Goal: Transaction & Acquisition: Purchase product/service

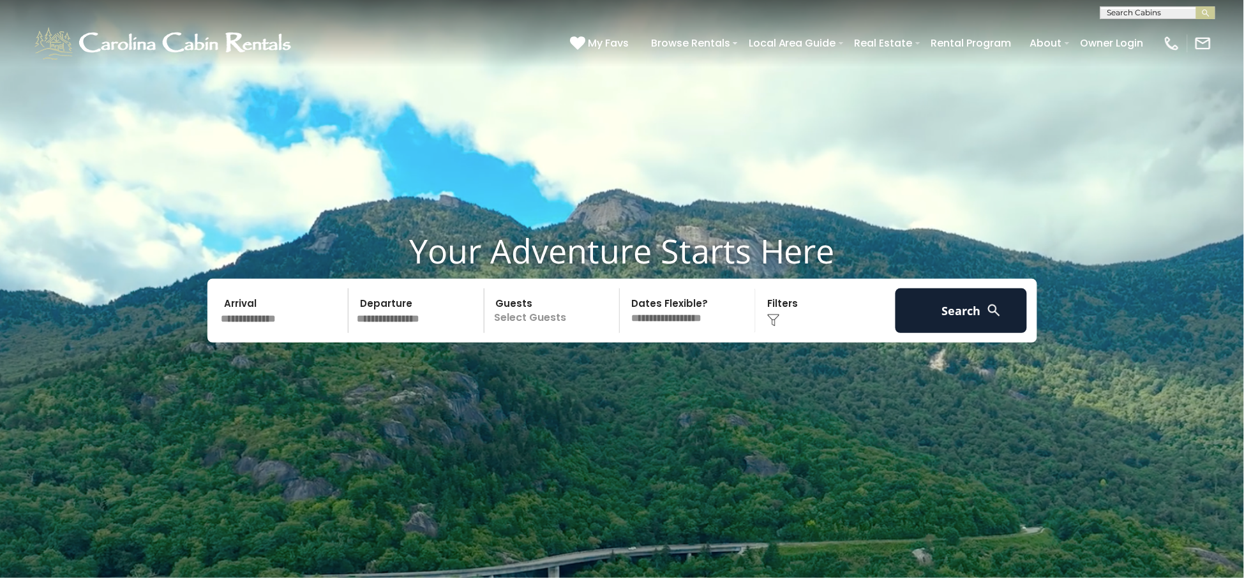
click at [298, 320] on input "text" at bounding box center [283, 311] width 132 height 45
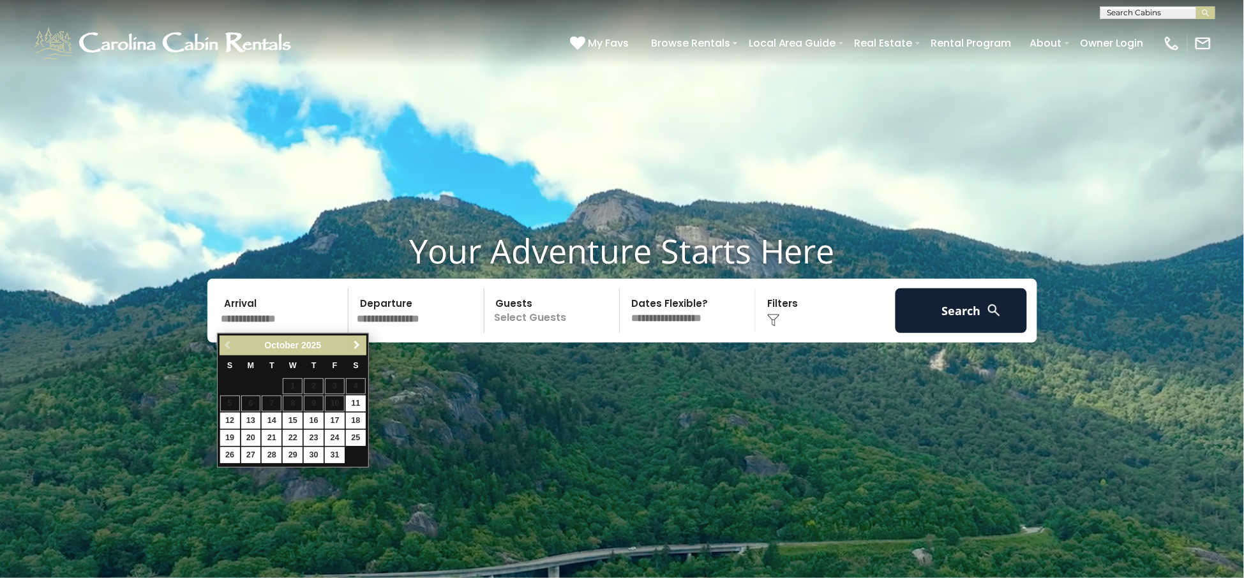
click at [360, 344] on span "Next" at bounding box center [357, 345] width 10 height 10
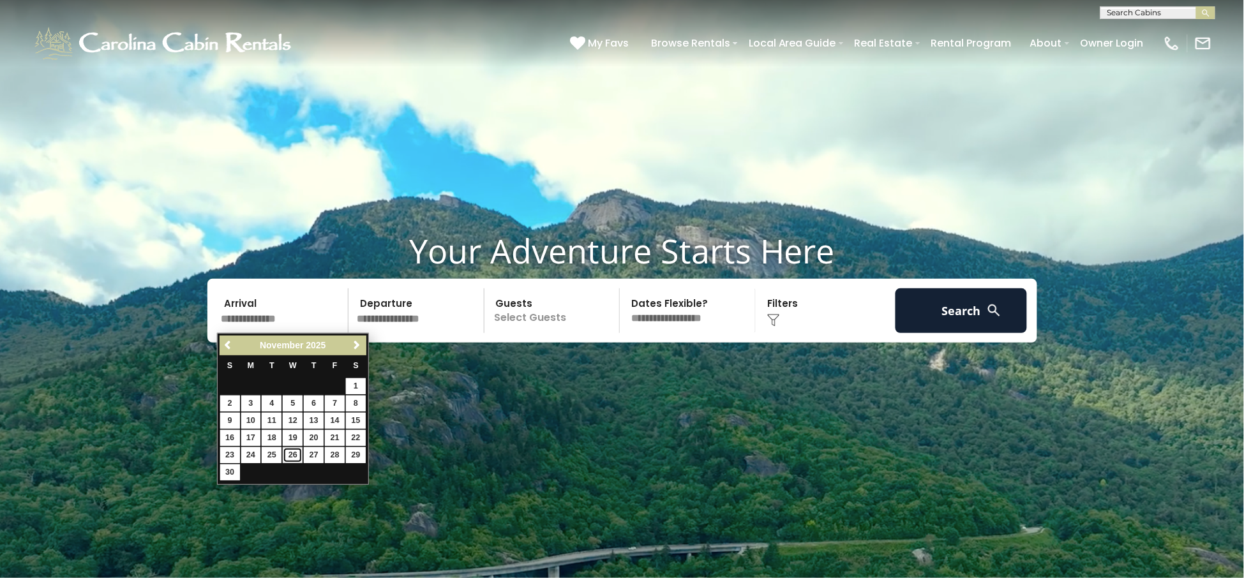
click at [294, 455] on link "26" at bounding box center [293, 456] width 20 height 16
type input "********"
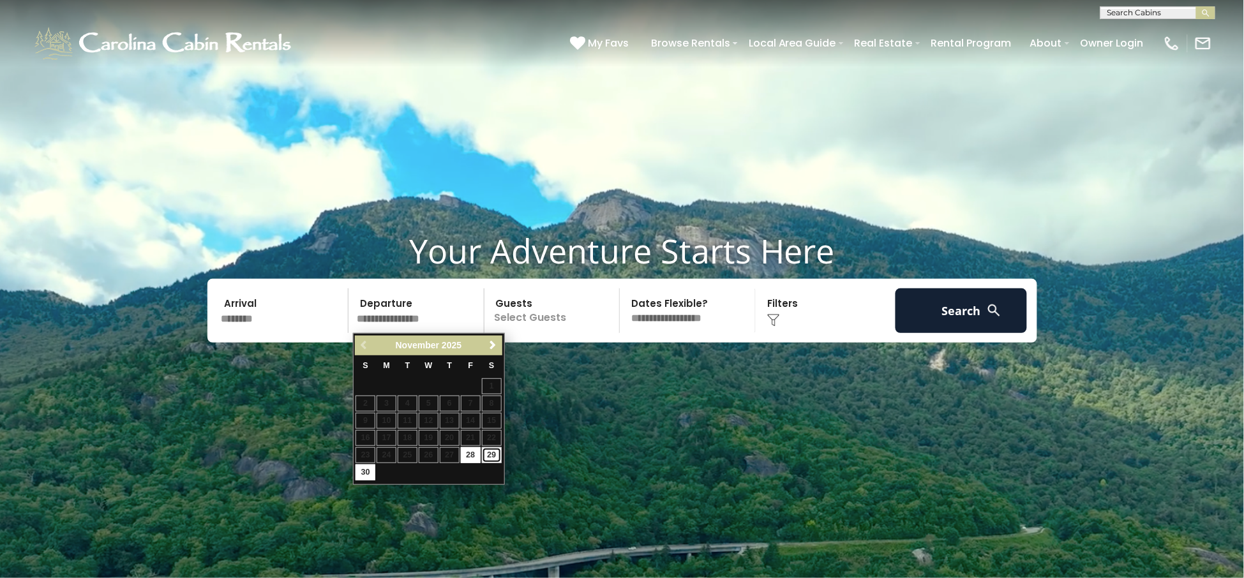
click at [488, 453] on link "29" at bounding box center [492, 456] width 20 height 16
type input "********"
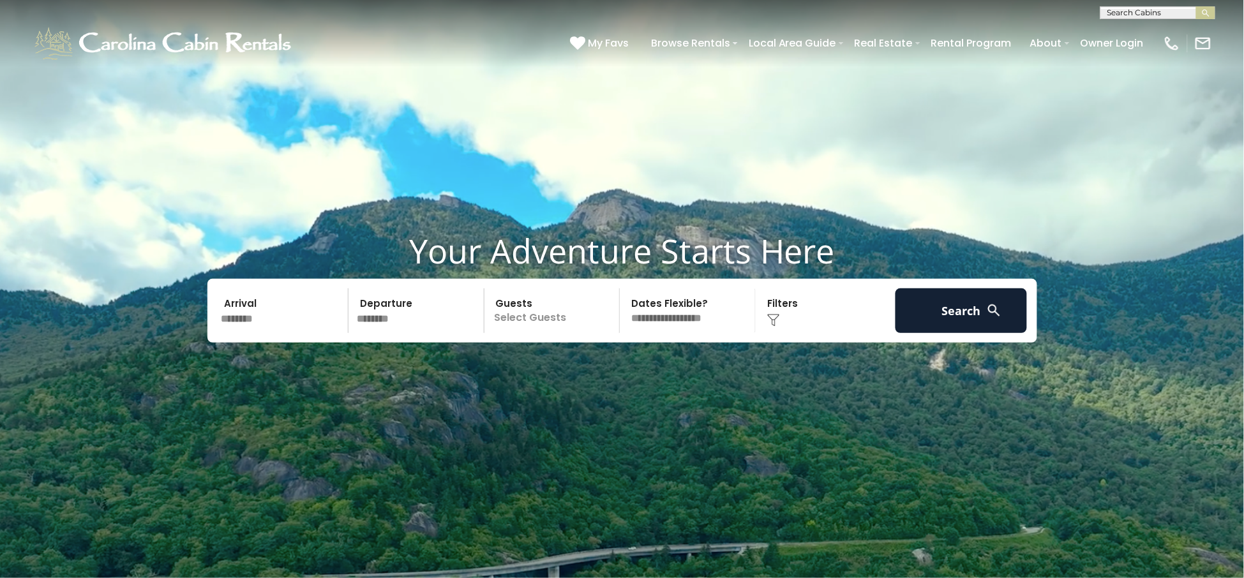
click at [534, 319] on p "Select Guests" at bounding box center [554, 311] width 132 height 45
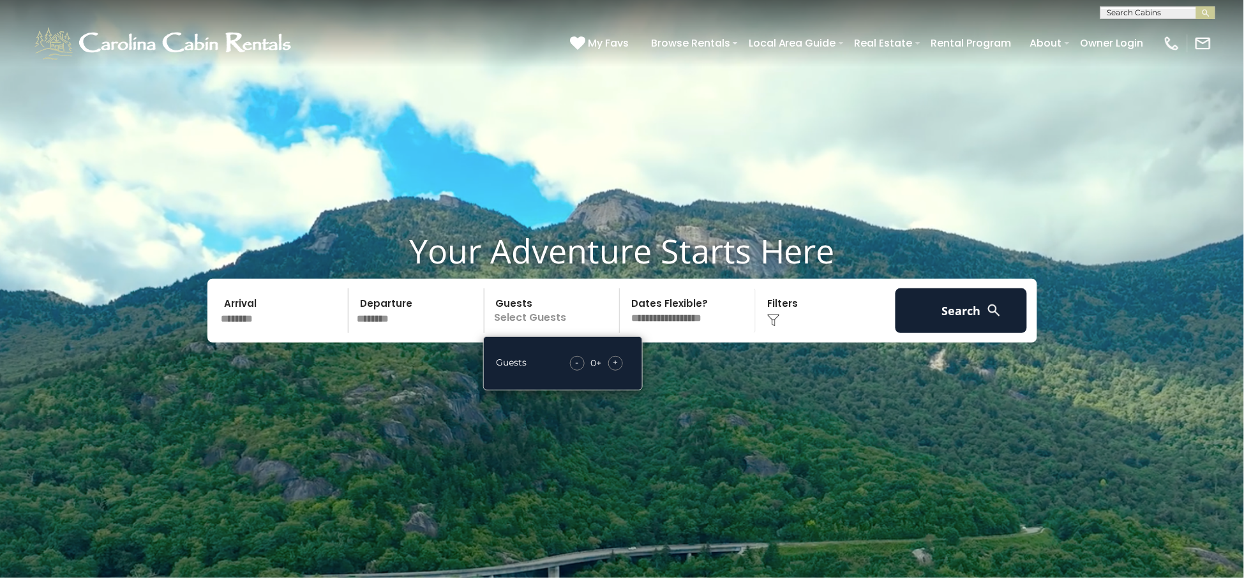
click at [622, 360] on div "+" at bounding box center [615, 363] width 15 height 15
click at [622, 361] on div "+" at bounding box center [615, 363] width 15 height 15
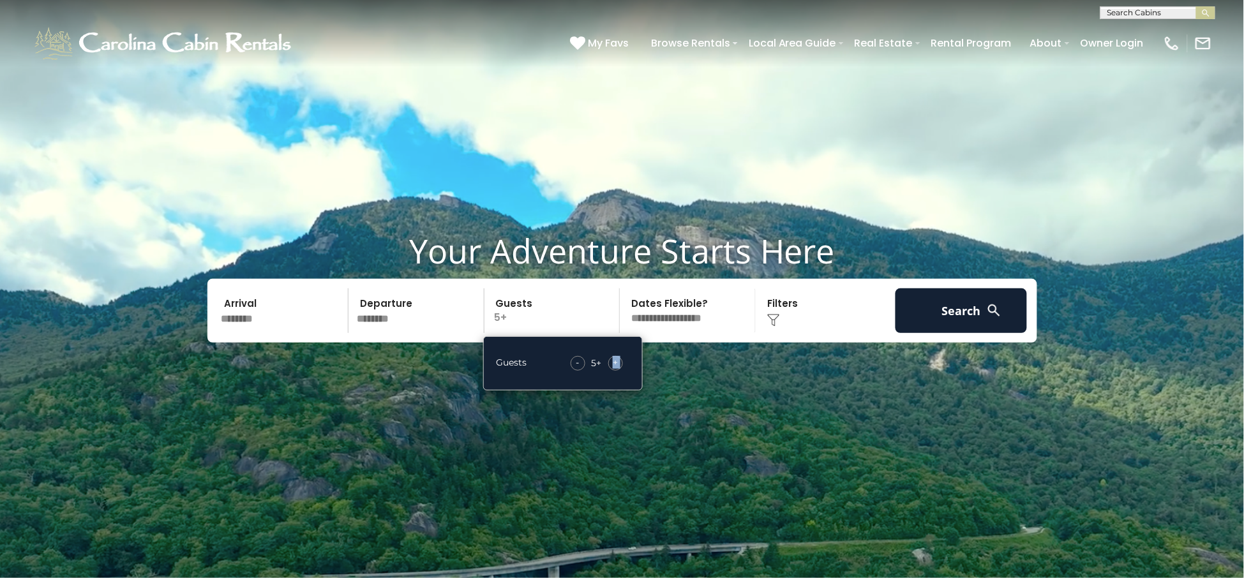
click at [622, 361] on div "+" at bounding box center [615, 363] width 15 height 15
click at [621, 361] on div "+" at bounding box center [615, 363] width 15 height 15
click at [621, 363] on div "+" at bounding box center [615, 363] width 15 height 15
click at [574, 365] on div "-" at bounding box center [577, 363] width 15 height 15
click at [706, 324] on select "**********" at bounding box center [690, 311] width 132 height 45
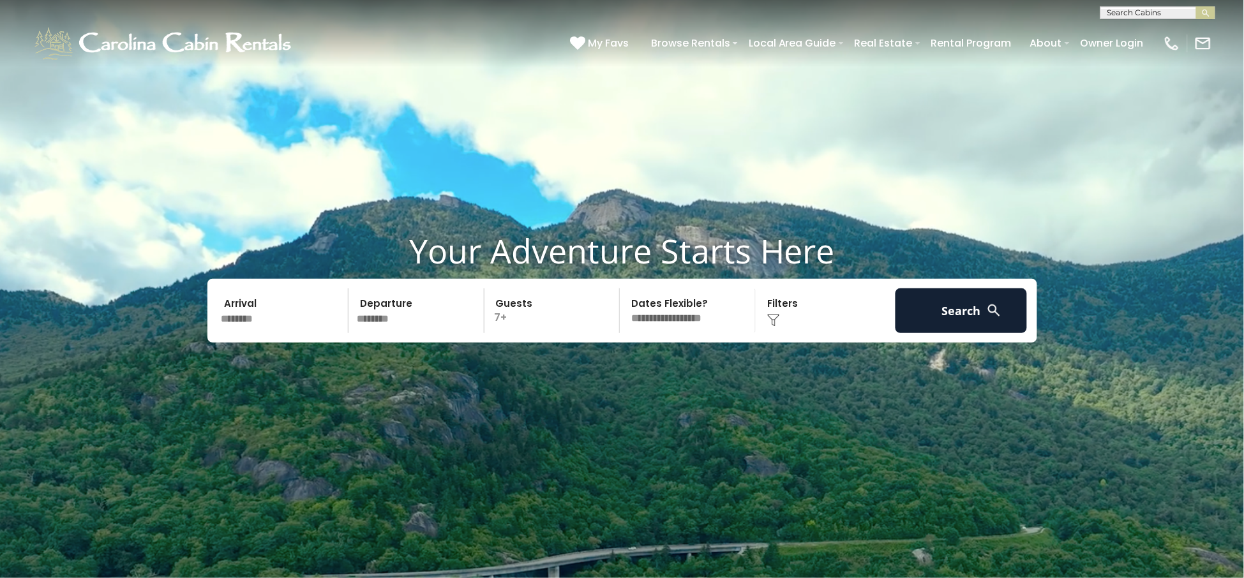
click at [907, 366] on video at bounding box center [622, 311] width 1244 height 623
click at [776, 320] on img at bounding box center [773, 320] width 13 height 13
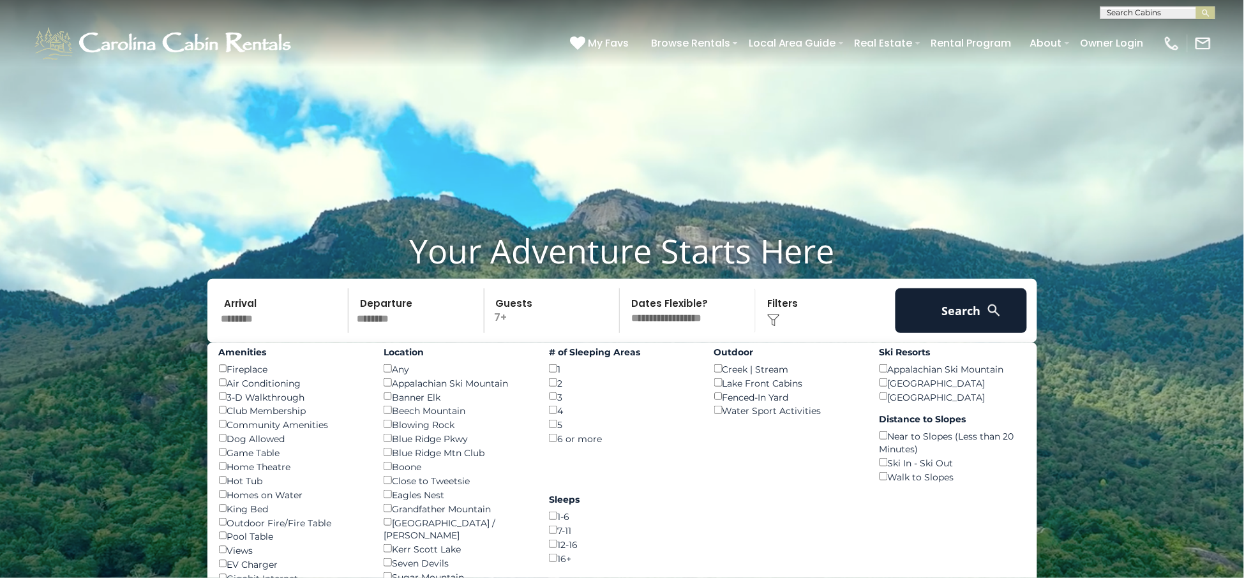
click at [227, 372] on div "Fireplace ()" at bounding box center [292, 369] width 146 height 14
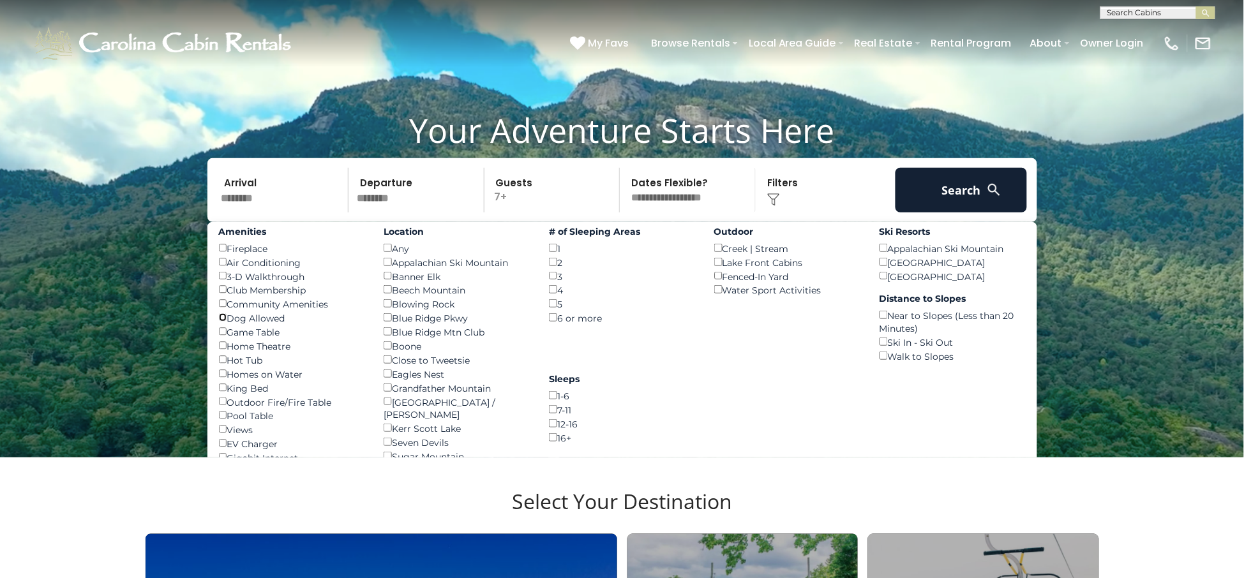
scroll to position [160, 0]
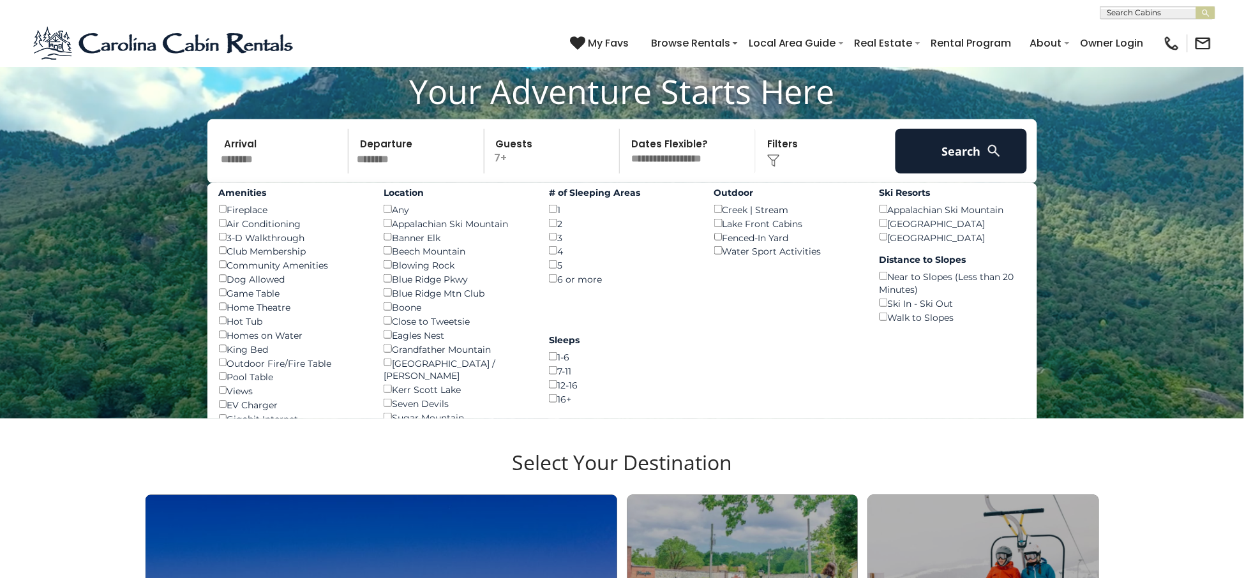
click at [223, 398] on div "Views ()" at bounding box center [292, 391] width 146 height 14
click at [974, 149] on button "Search" at bounding box center [962, 151] width 132 height 45
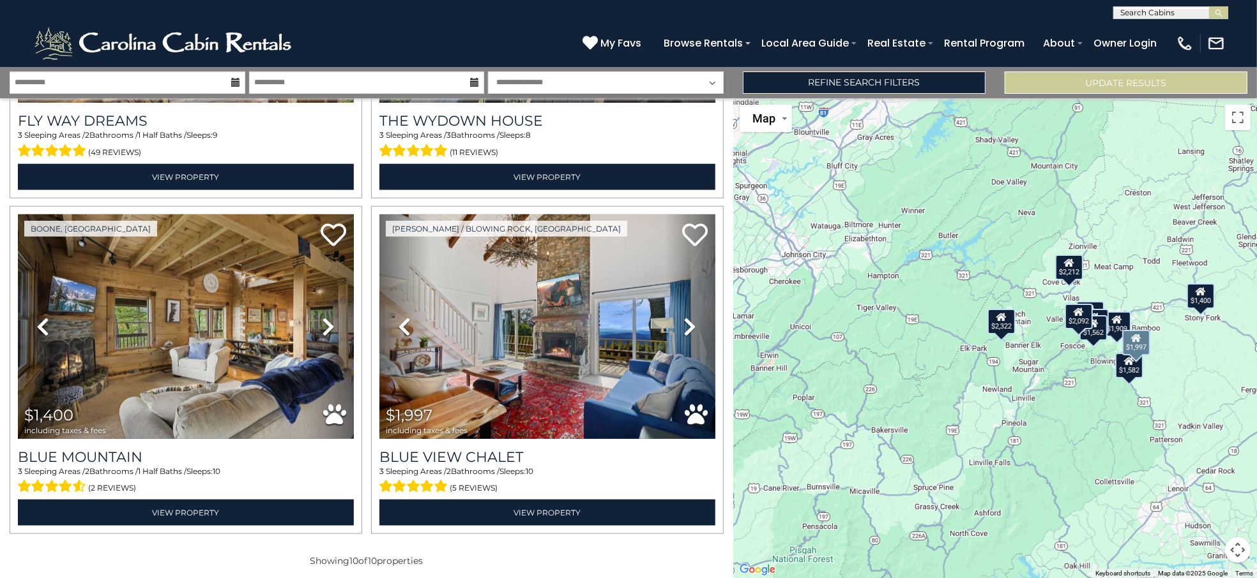
scroll to position [1282, 0]
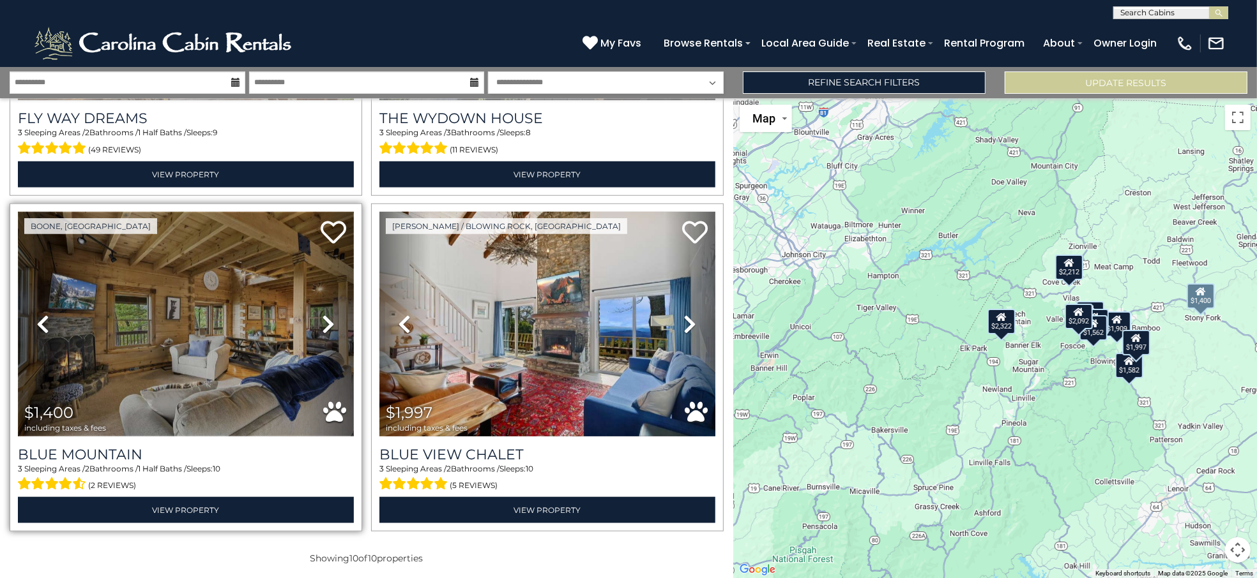
click at [235, 374] on img at bounding box center [186, 324] width 336 height 225
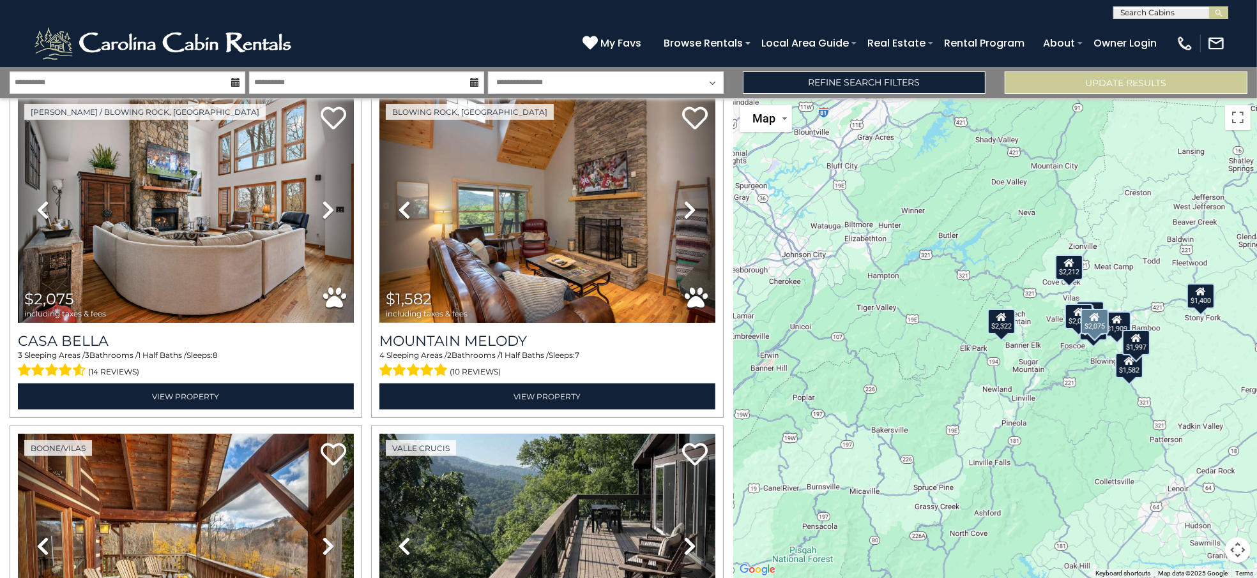
scroll to position [644, 0]
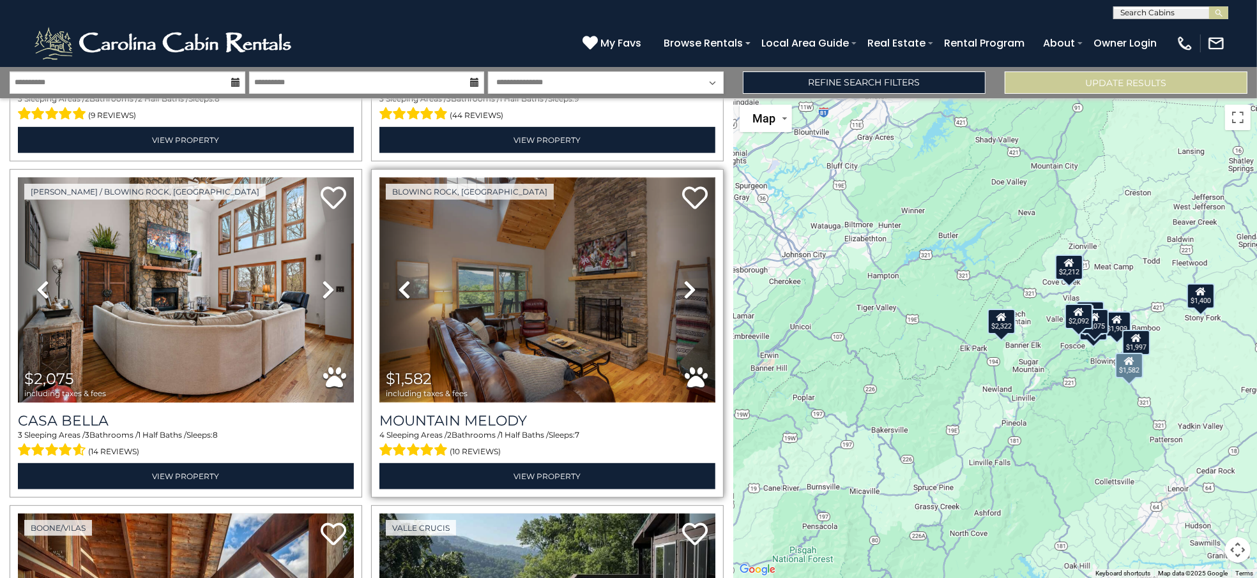
click at [555, 336] on img at bounding box center [547, 290] width 336 height 225
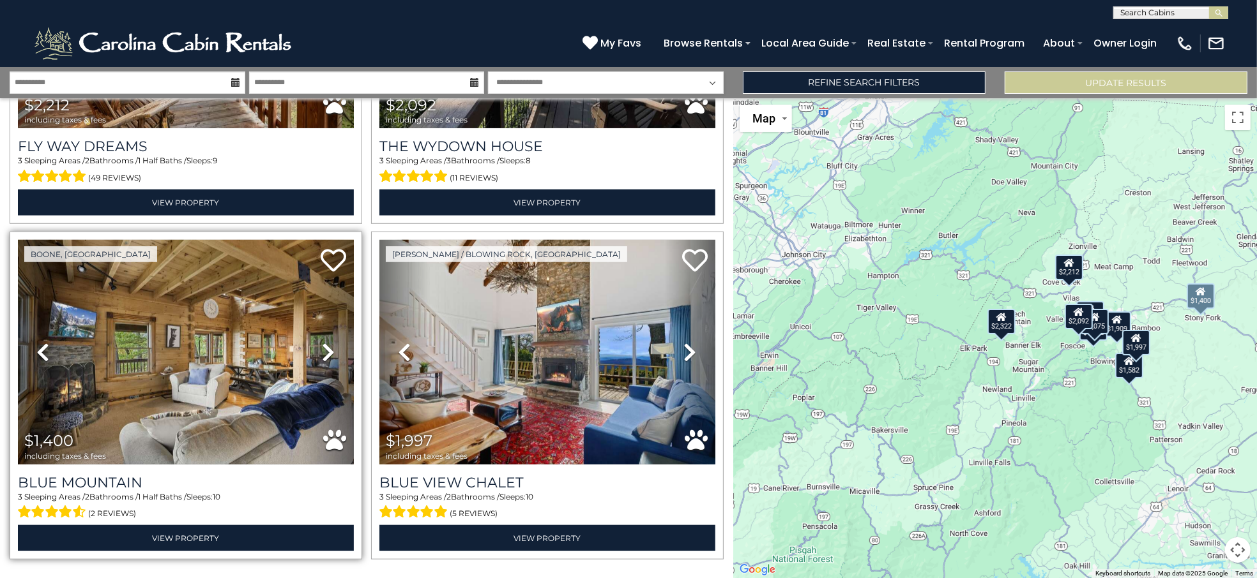
scroll to position [1282, 0]
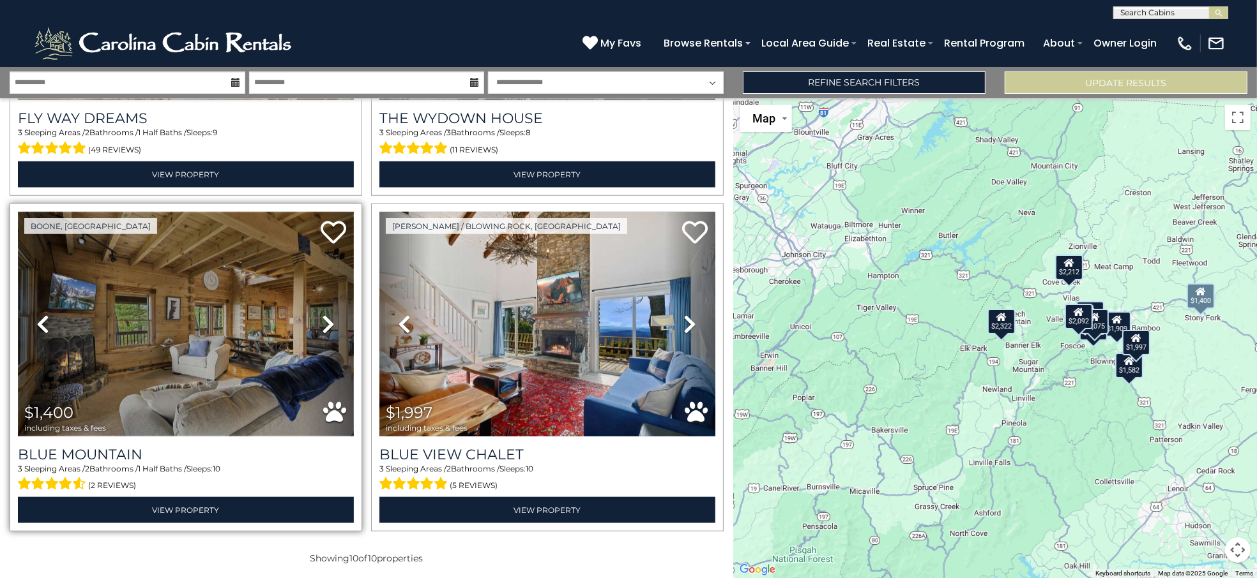
click at [158, 370] on img at bounding box center [186, 324] width 336 height 225
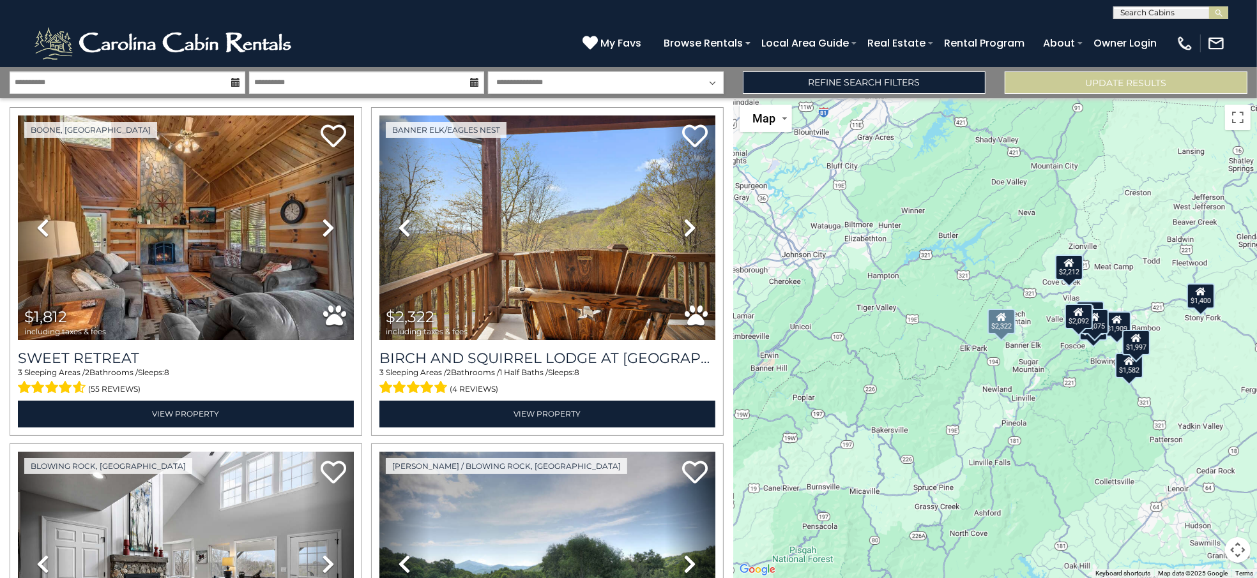
scroll to position [5, 0]
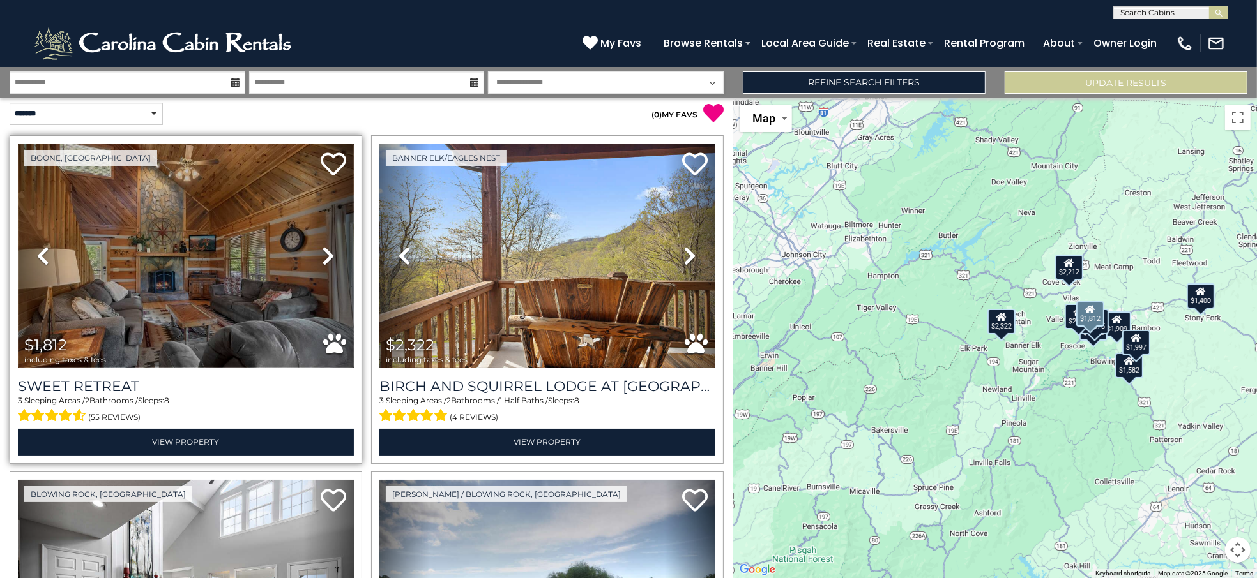
click at [183, 268] on img at bounding box center [186, 256] width 336 height 225
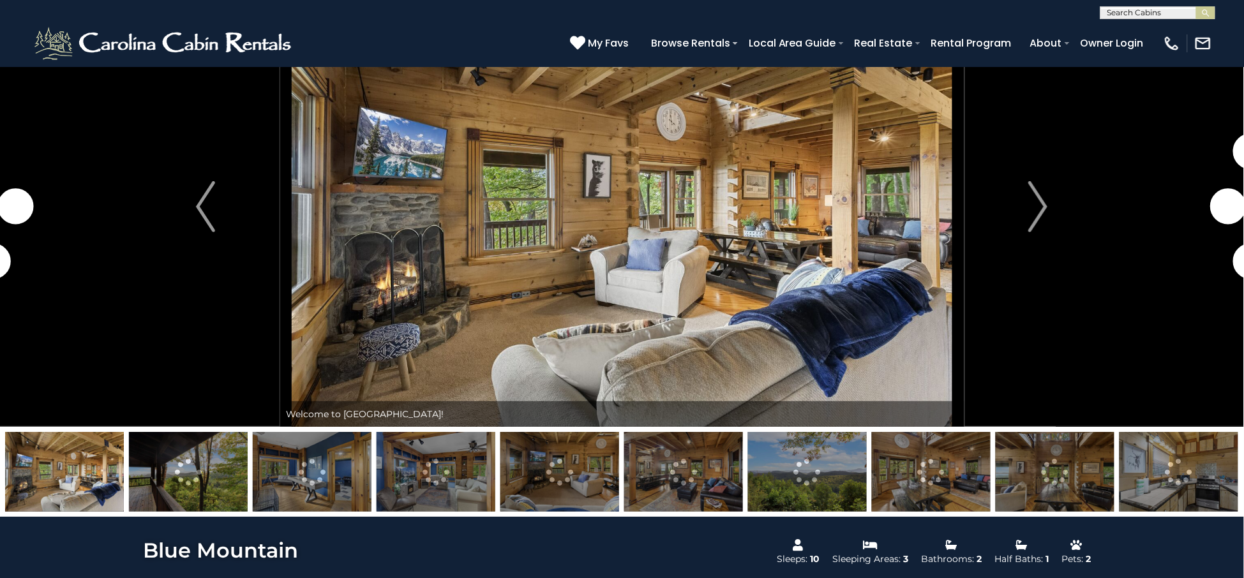
click at [222, 470] on img at bounding box center [188, 472] width 119 height 80
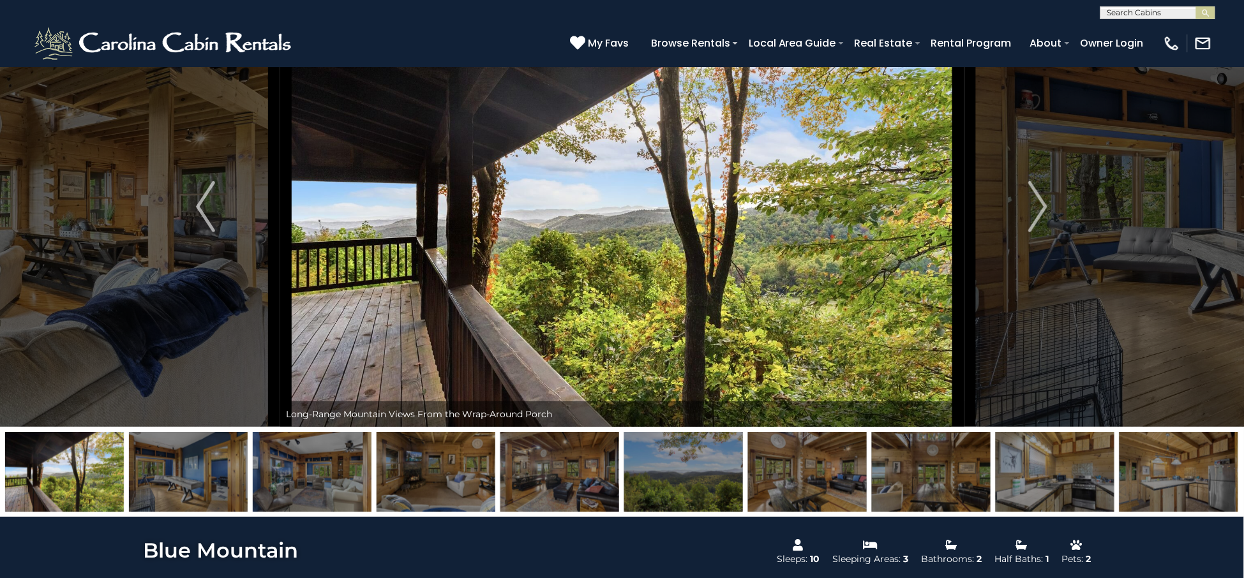
click at [671, 462] on img at bounding box center [683, 472] width 119 height 80
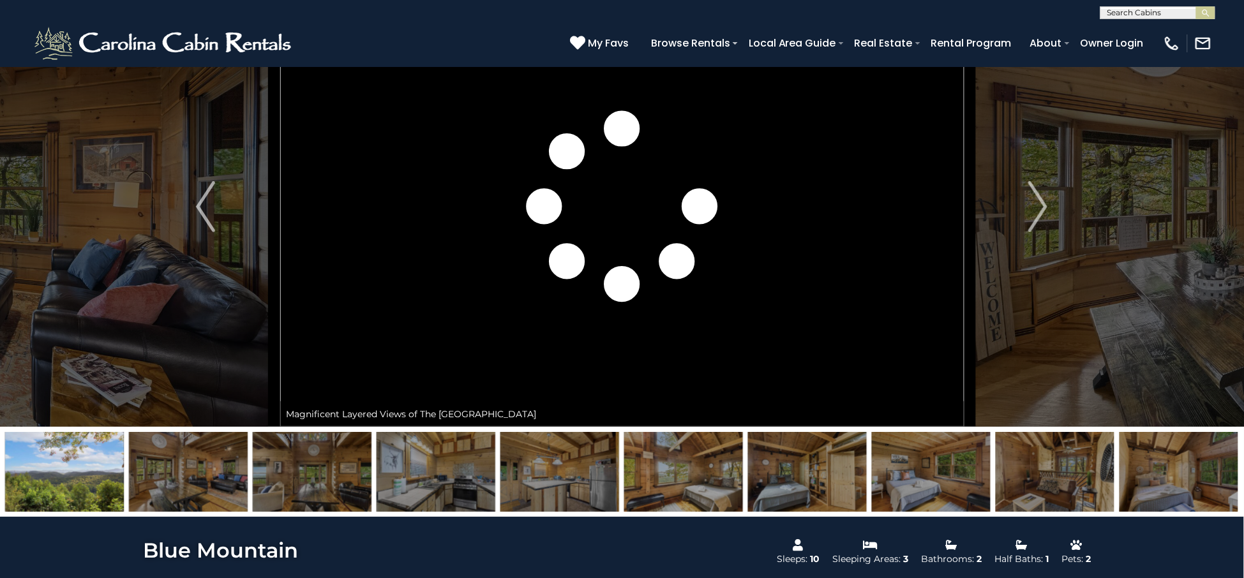
drag, startPoint x: 158, startPoint y: 452, endPoint x: 168, endPoint y: 441, distance: 15.4
click at [158, 453] on img at bounding box center [188, 472] width 119 height 80
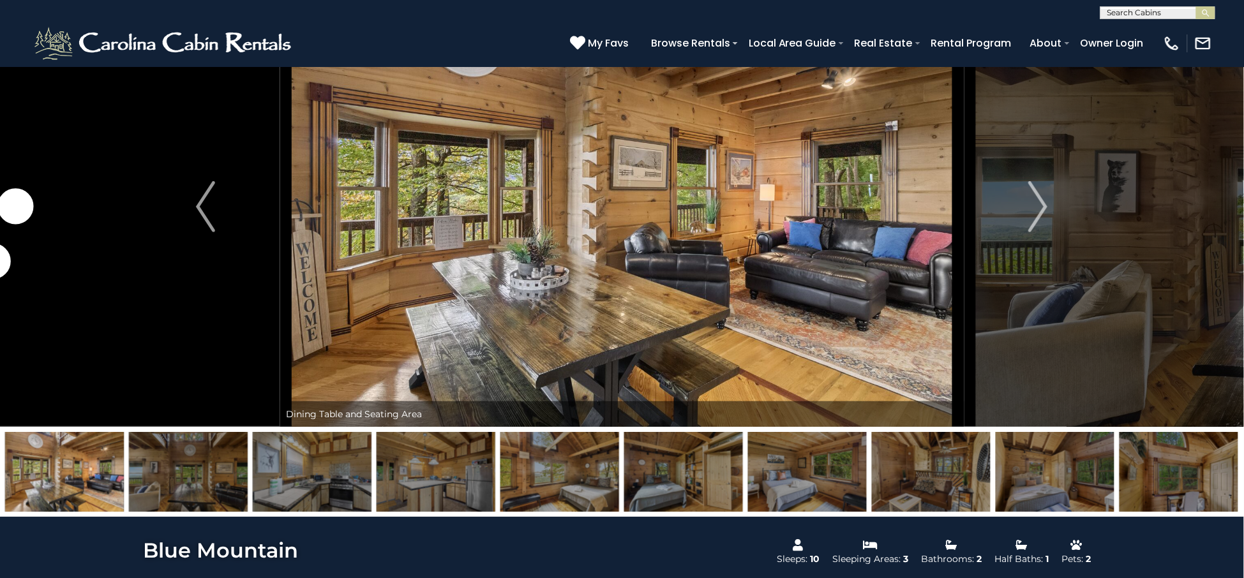
click at [211, 460] on img at bounding box center [188, 472] width 119 height 80
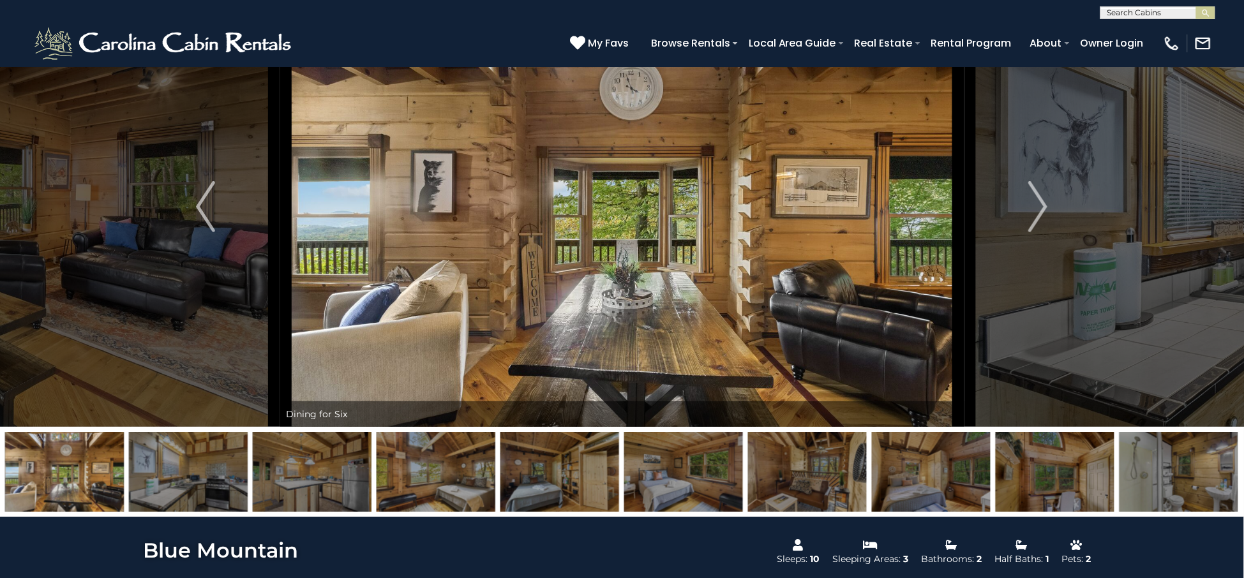
click at [283, 480] on img at bounding box center [312, 472] width 119 height 80
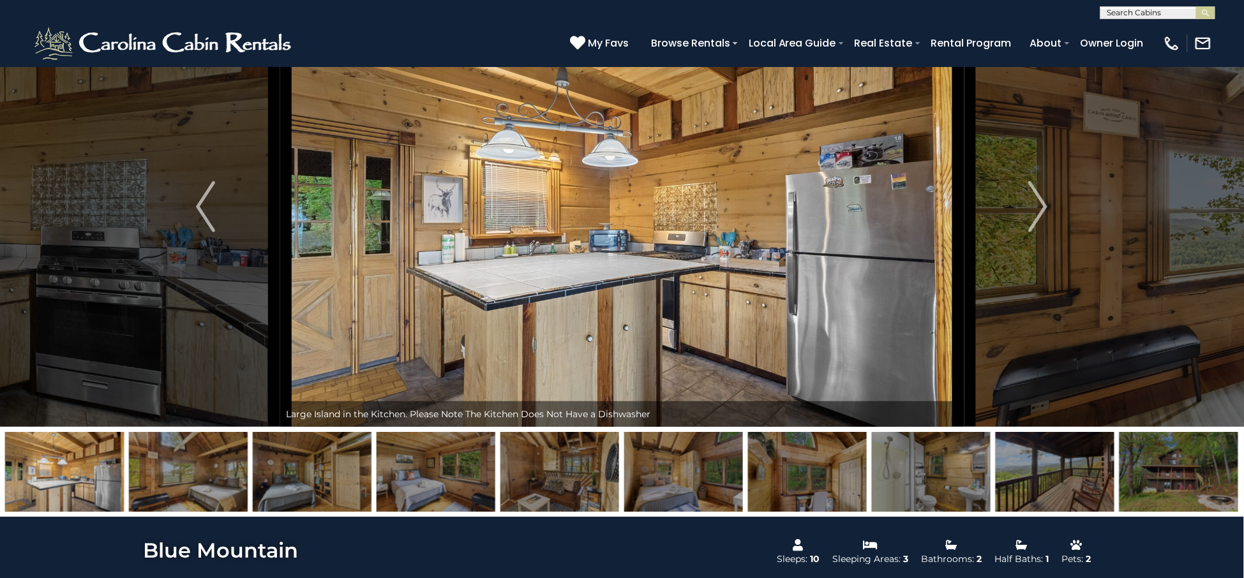
click at [680, 466] on img at bounding box center [683, 472] width 119 height 80
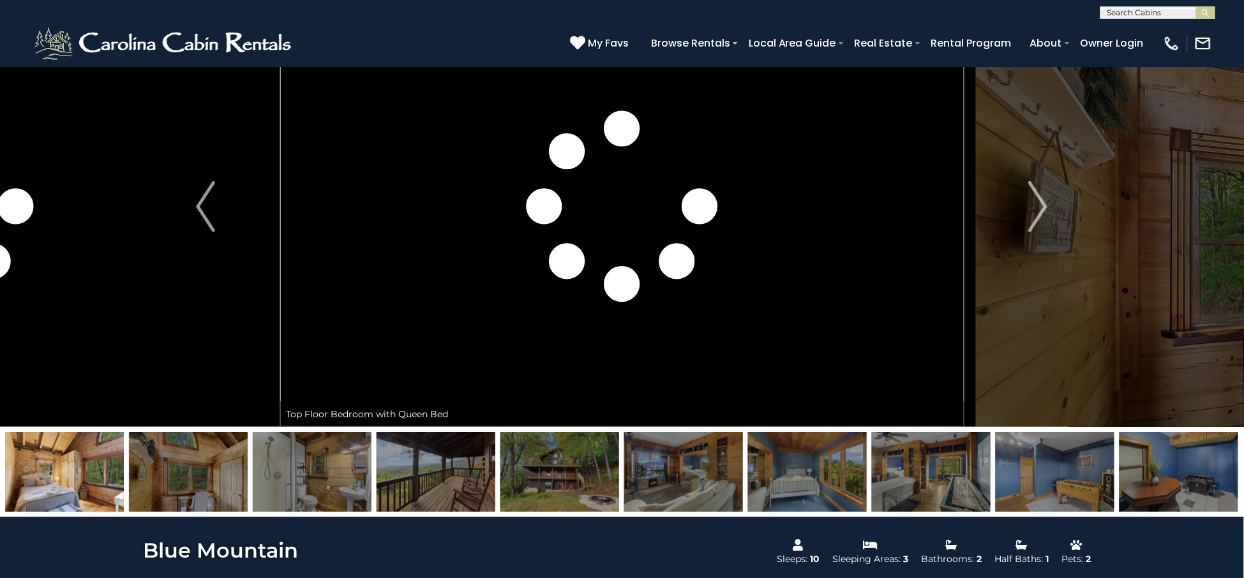
click at [1068, 480] on img at bounding box center [1055, 472] width 119 height 80
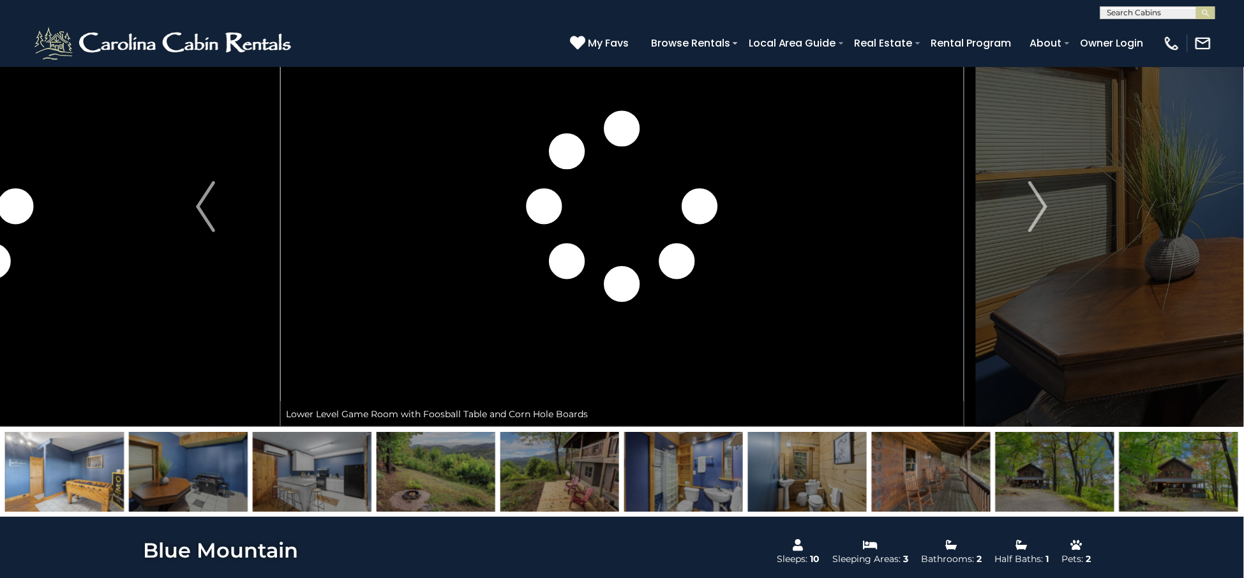
click at [1035, 469] on img at bounding box center [1055, 472] width 119 height 80
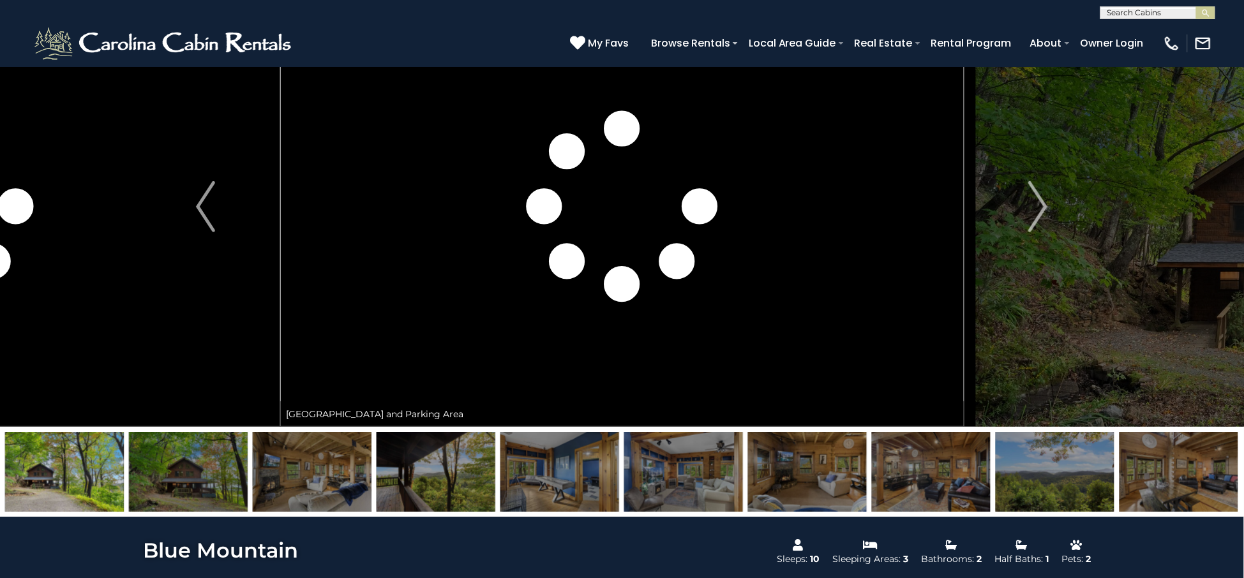
click at [47, 457] on img at bounding box center [64, 472] width 119 height 80
click at [315, 470] on img at bounding box center [312, 472] width 119 height 80
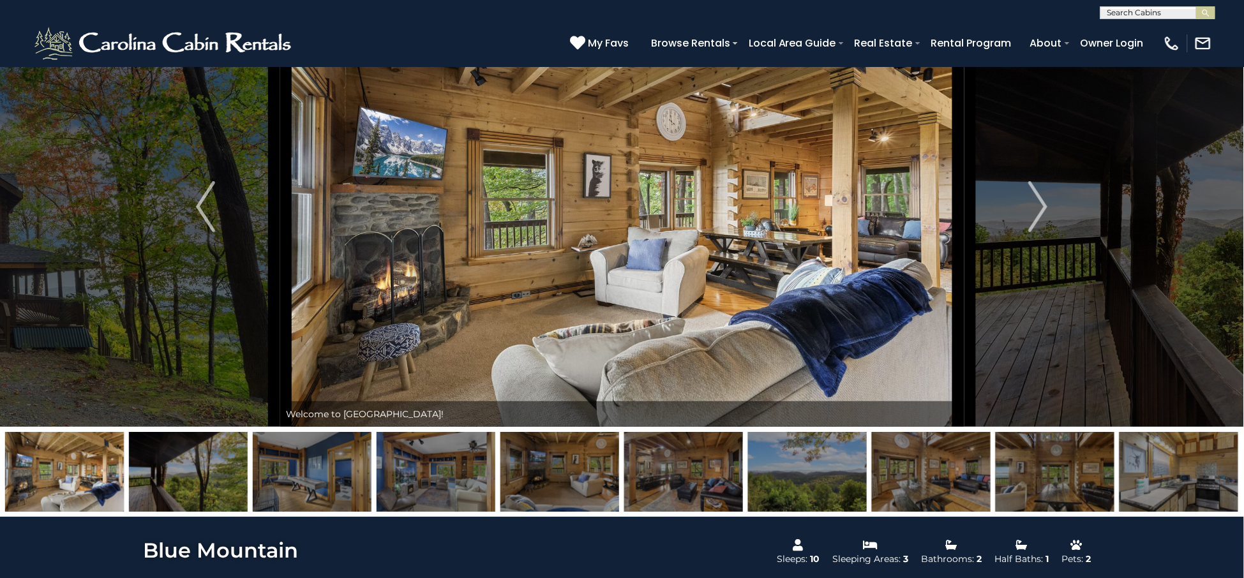
click at [218, 476] on img at bounding box center [188, 472] width 119 height 80
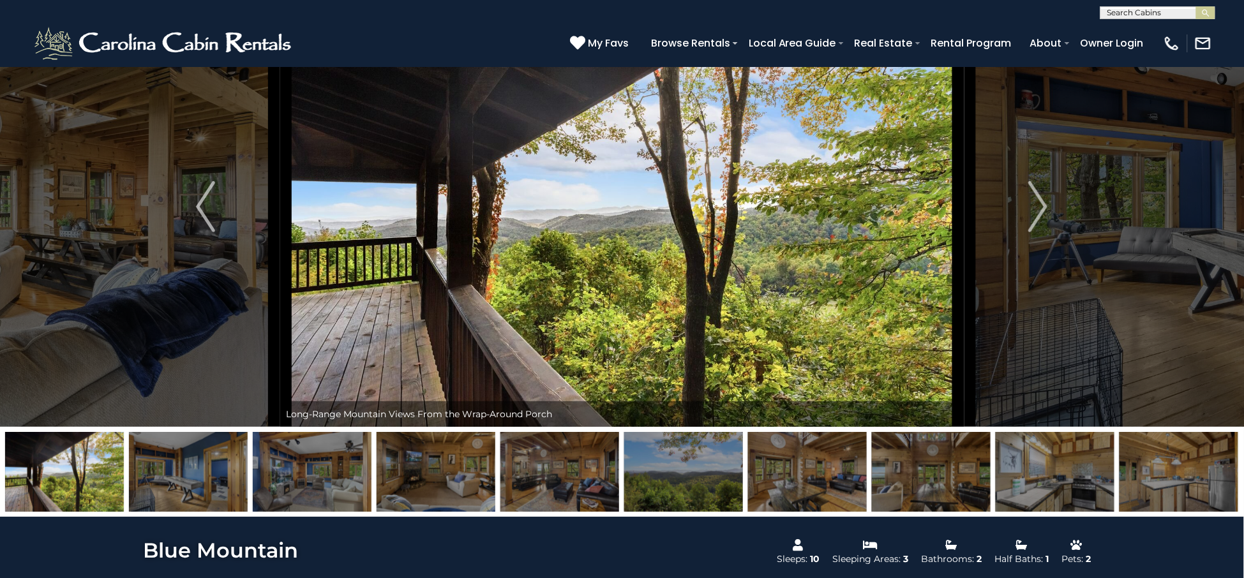
click at [215, 476] on img at bounding box center [188, 472] width 119 height 80
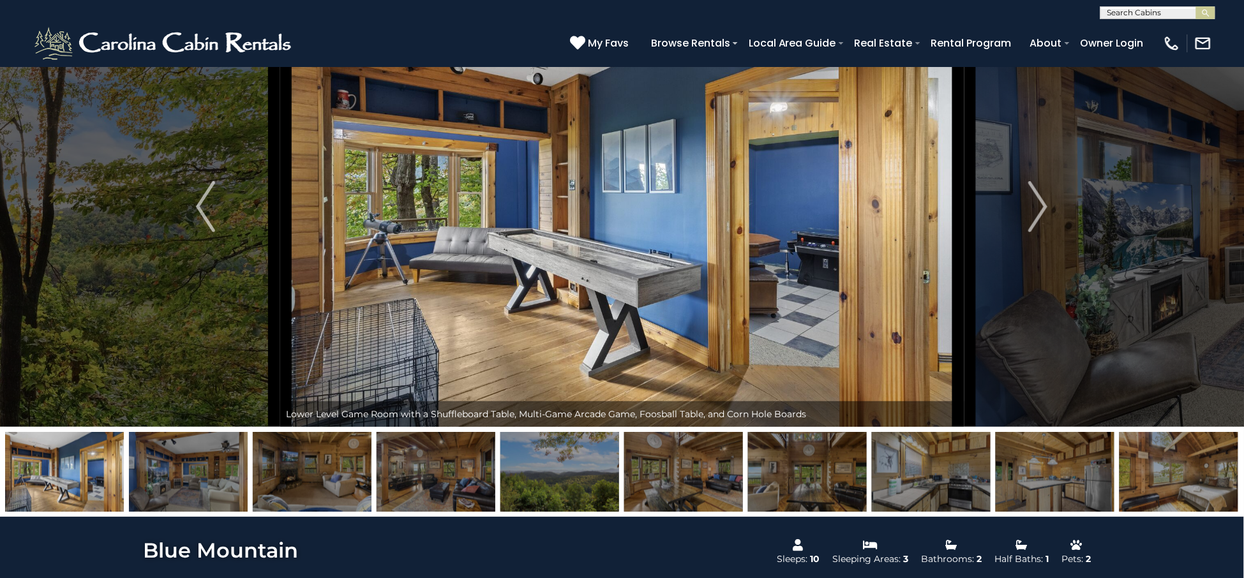
click at [215, 476] on img at bounding box center [188, 472] width 119 height 80
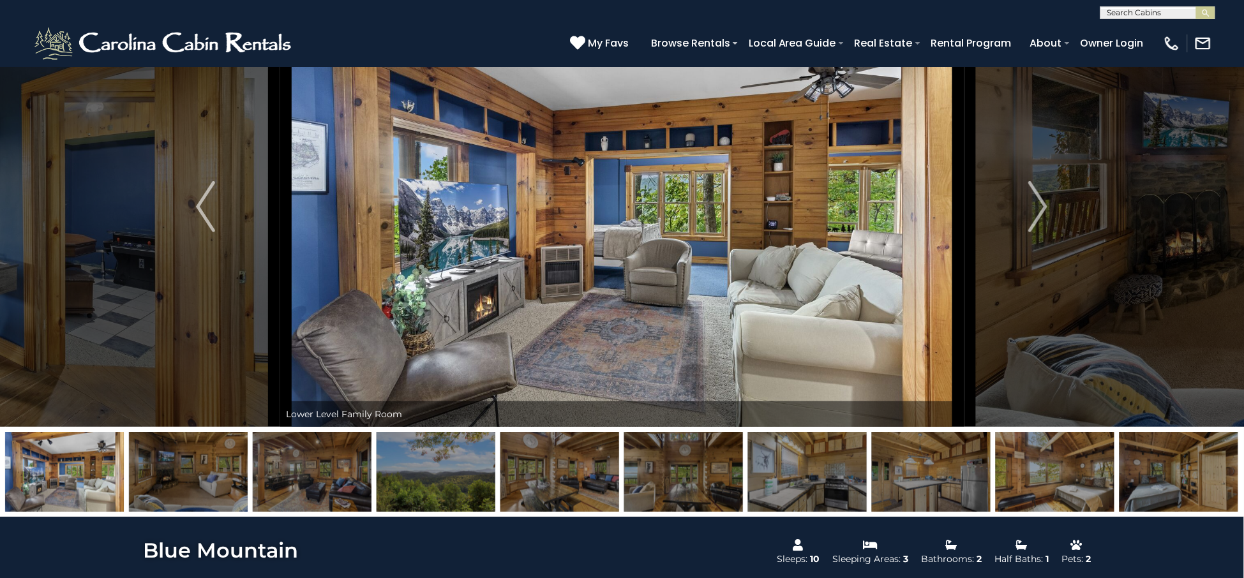
click at [87, 484] on img at bounding box center [64, 472] width 119 height 80
click at [66, 472] on img at bounding box center [64, 472] width 119 height 80
click at [199, 218] on img "Previous" at bounding box center [205, 206] width 19 height 51
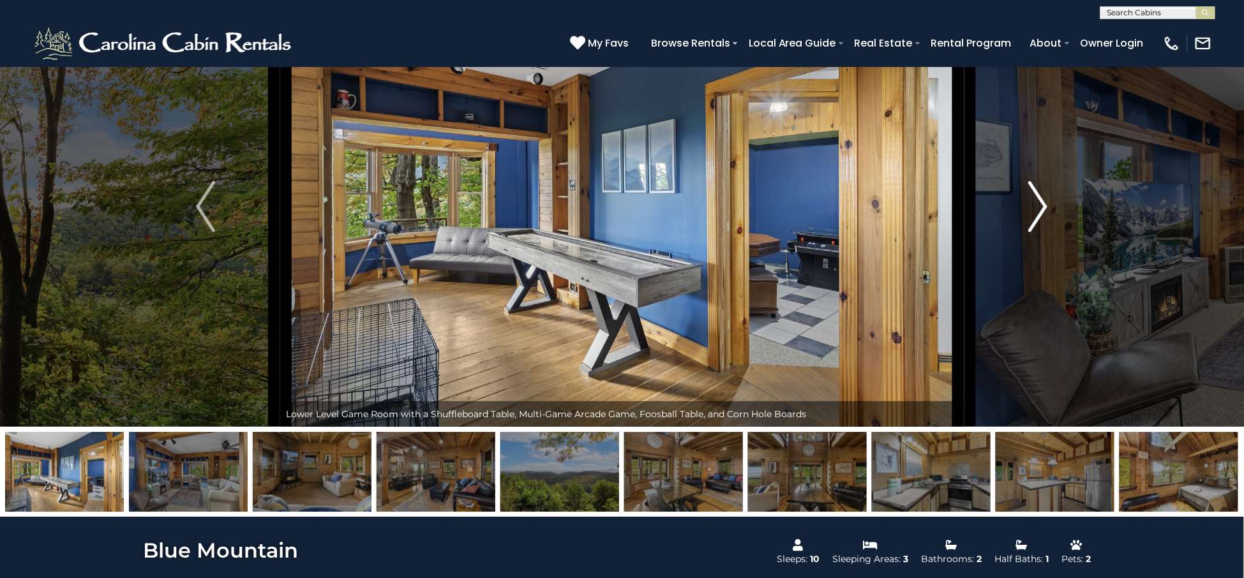
click at [1054, 221] on button "Next" at bounding box center [1038, 207] width 148 height 441
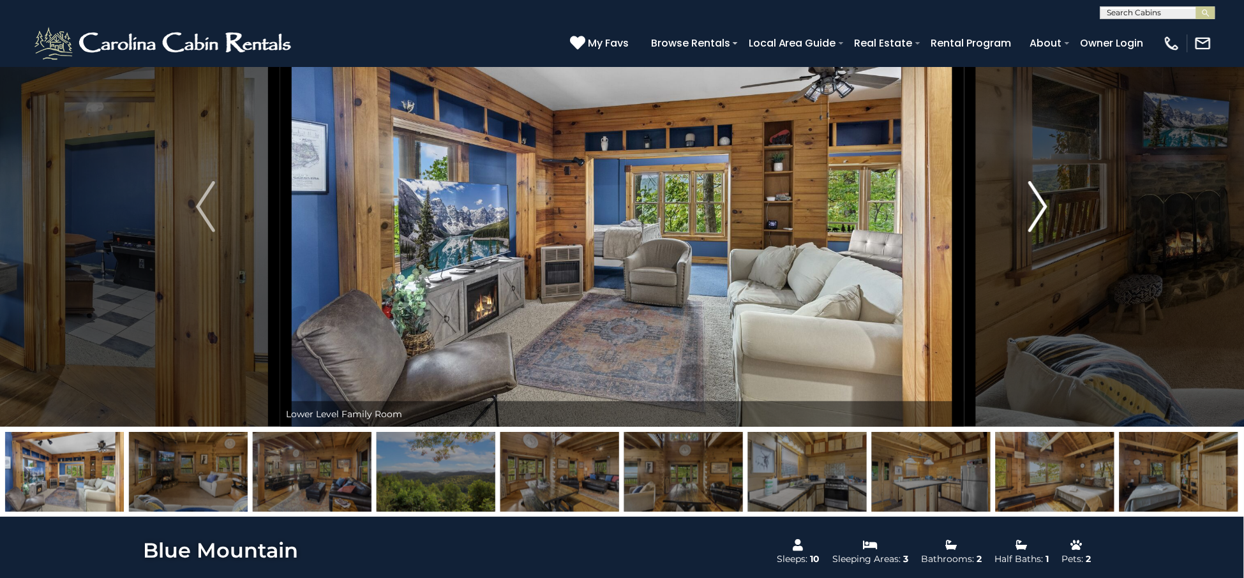
click at [1033, 192] on img "Next" at bounding box center [1038, 206] width 19 height 51
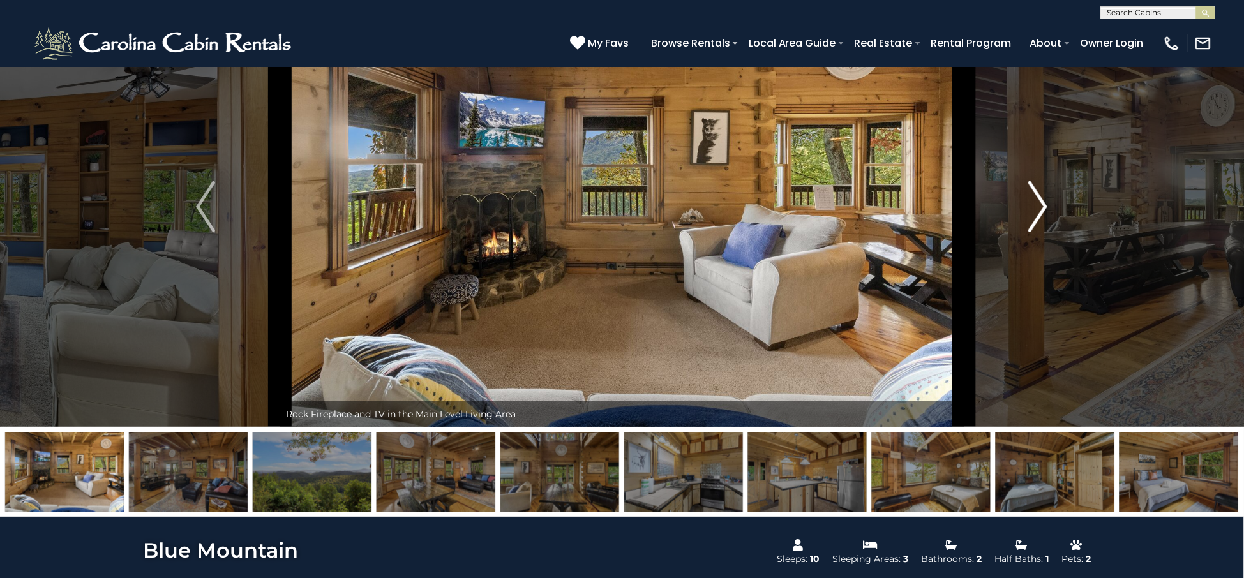
click at [1033, 192] on img "Next" at bounding box center [1038, 206] width 19 height 51
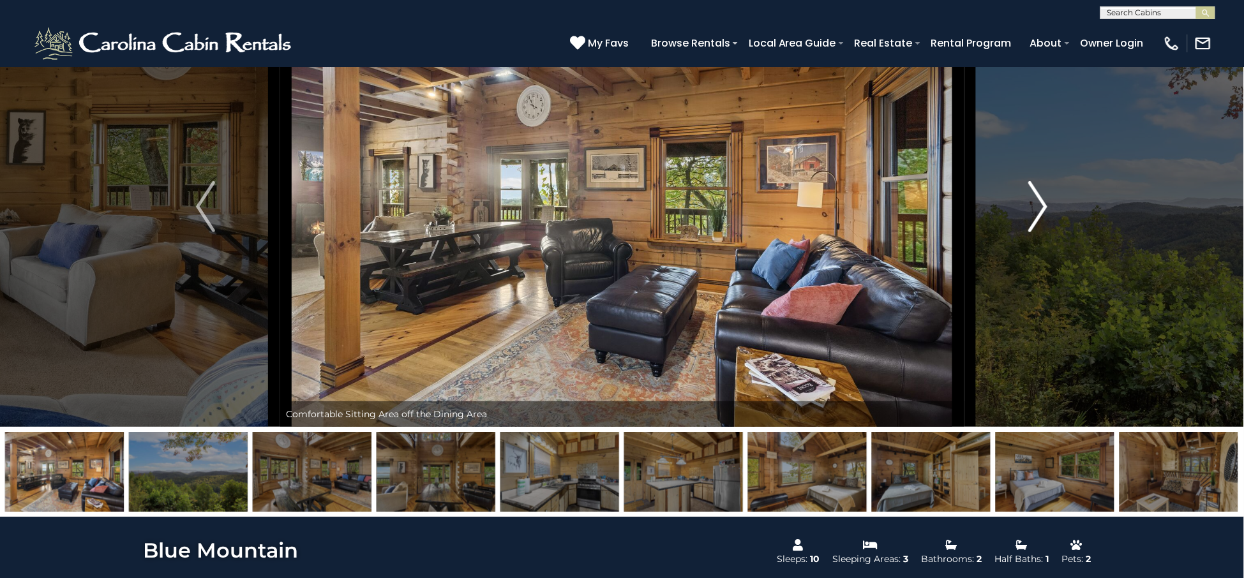
click at [1033, 192] on img "Next" at bounding box center [1038, 206] width 19 height 51
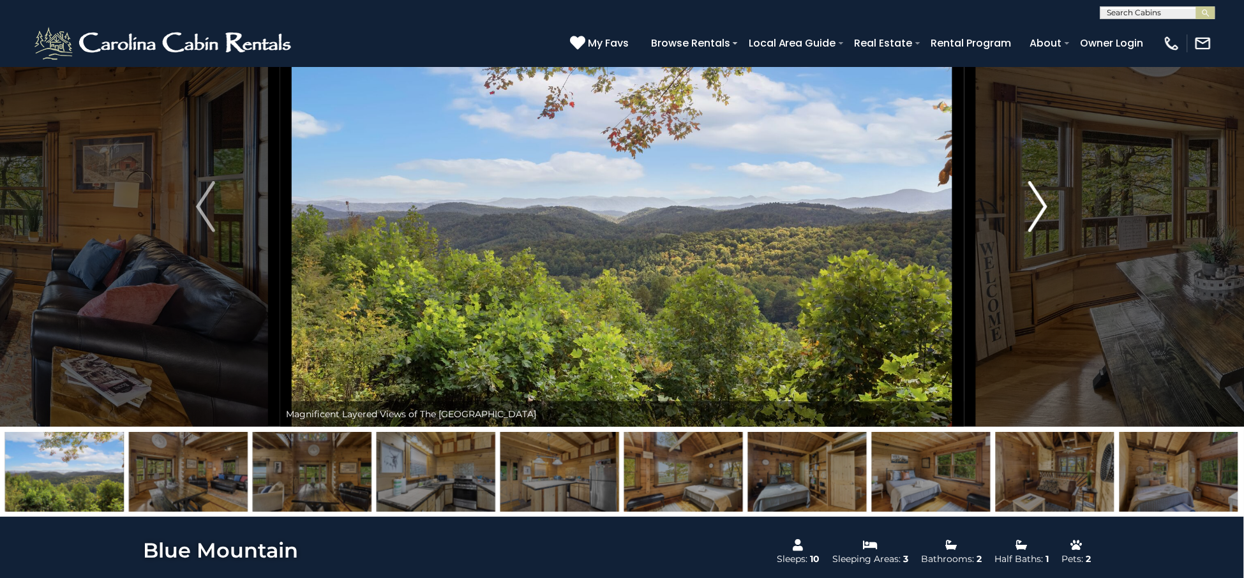
click at [1033, 192] on img "Next" at bounding box center [1038, 206] width 19 height 51
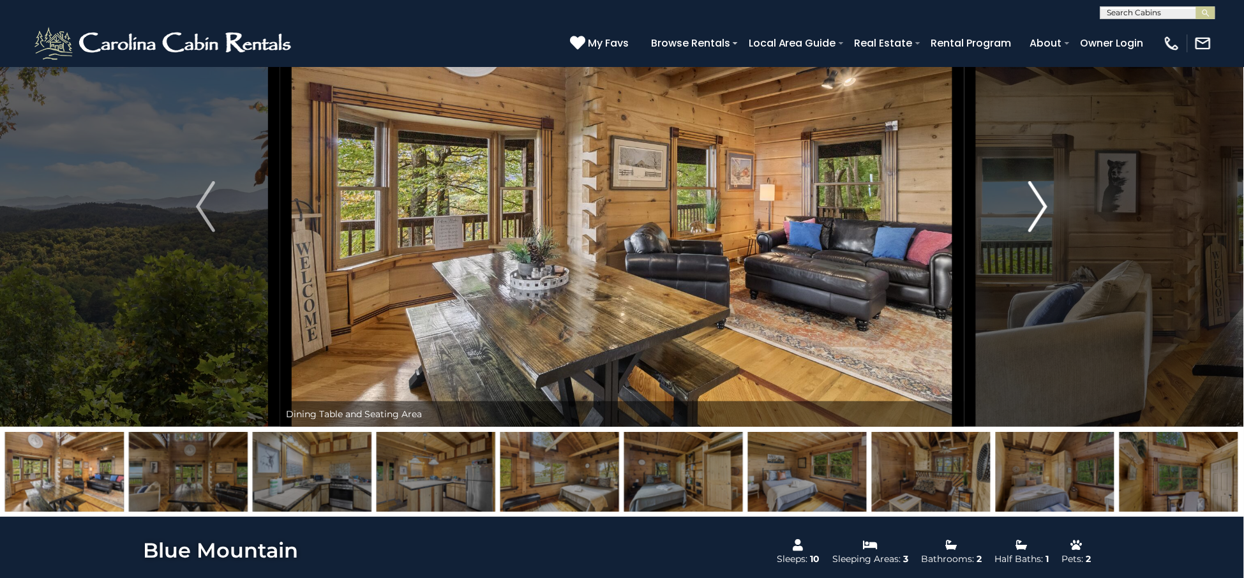
click at [1033, 192] on img "Next" at bounding box center [1038, 206] width 19 height 51
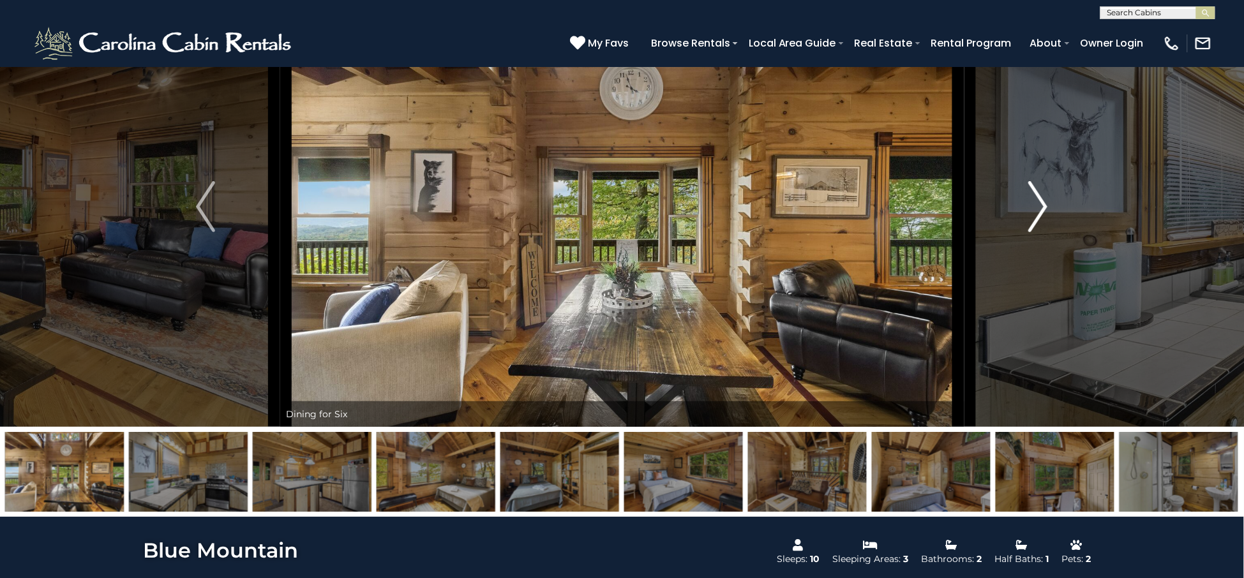
click at [1033, 192] on img "Next" at bounding box center [1038, 206] width 19 height 51
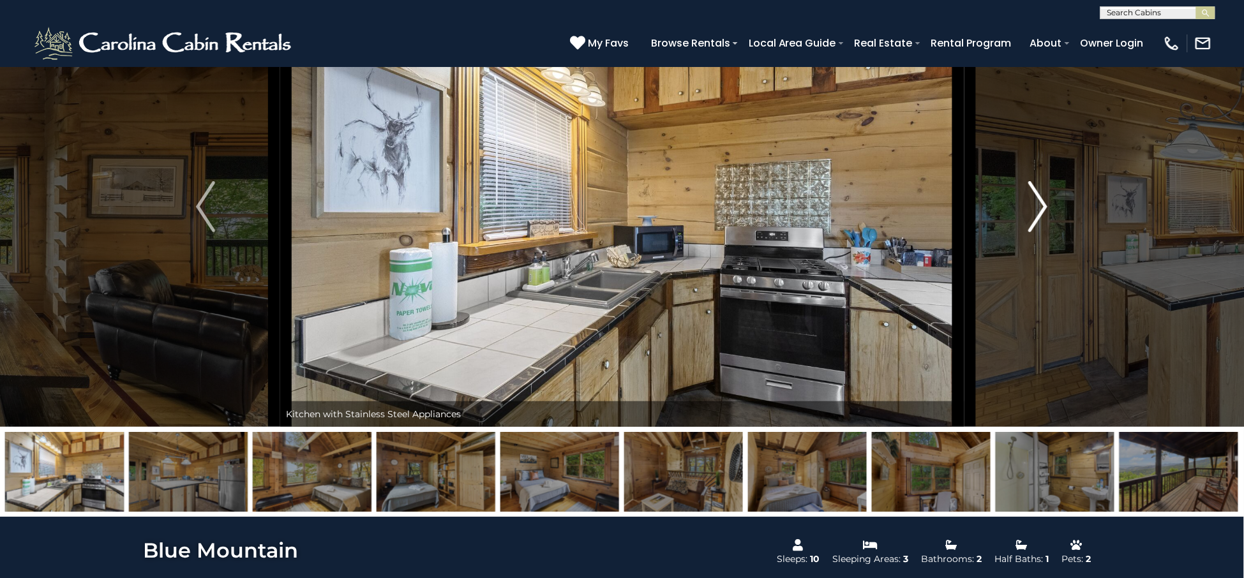
click at [1033, 192] on img "Next" at bounding box center [1038, 206] width 19 height 51
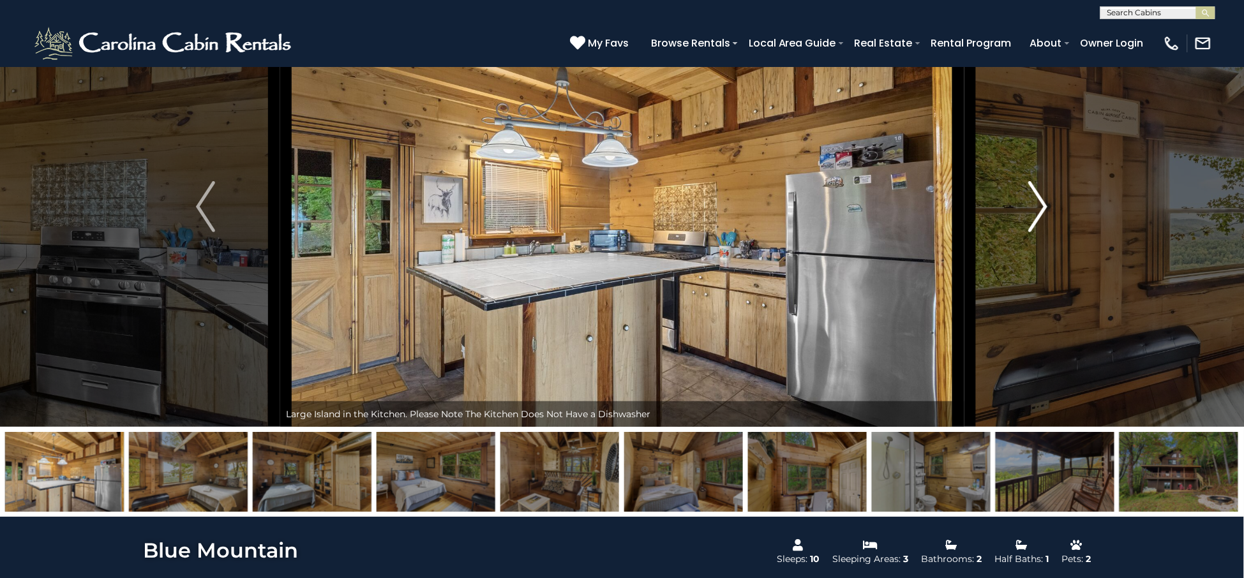
click at [1033, 192] on img "Next" at bounding box center [1038, 206] width 19 height 51
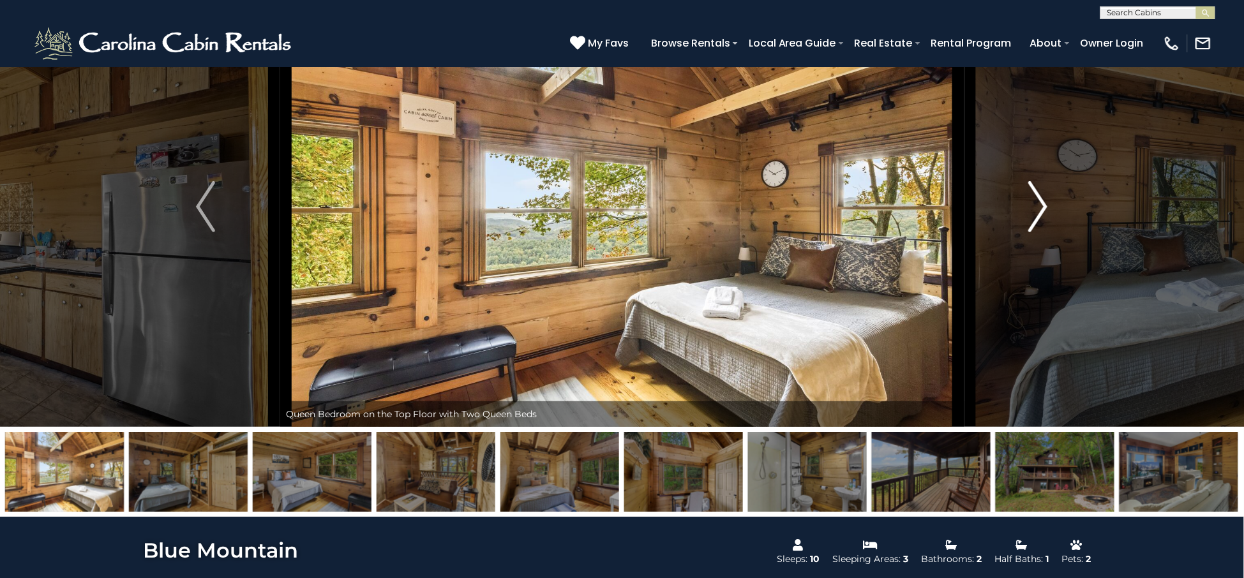
click at [1033, 192] on img "Next" at bounding box center [1038, 206] width 19 height 51
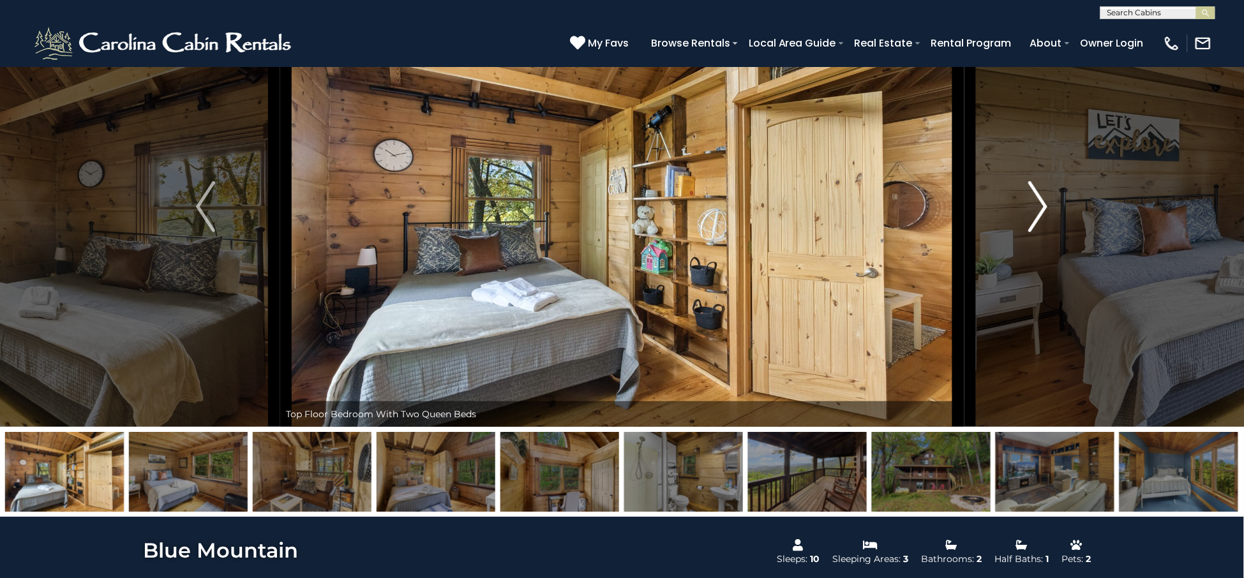
click at [1033, 192] on img "Next" at bounding box center [1038, 206] width 19 height 51
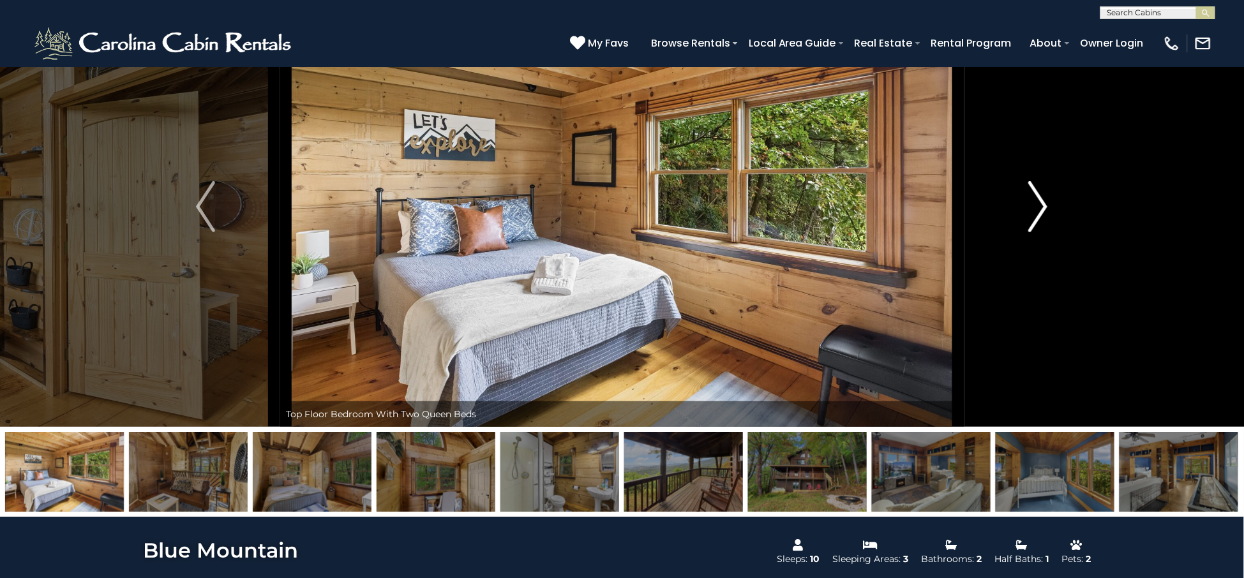
click at [1033, 192] on img "Next" at bounding box center [1038, 206] width 19 height 51
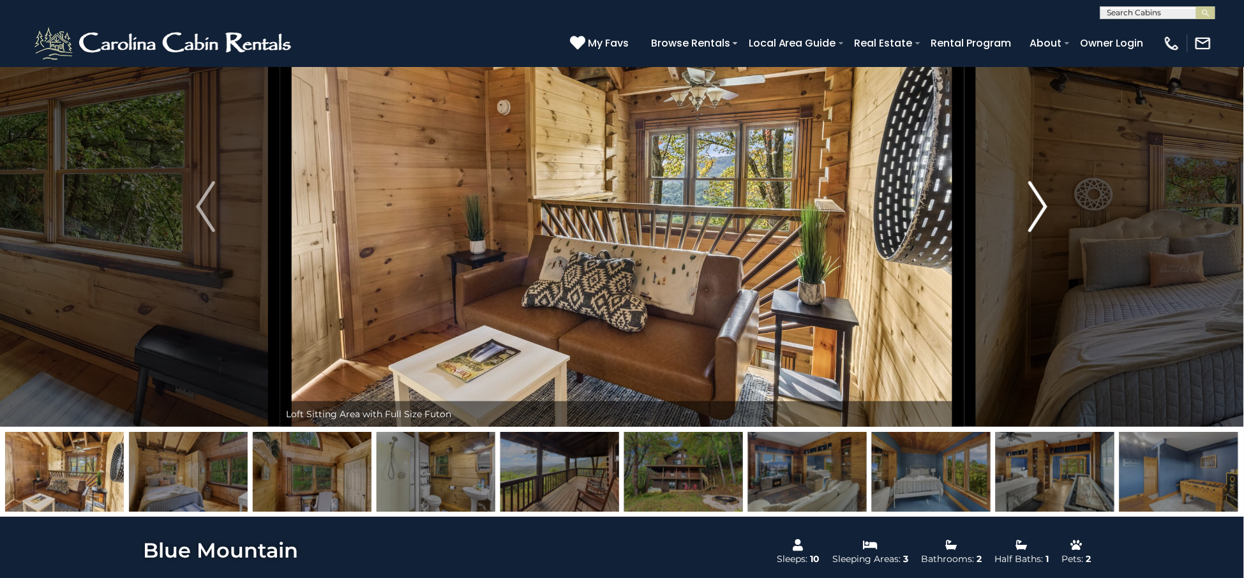
click at [1033, 192] on img "Next" at bounding box center [1038, 206] width 19 height 51
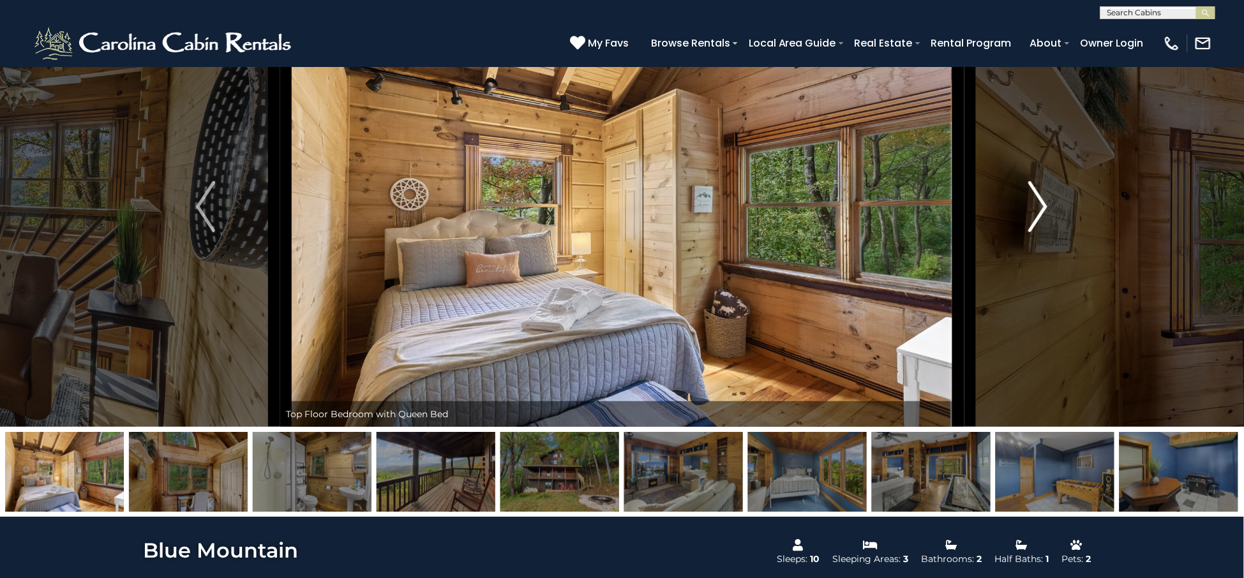
click at [1033, 192] on img "Next" at bounding box center [1038, 206] width 19 height 51
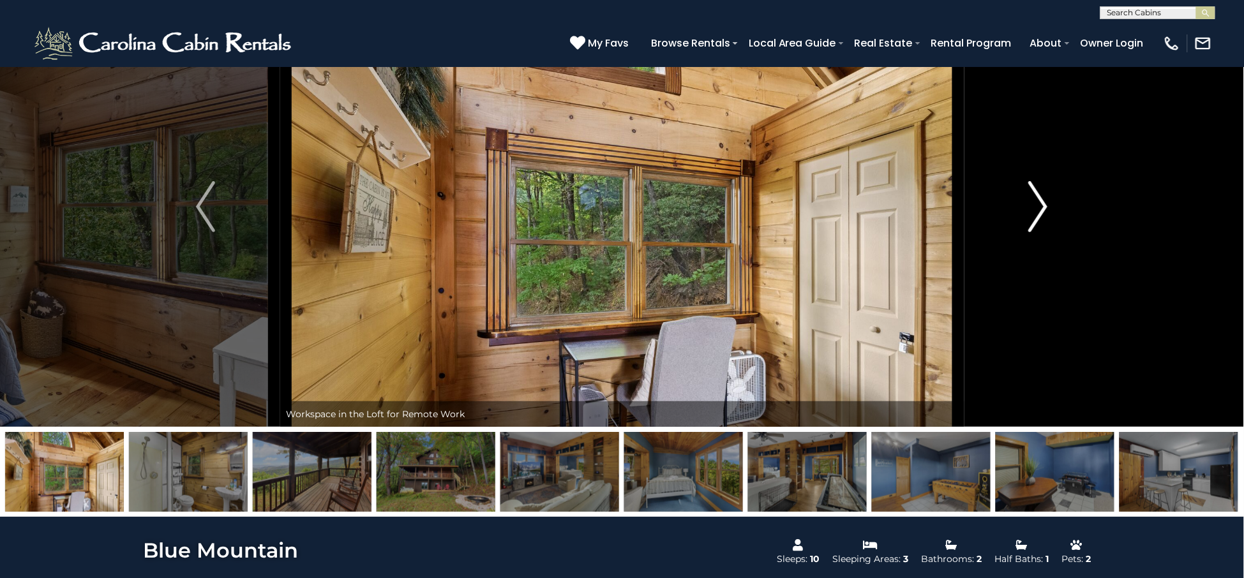
click at [1033, 192] on img "Next" at bounding box center [1038, 206] width 19 height 51
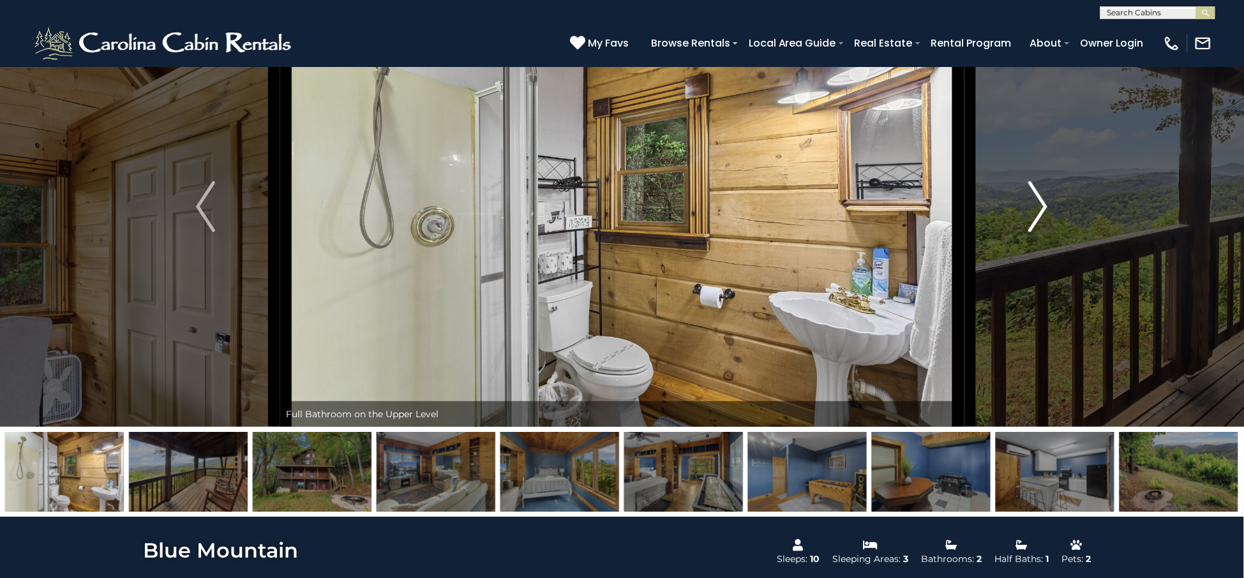
click at [1033, 192] on img "Next" at bounding box center [1038, 206] width 19 height 51
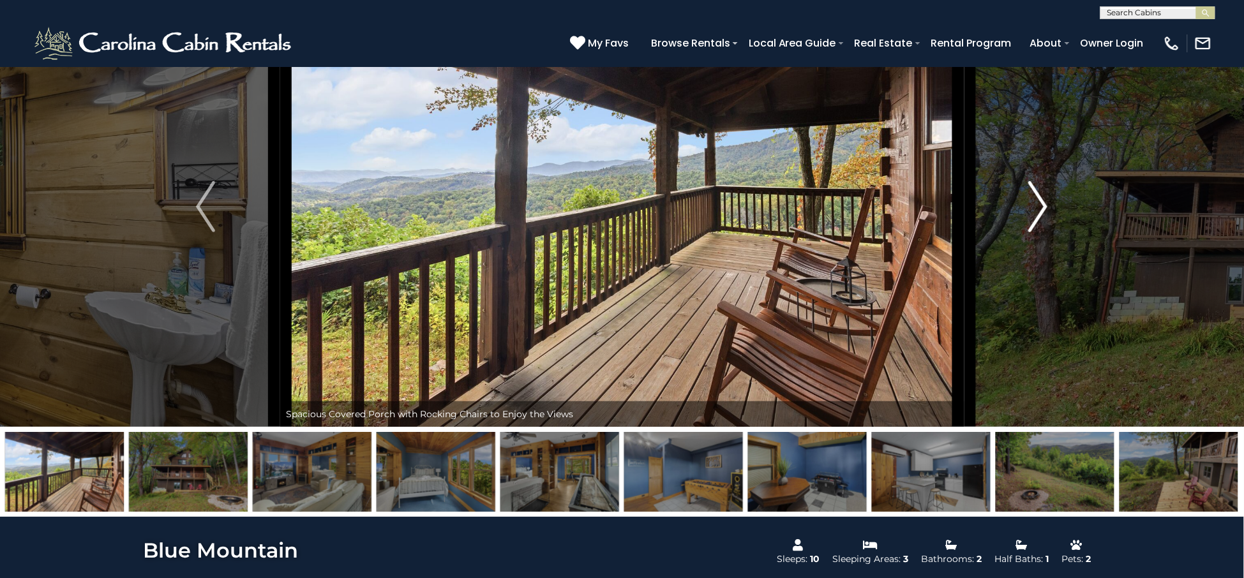
click at [1033, 192] on img "Next" at bounding box center [1038, 206] width 19 height 51
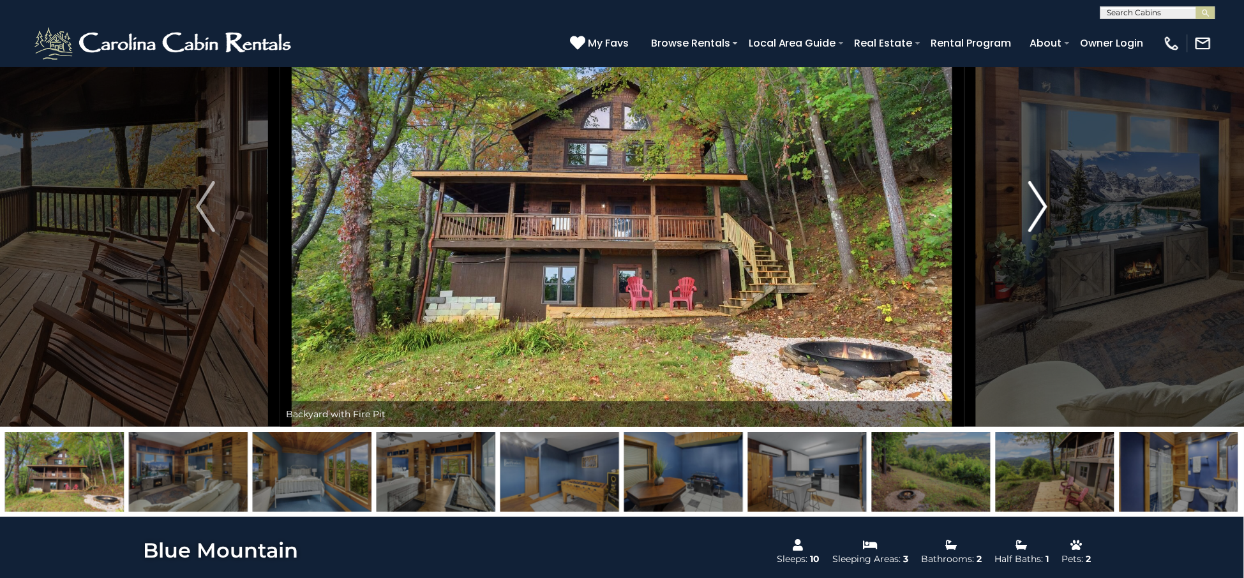
click at [1033, 192] on img "Next" at bounding box center [1038, 206] width 19 height 51
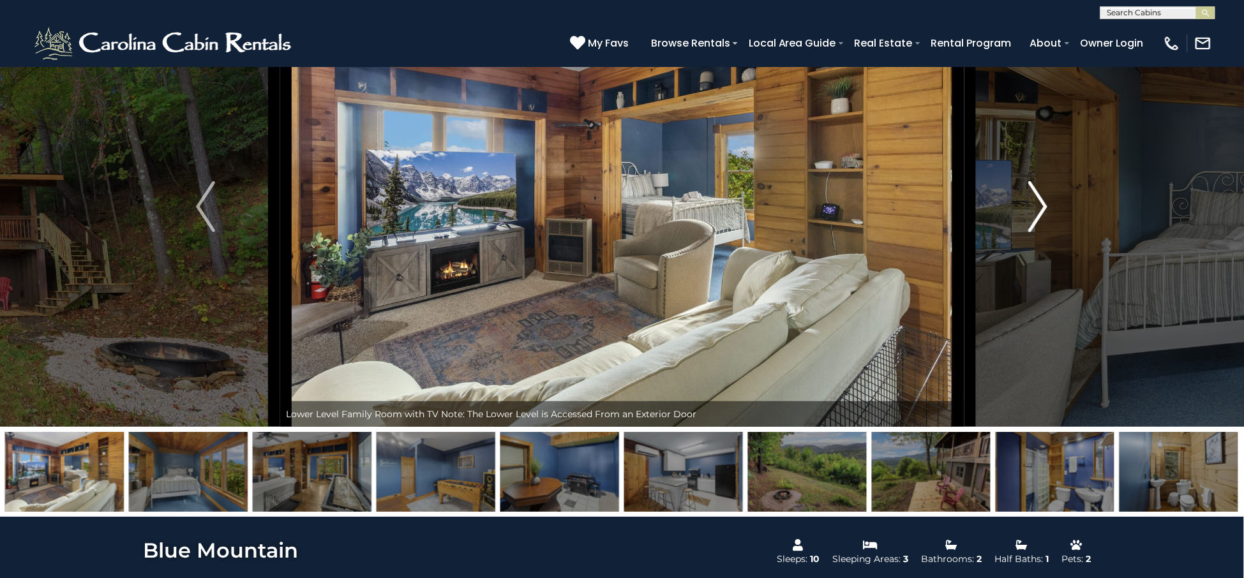
click at [1033, 192] on img "Next" at bounding box center [1038, 206] width 19 height 51
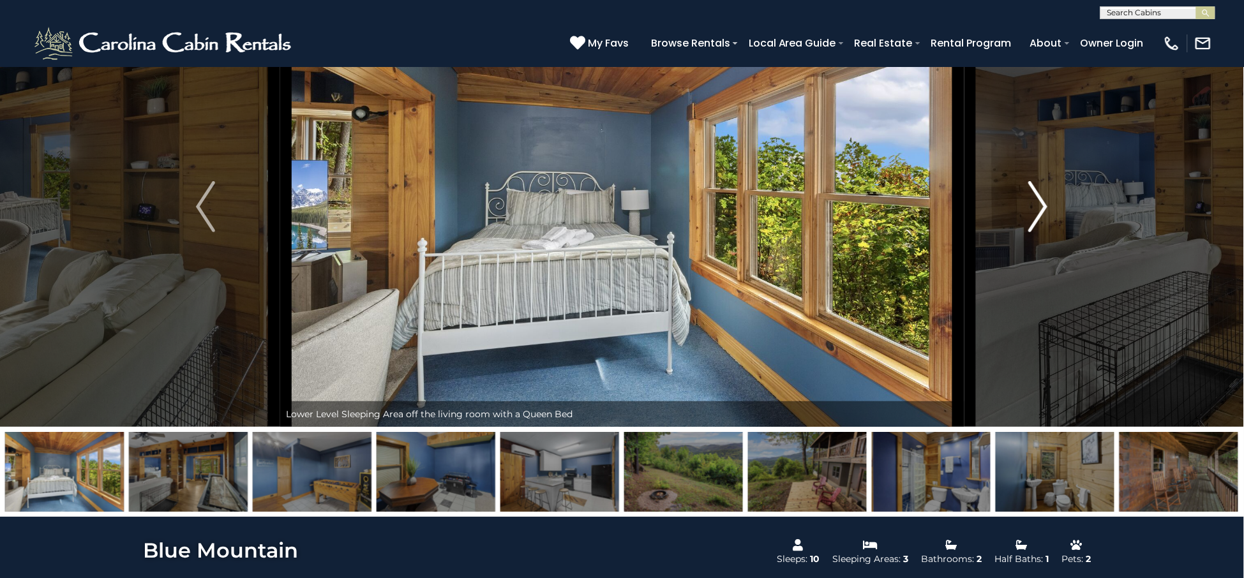
click at [1033, 192] on img "Next" at bounding box center [1038, 206] width 19 height 51
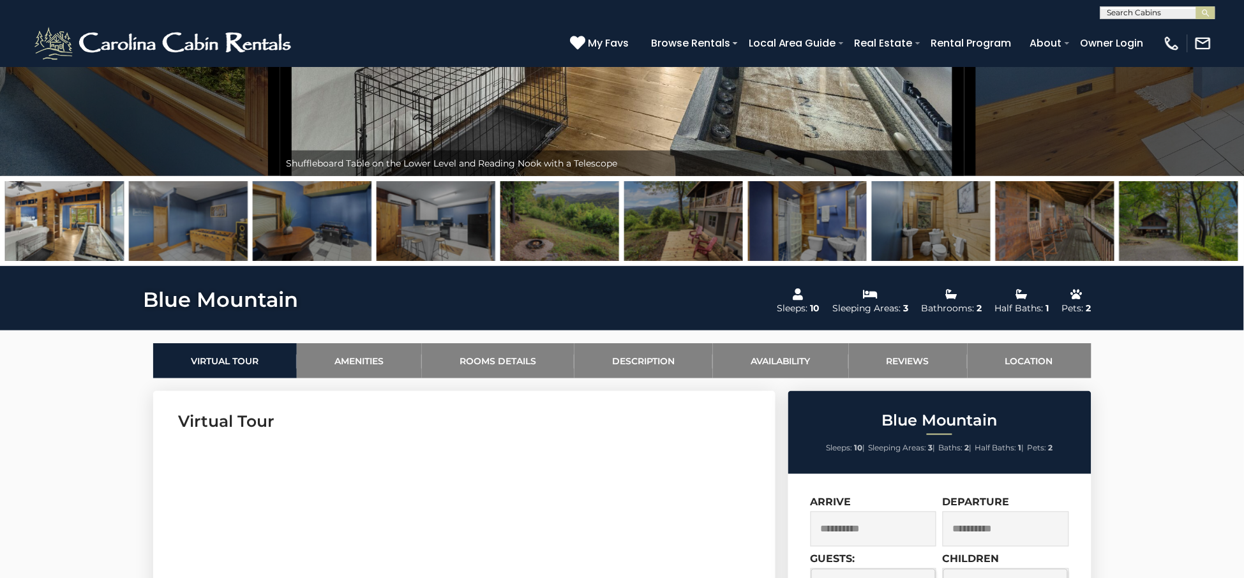
scroll to position [160, 0]
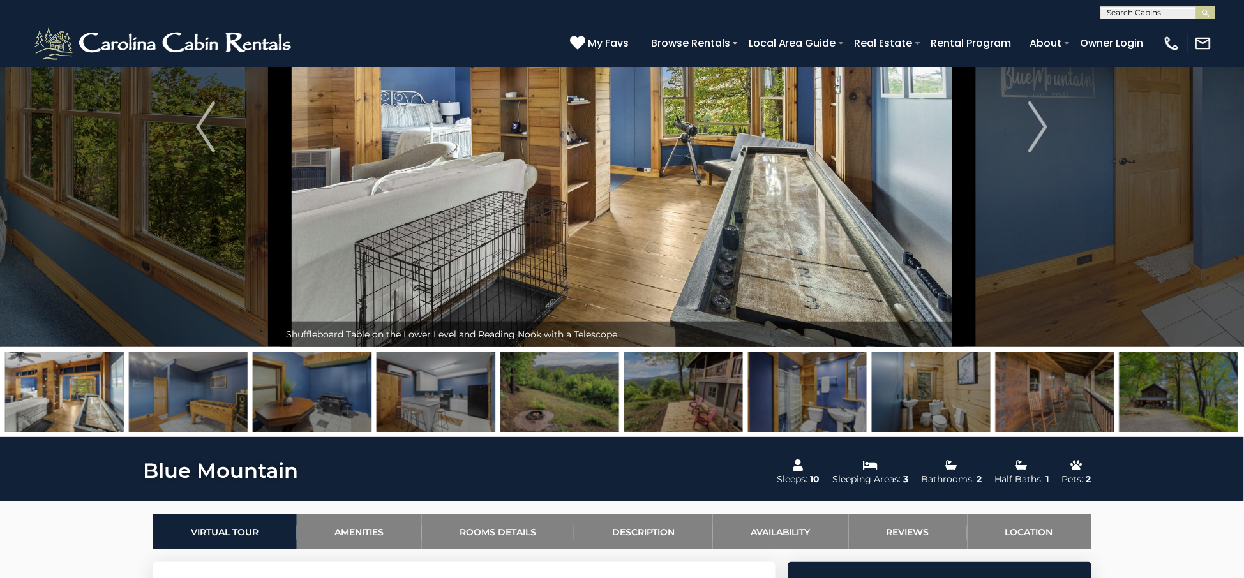
click at [102, 397] on img at bounding box center [64, 392] width 119 height 80
click at [206, 136] on img "Previous" at bounding box center [205, 127] width 19 height 51
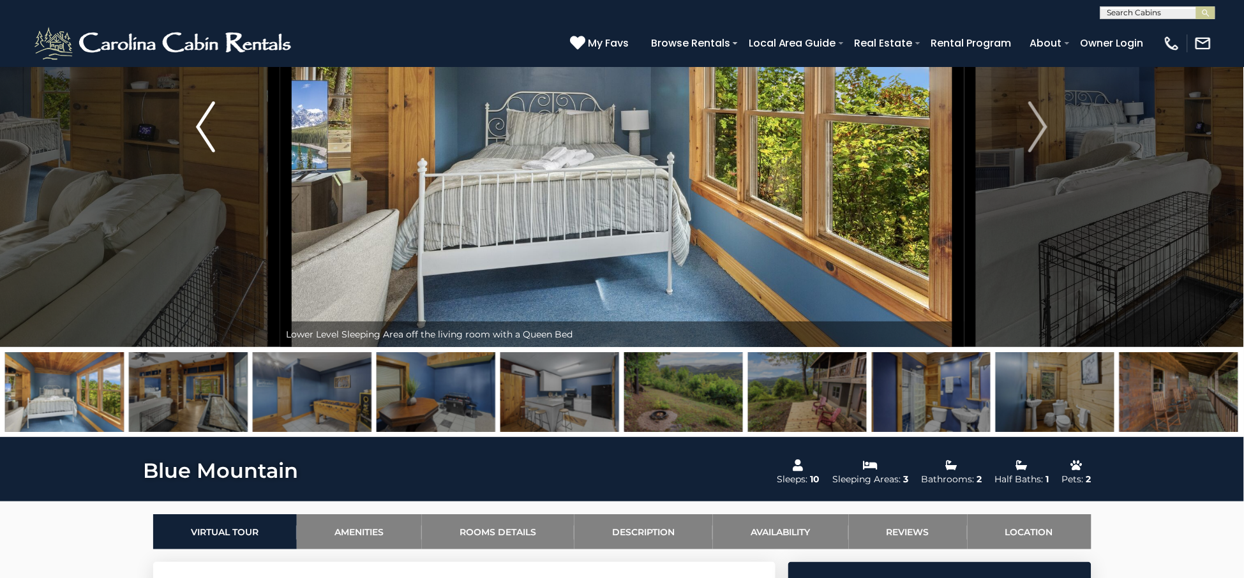
click at [200, 134] on img "Previous" at bounding box center [205, 127] width 19 height 51
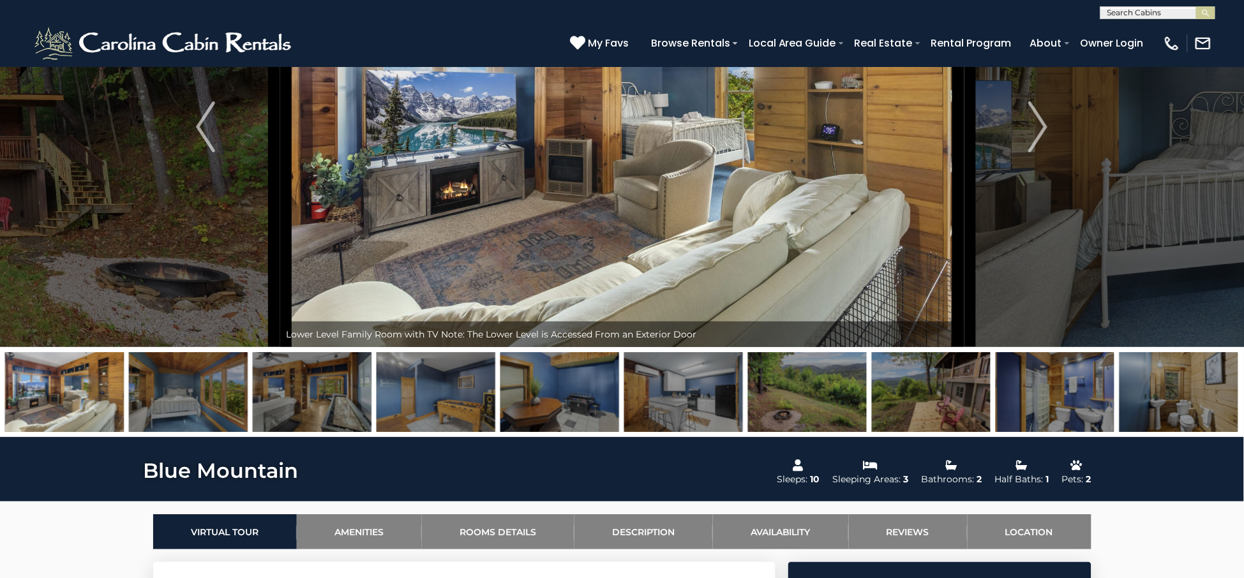
click at [455, 160] on img at bounding box center [622, 127] width 684 height 441
click at [1031, 145] on img "Next" at bounding box center [1038, 127] width 19 height 51
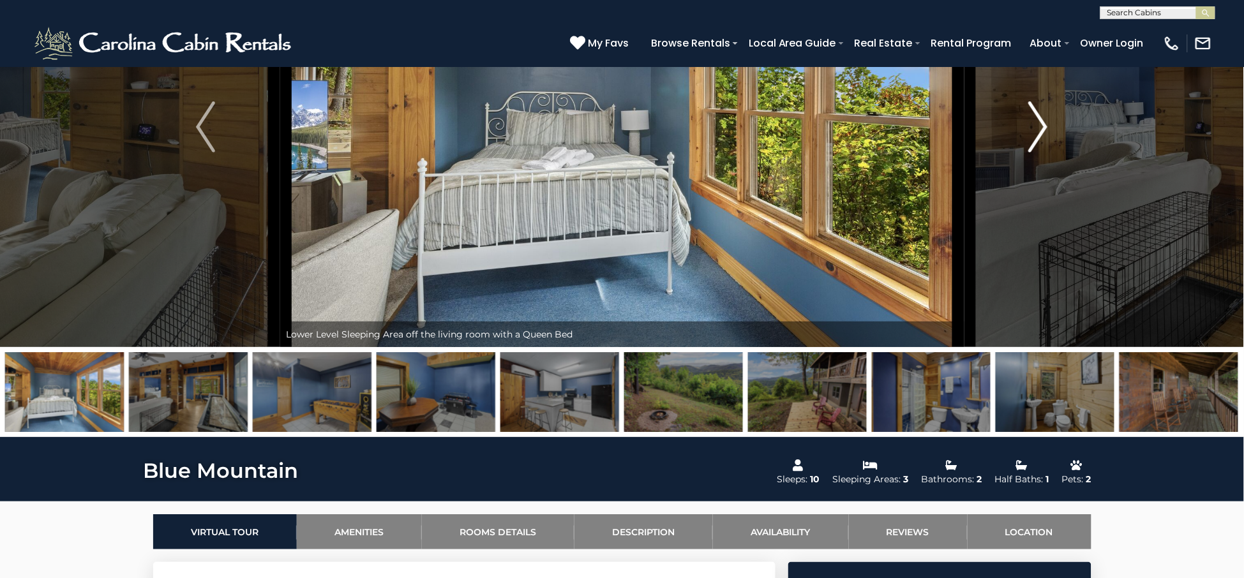
click at [1031, 145] on img "Next" at bounding box center [1038, 127] width 19 height 51
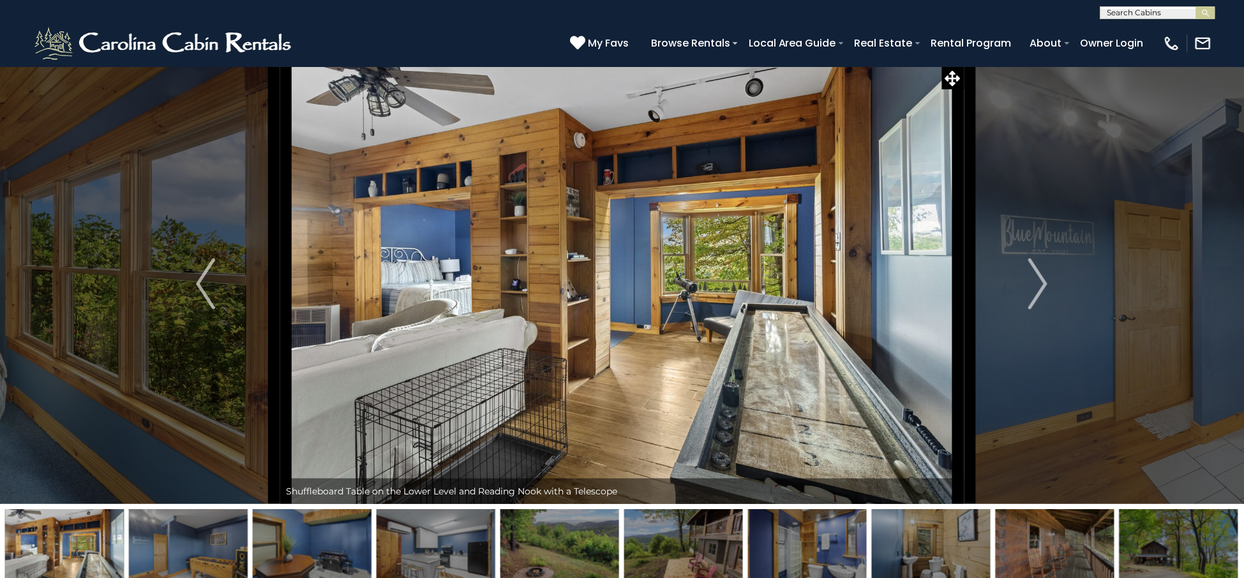
scroll to position [0, 0]
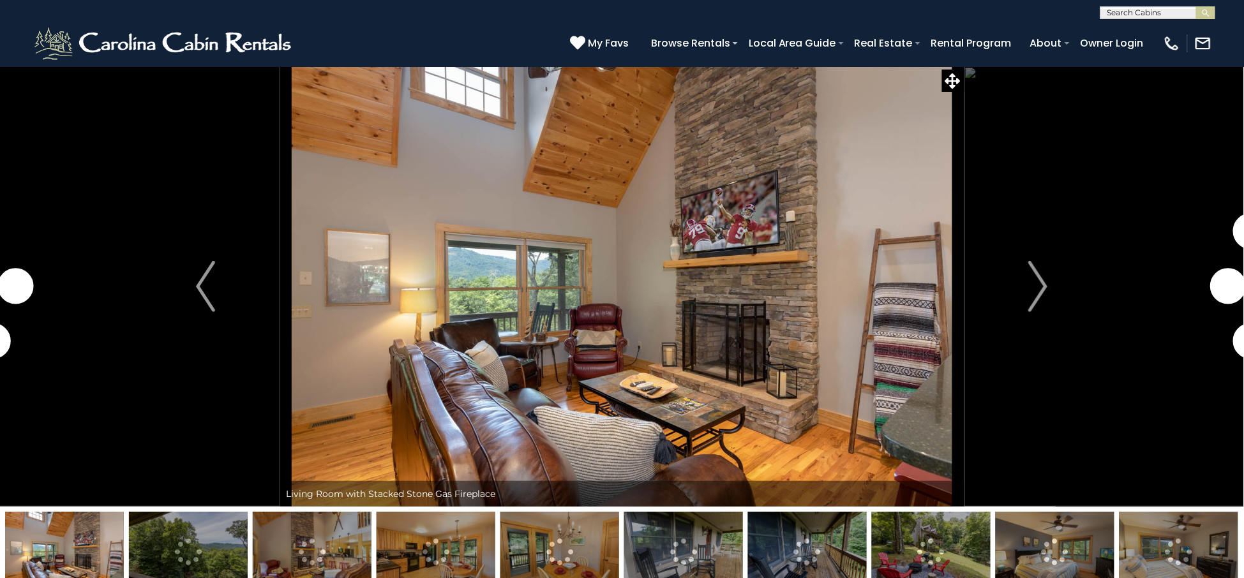
scroll to position [160, 0]
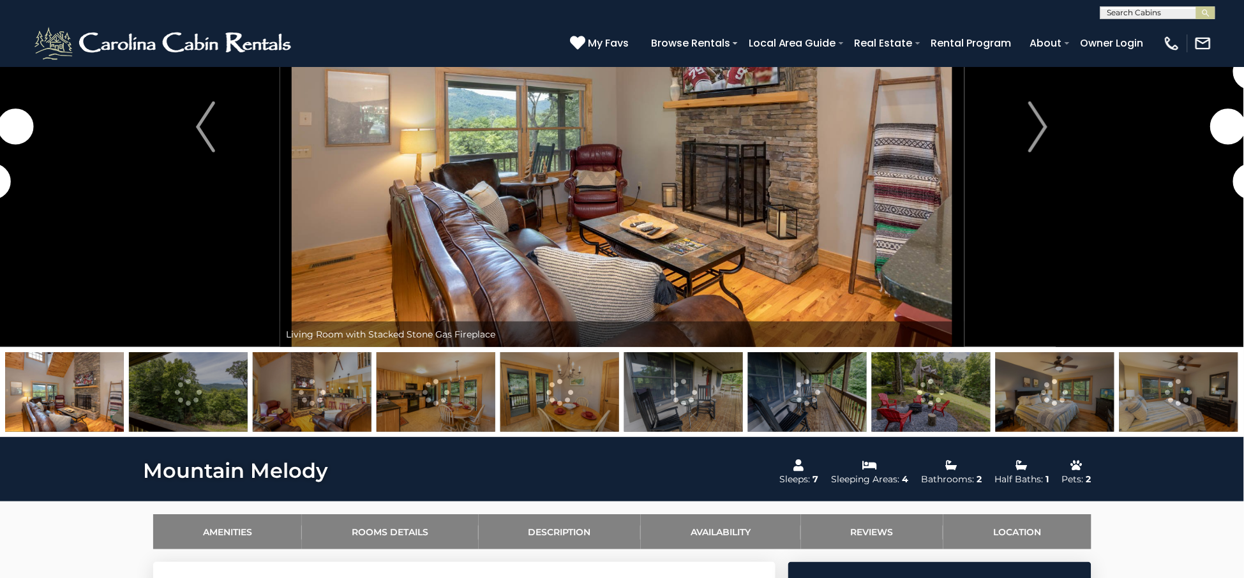
click at [215, 406] on img at bounding box center [188, 392] width 119 height 80
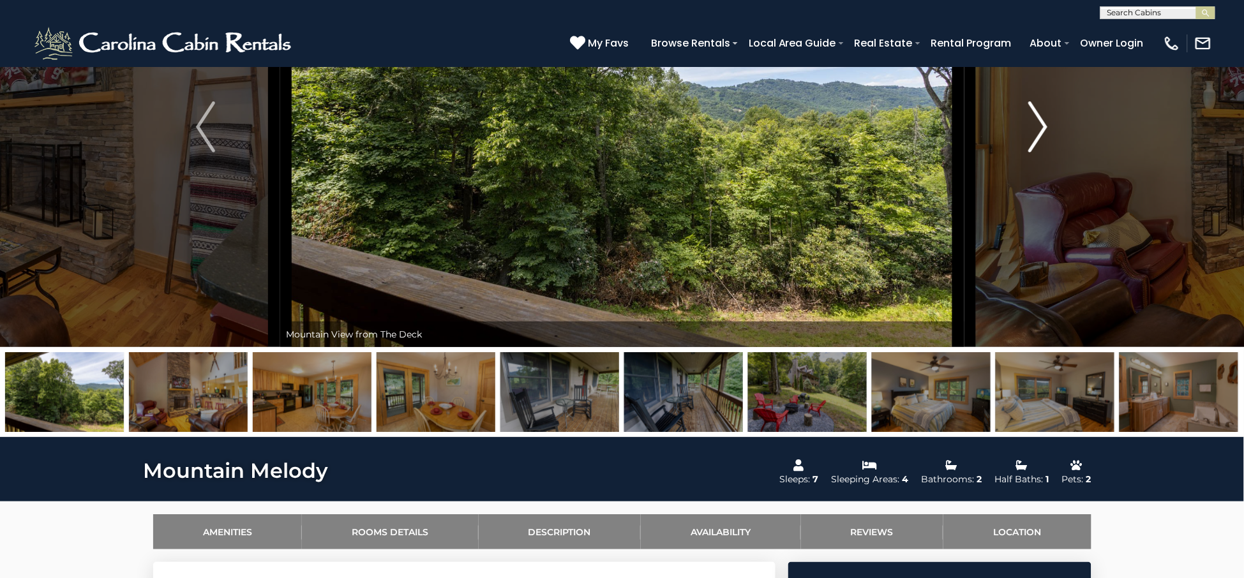
click at [1041, 130] on img "Next" at bounding box center [1038, 127] width 19 height 51
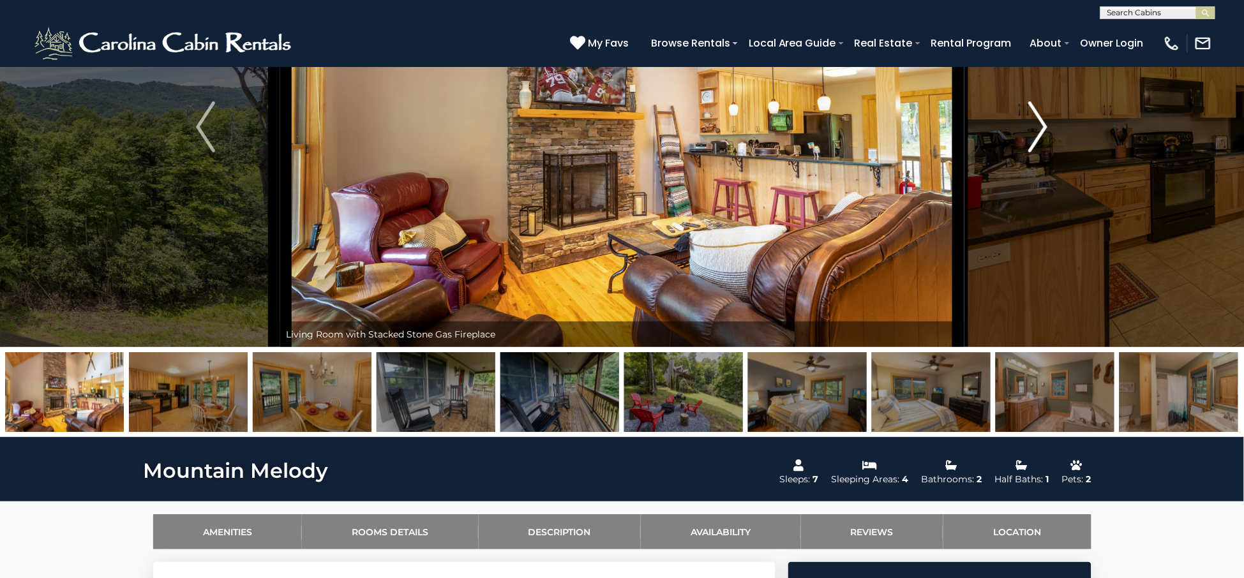
click at [1041, 130] on img "Next" at bounding box center [1038, 127] width 19 height 51
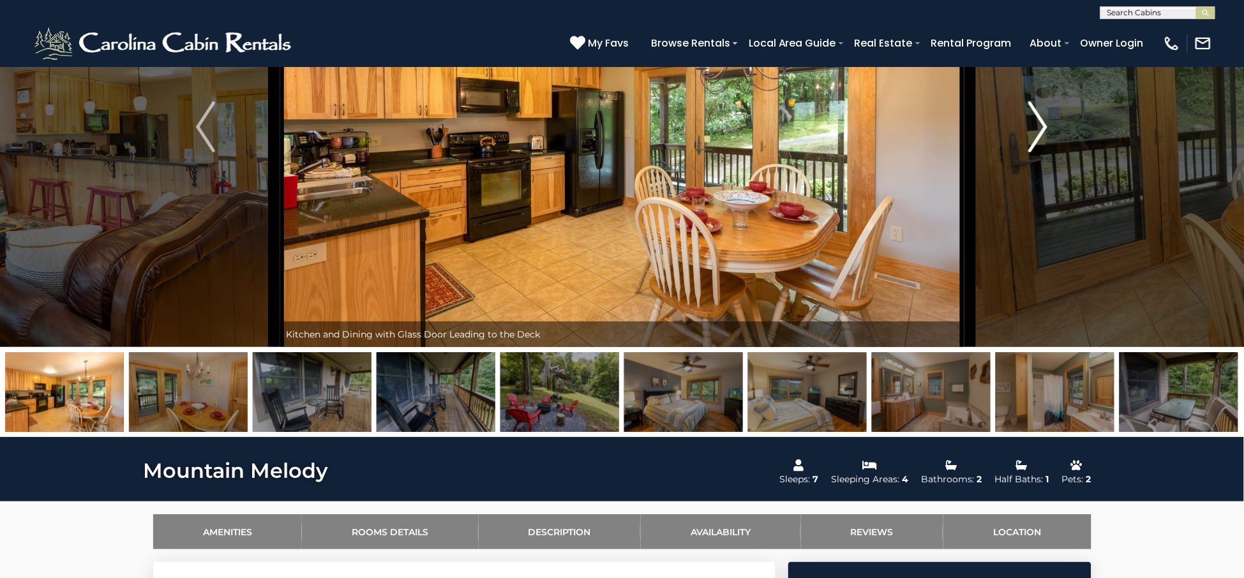
click at [1041, 130] on img "Next" at bounding box center [1038, 127] width 19 height 51
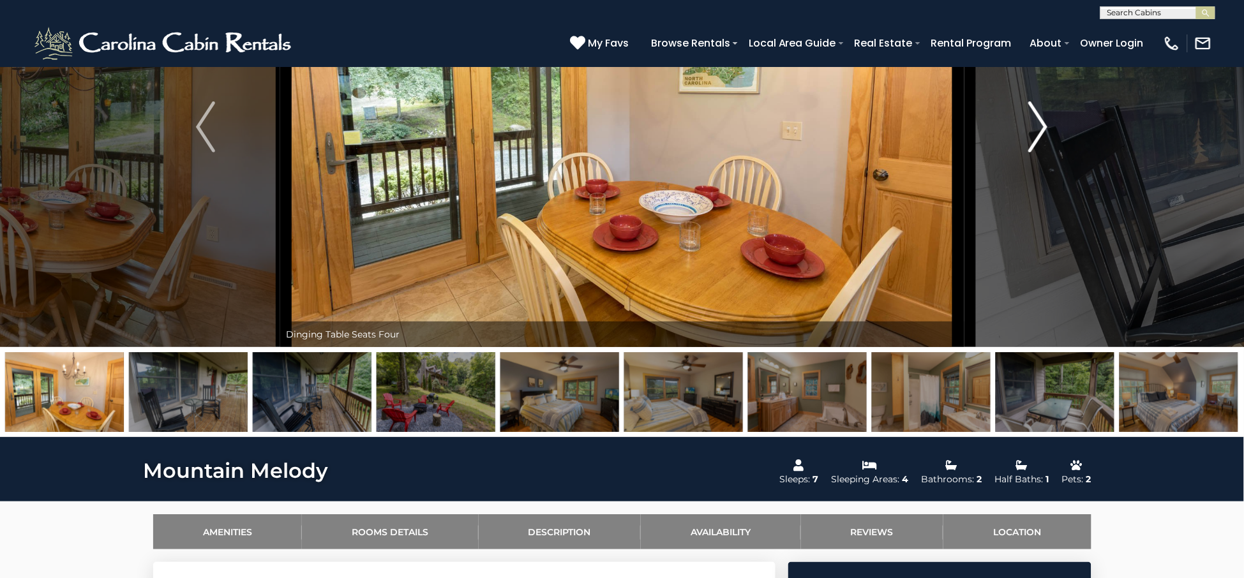
click at [1041, 130] on img "Next" at bounding box center [1038, 127] width 19 height 51
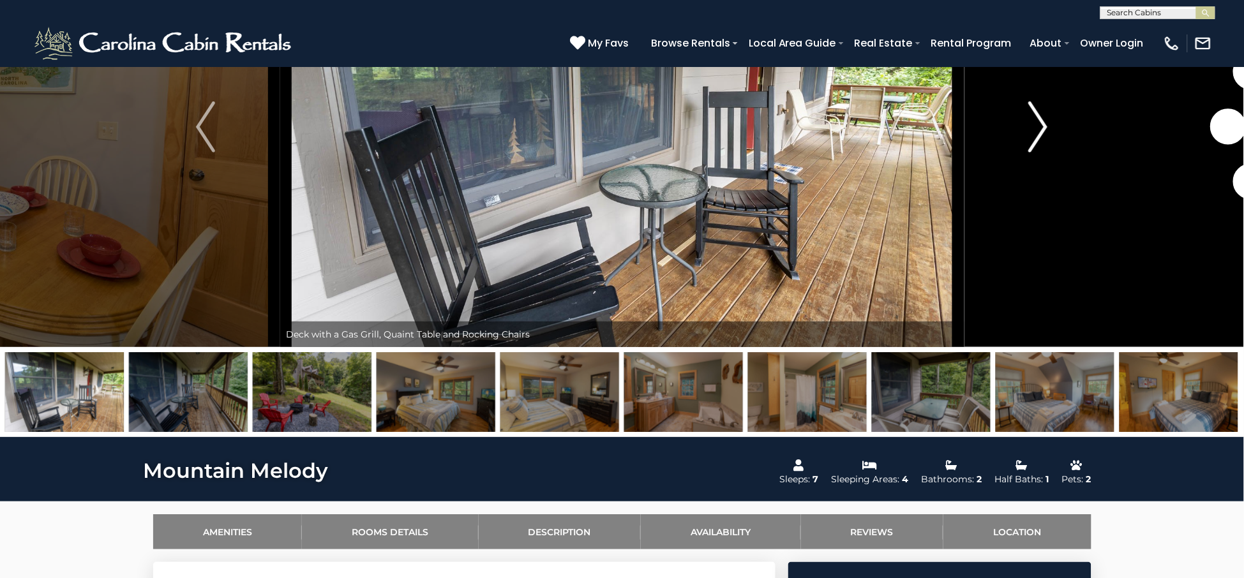
click at [1041, 130] on img "Next" at bounding box center [1038, 127] width 19 height 51
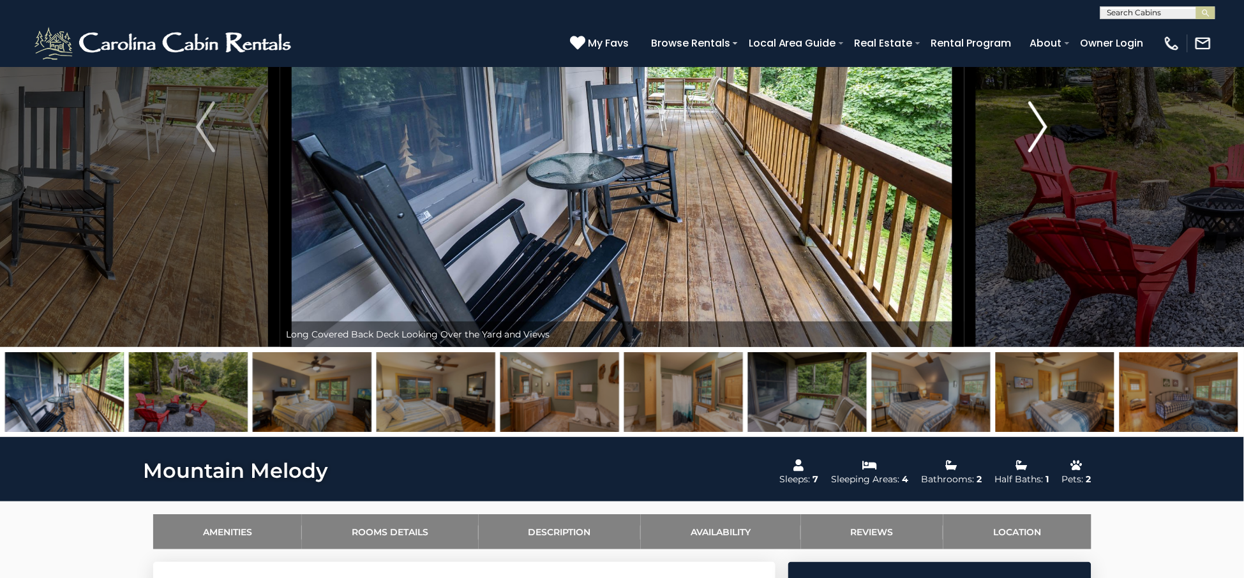
click at [1041, 130] on img "Next" at bounding box center [1038, 127] width 19 height 51
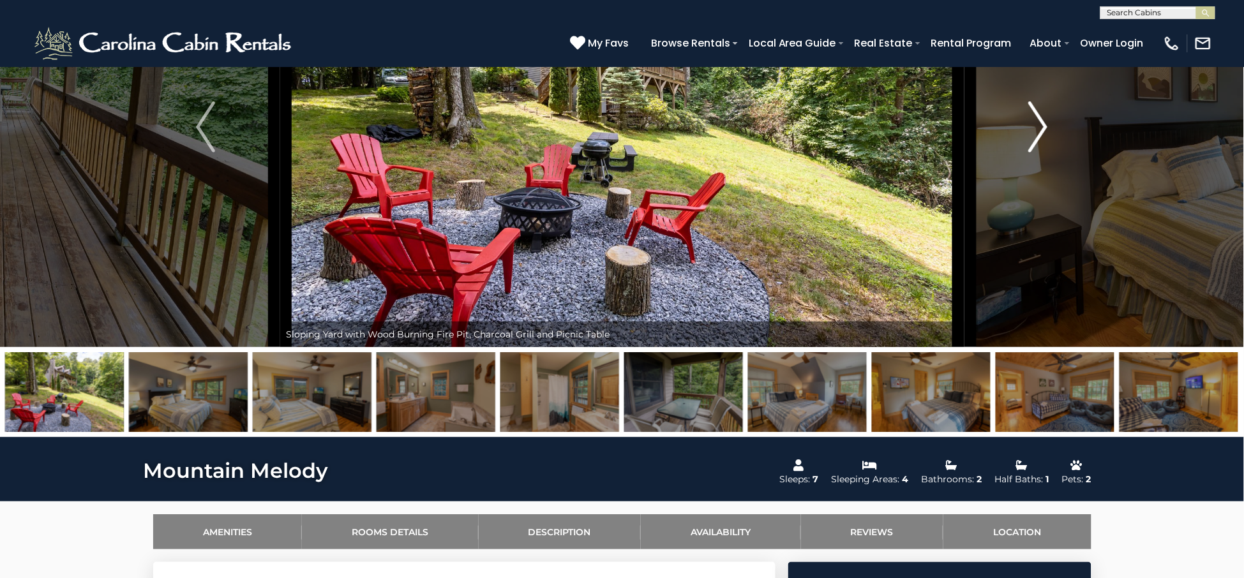
click at [1041, 130] on img "Next" at bounding box center [1038, 127] width 19 height 51
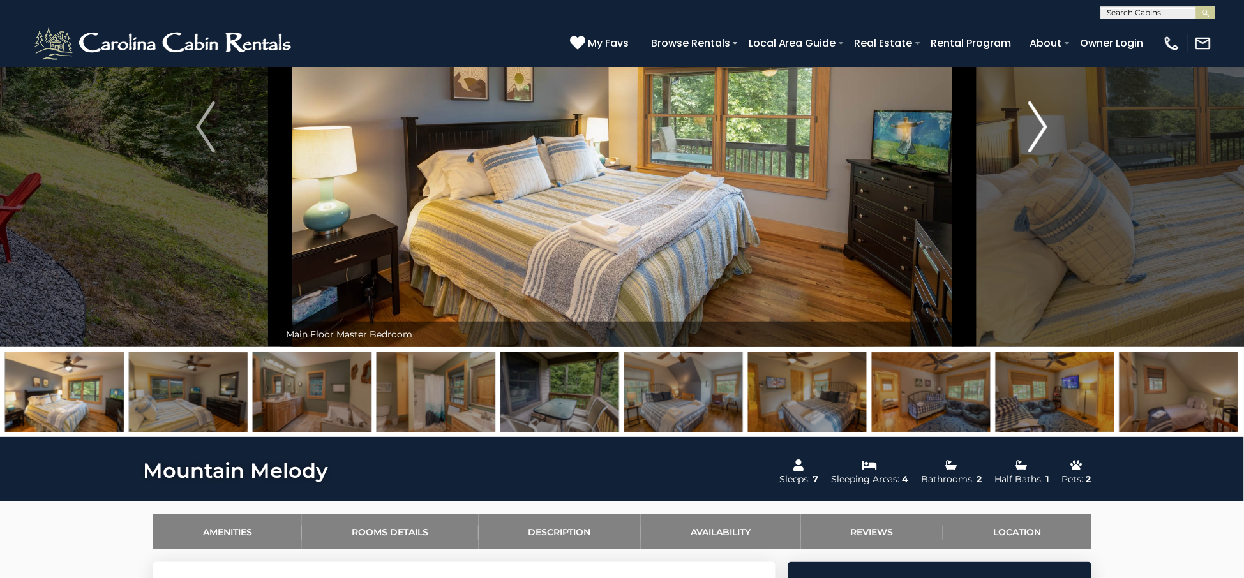
click at [1041, 130] on img "Next" at bounding box center [1038, 127] width 19 height 51
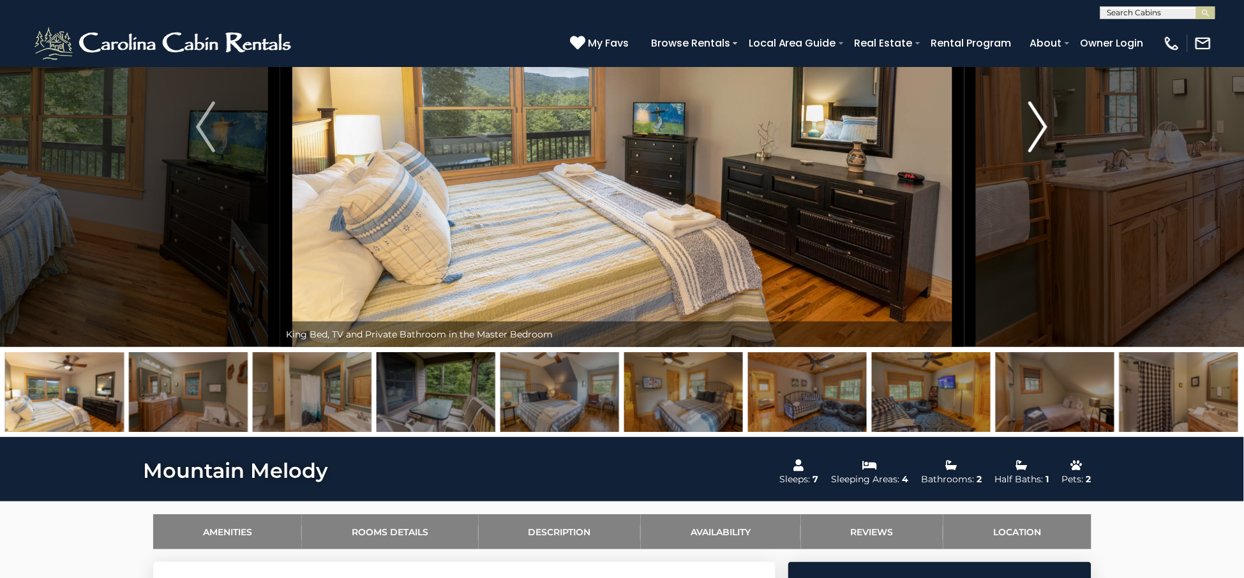
click at [1041, 130] on img "Next" at bounding box center [1038, 127] width 19 height 51
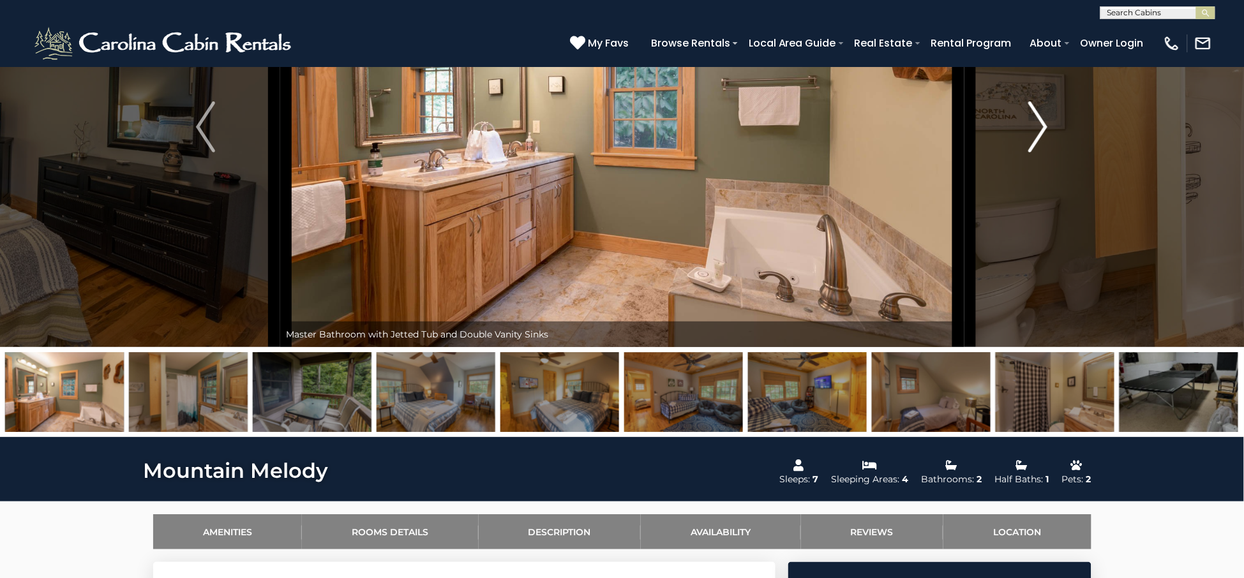
click at [1041, 130] on img "Next" at bounding box center [1038, 127] width 19 height 51
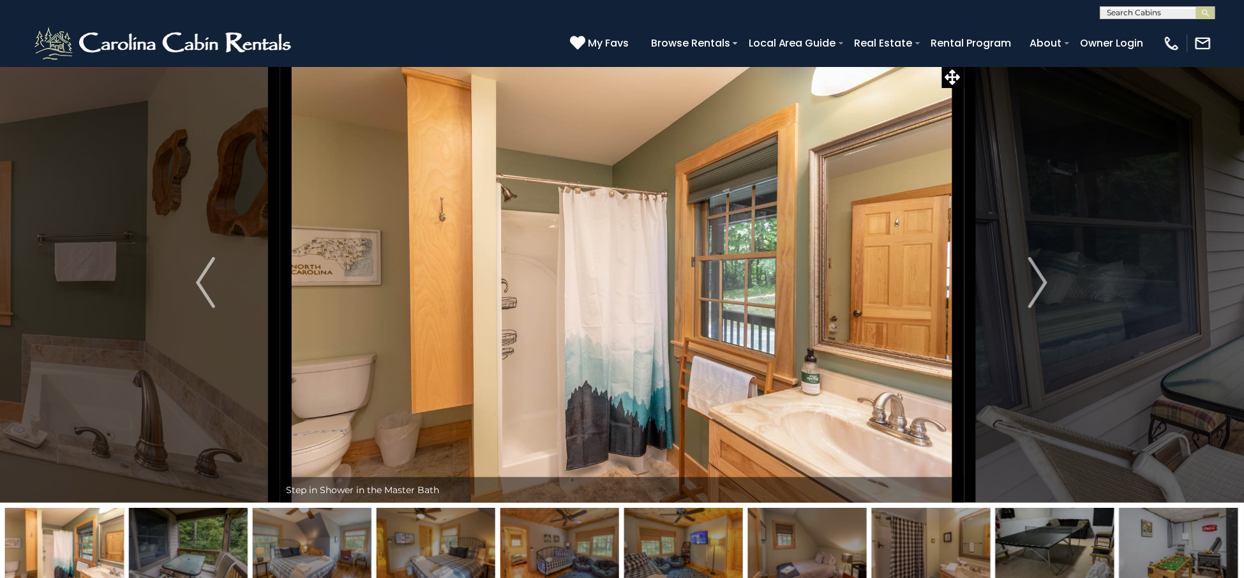
scroll to position [0, 0]
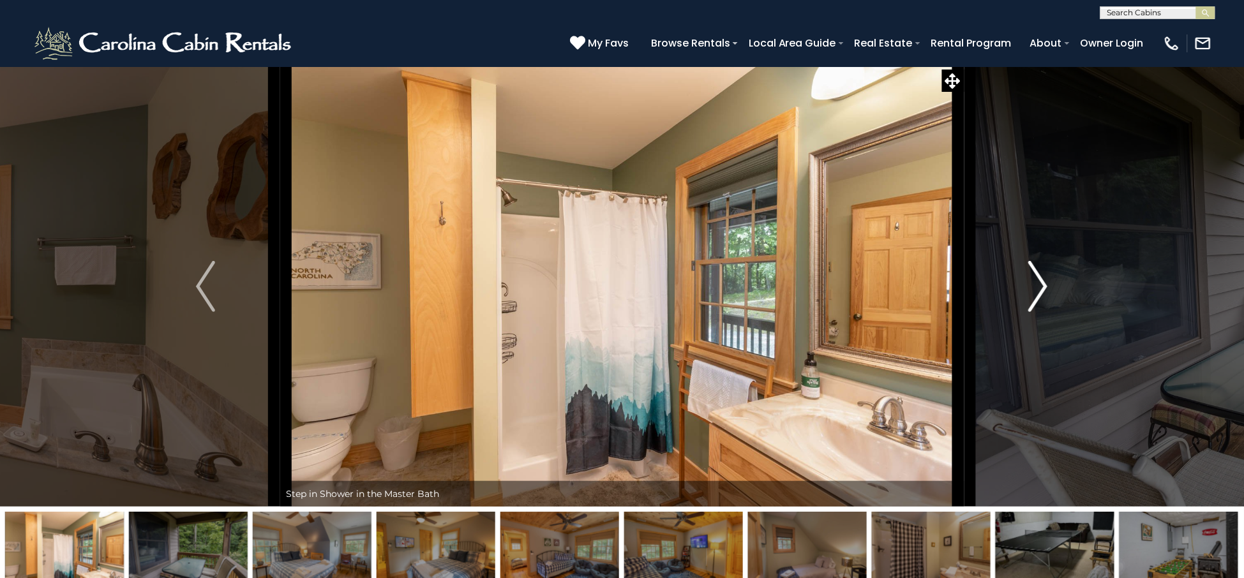
click at [1032, 298] on img "Next" at bounding box center [1038, 286] width 19 height 51
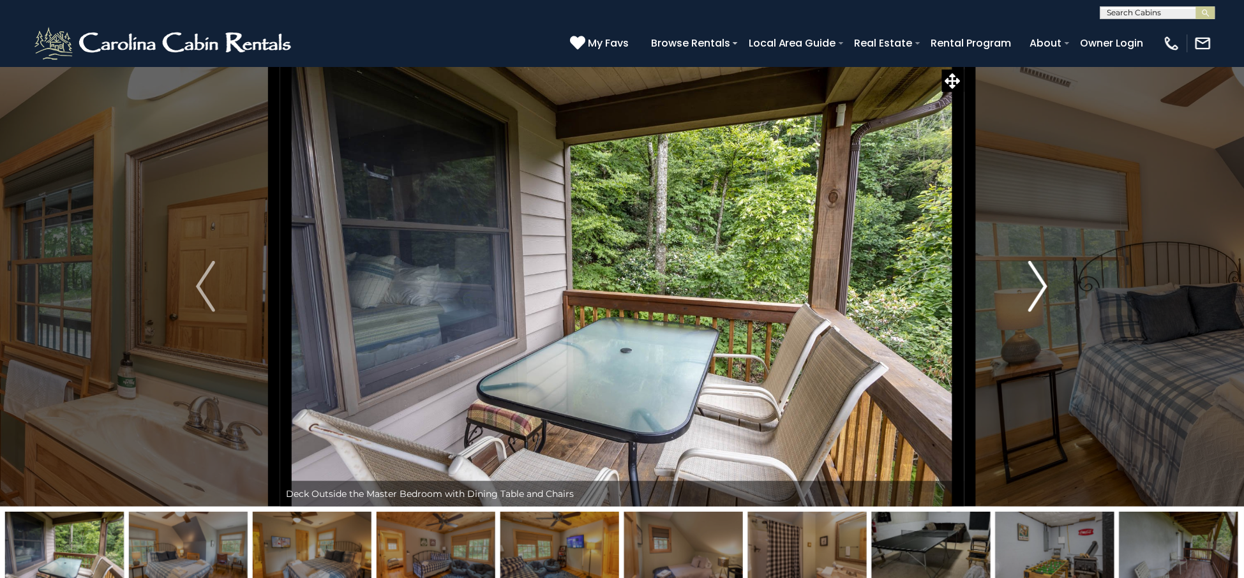
click at [1031, 298] on img "Next" at bounding box center [1038, 286] width 19 height 51
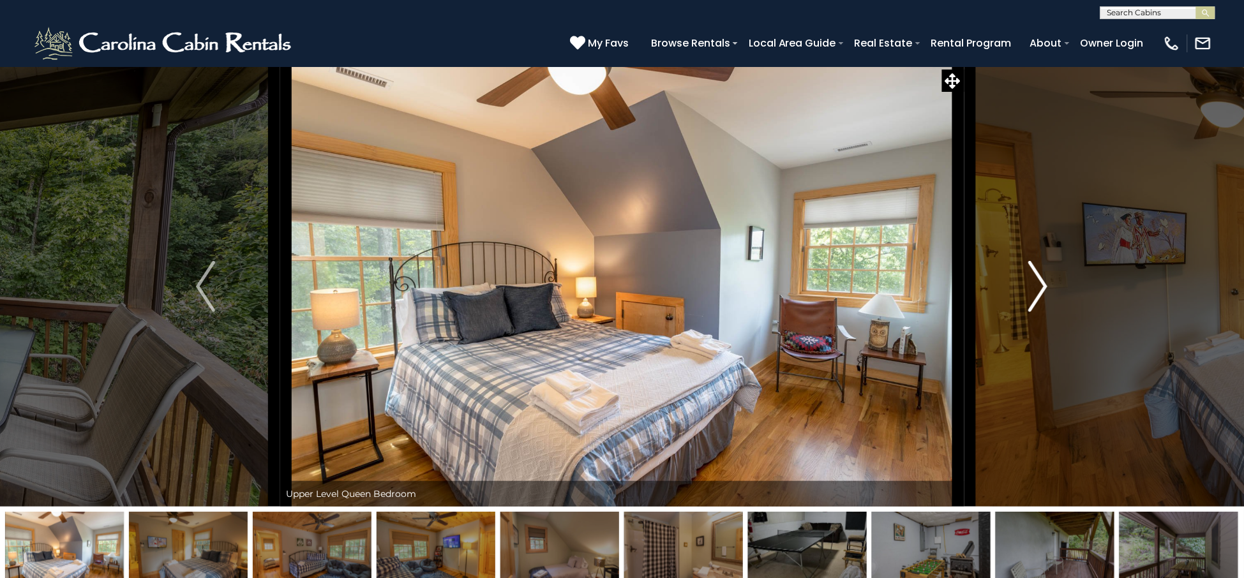
click at [1031, 298] on img "Next" at bounding box center [1038, 286] width 19 height 51
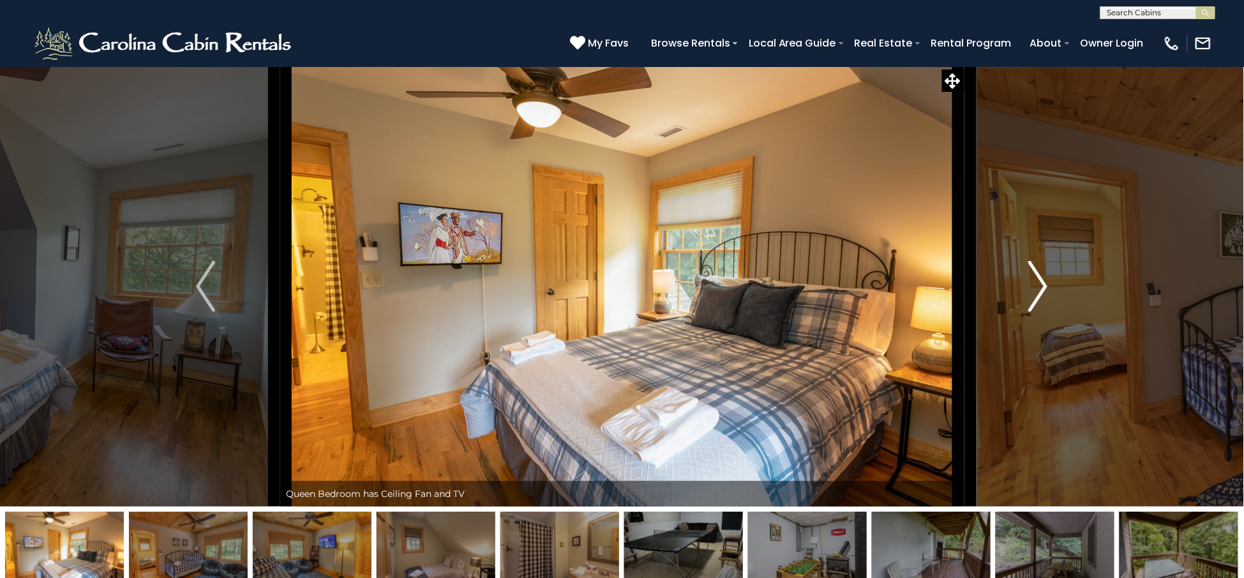
click at [1031, 298] on img "Next" at bounding box center [1038, 286] width 19 height 51
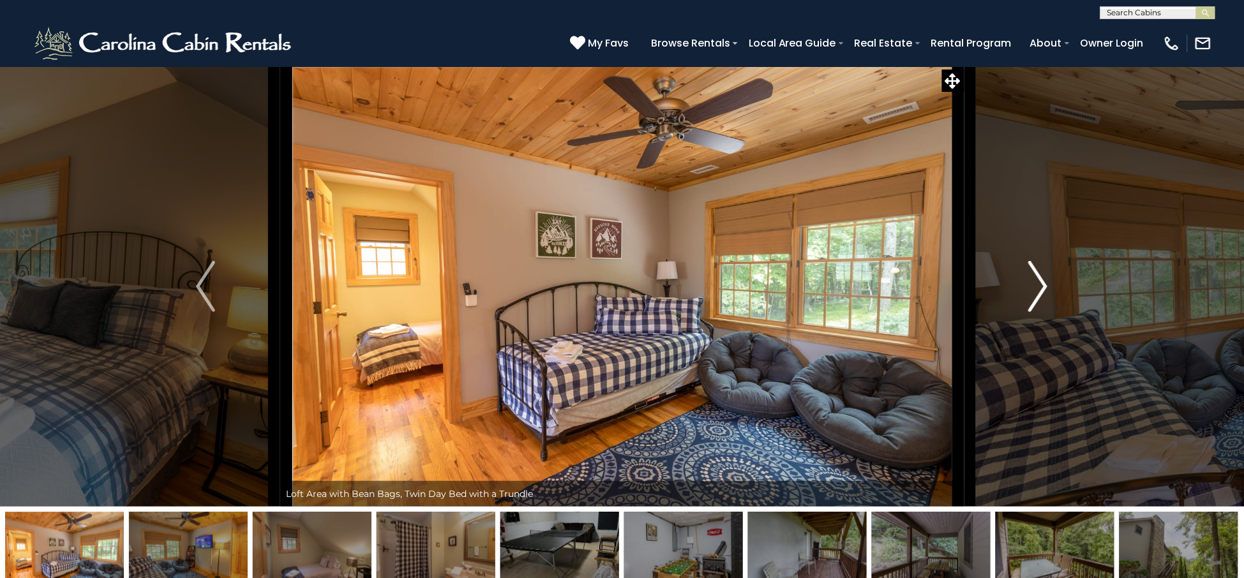
click at [1031, 298] on img "Next" at bounding box center [1038, 286] width 19 height 51
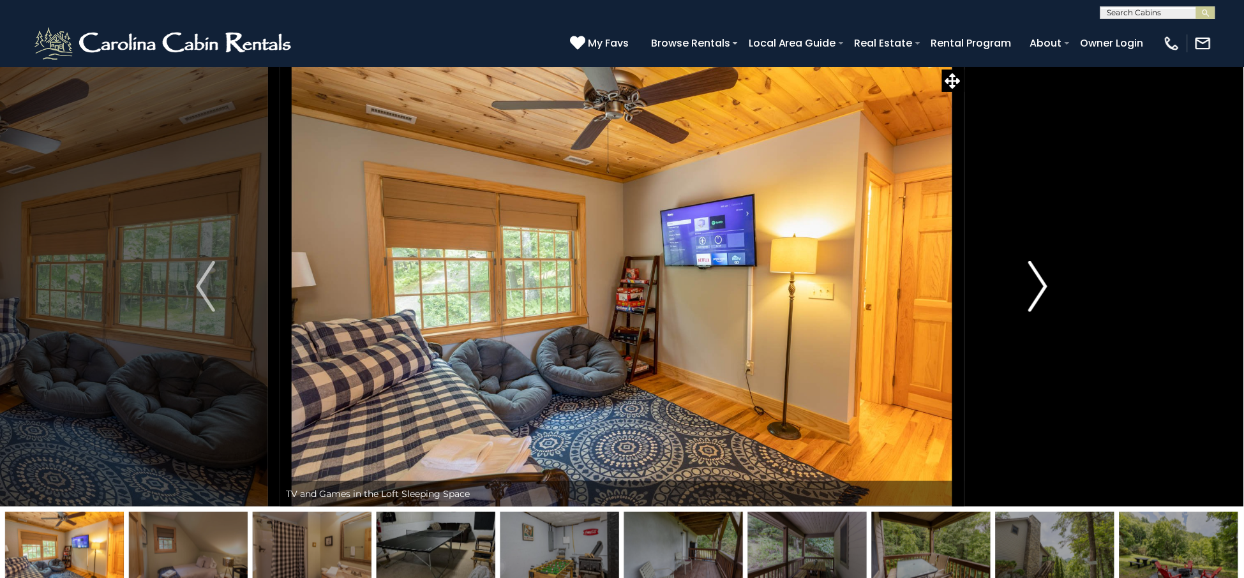
click at [1031, 298] on img "Next" at bounding box center [1038, 286] width 19 height 51
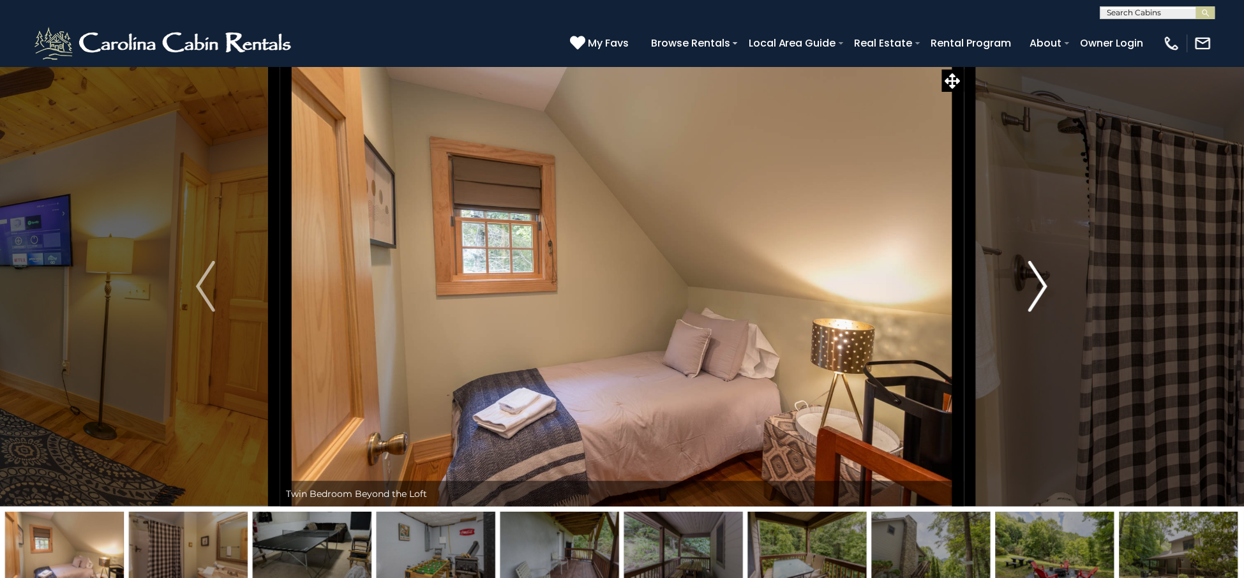
click at [1031, 298] on img "Next" at bounding box center [1038, 286] width 19 height 51
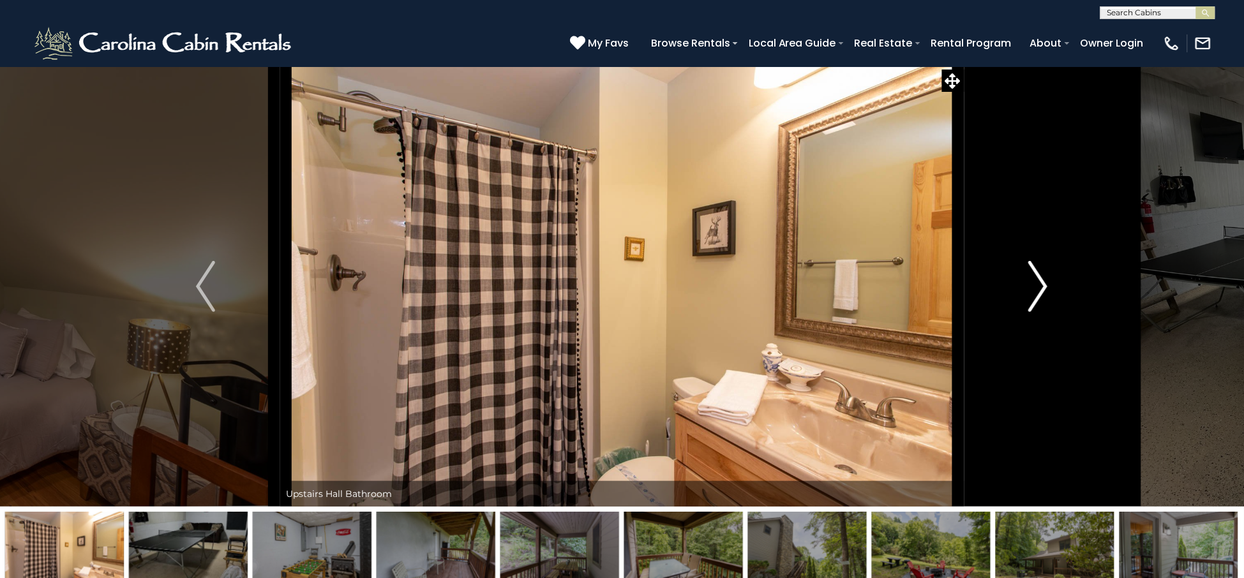
click at [1031, 298] on img "Next" at bounding box center [1038, 286] width 19 height 51
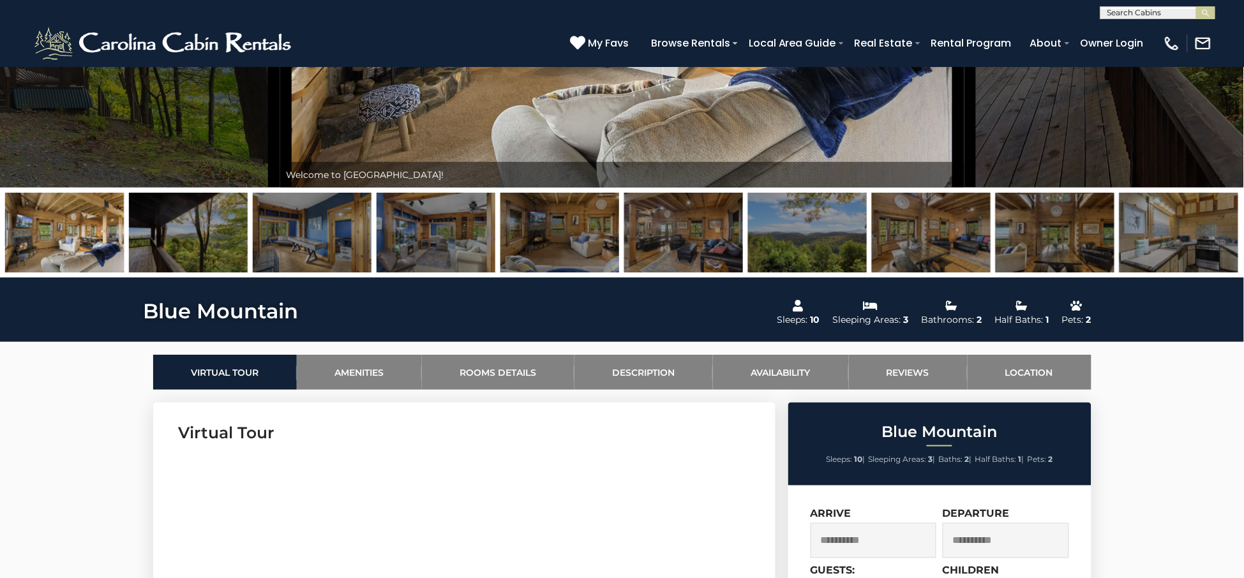
scroll to position [160, 0]
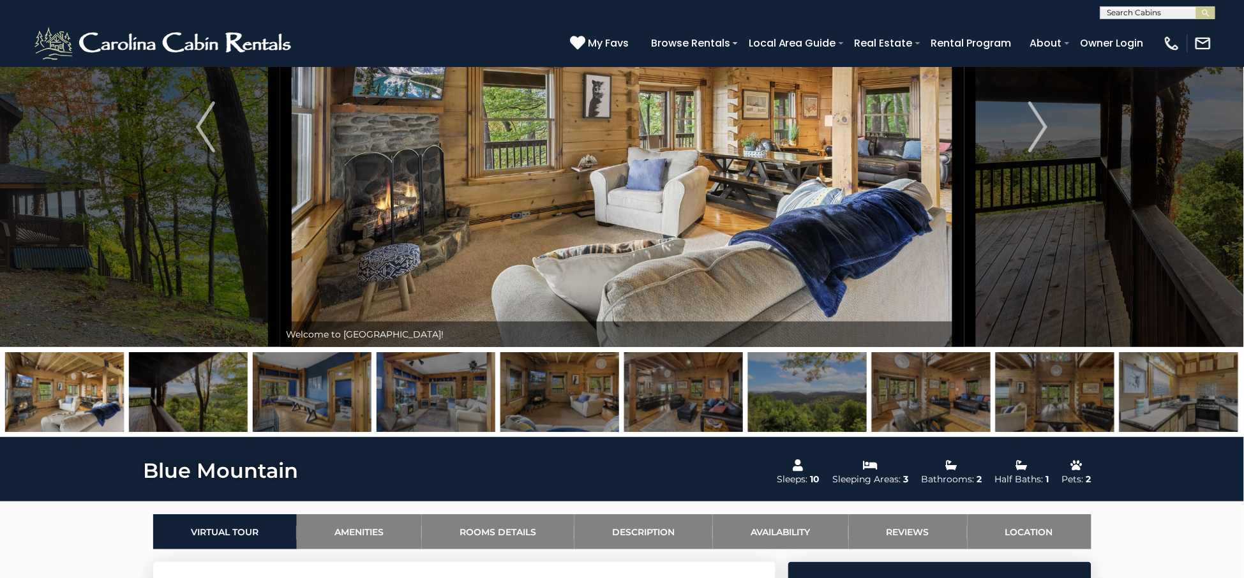
click at [1172, 385] on img at bounding box center [1179, 392] width 119 height 80
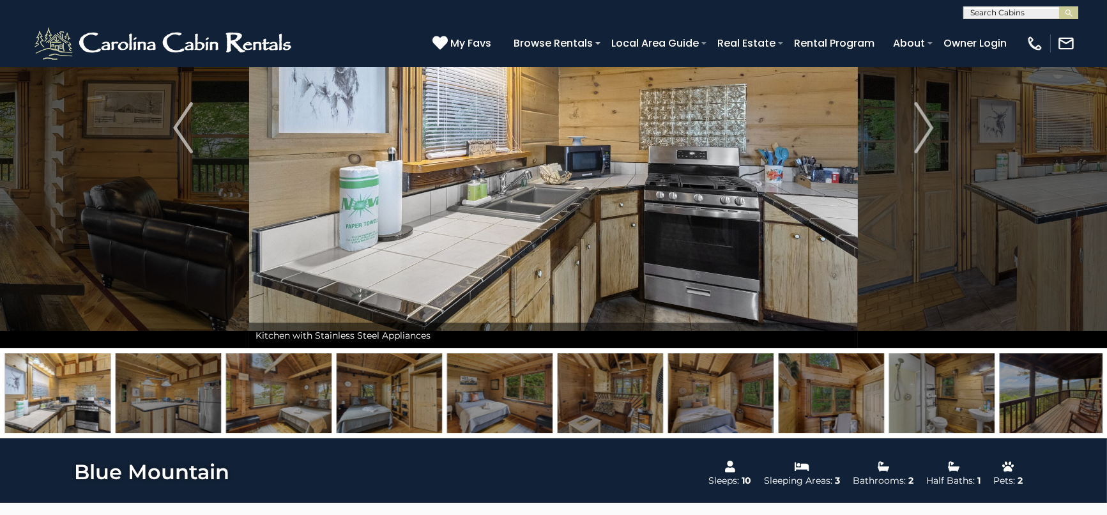
scroll to position [230, 0]
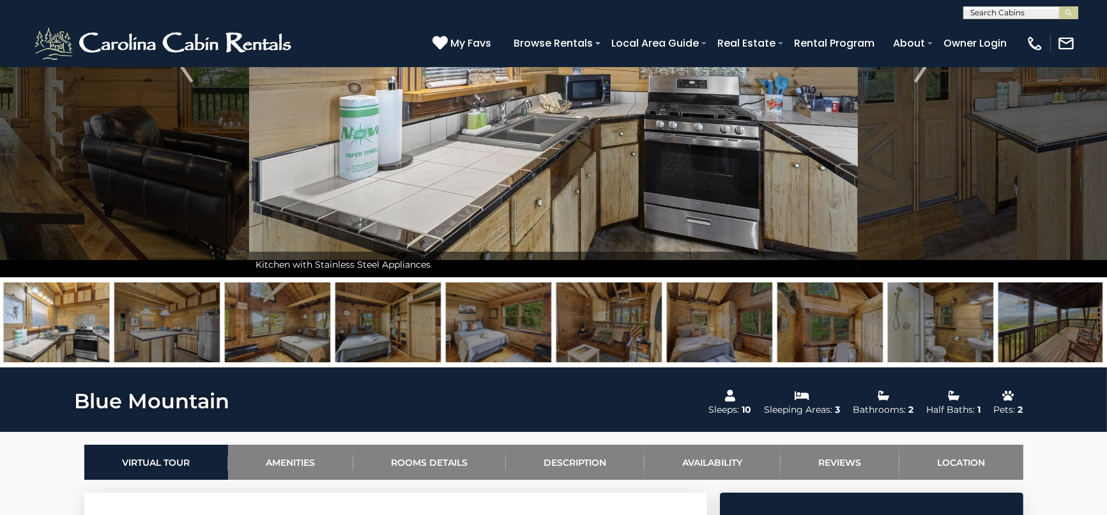
drag, startPoint x: 601, startPoint y: 316, endPoint x: 191, endPoint y: 296, distance: 411.1
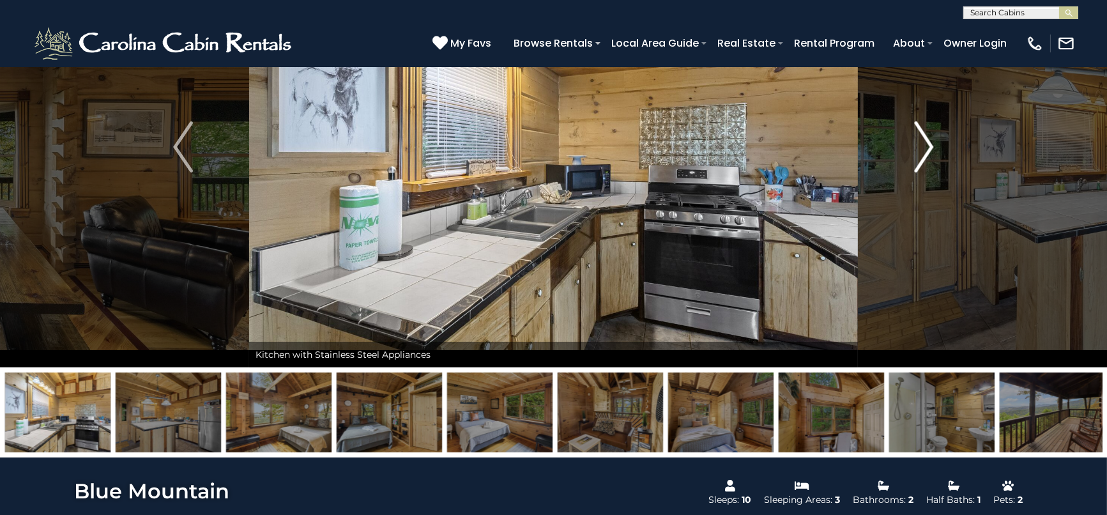
scroll to position [0, 0]
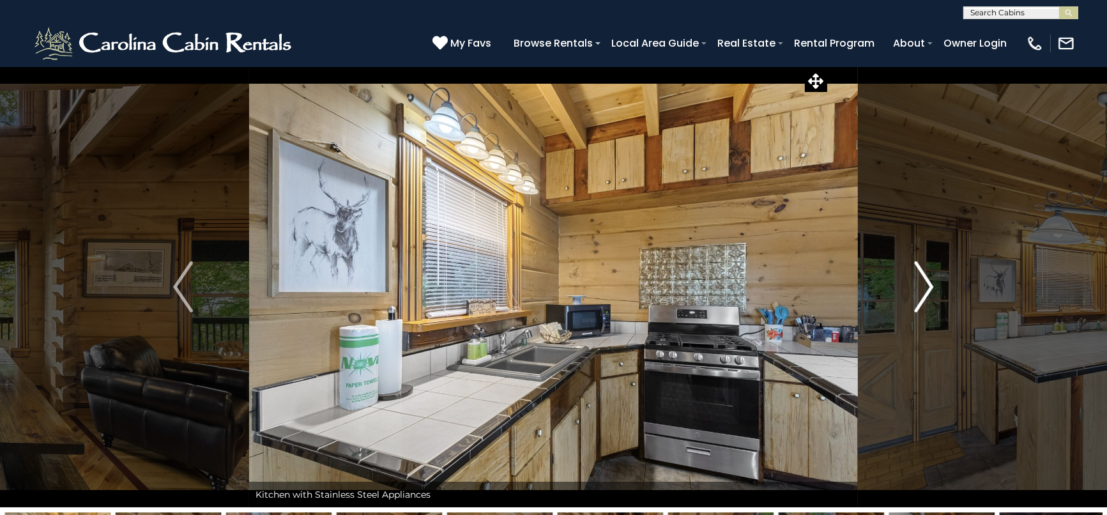
click at [916, 277] on img "Next" at bounding box center [923, 286] width 19 height 51
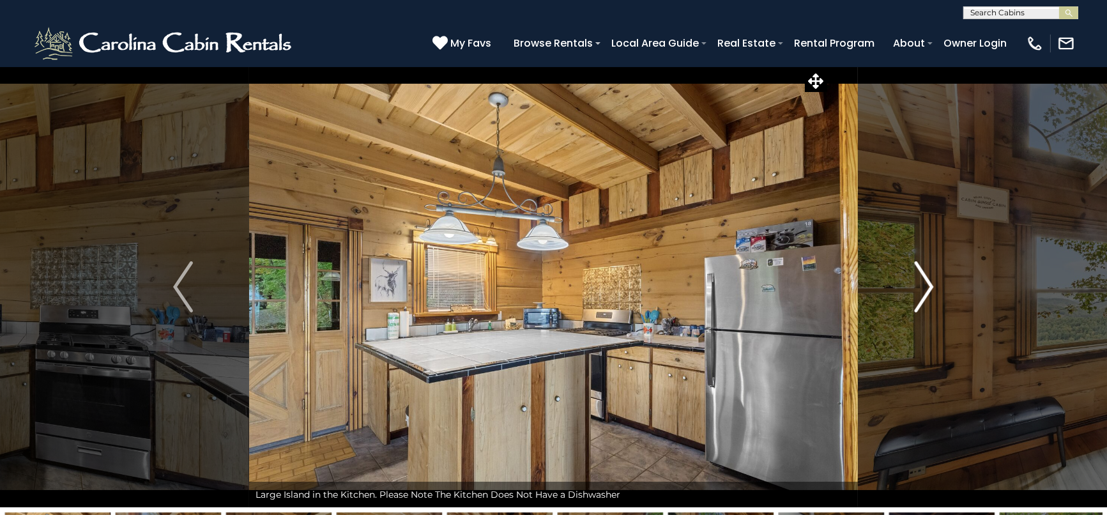
click at [916, 278] on img "Next" at bounding box center [923, 286] width 19 height 51
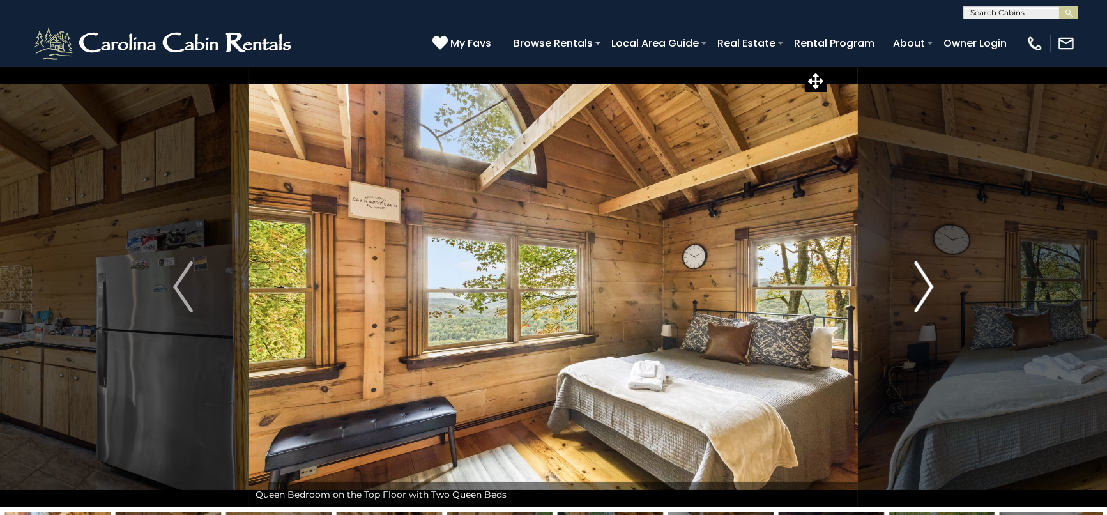
click at [916, 278] on img "Next" at bounding box center [923, 286] width 19 height 51
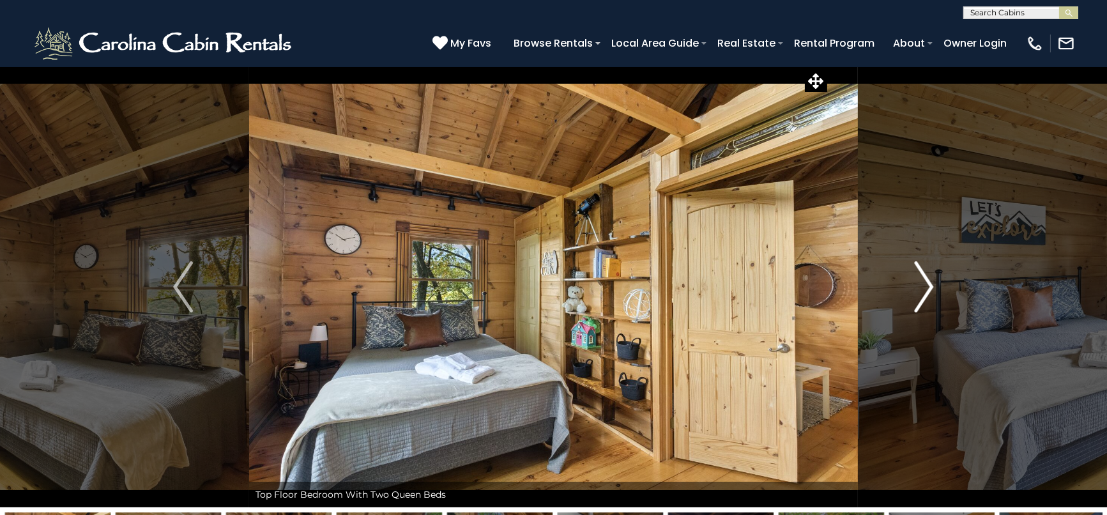
click at [916, 278] on img "Next" at bounding box center [923, 286] width 19 height 51
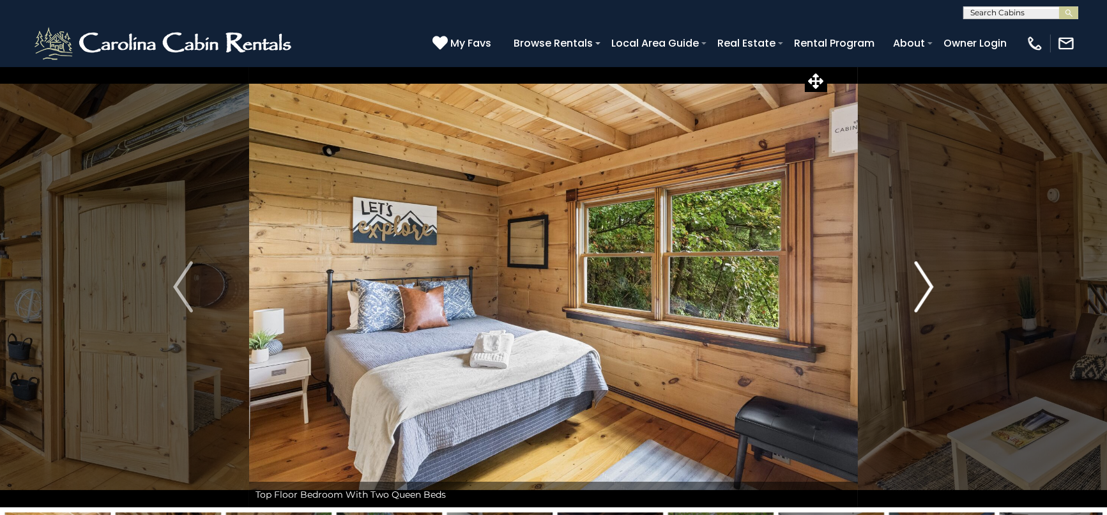
click at [916, 278] on img "Next" at bounding box center [923, 286] width 19 height 51
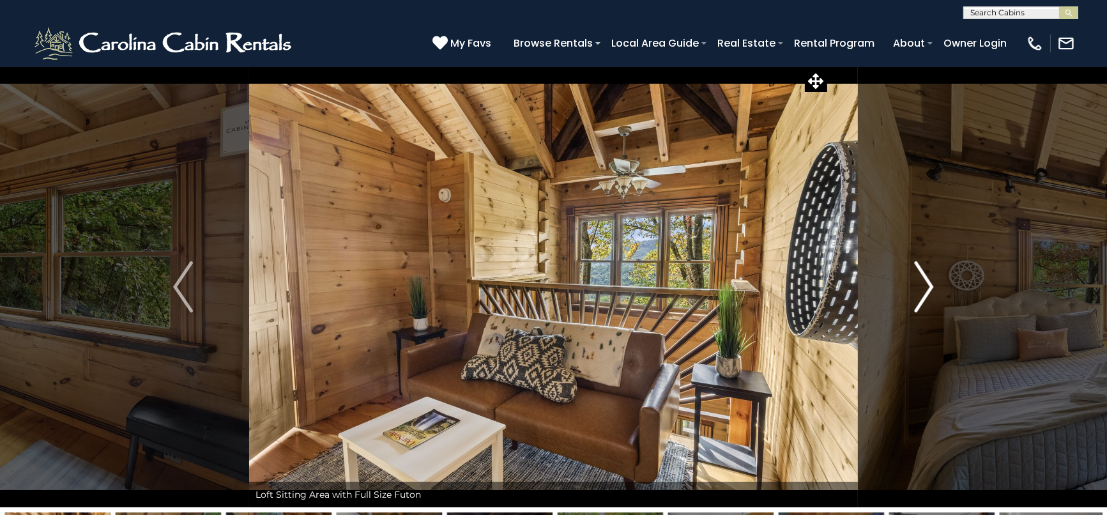
click at [916, 278] on img "Next" at bounding box center [923, 286] width 19 height 51
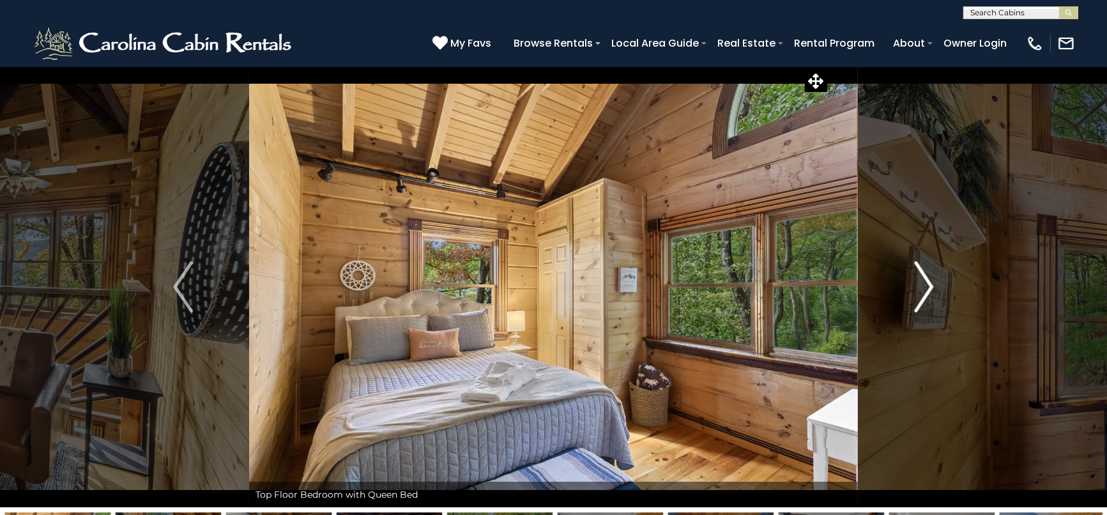
click at [916, 278] on img "Next" at bounding box center [923, 286] width 19 height 51
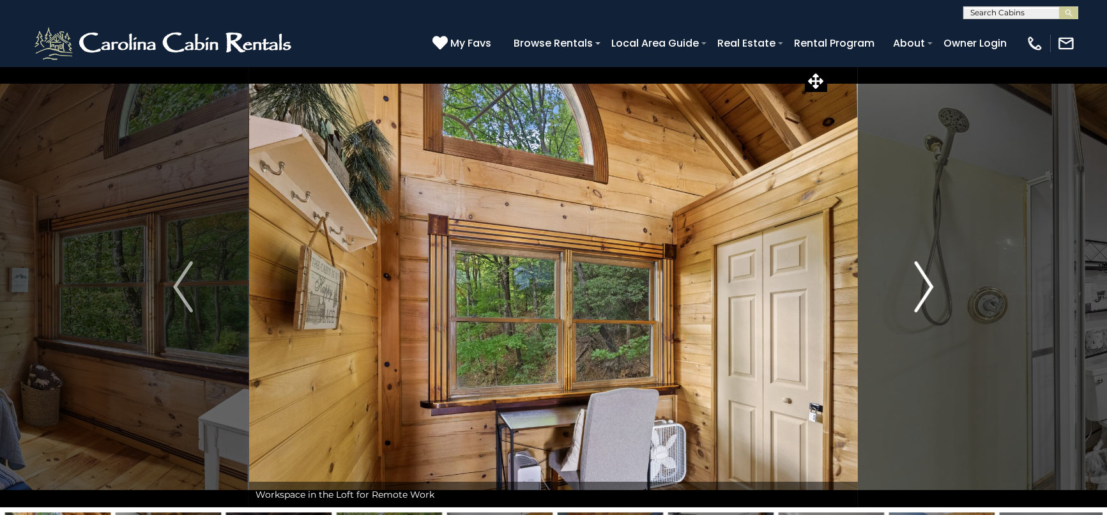
click at [916, 278] on img "Next" at bounding box center [923, 286] width 19 height 51
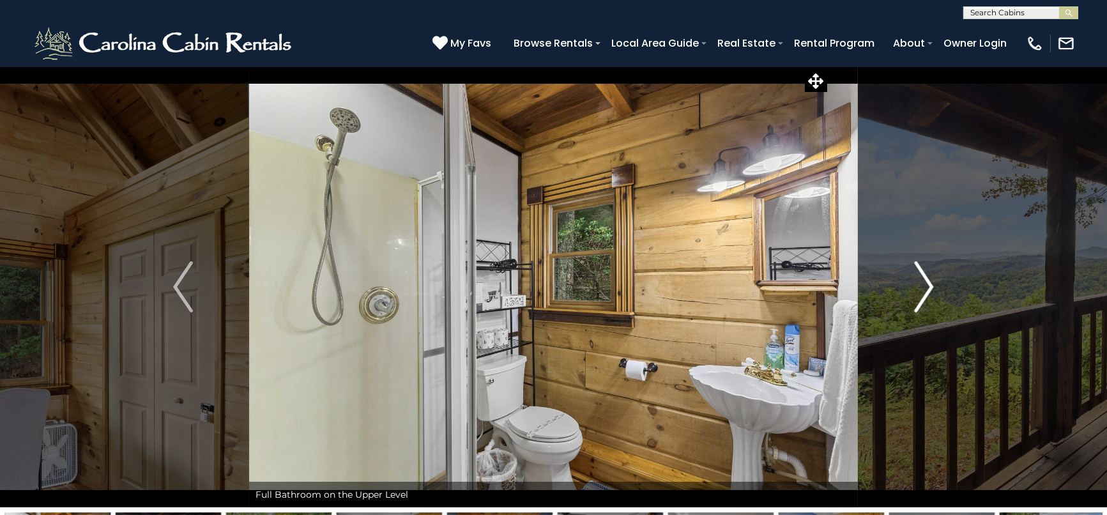
click at [916, 278] on img "Next" at bounding box center [923, 286] width 19 height 51
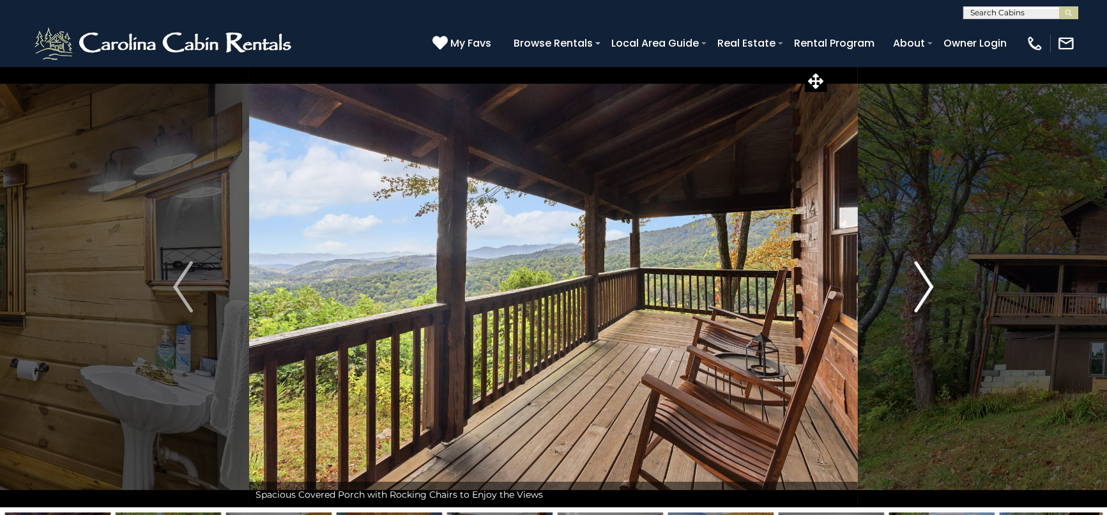
click at [916, 278] on img "Next" at bounding box center [923, 286] width 19 height 51
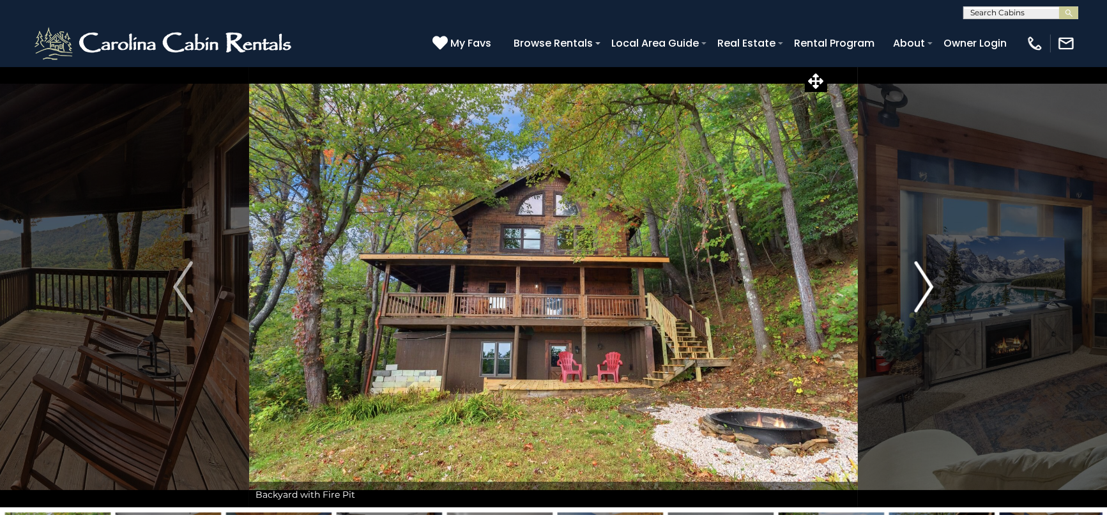
click at [916, 278] on img "Next" at bounding box center [923, 286] width 19 height 51
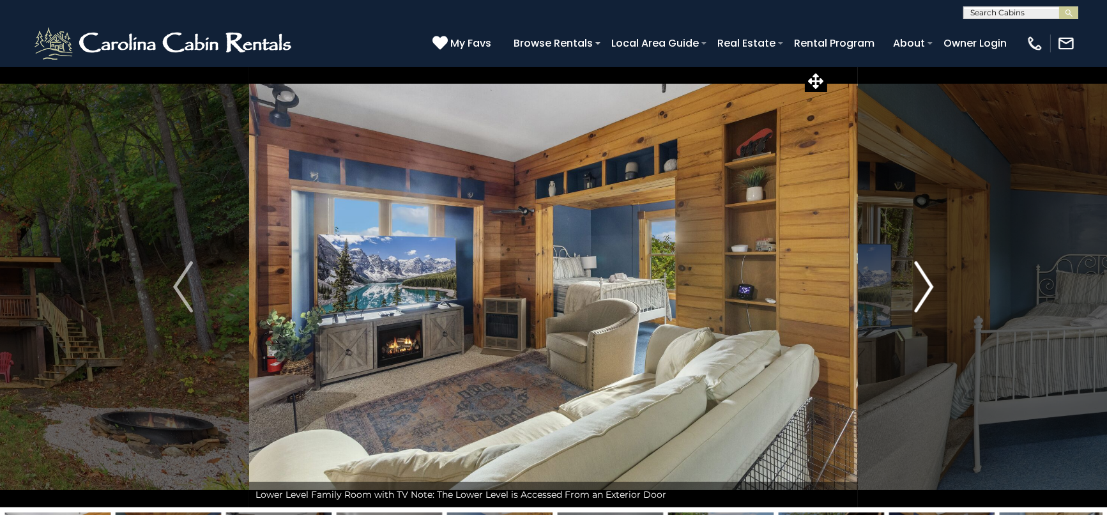
click at [916, 278] on img "Next" at bounding box center [923, 286] width 19 height 51
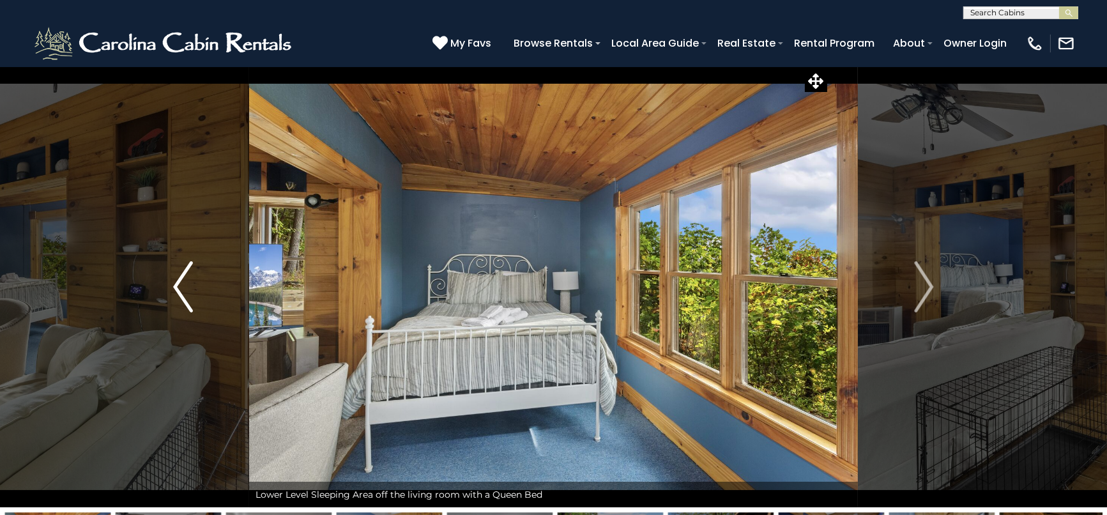
click at [170, 287] on button "Previous" at bounding box center [183, 286] width 132 height 441
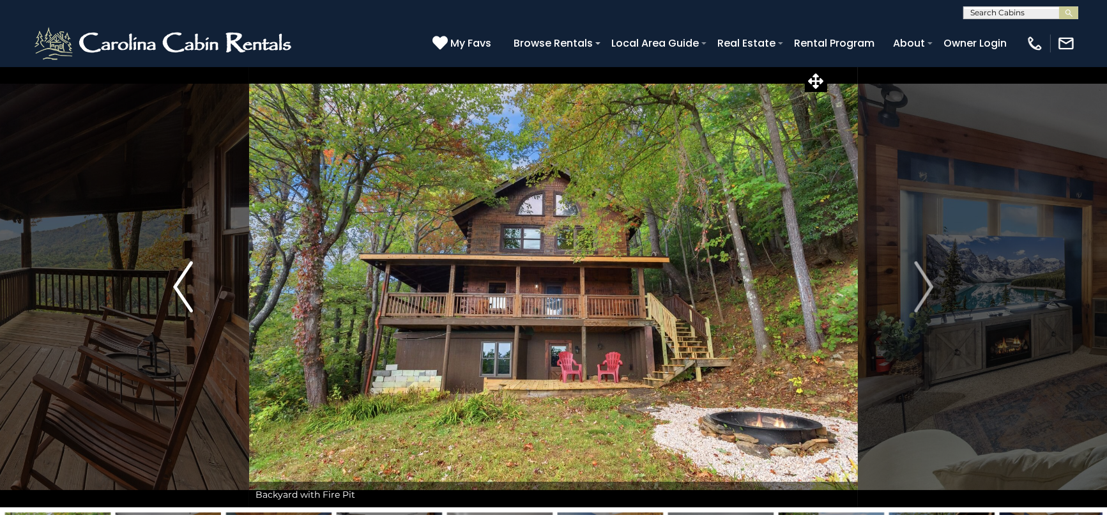
click at [179, 282] on img "Previous" at bounding box center [182, 286] width 19 height 51
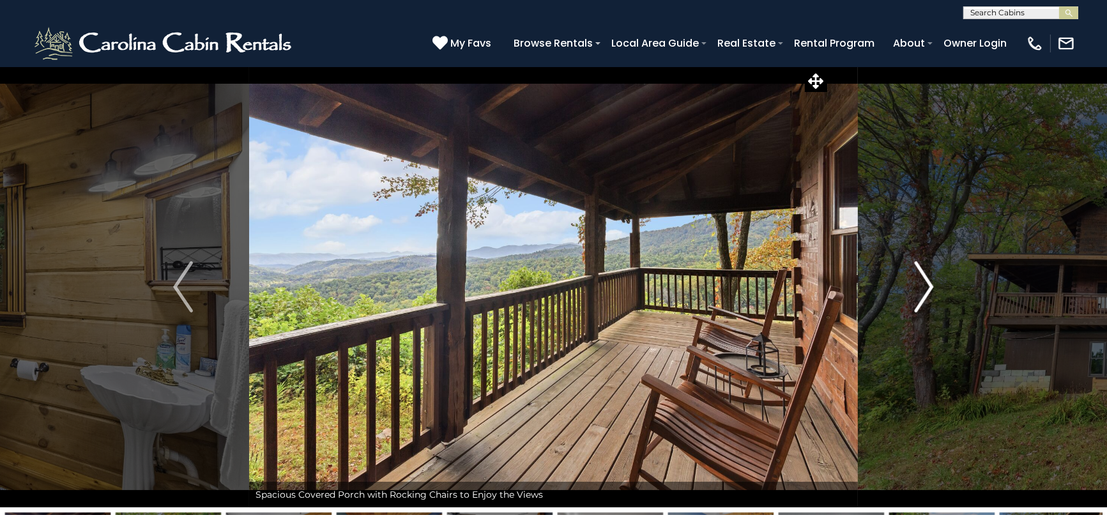
click at [923, 278] on img "Next" at bounding box center [923, 286] width 19 height 51
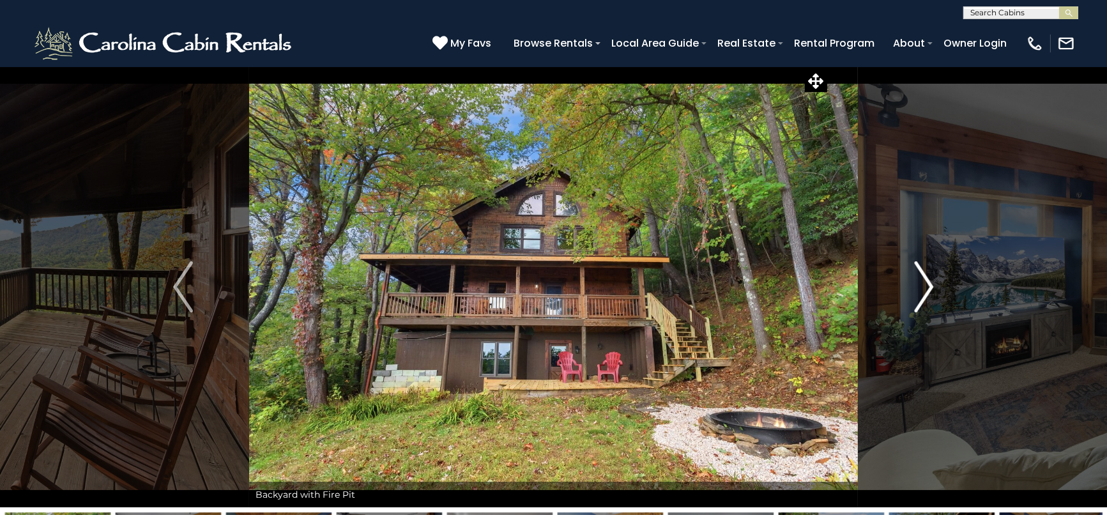
click at [923, 279] on img "Next" at bounding box center [923, 286] width 19 height 51
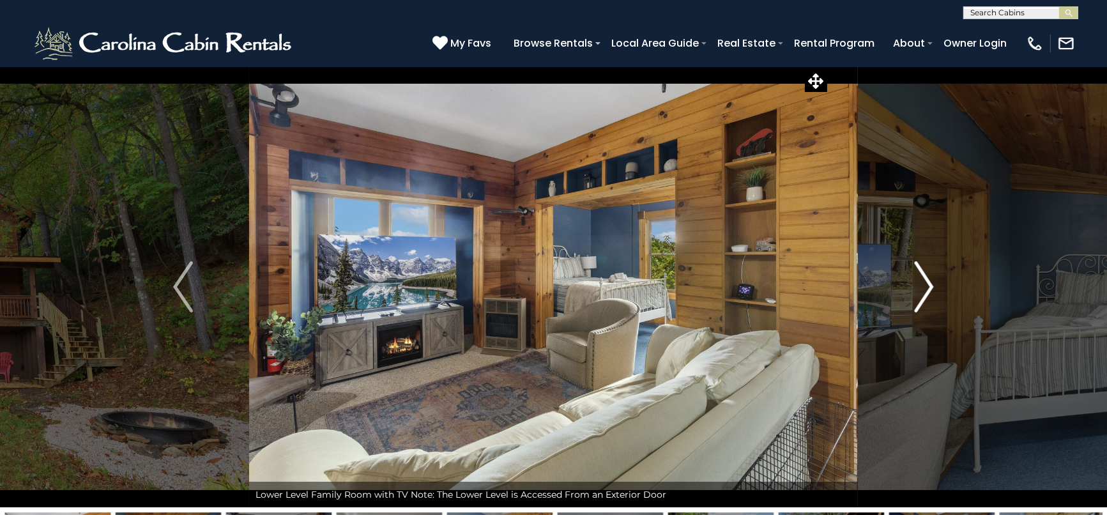
click at [923, 279] on img "Next" at bounding box center [923, 286] width 19 height 51
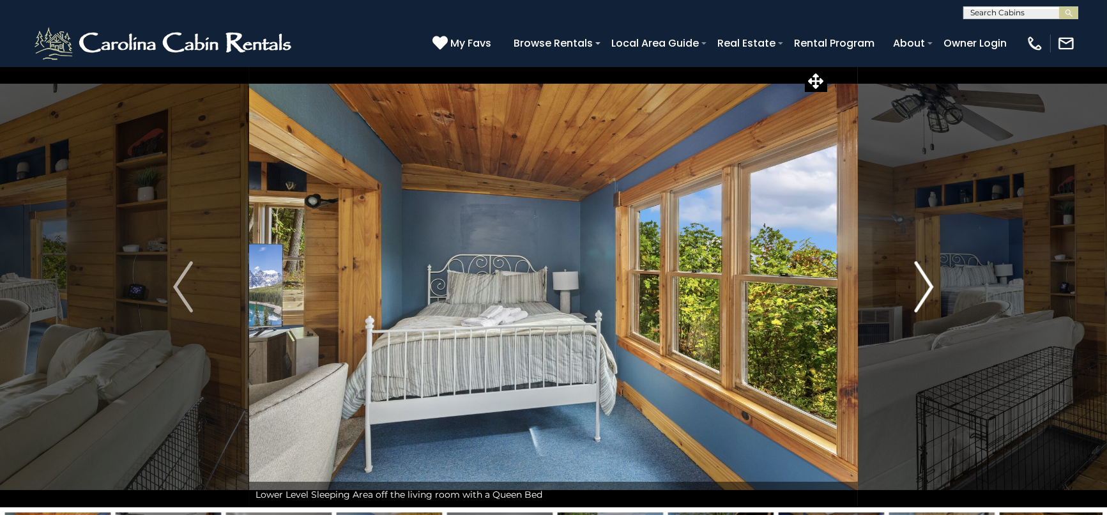
click at [923, 279] on img "Next" at bounding box center [923, 286] width 19 height 51
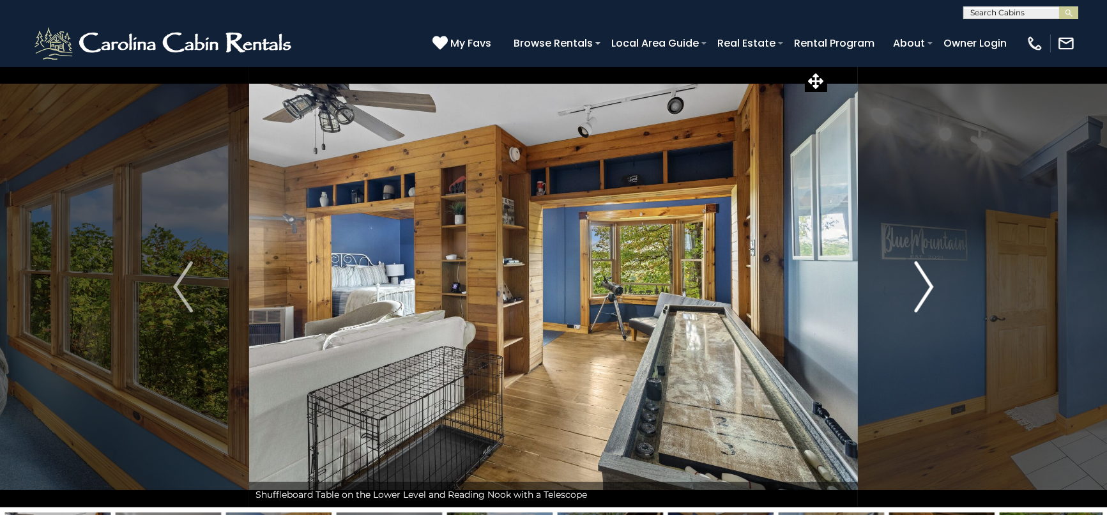
click at [923, 279] on img "Next" at bounding box center [923, 286] width 19 height 51
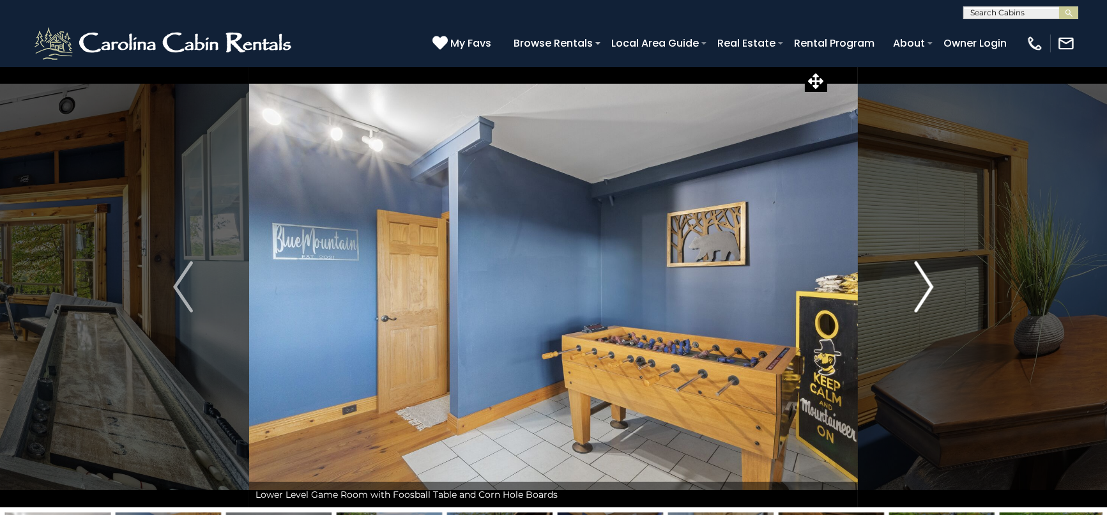
click at [923, 279] on img "Next" at bounding box center [923, 286] width 19 height 51
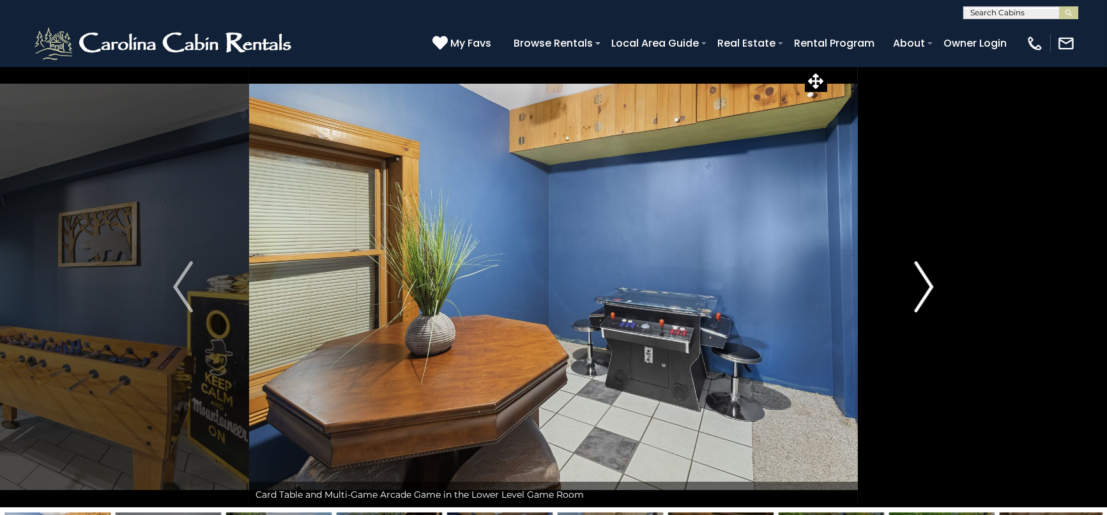
click at [923, 279] on img "Next" at bounding box center [923, 286] width 19 height 51
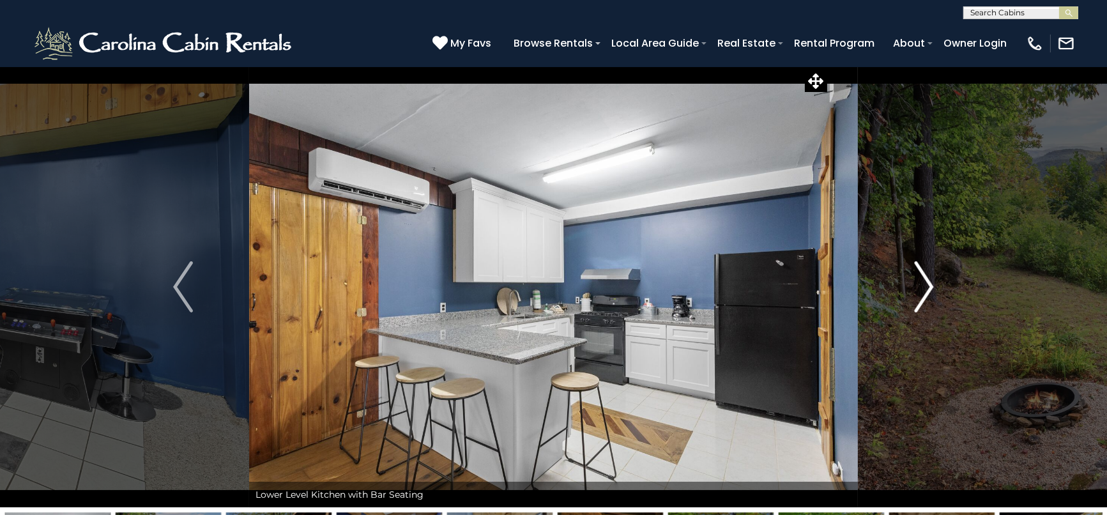
click at [923, 279] on img "Next" at bounding box center [923, 286] width 19 height 51
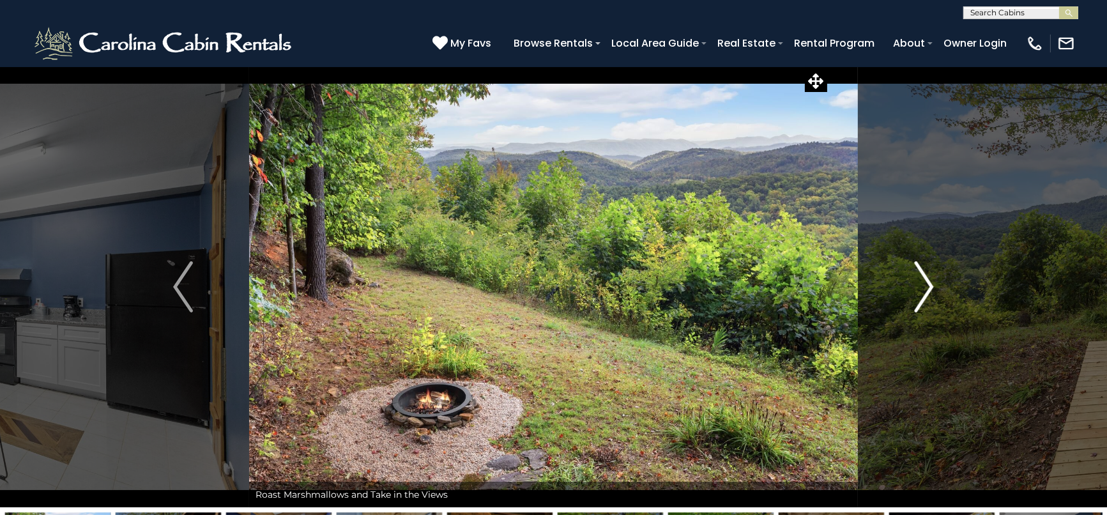
click at [923, 279] on img "Next" at bounding box center [923, 286] width 19 height 51
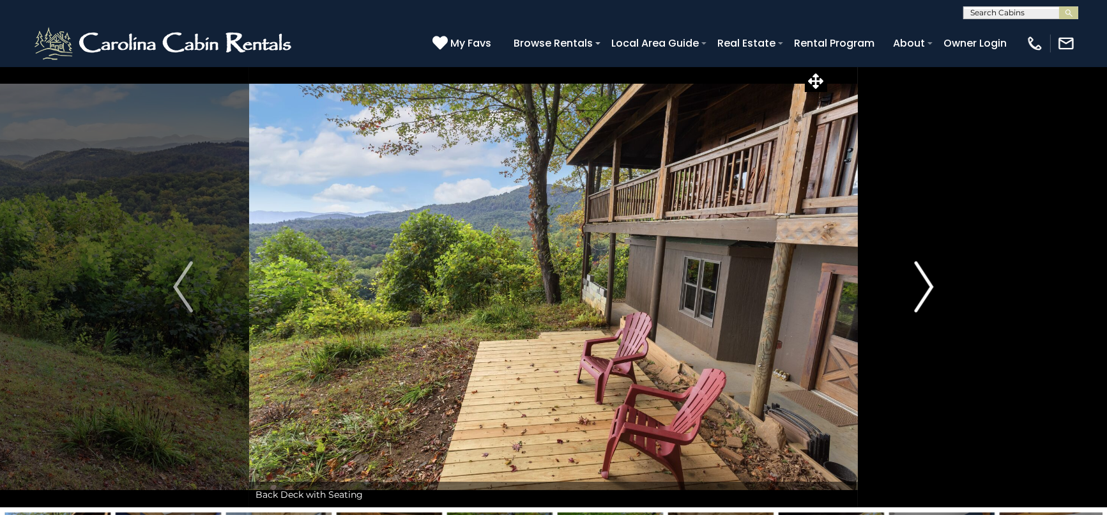
click at [923, 279] on img "Next" at bounding box center [923, 286] width 19 height 51
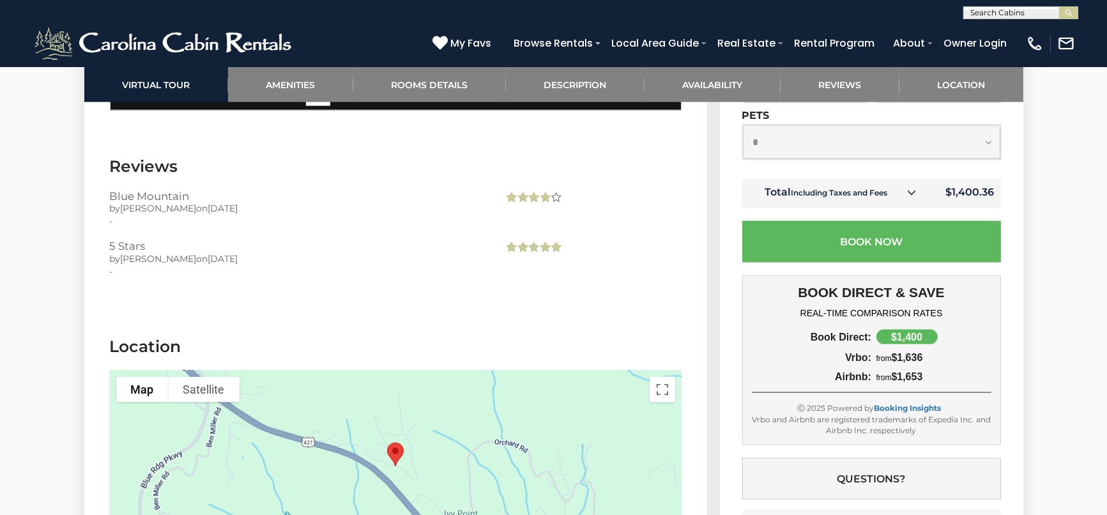
scroll to position [3263, 0]
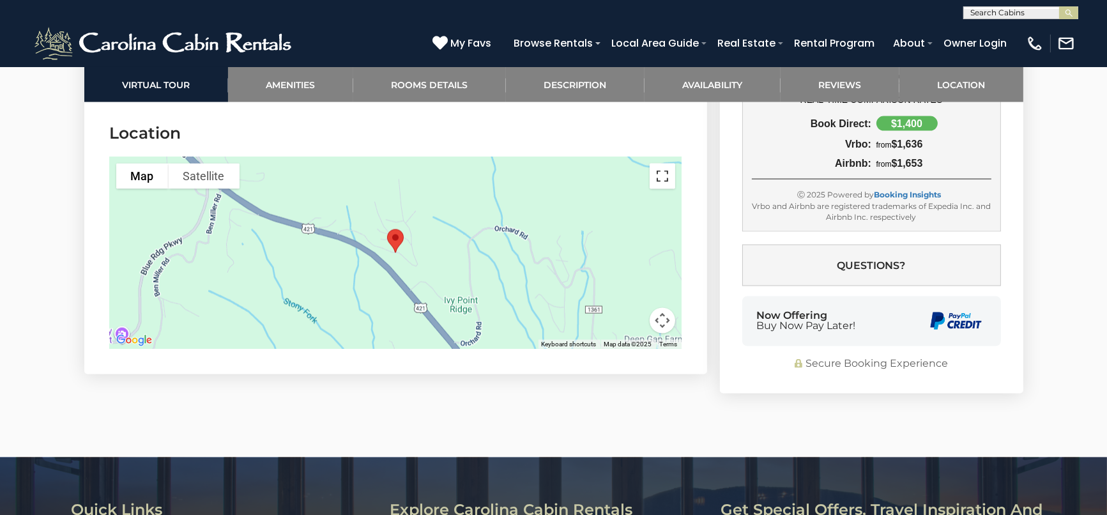
click at [656, 163] on button "Toggle fullscreen view" at bounding box center [662, 176] width 26 height 26
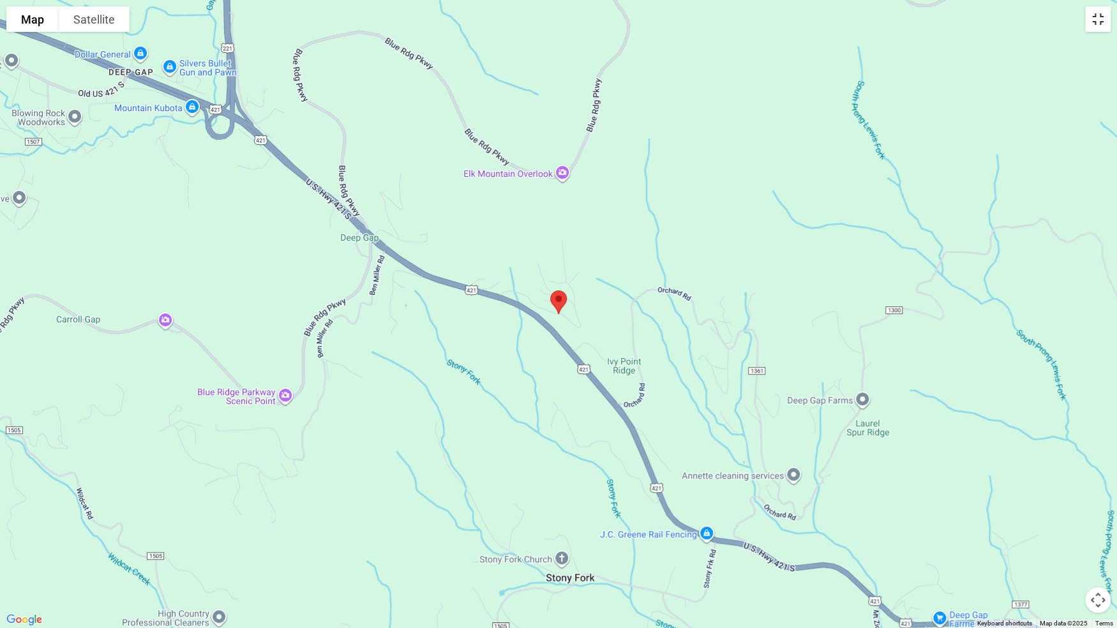
click at [1094, 16] on button "Toggle fullscreen view" at bounding box center [1098, 19] width 26 height 26
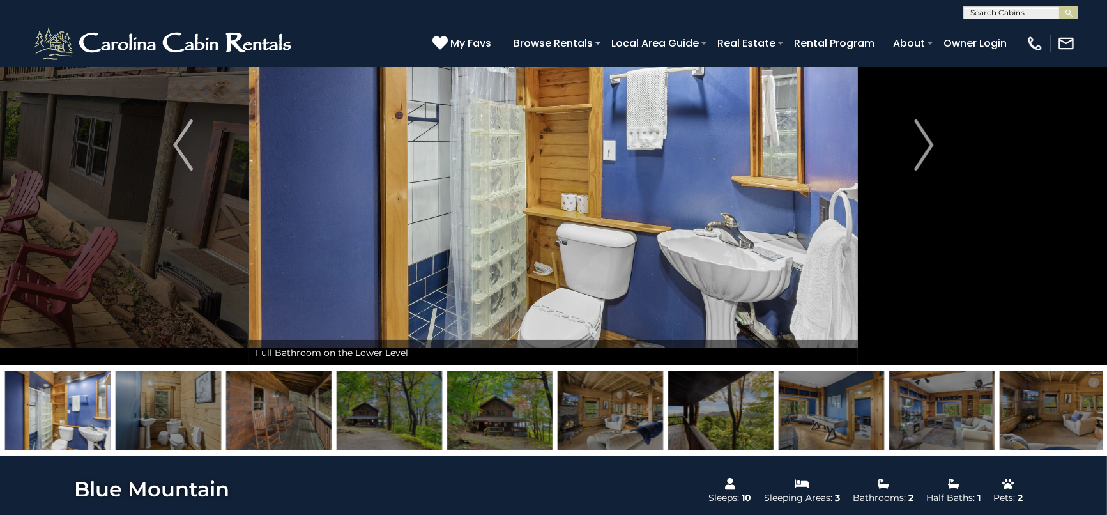
scroll to position [0, 0]
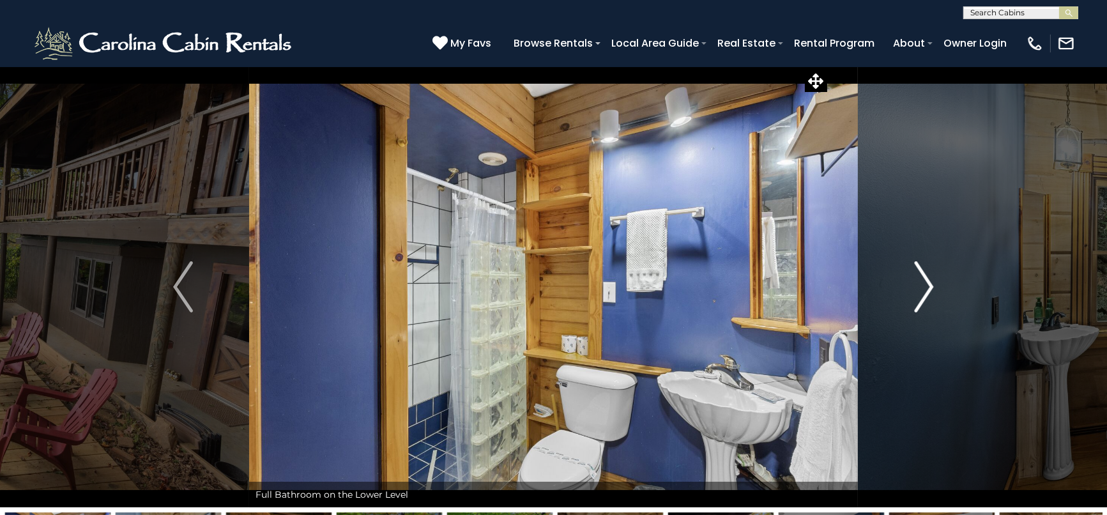
click at [932, 292] on img "Next" at bounding box center [923, 286] width 19 height 51
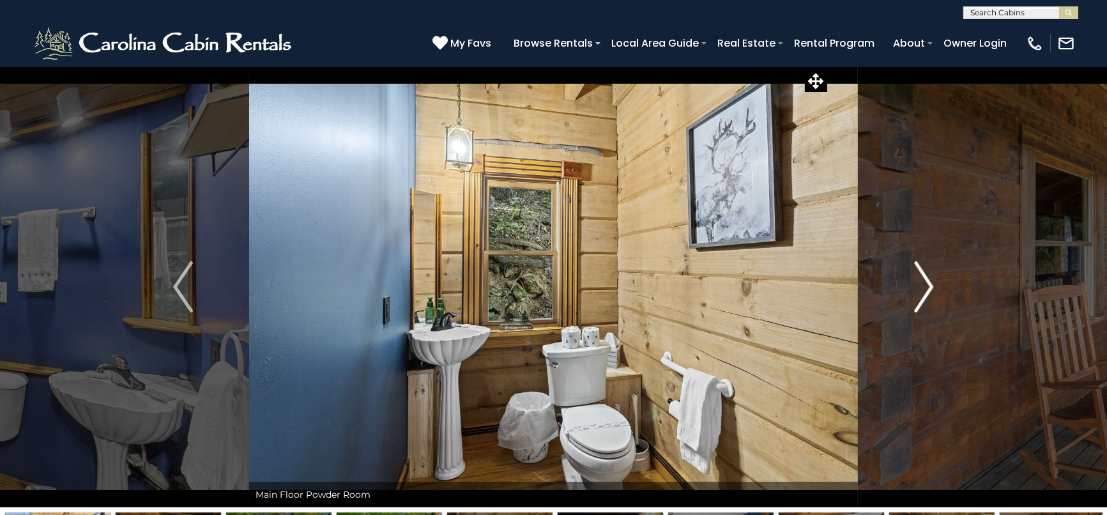
click at [930, 292] on img "Next" at bounding box center [923, 286] width 19 height 51
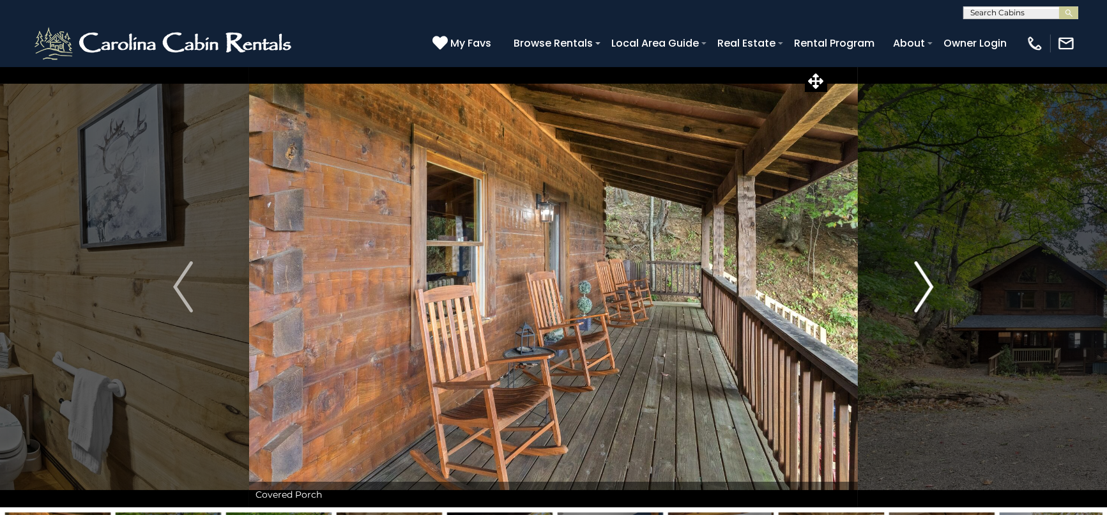
click at [928, 292] on img "Next" at bounding box center [923, 286] width 19 height 51
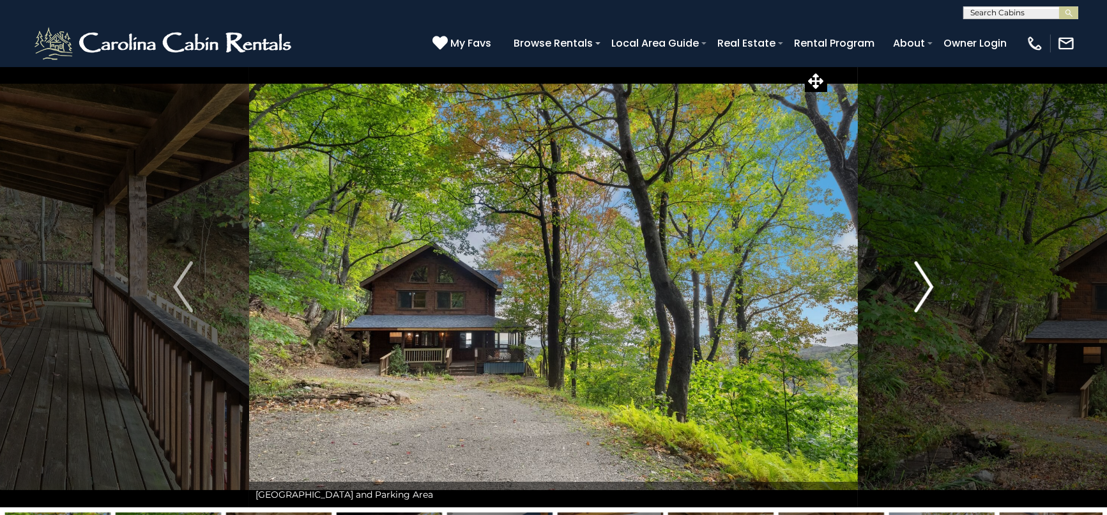
click at [927, 292] on img "Next" at bounding box center [923, 286] width 19 height 51
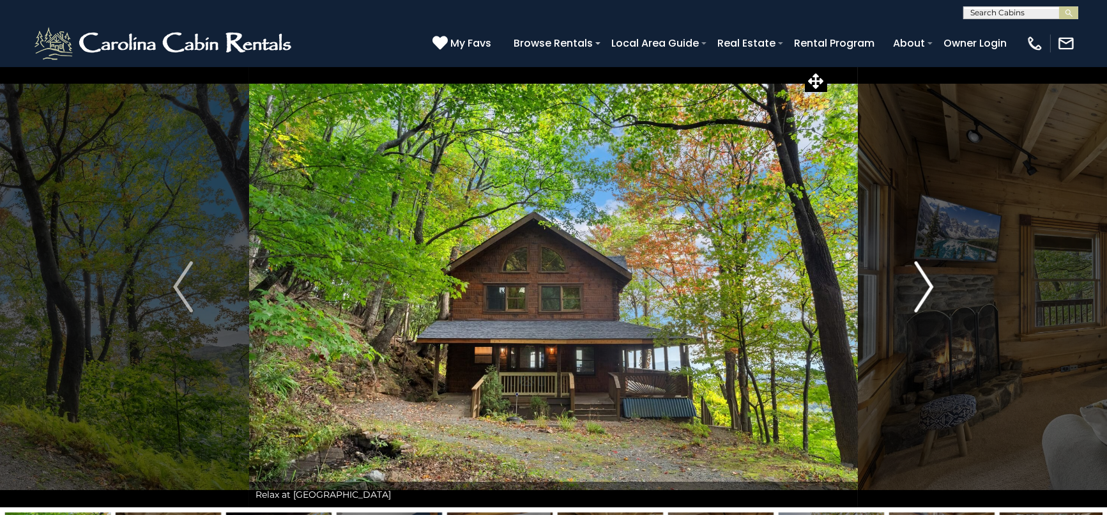
click at [927, 292] on img "Next" at bounding box center [923, 286] width 19 height 51
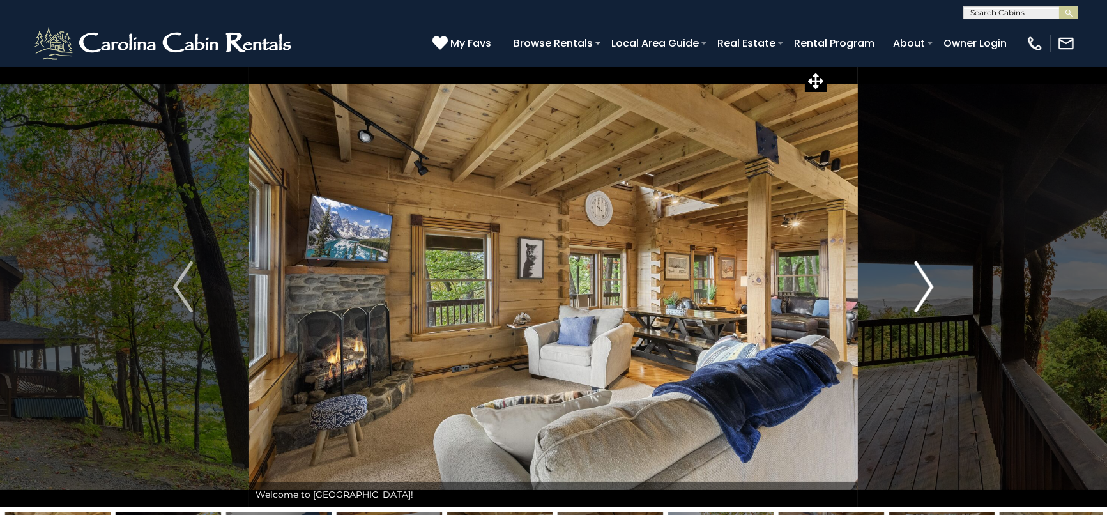
click at [927, 292] on img "Next" at bounding box center [923, 286] width 19 height 51
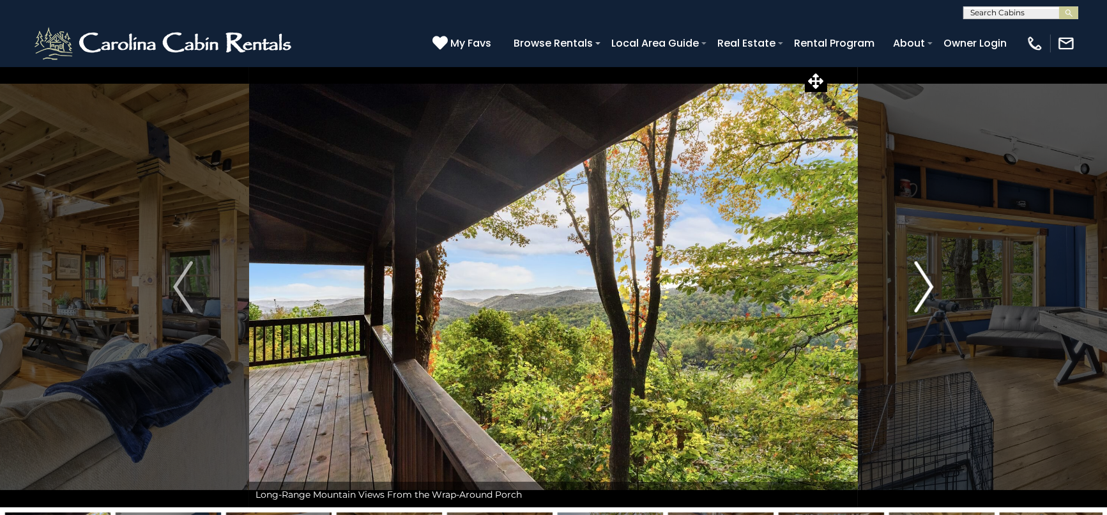
click at [927, 292] on img "Next" at bounding box center [923, 286] width 19 height 51
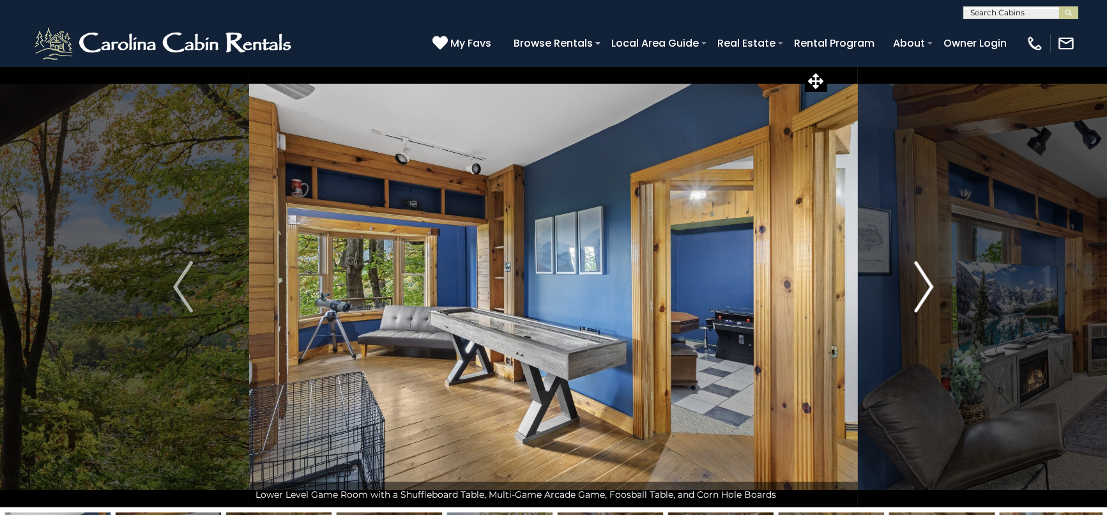
click at [927, 292] on img "Next" at bounding box center [923, 286] width 19 height 51
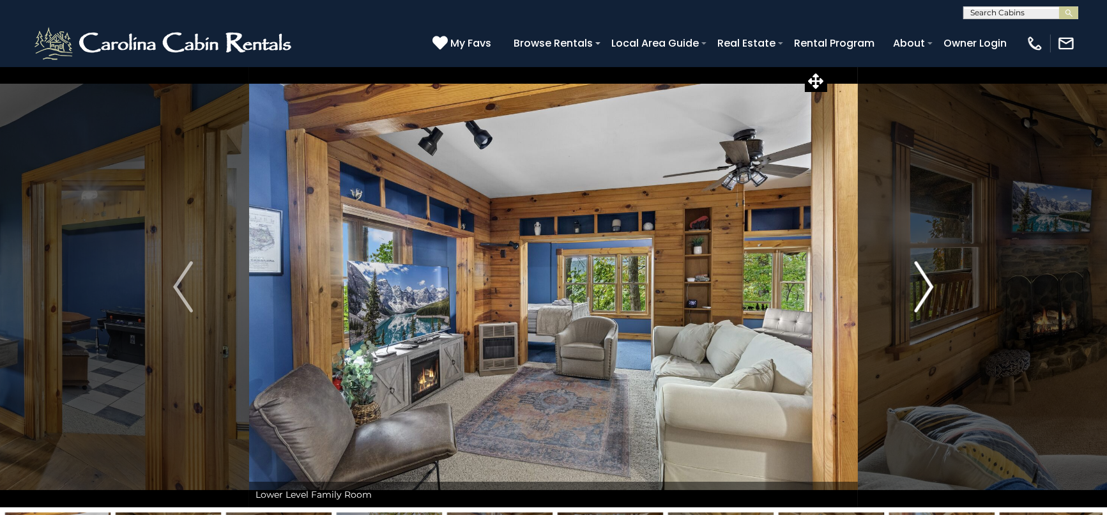
click at [927, 292] on img "Next" at bounding box center [923, 286] width 19 height 51
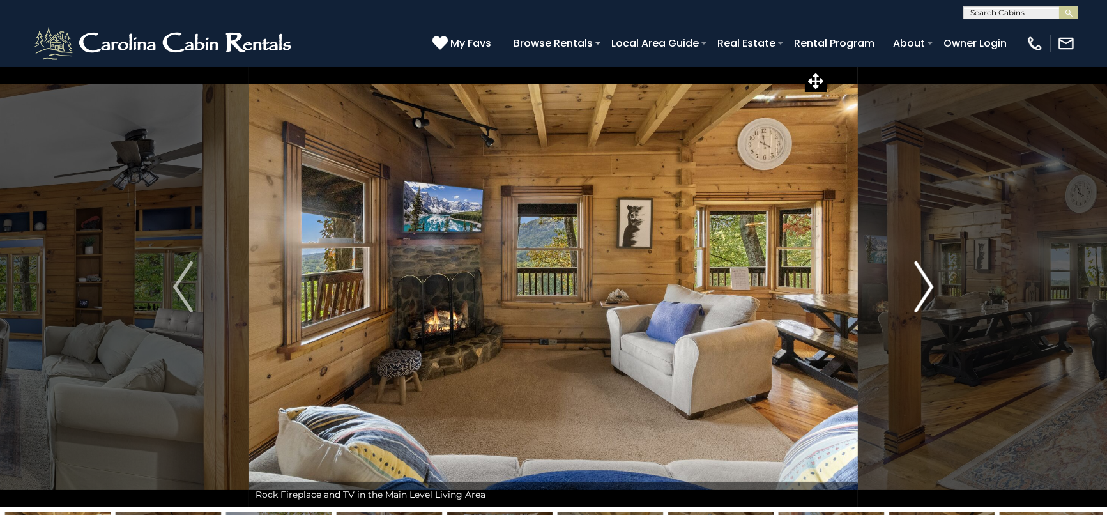
click at [927, 292] on img "Next" at bounding box center [923, 286] width 19 height 51
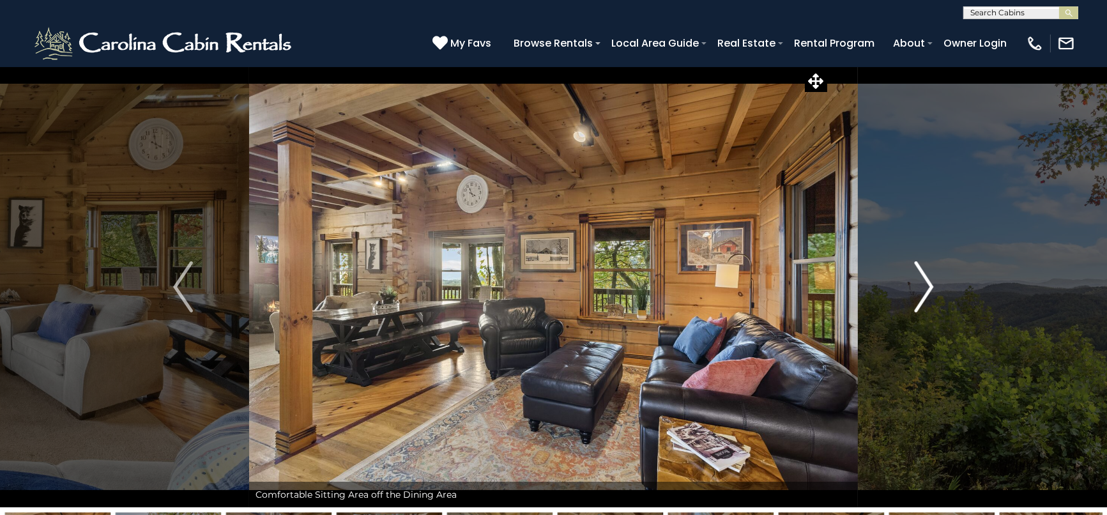
click at [927, 292] on img "Next" at bounding box center [923, 286] width 19 height 51
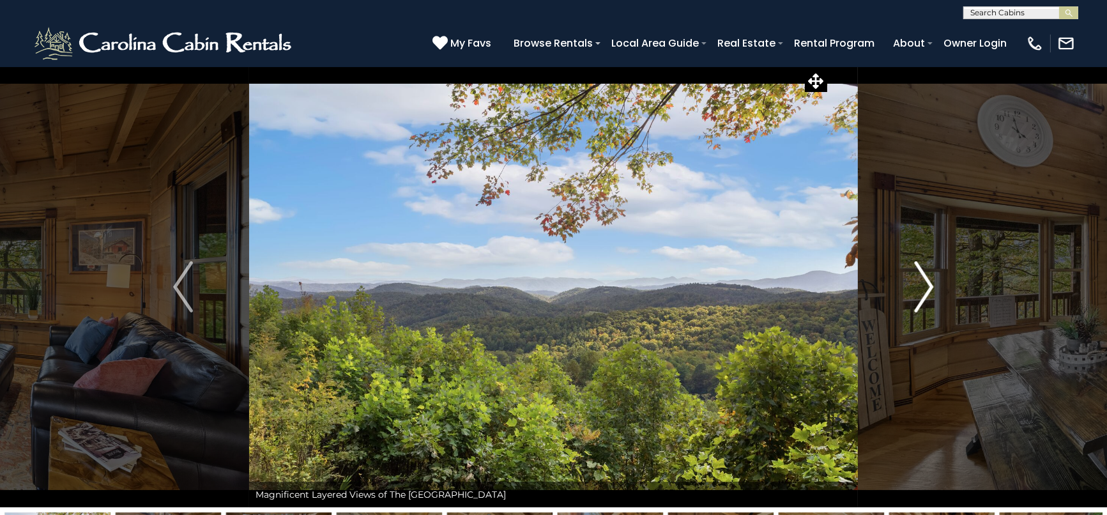
click at [927, 292] on img "Next" at bounding box center [923, 286] width 19 height 51
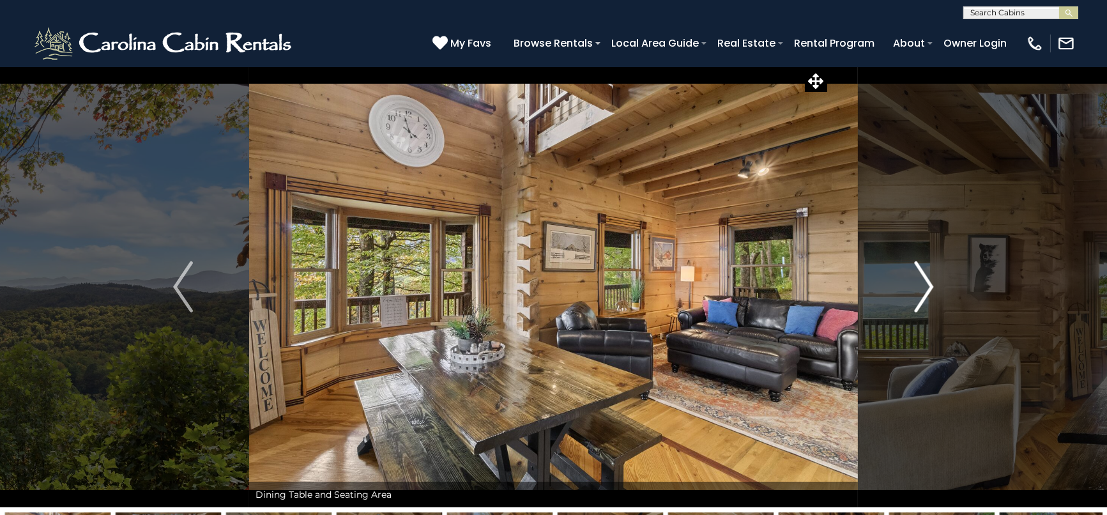
click at [927, 292] on img "Next" at bounding box center [923, 286] width 19 height 51
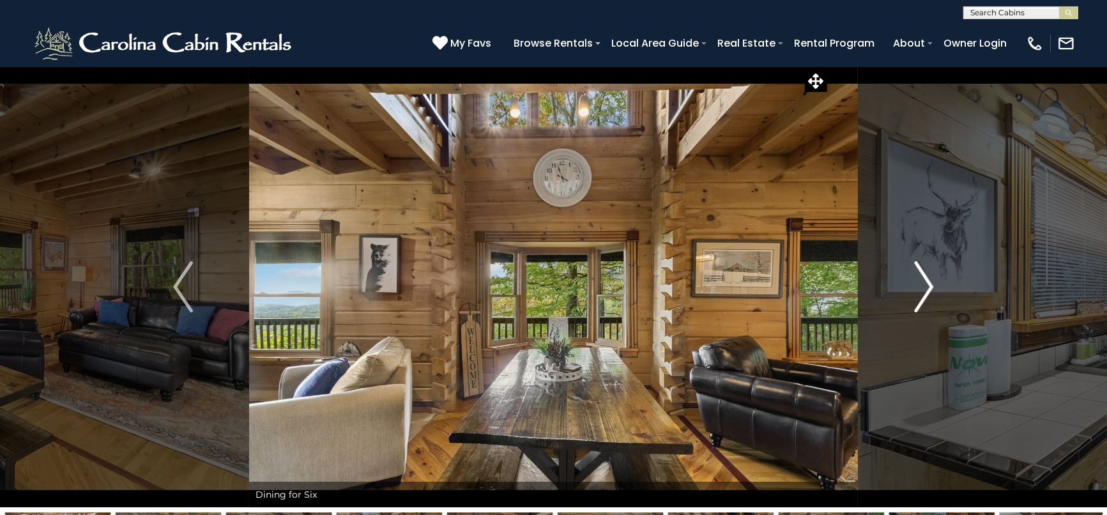
click at [927, 292] on img "Next" at bounding box center [923, 286] width 19 height 51
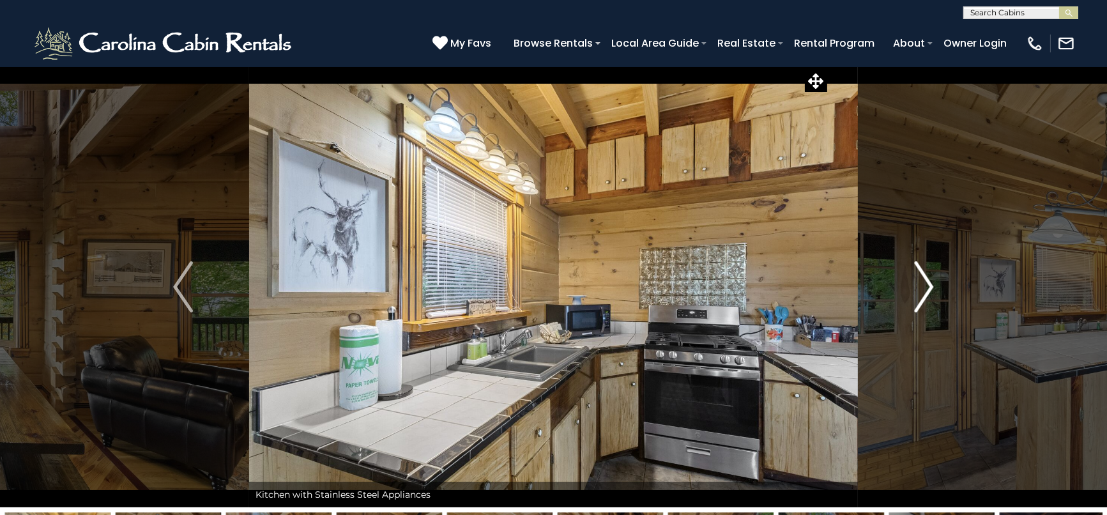
click at [927, 292] on img "Next" at bounding box center [923, 286] width 19 height 51
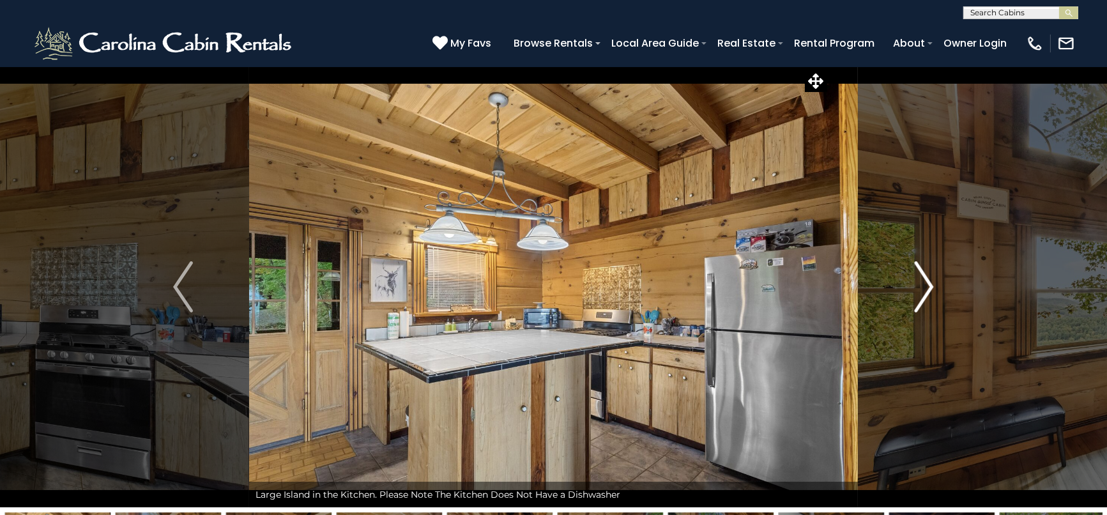
click at [927, 292] on img "Next" at bounding box center [923, 286] width 19 height 51
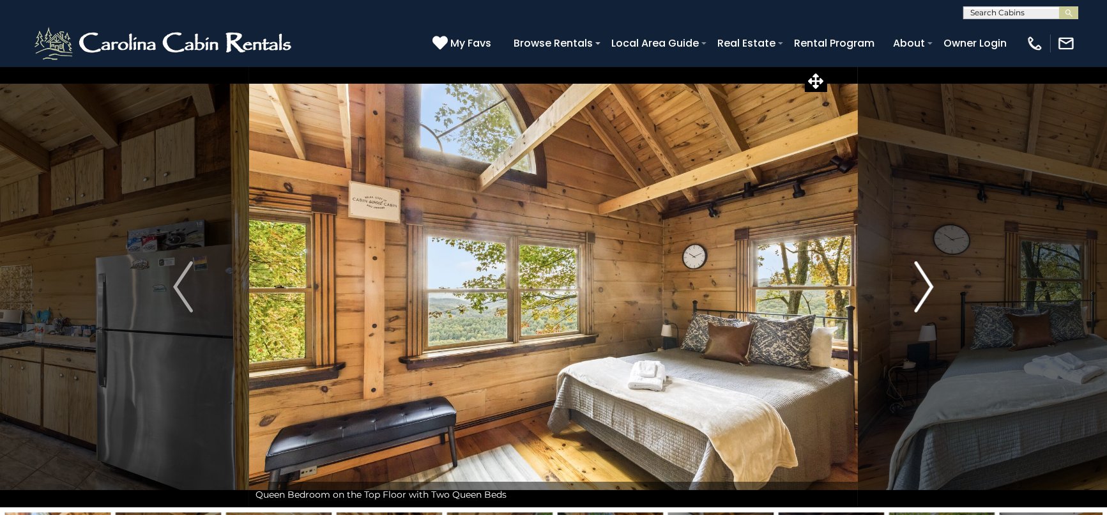
click at [927, 292] on img "Next" at bounding box center [923, 286] width 19 height 51
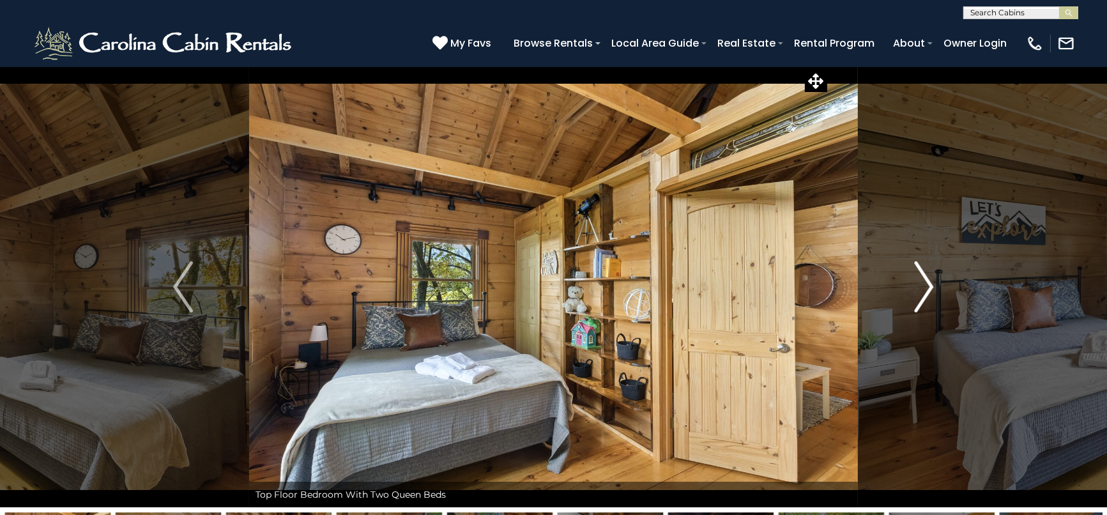
click at [926, 283] on img "Next" at bounding box center [923, 286] width 19 height 51
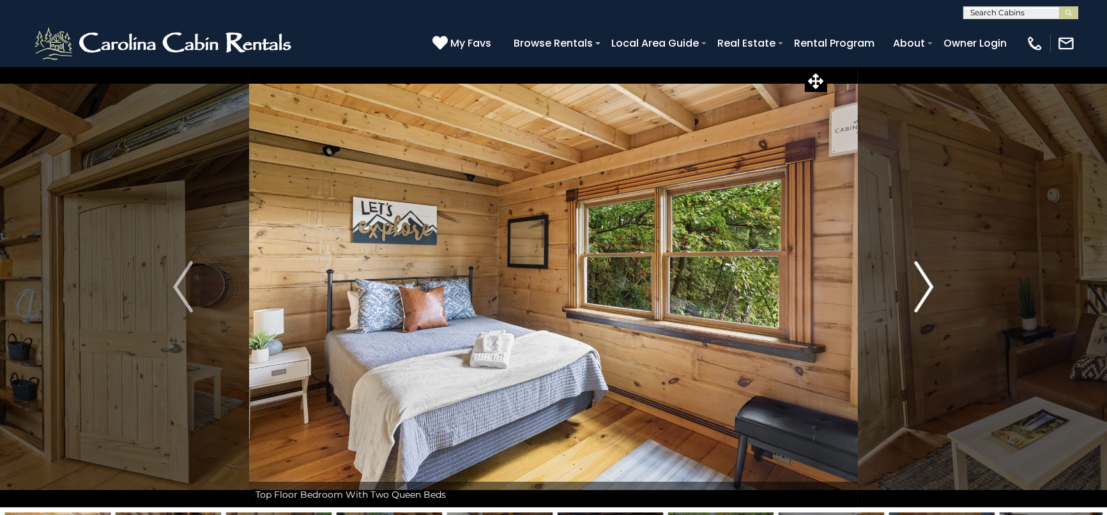
click at [925, 283] on img "Next" at bounding box center [923, 286] width 19 height 51
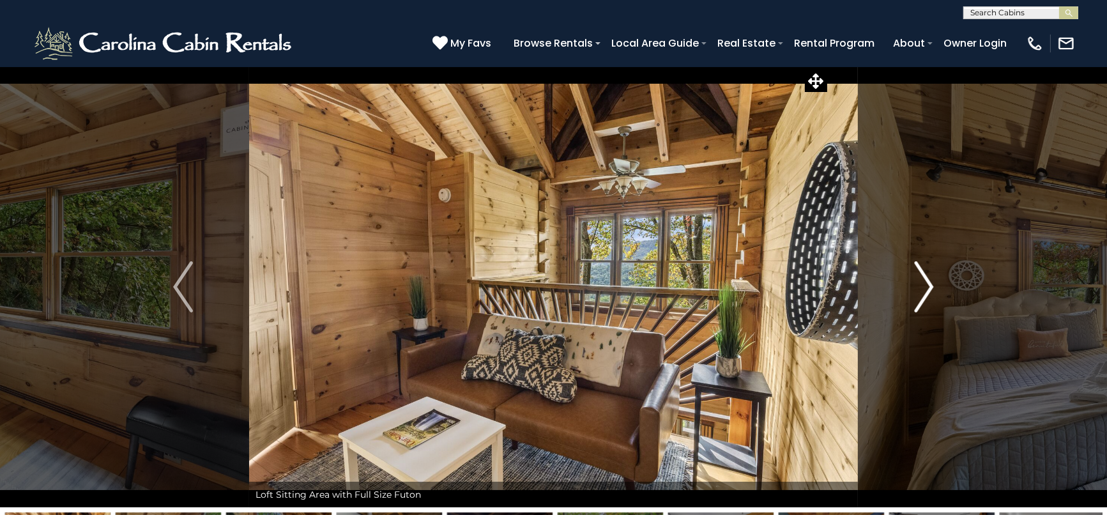
click at [925, 283] on img "Next" at bounding box center [923, 286] width 19 height 51
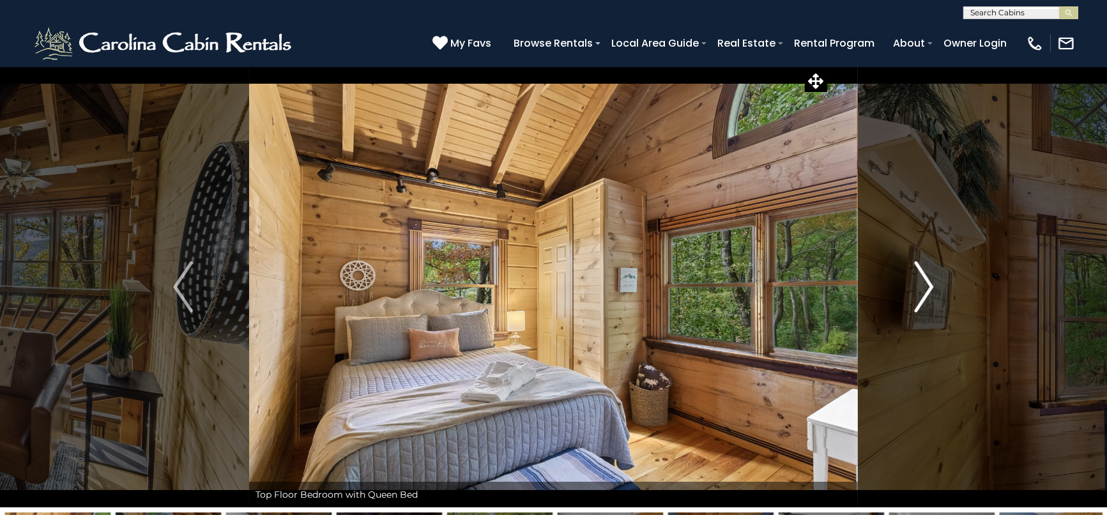
click at [925, 283] on img "Next" at bounding box center [923, 286] width 19 height 51
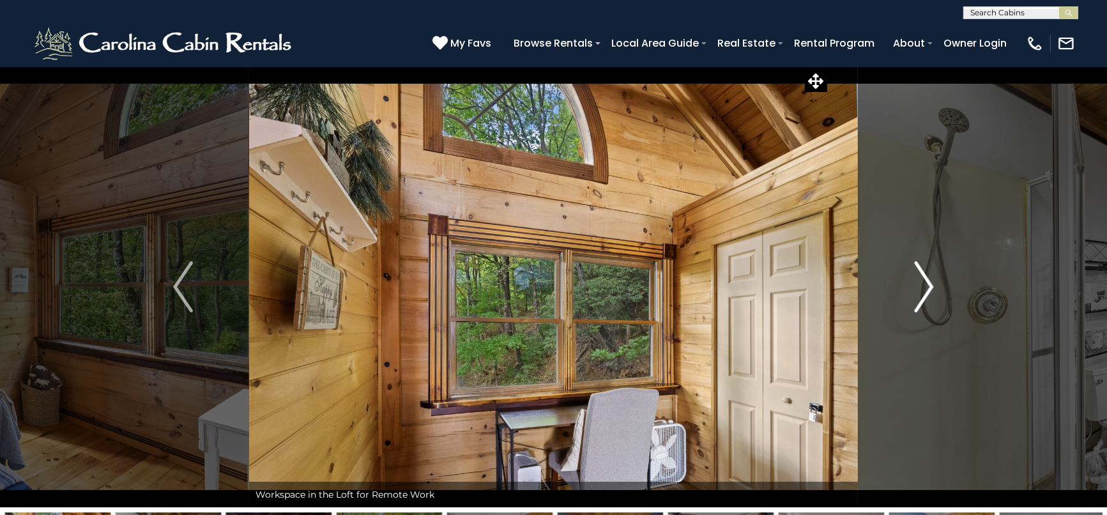
click at [925, 283] on img "Next" at bounding box center [923, 286] width 19 height 51
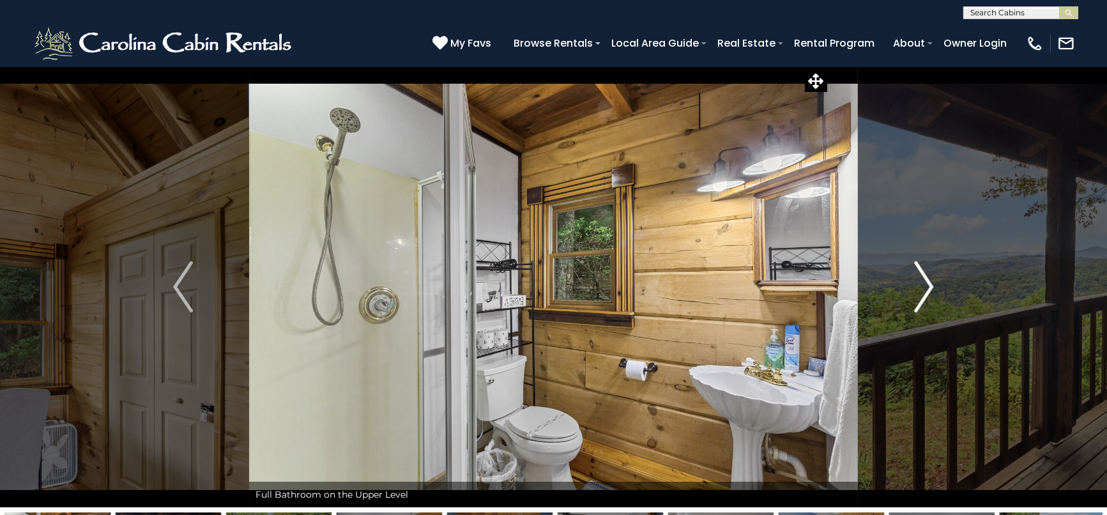
click at [925, 283] on img "Next" at bounding box center [923, 286] width 19 height 51
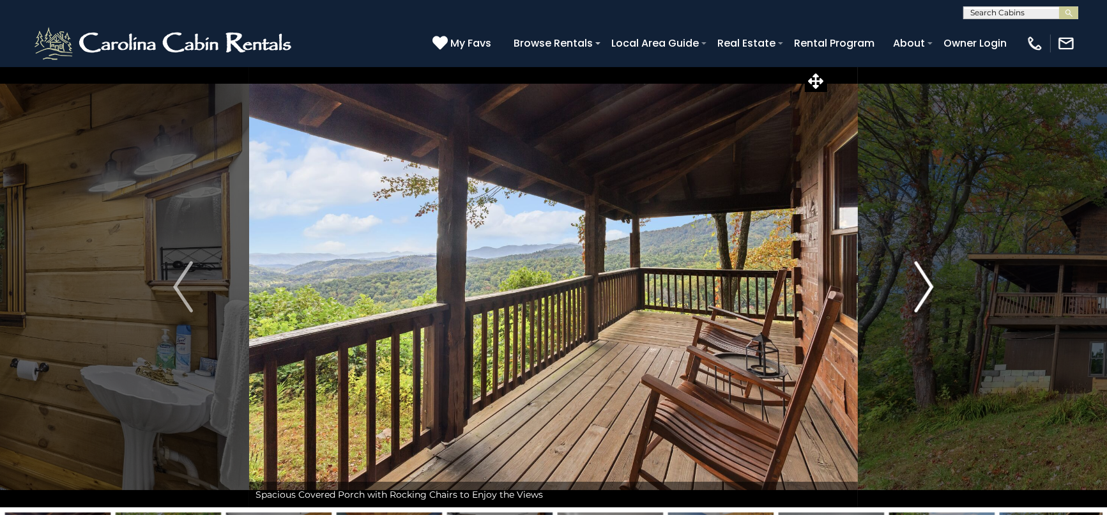
click at [925, 283] on img "Next" at bounding box center [923, 286] width 19 height 51
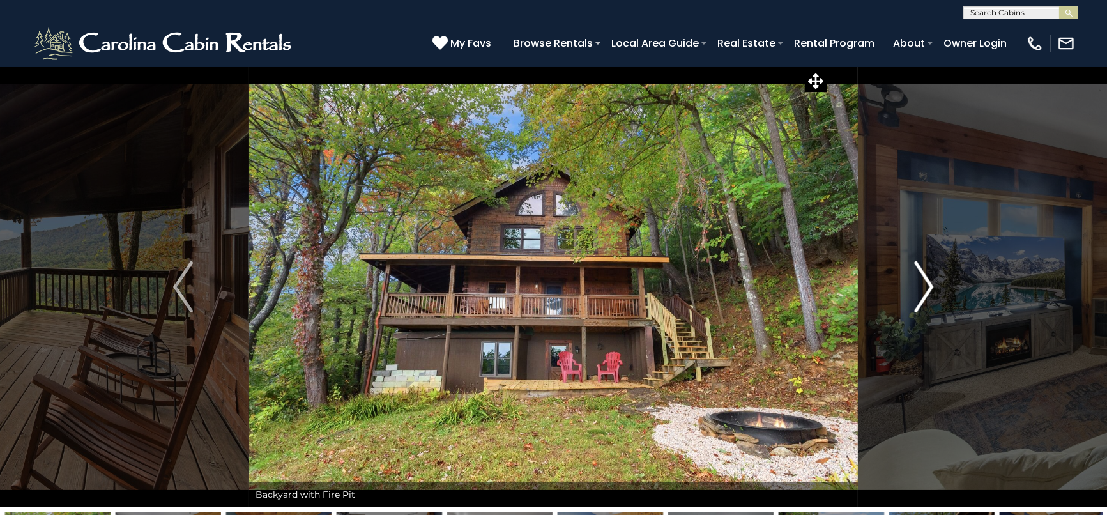
click at [925, 283] on img "Next" at bounding box center [923, 286] width 19 height 51
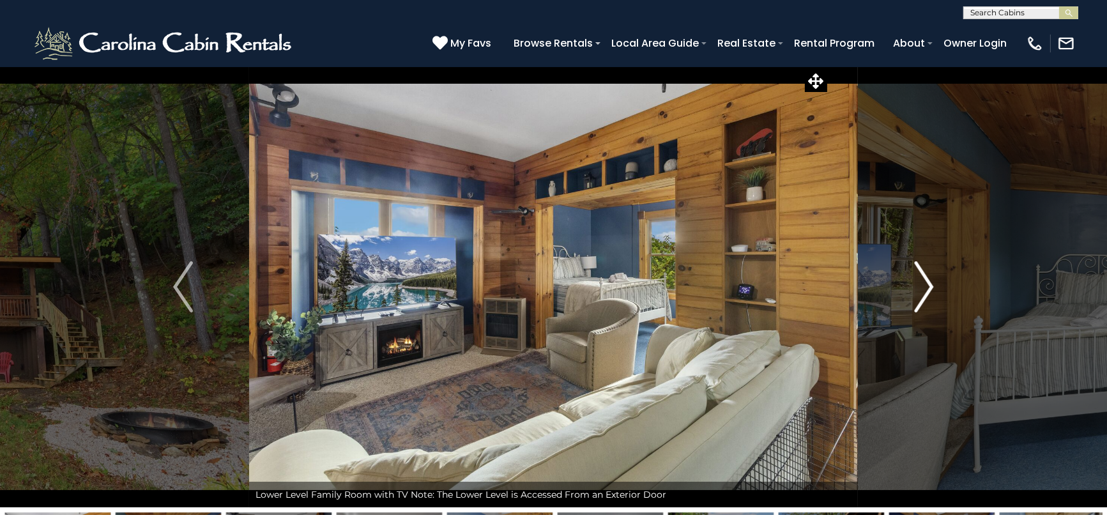
click at [925, 283] on img "Next" at bounding box center [923, 286] width 19 height 51
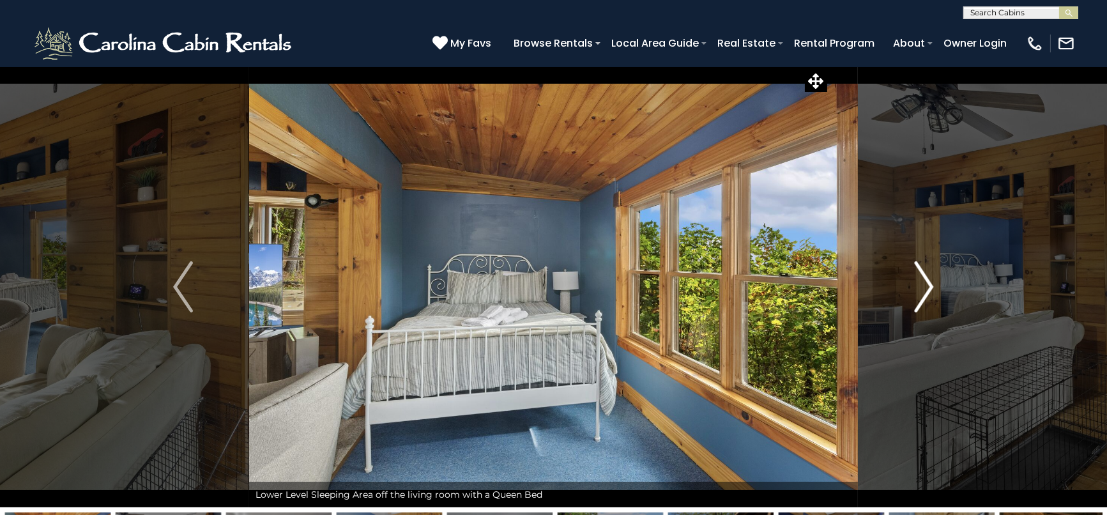
click at [925, 283] on img "Next" at bounding box center [923, 286] width 19 height 51
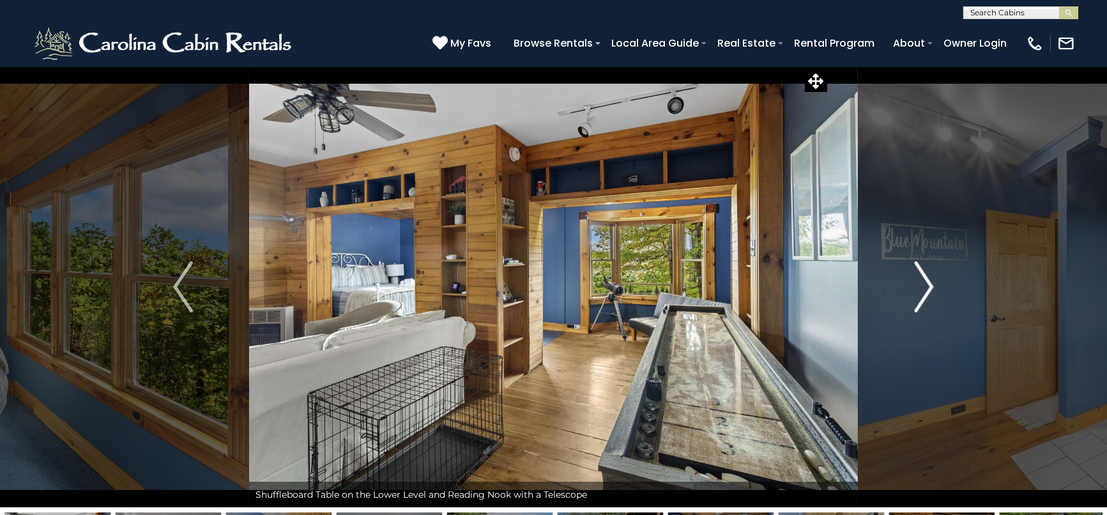
click at [925, 283] on img "Next" at bounding box center [923, 286] width 19 height 51
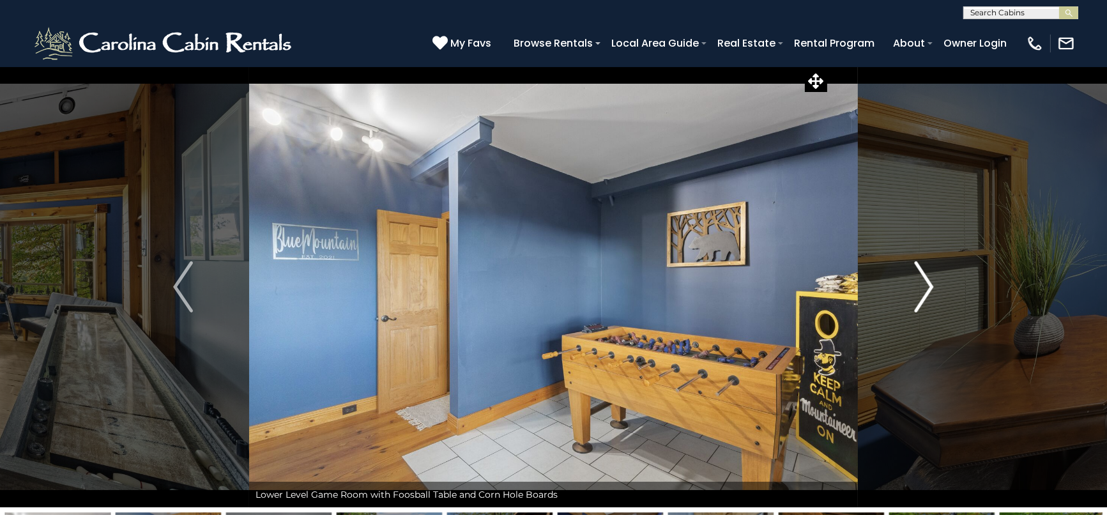
click at [925, 283] on img "Next" at bounding box center [923, 286] width 19 height 51
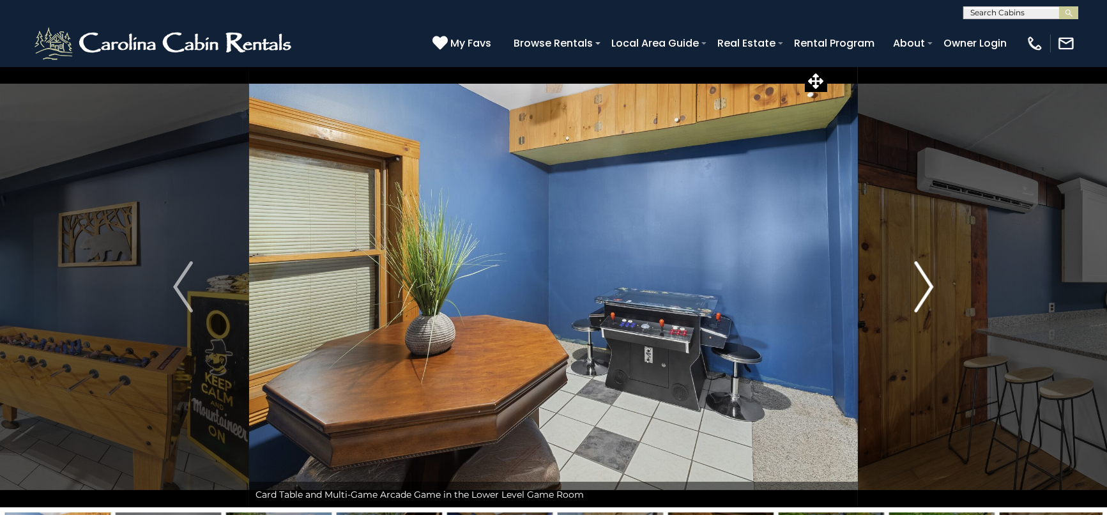
click at [927, 286] on img "Next" at bounding box center [923, 286] width 19 height 51
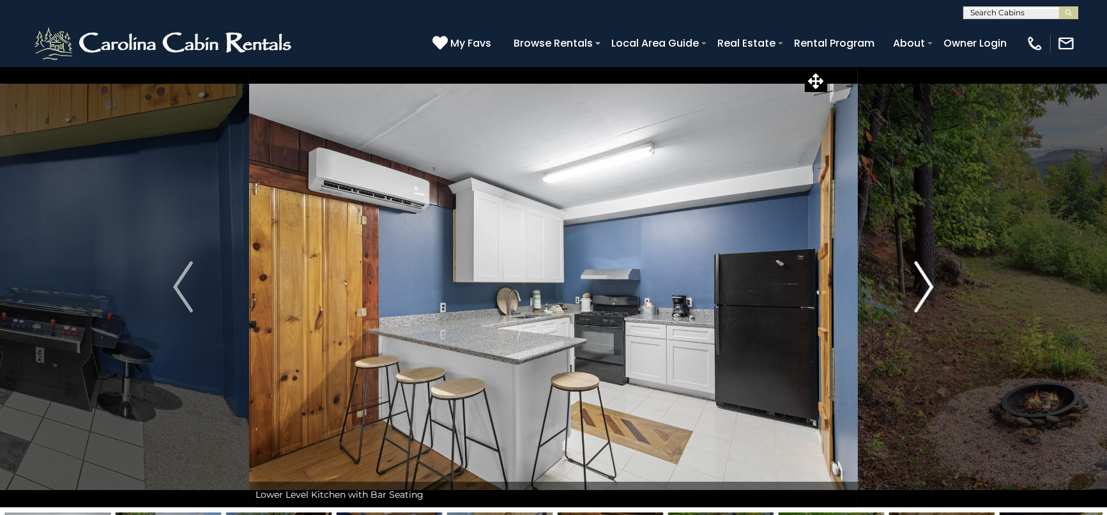
click at [930, 289] on img "Next" at bounding box center [923, 286] width 19 height 51
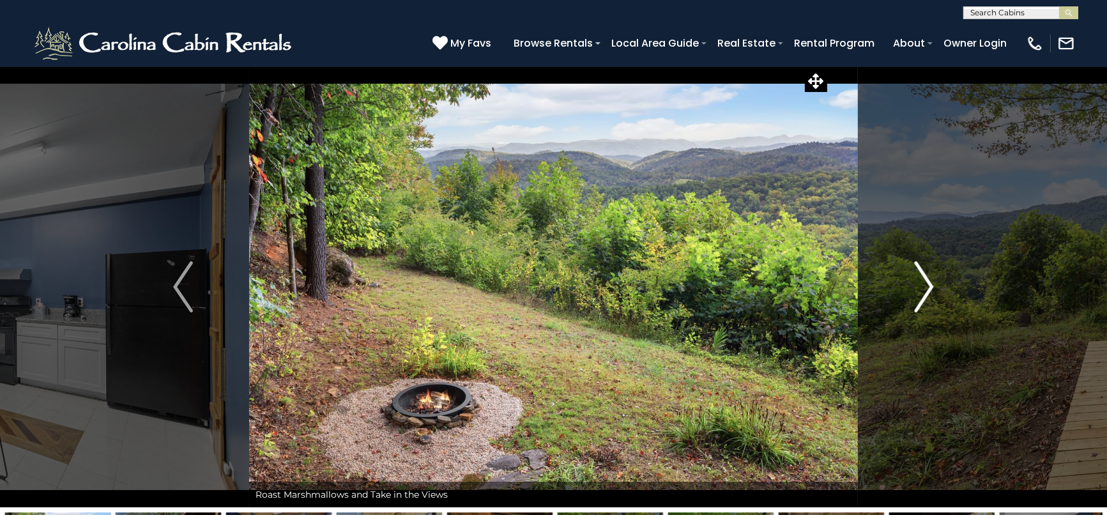
click at [928, 291] on img "Next" at bounding box center [923, 286] width 19 height 51
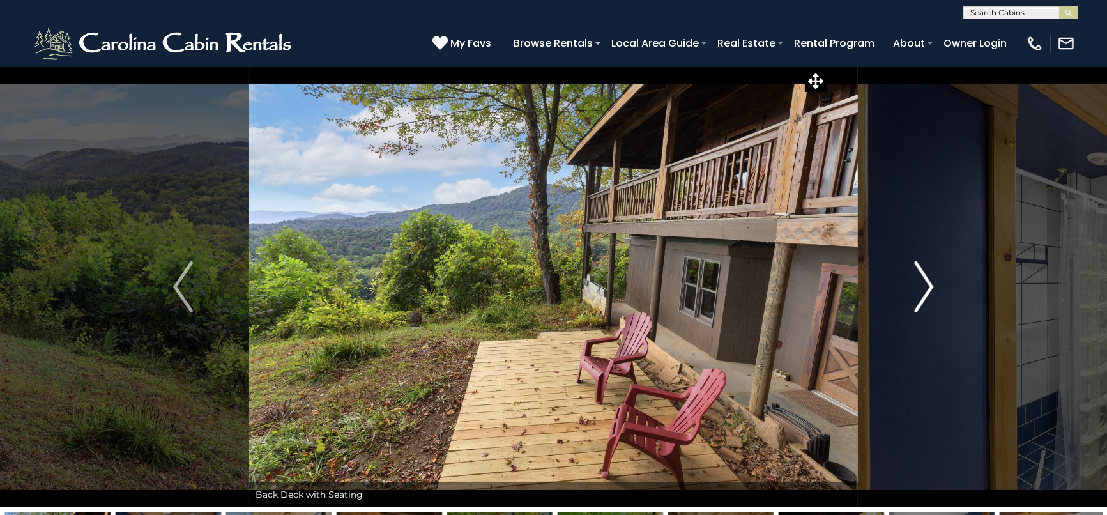
click at [928, 291] on img "Next" at bounding box center [923, 286] width 19 height 51
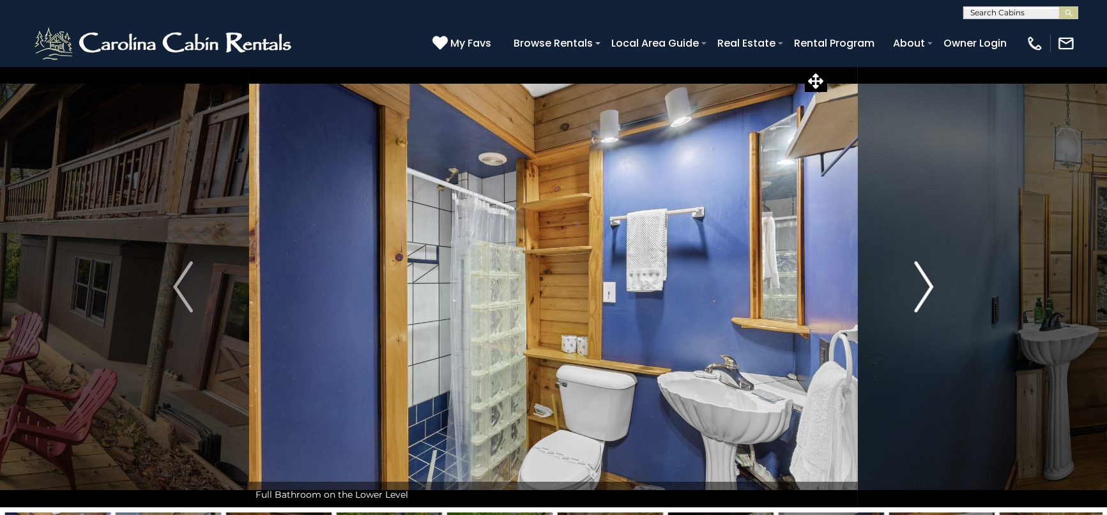
click at [928, 291] on img "Next" at bounding box center [923, 286] width 19 height 51
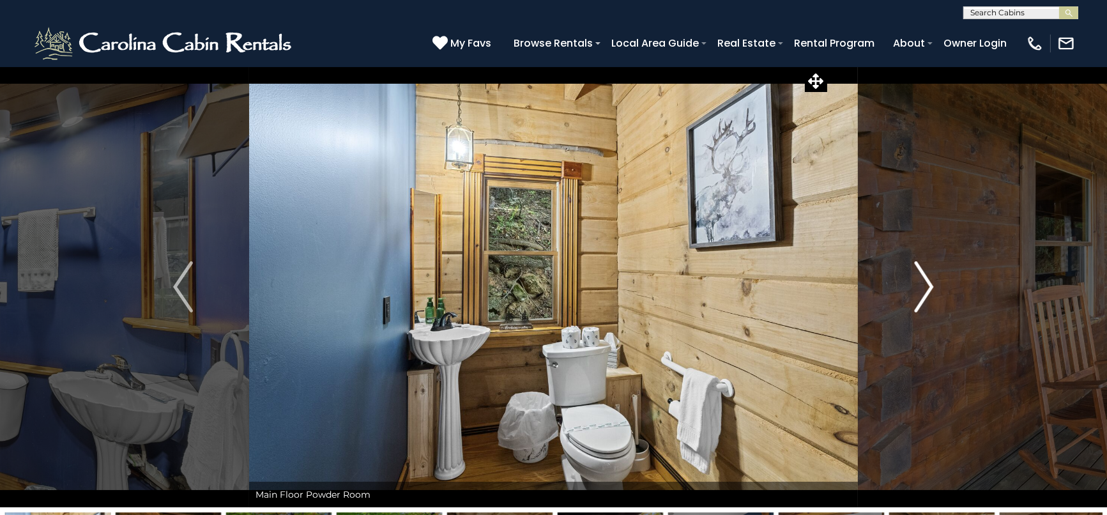
click at [928, 291] on img "Next" at bounding box center [923, 286] width 19 height 51
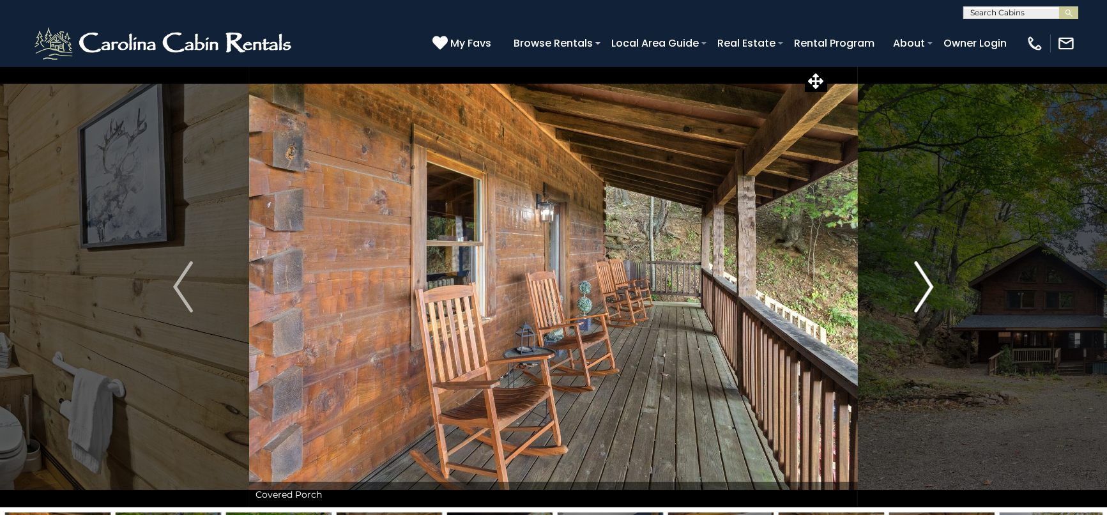
click at [928, 291] on img "Next" at bounding box center [923, 286] width 19 height 51
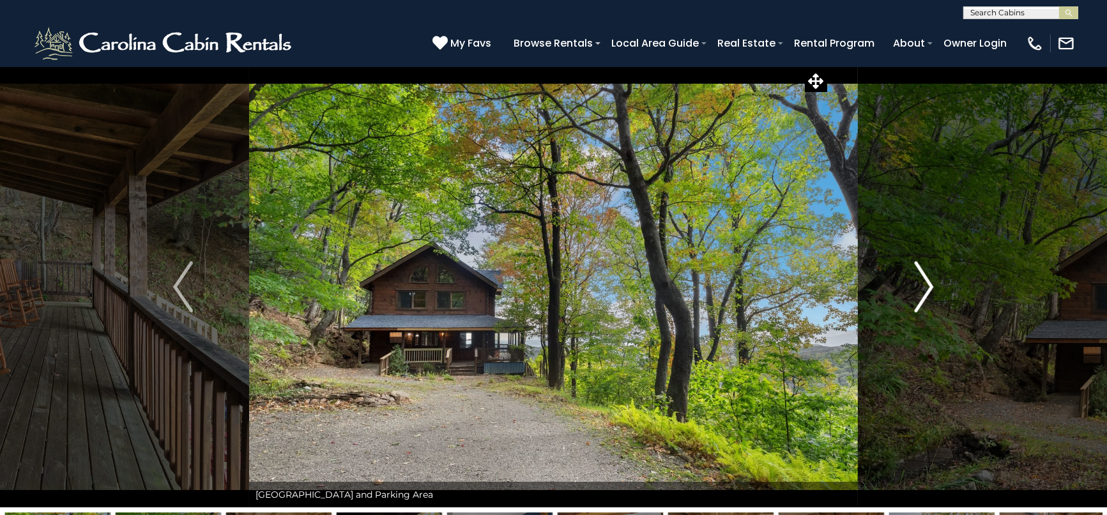
click at [928, 291] on img "Next" at bounding box center [923, 286] width 19 height 51
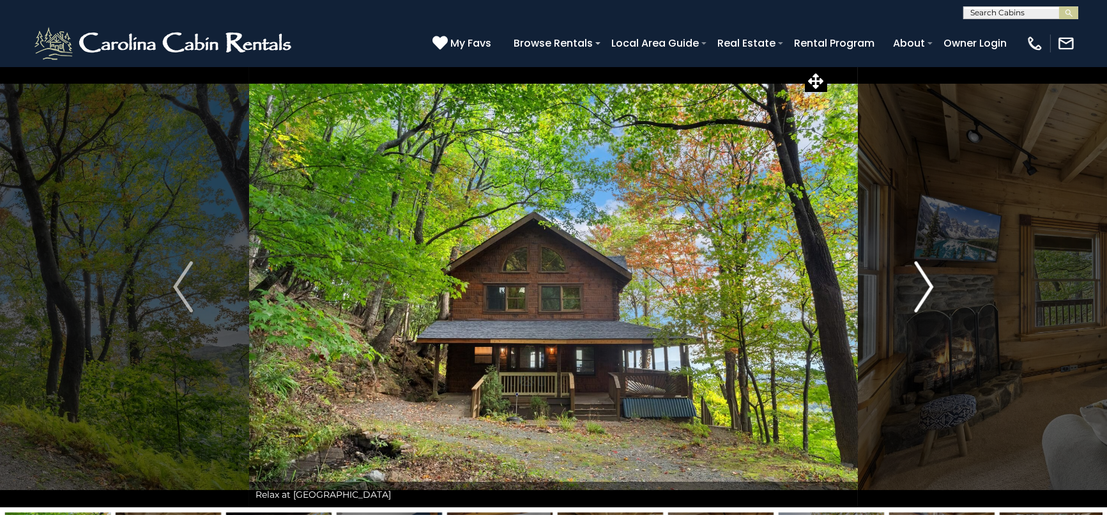
click at [928, 291] on img "Next" at bounding box center [923, 286] width 19 height 51
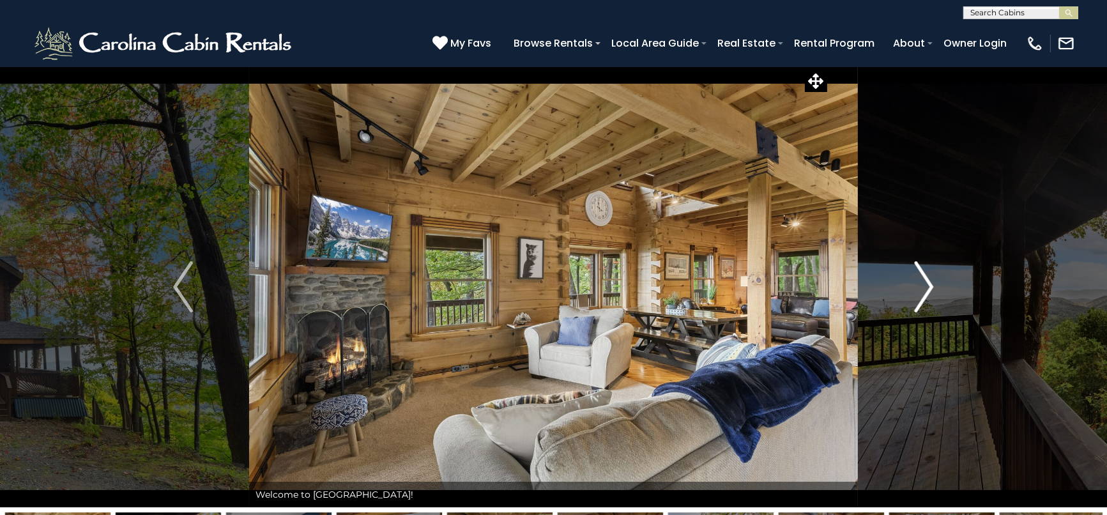
click at [928, 291] on img "Next" at bounding box center [923, 286] width 19 height 51
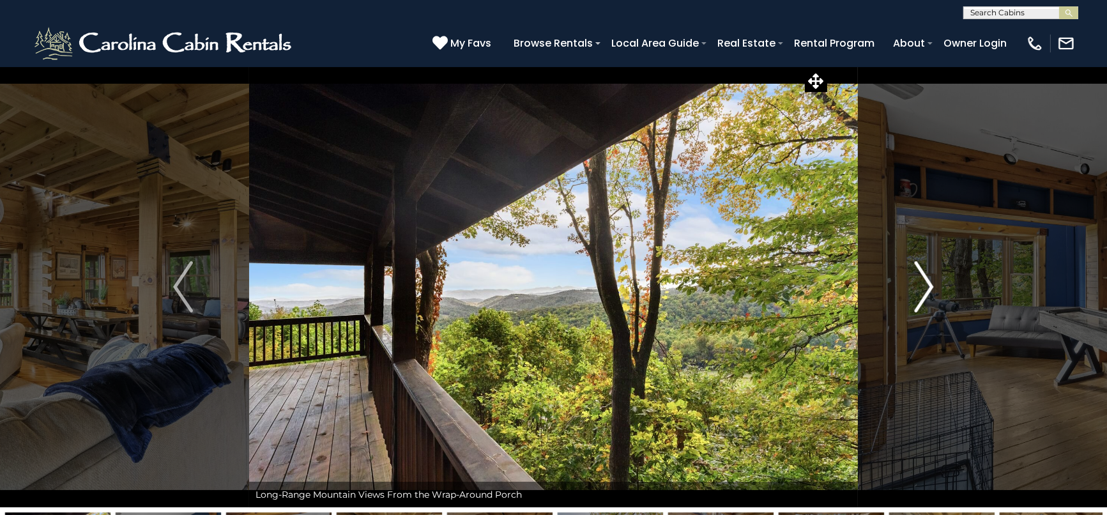
click at [928, 291] on img "Next" at bounding box center [923, 286] width 19 height 51
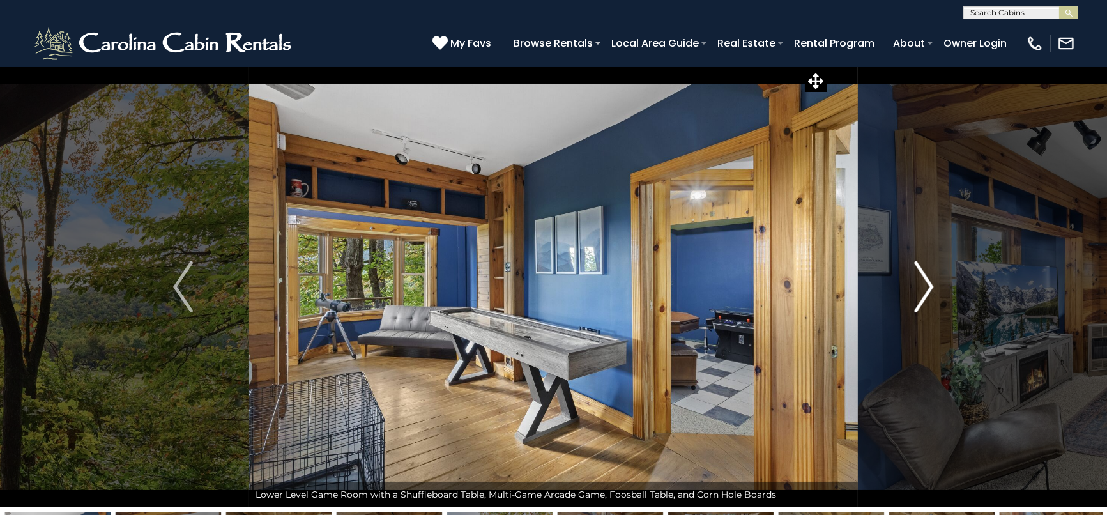
click at [928, 291] on img "Next" at bounding box center [923, 286] width 19 height 51
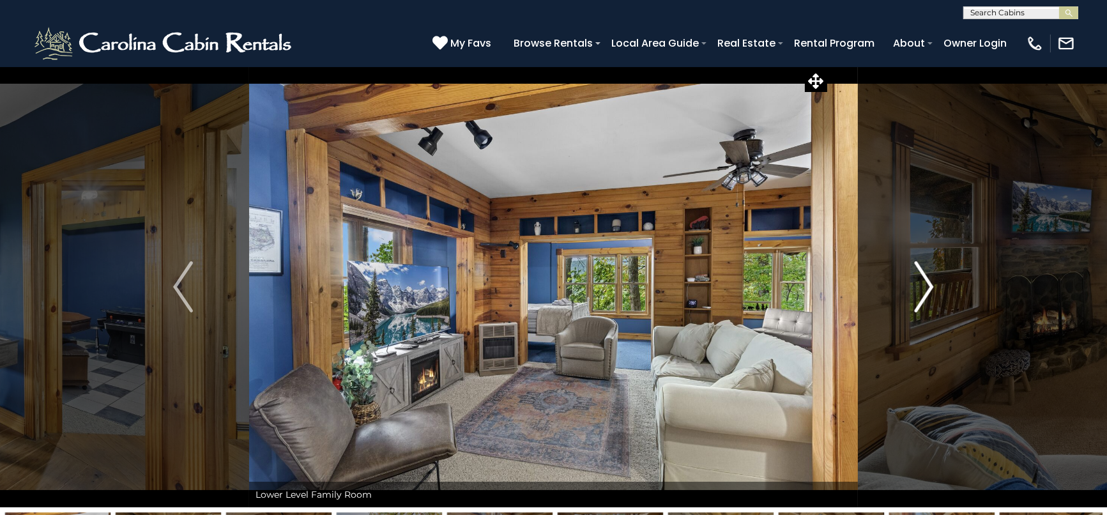
click at [928, 291] on img "Next" at bounding box center [923, 286] width 19 height 51
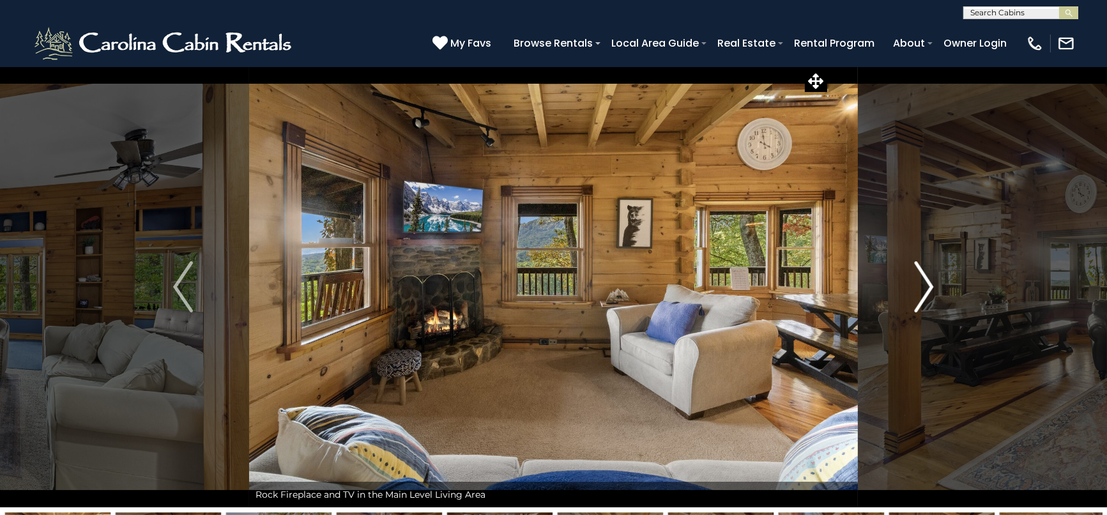
click at [928, 291] on img "Next" at bounding box center [923, 286] width 19 height 51
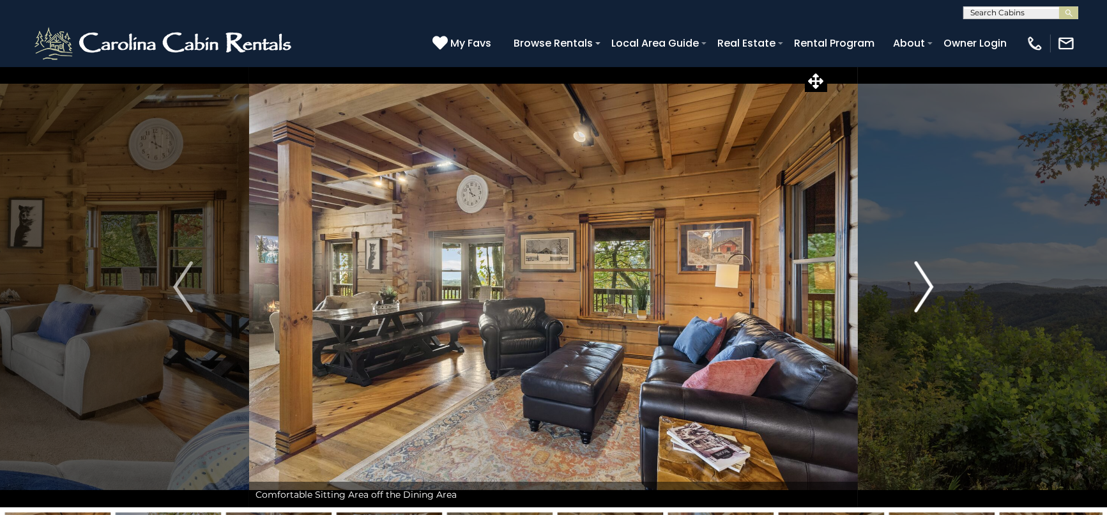
click at [928, 291] on img "Next" at bounding box center [923, 286] width 19 height 51
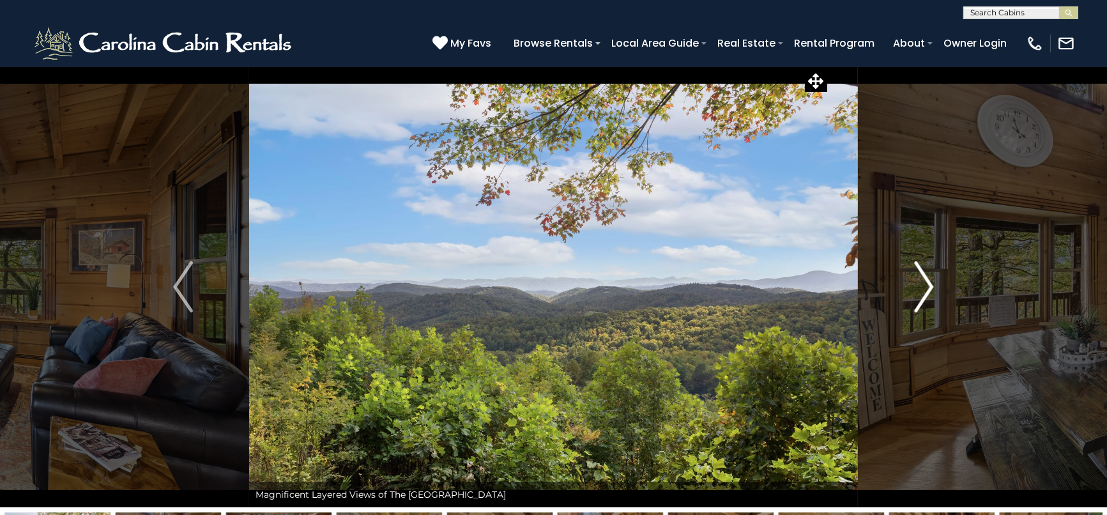
click at [928, 291] on img "Next" at bounding box center [923, 286] width 19 height 51
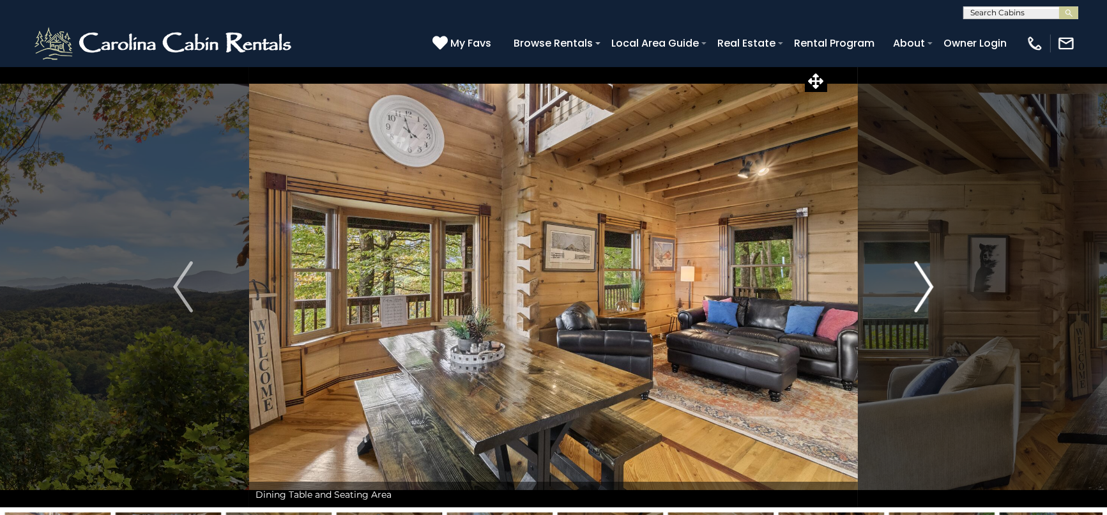
click at [928, 291] on img "Next" at bounding box center [923, 286] width 19 height 51
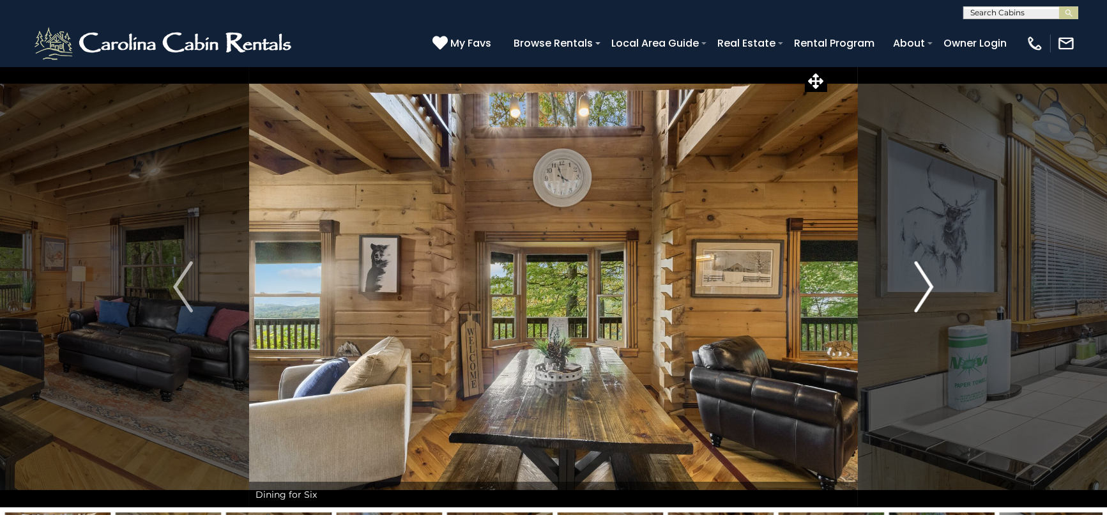
click at [928, 291] on img "Next" at bounding box center [923, 286] width 19 height 51
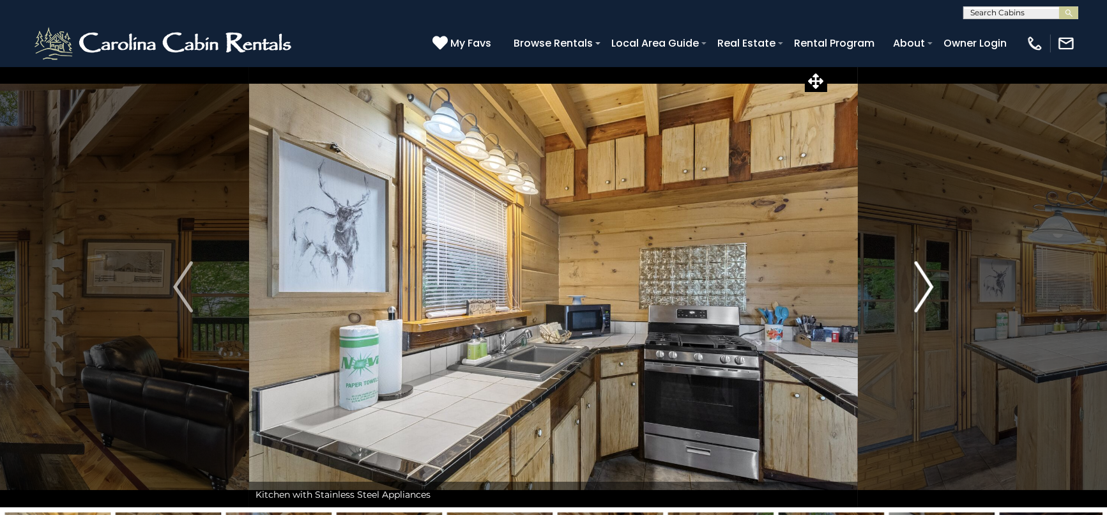
click at [928, 291] on img "Next" at bounding box center [923, 286] width 19 height 51
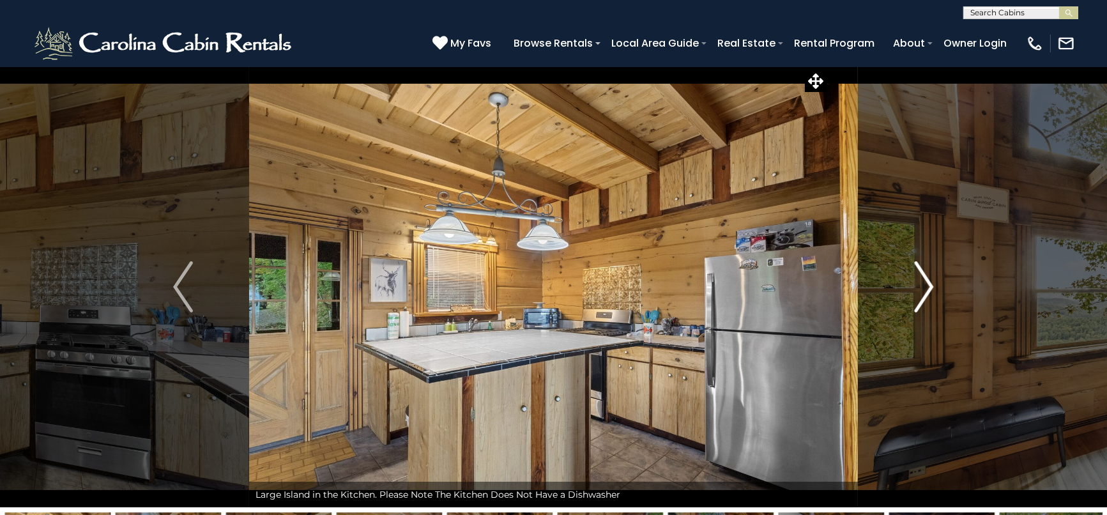
click at [928, 291] on img "Next" at bounding box center [923, 286] width 19 height 51
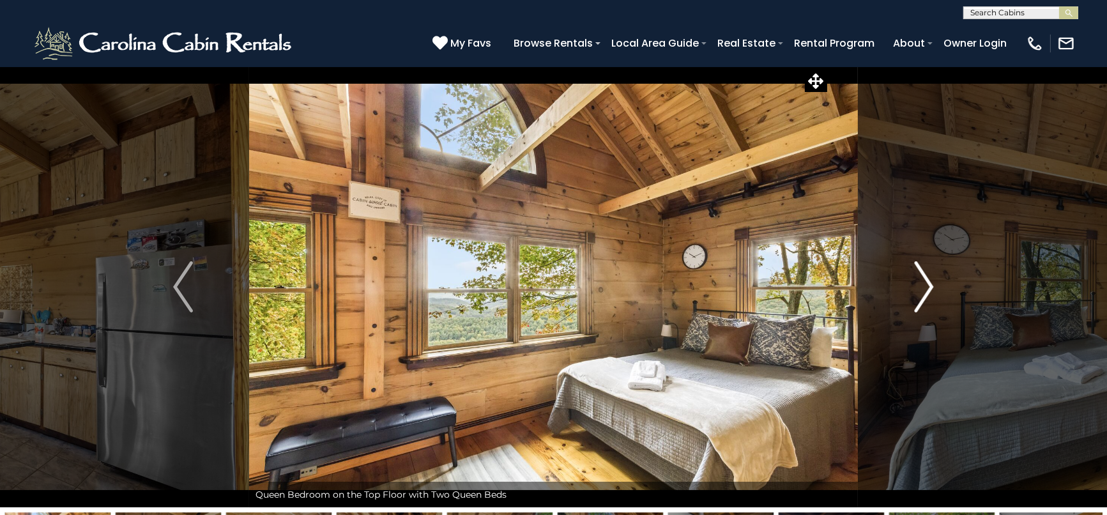
click at [928, 291] on img "Next" at bounding box center [923, 286] width 19 height 51
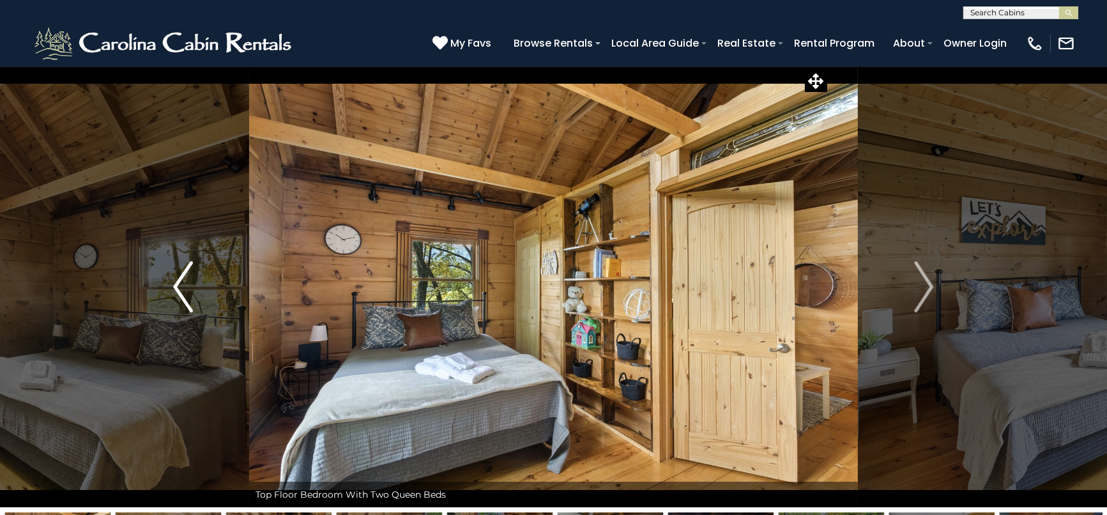
click at [186, 275] on img "Previous" at bounding box center [182, 286] width 19 height 51
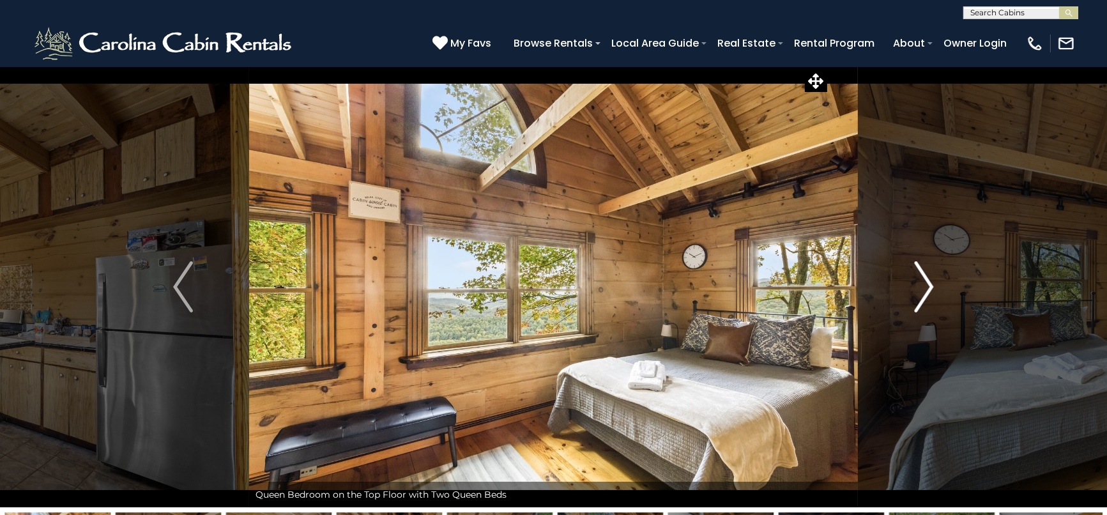
click at [926, 287] on img "Next" at bounding box center [923, 286] width 19 height 51
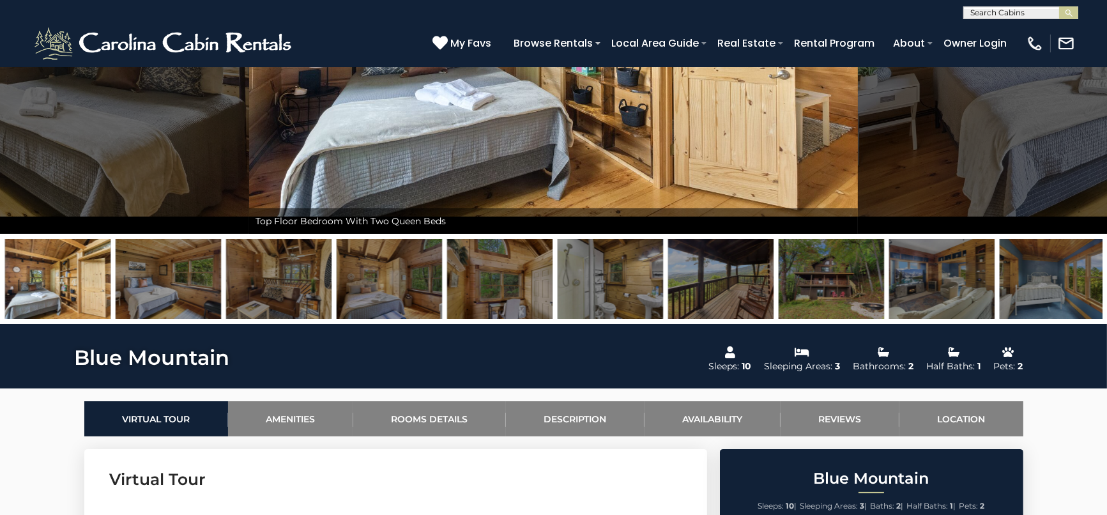
scroll to position [283, 0]
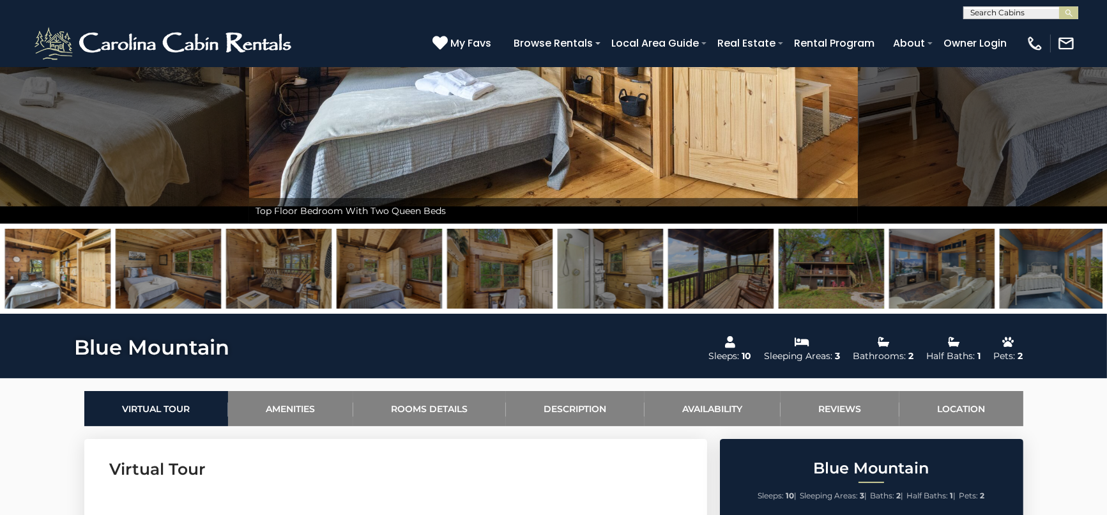
click at [853, 291] on img at bounding box center [830, 269] width 105 height 80
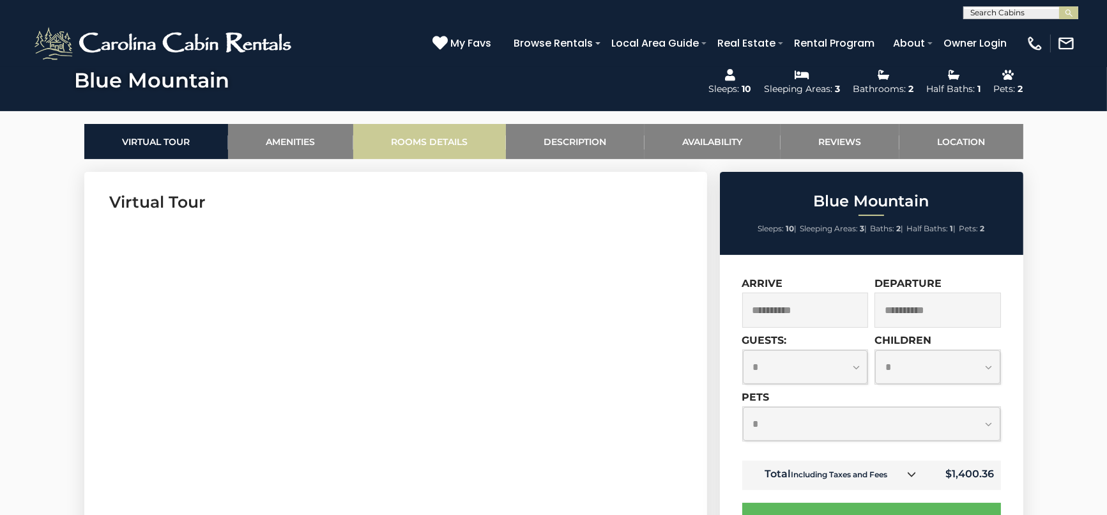
scroll to position [709, 0]
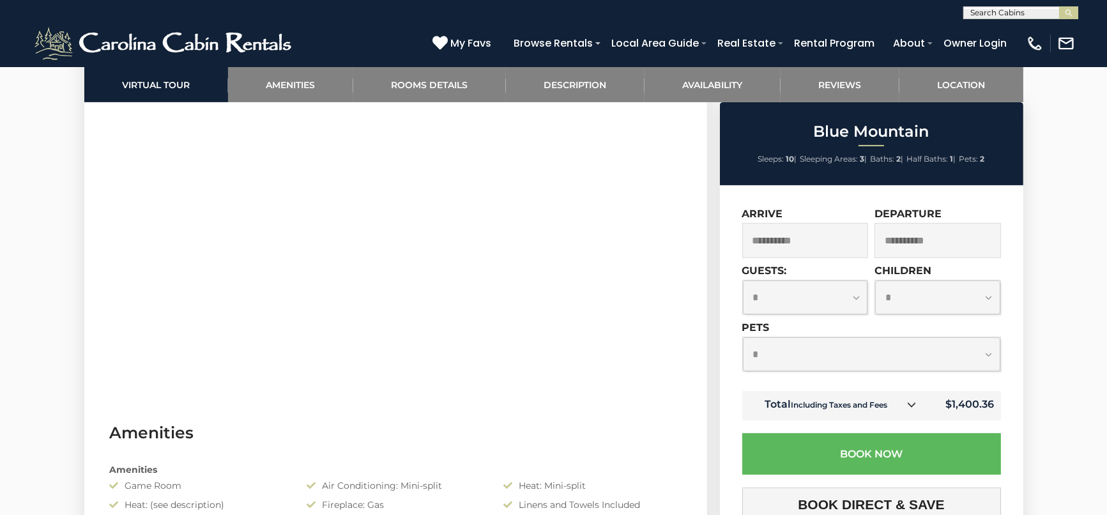
click at [991, 356] on select "**********" at bounding box center [871, 354] width 257 height 34
select select "*"
click at [743, 337] on select "**********" at bounding box center [871, 354] width 257 height 34
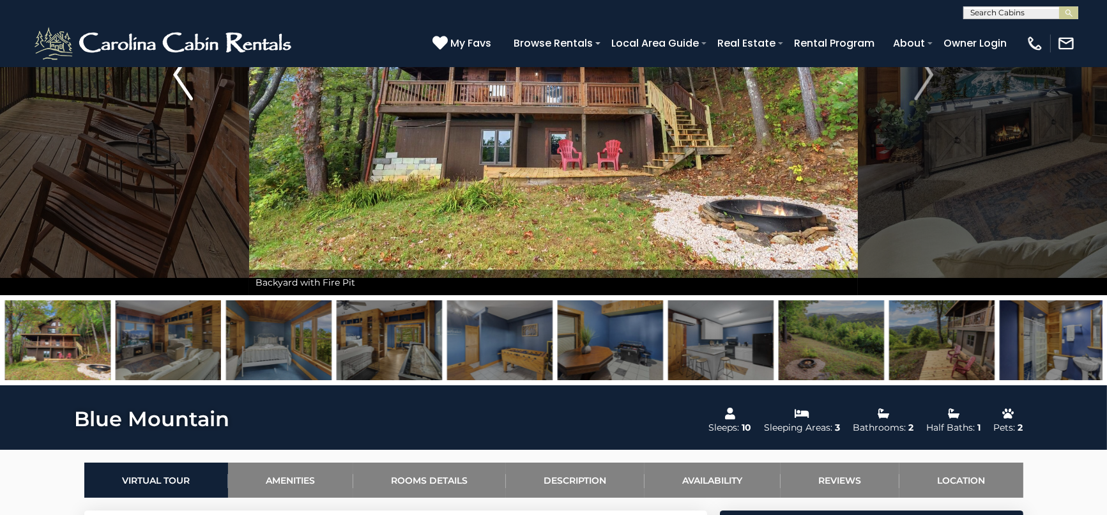
scroll to position [283, 0]
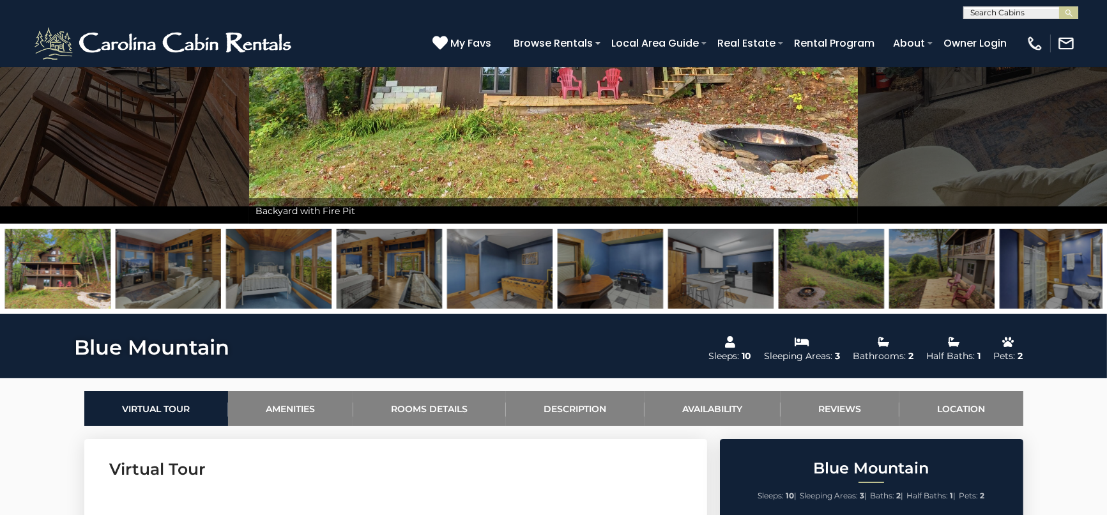
click at [86, 276] on img at bounding box center [57, 269] width 105 height 80
click at [153, 279] on img at bounding box center [168, 269] width 105 height 80
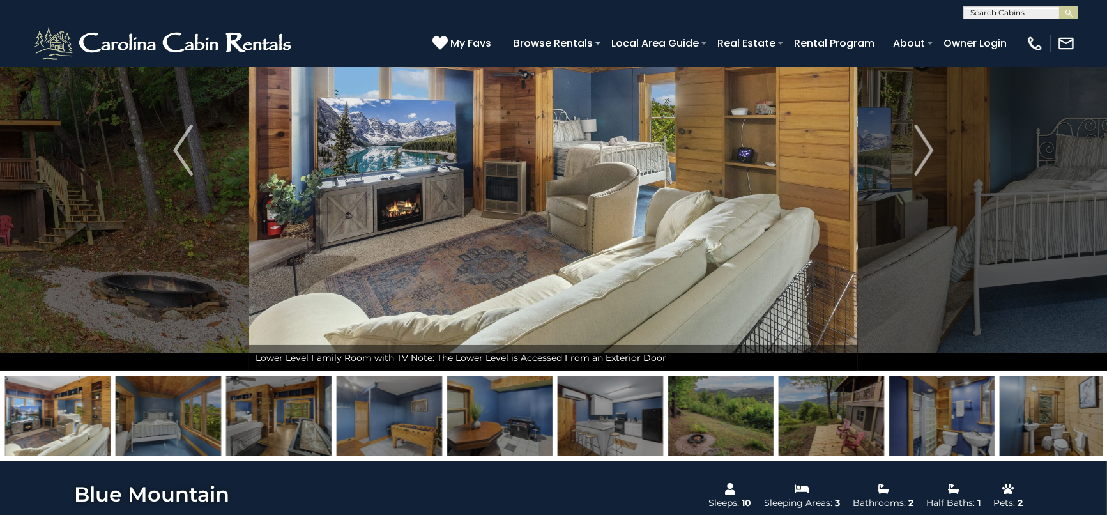
scroll to position [71, 0]
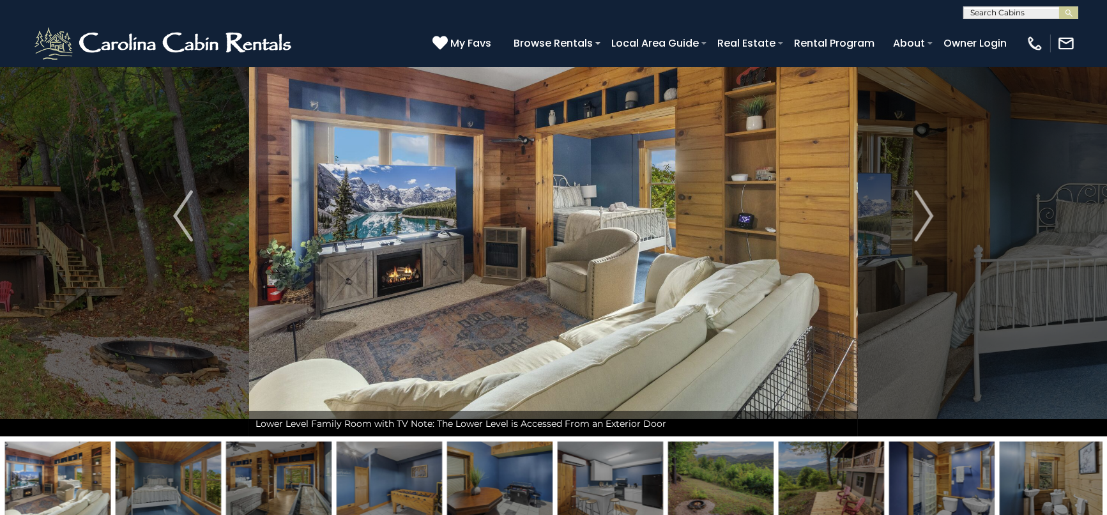
click at [162, 459] on img at bounding box center [168, 481] width 105 height 80
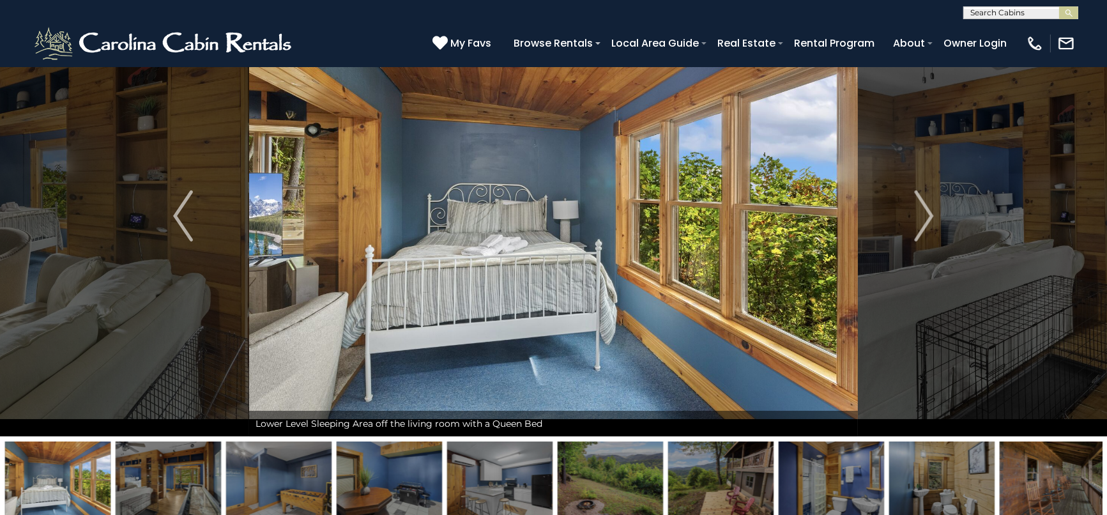
click at [194, 471] on img at bounding box center [168, 481] width 105 height 80
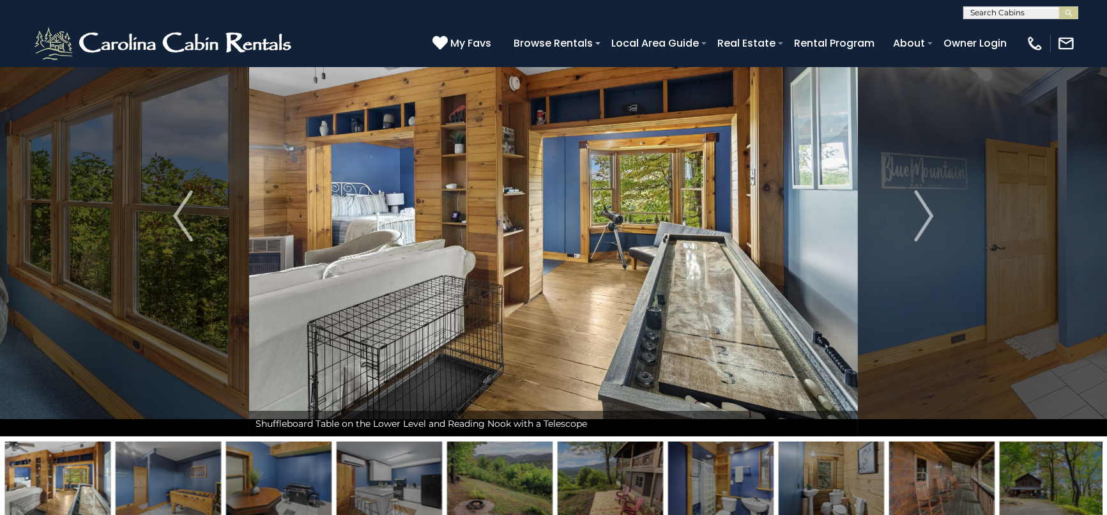
click at [246, 472] on img at bounding box center [278, 481] width 105 height 80
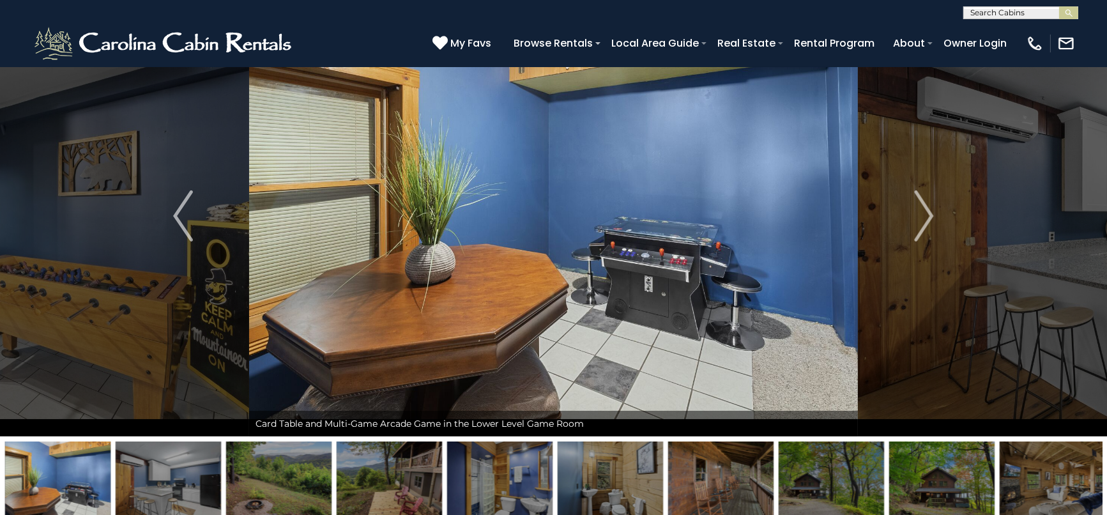
click at [194, 474] on img at bounding box center [168, 481] width 105 height 80
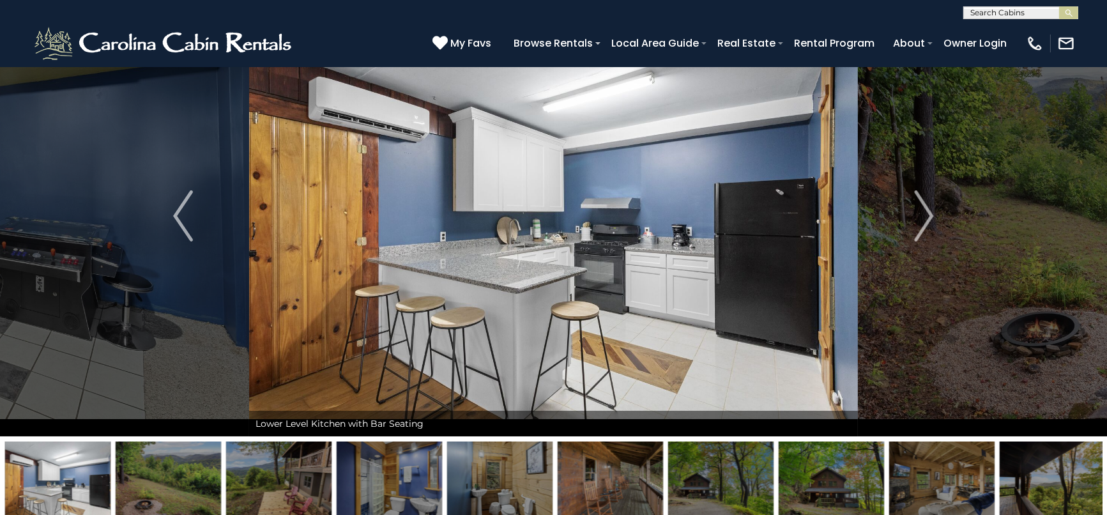
drag, startPoint x: 847, startPoint y: 459, endPoint x: 839, endPoint y: 471, distance: 14.3
click at [847, 460] on img at bounding box center [830, 481] width 105 height 80
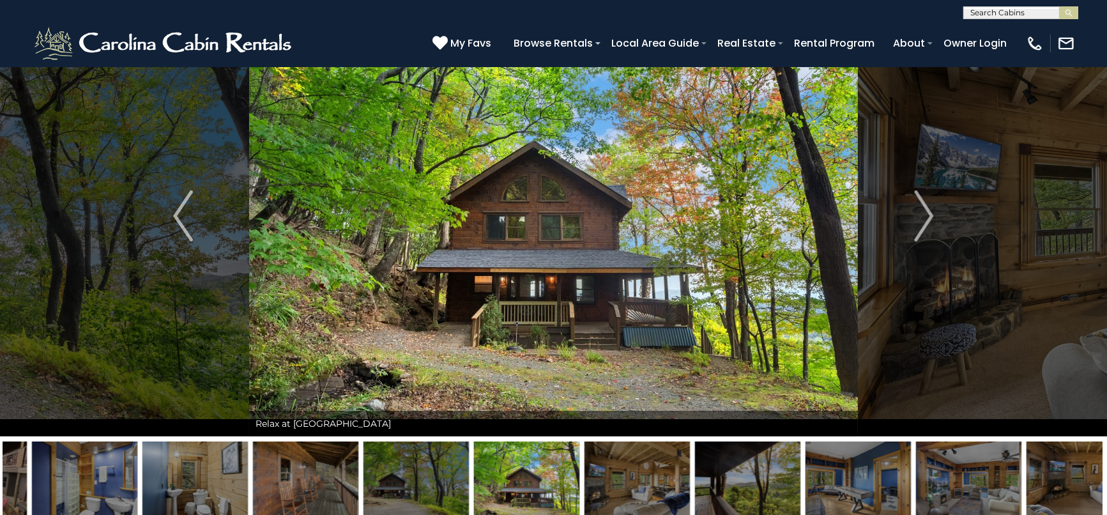
drag, startPoint x: 181, startPoint y: 465, endPoint x: 685, endPoint y: 478, distance: 503.9
click at [667, 478] on img at bounding box center [636, 481] width 105 height 80
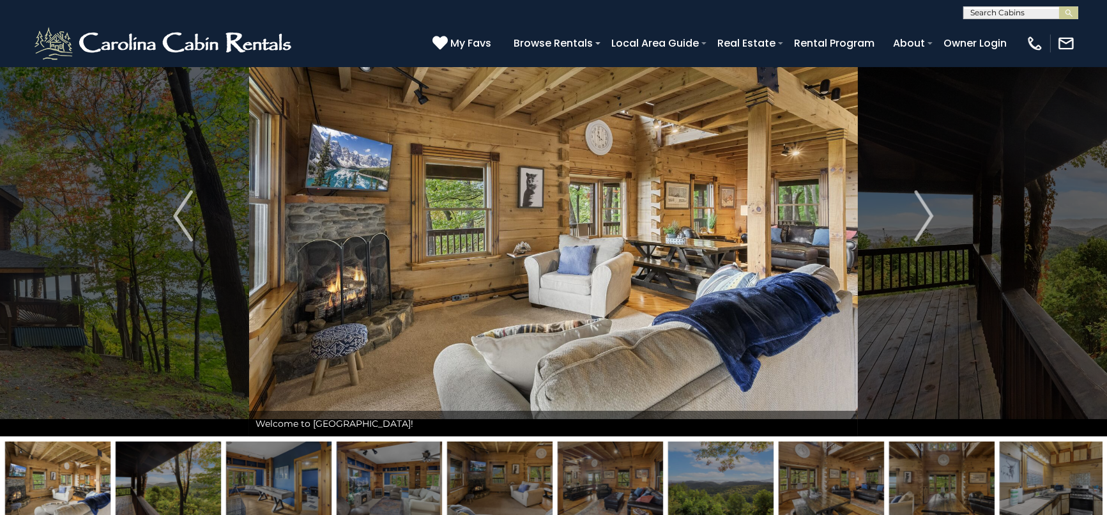
click at [808, 478] on img at bounding box center [830, 481] width 105 height 80
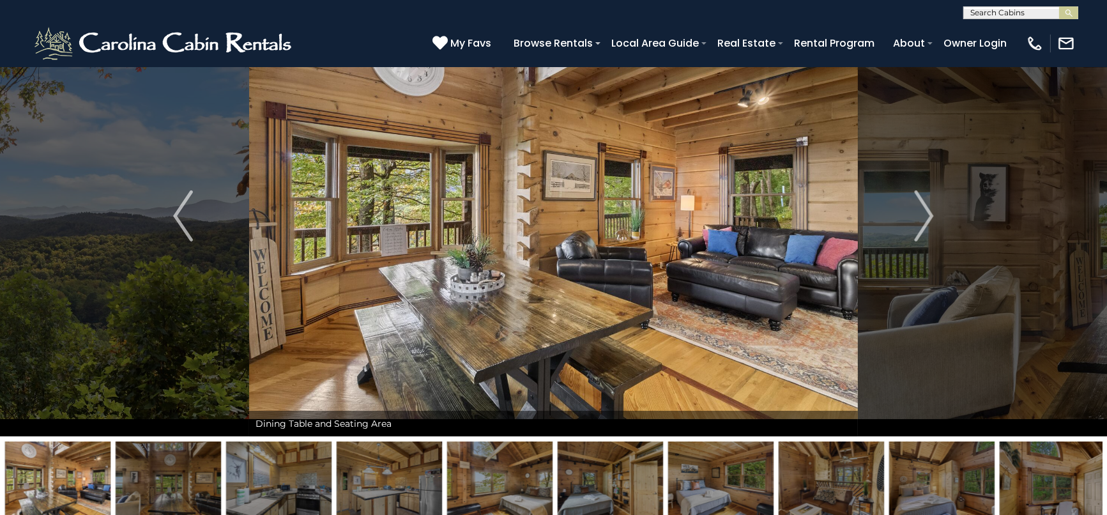
click at [910, 465] on img at bounding box center [941, 481] width 105 height 80
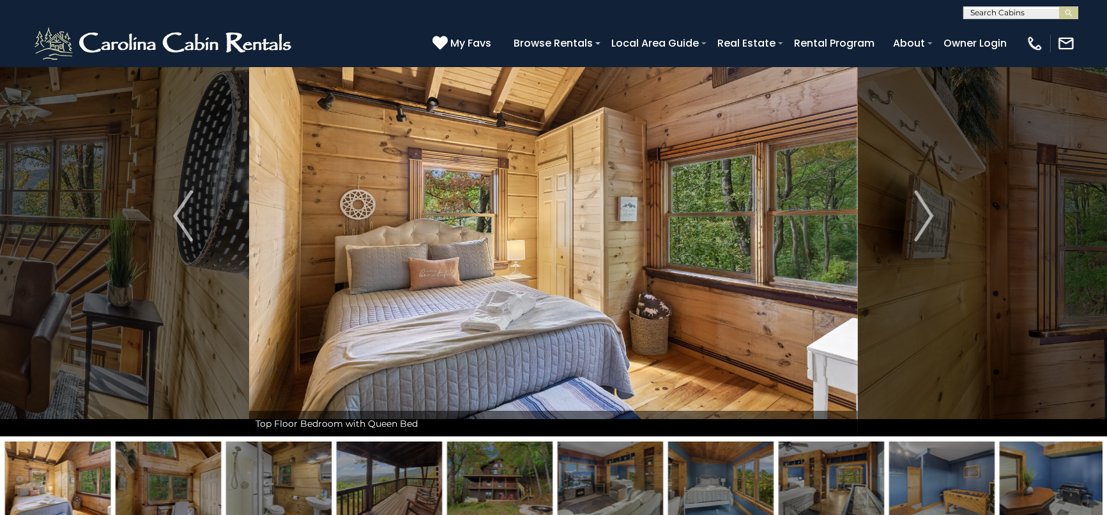
click at [1051, 469] on img at bounding box center [1051, 481] width 105 height 80
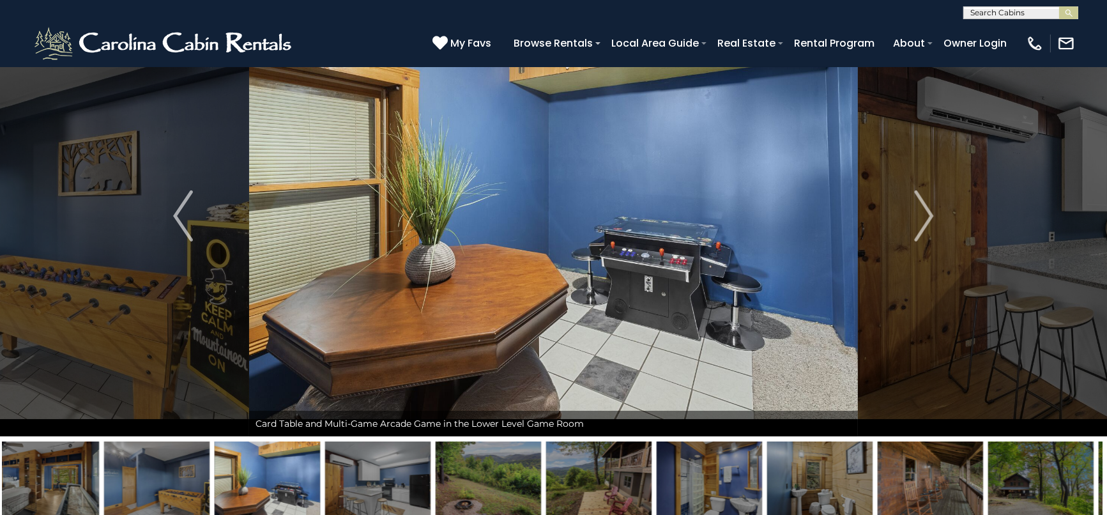
drag, startPoint x: 45, startPoint y: 460, endPoint x: 269, endPoint y: 485, distance: 224.8
click at [270, 485] on img at bounding box center [267, 481] width 105 height 80
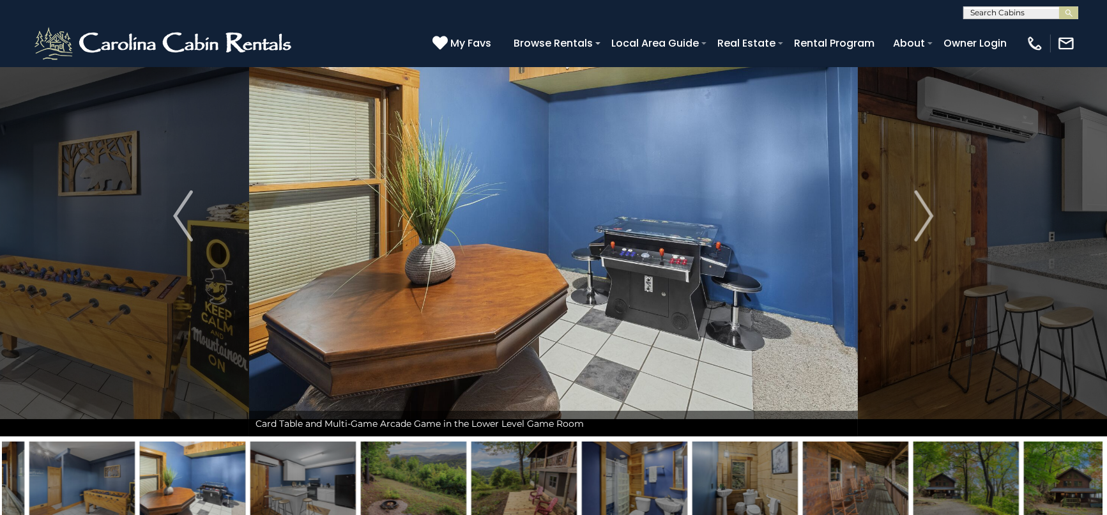
drag, startPoint x: 209, startPoint y: 488, endPoint x: 296, endPoint y: 495, distance: 87.2
click at [245, 495] on img at bounding box center [192, 481] width 105 height 80
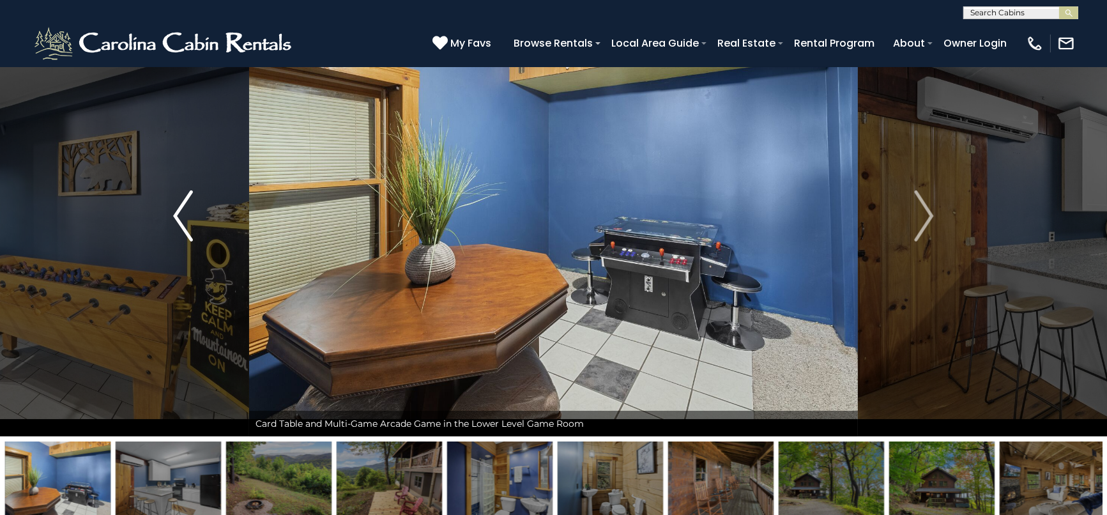
click at [181, 211] on img "Previous" at bounding box center [182, 215] width 19 height 51
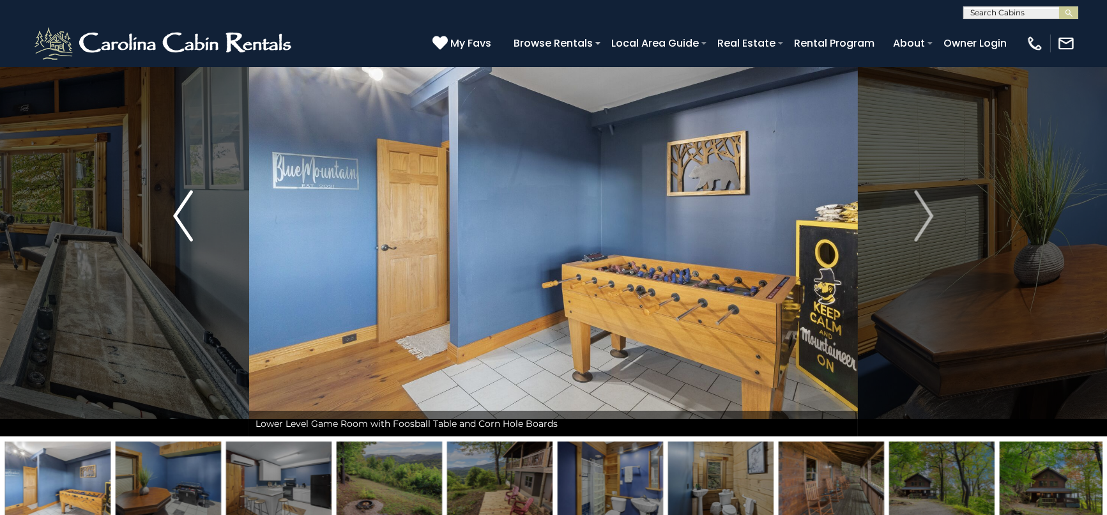
click at [173, 213] on img "Previous" at bounding box center [182, 215] width 19 height 51
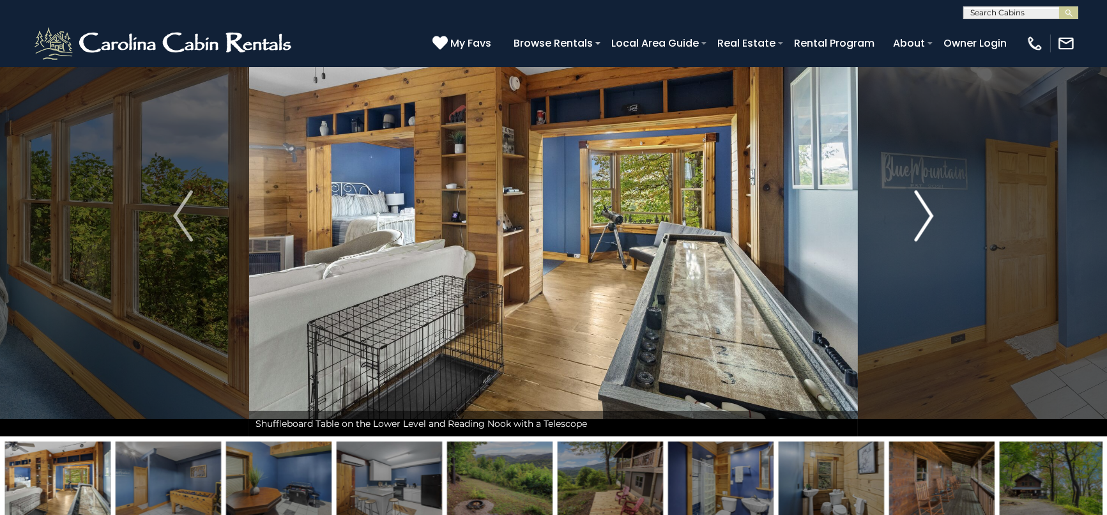
click at [928, 219] on img "Next" at bounding box center [923, 215] width 19 height 51
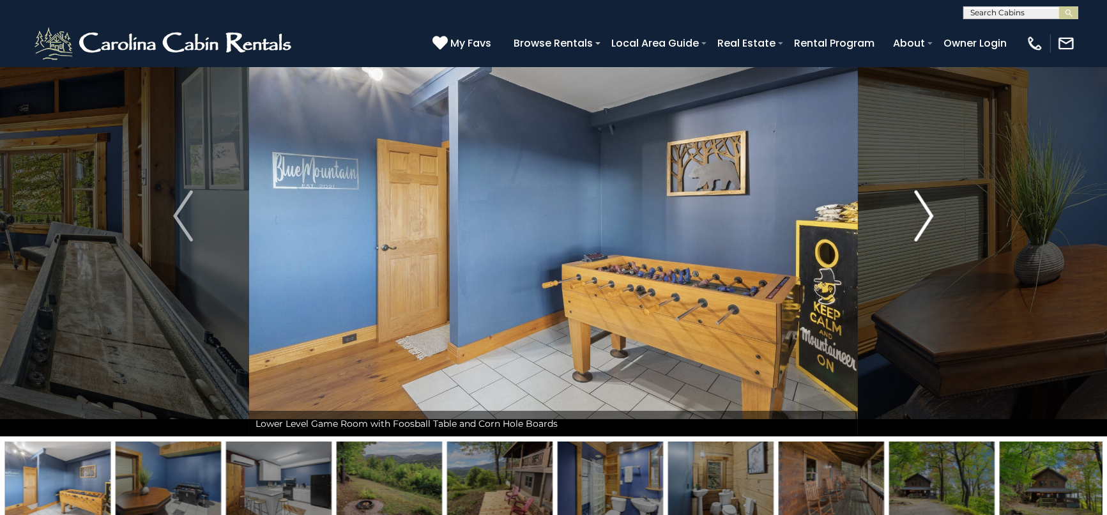
click at [928, 219] on img "Next" at bounding box center [923, 215] width 19 height 51
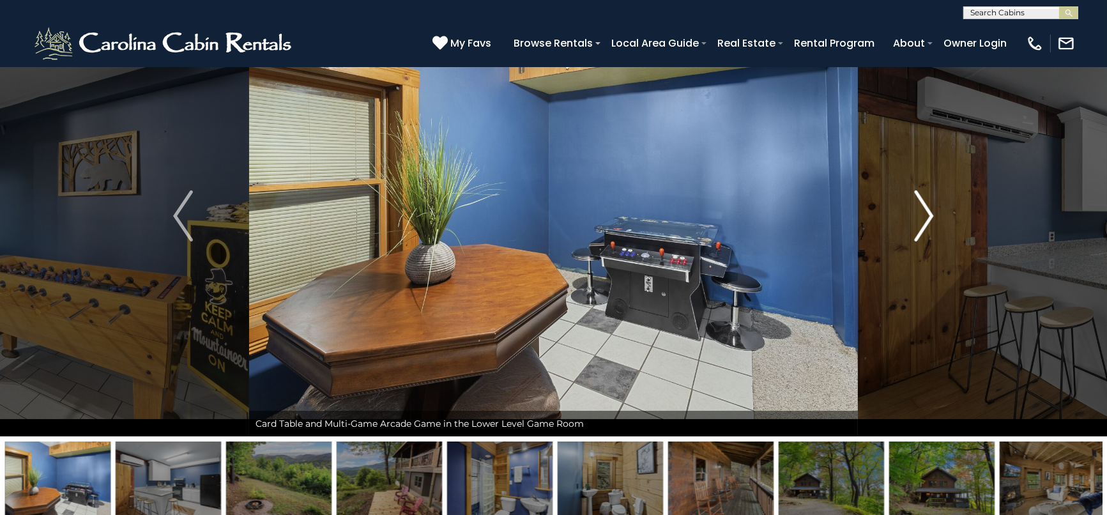
click at [918, 229] on img "Next" at bounding box center [923, 215] width 19 height 51
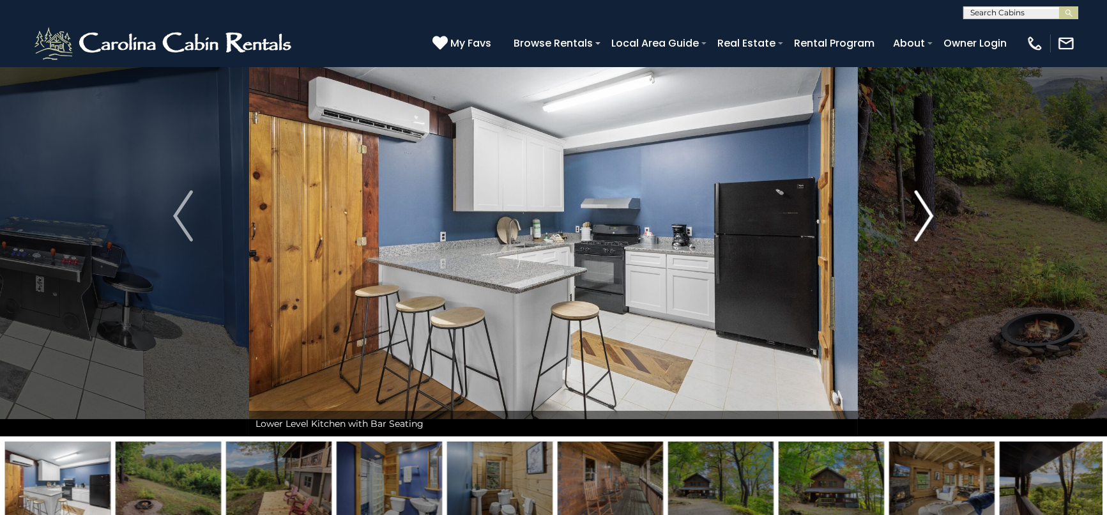
click at [919, 229] on img "Next" at bounding box center [923, 215] width 19 height 51
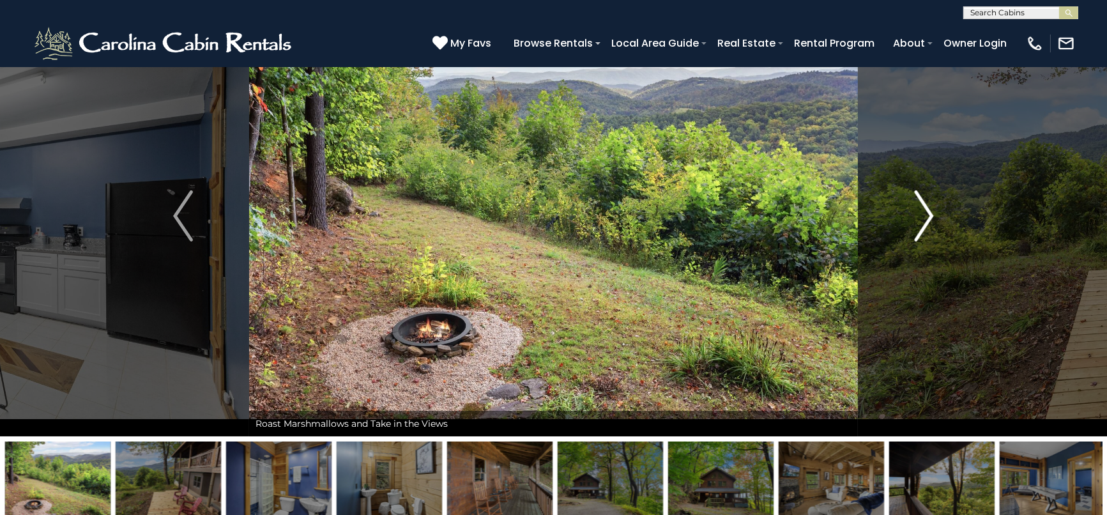
click at [919, 229] on img "Next" at bounding box center [923, 215] width 19 height 51
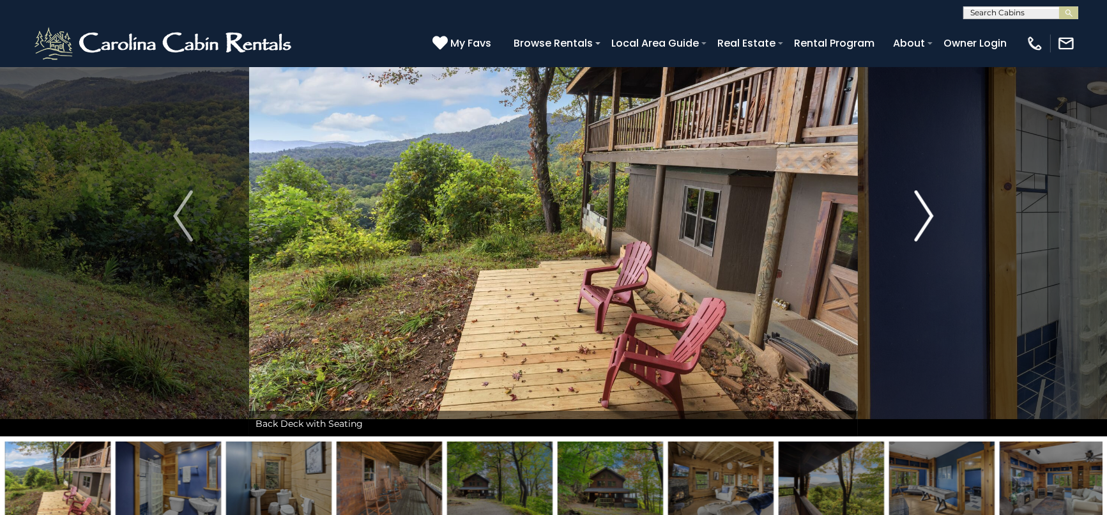
click at [919, 229] on img "Next" at bounding box center [923, 215] width 19 height 51
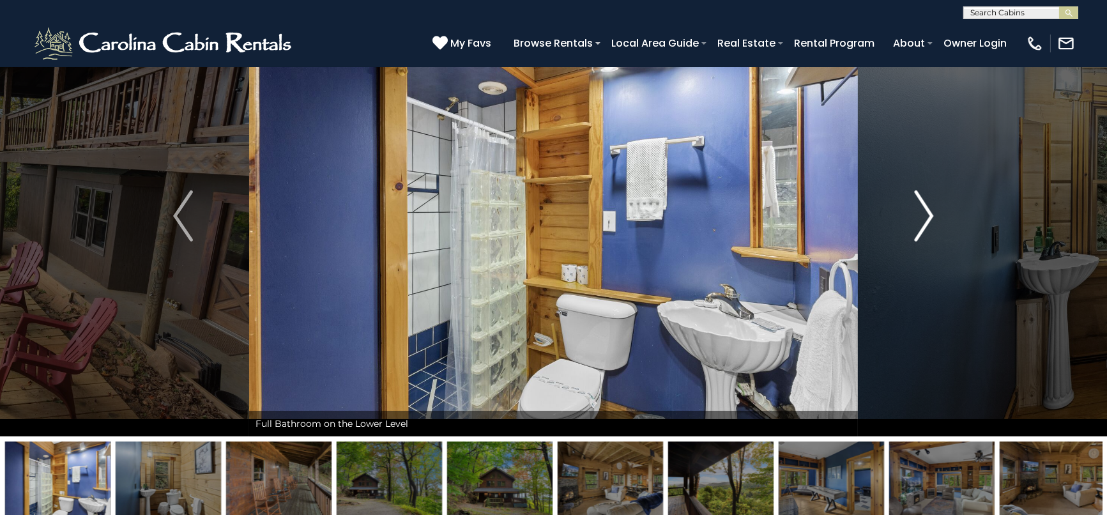
click at [919, 229] on img "Next" at bounding box center [923, 215] width 19 height 51
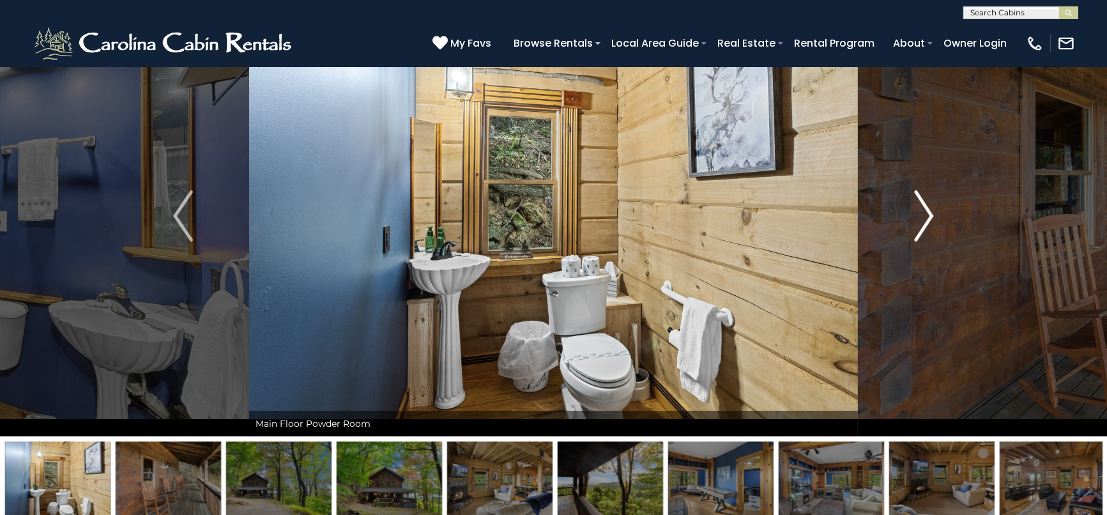
click at [919, 229] on img "Next" at bounding box center [923, 215] width 19 height 51
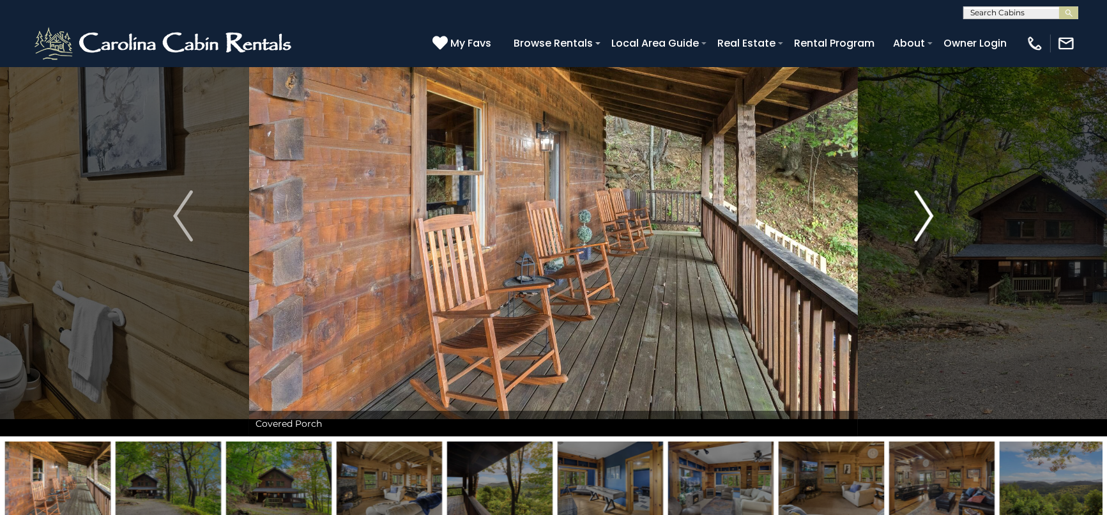
click at [919, 229] on img "Next" at bounding box center [923, 215] width 19 height 51
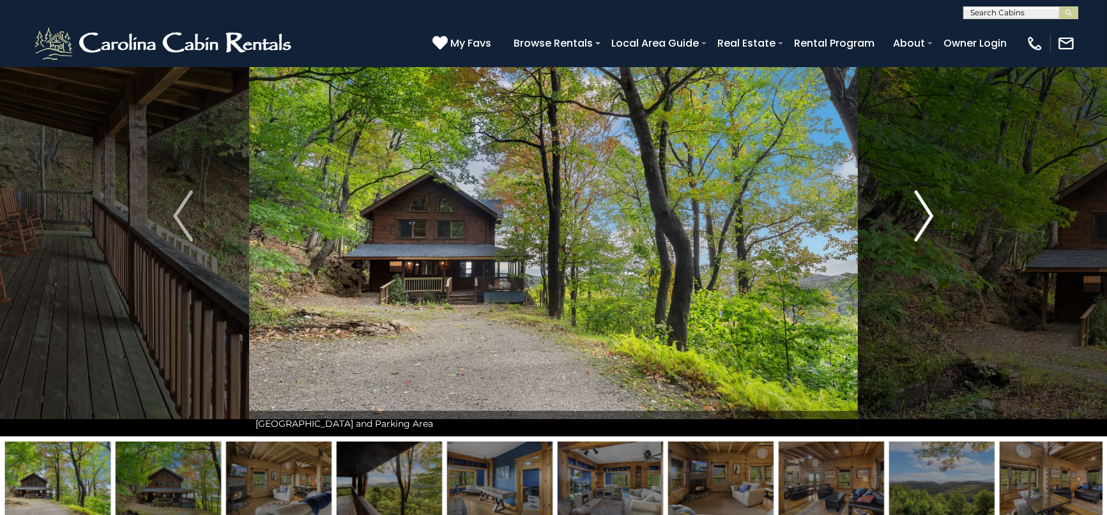
click at [919, 229] on img "Next" at bounding box center [923, 215] width 19 height 51
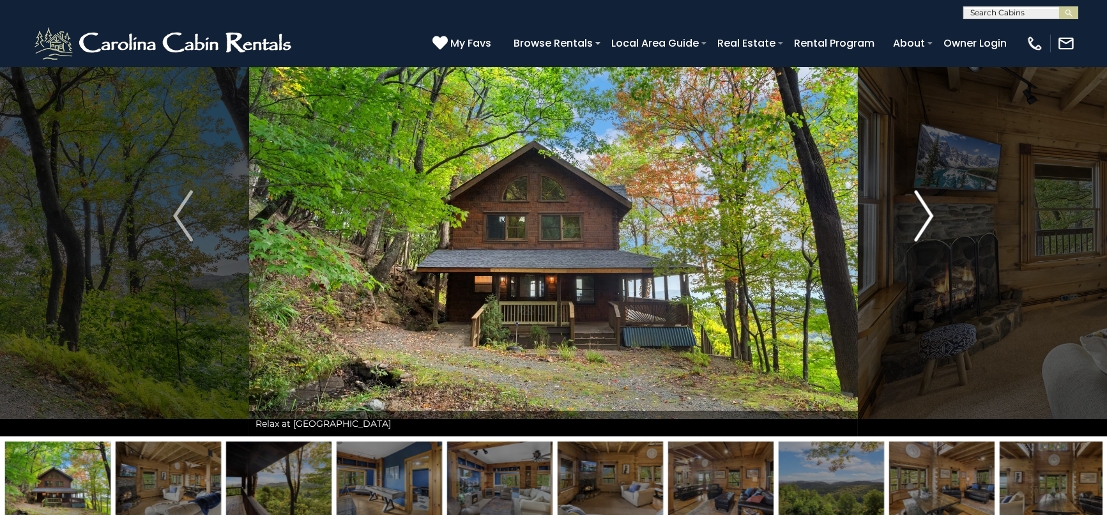
click at [919, 229] on img "Next" at bounding box center [923, 215] width 19 height 51
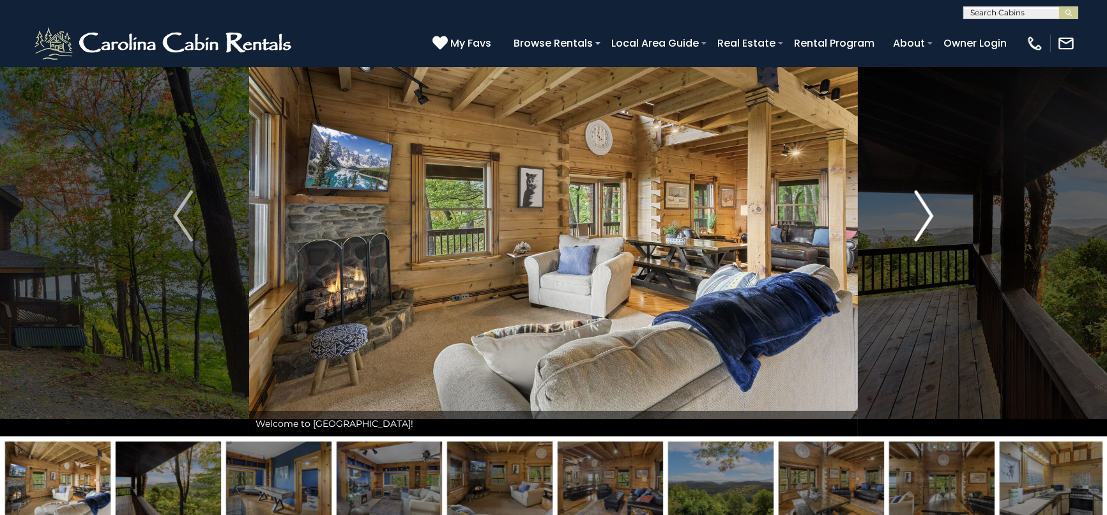
click at [918, 229] on img "Next" at bounding box center [923, 215] width 19 height 51
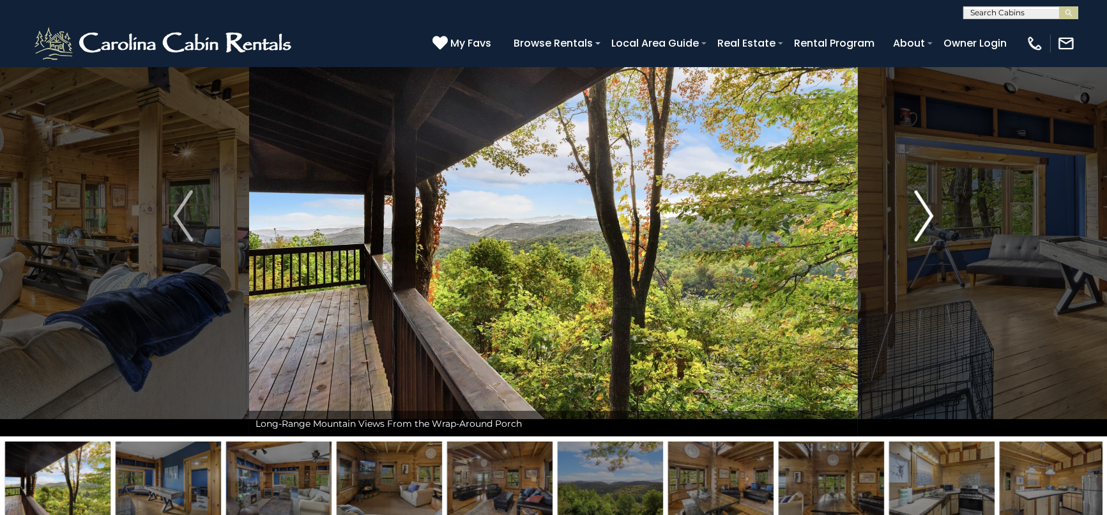
click at [927, 223] on img "Next" at bounding box center [923, 215] width 19 height 51
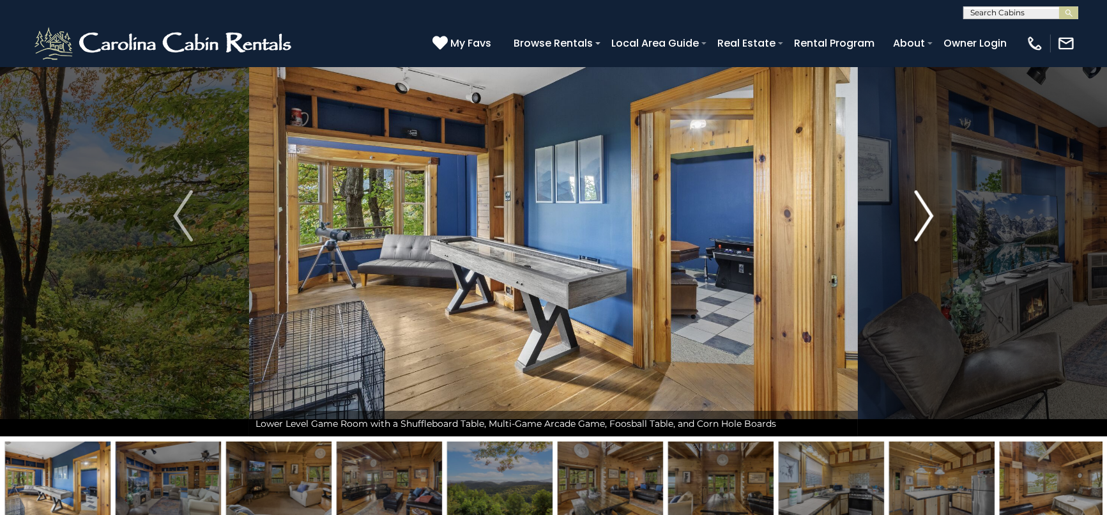
click at [925, 225] on img "Next" at bounding box center [923, 215] width 19 height 51
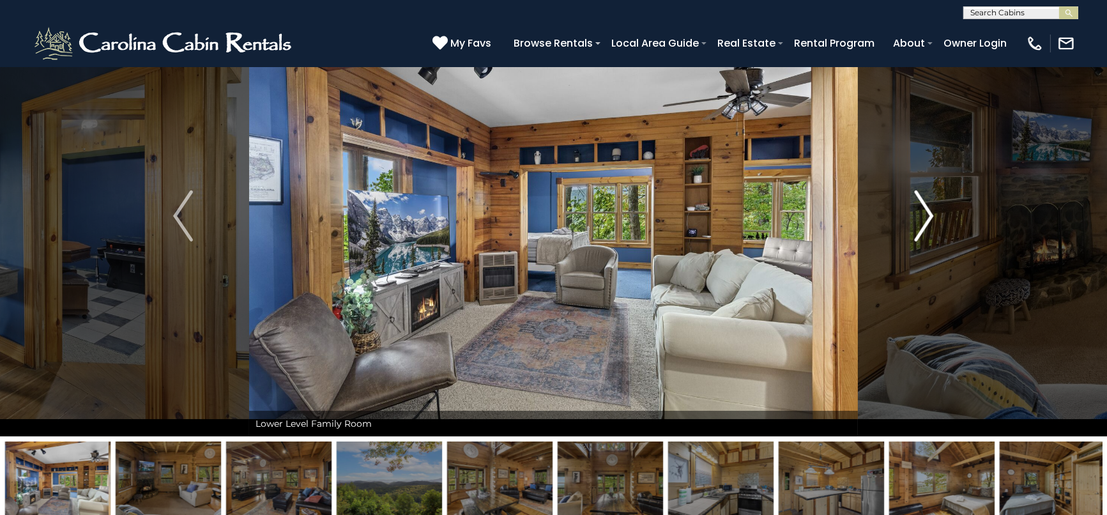
click at [937, 217] on button "Next" at bounding box center [923, 216] width 132 height 441
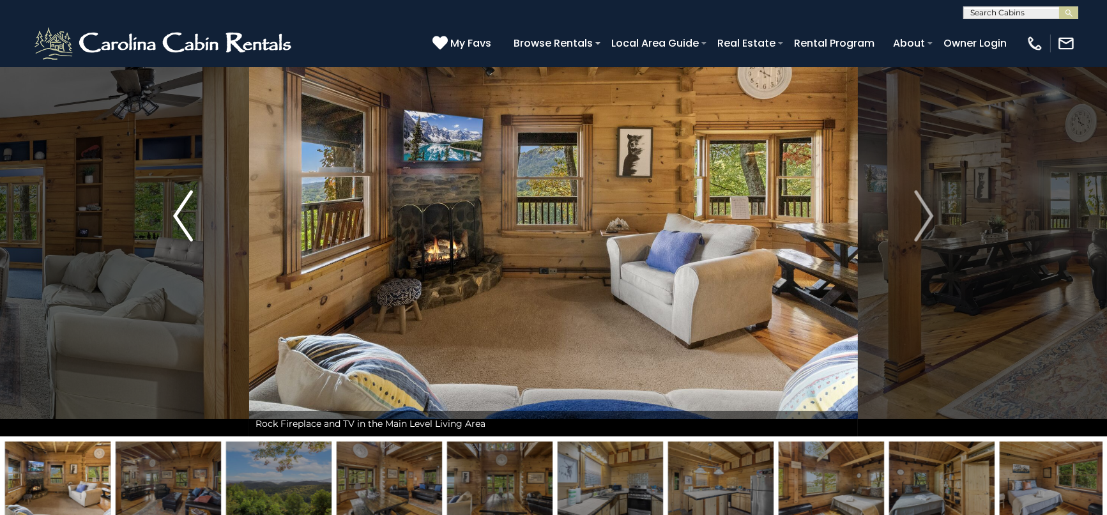
click at [175, 208] on button "Previous" at bounding box center [183, 216] width 132 height 441
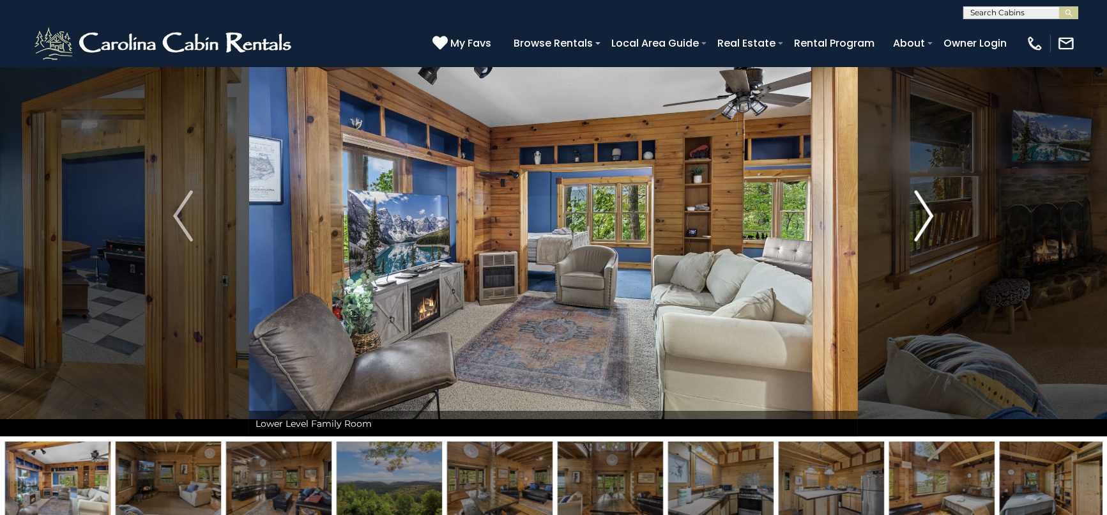
click at [928, 221] on img "Next" at bounding box center [923, 215] width 19 height 51
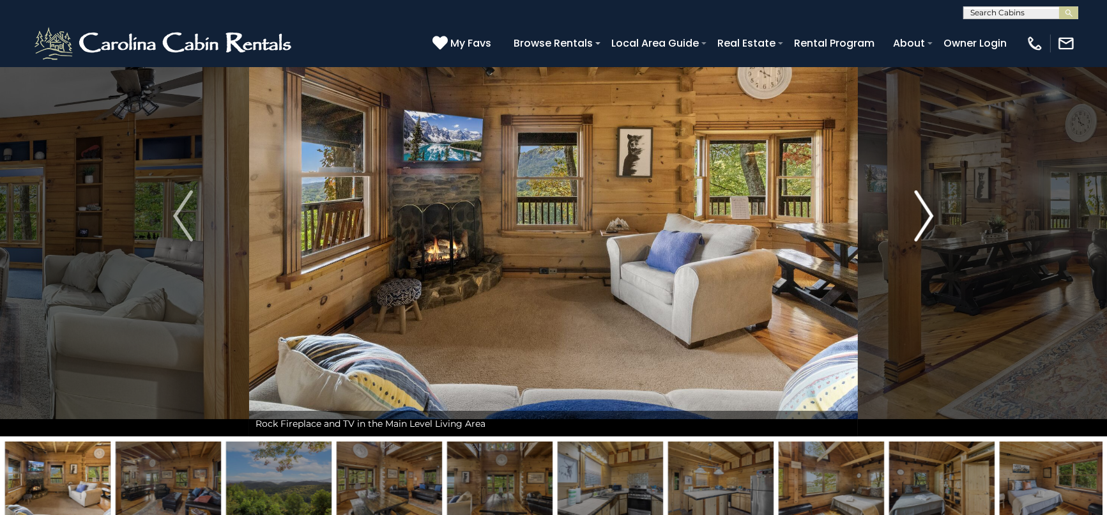
click at [923, 222] on img "Next" at bounding box center [923, 215] width 19 height 51
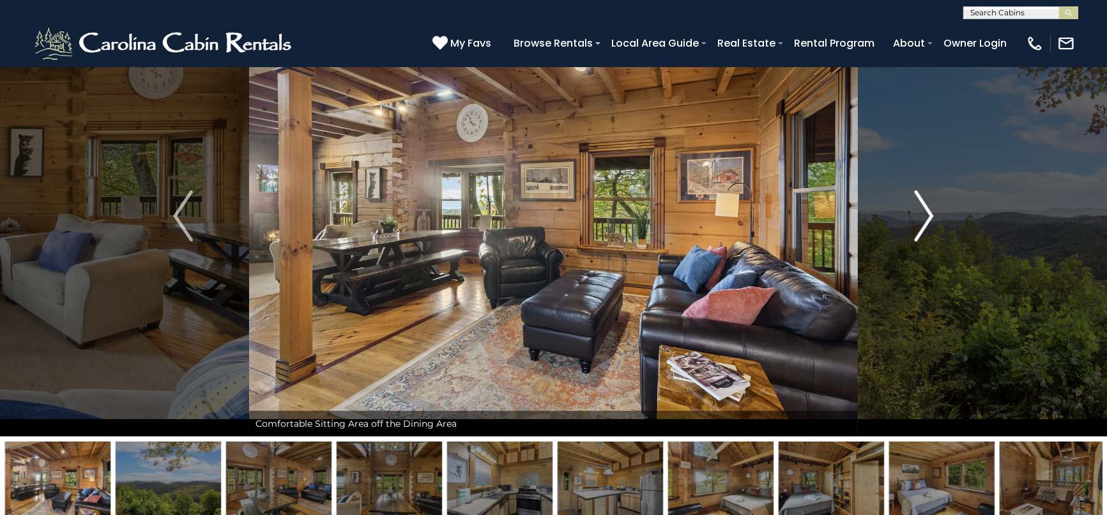
click at [926, 222] on img "Next" at bounding box center [923, 215] width 19 height 51
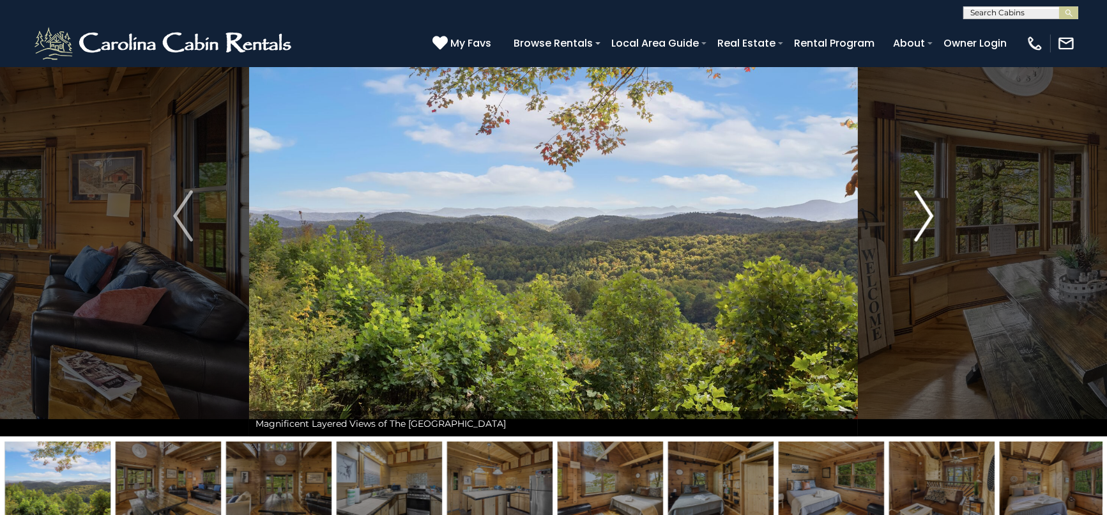
click at [925, 222] on img "Next" at bounding box center [923, 215] width 19 height 51
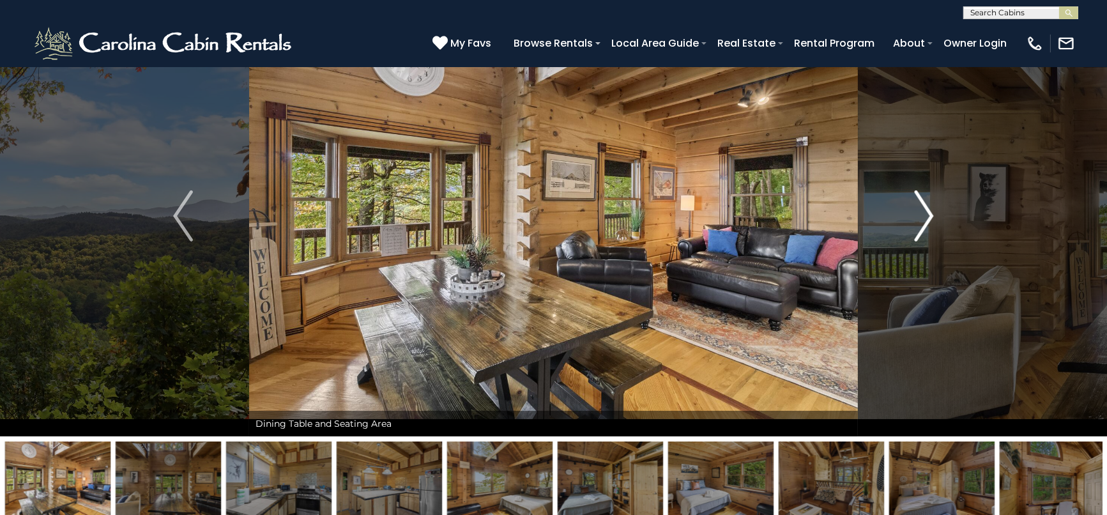
click at [925, 215] on img "Next" at bounding box center [923, 215] width 19 height 51
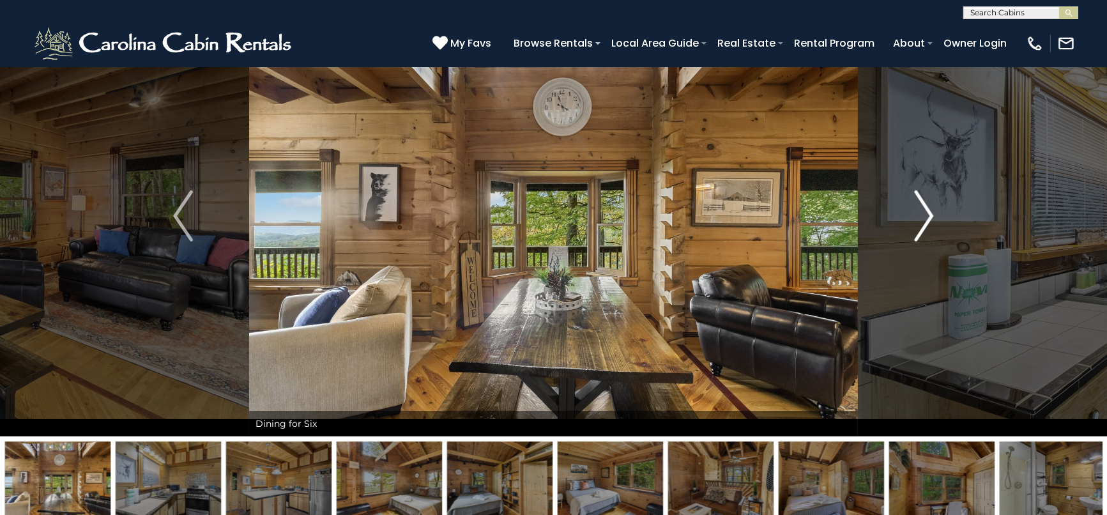
click at [918, 229] on img "Next" at bounding box center [923, 215] width 19 height 51
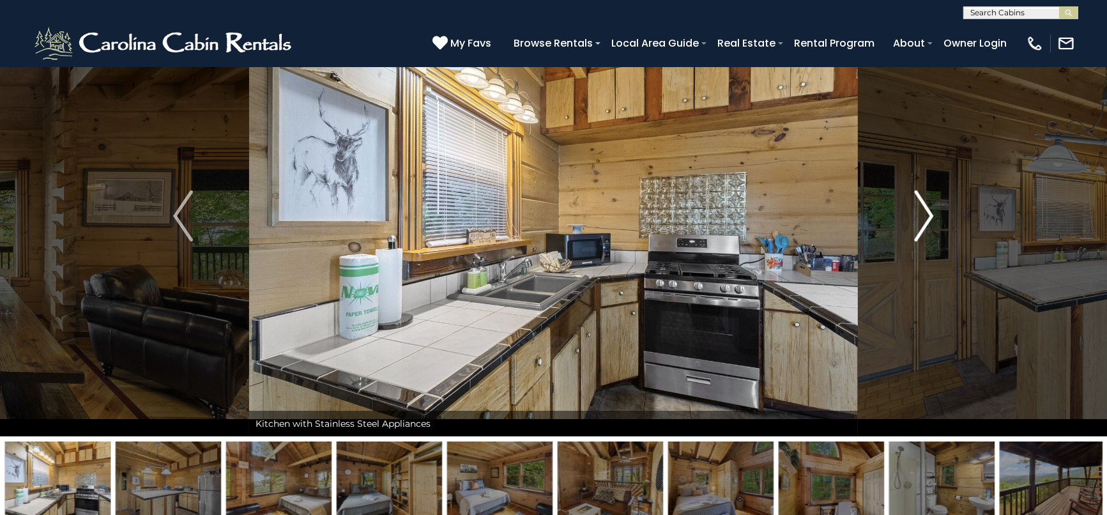
click at [918, 229] on img "Next" at bounding box center [923, 215] width 19 height 51
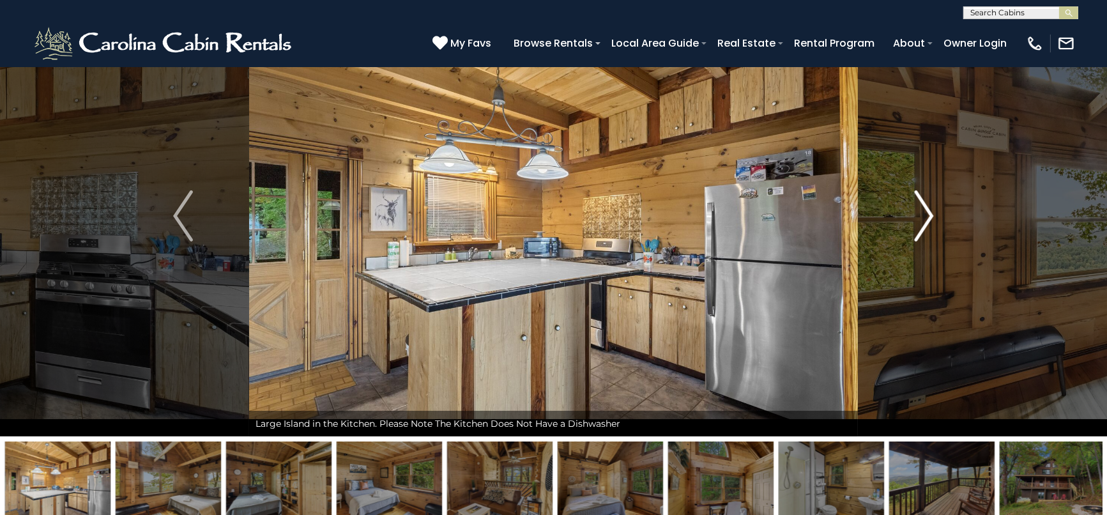
click at [925, 225] on img "Next" at bounding box center [923, 215] width 19 height 51
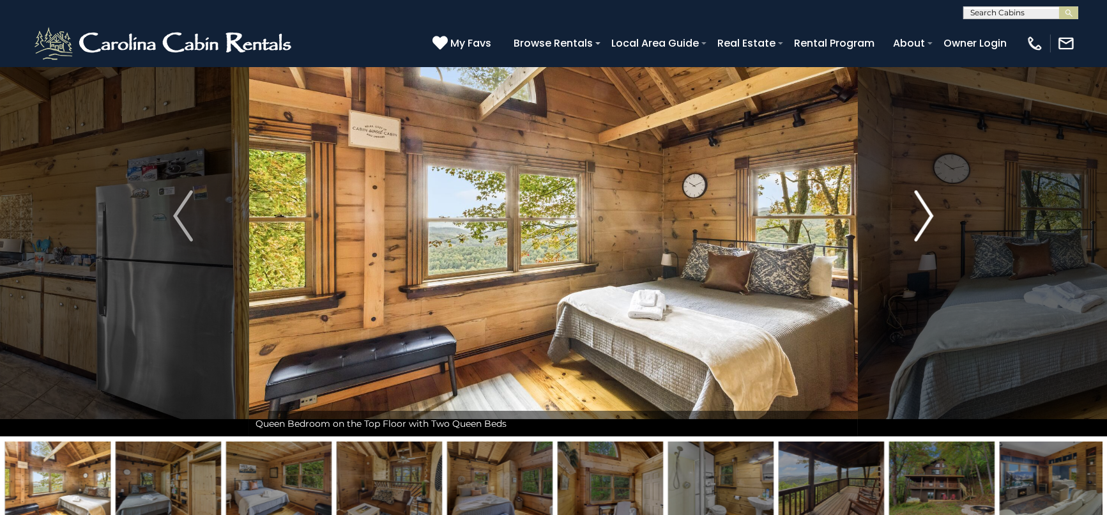
click at [923, 229] on img "Next" at bounding box center [923, 215] width 19 height 51
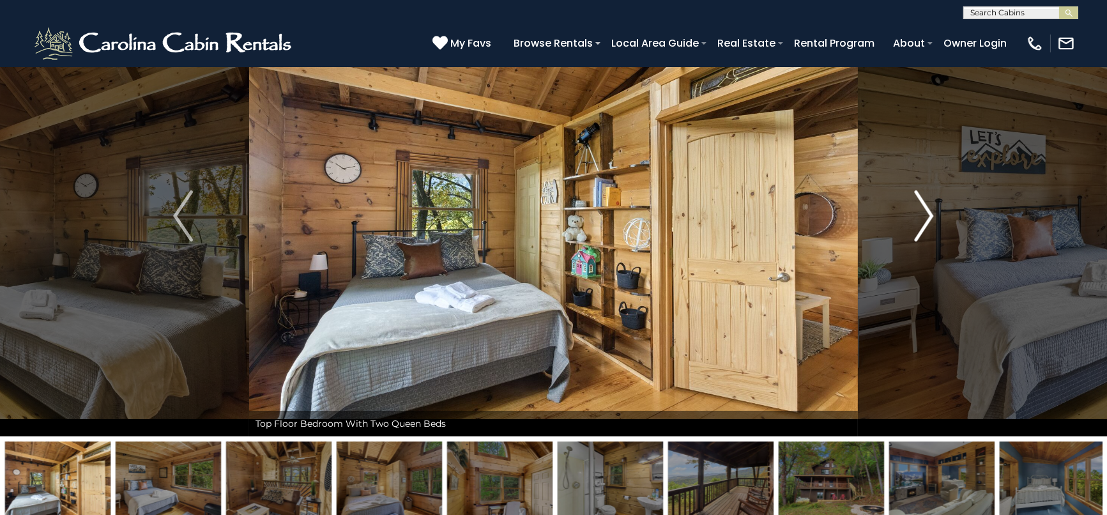
click at [926, 224] on img "Next" at bounding box center [923, 215] width 19 height 51
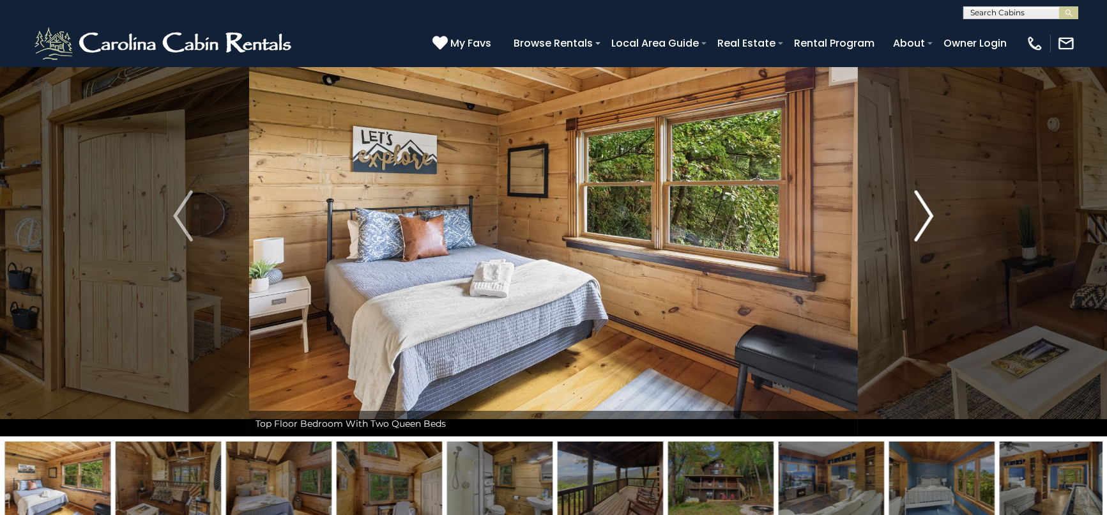
click at [921, 227] on img "Next" at bounding box center [923, 215] width 19 height 51
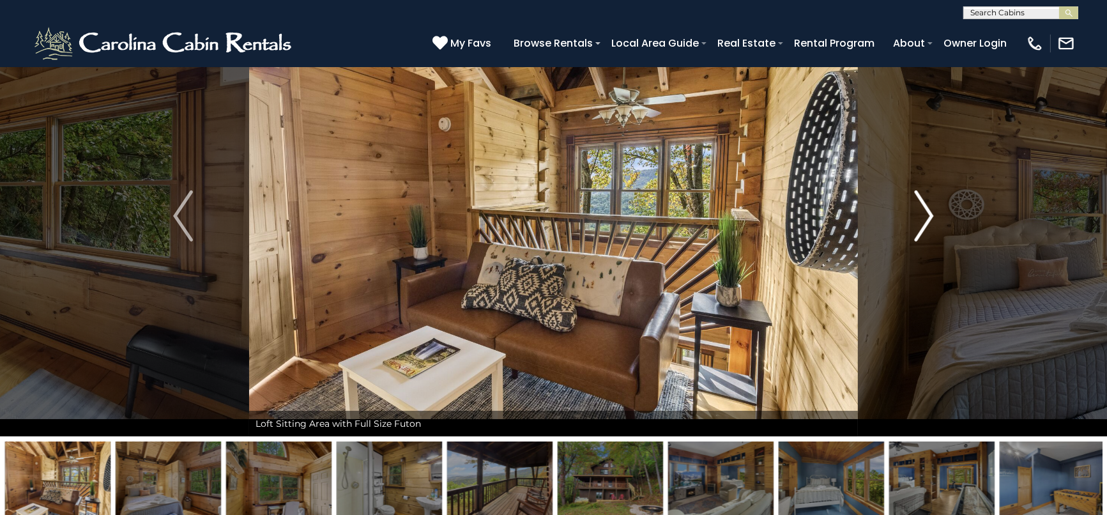
click at [921, 227] on img "Next" at bounding box center [923, 215] width 19 height 51
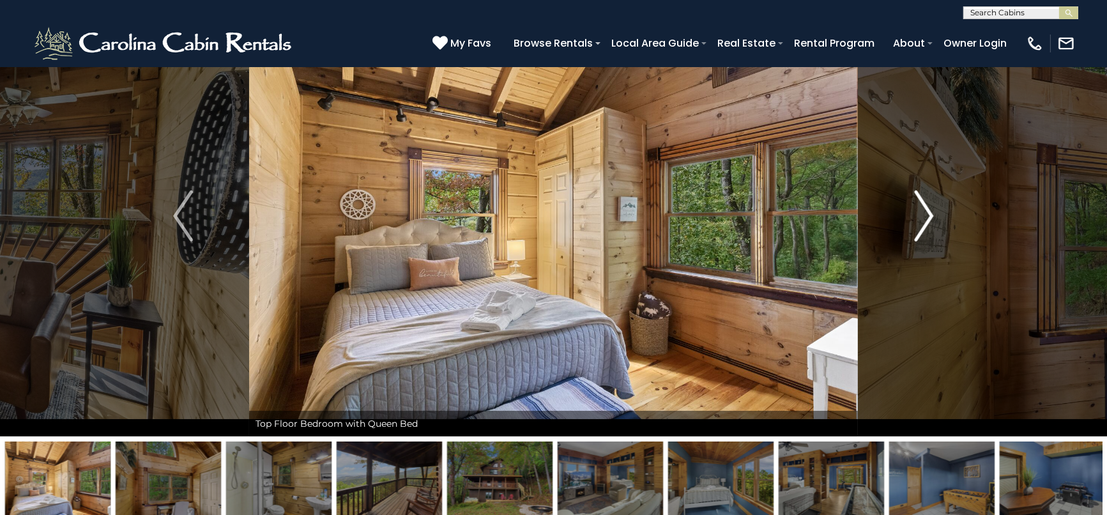
click at [924, 229] on img "Next" at bounding box center [923, 215] width 19 height 51
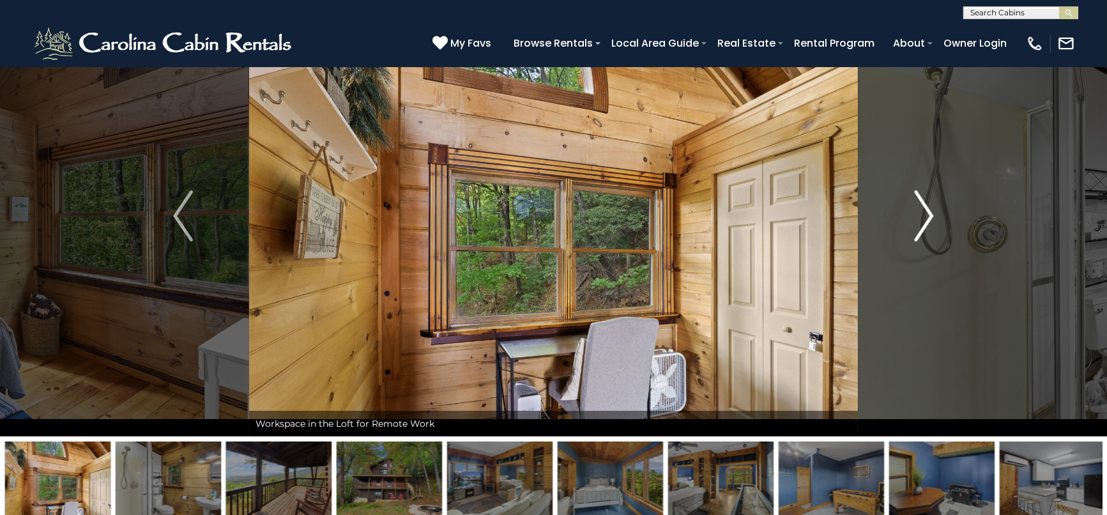
click at [924, 225] on img "Next" at bounding box center [923, 215] width 19 height 51
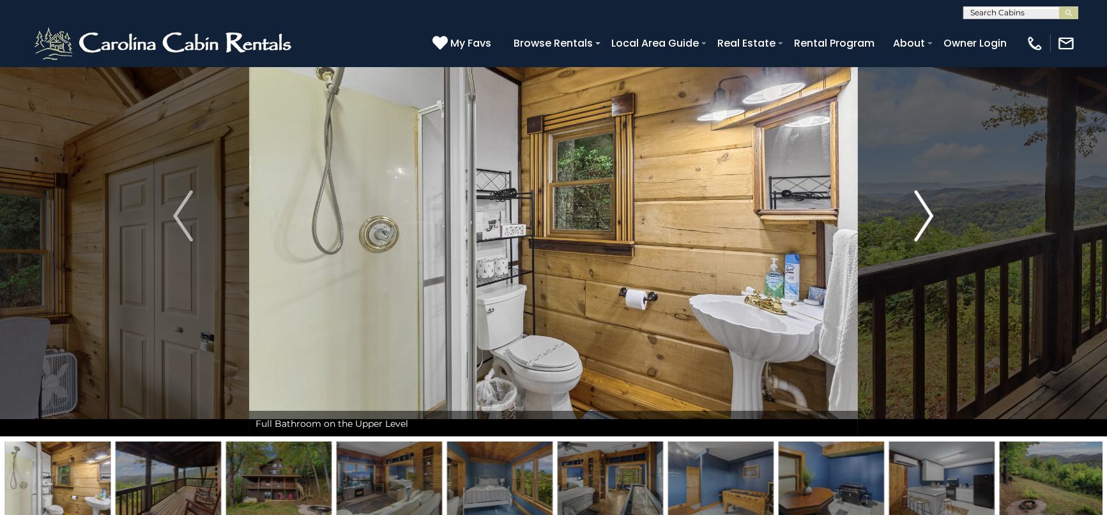
click at [923, 218] on img "Next" at bounding box center [923, 215] width 19 height 51
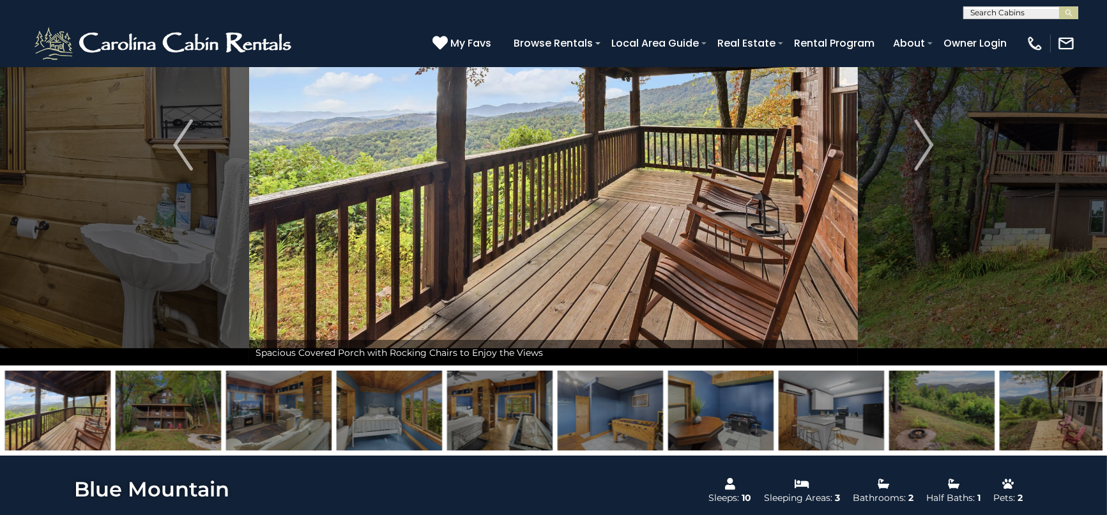
scroll to position [0, 0]
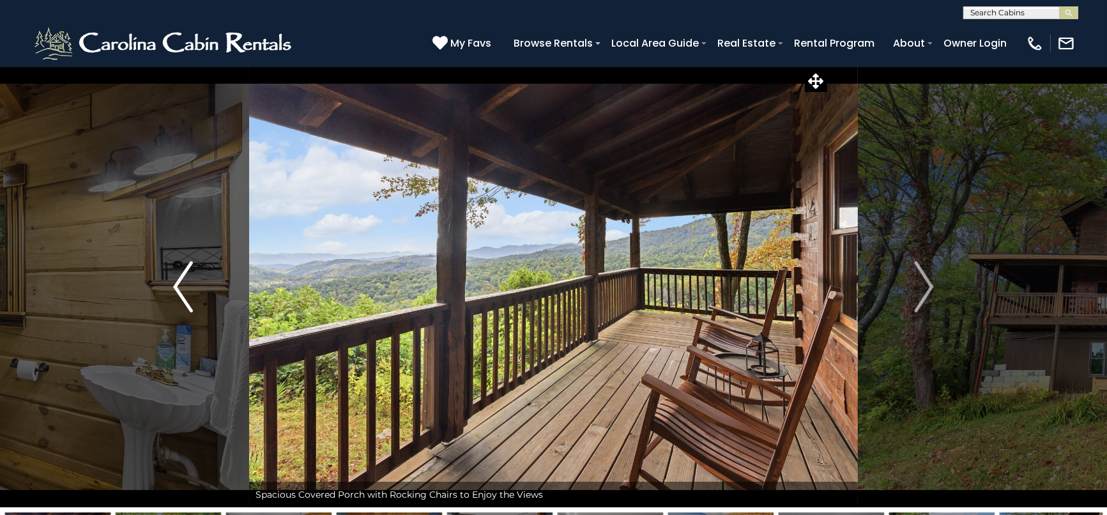
click at [178, 301] on img "Previous" at bounding box center [182, 286] width 19 height 51
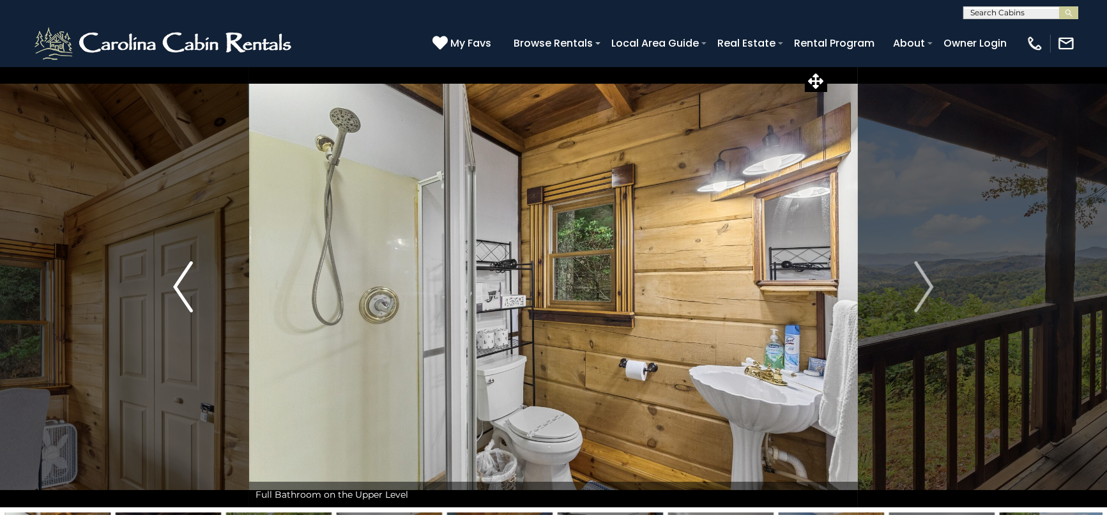
click at [184, 289] on img "Previous" at bounding box center [182, 286] width 19 height 51
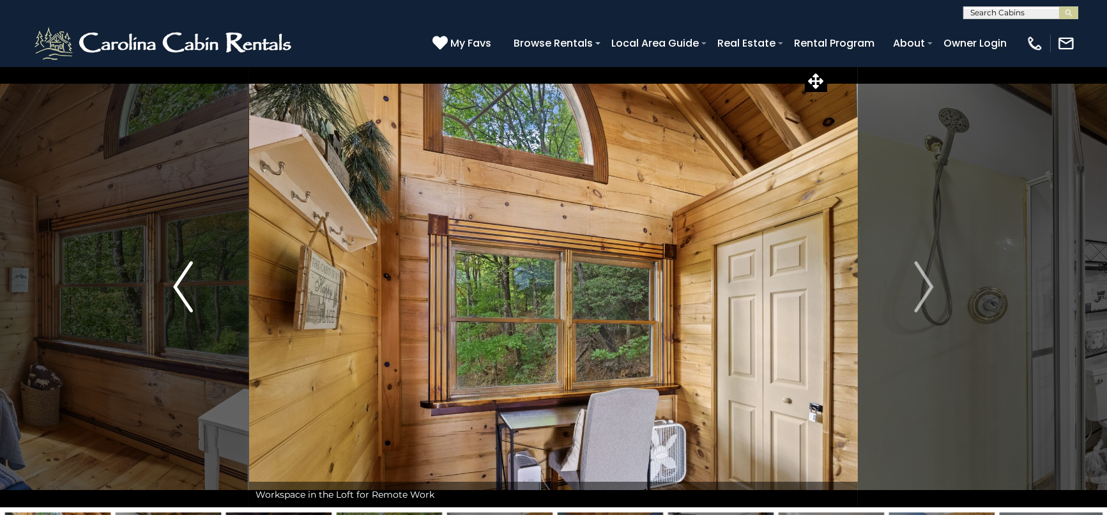
click at [182, 294] on img "Previous" at bounding box center [182, 286] width 19 height 51
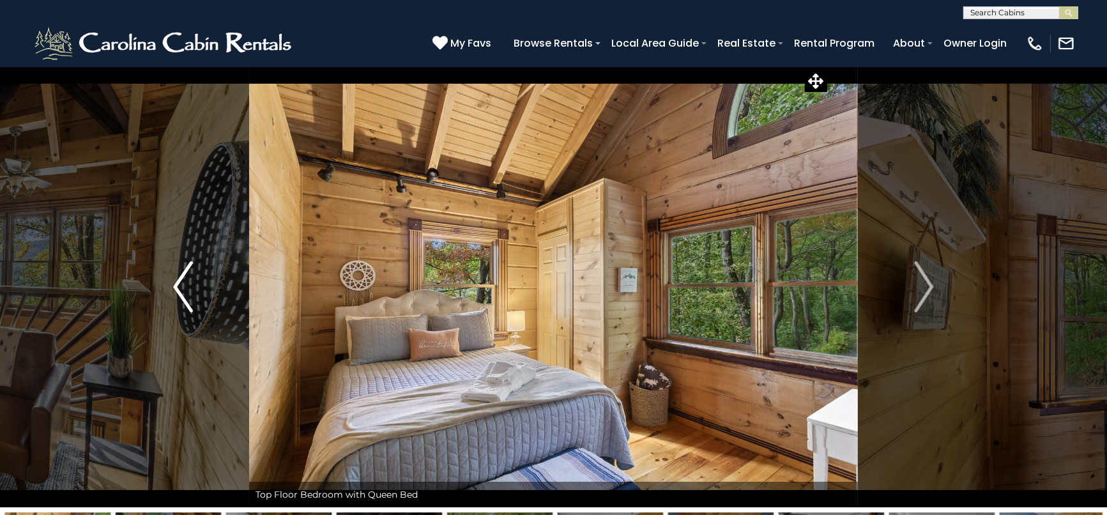
click at [183, 302] on img "Previous" at bounding box center [182, 286] width 19 height 51
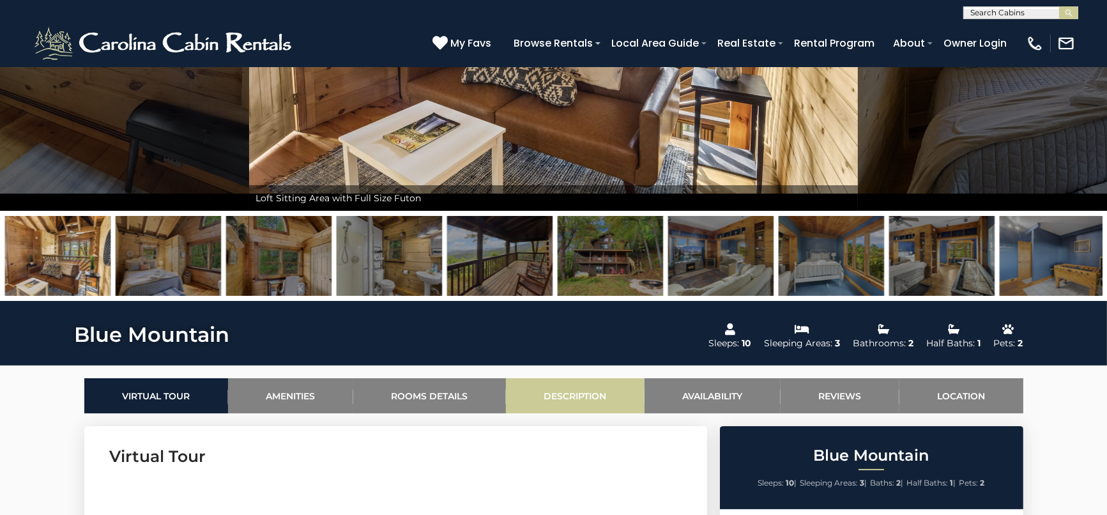
scroll to position [354, 0]
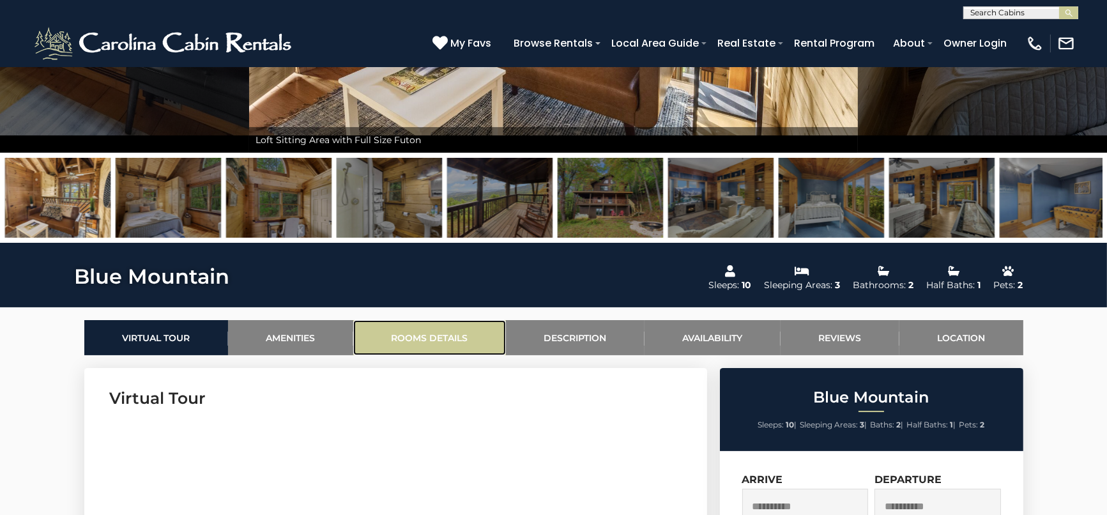
click at [447, 340] on link "Rooms Details" at bounding box center [429, 337] width 153 height 35
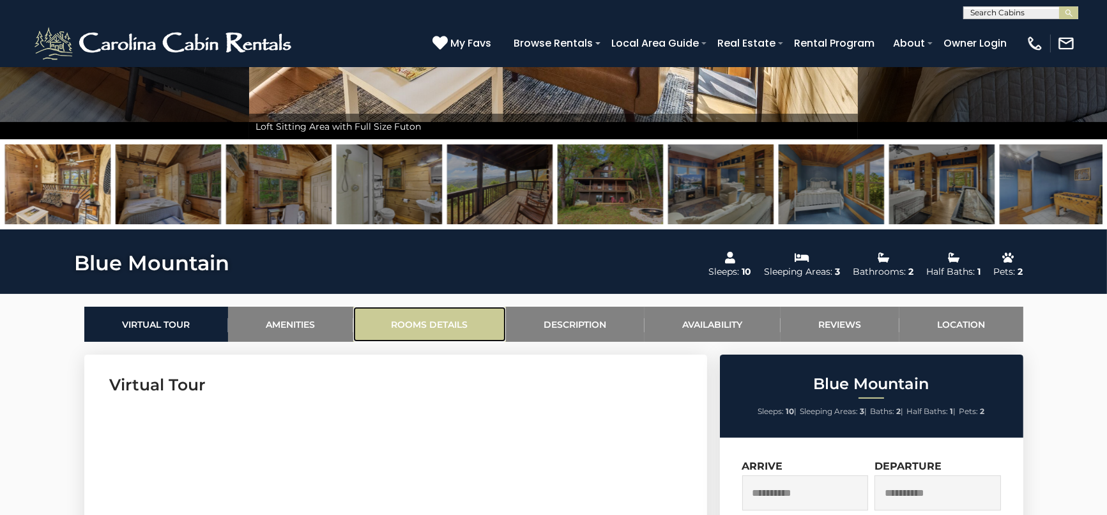
scroll to position [213, 0]
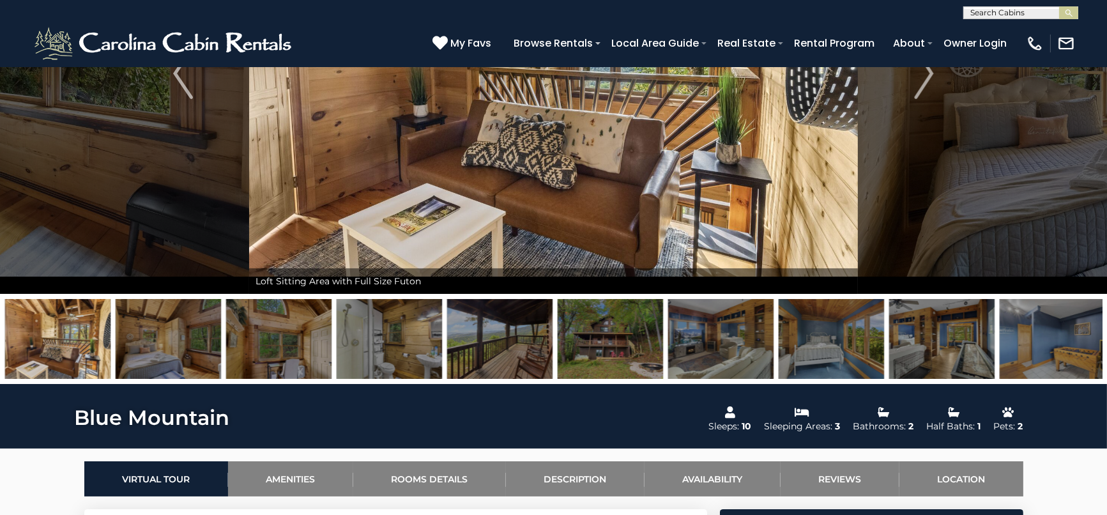
click at [795, 328] on img at bounding box center [830, 339] width 105 height 80
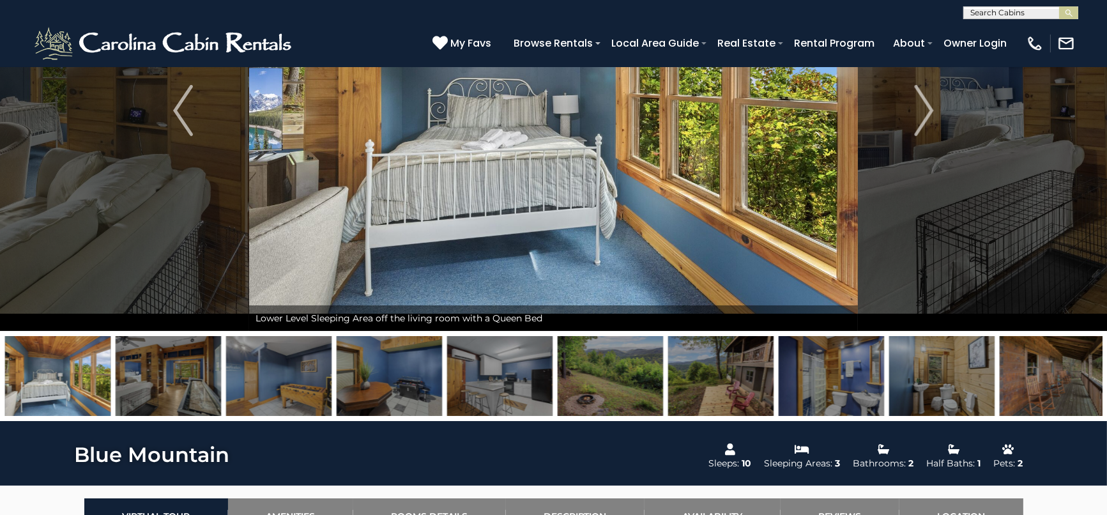
scroll to position [72, 0]
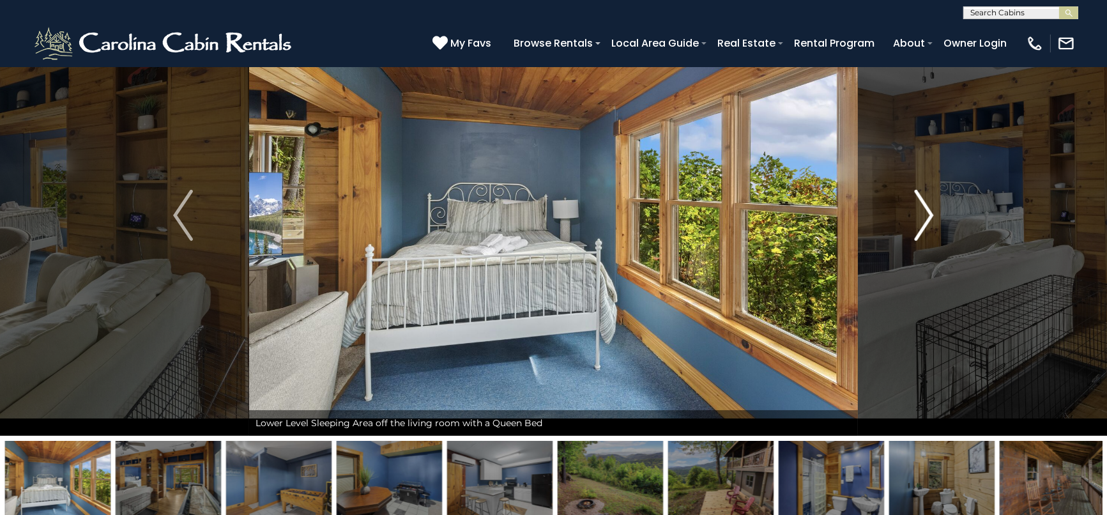
click at [916, 233] on img "Next" at bounding box center [923, 215] width 19 height 51
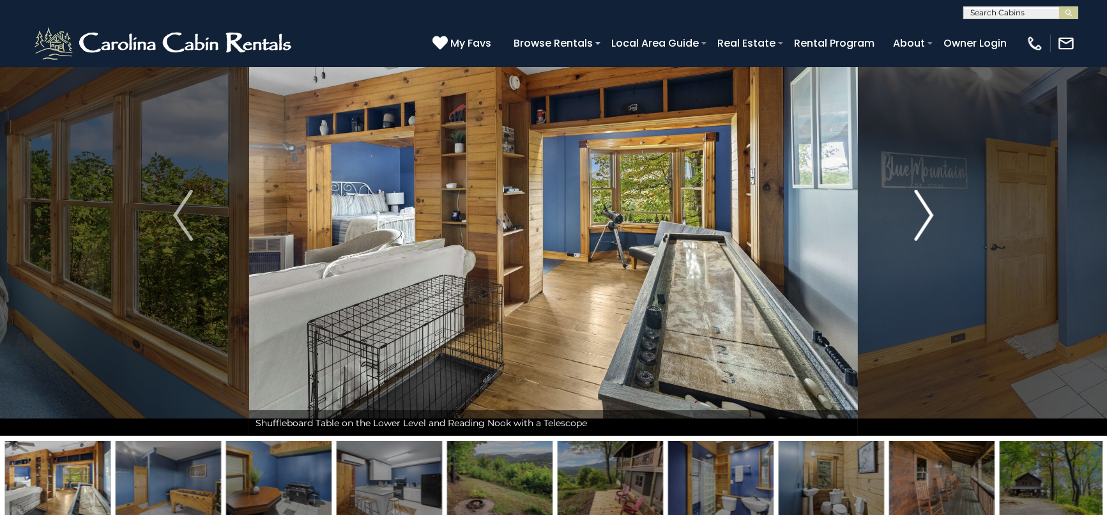
click at [914, 234] on img "Next" at bounding box center [923, 215] width 19 height 51
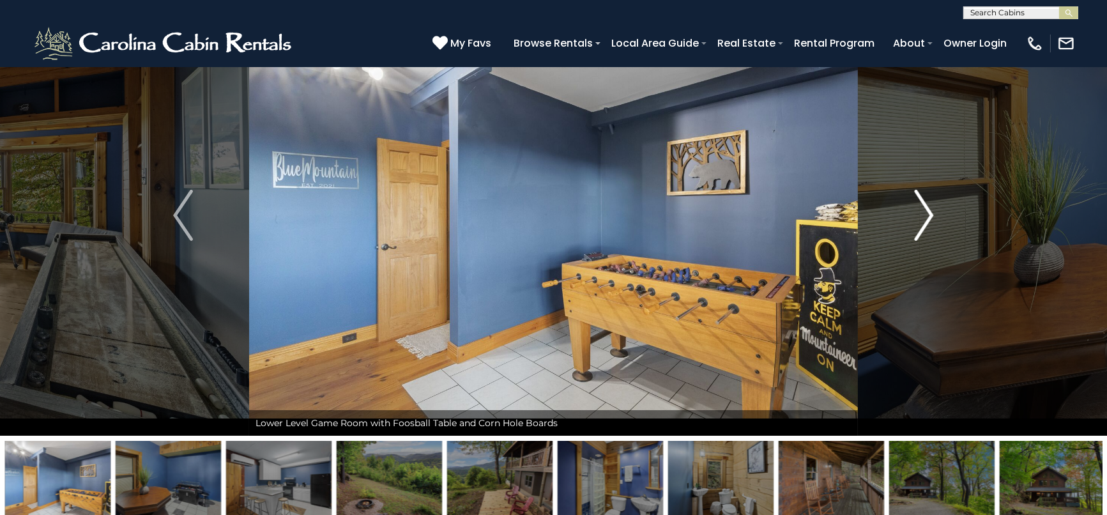
click at [930, 213] on img "Next" at bounding box center [923, 215] width 19 height 51
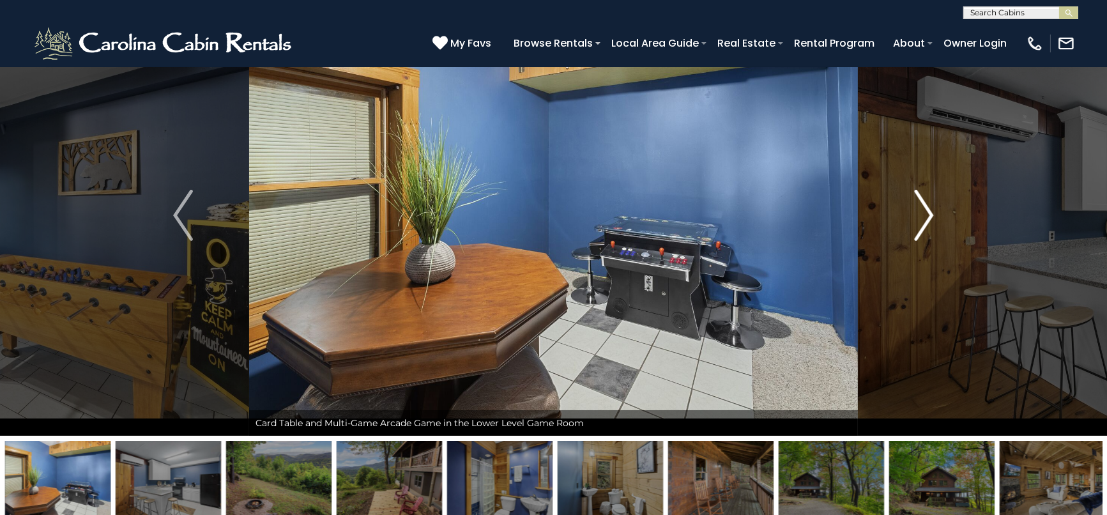
click at [916, 229] on img "Next" at bounding box center [923, 215] width 19 height 51
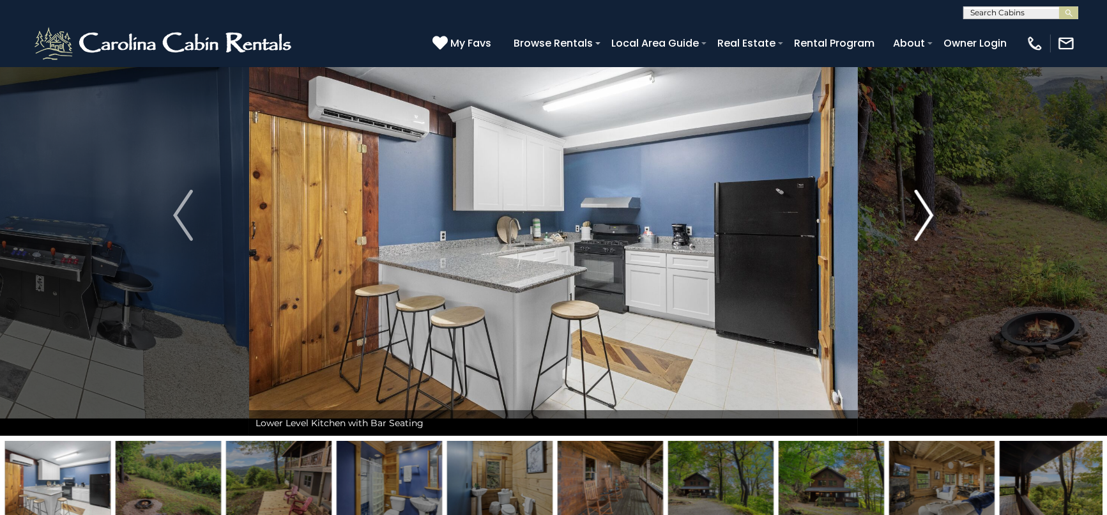
click at [917, 229] on img "Next" at bounding box center [923, 215] width 19 height 51
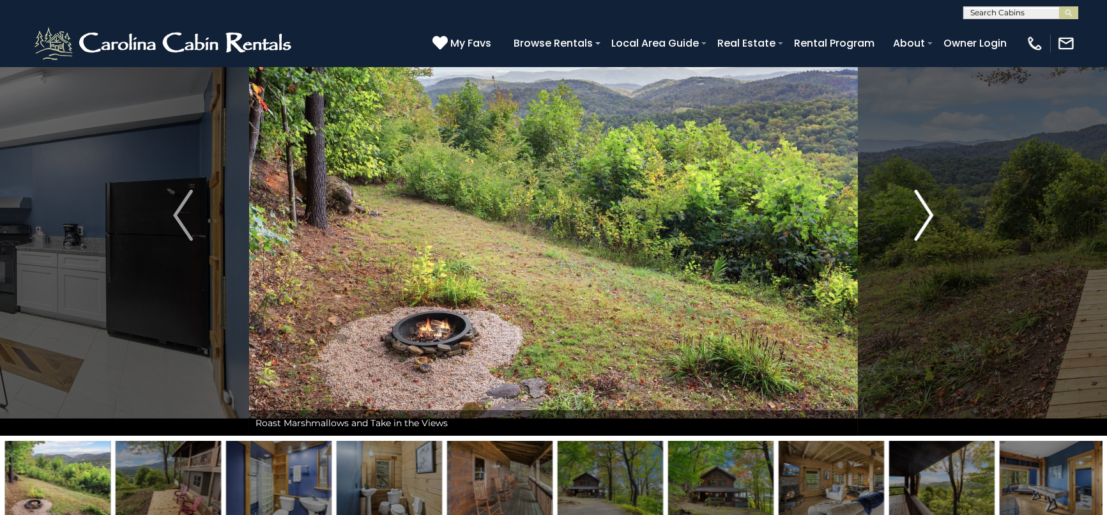
click at [918, 229] on img "Next" at bounding box center [923, 215] width 19 height 51
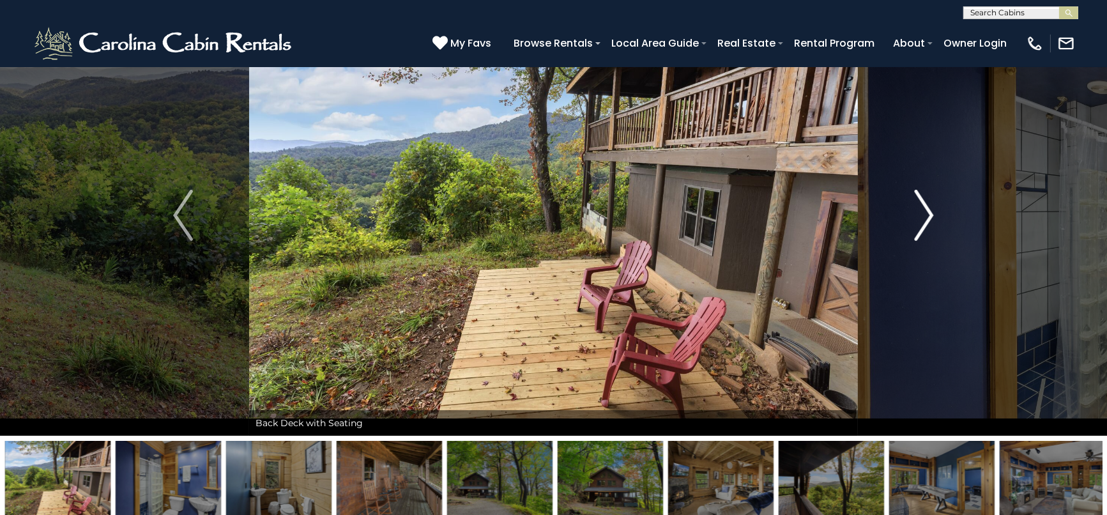
click at [919, 229] on img "Next" at bounding box center [923, 215] width 19 height 51
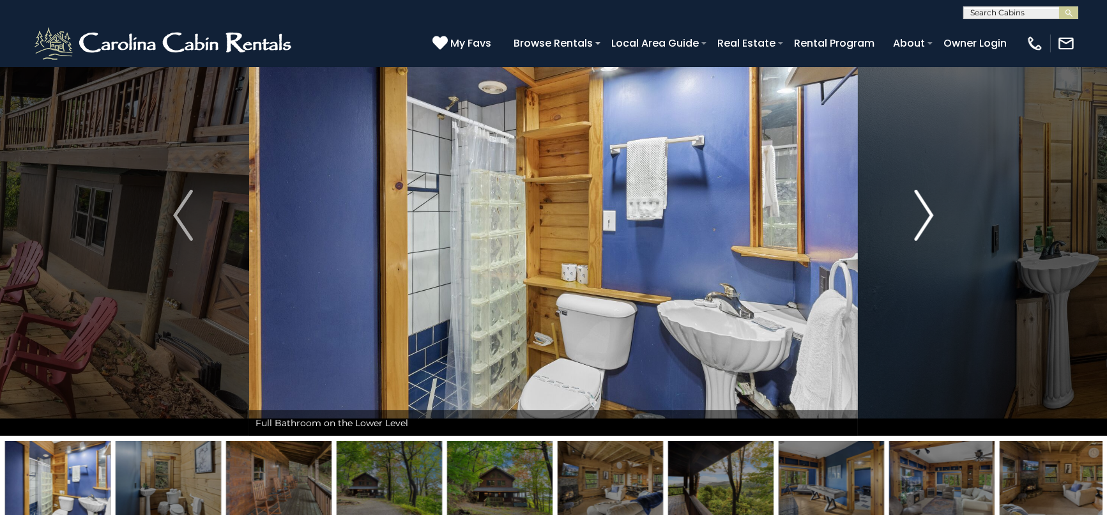
click at [919, 229] on img "Next" at bounding box center [923, 215] width 19 height 51
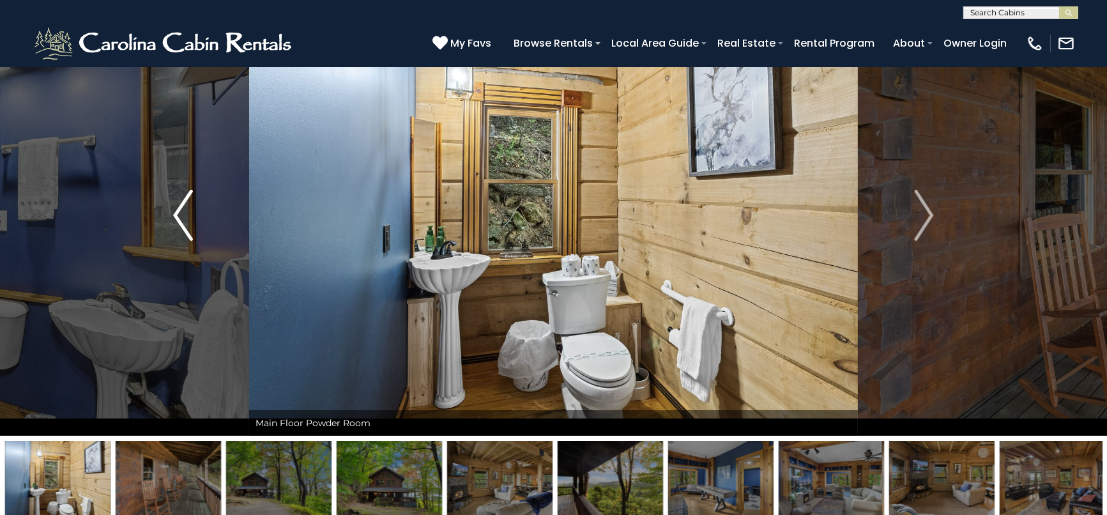
click at [183, 210] on img "Previous" at bounding box center [182, 215] width 19 height 51
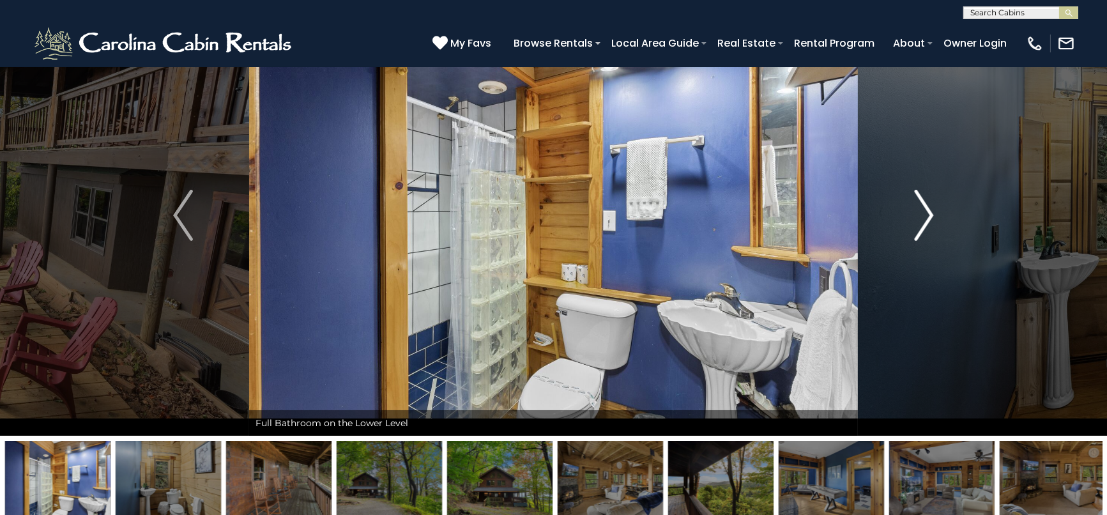
click at [918, 204] on img "Next" at bounding box center [923, 215] width 19 height 51
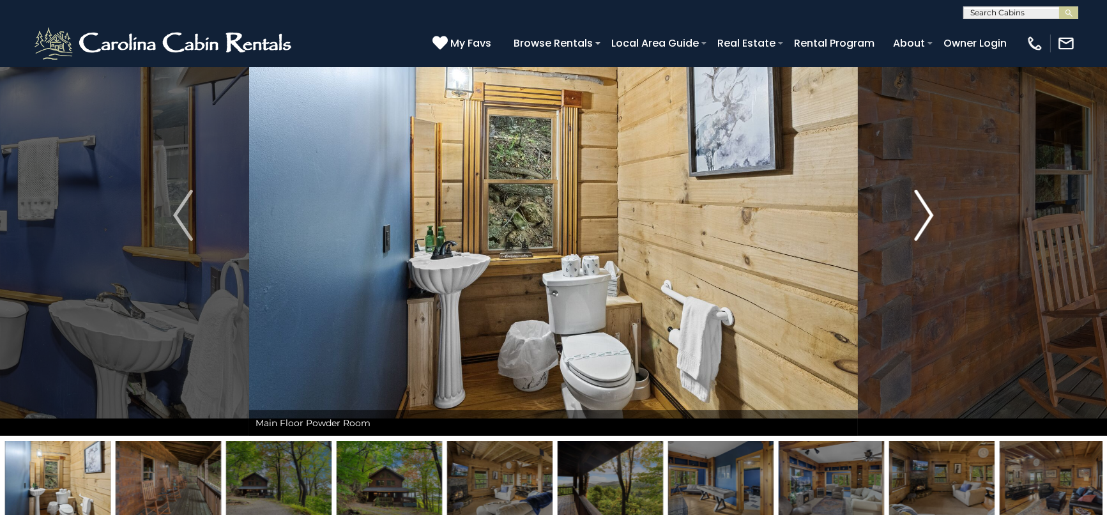
click at [928, 207] on img "Next" at bounding box center [923, 215] width 19 height 51
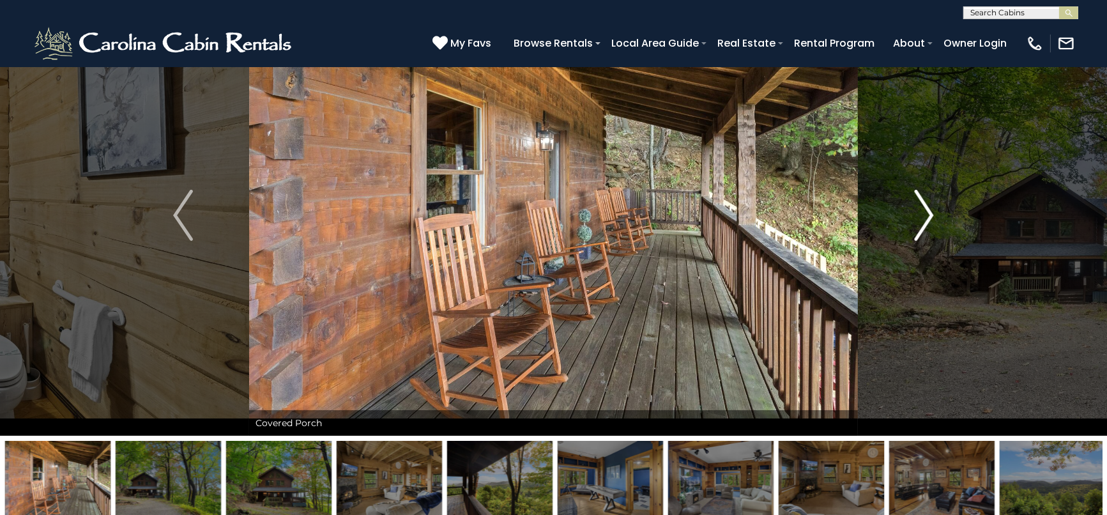
click at [932, 211] on img "Next" at bounding box center [923, 215] width 19 height 51
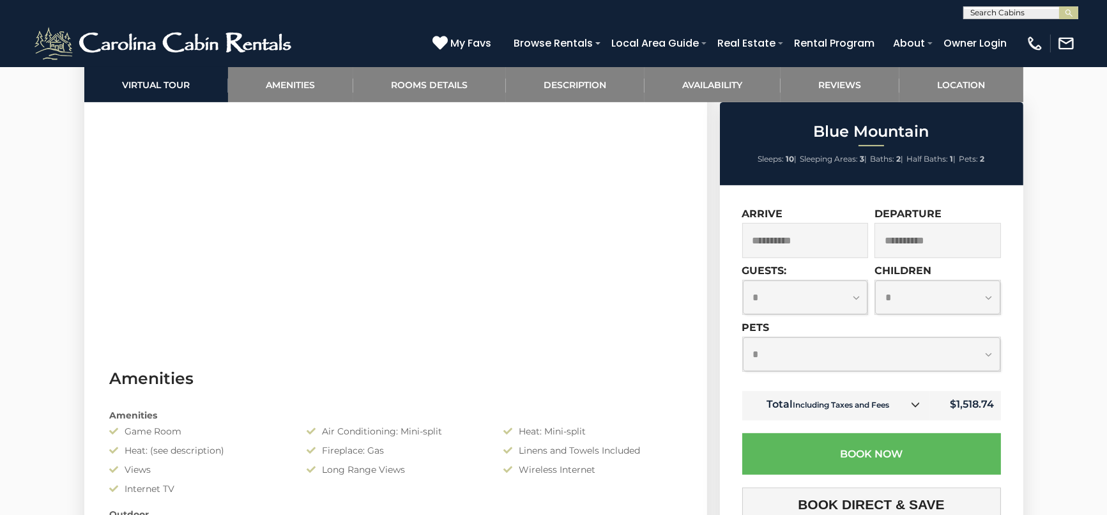
scroll to position [781, 0]
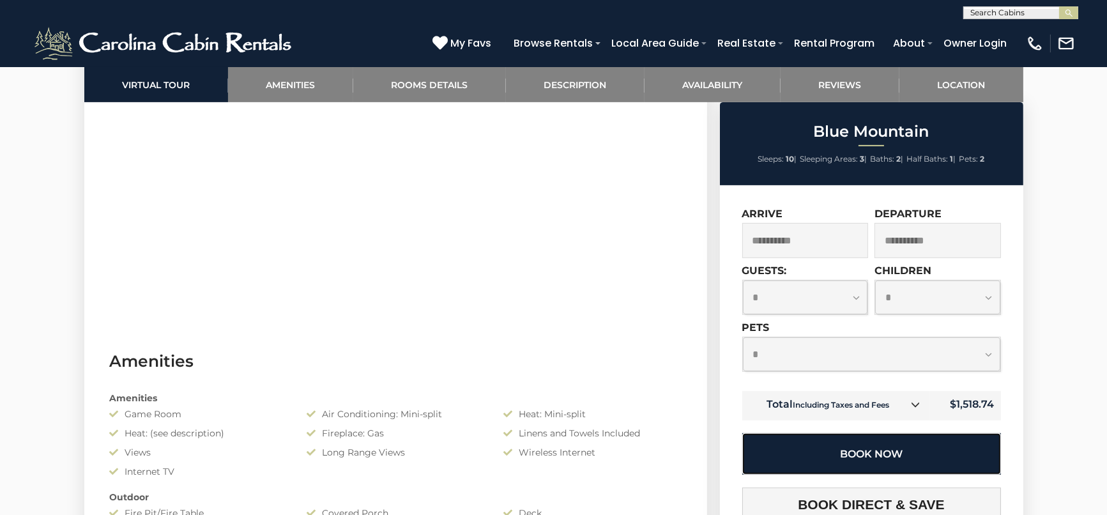
click at [886, 441] on button "Book Now" at bounding box center [871, 454] width 259 height 42
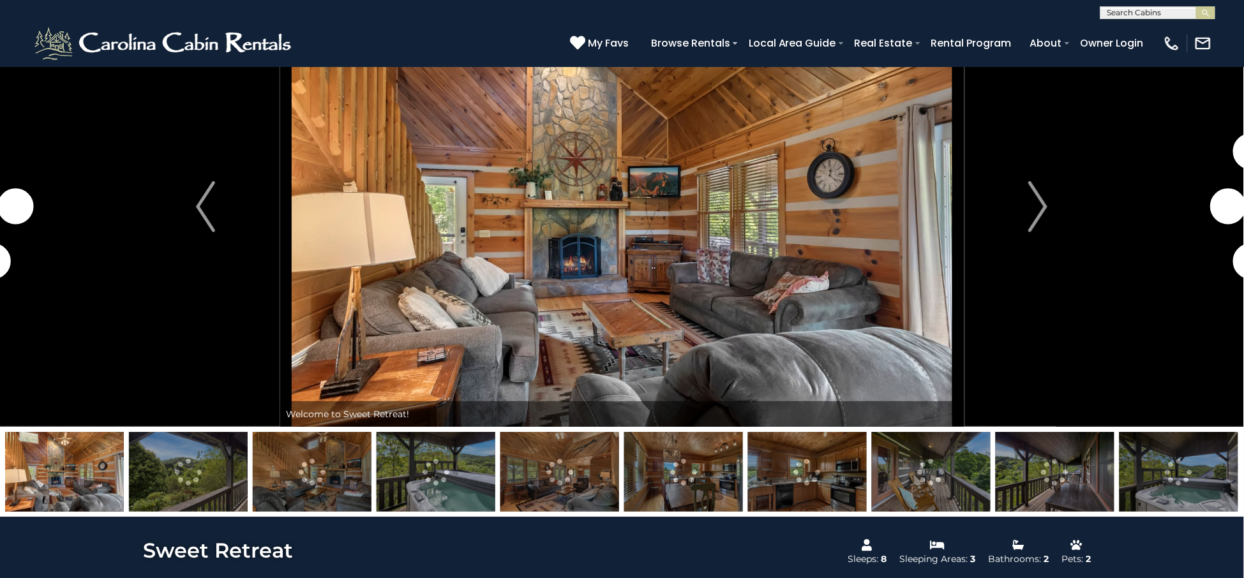
click at [141, 462] on img at bounding box center [188, 472] width 119 height 80
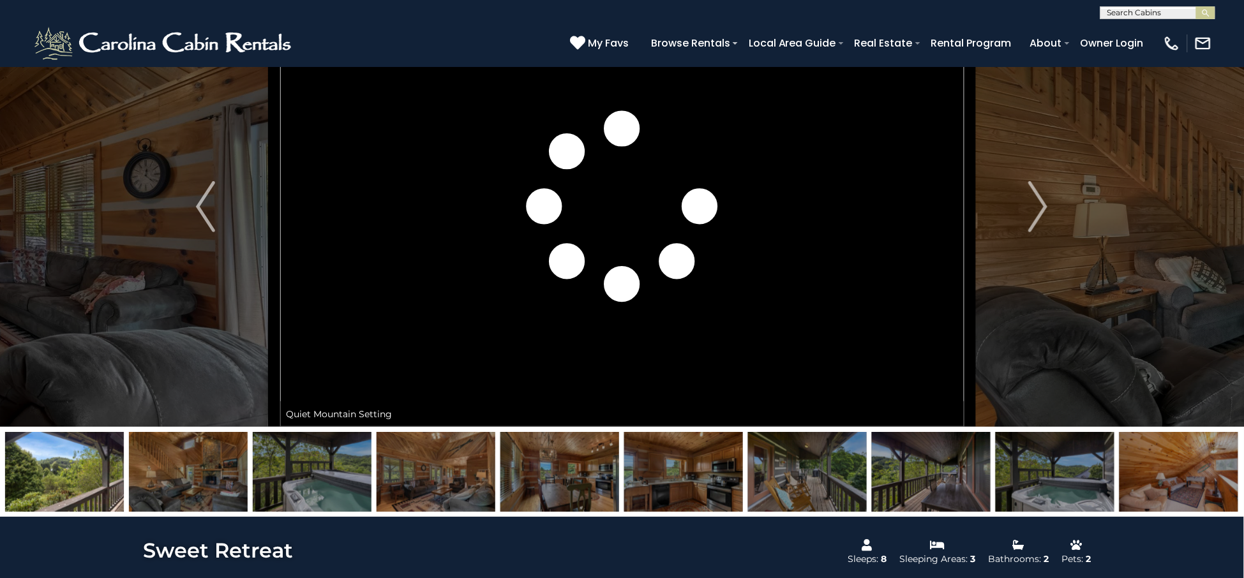
click at [197, 464] on img at bounding box center [188, 472] width 119 height 80
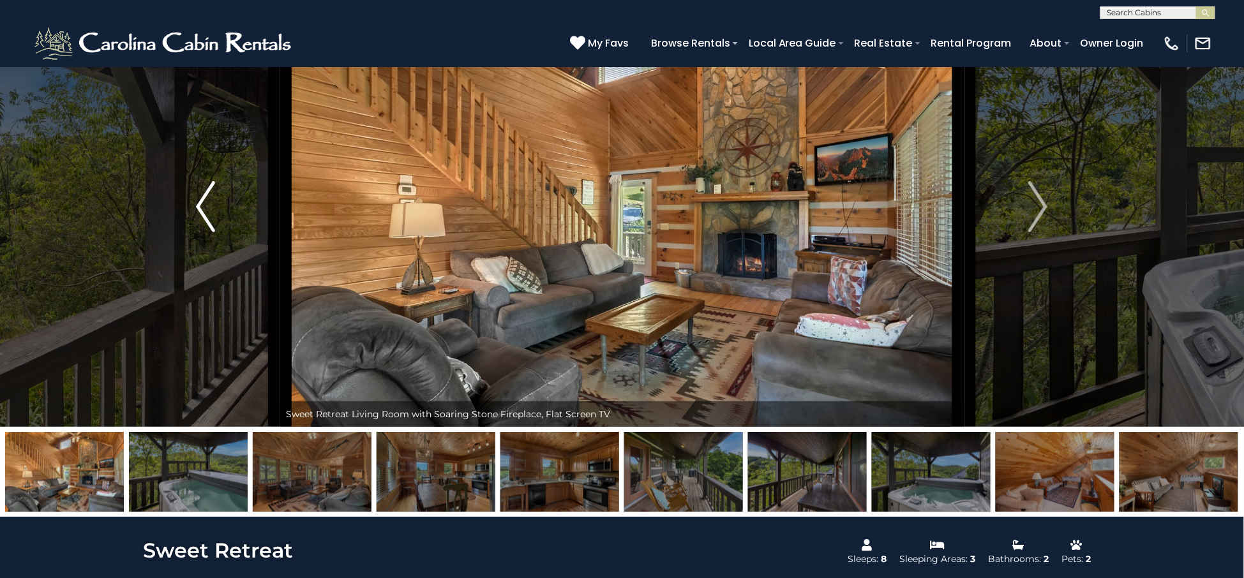
click at [209, 219] on img "Previous" at bounding box center [205, 206] width 19 height 51
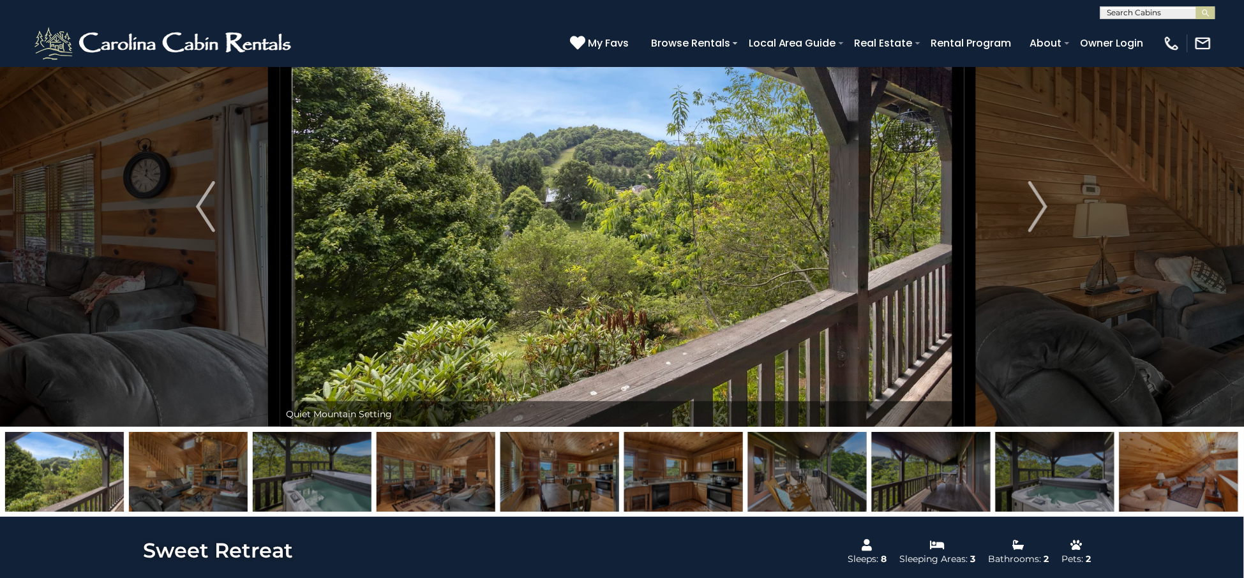
click at [97, 454] on img at bounding box center [64, 472] width 119 height 80
click at [324, 474] on img at bounding box center [312, 472] width 119 height 80
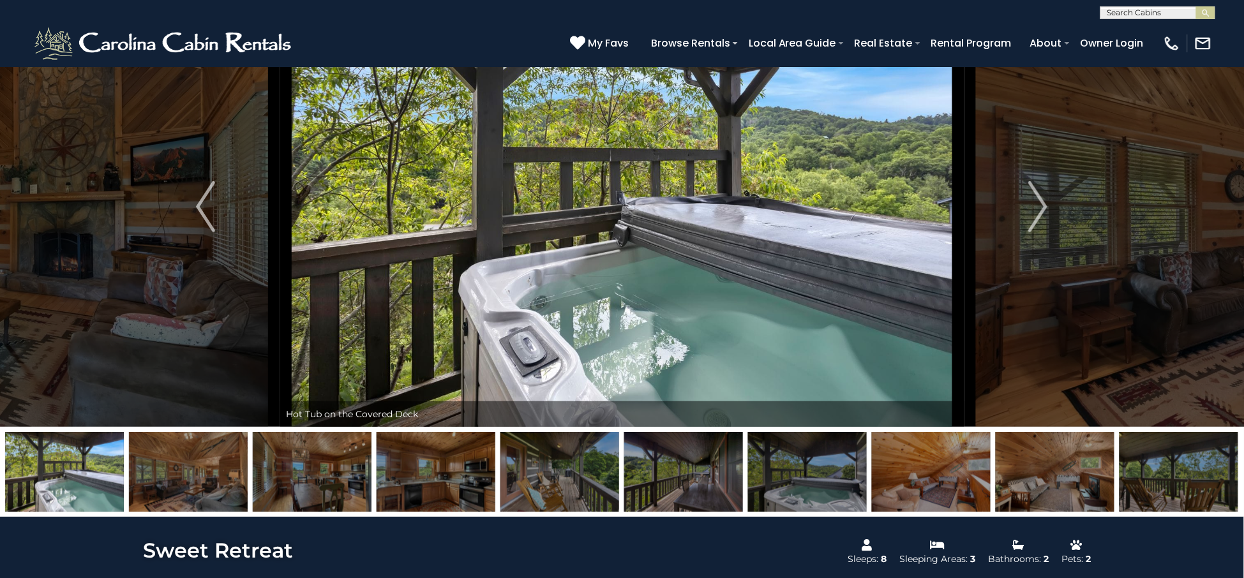
click at [199, 472] on img at bounding box center [188, 472] width 119 height 80
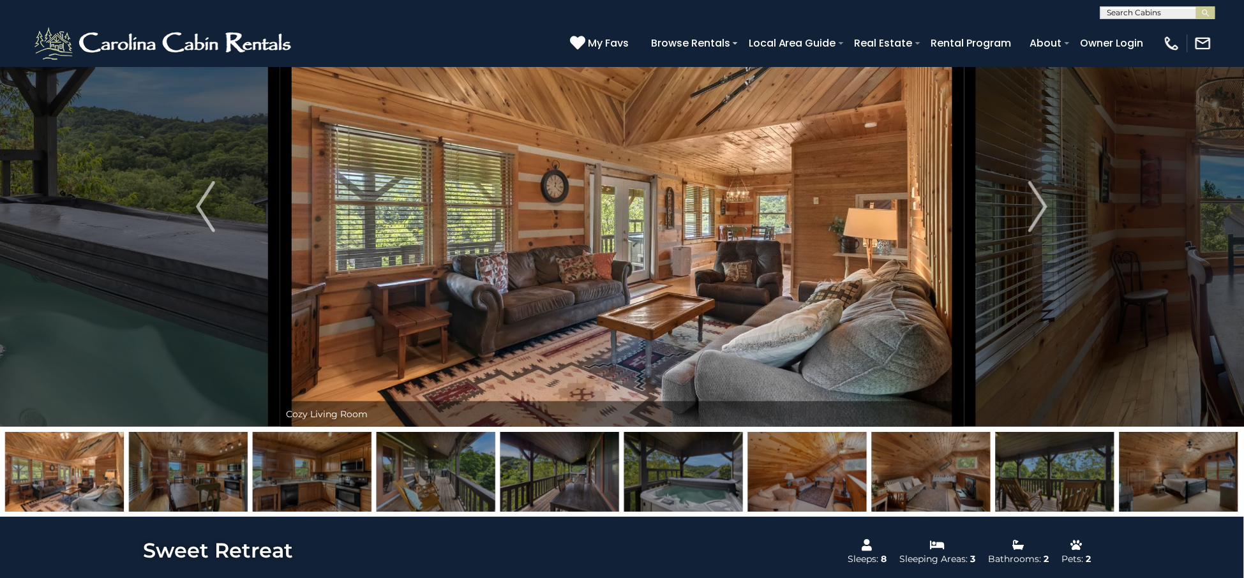
click at [222, 478] on img at bounding box center [188, 472] width 119 height 80
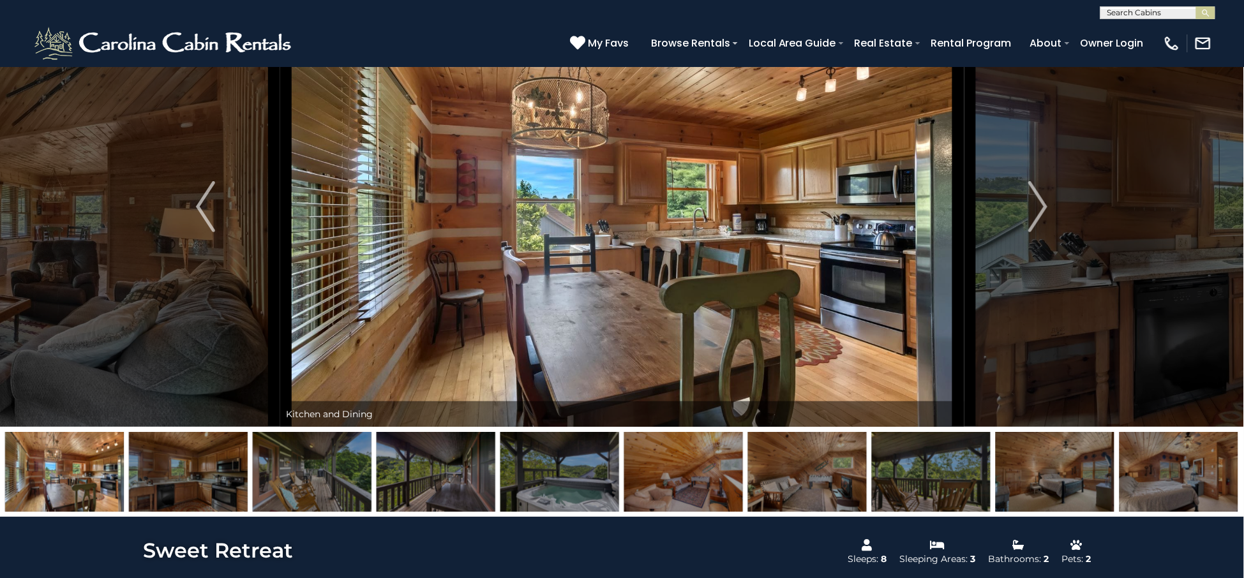
click at [311, 483] on img at bounding box center [312, 472] width 119 height 80
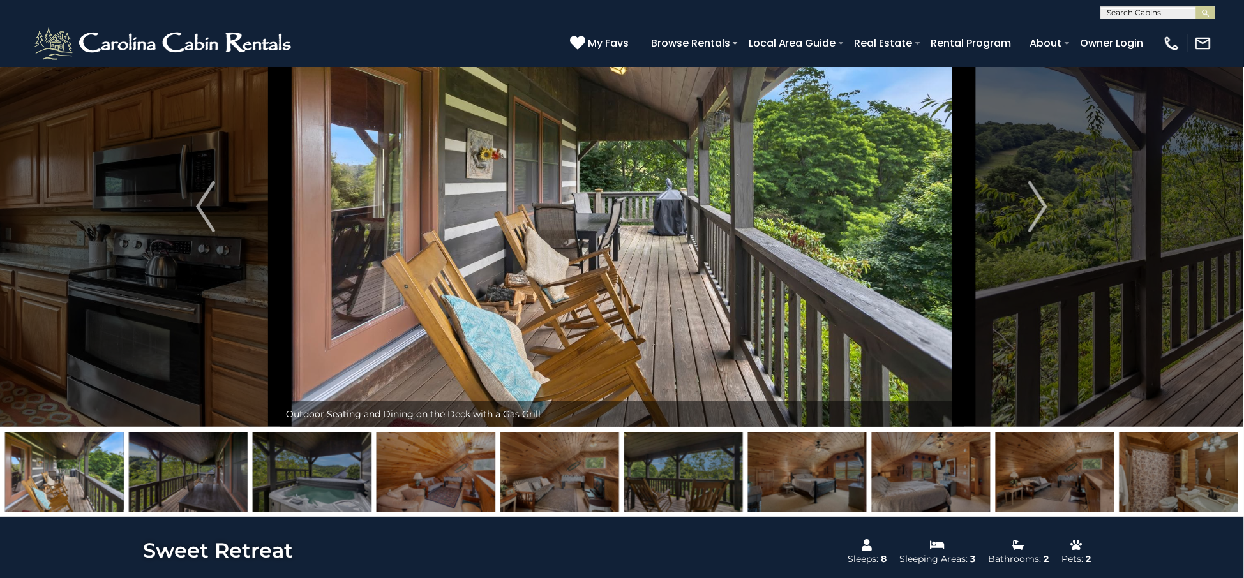
click at [215, 480] on img at bounding box center [188, 472] width 119 height 80
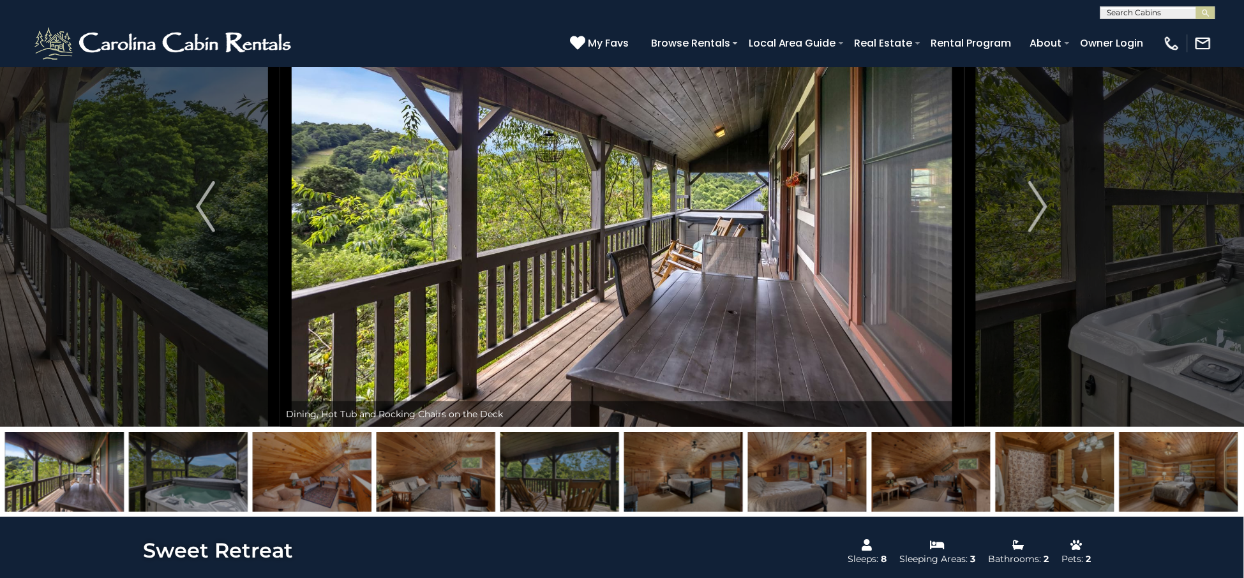
click at [215, 480] on img at bounding box center [188, 472] width 119 height 80
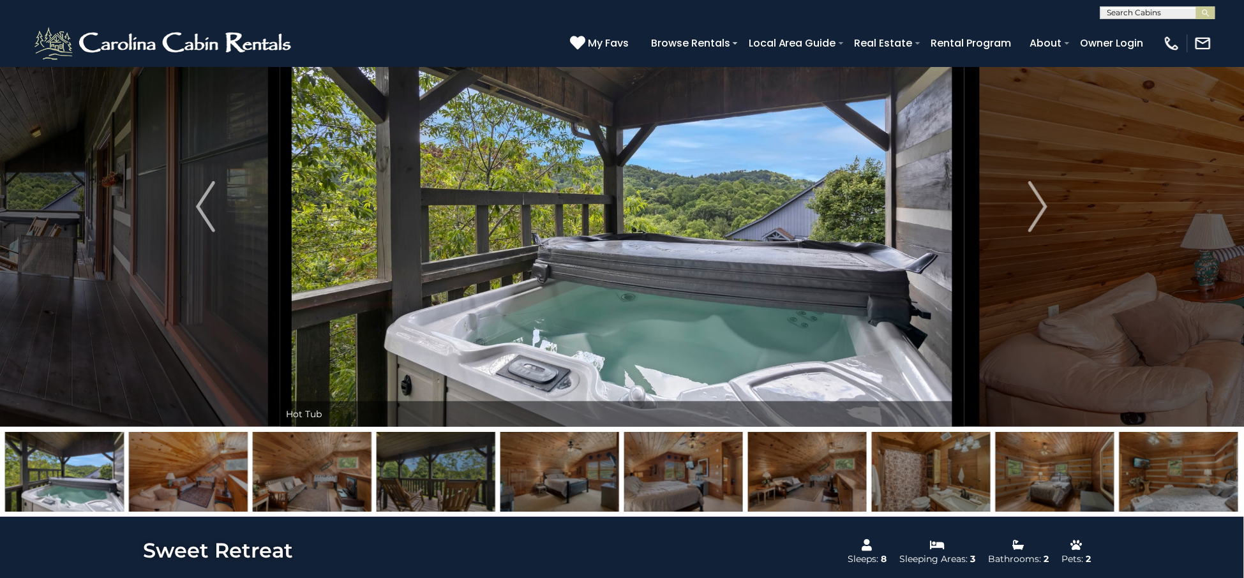
click at [215, 480] on img at bounding box center [188, 472] width 119 height 80
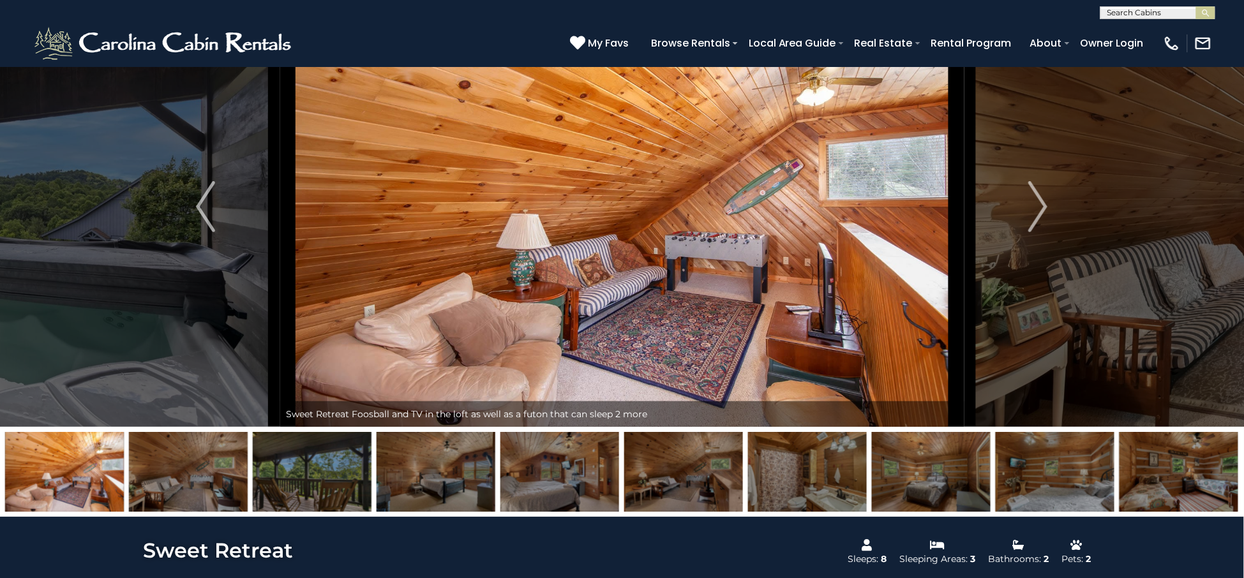
click at [215, 480] on img at bounding box center [188, 472] width 119 height 80
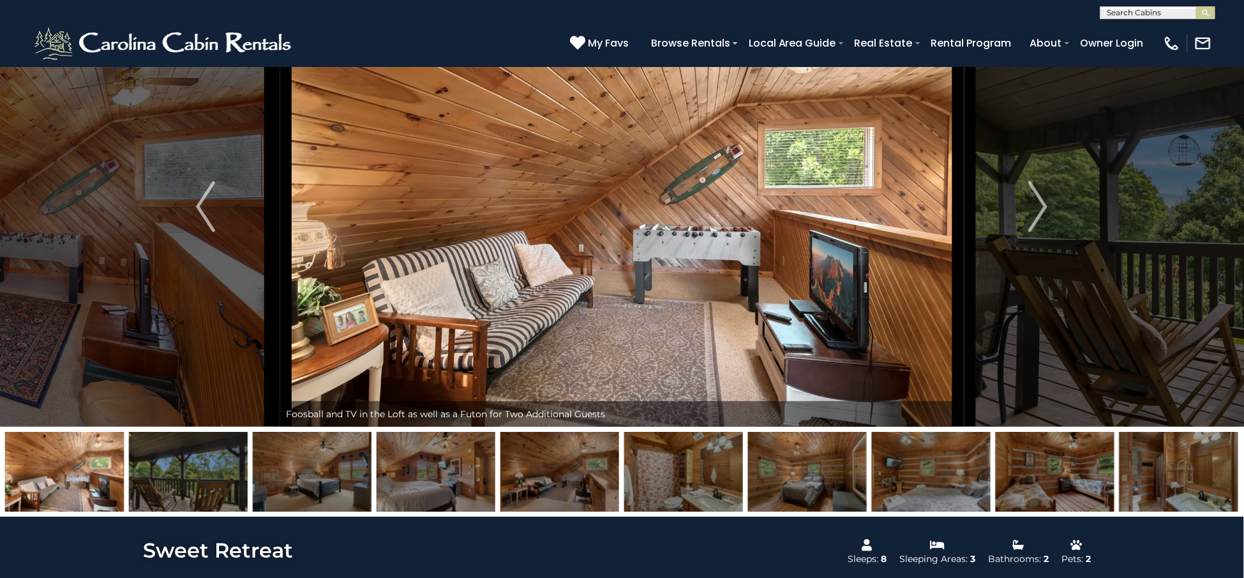
click at [315, 467] on img at bounding box center [312, 472] width 119 height 80
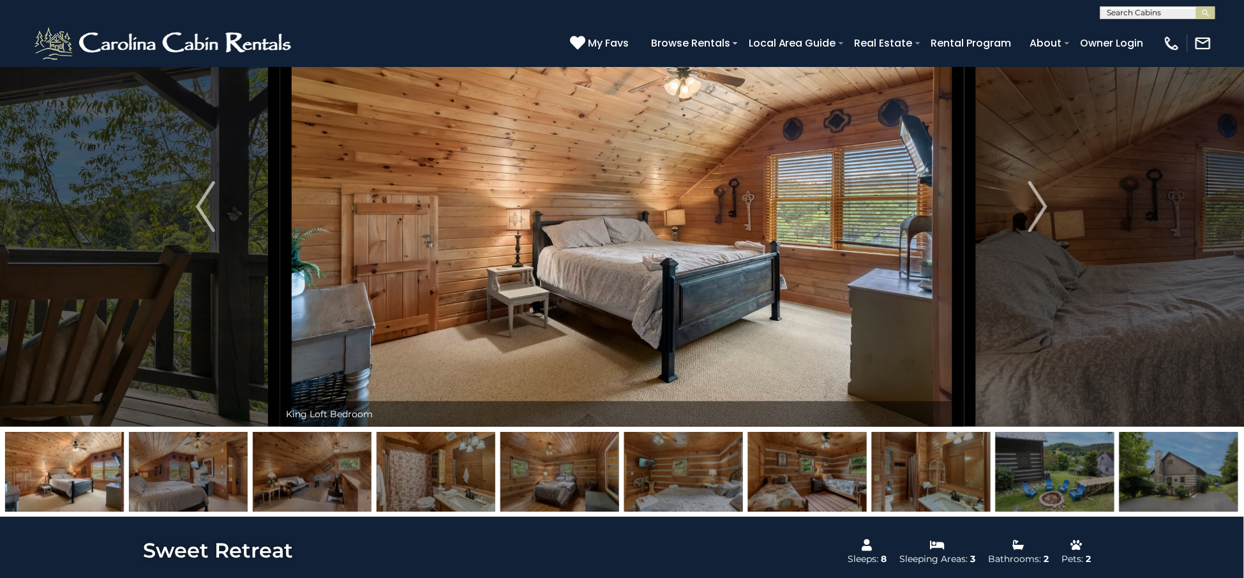
click at [315, 467] on img at bounding box center [312, 472] width 119 height 80
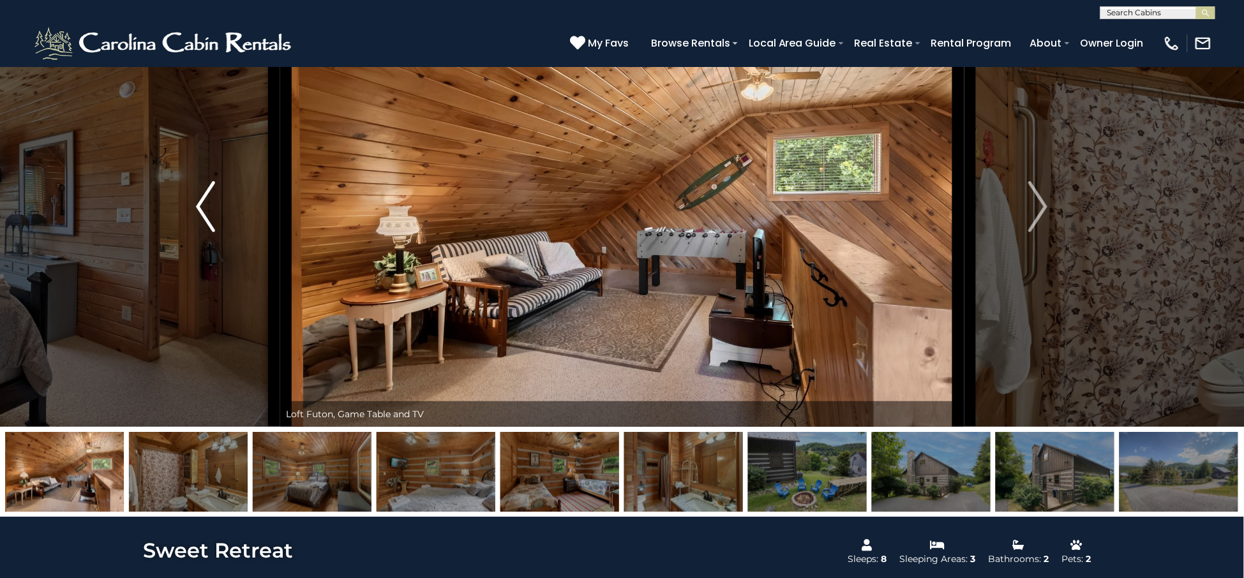
click at [193, 214] on button "Previous" at bounding box center [206, 207] width 148 height 441
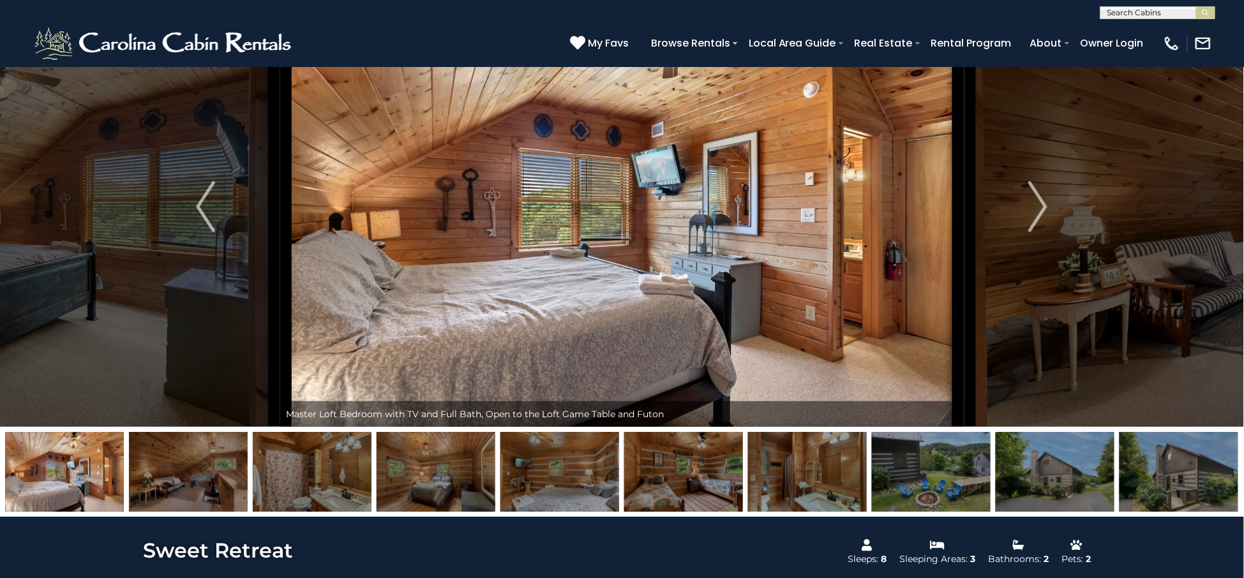
click at [1219, 485] on img at bounding box center [1179, 472] width 119 height 80
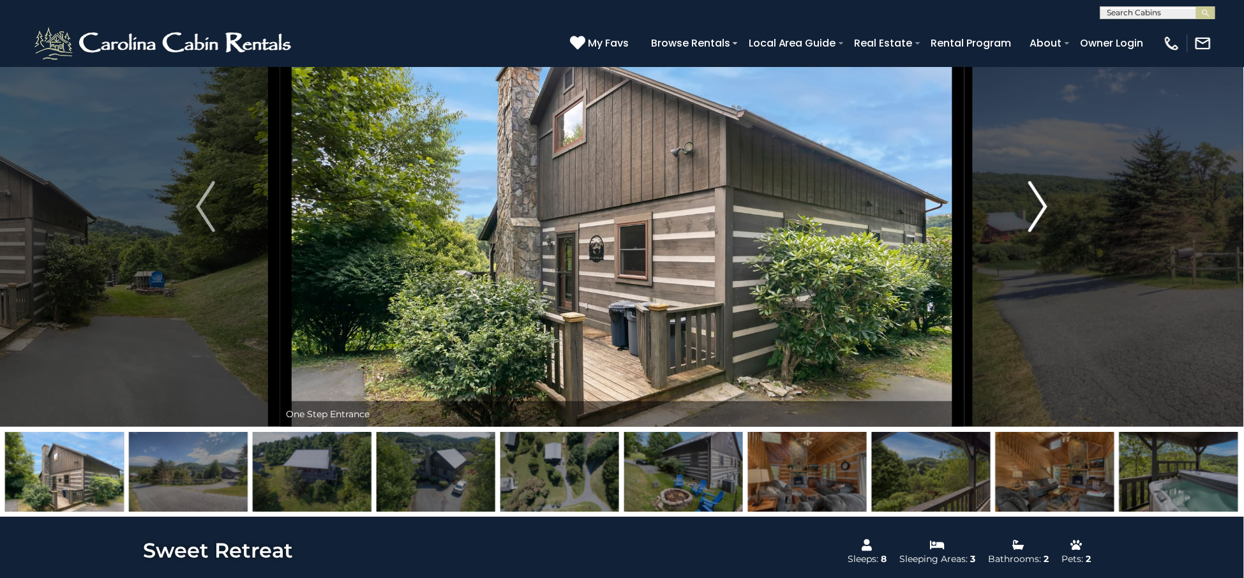
click at [1041, 212] on img "Next" at bounding box center [1038, 206] width 19 height 51
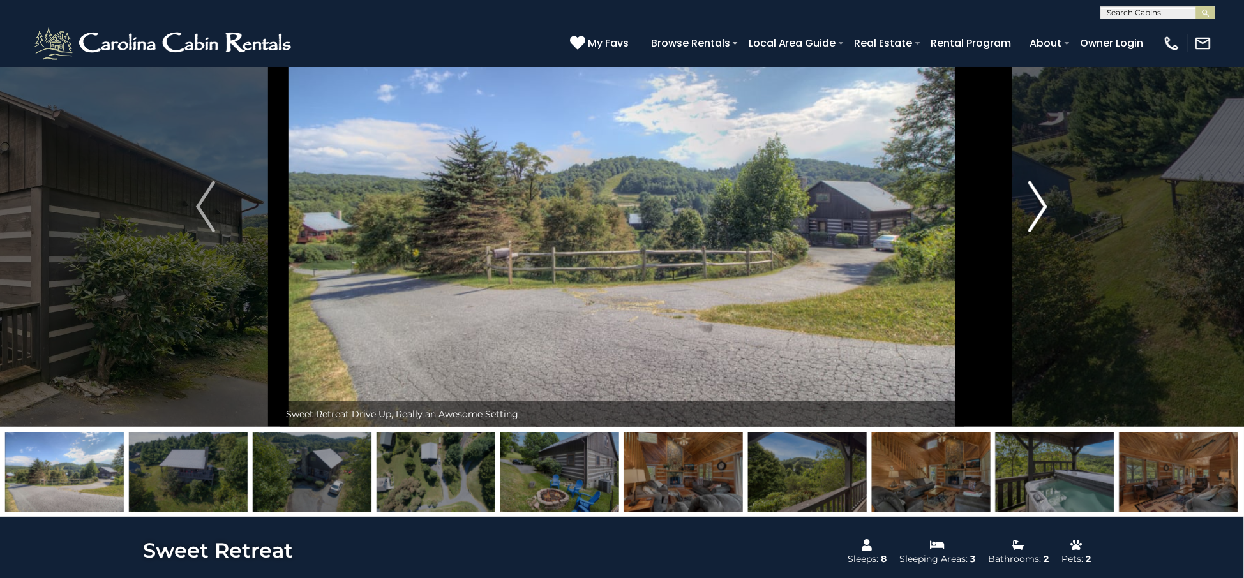
click at [1036, 211] on img "Next" at bounding box center [1038, 206] width 19 height 51
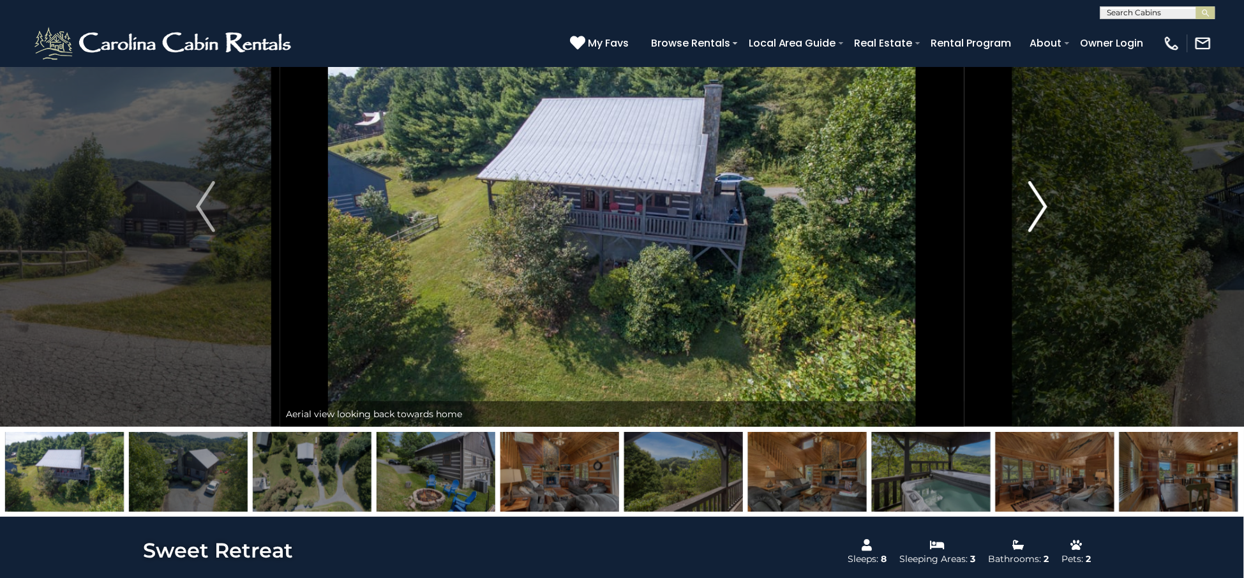
click at [1036, 211] on img "Next" at bounding box center [1038, 206] width 19 height 51
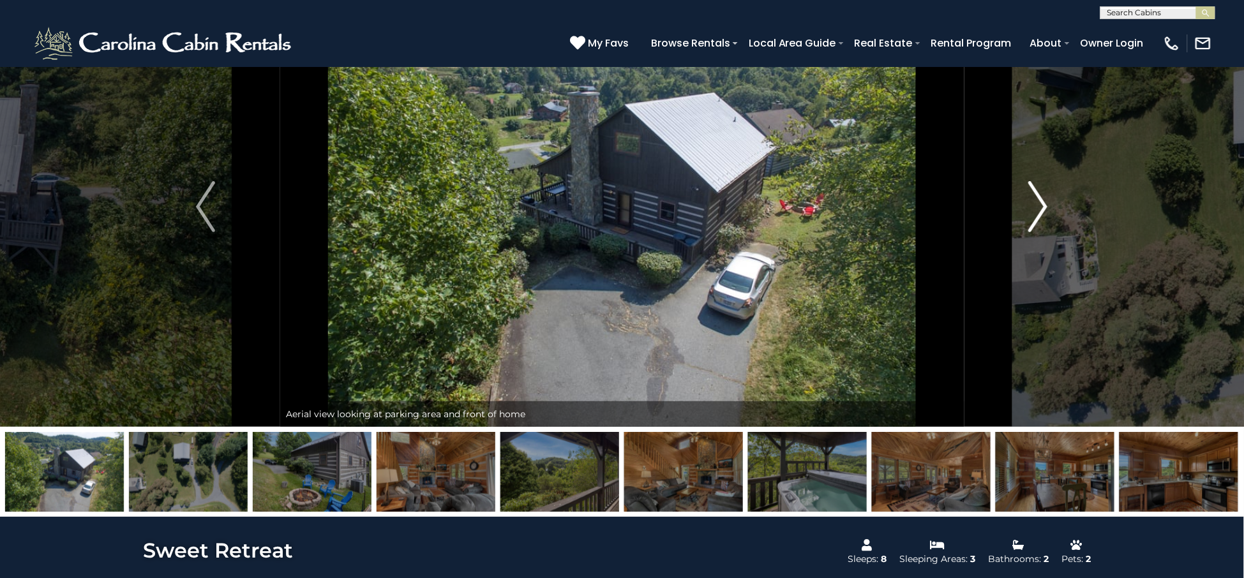
click at [1036, 211] on img "Next" at bounding box center [1038, 206] width 19 height 51
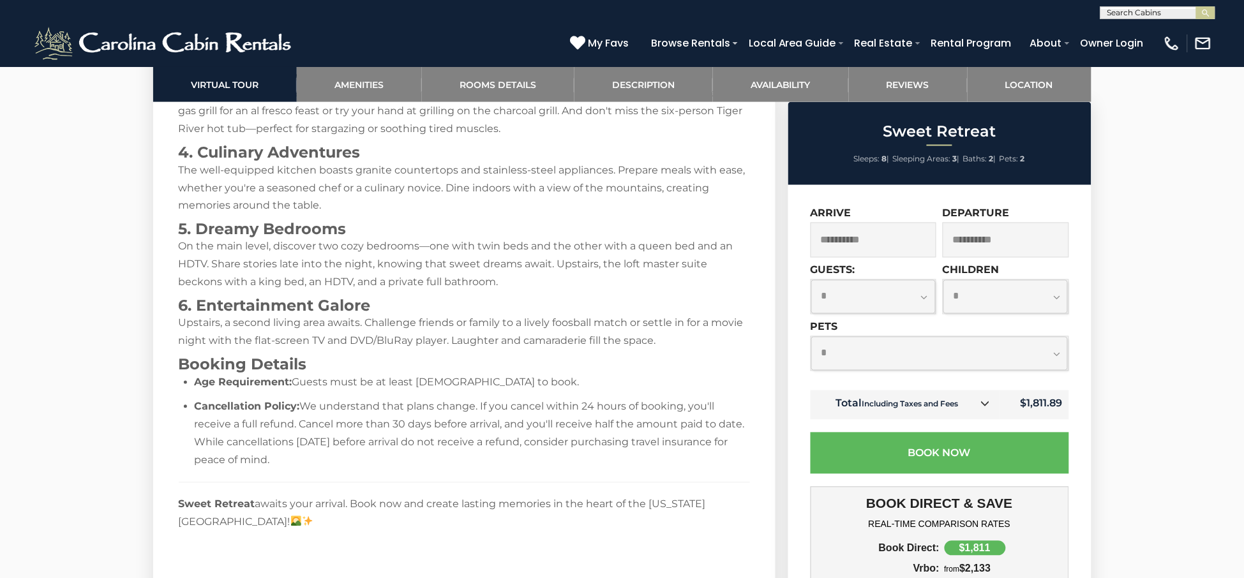
scroll to position [2235, 0]
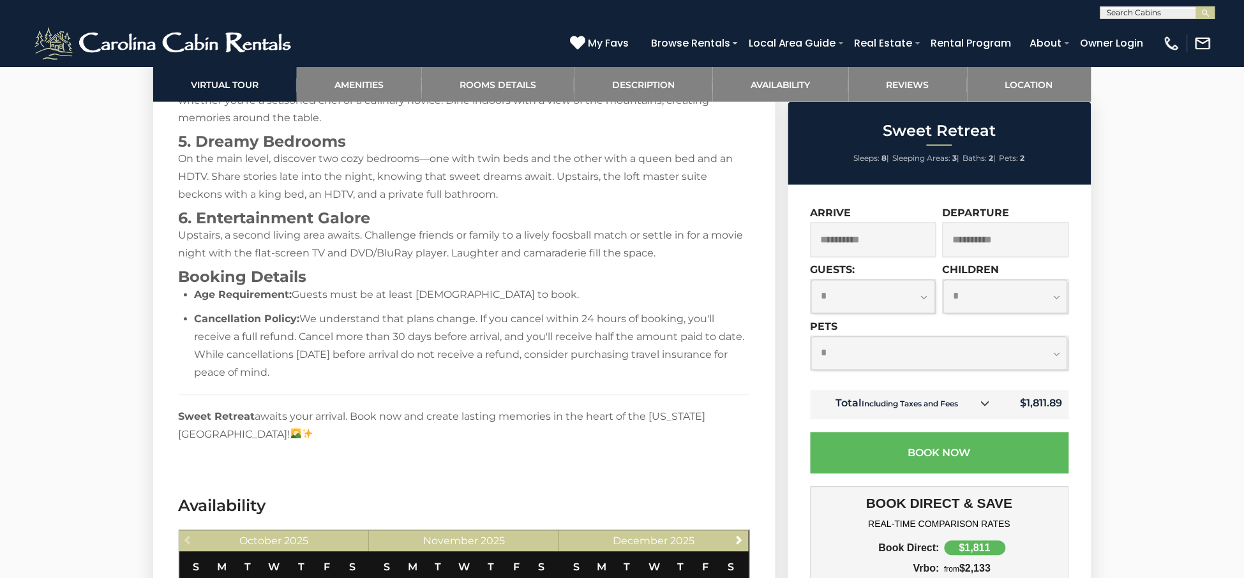
click at [979, 364] on select "**********" at bounding box center [940, 354] width 257 height 34
select select "*"
click at [812, 337] on select "**********" at bounding box center [940, 354] width 257 height 34
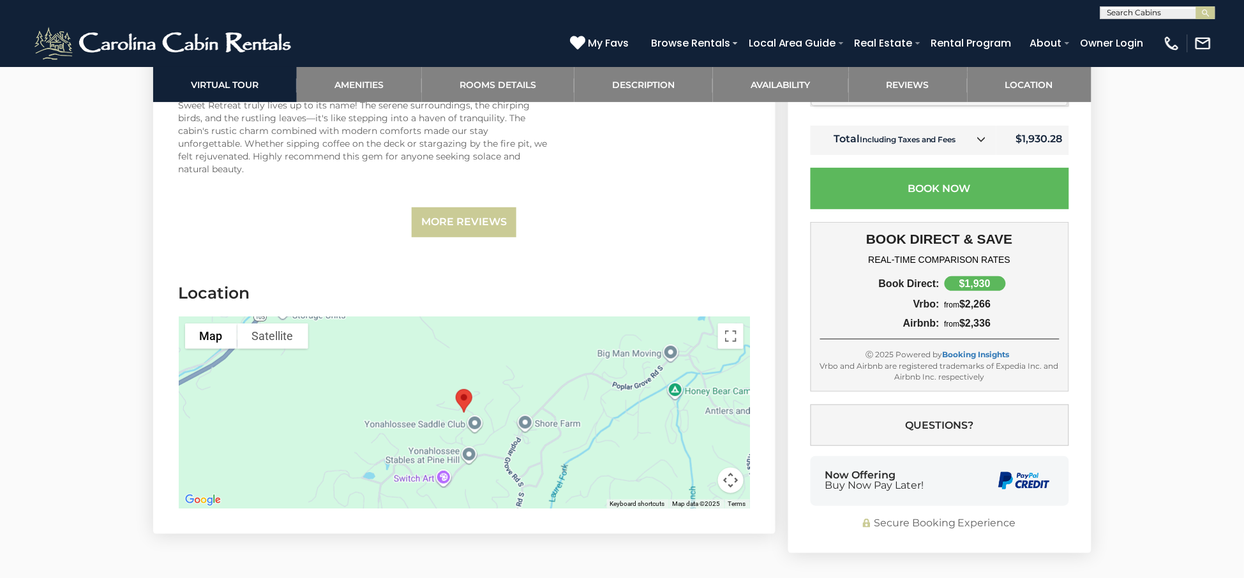
scroll to position [3279, 0]
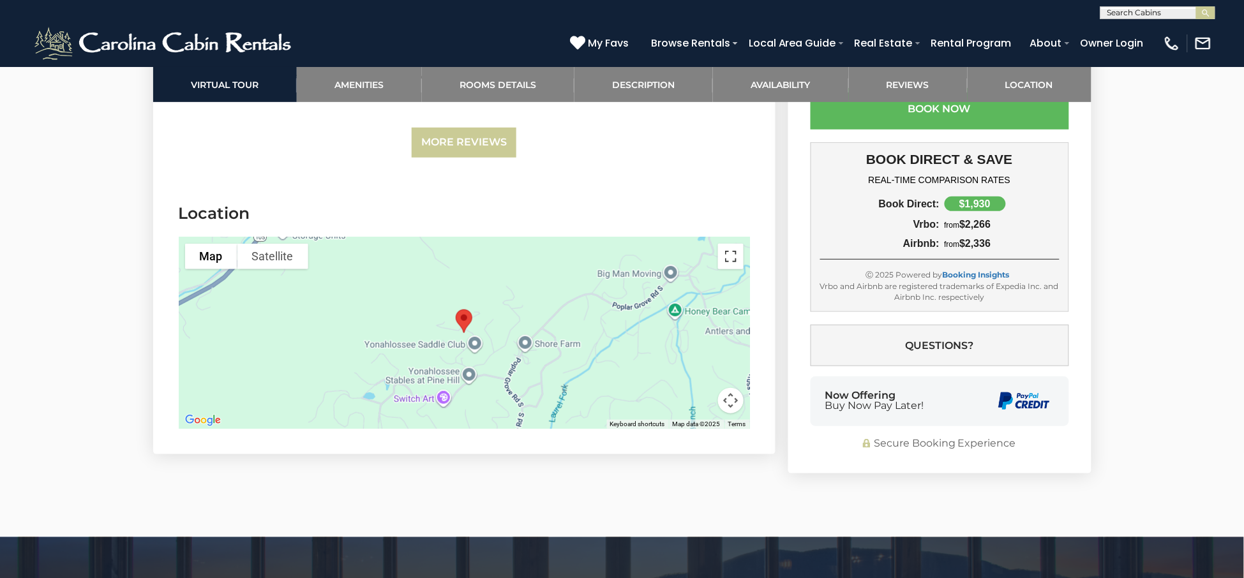
click at [723, 269] on button "Toggle fullscreen view" at bounding box center [731, 257] width 26 height 26
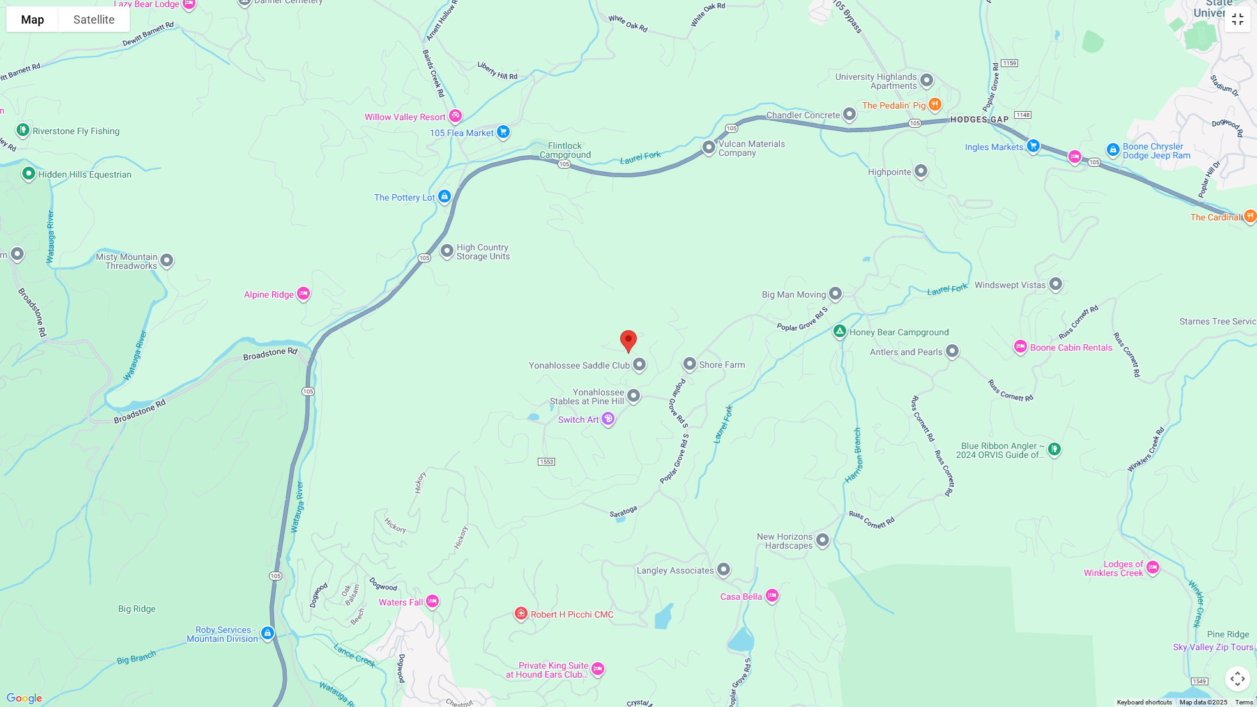
click at [1233, 20] on button "Toggle fullscreen view" at bounding box center [1238, 19] width 26 height 26
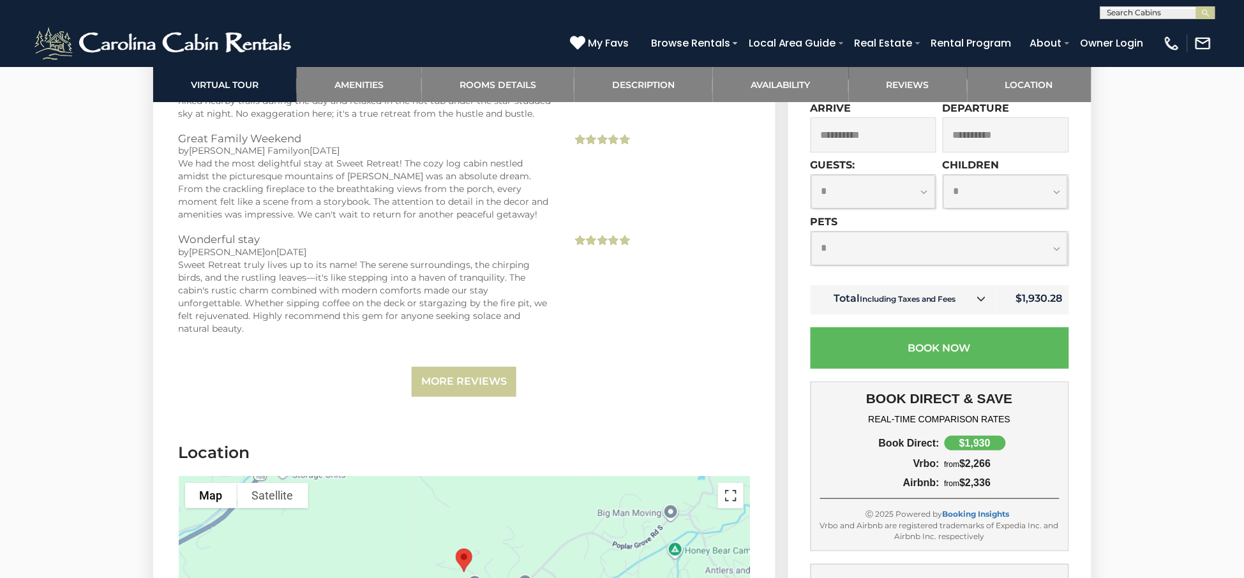
scroll to position [3358, 0]
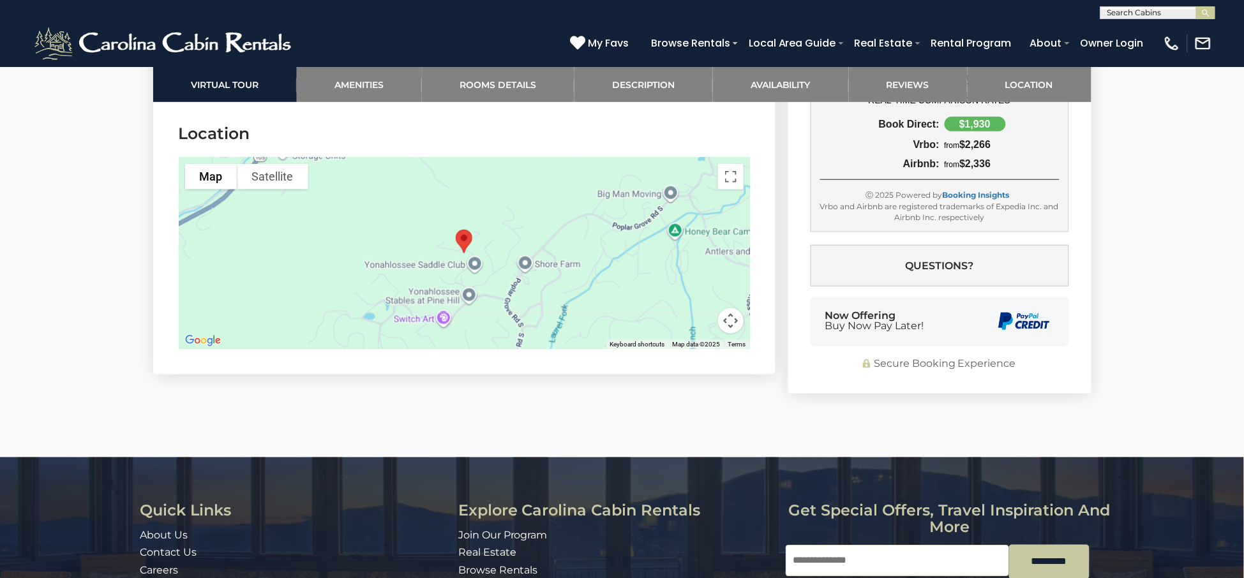
click at [736, 202] on div at bounding box center [464, 254] width 571 height 192
click at [736, 184] on button "Toggle fullscreen view" at bounding box center [731, 177] width 26 height 26
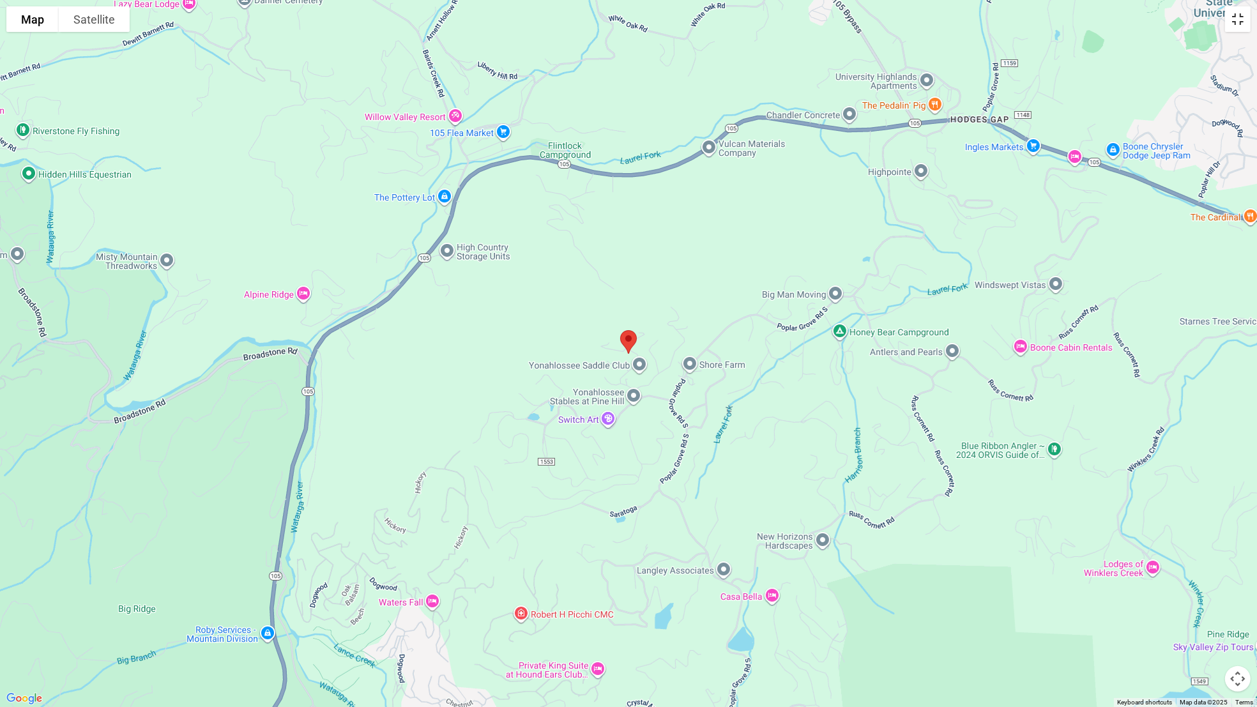
click at [1237, 22] on button "Toggle fullscreen view" at bounding box center [1238, 19] width 26 height 26
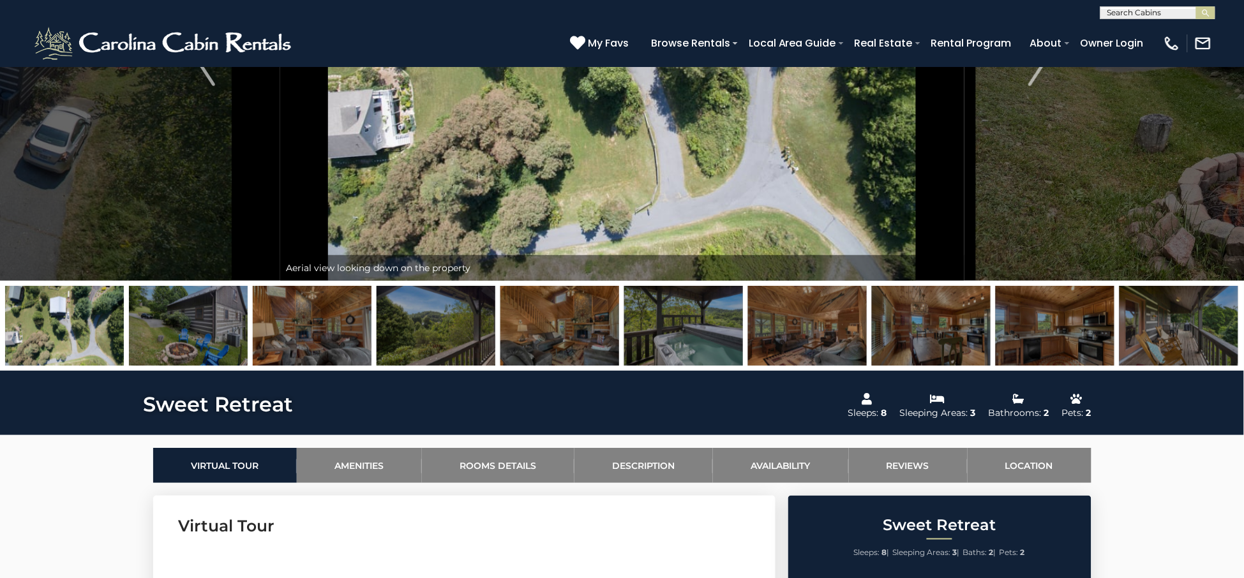
scroll to position [166, 0]
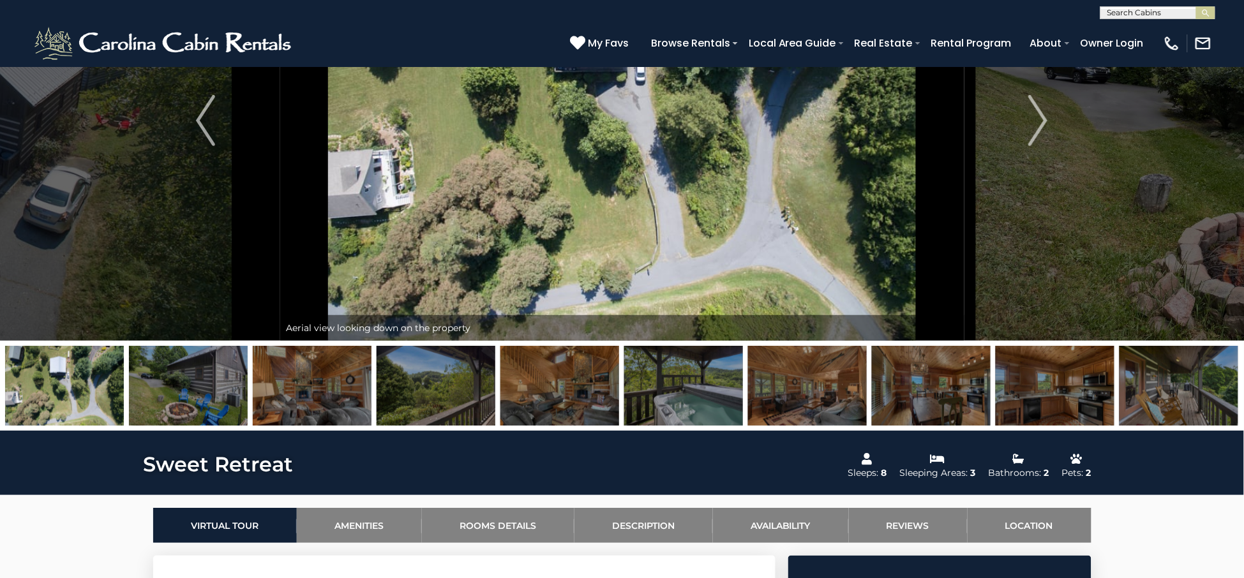
click at [70, 394] on img at bounding box center [64, 386] width 119 height 80
click at [622, 156] on img at bounding box center [622, 120] width 684 height 441
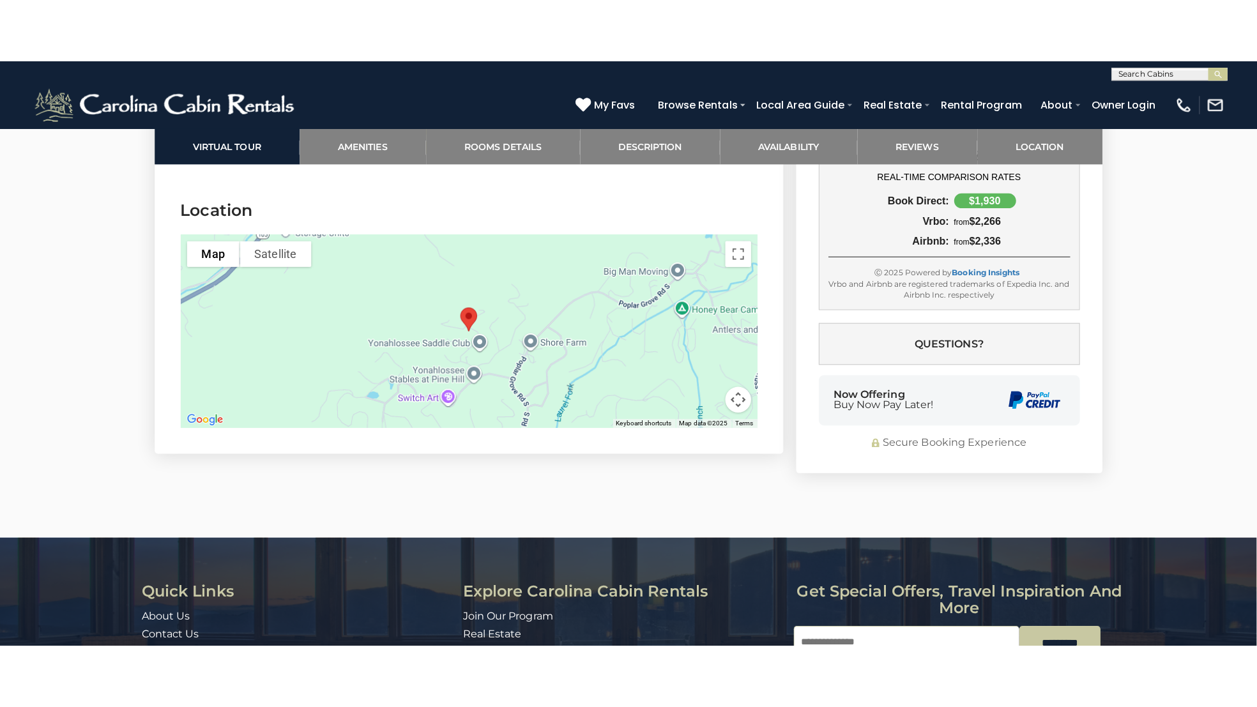
scroll to position [3352, 0]
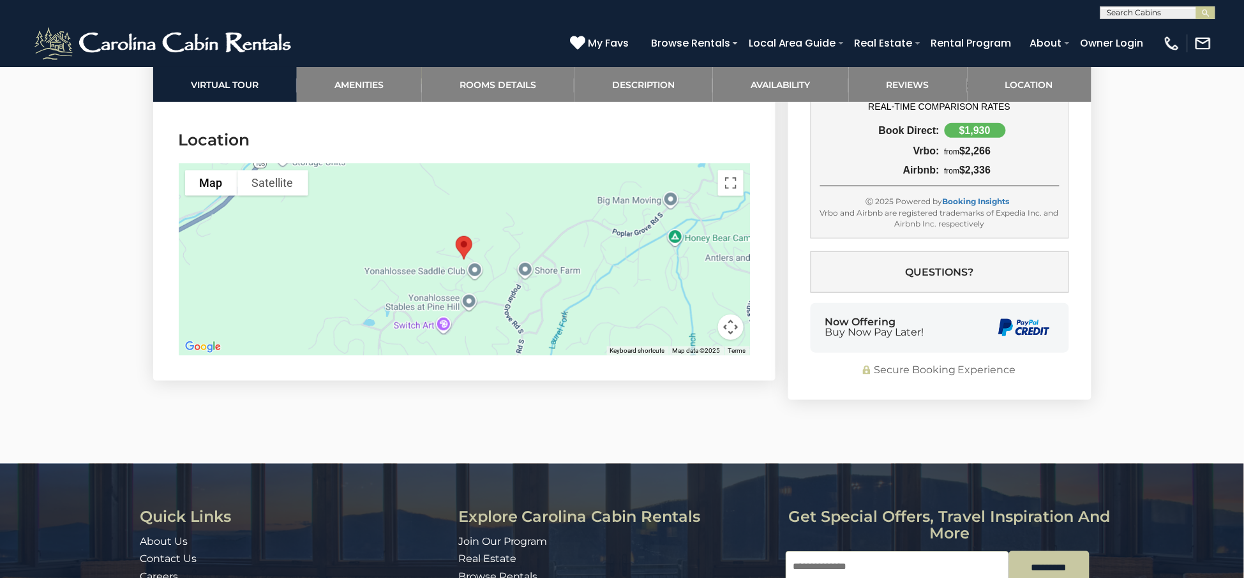
click at [425, 222] on div at bounding box center [464, 260] width 571 height 192
click at [729, 196] on button "Toggle fullscreen view" at bounding box center [731, 183] width 26 height 26
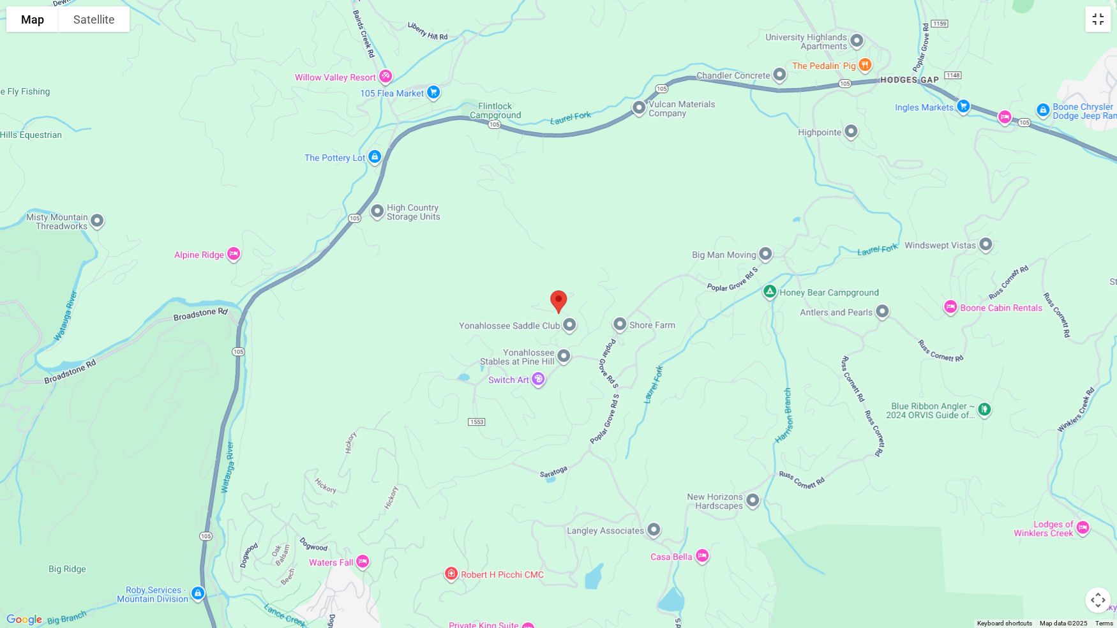
click at [1091, 12] on button "Toggle fullscreen view" at bounding box center [1098, 19] width 26 height 26
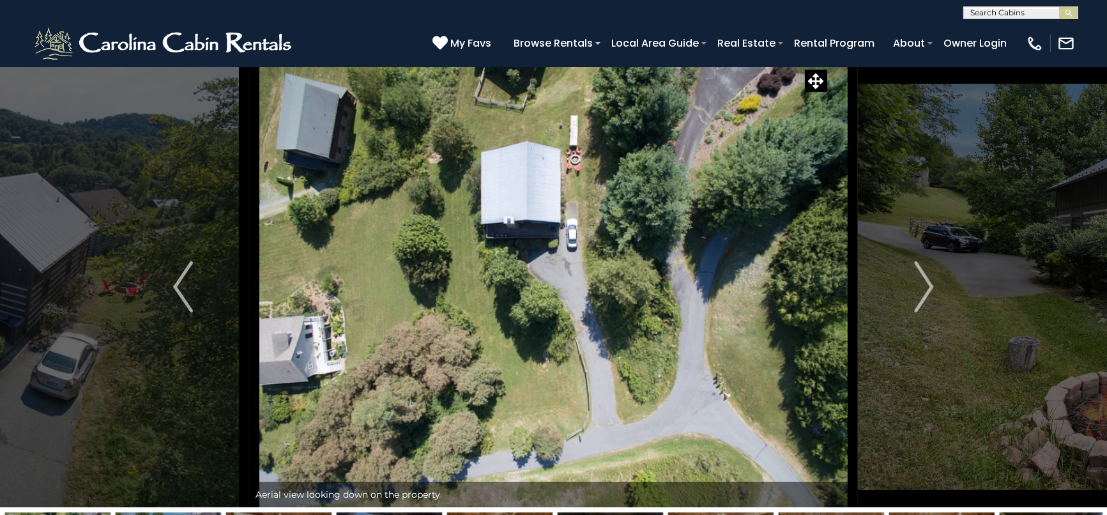
scroll to position [0, 0]
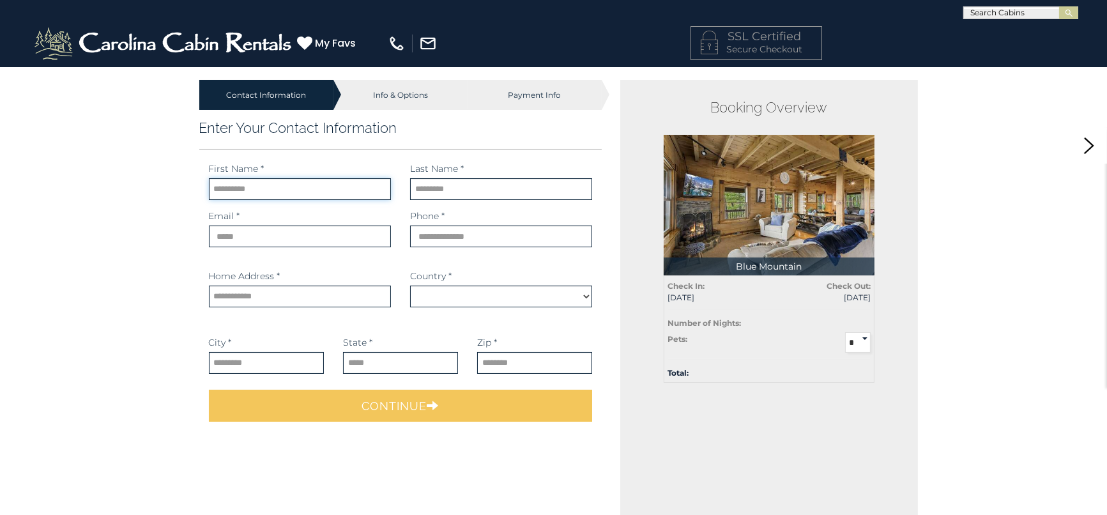
click at [303, 181] on input "text" at bounding box center [300, 189] width 182 height 22
select select "*********"
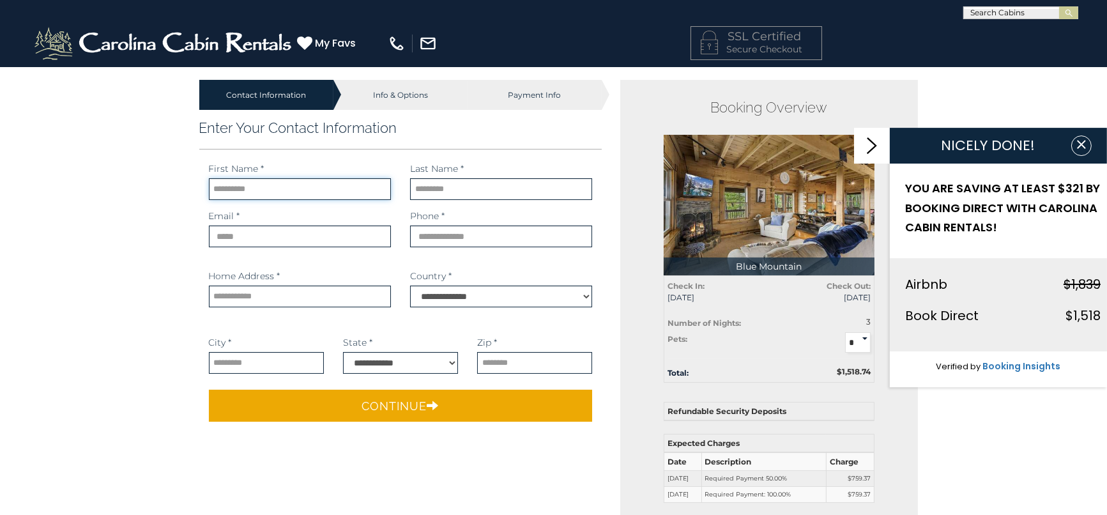
click at [251, 184] on input "text" at bounding box center [300, 189] width 182 height 22
type input "*******"
click at [1085, 143] on icon "button" at bounding box center [1081, 144] width 13 height 13
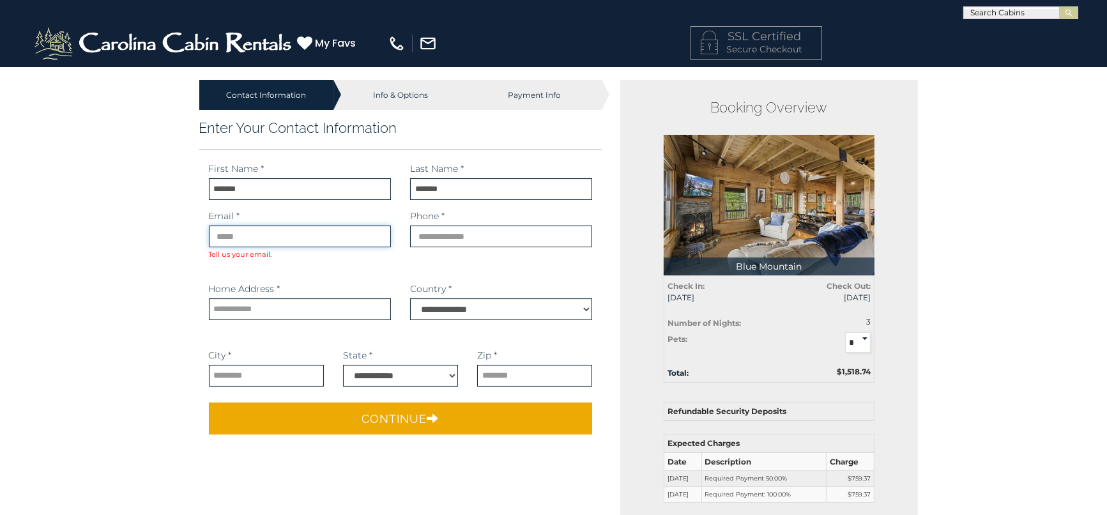
click at [236, 242] on input "email" at bounding box center [300, 236] width 182 height 22
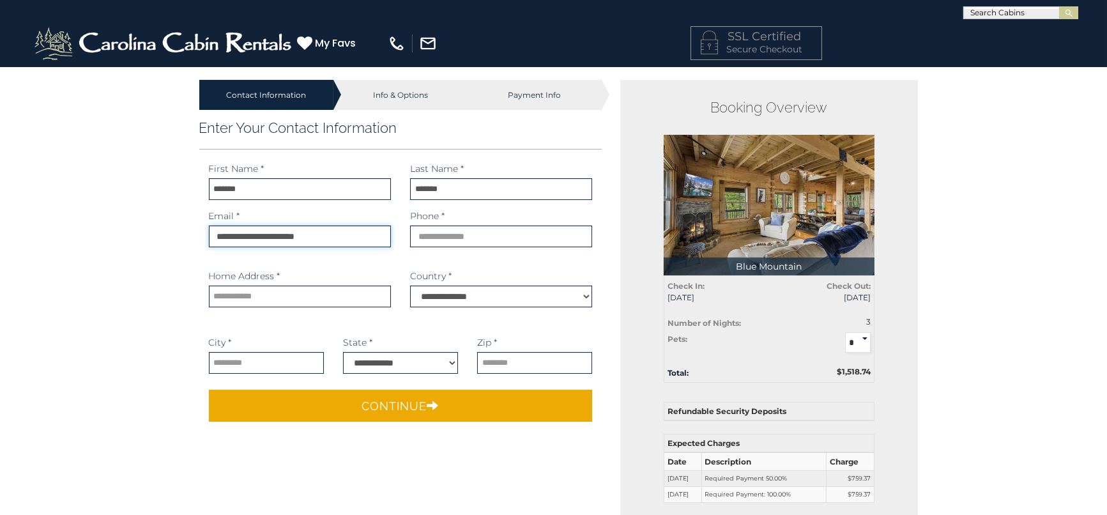
type input "**********"
click at [232, 297] on input "text" at bounding box center [300, 296] width 182 height 22
type input "**********"
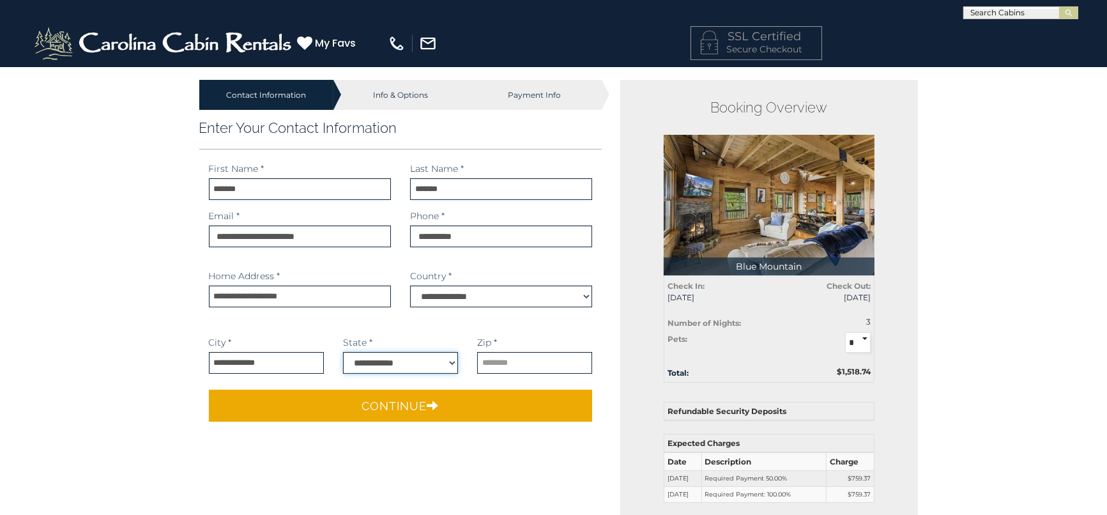
click at [451, 365] on select "**********" at bounding box center [400, 363] width 115 height 22
select select "**"
click at [343, 352] on select "**********" at bounding box center [400, 363] width 115 height 22
click at [521, 365] on input "text" at bounding box center [534, 363] width 115 height 22
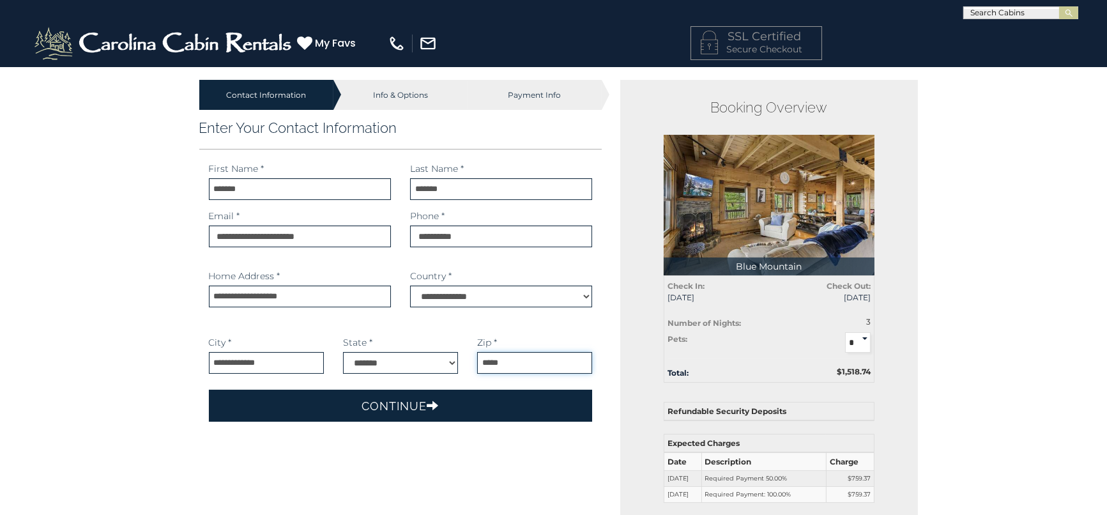
type input "*****"
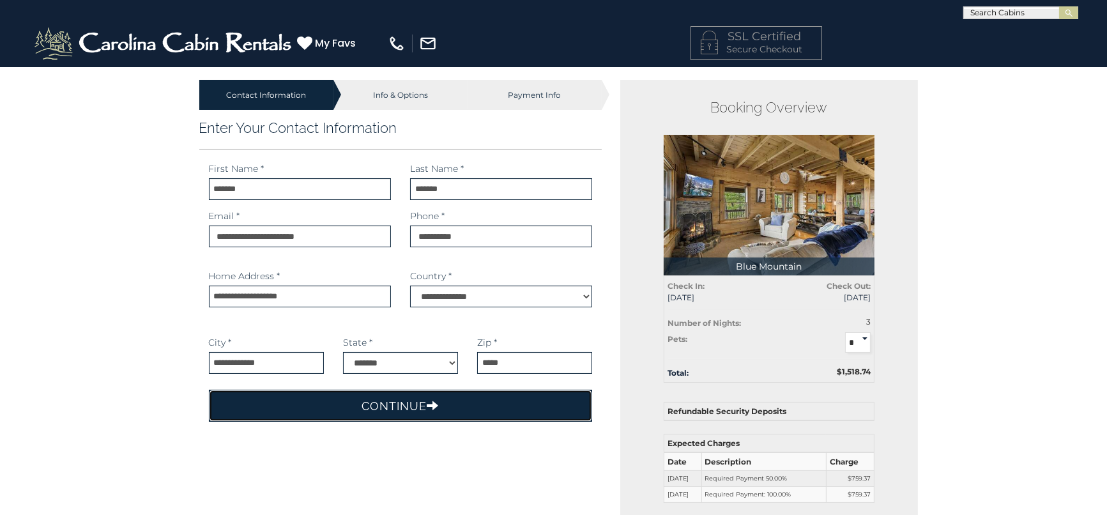
click at [425, 411] on button "Continue" at bounding box center [401, 405] width 384 height 32
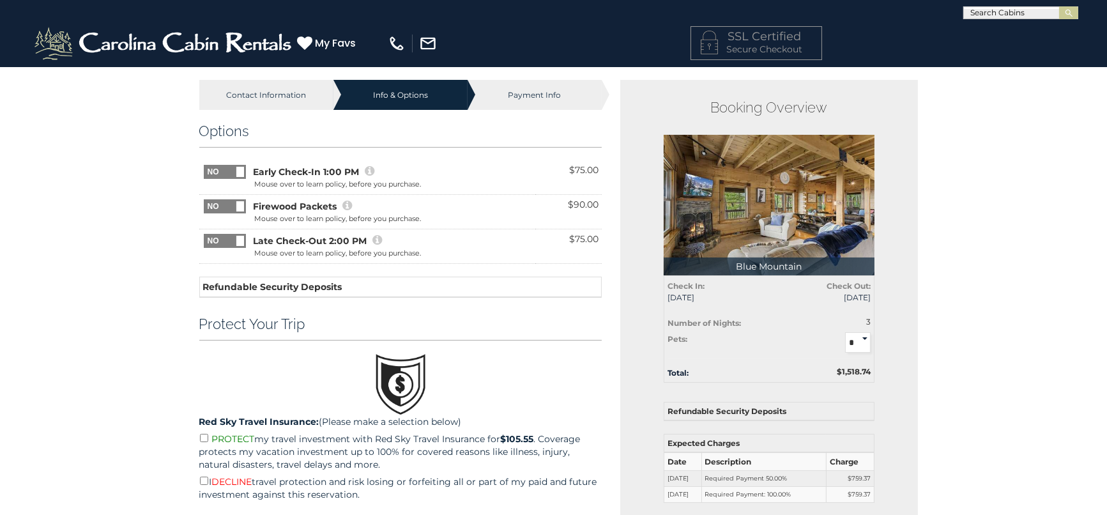
click at [239, 209] on span at bounding box center [240, 206] width 8 height 10
click at [350, 211] on icon at bounding box center [348, 205] width 10 height 11
click at [346, 204] on icon at bounding box center [348, 205] width 10 height 11
click at [219, 199] on span at bounding box center [204, 199] width 84 height 0
click at [893, 237] on div "Booking Overview Blue Mountain Total: $1,518.74 Check In: 11/26/2025 Check Out:…" at bounding box center [769, 400] width 298 height 640
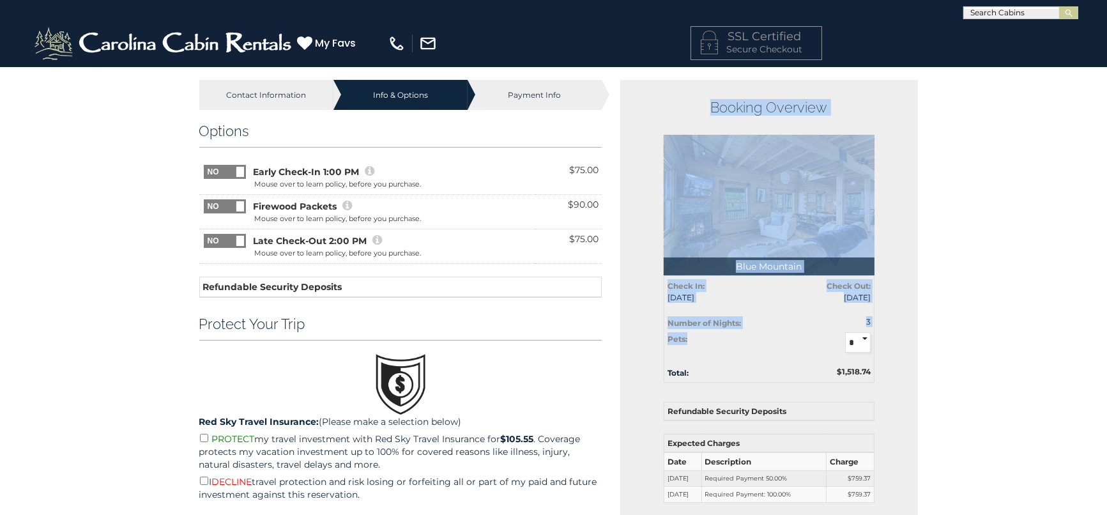
drag, startPoint x: 704, startPoint y: 228, endPoint x: 982, endPoint y: 375, distance: 314.7
click at [883, 367] on div "Booking Overview Blue Mountain Total: $1,518.74 Check In: 11/26/2025 Check Out:…" at bounding box center [769, 400] width 298 height 640
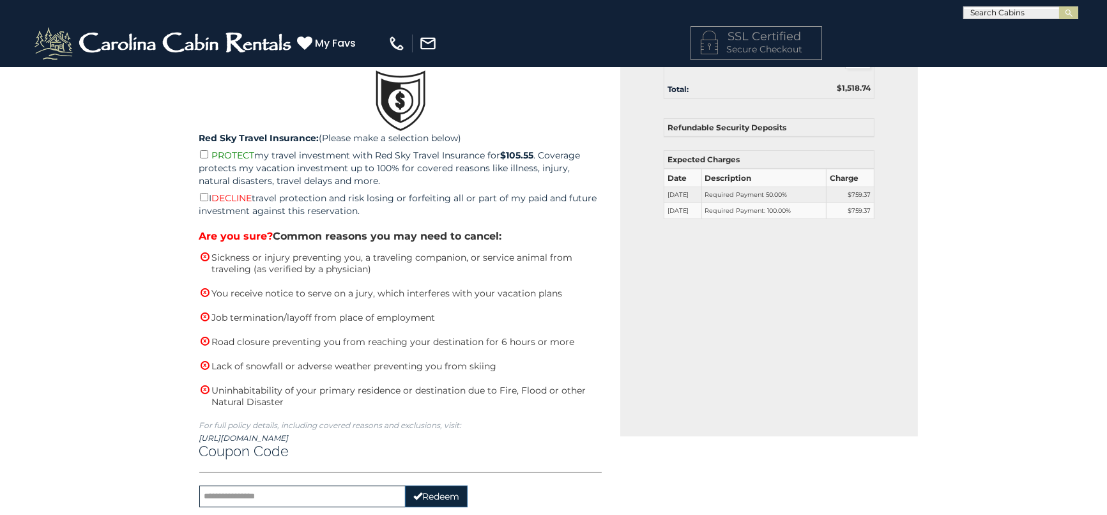
scroll to position [496, 0]
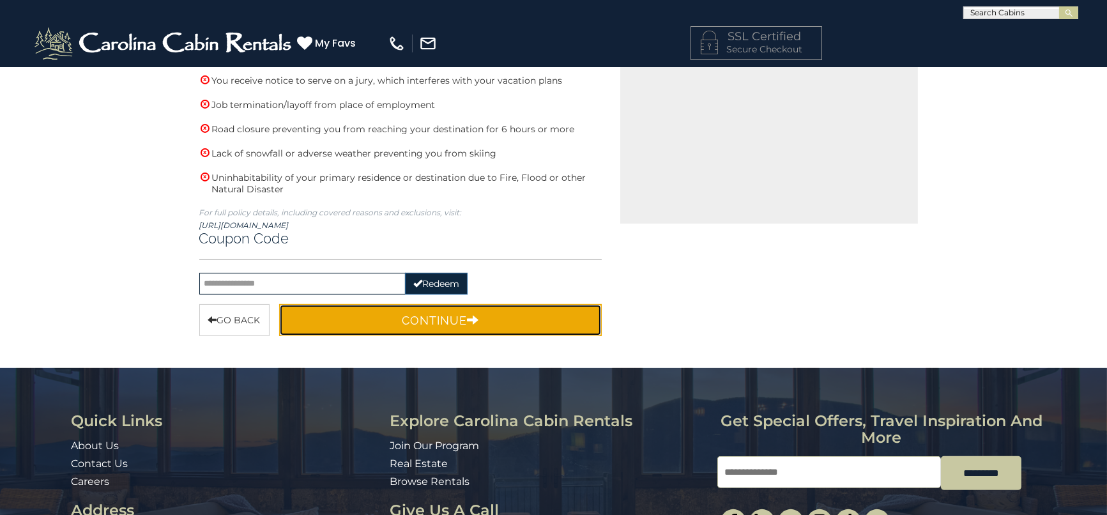
click at [446, 321] on button "Continue" at bounding box center [440, 320] width 323 height 32
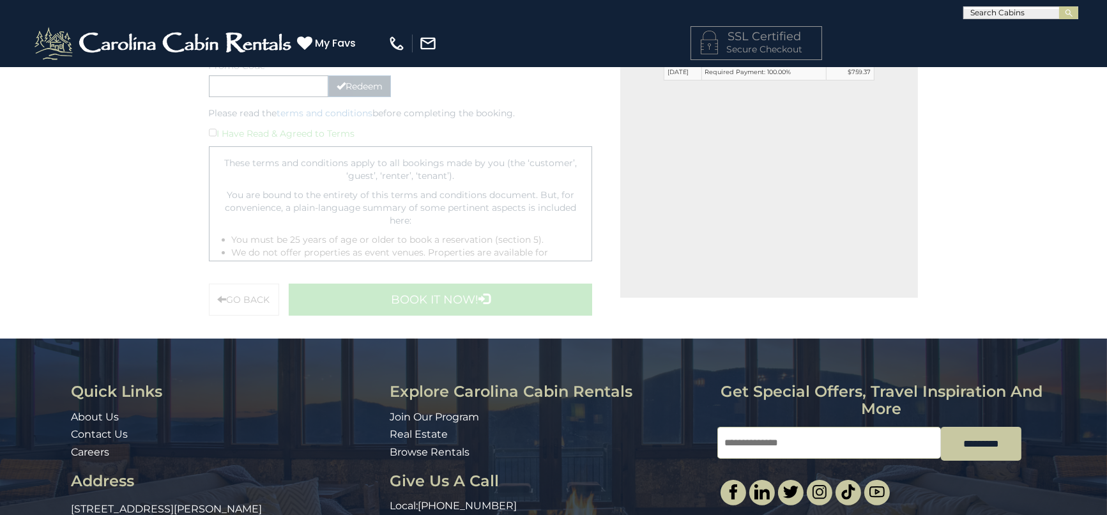
scroll to position [351, 0]
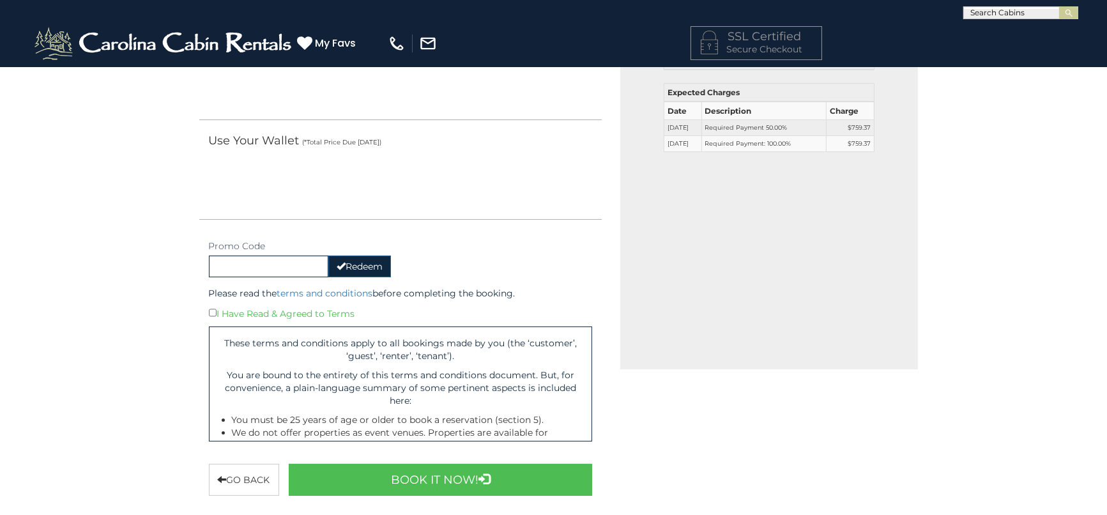
click at [213, 237] on div "Promo Code Redeem Please Enter Promocode." at bounding box center [299, 255] width 201 height 44
drag, startPoint x: 289, startPoint y: 289, endPoint x: 252, endPoint y: 303, distance: 39.8
click at [261, 296] on div "Use Your Card (Select Your Card Type) Payment Type is required. Credit card hol…" at bounding box center [400, 155] width 403 height 681
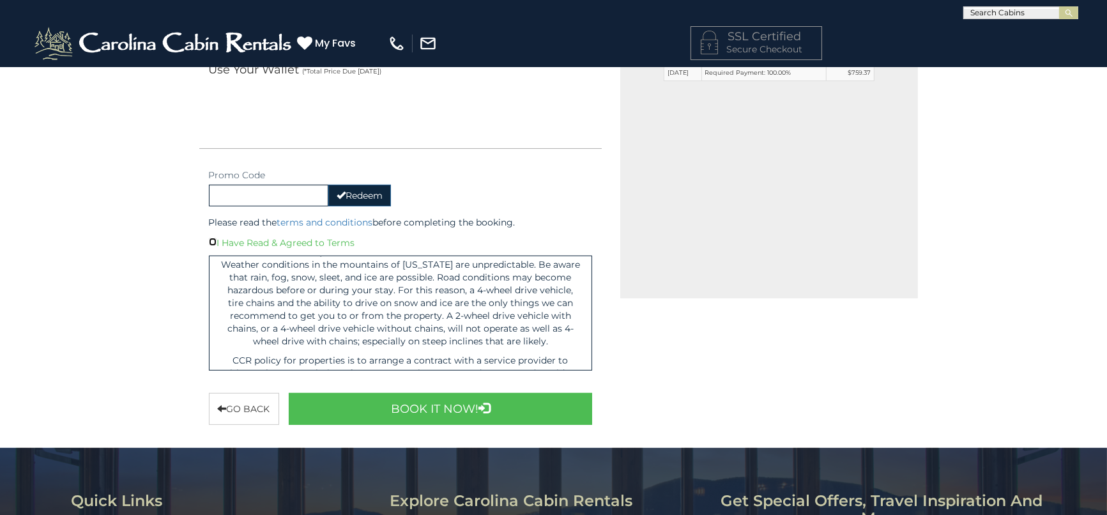
scroll to position [3618, 0]
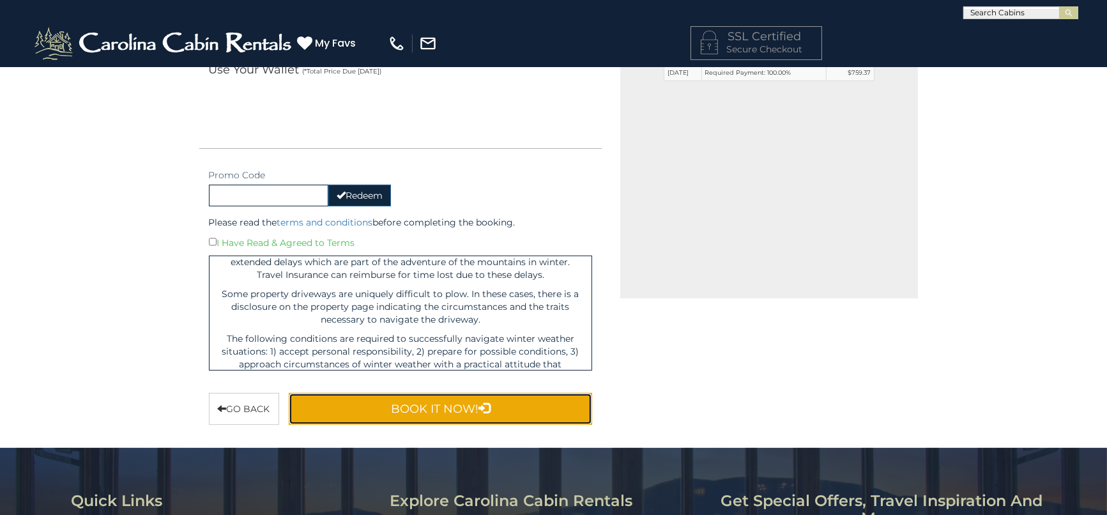
click at [418, 411] on button "Book It Now!" at bounding box center [441, 409] width 304 height 32
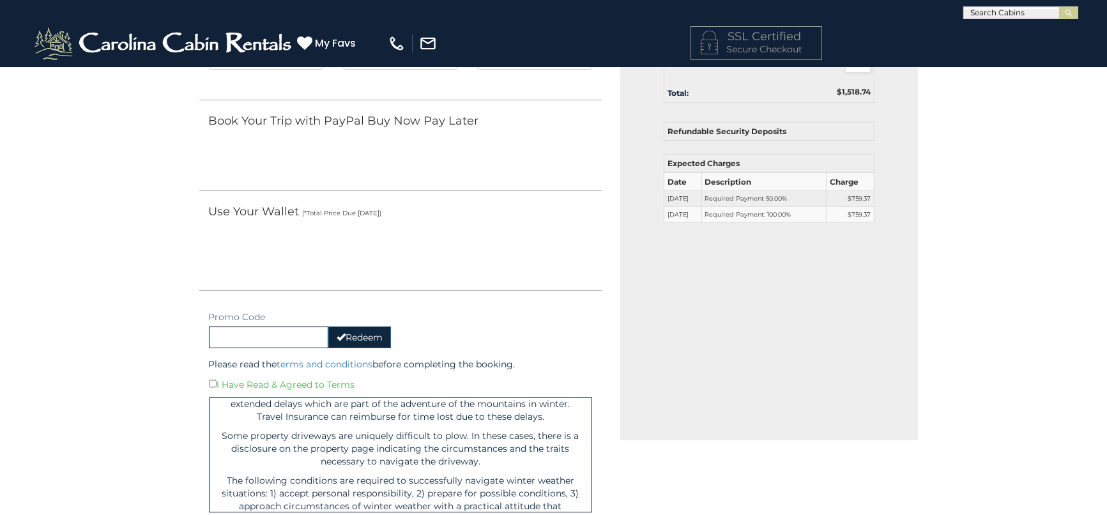
scroll to position [492, 0]
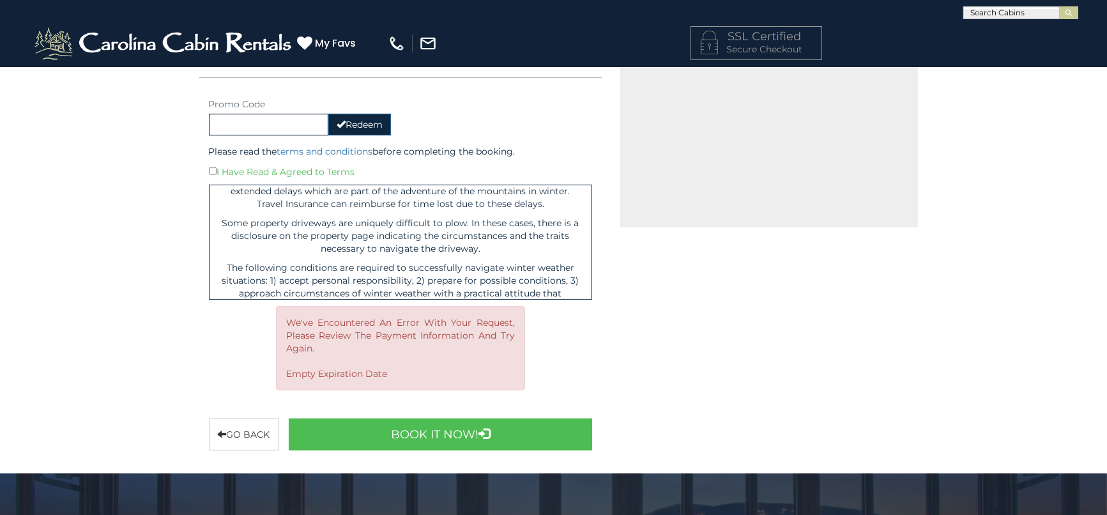
click at [534, 335] on div "We've encountered an error with your request, please review the payment informa…" at bounding box center [400, 354] width 268 height 97
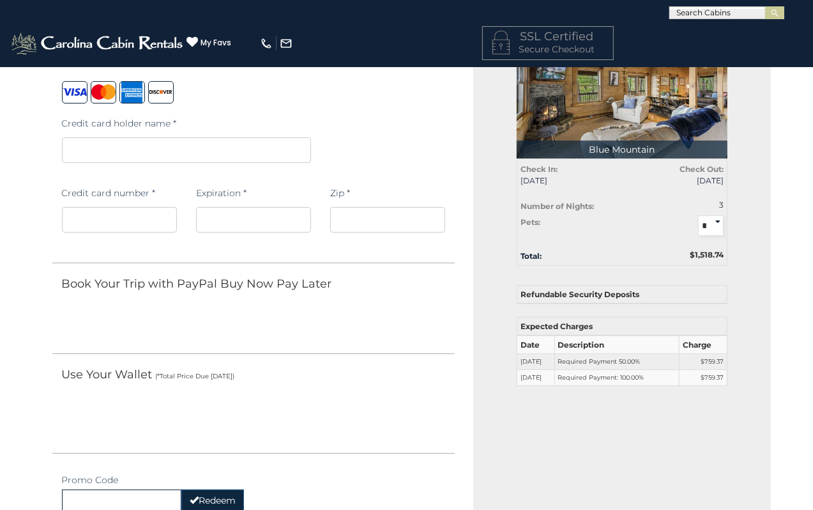
scroll to position [0, 0]
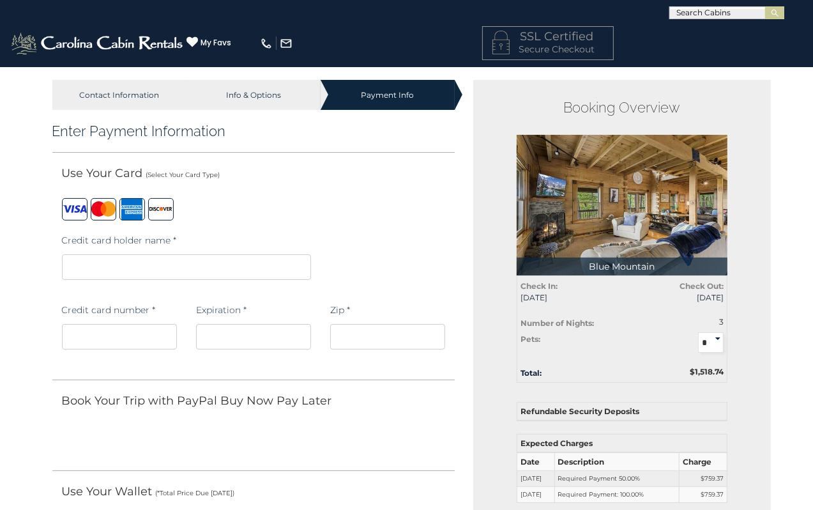
click at [122, 258] on iframe at bounding box center [186, 267] width 249 height 26
click at [227, 278] on iframe at bounding box center [186, 267] width 249 height 26
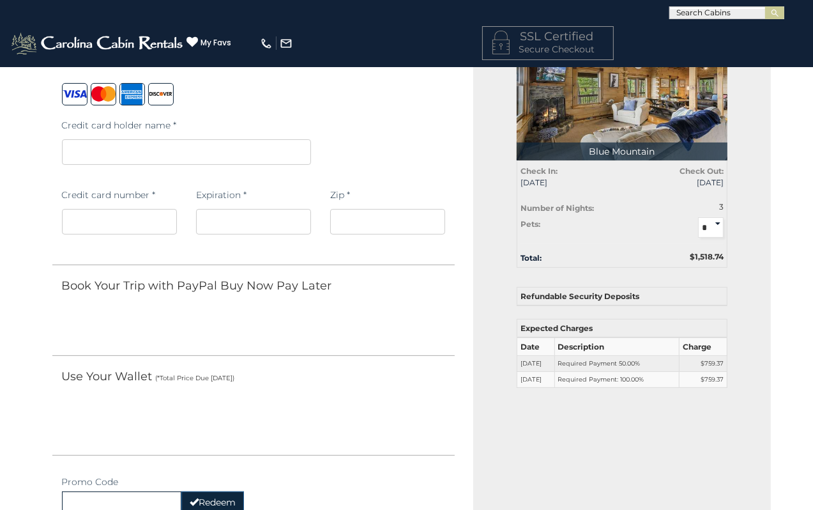
scroll to position [142, 0]
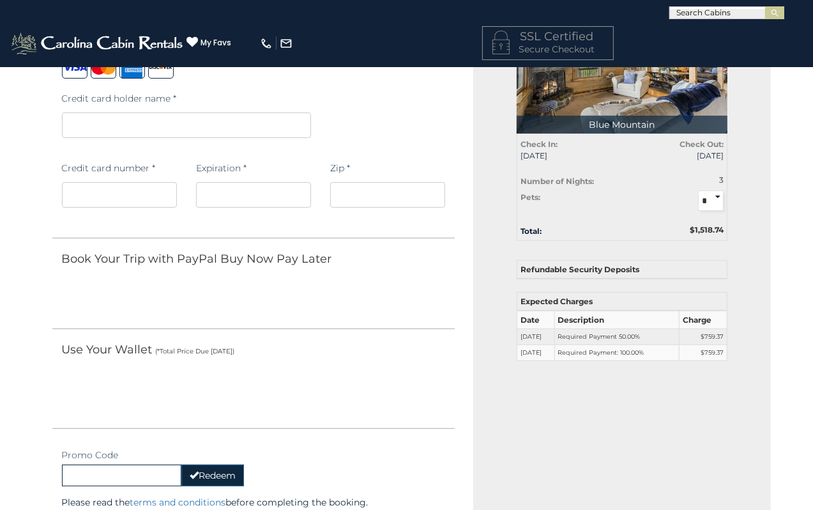
click at [98, 202] on iframe at bounding box center [119, 195] width 115 height 26
click at [375, 188] on iframe at bounding box center [387, 195] width 115 height 26
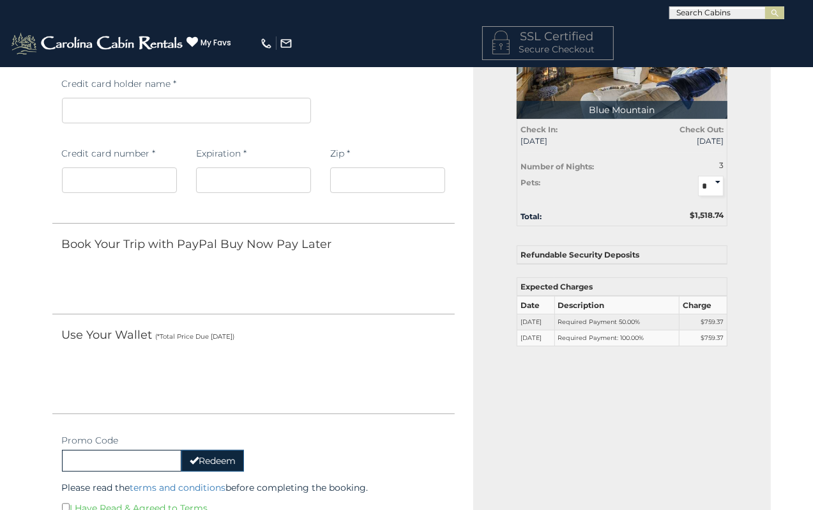
scroll to position [159, 0]
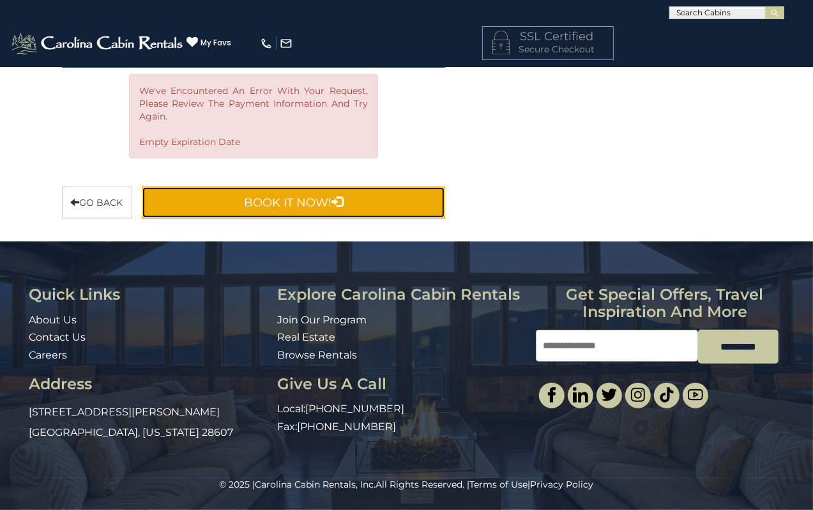
click at [315, 197] on button "Book It Now!" at bounding box center [294, 202] width 304 height 32
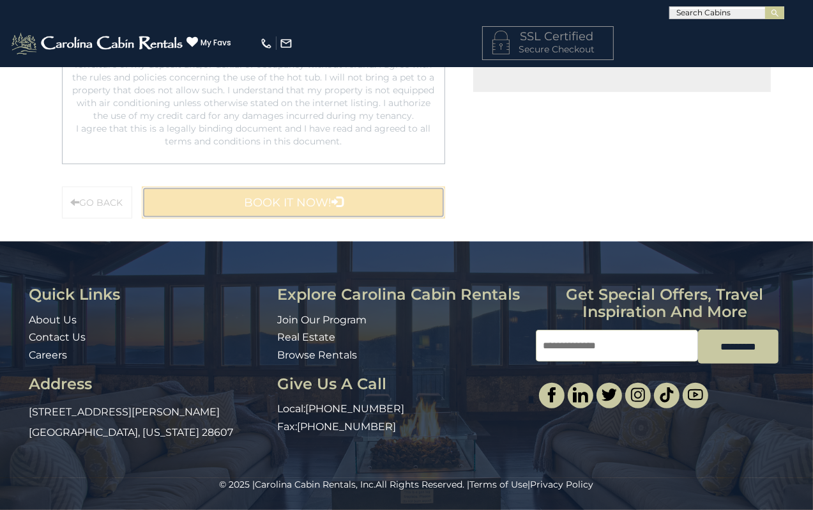
scroll to position [630, 0]
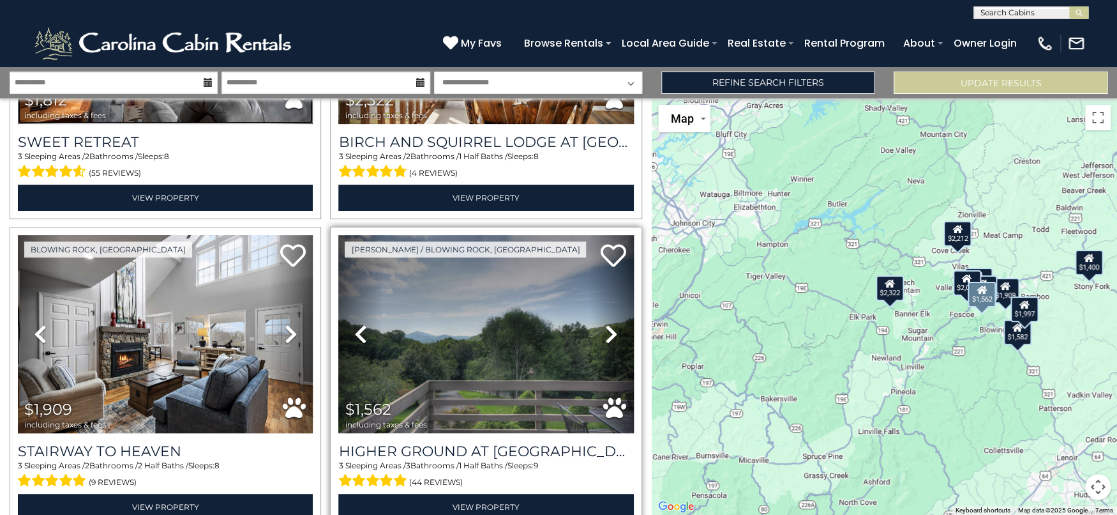
scroll to position [359, 0]
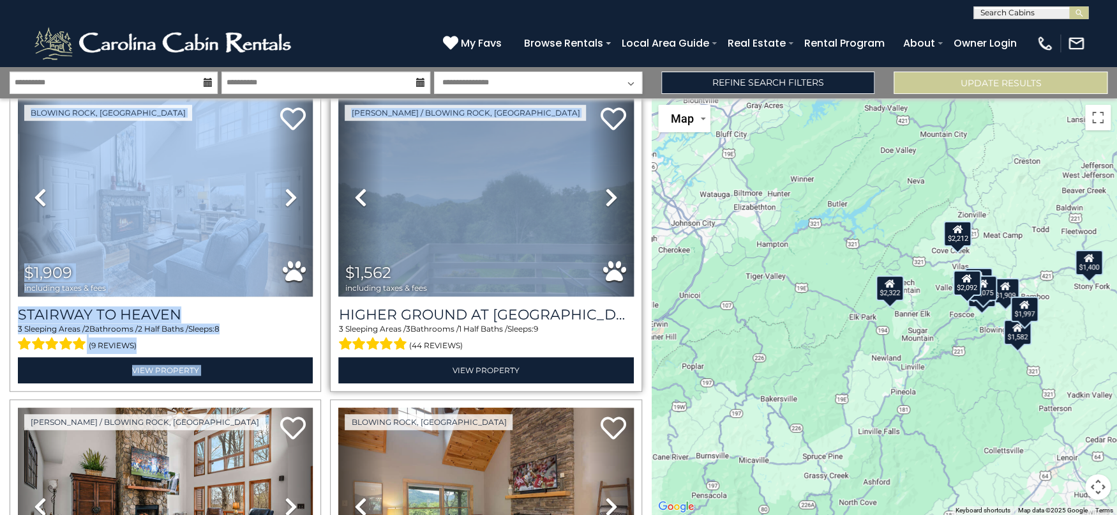
drag, startPoint x: 308, startPoint y: 145, endPoint x: 336, endPoint y: 192, distance: 54.8
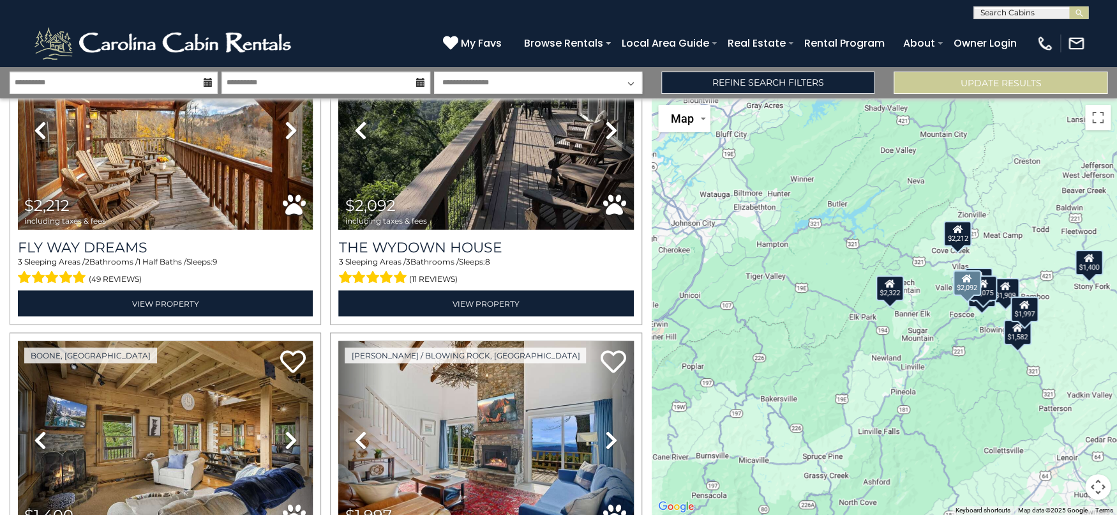
scroll to position [1211, 0]
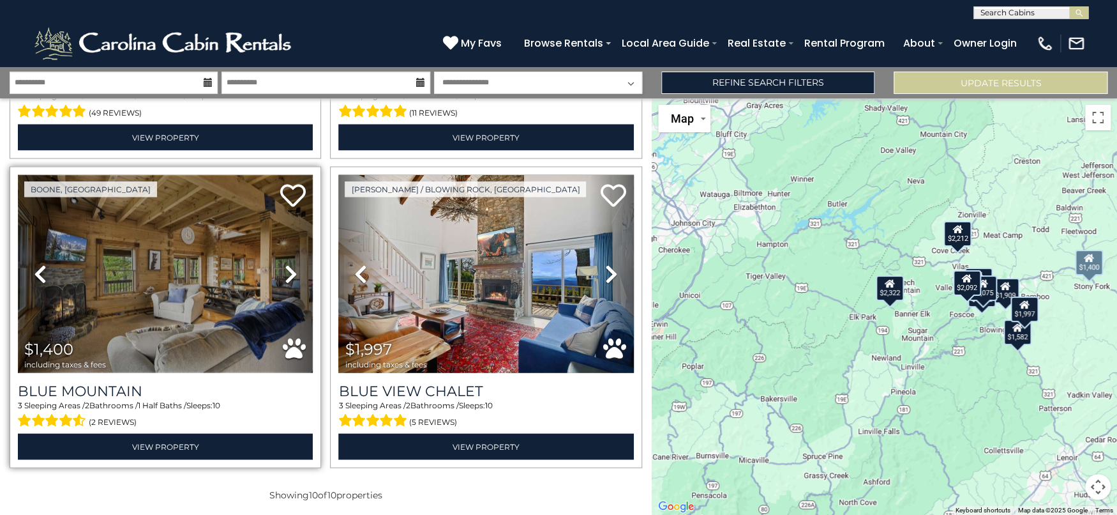
click at [204, 248] on img at bounding box center [165, 273] width 295 height 198
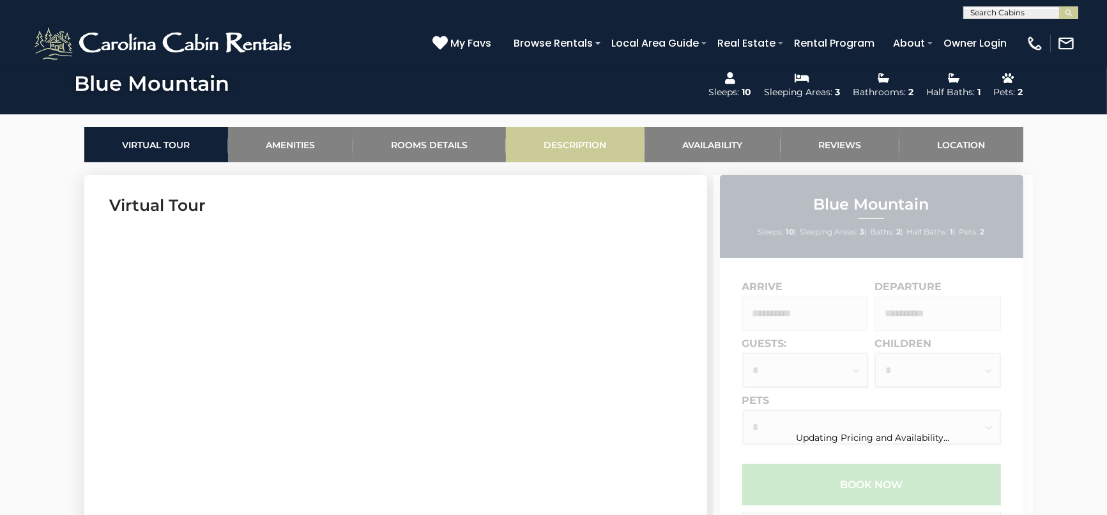
scroll to position [567, 0]
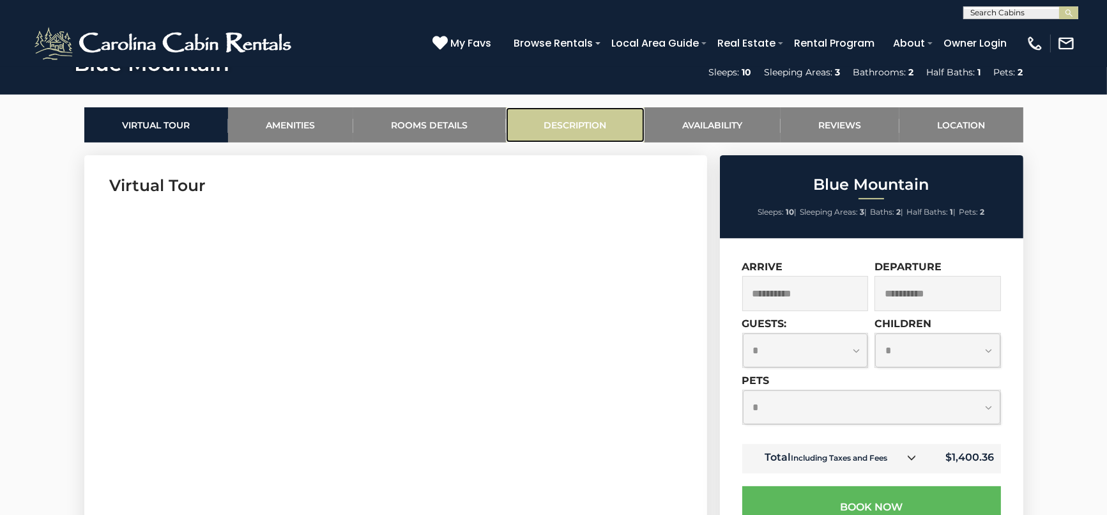
click at [585, 122] on link "Description" at bounding box center [575, 124] width 139 height 35
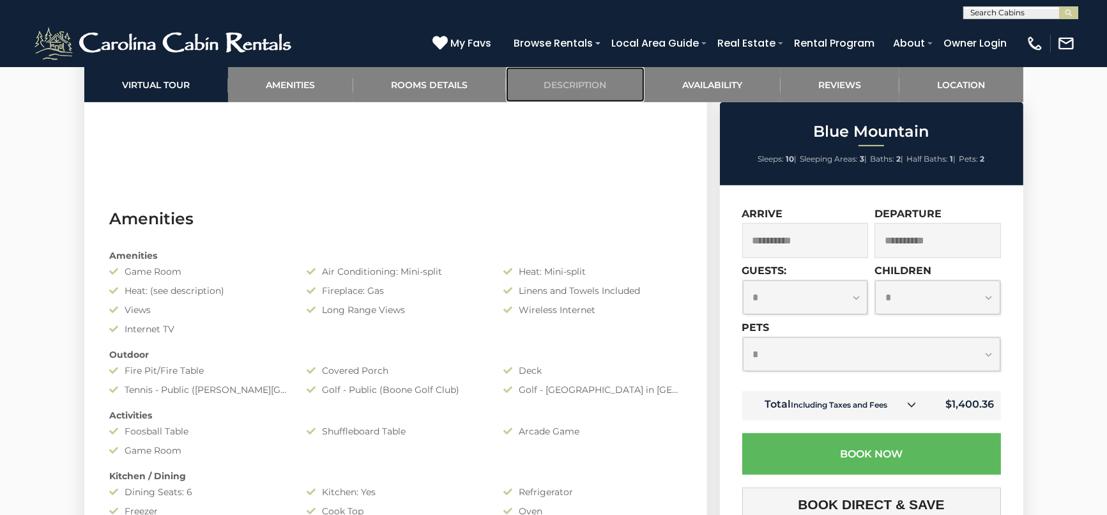
scroll to position [933, 0]
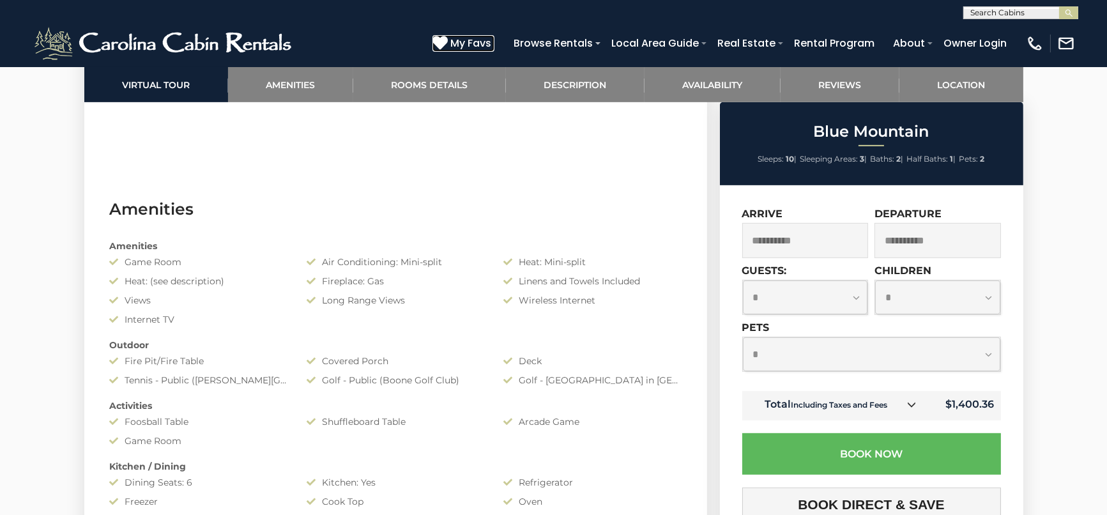
click at [467, 42] on span "My Favs" at bounding box center [470, 43] width 41 height 16
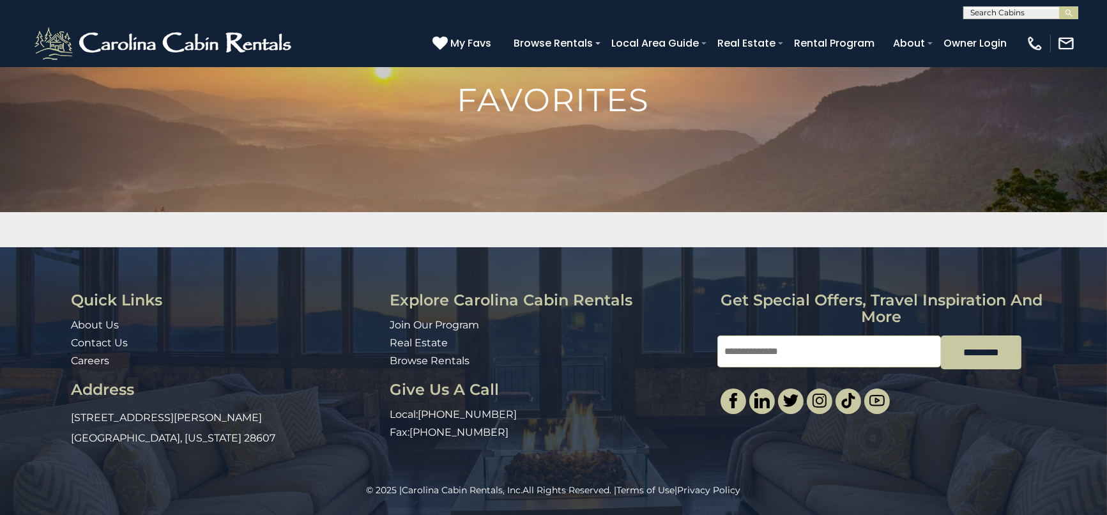
scroll to position [78, 0]
click at [173, 393] on h3 "Address" at bounding box center [226, 389] width 308 height 17
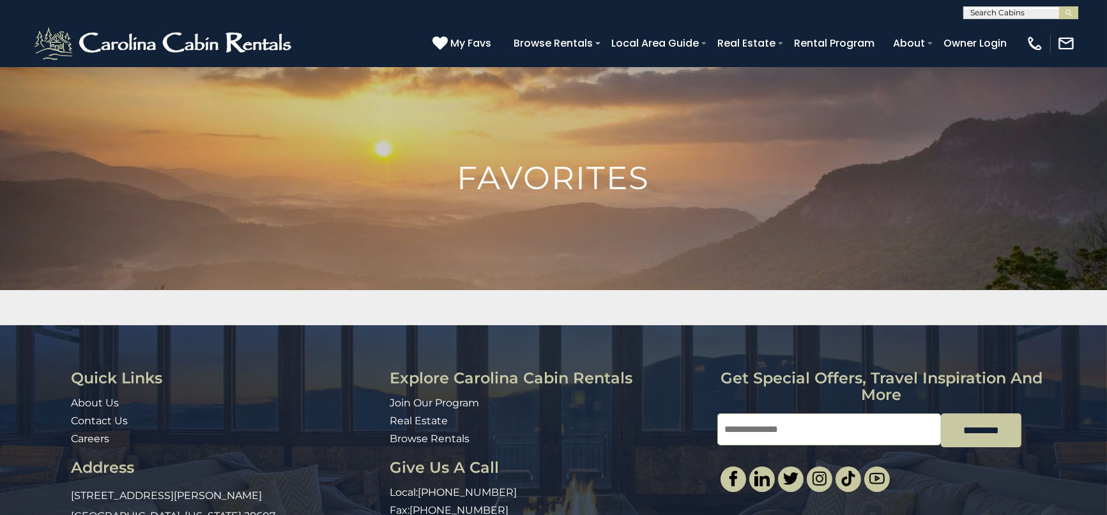
scroll to position [0, 0]
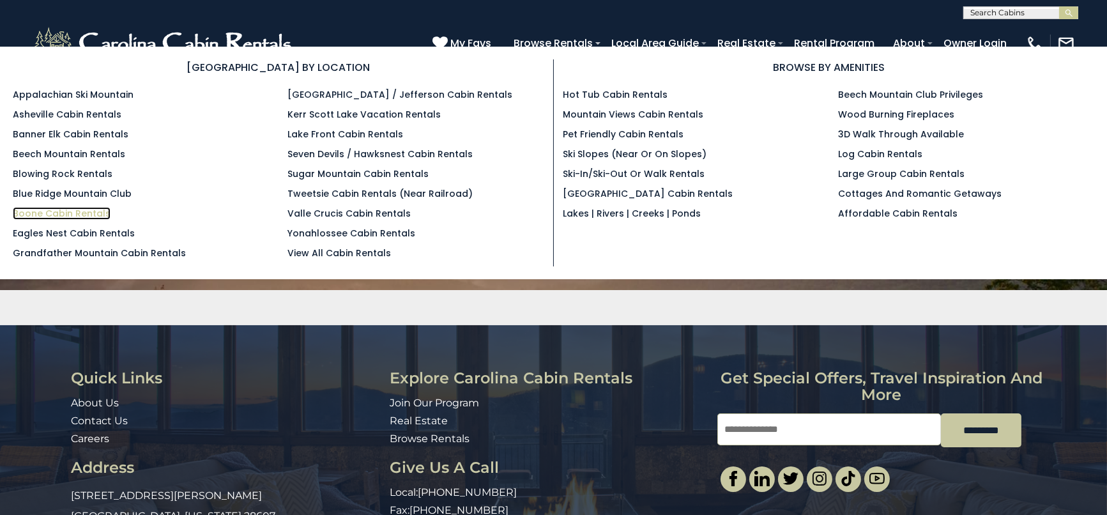
click at [61, 211] on link "Boone Cabin Rentals" at bounding box center [62, 213] width 98 height 13
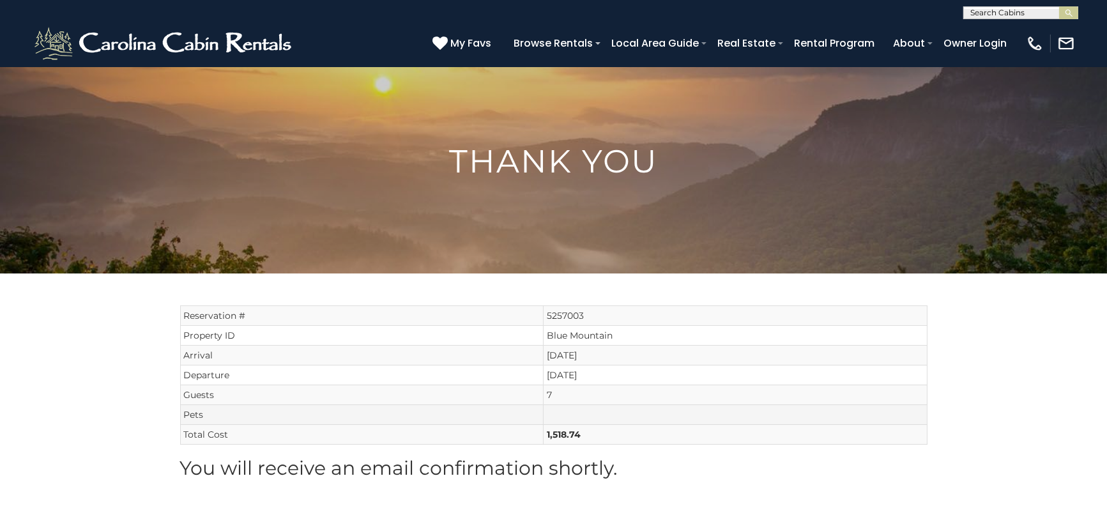
scroll to position [71, 0]
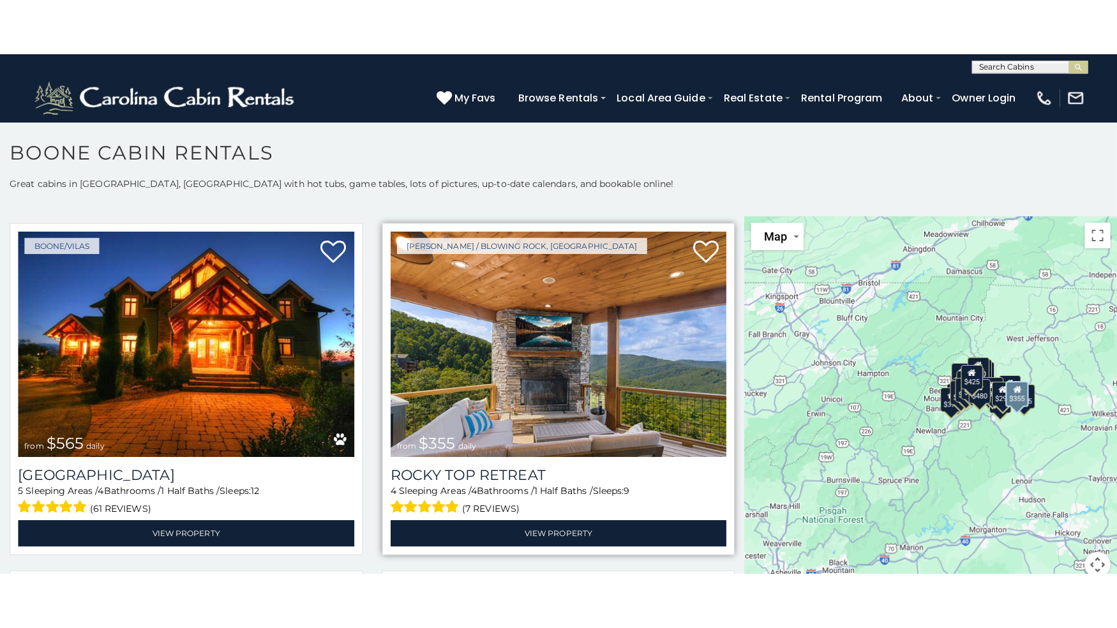
scroll to position [922, 0]
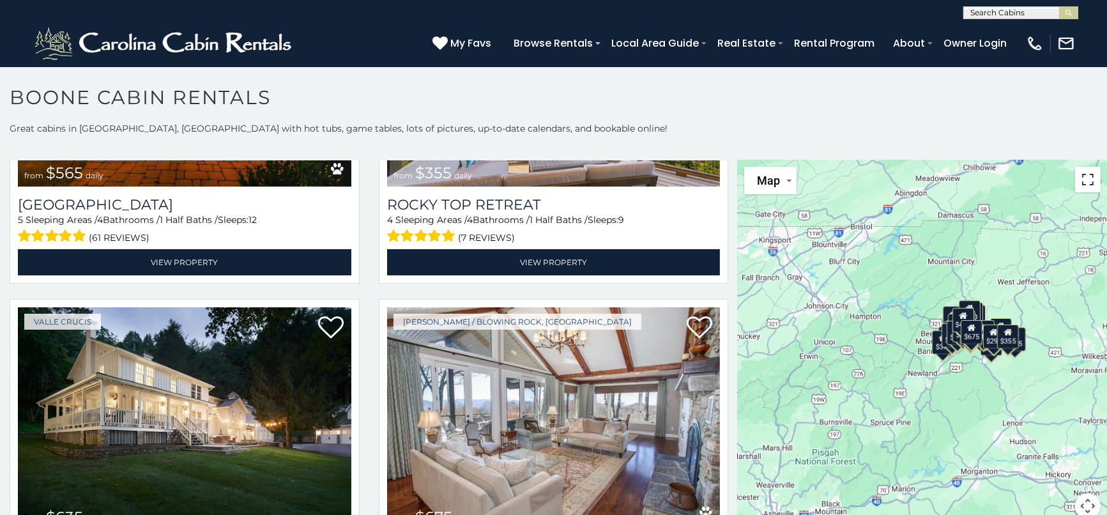
click at [1079, 185] on button "Toggle fullscreen view" at bounding box center [1088, 180] width 26 height 26
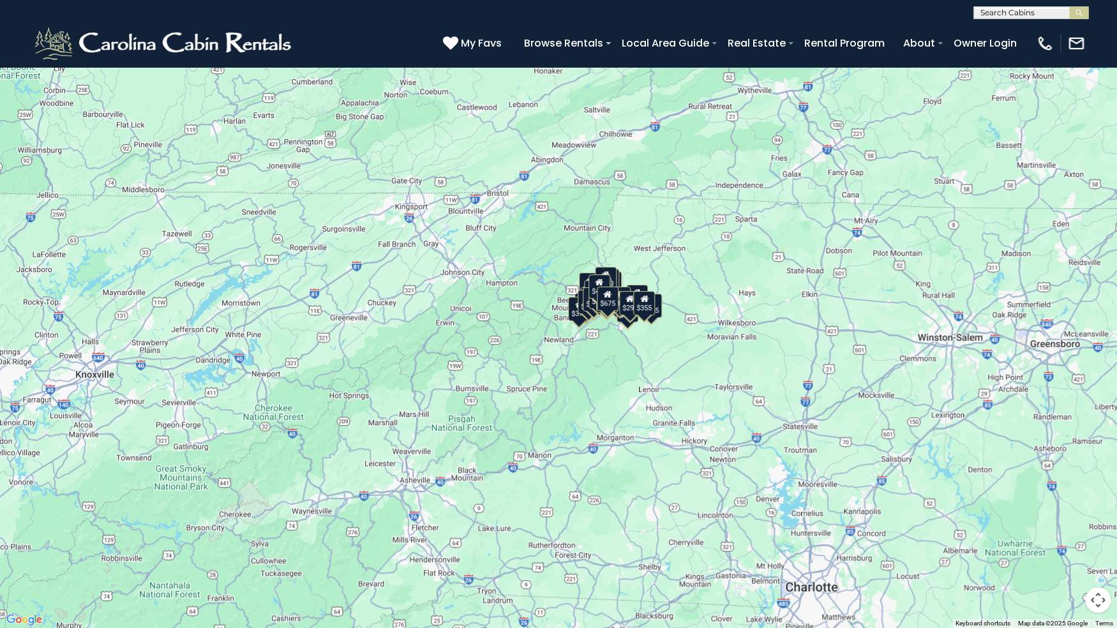
click at [637, 359] on div "$349 $480 $315 $425 $565 $355 $635 $675 $930 $400 $451 $330 $400 $485 $460 $395…" at bounding box center [558, 314] width 1117 height 628
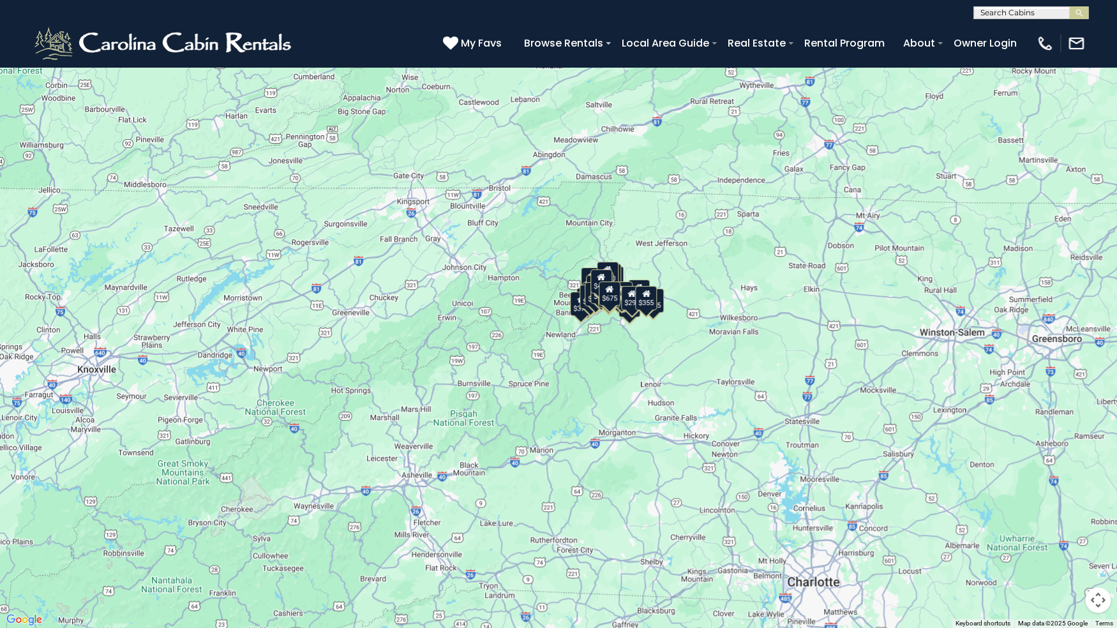
click at [49, 16] on button "Map" at bounding box center [32, 19] width 52 height 27
click at [47, 47] on li "Satellite" at bounding box center [45, 46] width 74 height 22
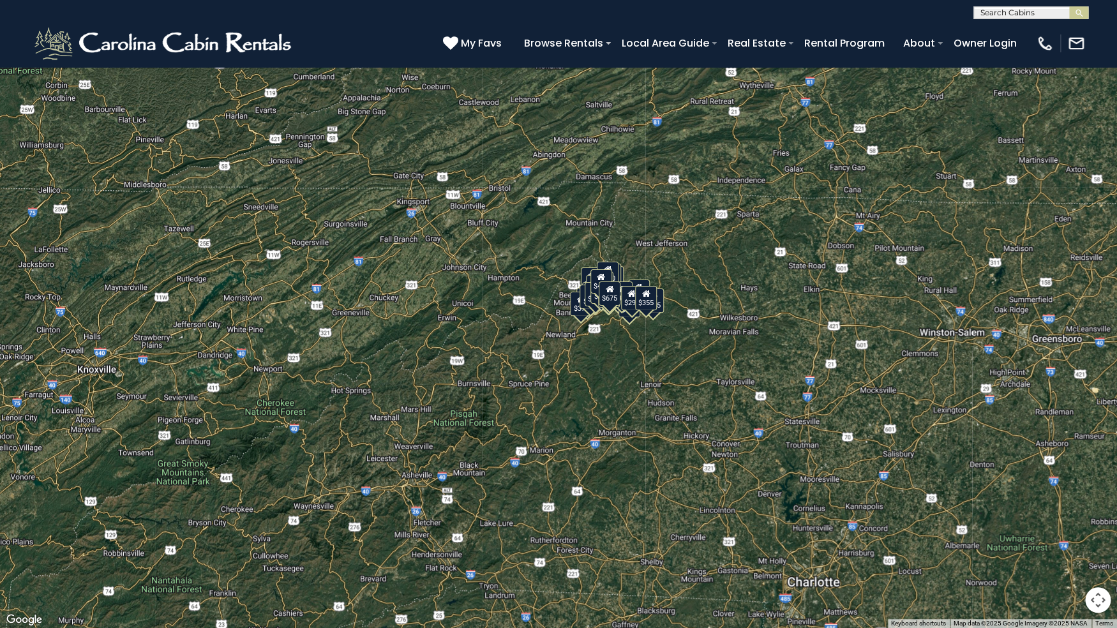
click at [1101, 514] on button "Map camera controls" at bounding box center [1098, 600] width 26 height 26
click at [1068, 514] on button "Zoom in" at bounding box center [1067, 537] width 26 height 26
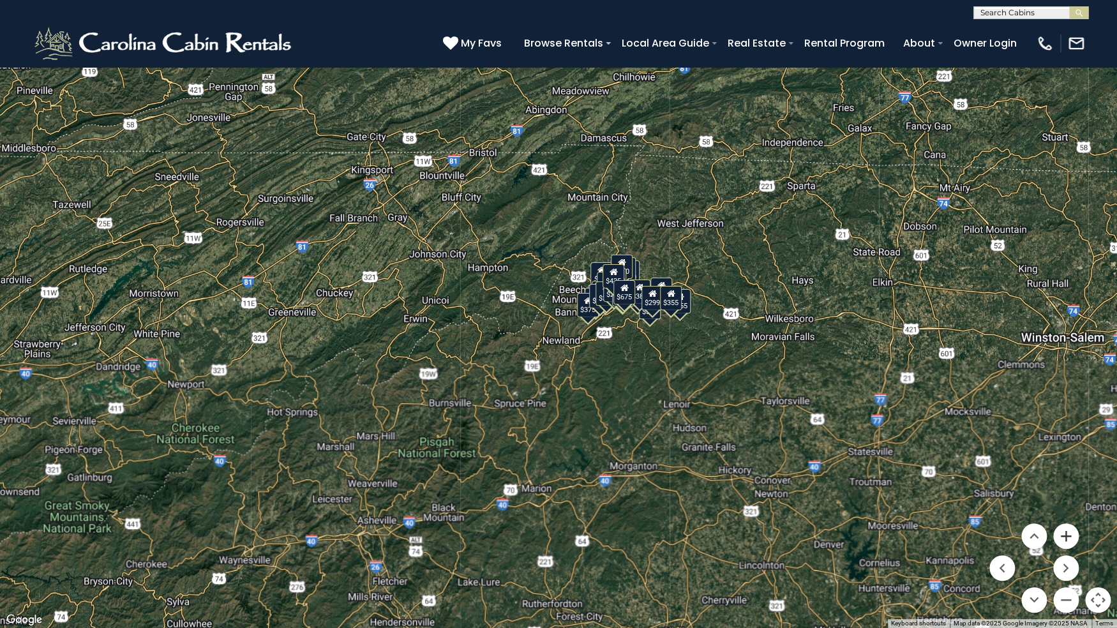
click at [1068, 514] on button "Zoom in" at bounding box center [1067, 537] width 26 height 26
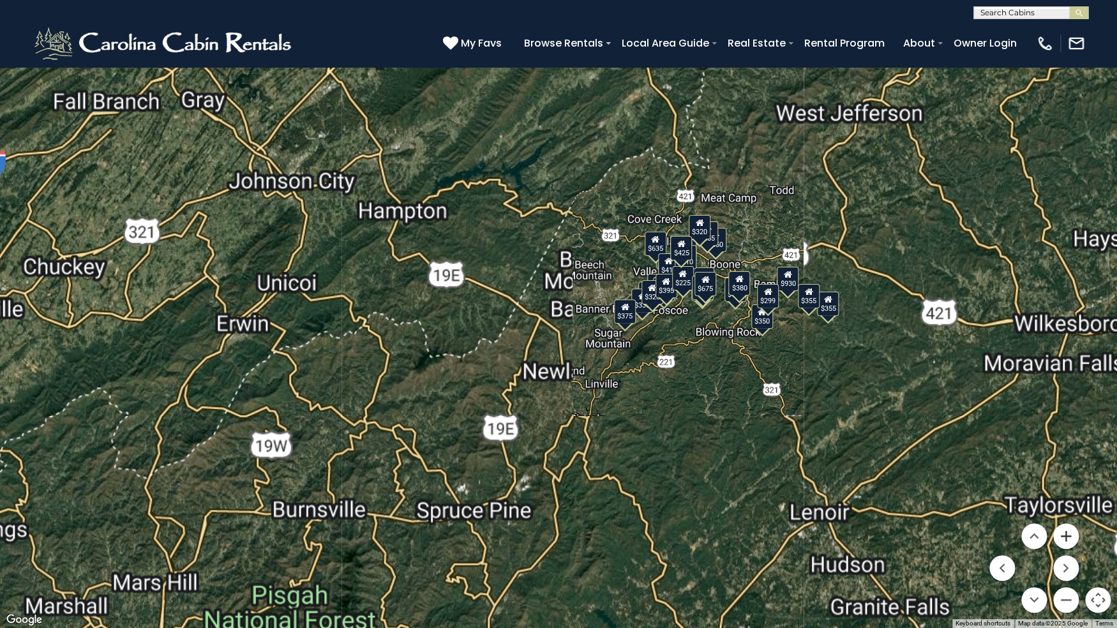
click at [1068, 514] on button "Zoom in" at bounding box center [1067, 537] width 26 height 26
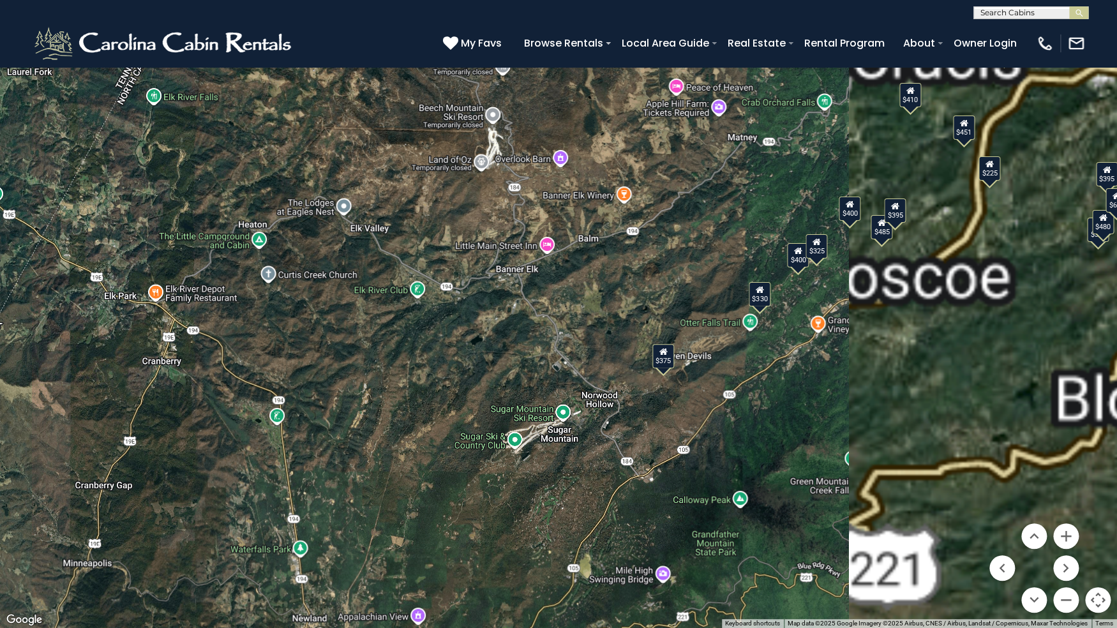
drag, startPoint x: 986, startPoint y: 444, endPoint x: 447, endPoint y: 384, distance: 542.1
click at [447, 384] on div "$349 $480 $315 $425 $565 $355 $635 $675 $930 $400 $451 $330 $400 $485 $460 $395…" at bounding box center [558, 314] width 1117 height 628
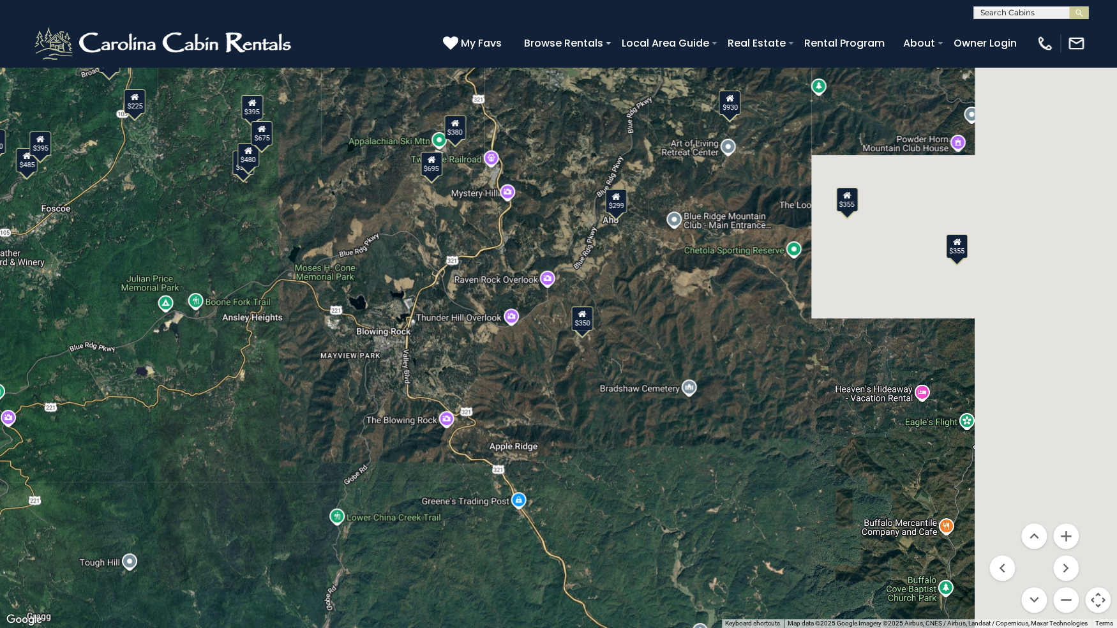
drag, startPoint x: 658, startPoint y: 353, endPoint x: 368, endPoint y: 353, distance: 289.2
click at [368, 353] on div "$349 $480 $315 $425 $565 $355 $635 $675 $930 $400 $451 $330 $400 $485 $460 $395…" at bounding box center [558, 314] width 1117 height 628
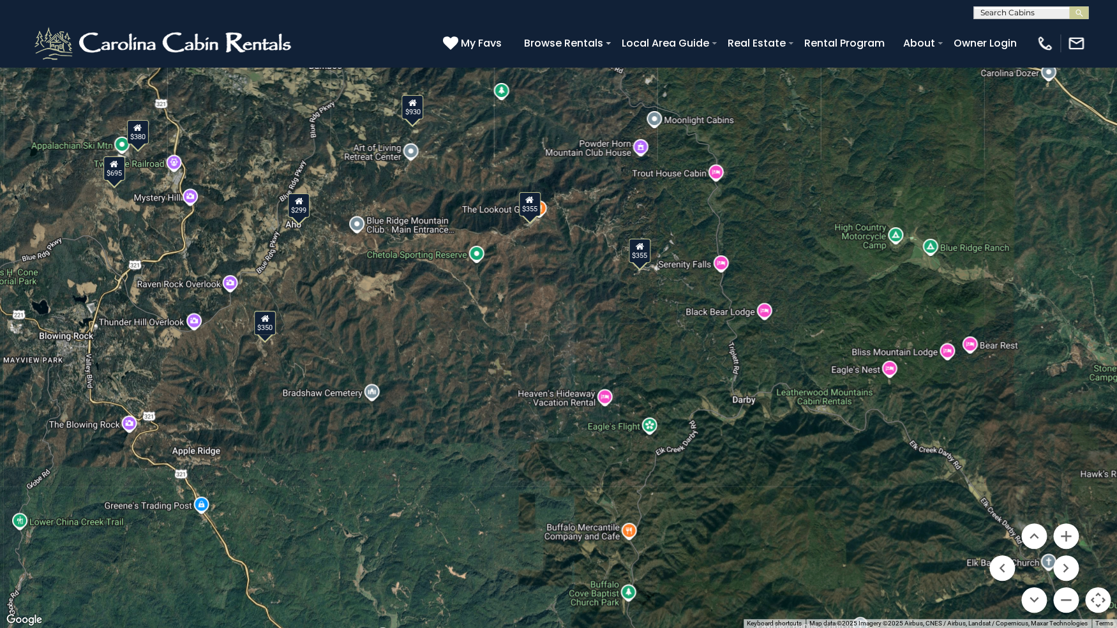
drag, startPoint x: 716, startPoint y: 394, endPoint x: 449, endPoint y: 400, distance: 267.6
click at [449, 400] on div "$349 $480 $315 $425 $565 $355 $635 $675 $930 $400 $451 $330 $400 $485 $460 $395…" at bounding box center [558, 314] width 1117 height 628
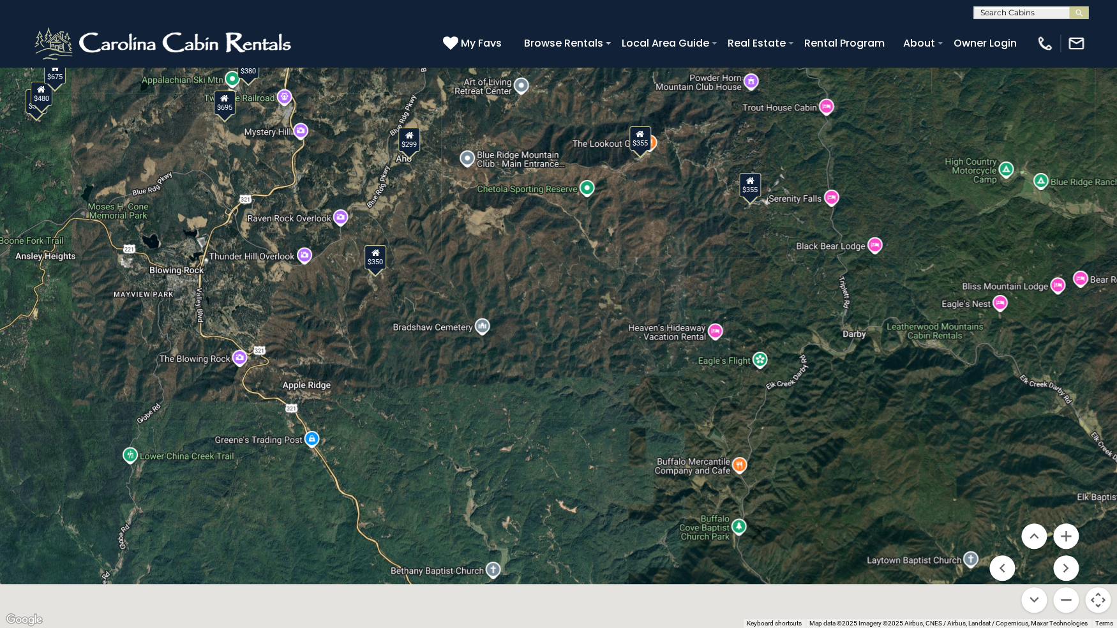
drag, startPoint x: 494, startPoint y: 384, endPoint x: 644, endPoint y: 275, distance: 186.5
click at [644, 275] on div "$349 $480 $315 $425 $565 $355 $635 $675 $930 $400 $451 $330 $400 $485 $460 $395…" at bounding box center [558, 314] width 1117 height 628
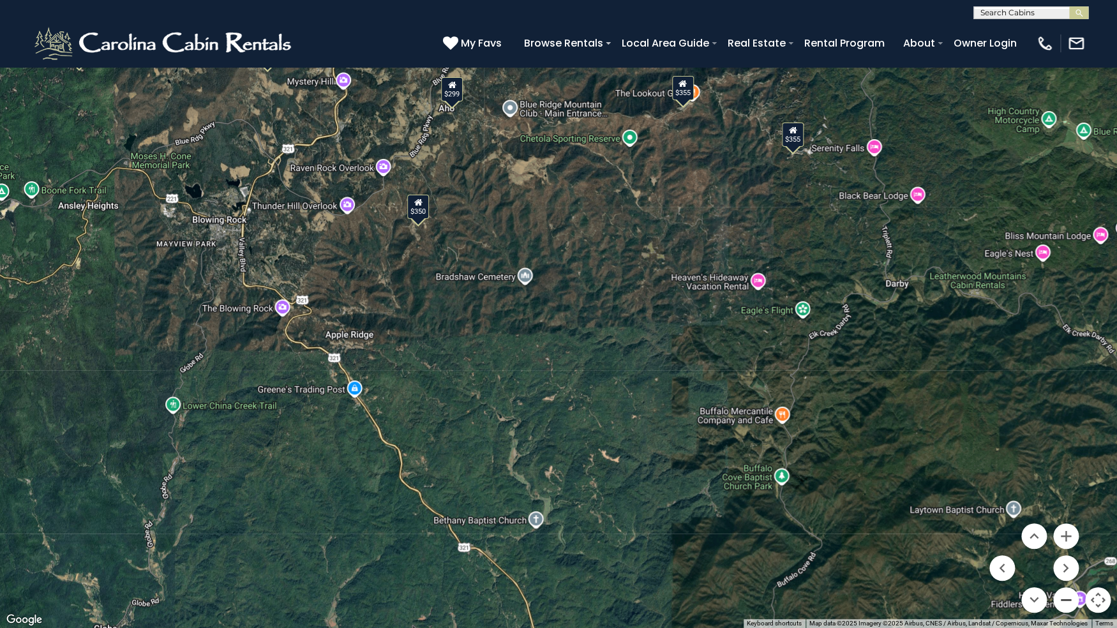
click at [1068, 514] on button "Zoom out" at bounding box center [1067, 600] width 26 height 26
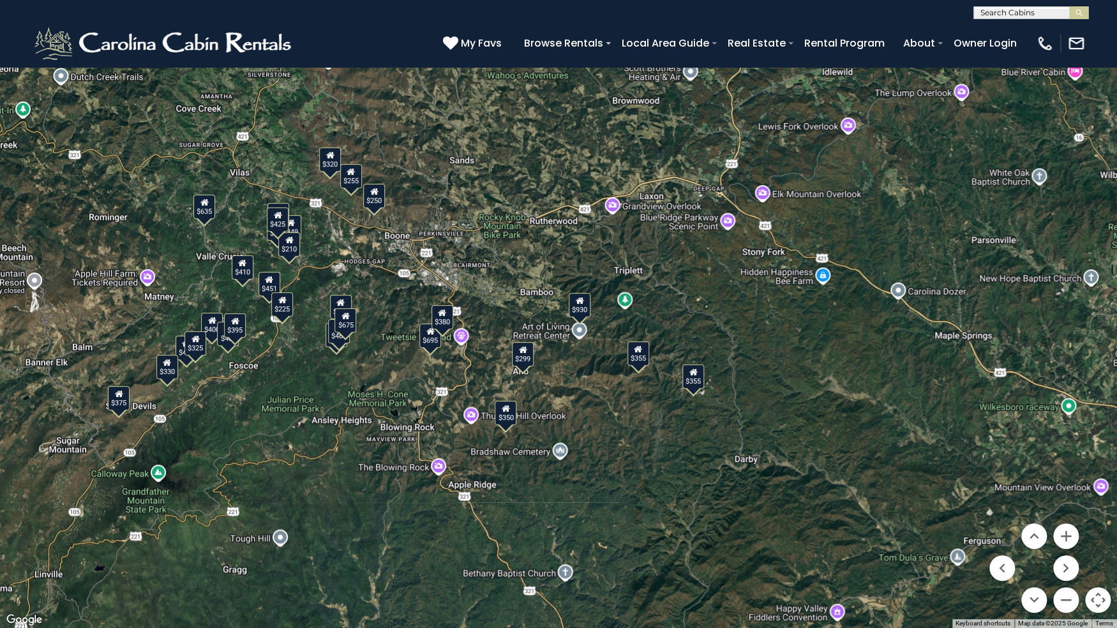
drag, startPoint x: 716, startPoint y: 362, endPoint x: 709, endPoint y: 531, distance: 169.4
click at [707, 514] on div "$349 $480 $315 $425 $565 $355 $635 $675 $930 $400 $451 $330 $400 $485 $460 $395…" at bounding box center [558, 314] width 1117 height 628
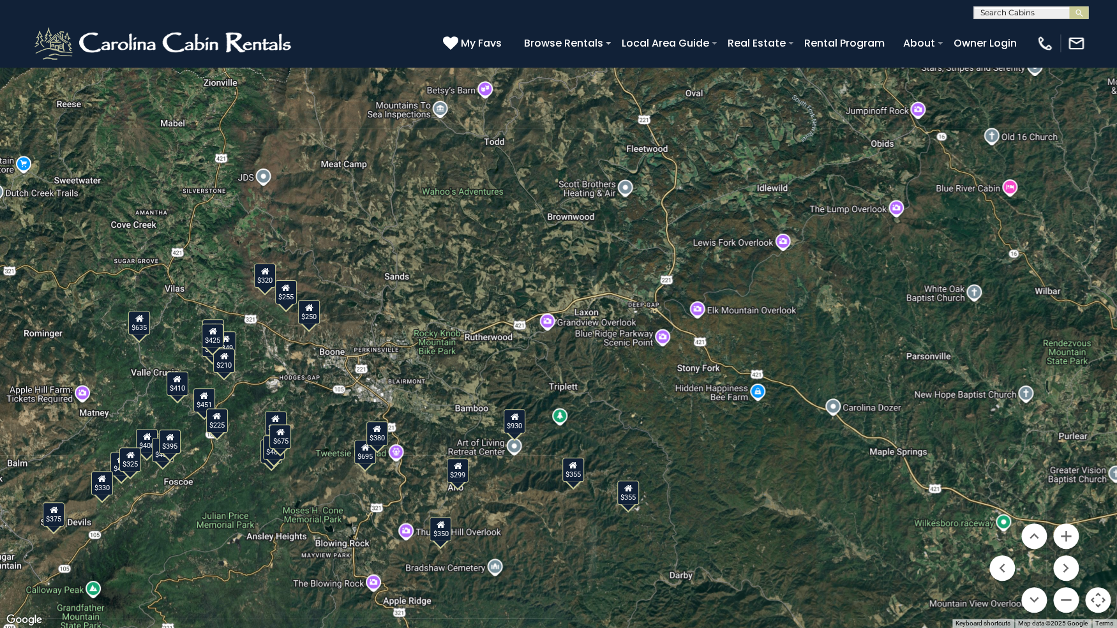
drag, startPoint x: 572, startPoint y: 252, endPoint x: 554, endPoint y: 366, distance: 115.8
click at [554, 366] on div "$349 $480 $315 $425 $565 $355 $635 $675 $930 $400 $451 $330 $400 $485 $460 $395…" at bounding box center [558, 314] width 1117 height 628
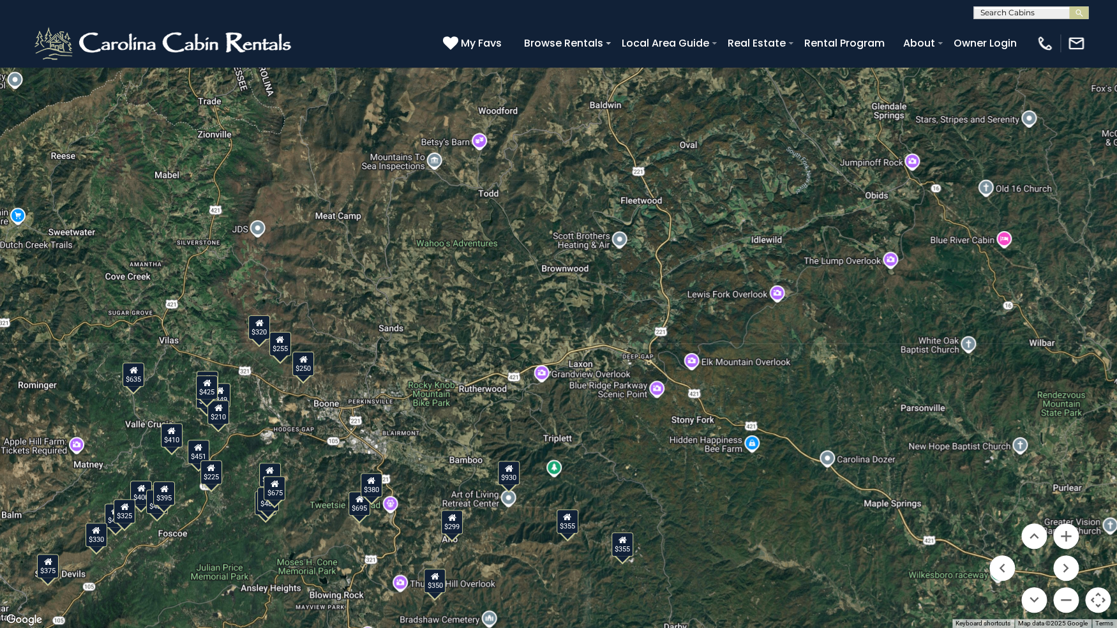
drag, startPoint x: 567, startPoint y: 351, endPoint x: 557, endPoint y: 405, distance: 55.1
click at [561, 402] on div "$349 $480 $315 $425 $565 $355 $635 $675 $930 $400 $451 $330 $400 $485 $460 $395…" at bounding box center [558, 314] width 1117 height 628
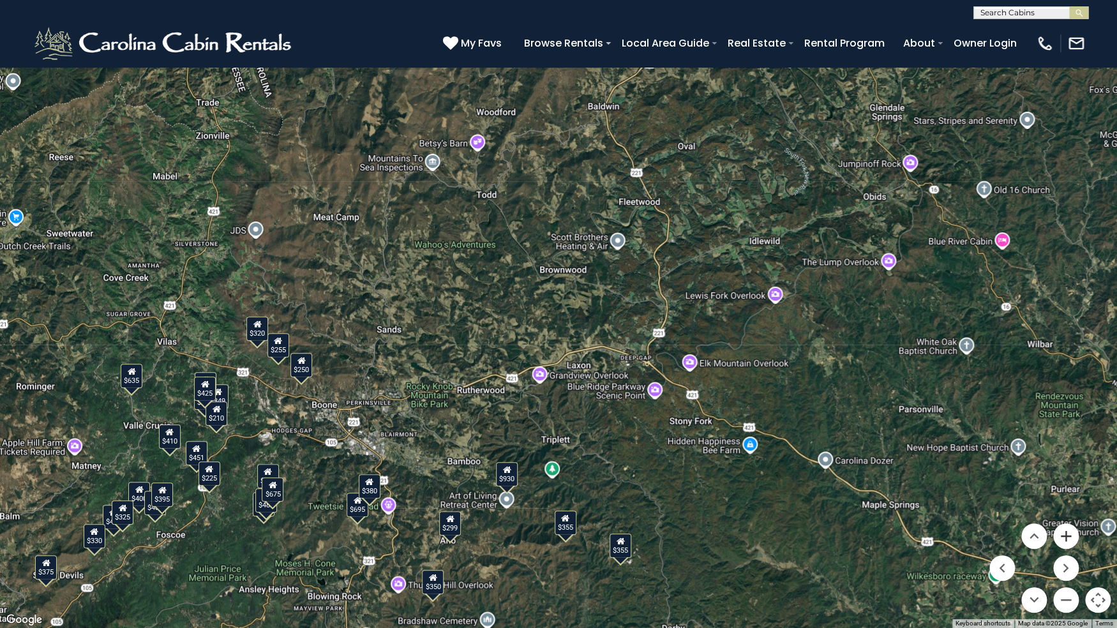
click at [1062, 514] on button "Zoom in" at bounding box center [1067, 537] width 26 height 26
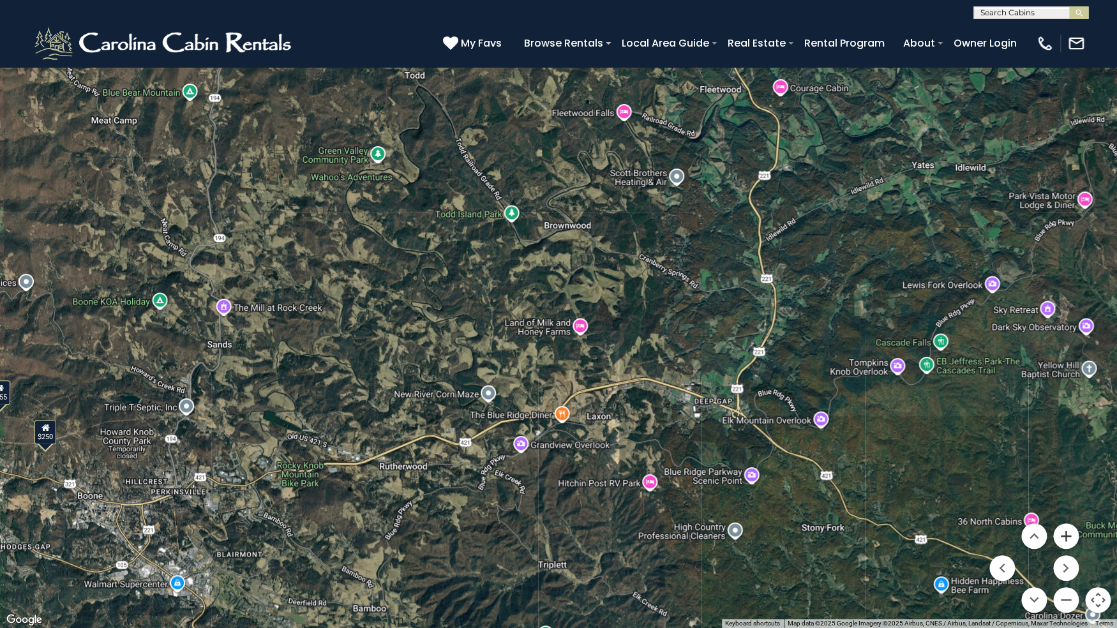
click at [1062, 514] on button "Zoom in" at bounding box center [1067, 537] width 26 height 26
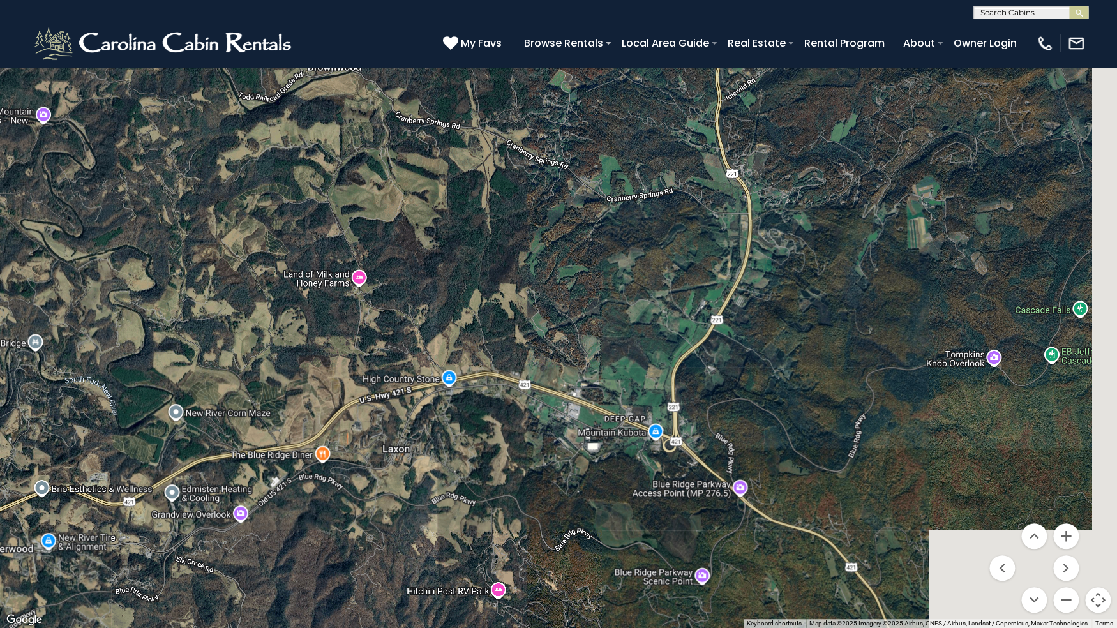
drag, startPoint x: 975, startPoint y: 490, endPoint x: 732, endPoint y: 420, distance: 253.2
click at [732, 420] on div "$349 $480 $315 $425 $565 $355 $635 $675 $930 $400 $451 $330 $400 $485 $460 $395…" at bounding box center [558, 314] width 1117 height 628
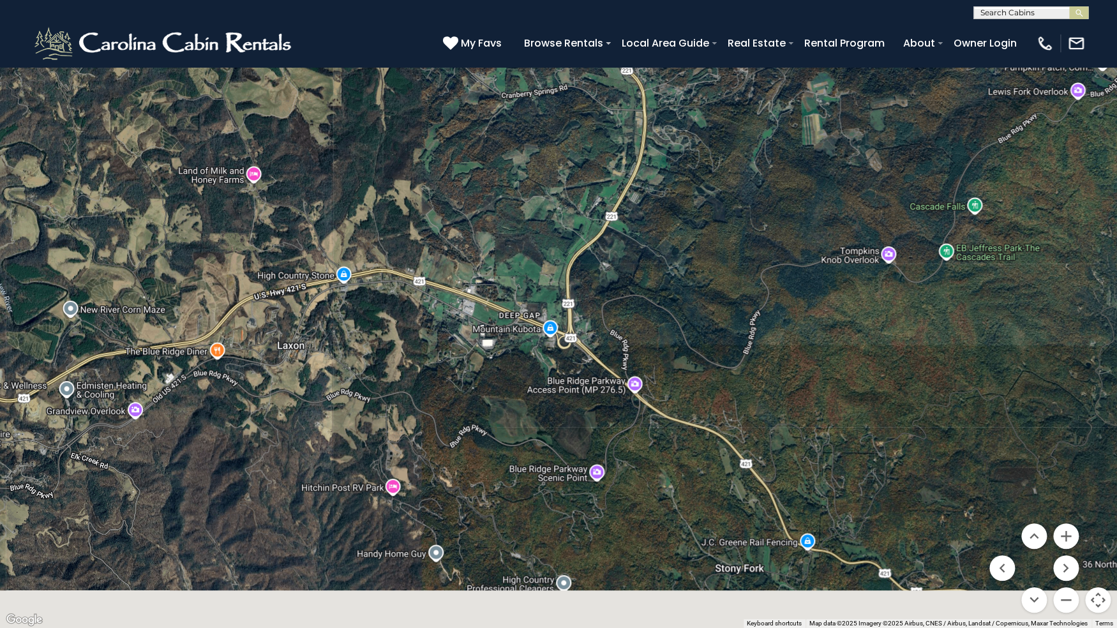
drag, startPoint x: 884, startPoint y: 519, endPoint x: 794, endPoint y: 430, distance: 126.4
click at [794, 430] on div "$349 $480 $315 $425 $565 $355 $635 $675 $930 $400 $451 $330 $400 $485 $460 $395…" at bounding box center [558, 314] width 1117 height 628
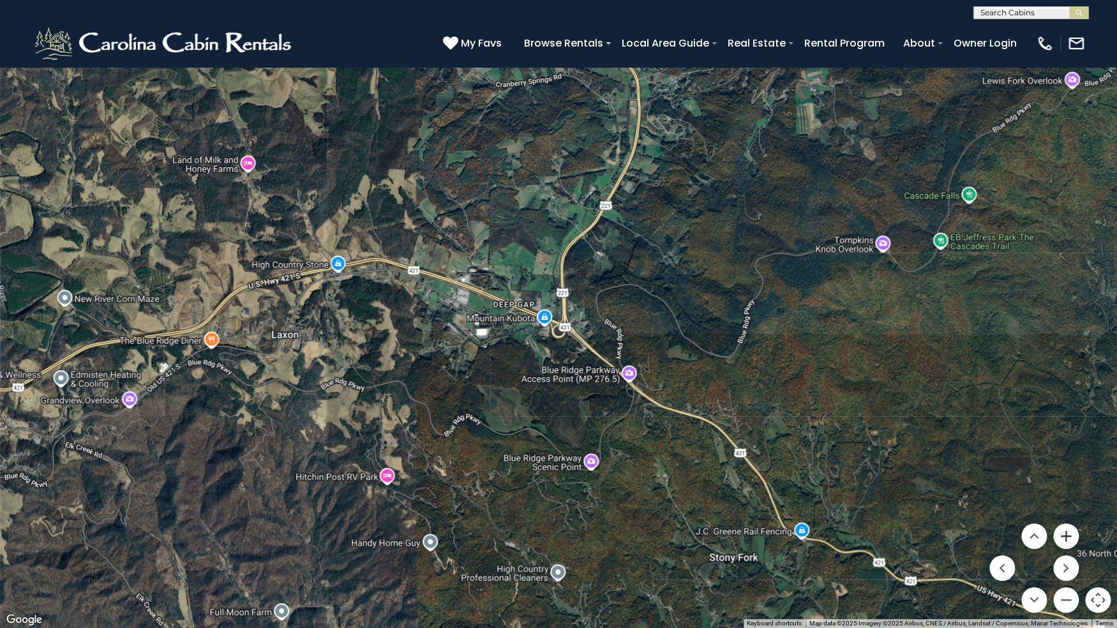
click at [1062, 514] on button "Zoom in" at bounding box center [1067, 537] width 26 height 26
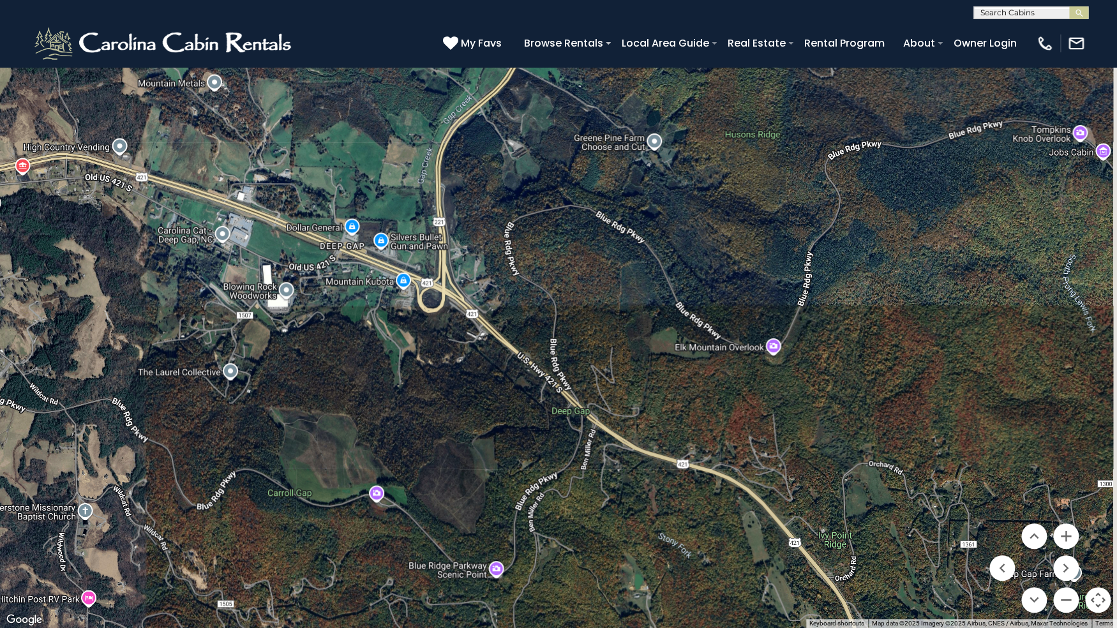
drag, startPoint x: 953, startPoint y: 451, endPoint x: 808, endPoint y: 385, distance: 159.7
click at [808, 385] on div "$349 $480 $315 $425 $565 $355 $635 $675 $930 $400 $451 $330 $400 $485 $460 $395…" at bounding box center [558, 314] width 1117 height 628
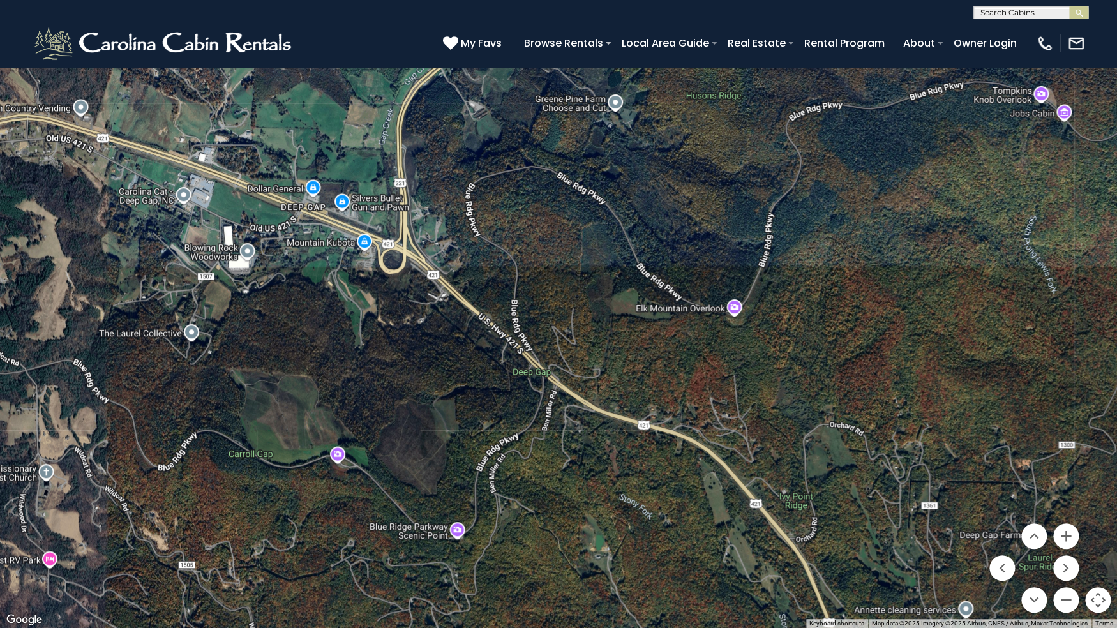
click at [743, 435] on div "$349 $480 $315 $425 $565 $355 $635 $675 $930 $400 $451 $330 $400 $485 $460 $395…" at bounding box center [558, 314] width 1117 height 628
click at [1075, 514] on button "Zoom in" at bounding box center [1067, 537] width 26 height 26
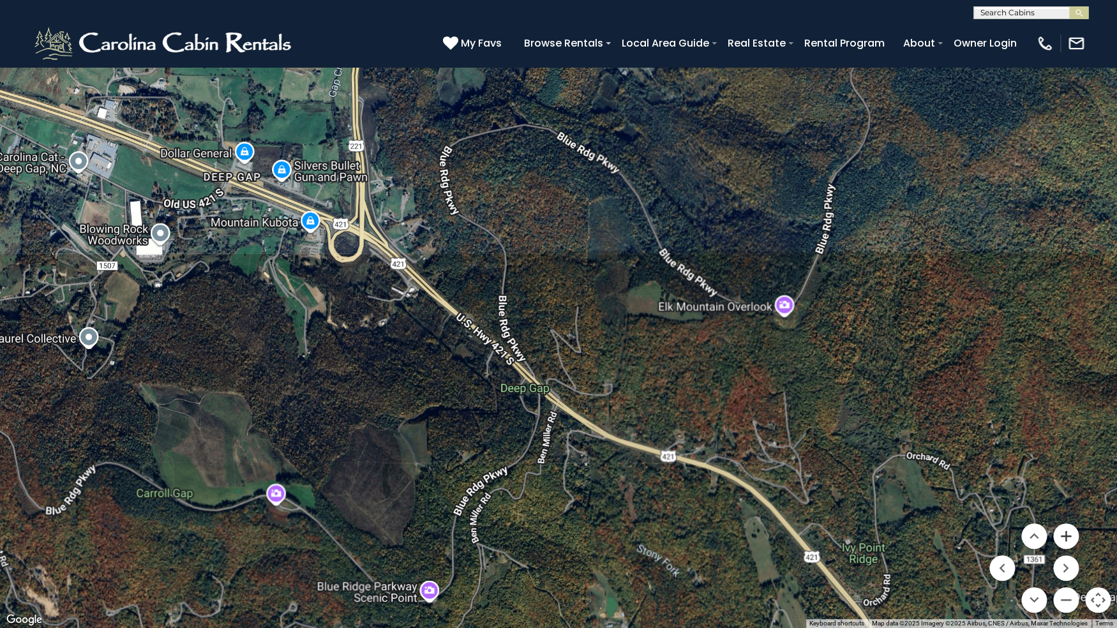
click at [1077, 514] on button "Zoom in" at bounding box center [1067, 537] width 26 height 26
click at [1078, 514] on button "Zoom in" at bounding box center [1067, 537] width 26 height 26
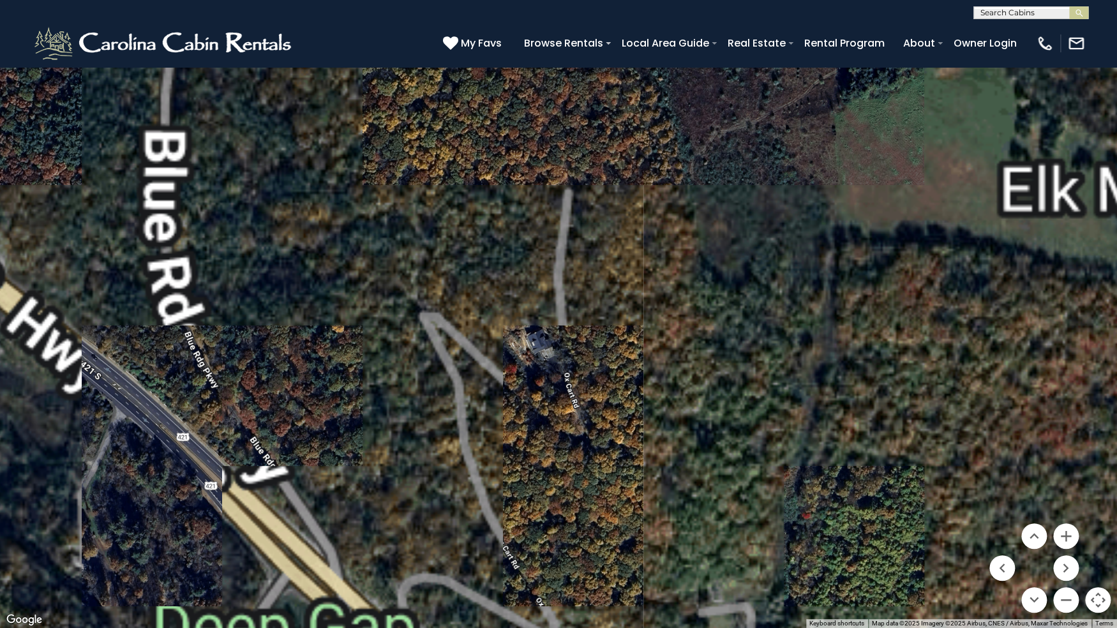
drag, startPoint x: 931, startPoint y: 416, endPoint x: 434, endPoint y: 24, distance: 633.3
click at [488, 51] on div "$349 $480 $315 $425 $565 $355 $635 $675 $930 $400 $451 $330 $400 $485 $460 $395…" at bounding box center [558, 314] width 1117 height 628
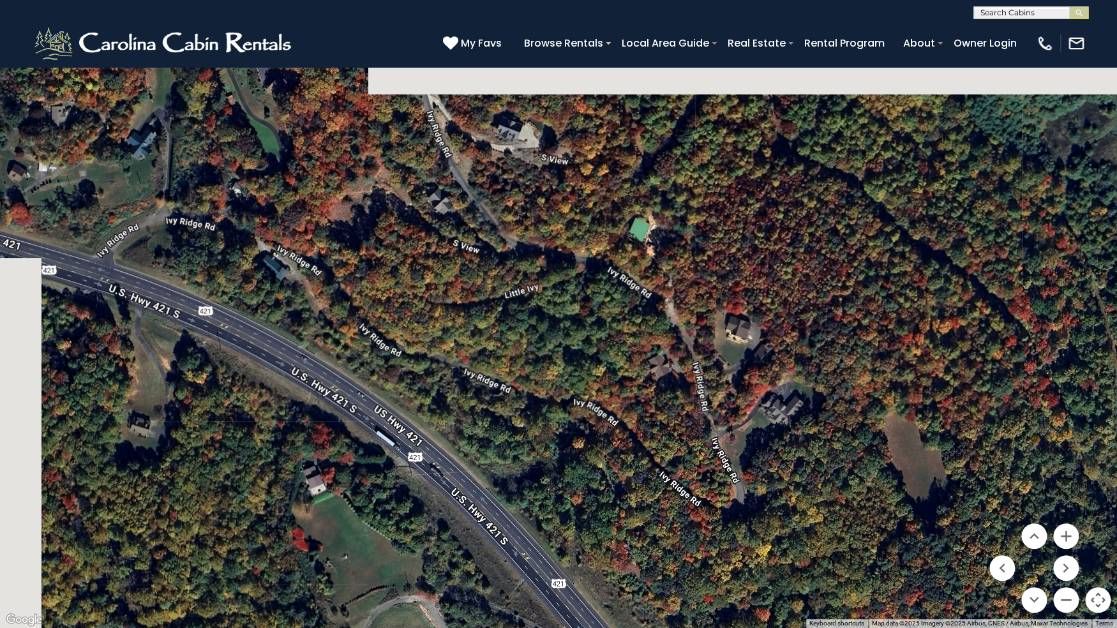
drag, startPoint x: 425, startPoint y: 197, endPoint x: 696, endPoint y: 397, distance: 337.0
click at [696, 397] on div "$349 $480 $315 $425 $565 $355 $635 $675 $930 $400 $451 $330 $400 $485 $460 $395…" at bounding box center [558, 314] width 1117 height 628
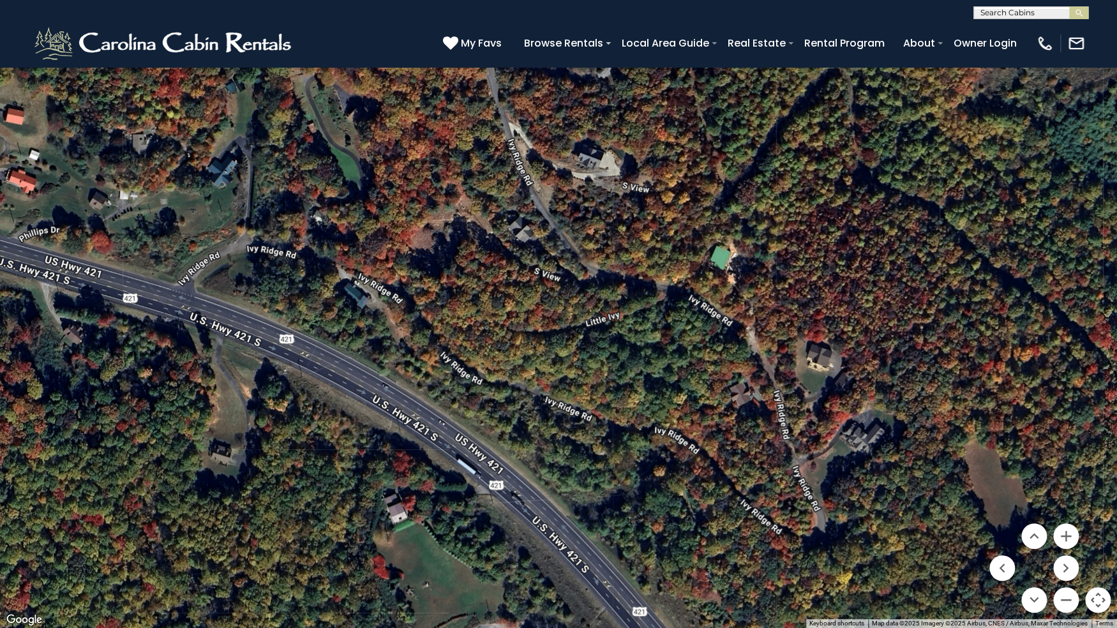
drag, startPoint x: 627, startPoint y: 345, endPoint x: 608, endPoint y: 331, distance: 23.8
click at [608, 331] on div "$349 $480 $315 $425 $565 $355 $635 $675 $930 $400 $451 $330 $400 $485 $460 $395…" at bounding box center [558, 314] width 1117 height 628
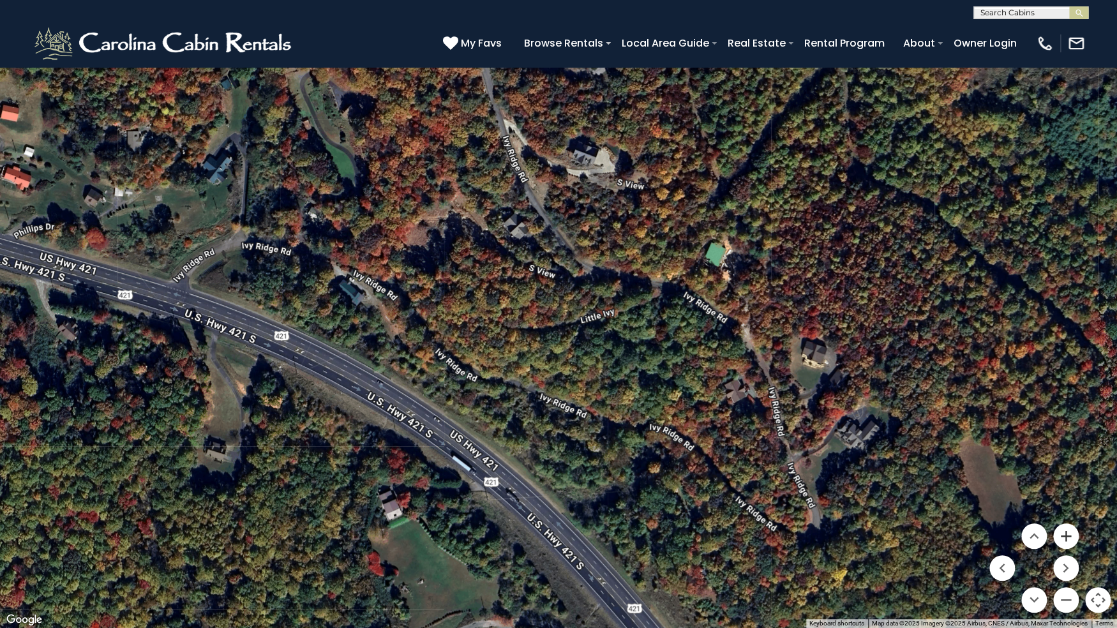
click at [1068, 514] on button "Zoom in" at bounding box center [1067, 537] width 26 height 26
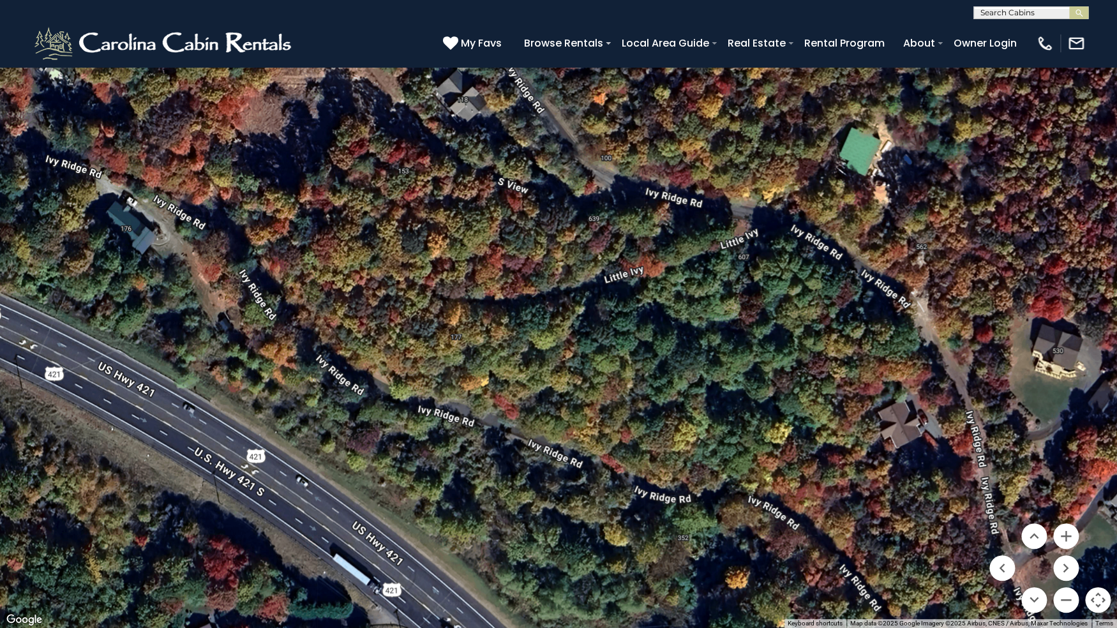
drag, startPoint x: 835, startPoint y: 439, endPoint x: 732, endPoint y: 217, distance: 244.5
click at [732, 217] on div "$349 $480 $315 $425 $565 $355 $635 $675 $930 $400 $451 $330 $400 $485 $460 $395…" at bounding box center [558, 314] width 1117 height 628
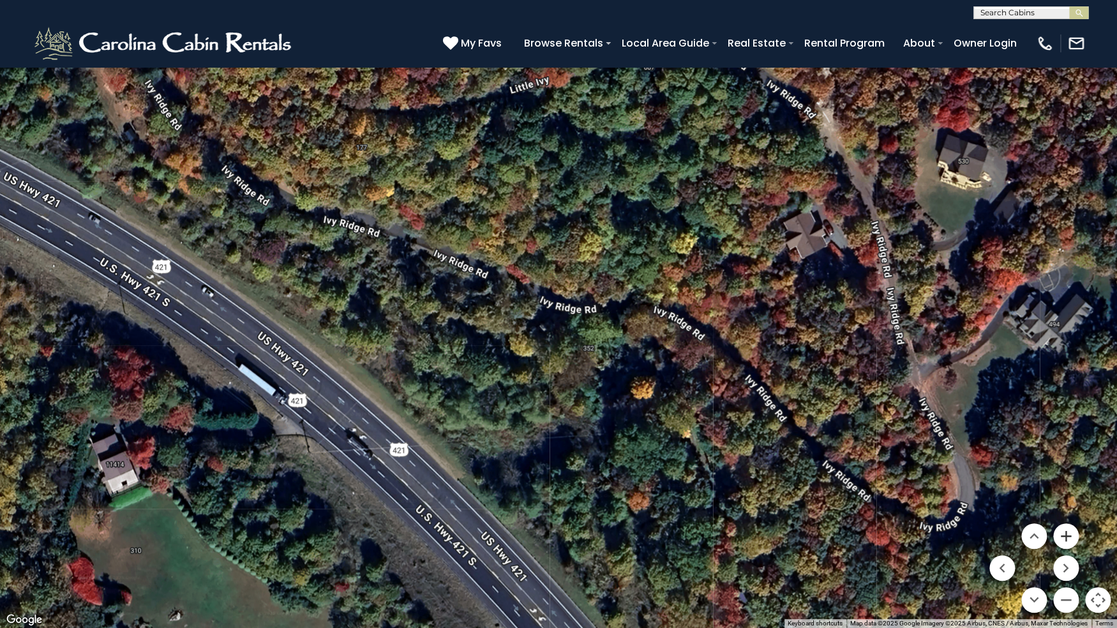
click at [1064, 514] on button "Zoom in" at bounding box center [1067, 537] width 26 height 26
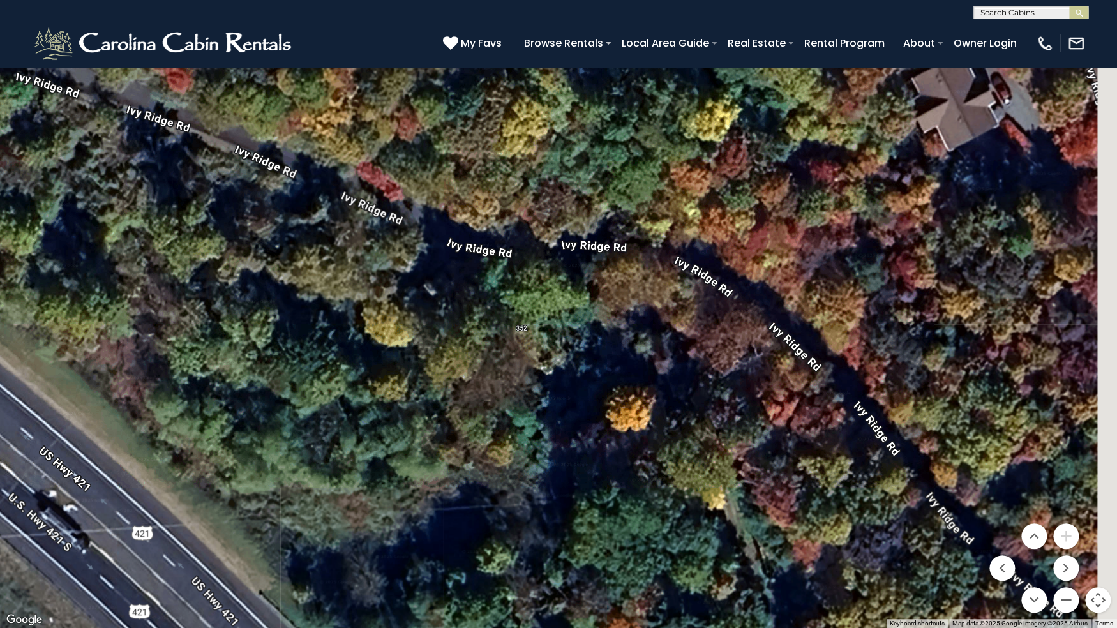
drag, startPoint x: 786, startPoint y: 419, endPoint x: 676, endPoint y: 363, distance: 123.9
click at [688, 365] on div "$349 $480 $315 $425 $565 $355 $635 $675 $930 $400 $451 $330 $400 $485 $460 $395…" at bounding box center [558, 314] width 1117 height 628
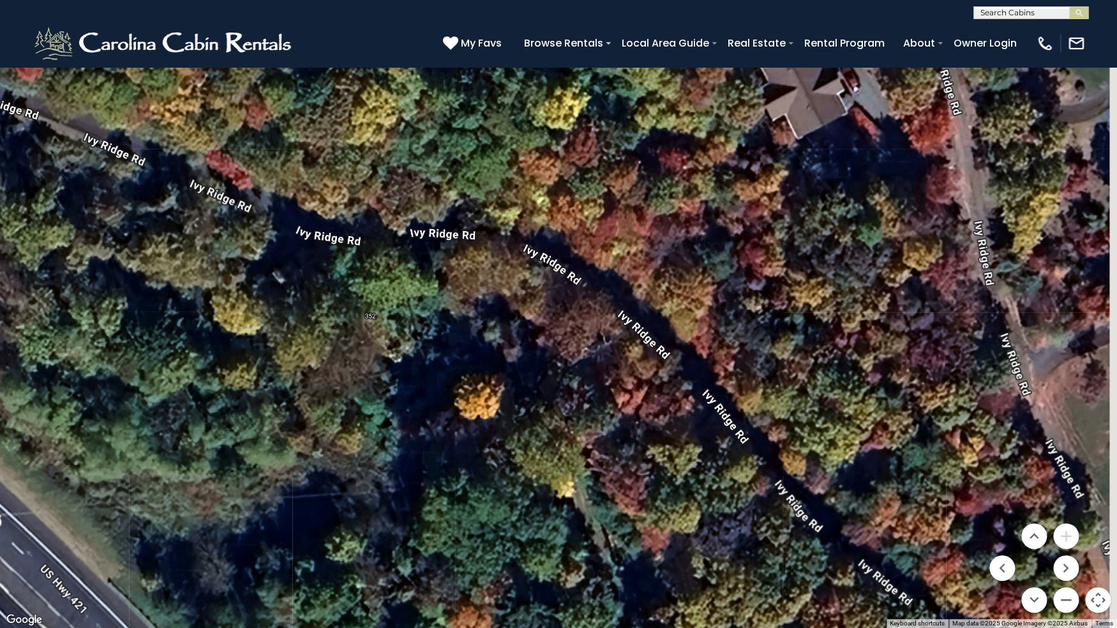
drag, startPoint x: 760, startPoint y: 379, endPoint x: 605, endPoint y: 342, distance: 158.9
click at [605, 352] on div "$349 $480 $315 $425 $565 $355 $635 $675 $930 $400 $451 $330 $400 $485 $460 $395…" at bounding box center [558, 314] width 1117 height 628
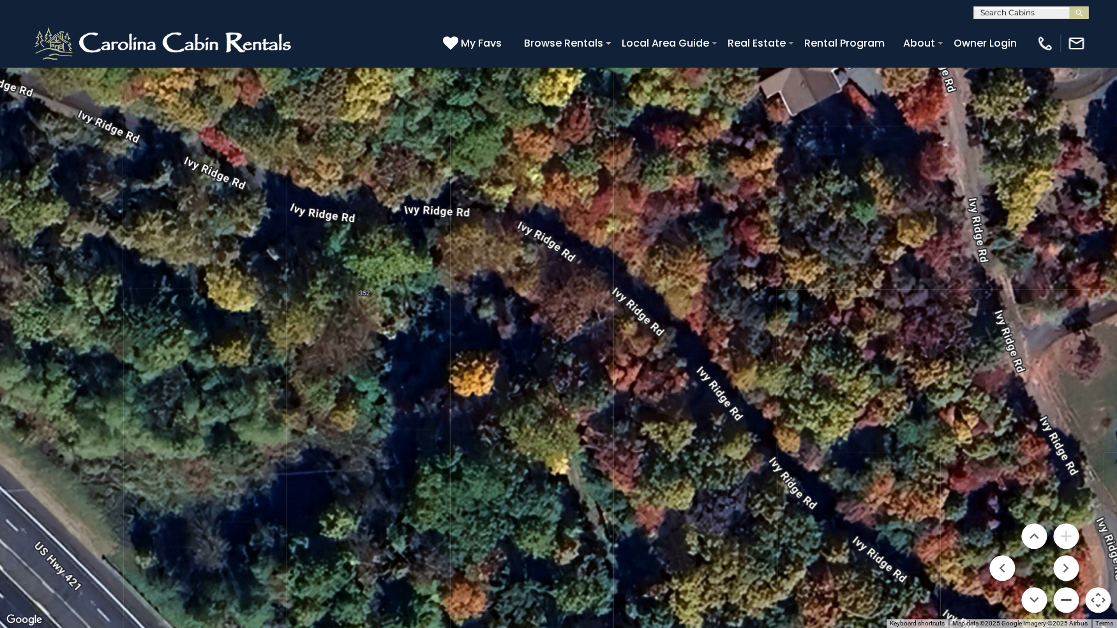
click at [1068, 514] on button "Zoom out" at bounding box center [1067, 600] width 26 height 26
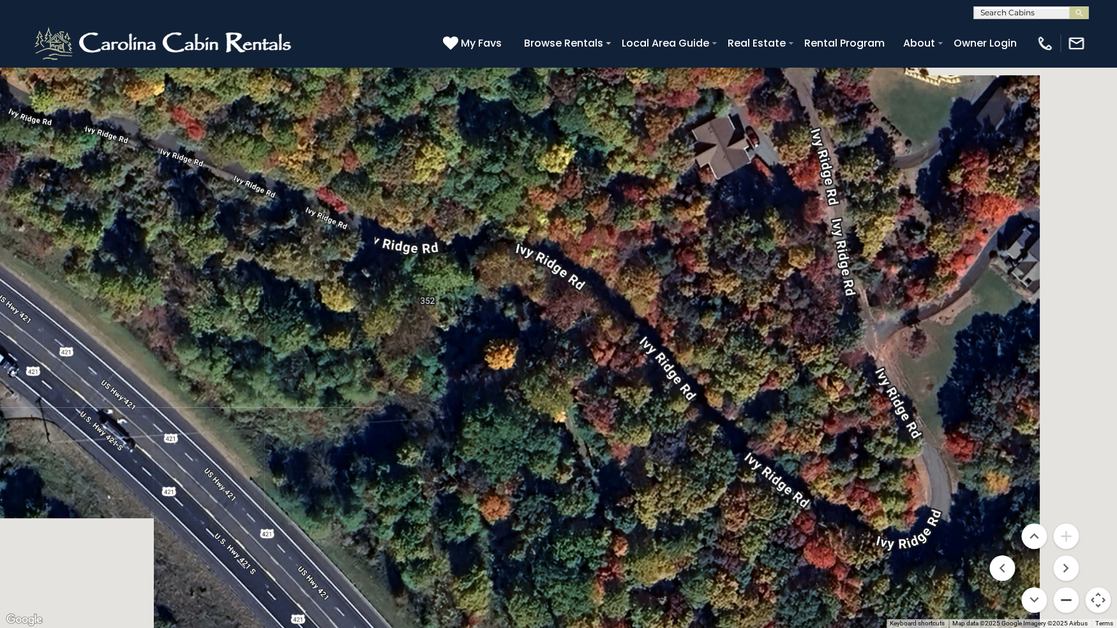
click at [1068, 514] on button "Zoom out" at bounding box center [1067, 600] width 26 height 26
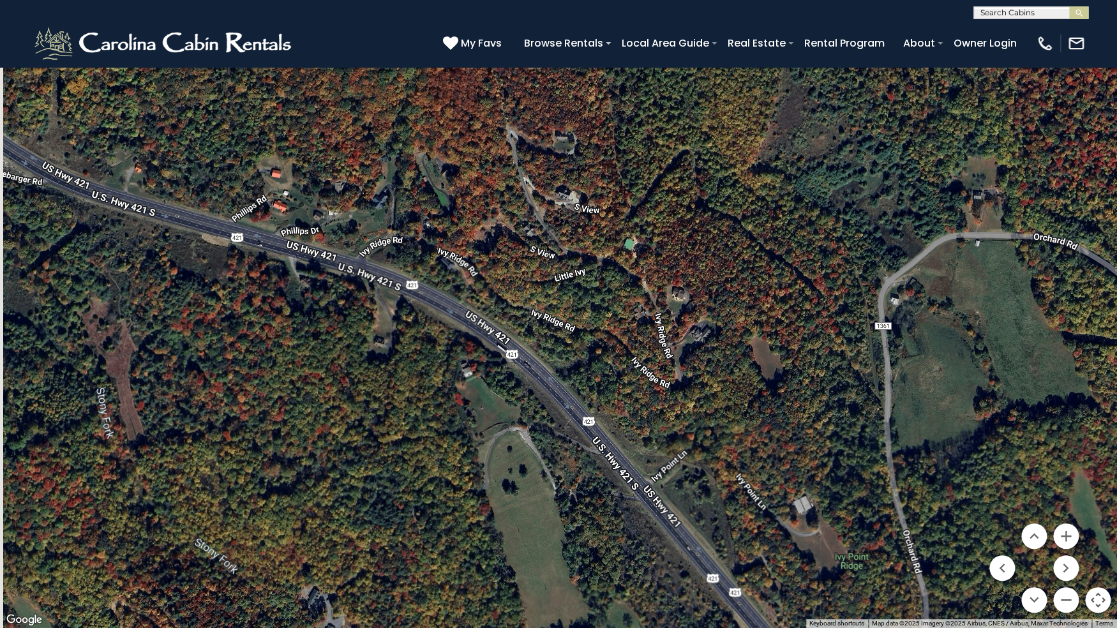
drag, startPoint x: 585, startPoint y: 324, endPoint x: 630, endPoint y: 354, distance: 53.3
click at [637, 356] on div "$349 $480 $315 $425 $565 $355 $635 $675 $930 $400 $451 $330 $400 $485 $460 $395…" at bounding box center [558, 314] width 1117 height 628
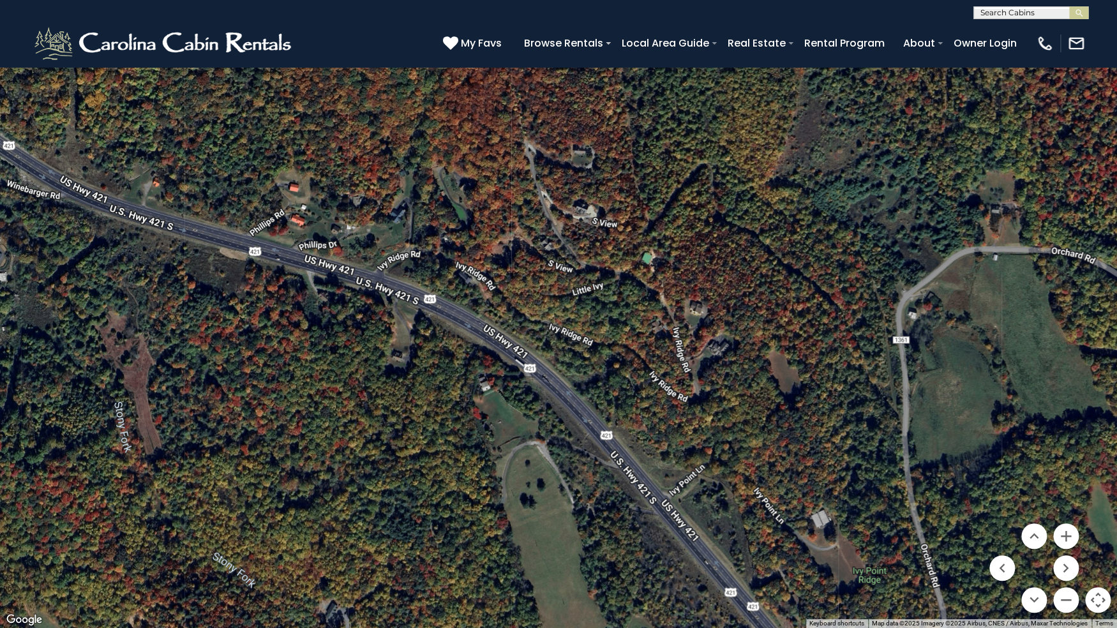
click at [1094, 19] on button "Toggle fullscreen view" at bounding box center [1098, 19] width 26 height 26
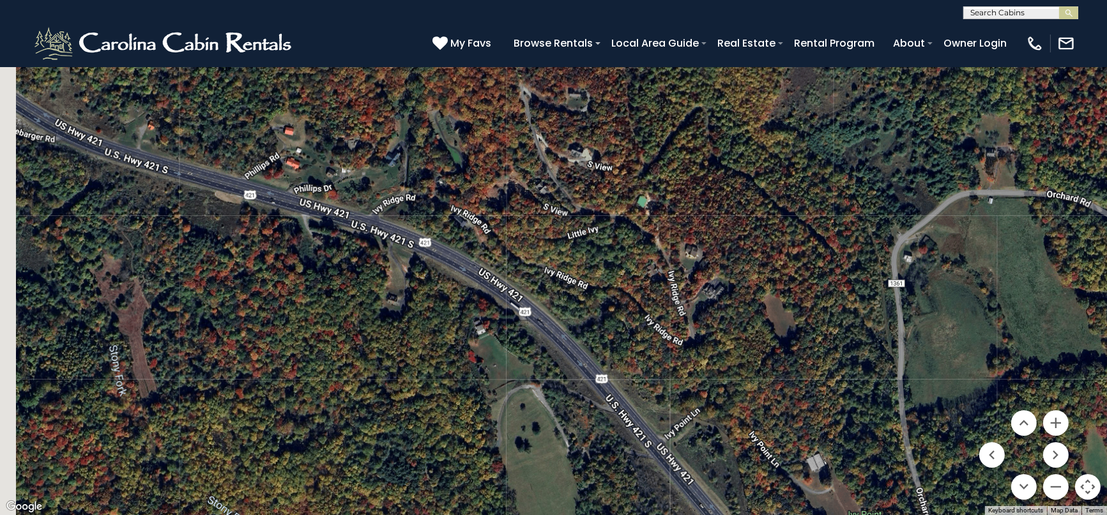
scroll to position [780, 0]
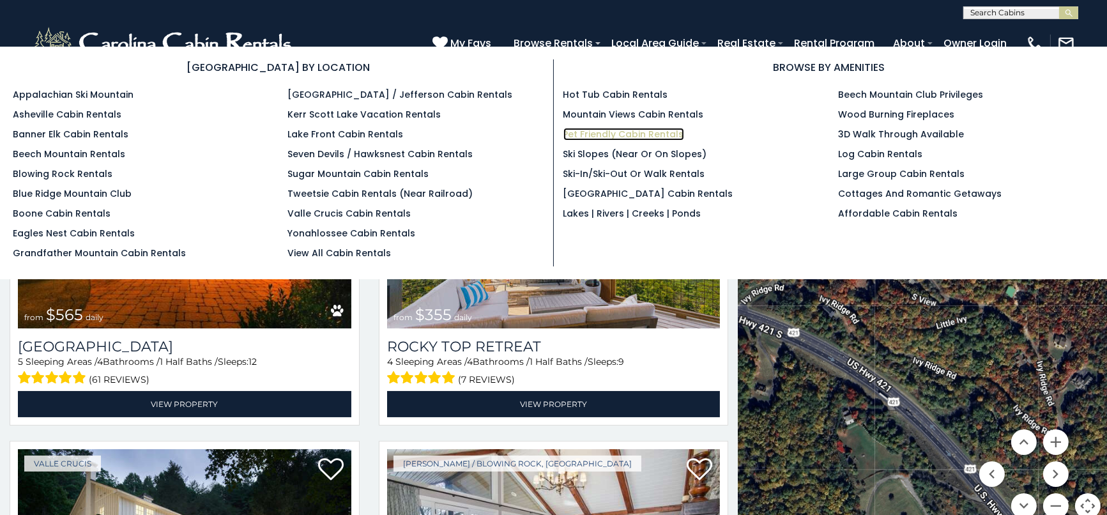
click at [618, 130] on link "Pet Friendly Cabin Rentals" at bounding box center [623, 134] width 121 height 13
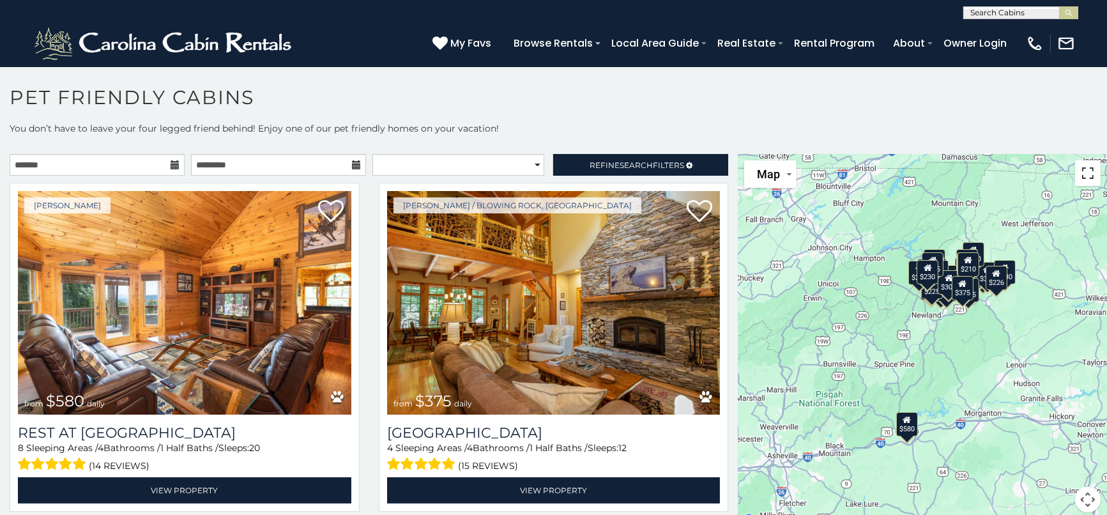
click at [1078, 166] on button "Toggle fullscreen view" at bounding box center [1088, 173] width 26 height 26
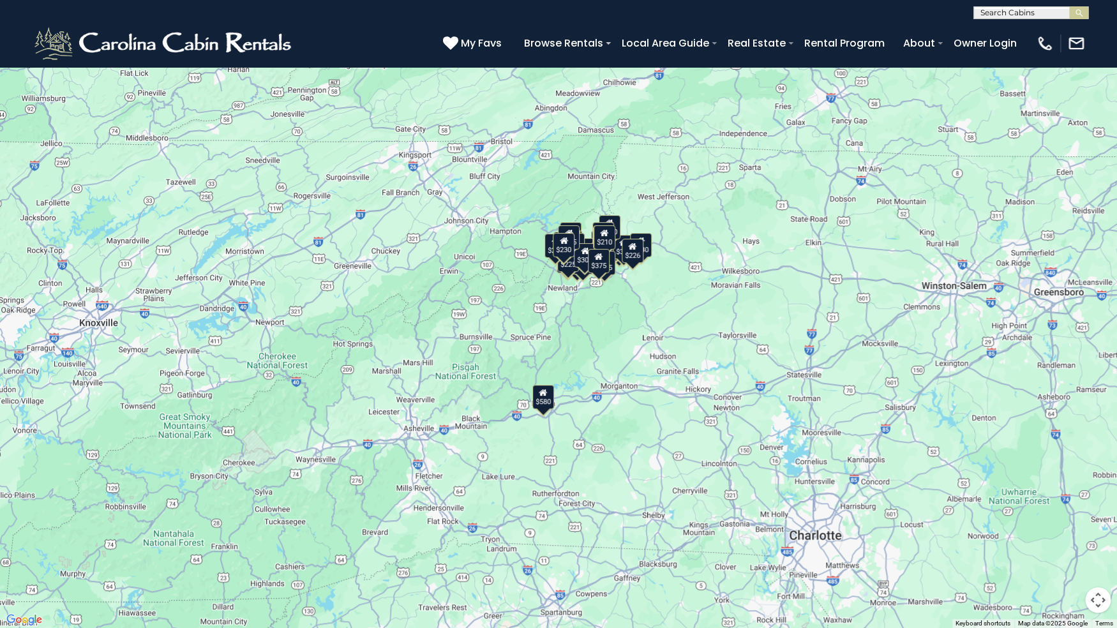
click at [1094, 514] on button "Map camera controls" at bounding box center [1098, 600] width 26 height 26
click at [1067, 514] on button "Zoom in" at bounding box center [1067, 537] width 26 height 26
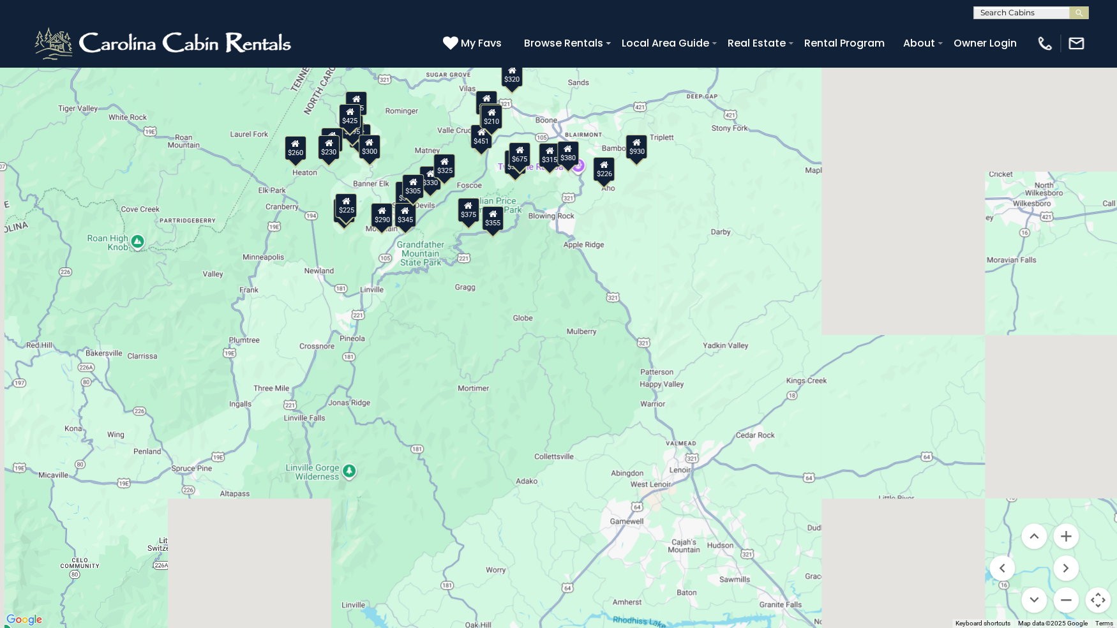
drag, startPoint x: 829, startPoint y: 388, endPoint x: 536, endPoint y: 465, distance: 303.1
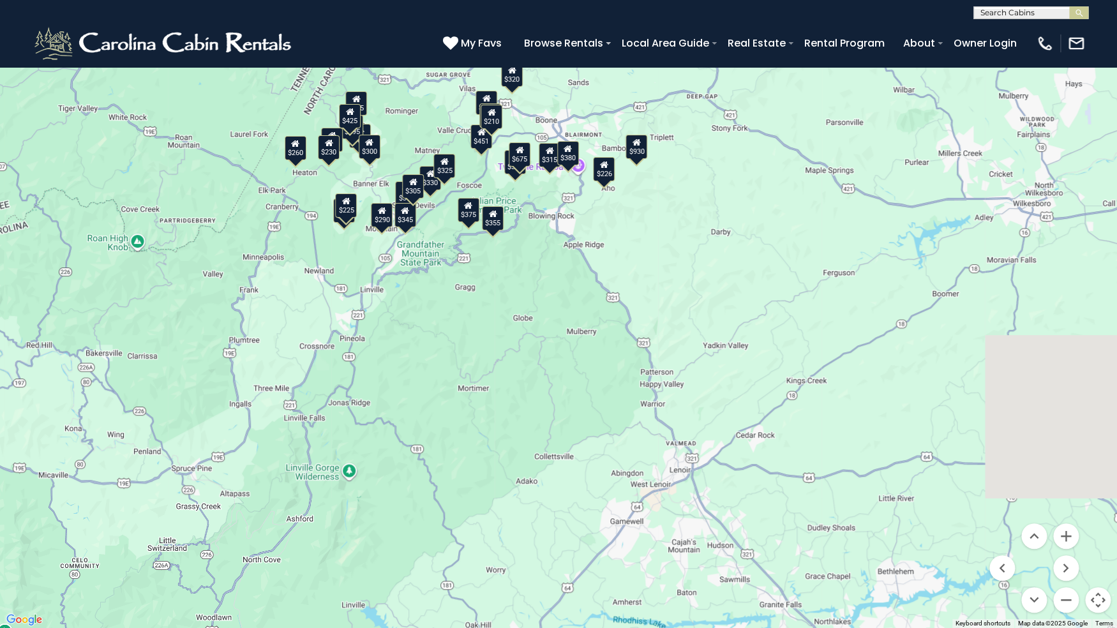
click at [538, 464] on div "$580 $375 $325 $451 $460 $315 $315 $330 $395 $355 $650 $675 $380 $930 $375 $325…" at bounding box center [558, 314] width 1117 height 628
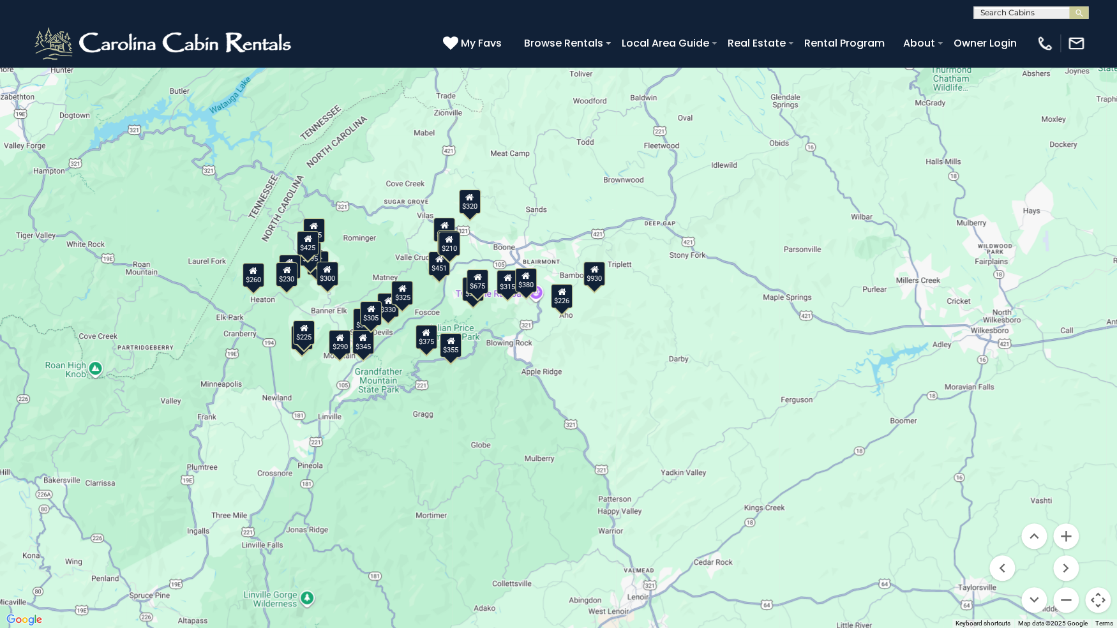
drag, startPoint x: 692, startPoint y: 292, endPoint x: 748, endPoint y: 418, distance: 138.3
click at [751, 418] on div "$580 $375 $325 $451 $460 $315 $315 $330 $395 $355 $650 $675 $380 $930 $375 $325…" at bounding box center [558, 314] width 1117 height 628
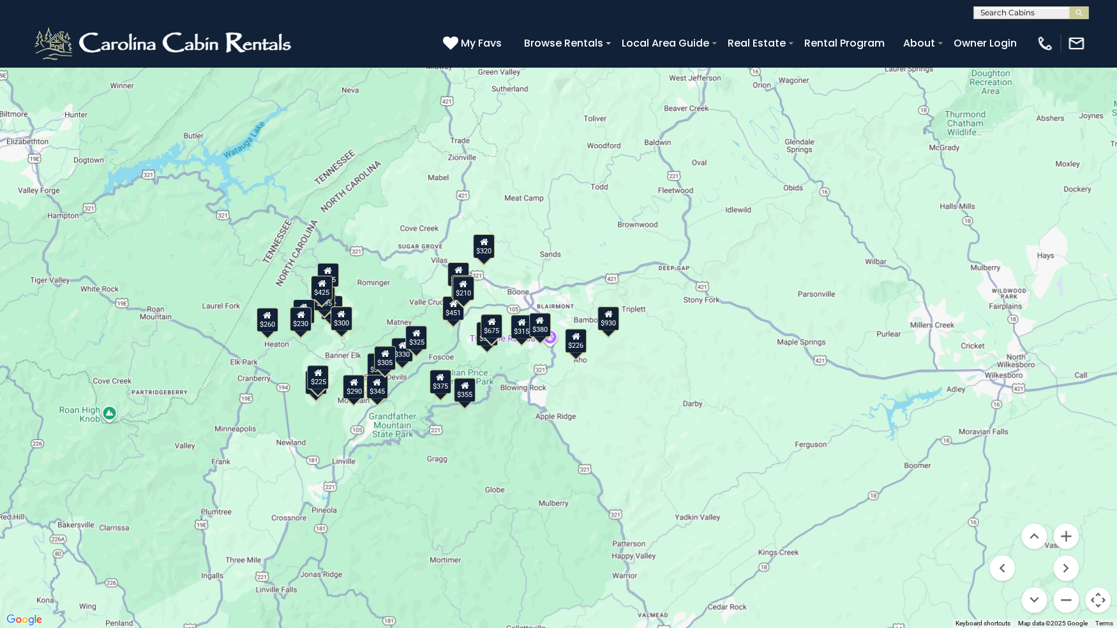
click at [674, 408] on div "$580 $375 $325 $451 $460 $315 $315 $330 $395 $355 $650 $675 $380 $930 $375 $325…" at bounding box center [558, 314] width 1117 height 628
click at [1074, 514] on button "Zoom in" at bounding box center [1067, 537] width 26 height 26
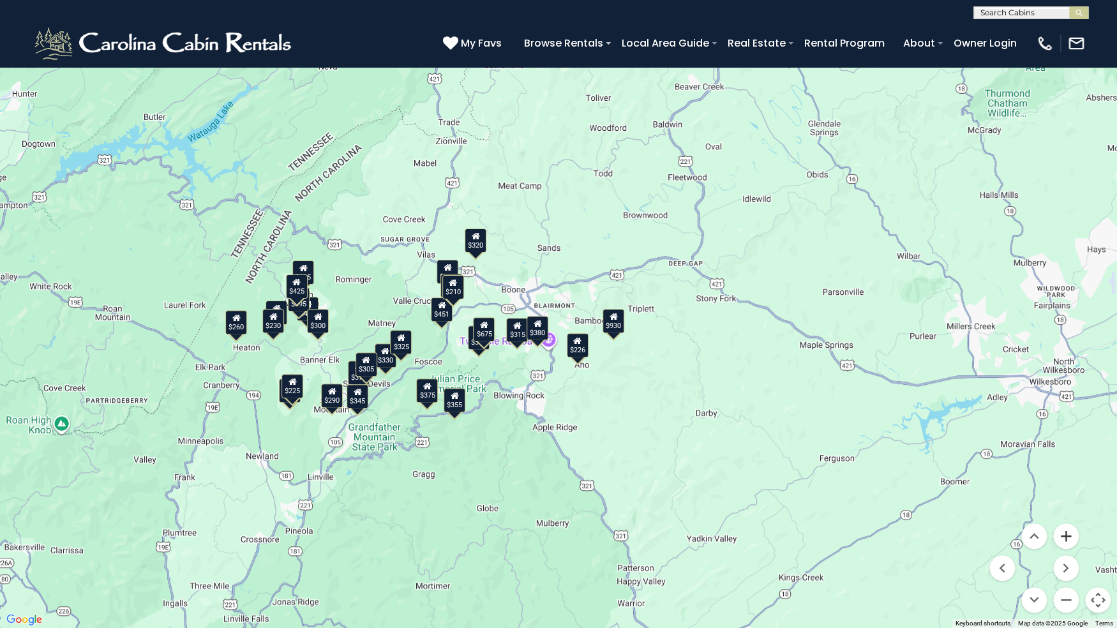
click at [1074, 514] on button "Zoom in" at bounding box center [1067, 537] width 26 height 26
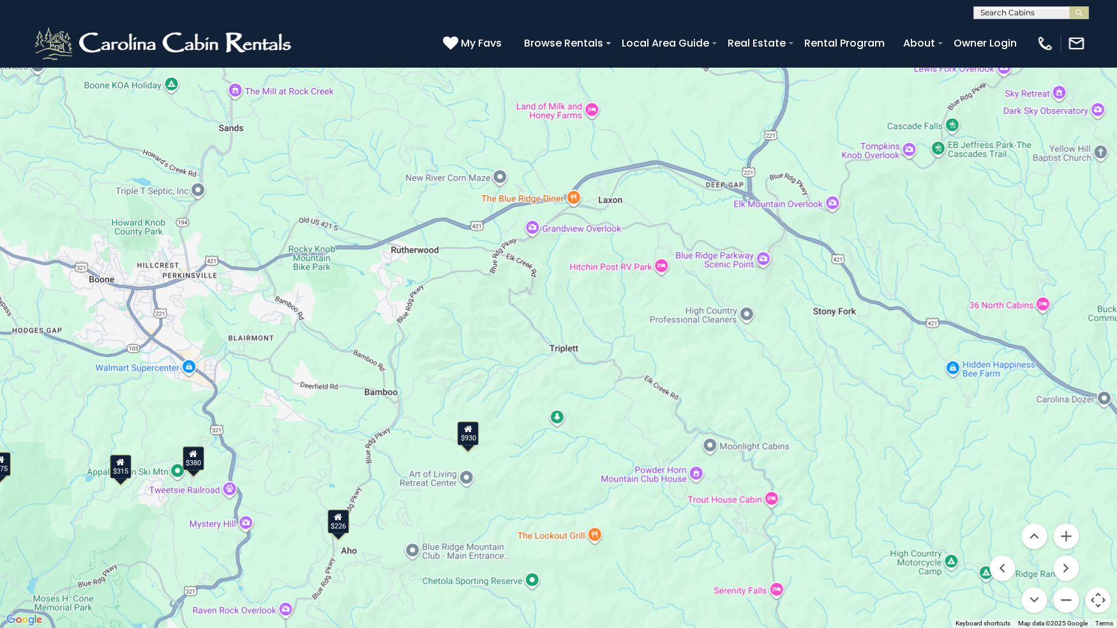
drag, startPoint x: 769, startPoint y: 290, endPoint x: 466, endPoint y: 346, distance: 307.8
click at [466, 346] on div "$580 $375 $325 $451 $460 $315 $315 $330 $395 $355 $650 $675 $380 $930 $375 $325…" at bounding box center [558, 314] width 1117 height 628
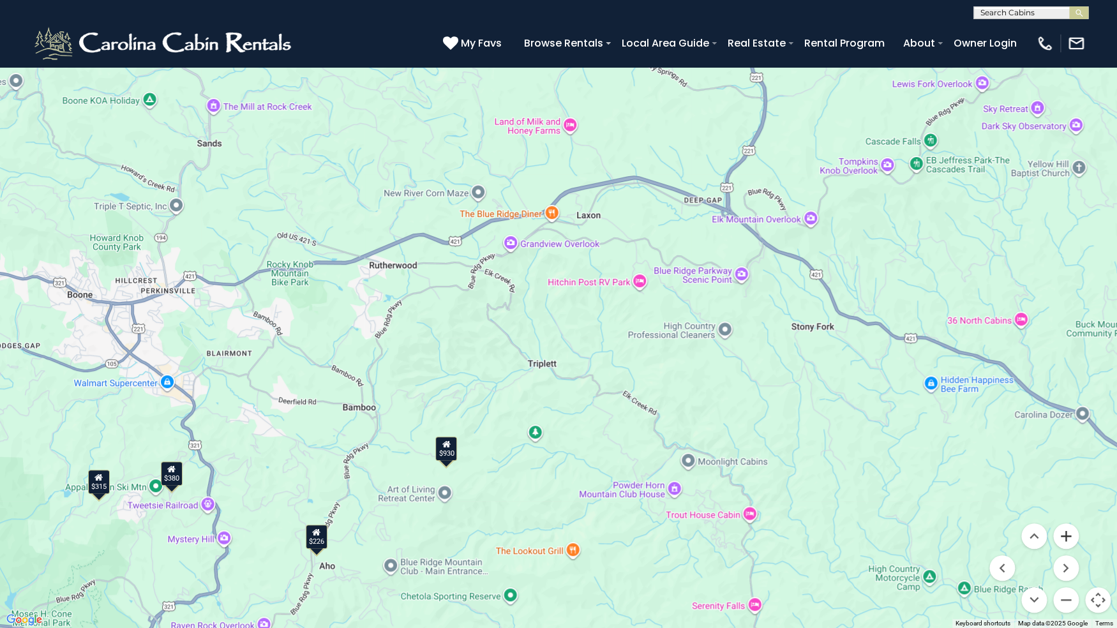
click at [1068, 514] on button "Zoom in" at bounding box center [1067, 537] width 26 height 26
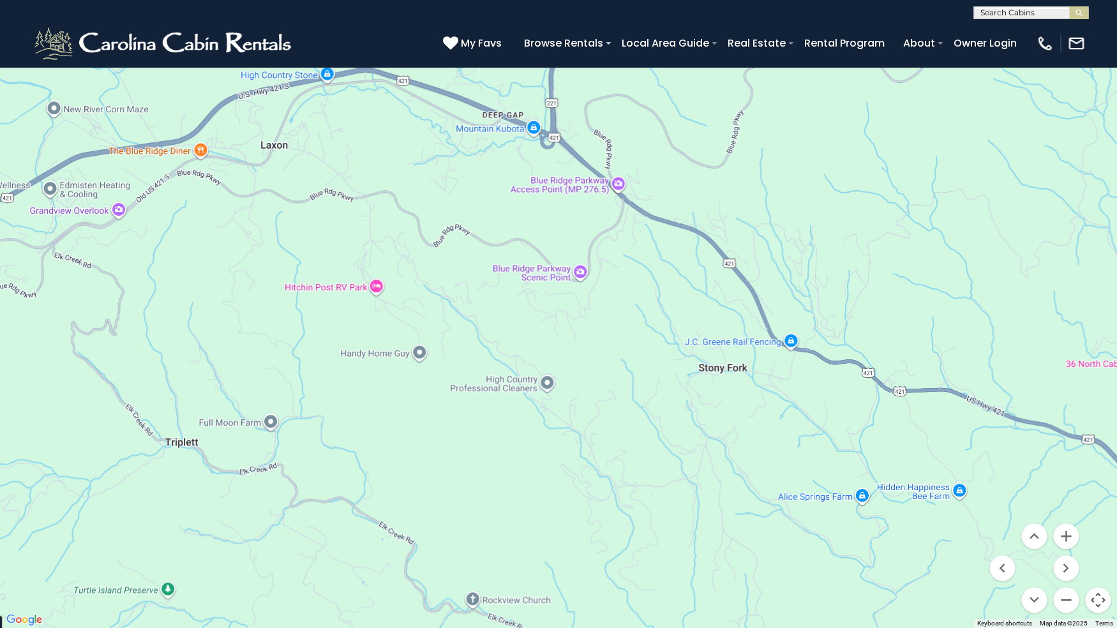
drag, startPoint x: 951, startPoint y: 433, endPoint x: 569, endPoint y: 459, distance: 382.7
click at [573, 460] on div "$580 $375 $325 $451 $460 $315 $315 $330 $395 $355 $650 $675 $380 $930 $375 $325…" at bounding box center [558, 314] width 1117 height 628
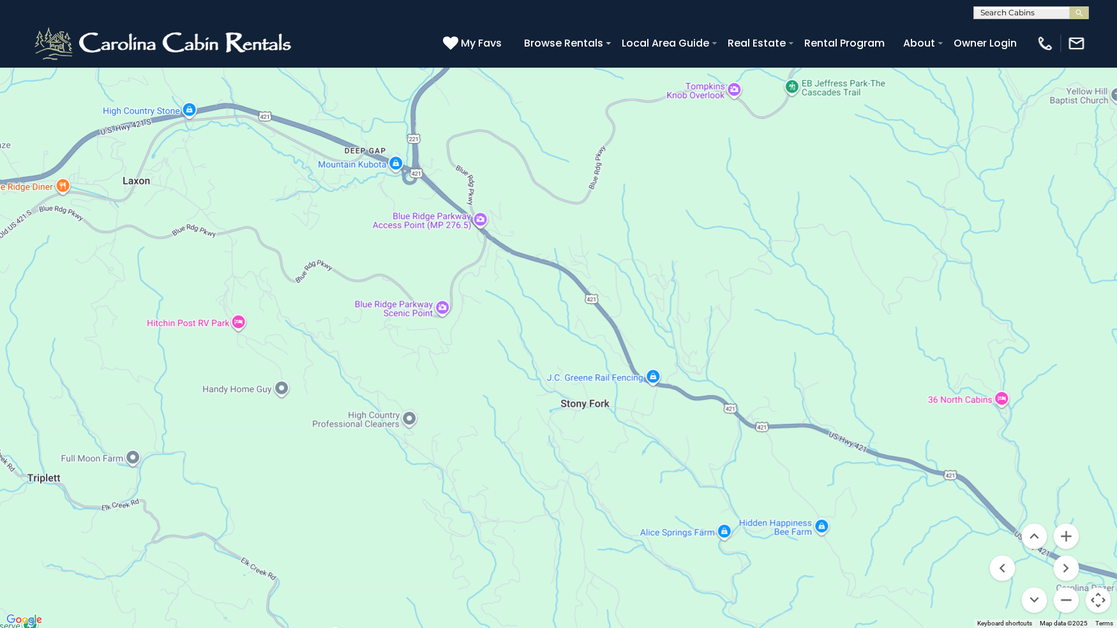
drag, startPoint x: 840, startPoint y: 390, endPoint x: 782, endPoint y: 433, distance: 72.7
click at [782, 433] on div "$580 $375 $325 $451 $460 $315 $315 $330 $395 $355 $650 $675 $380 $930 $375 $325…" at bounding box center [558, 314] width 1117 height 628
click at [1058, 514] on button "Zoom in" at bounding box center [1067, 537] width 26 height 26
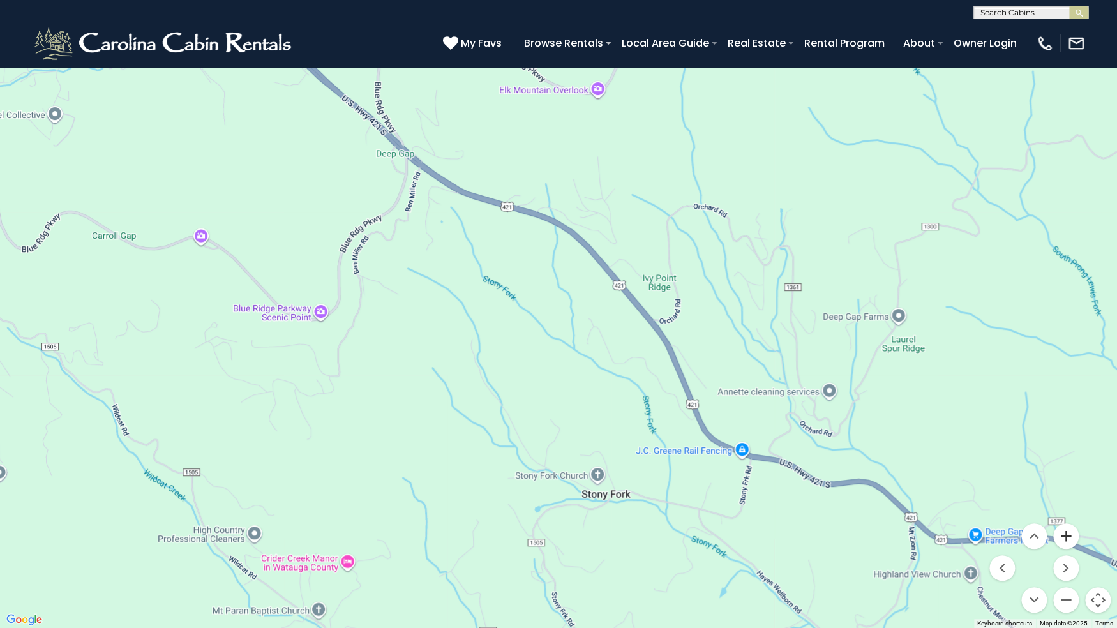
click at [1065, 514] on button "Zoom in" at bounding box center [1067, 537] width 26 height 26
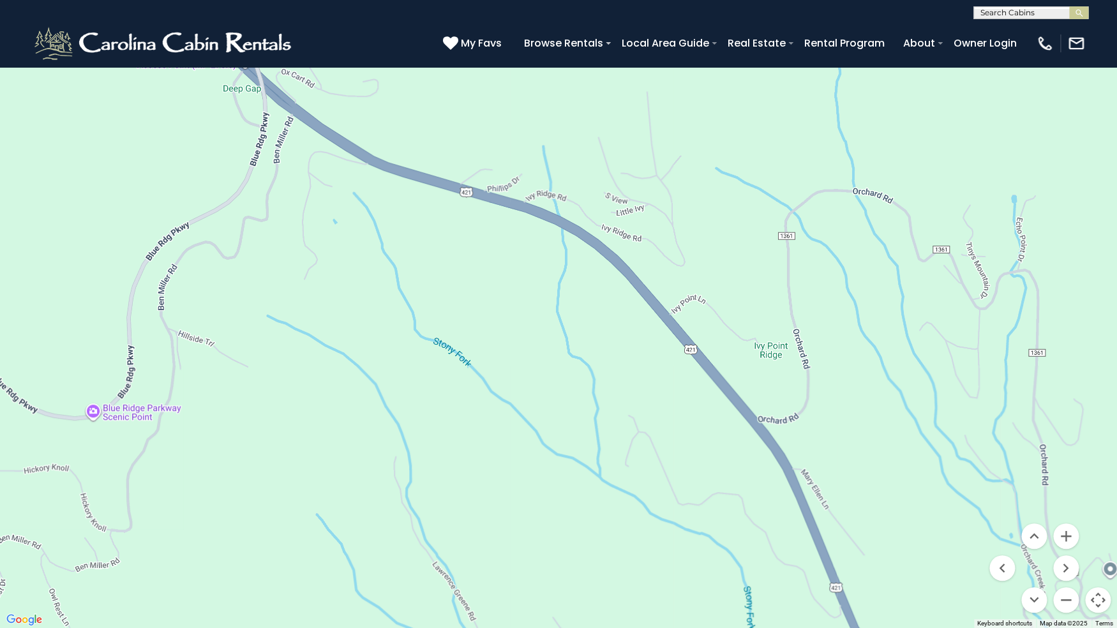
drag, startPoint x: 786, startPoint y: 273, endPoint x: 791, endPoint y: 374, distance: 100.4
click at [794, 372] on div "$580 $375 $325 $451 $460 $315 $315 $330 $395 $355 $650 $675 $380 $930 $375 $325…" at bounding box center [558, 314] width 1117 height 628
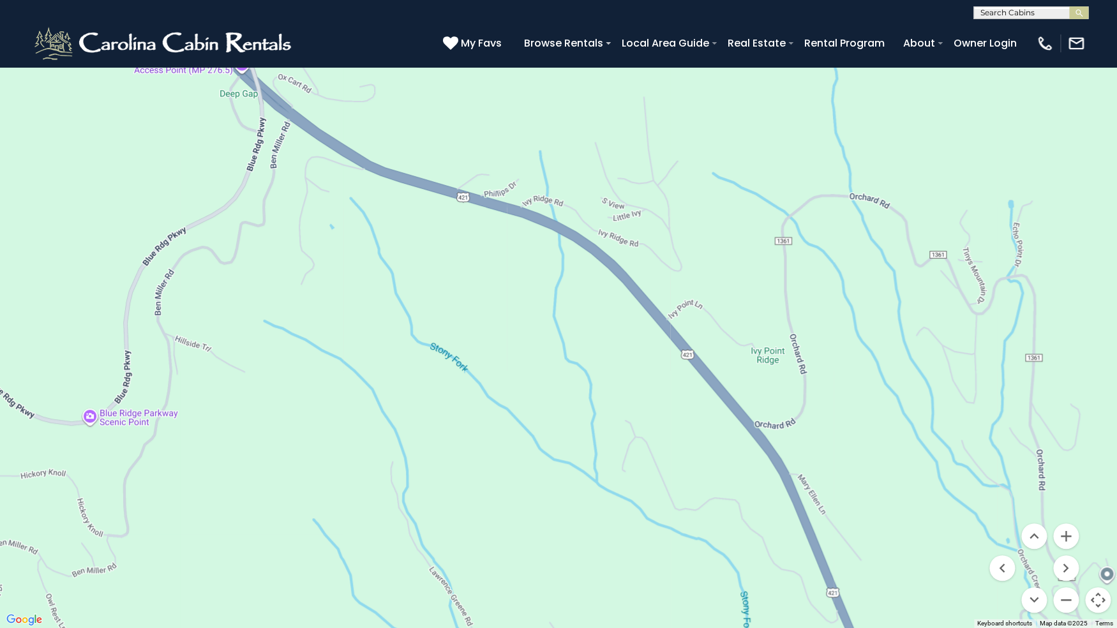
click at [1102, 19] on button "Toggle fullscreen view" at bounding box center [1098, 19] width 26 height 26
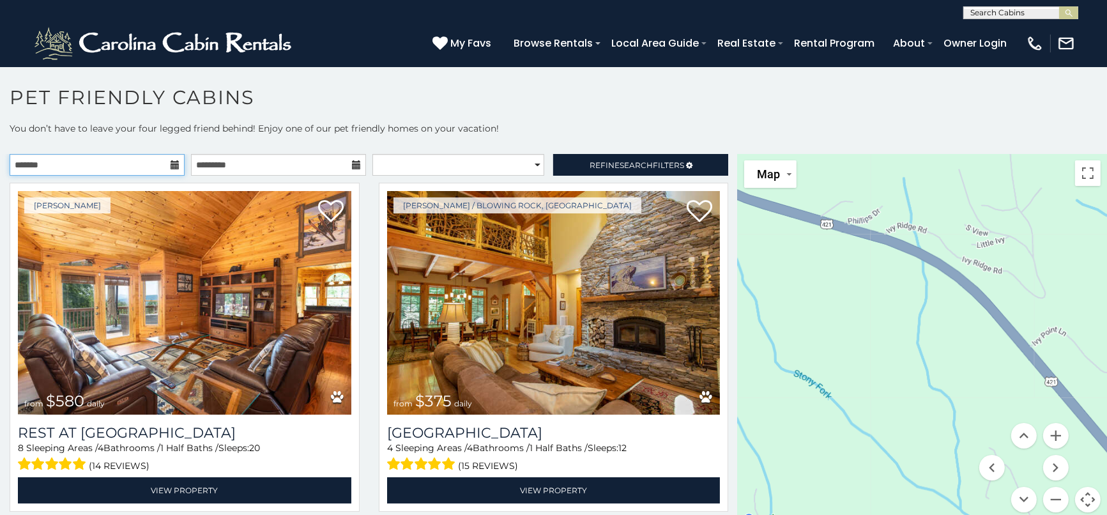
click at [167, 163] on input "text" at bounding box center [97, 165] width 175 height 22
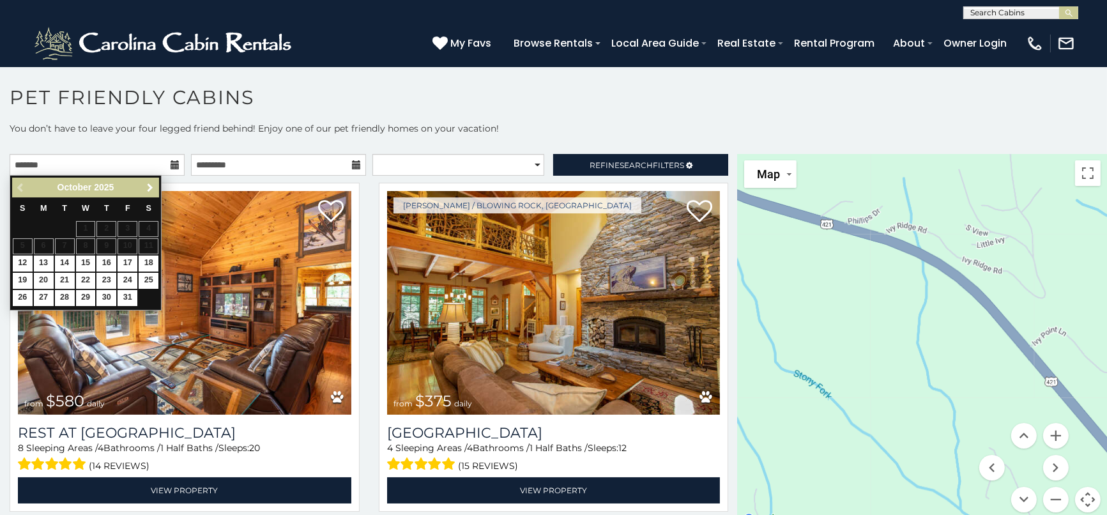
click at [149, 192] on span "Next" at bounding box center [150, 188] width 10 height 10
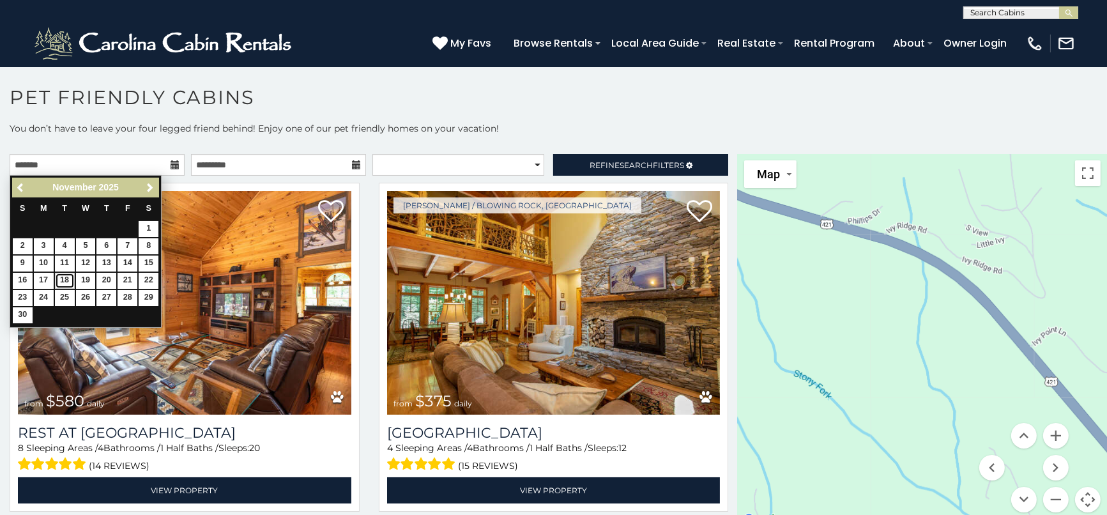
click at [62, 282] on link "18" at bounding box center [65, 281] width 20 height 16
type input "**********"
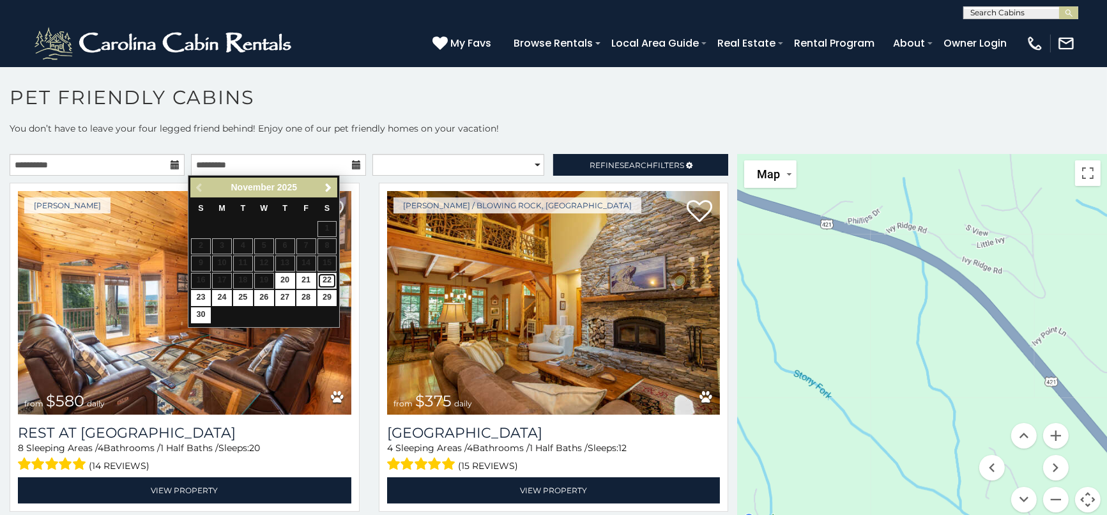
click at [329, 279] on link "22" at bounding box center [327, 281] width 20 height 16
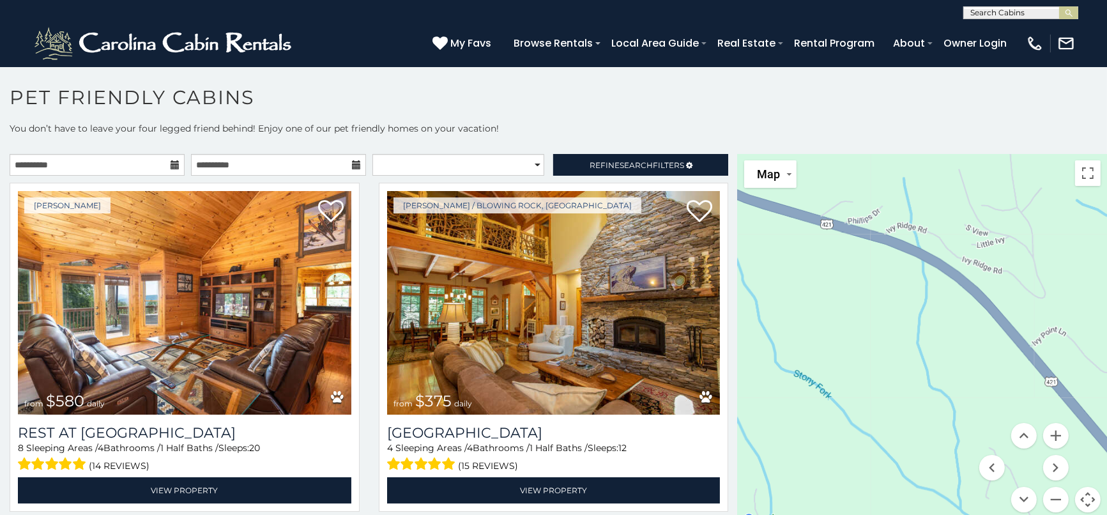
drag, startPoint x: 344, startPoint y: 162, endPoint x: 338, endPoint y: 149, distance: 13.4
click at [330, 156] on div "**********" at bounding box center [368, 168] width 737 height 28
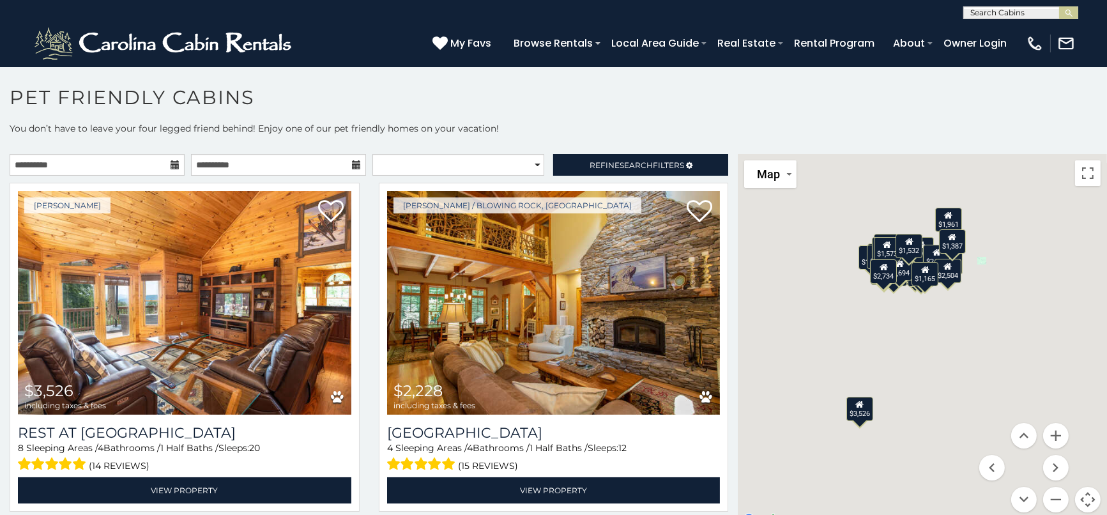
click at [352, 160] on icon at bounding box center [356, 164] width 9 height 9
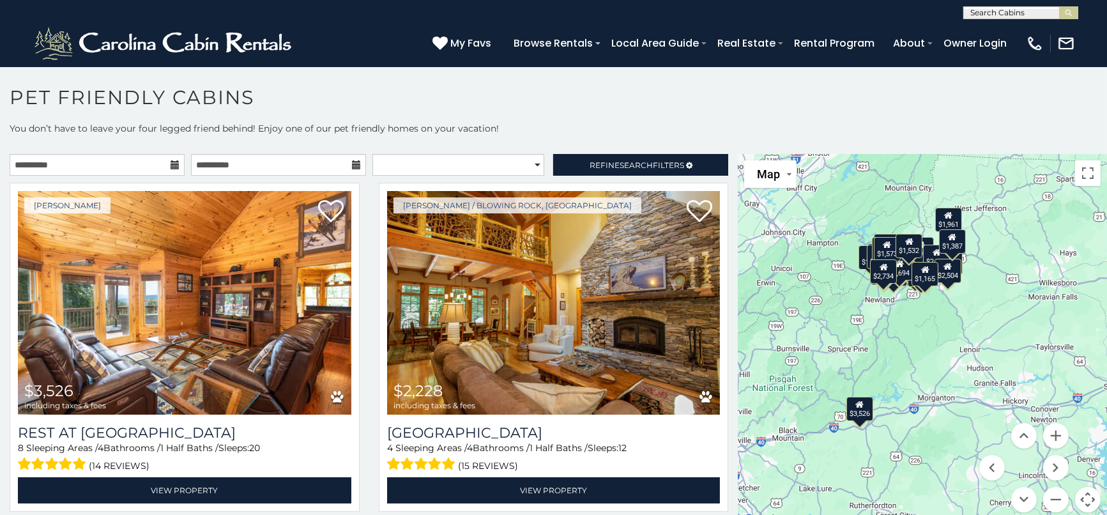
click at [352, 163] on icon at bounding box center [356, 164] width 9 height 9
click at [287, 162] on input "**********" at bounding box center [278, 165] width 175 height 22
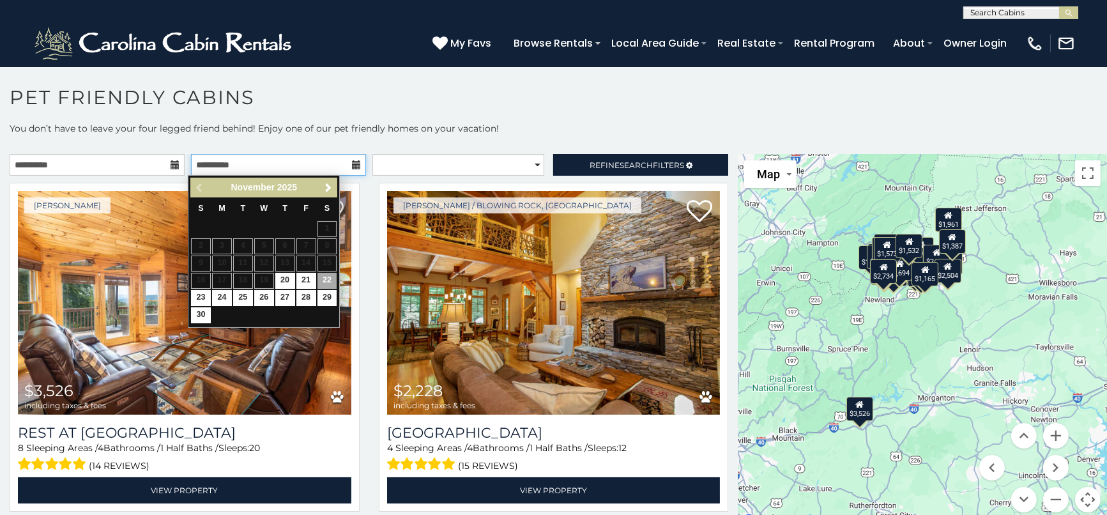
drag, startPoint x: 286, startPoint y: 162, endPoint x: 286, endPoint y: 252, distance: 90.0
click at [286, 230] on body "**********" at bounding box center [553, 293] width 1107 height 455
click at [204, 298] on link "23" at bounding box center [201, 298] width 20 height 16
type input "**********"
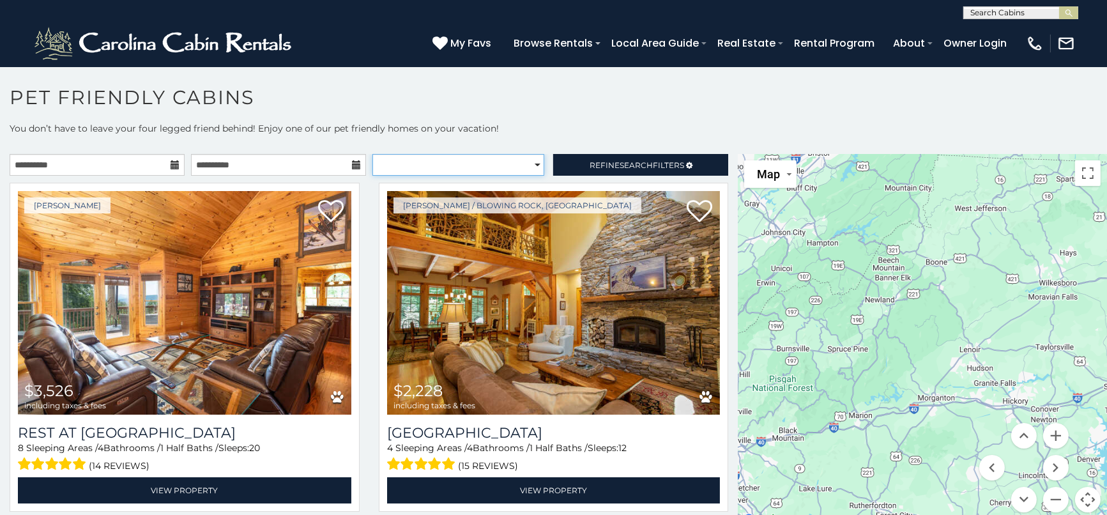
click at [525, 158] on select "**********" at bounding box center [458, 165] width 172 height 22
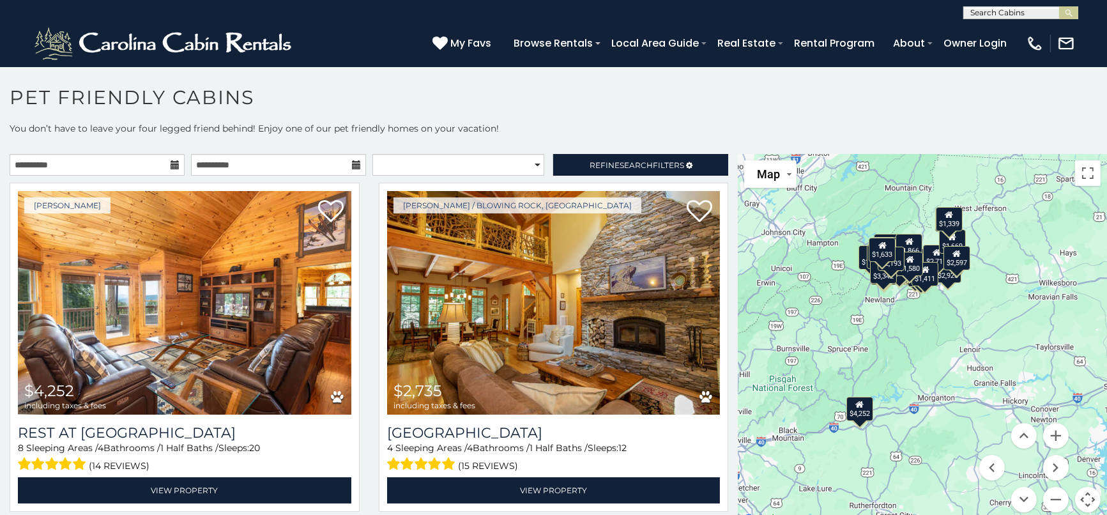
click at [501, 143] on p "You don’t have to leave your four legged friend behind! Enjoy one of our pet fr…" at bounding box center [553, 135] width 1107 height 26
click at [1079, 170] on button "Toggle fullscreen view" at bounding box center [1088, 173] width 26 height 26
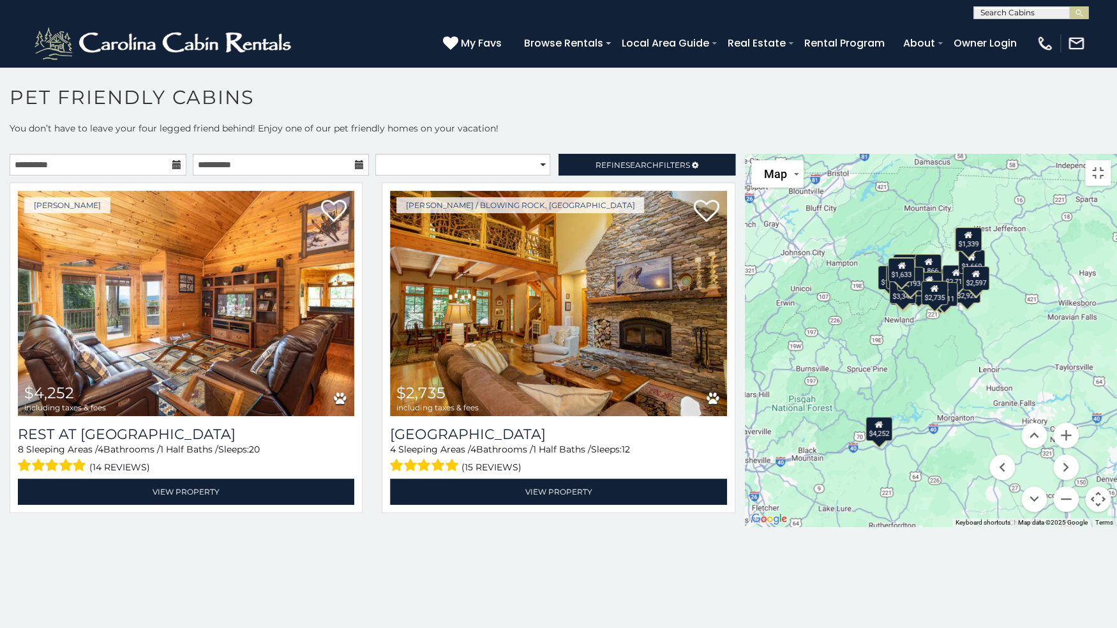
drag, startPoint x: 819, startPoint y: 314, endPoint x: 816, endPoint y: 389, distance: 75.4
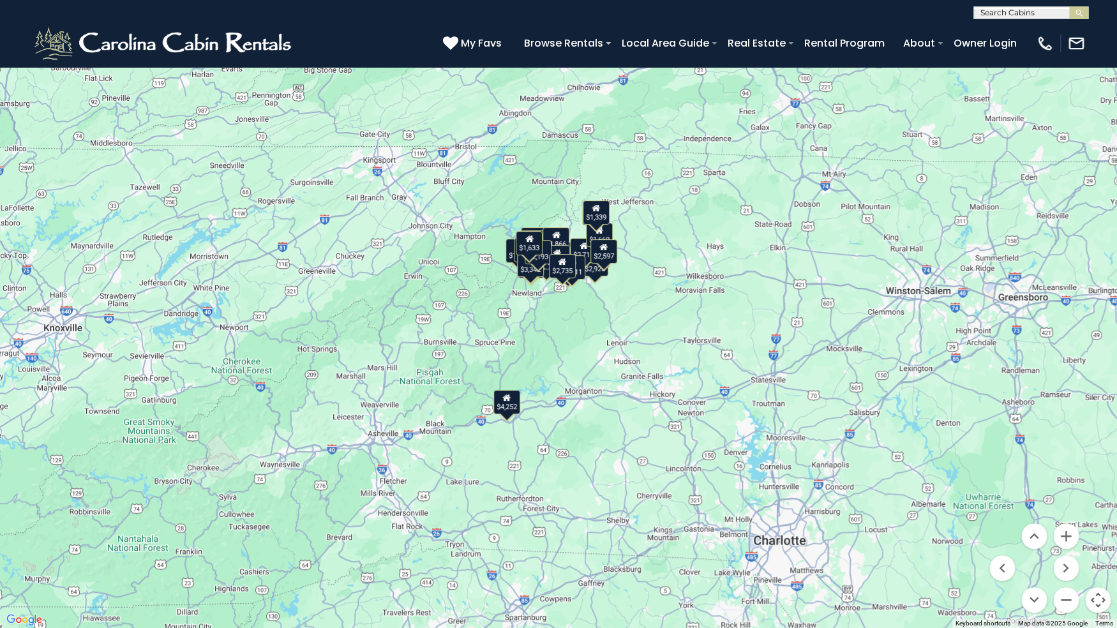
click at [818, 391] on div "$4,252 $2,735 $3,068 $3,053 $3,209 $2,724 $2,464 $2,582 $6,042 $1,891 $1,990 $2…" at bounding box center [558, 314] width 1117 height 628
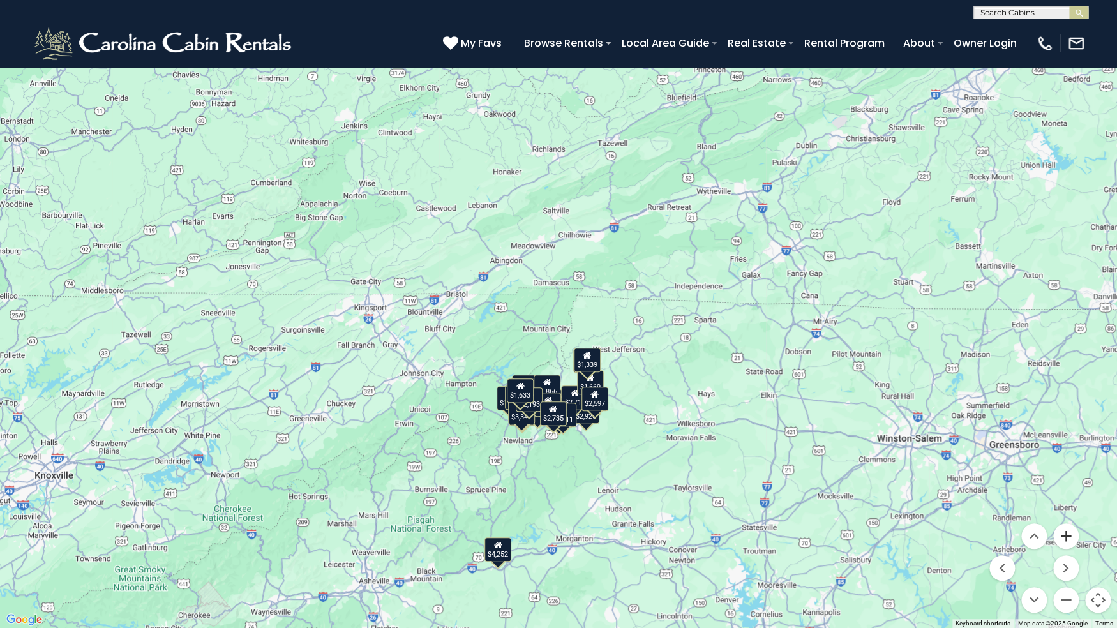
click at [1074, 514] on button "Zoom in" at bounding box center [1067, 537] width 26 height 26
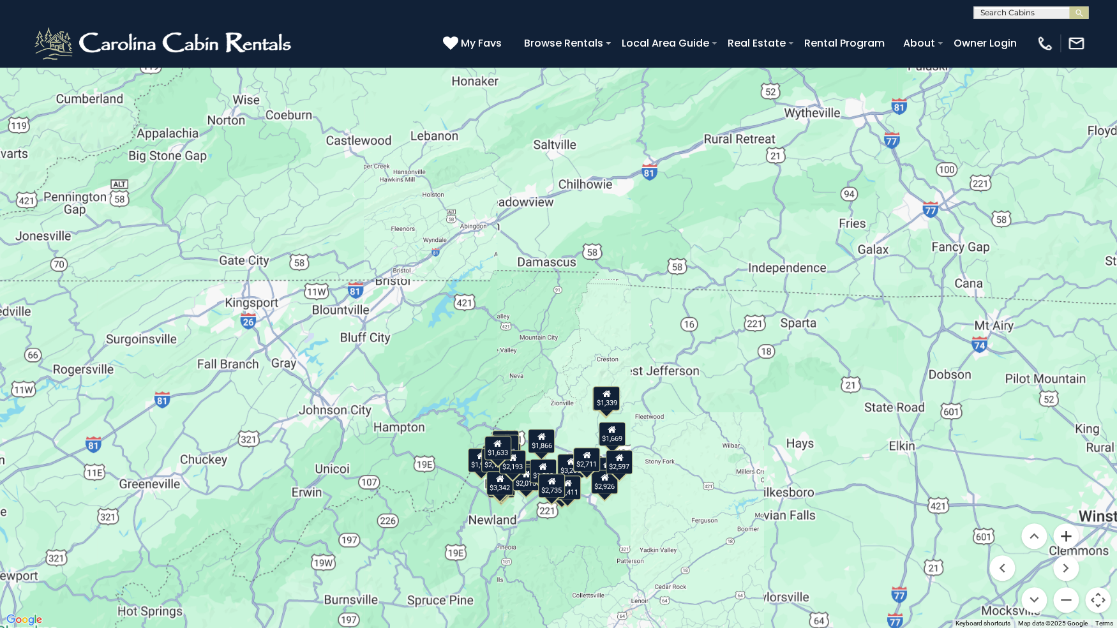
click at [1074, 514] on button "Zoom in" at bounding box center [1067, 537] width 26 height 26
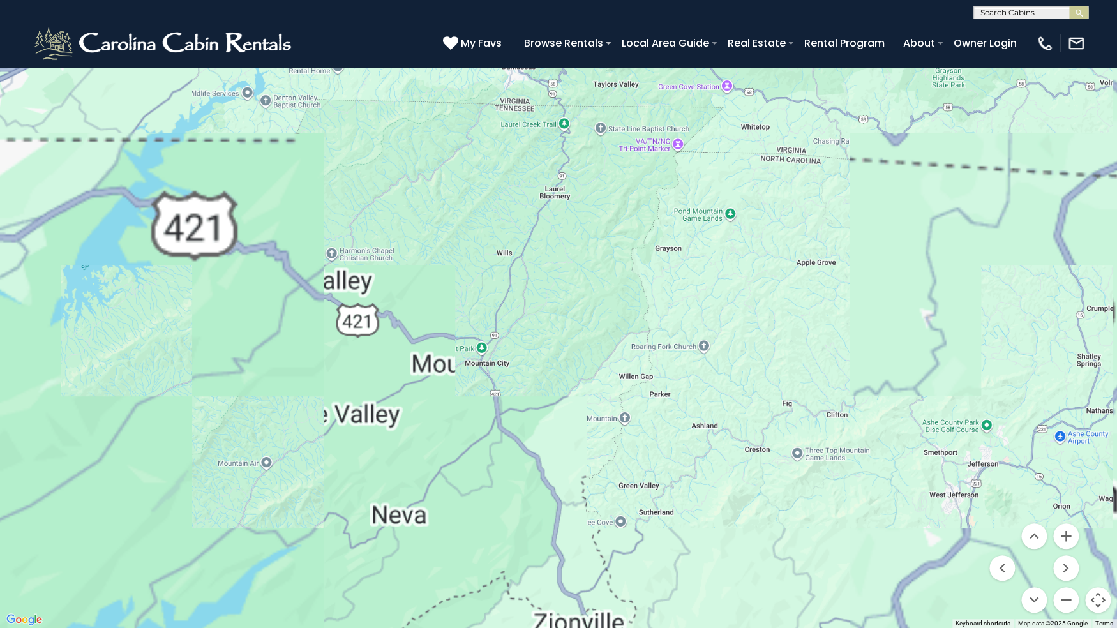
drag, startPoint x: 935, startPoint y: 439, endPoint x: 895, endPoint y: 167, distance: 275.5
click at [896, 167] on div "$4,252 $2,735 $3,068 $3,053 $3,209 $2,724 $2,464 $2,582 $6,042 $1,891 $1,990 $2…" at bounding box center [558, 314] width 1117 height 628
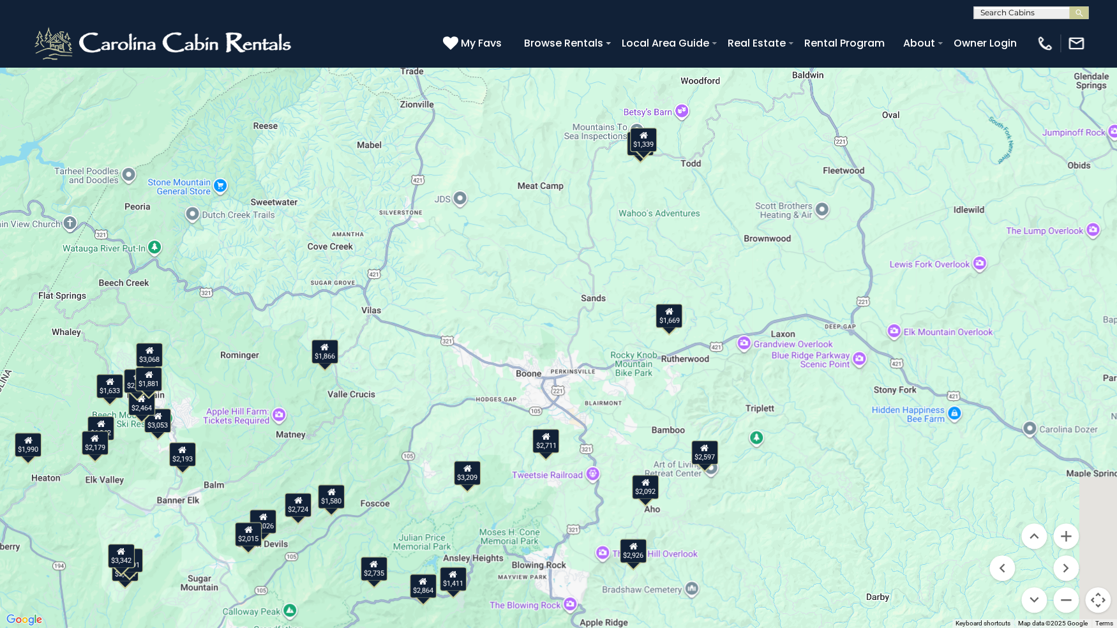
drag, startPoint x: 907, startPoint y: 312, endPoint x: 783, endPoint y: 232, distance: 147.9
click at [792, 229] on div "$4,252 $2,735 $3,068 $3,053 $3,209 $2,724 $2,464 $2,582 $6,042 $1,891 $1,990 $2…" at bounding box center [558, 314] width 1117 height 628
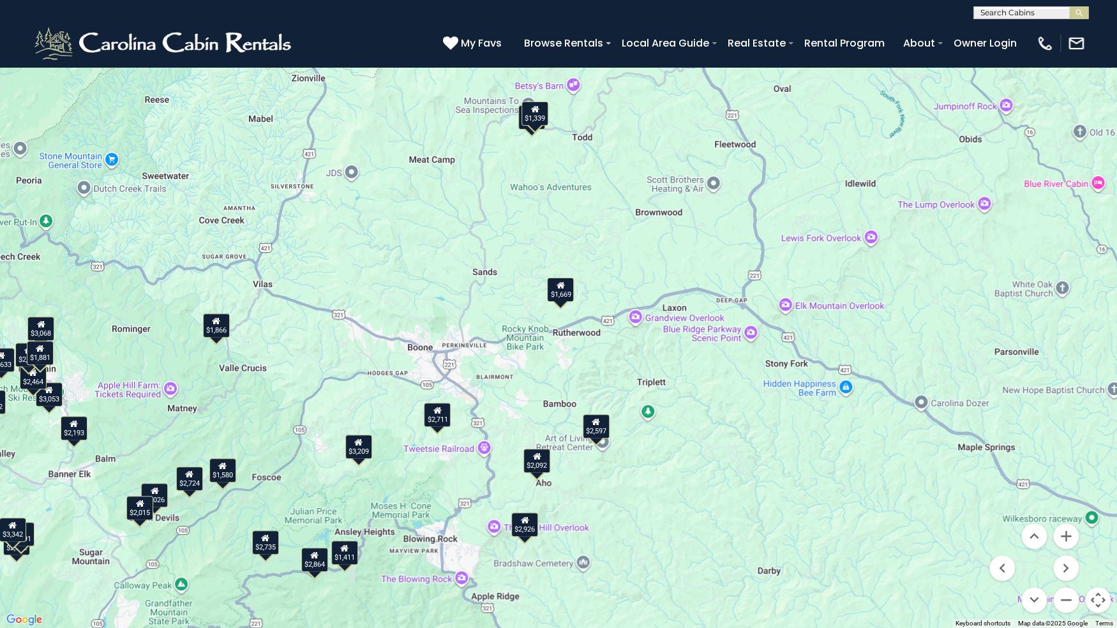
drag, startPoint x: 796, startPoint y: 377, endPoint x: 732, endPoint y: 361, distance: 65.7
click at [732, 361] on div "$4,252 $2,735 $3,068 $3,053 $3,209 $2,724 $2,464 $2,582 $6,042 $1,891 $1,990 $2…" at bounding box center [558, 314] width 1117 height 628
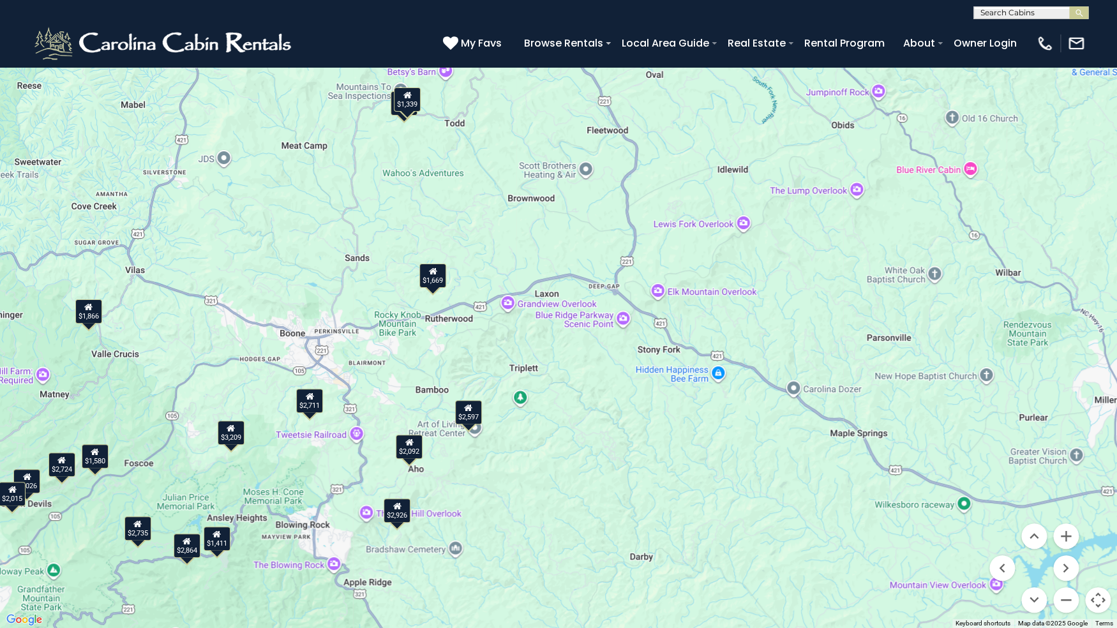
drag, startPoint x: 740, startPoint y: 392, endPoint x: 605, endPoint y: 375, distance: 135.7
click at [605, 376] on div "$4,252 $2,735 $3,068 $3,053 $3,209 $2,724 $2,464 $2,582 $6,042 $1,891 $1,990 $2…" at bounding box center [558, 314] width 1117 height 628
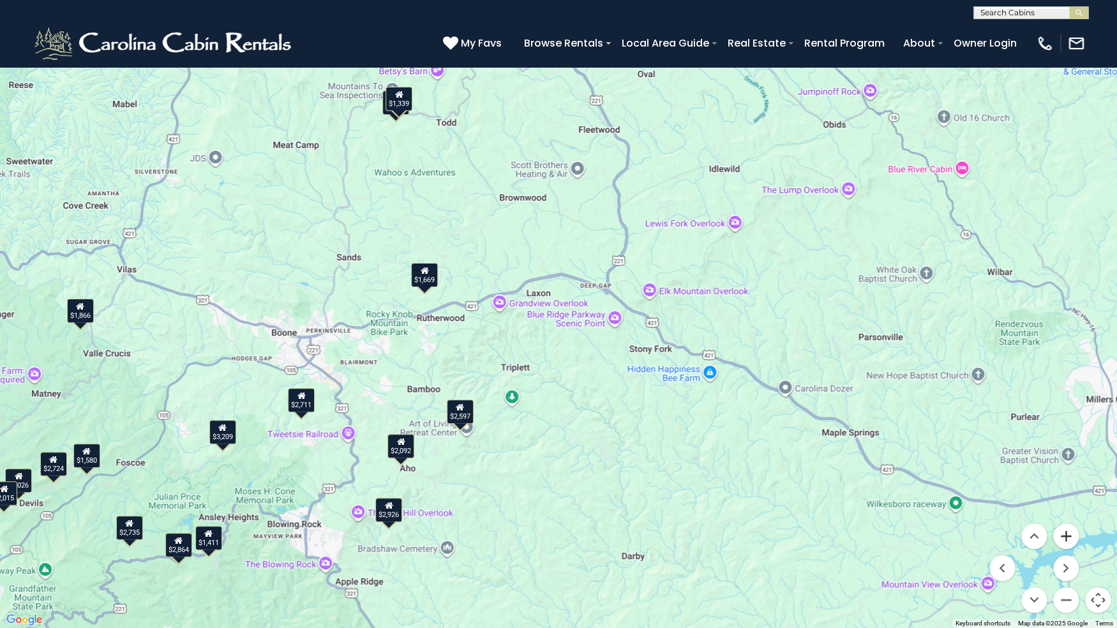
click at [1061, 514] on button "Zoom in" at bounding box center [1067, 537] width 26 height 26
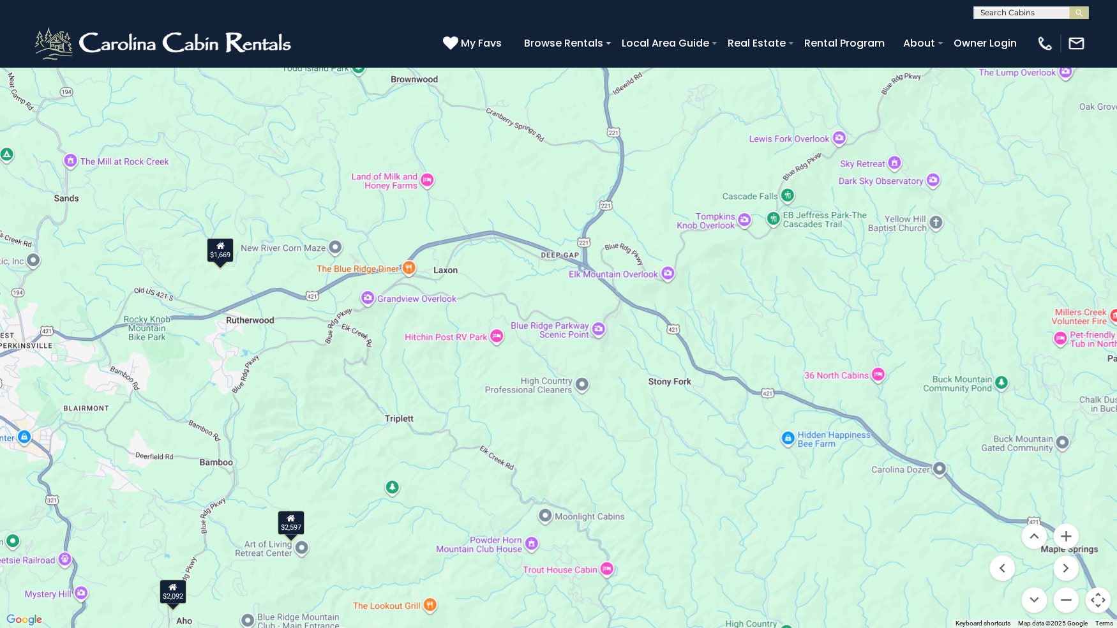
drag, startPoint x: 566, startPoint y: 350, endPoint x: 471, endPoint y: 345, distance: 95.9
click at [471, 345] on div "$4,252 $2,735 $3,068 $3,053 $3,209 $2,724 $2,464 $2,582 $6,042 $1,891 $1,990 $2…" at bounding box center [558, 314] width 1117 height 628
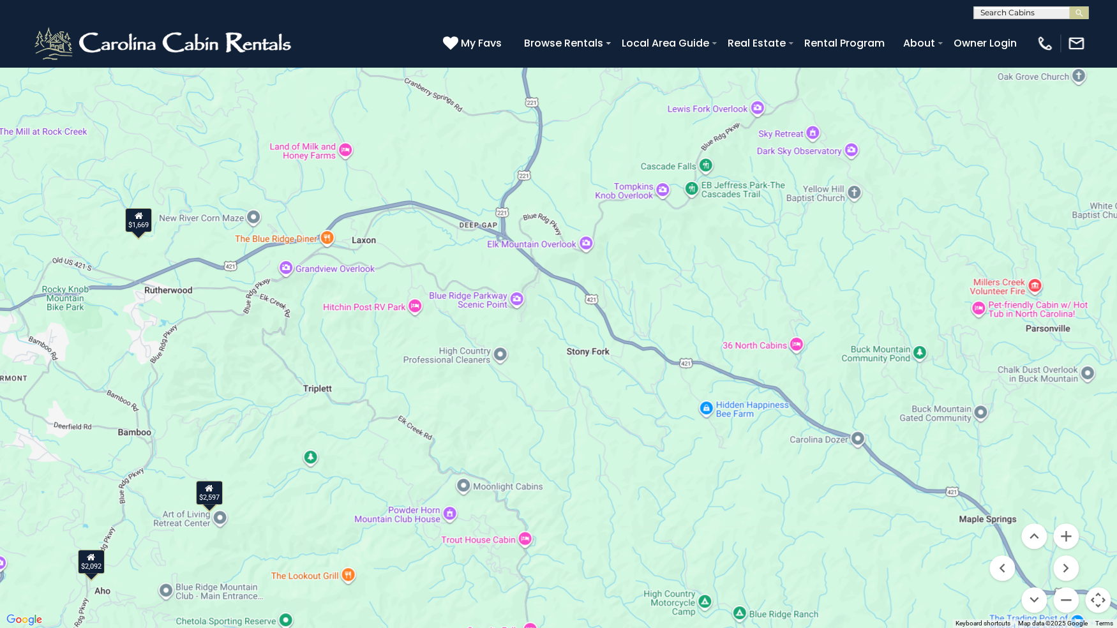
drag, startPoint x: 661, startPoint y: 115, endPoint x: 498, endPoint y: 86, distance: 166.0
click at [472, 84] on div "$4,252 $2,735 $3,068 $3,053 $3,209 $2,724 $2,464 $2,582 $6,042 $1,891 $1,990 $2…" at bounding box center [558, 314] width 1117 height 628
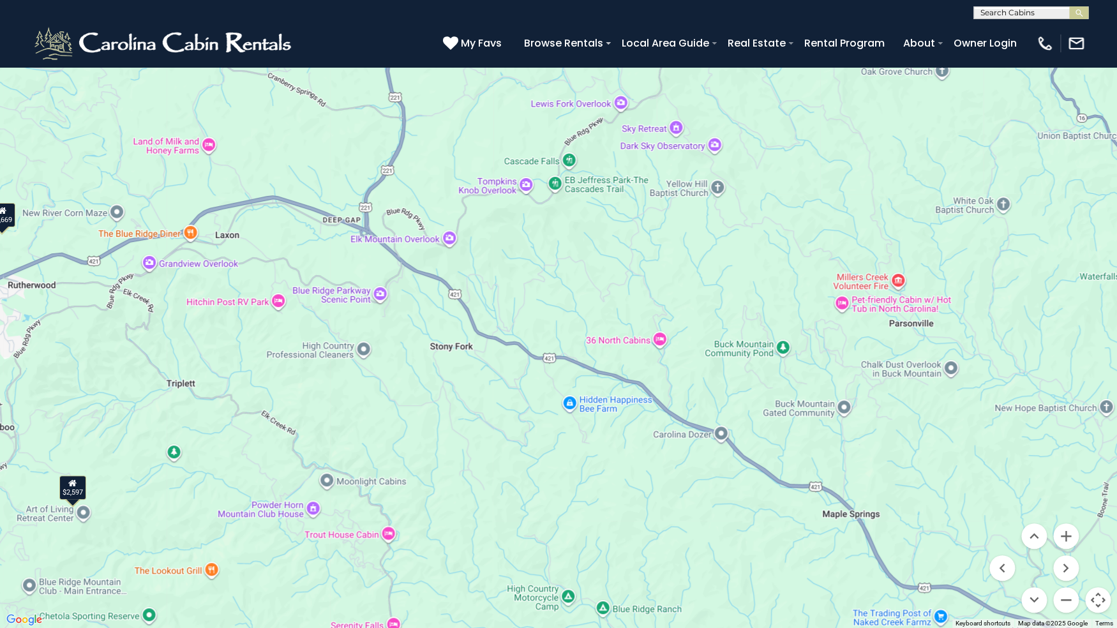
click at [1098, 17] on button "Toggle fullscreen view" at bounding box center [1098, 19] width 26 height 26
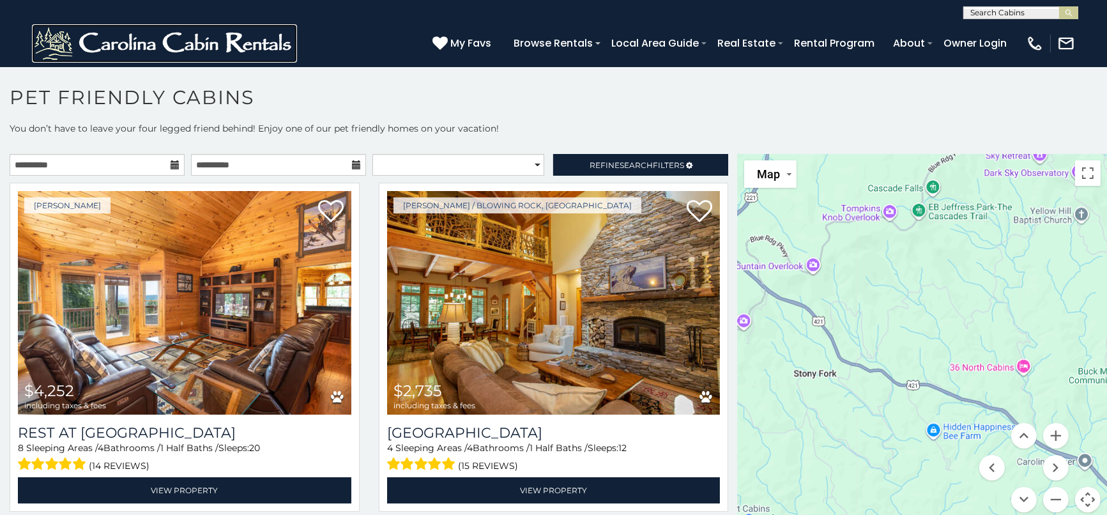
click at [186, 43] on img at bounding box center [164, 43] width 265 height 38
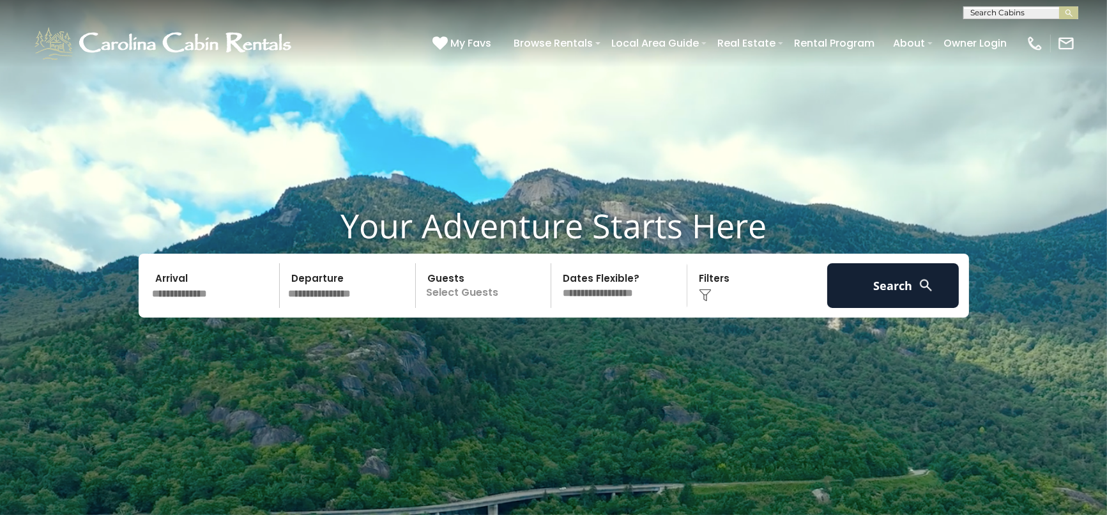
click at [238, 285] on input "text" at bounding box center [214, 285] width 132 height 45
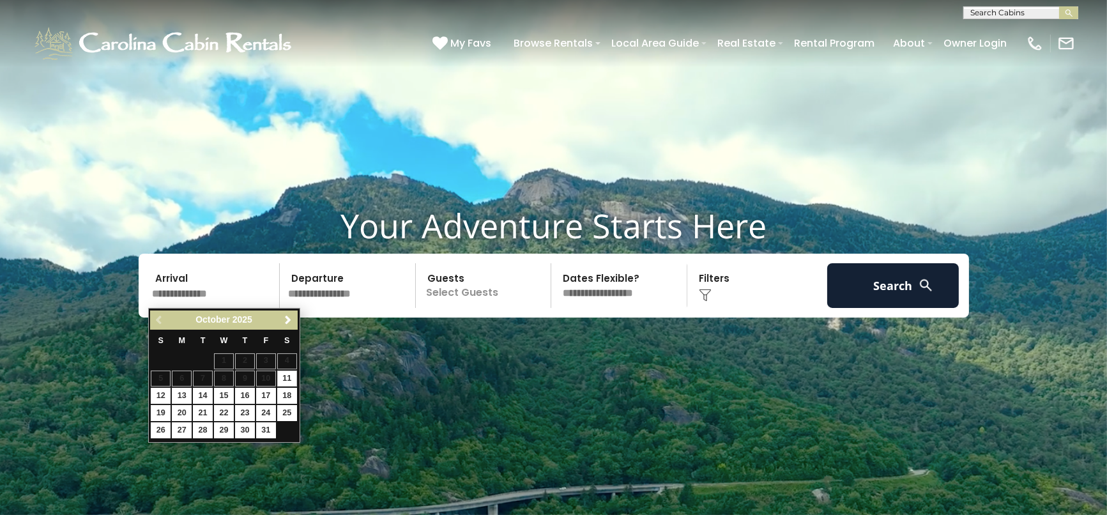
click at [640, 394] on video at bounding box center [553, 277] width 1107 height 554
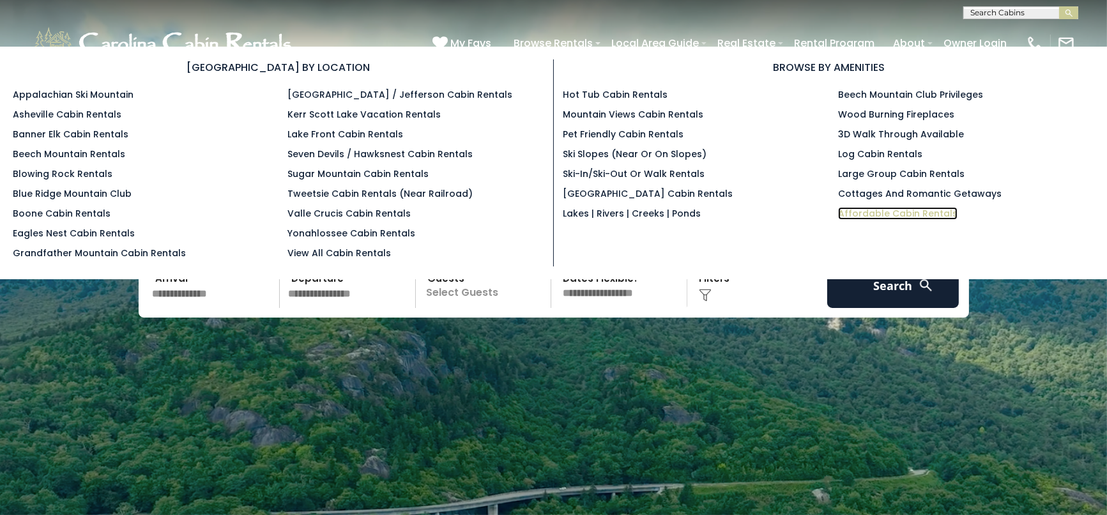
click at [858, 208] on link "Affordable Cabin Rentals" at bounding box center [897, 213] width 119 height 13
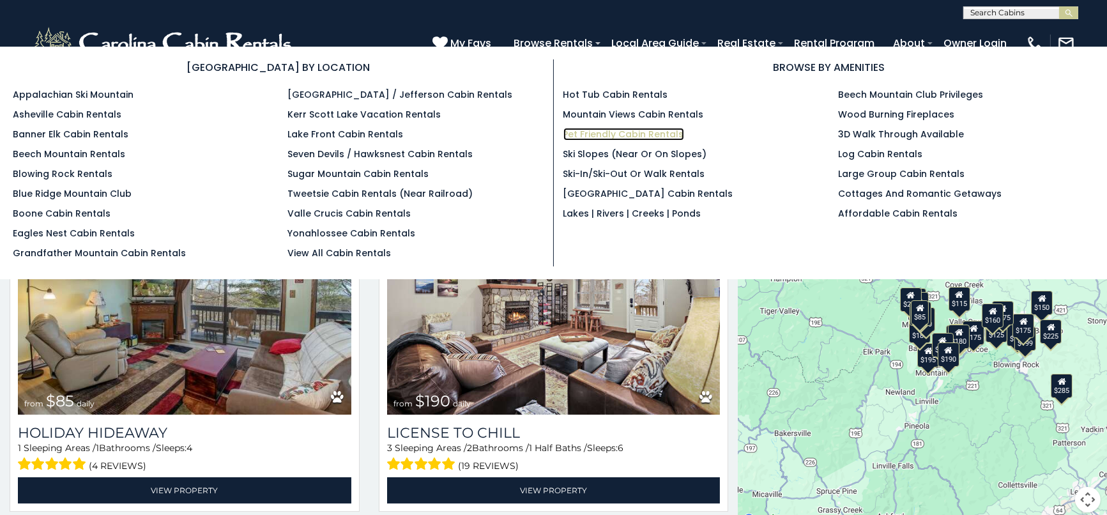
click at [640, 132] on link "Pet Friendly Cabin Rentals" at bounding box center [623, 134] width 121 height 13
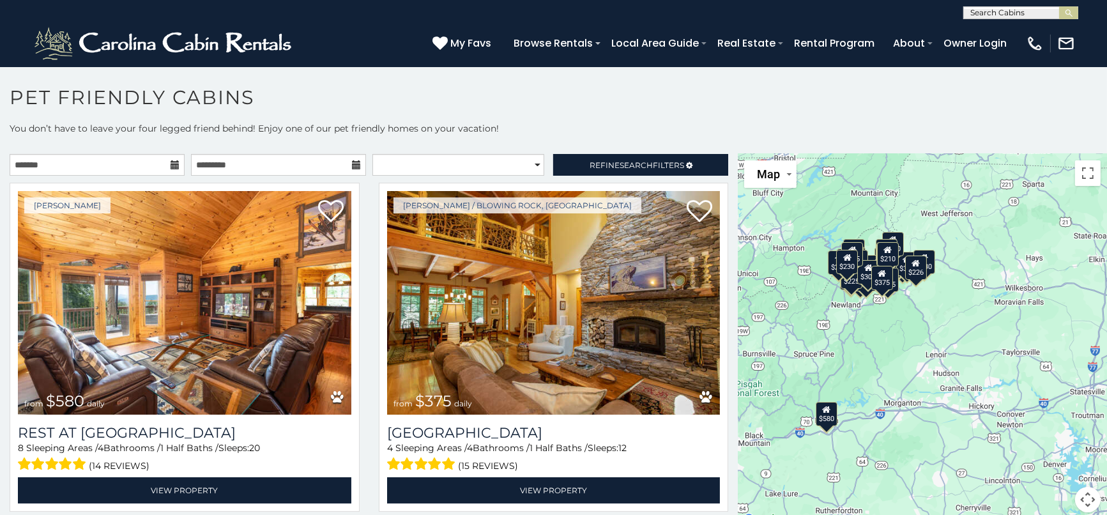
drag, startPoint x: 868, startPoint y: 308, endPoint x: 785, endPoint y: 298, distance: 83.6
click at [781, 298] on div "$580 $375 $325 $451 $460 $315 $315 $330 $395 $355 $650 $675 $380 $930 $375 $325…" at bounding box center [921, 341] width 369 height 374
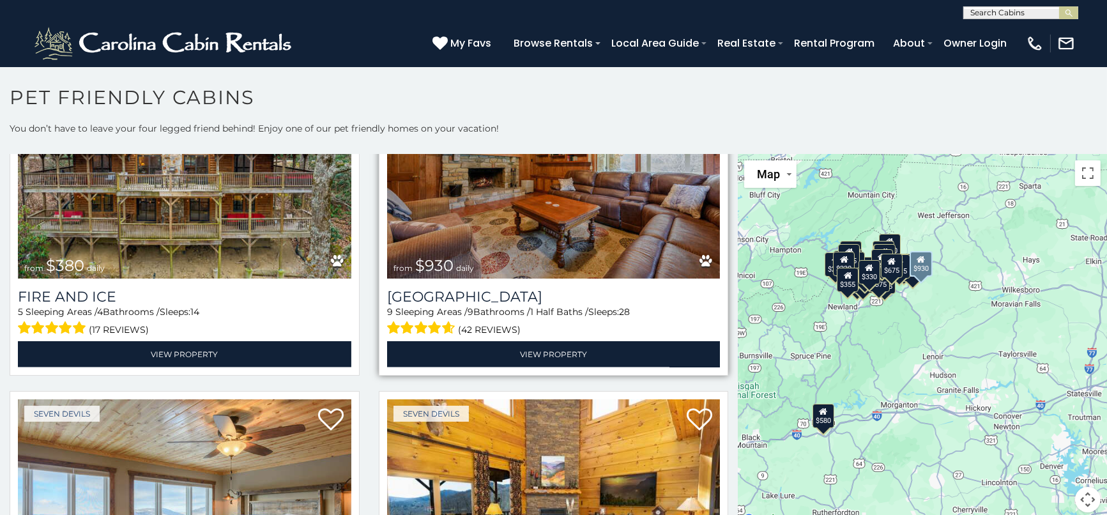
scroll to position [2412, 0]
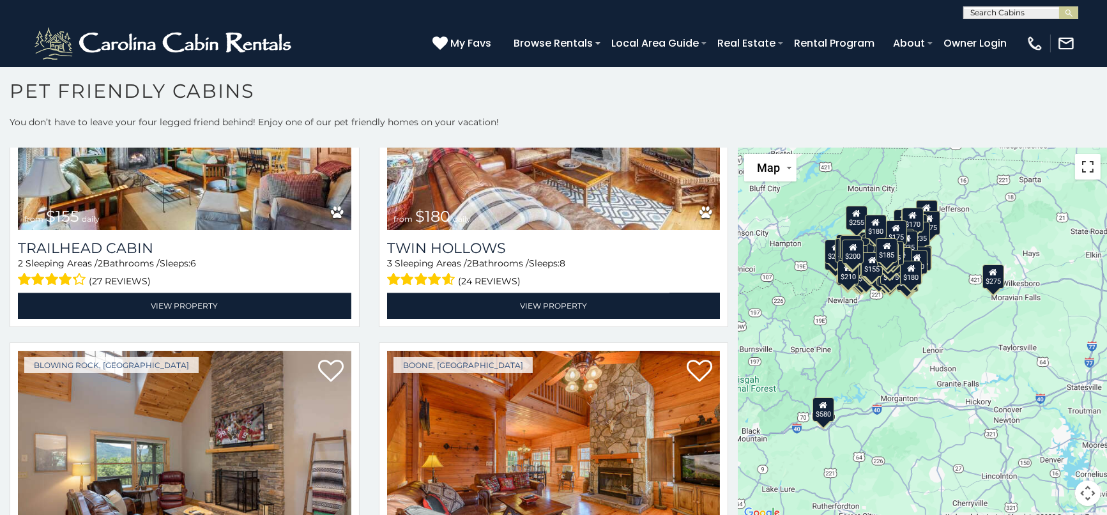
click at [1083, 177] on button "Toggle fullscreen view" at bounding box center [1088, 167] width 26 height 26
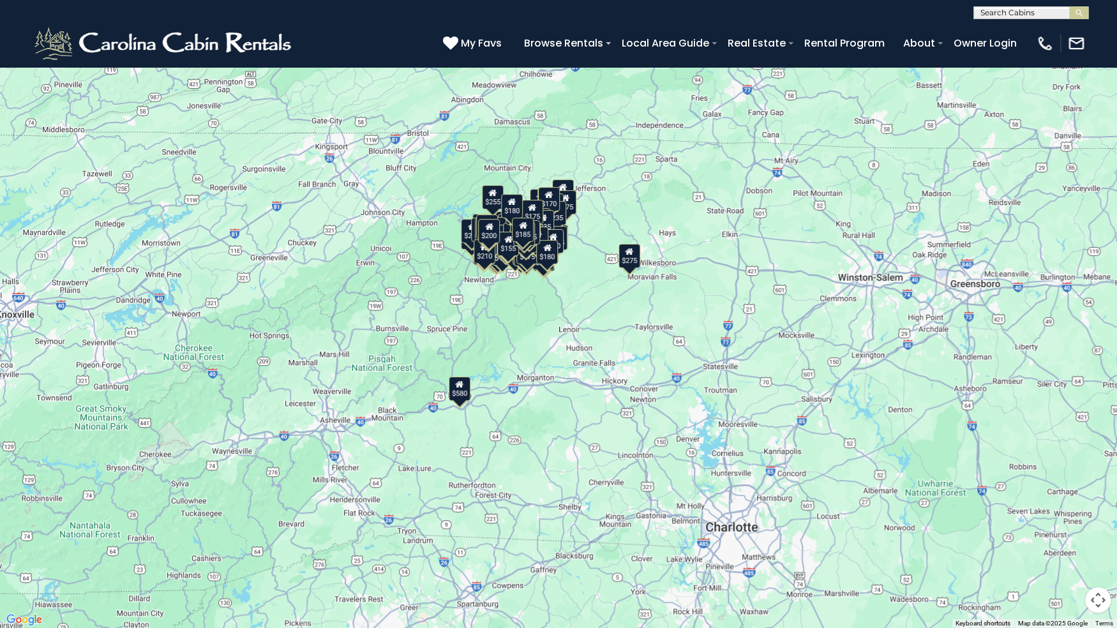
click at [1103, 514] on button "Map camera controls" at bounding box center [1098, 600] width 26 height 26
click at [1068, 514] on button "Zoom in" at bounding box center [1067, 537] width 26 height 26
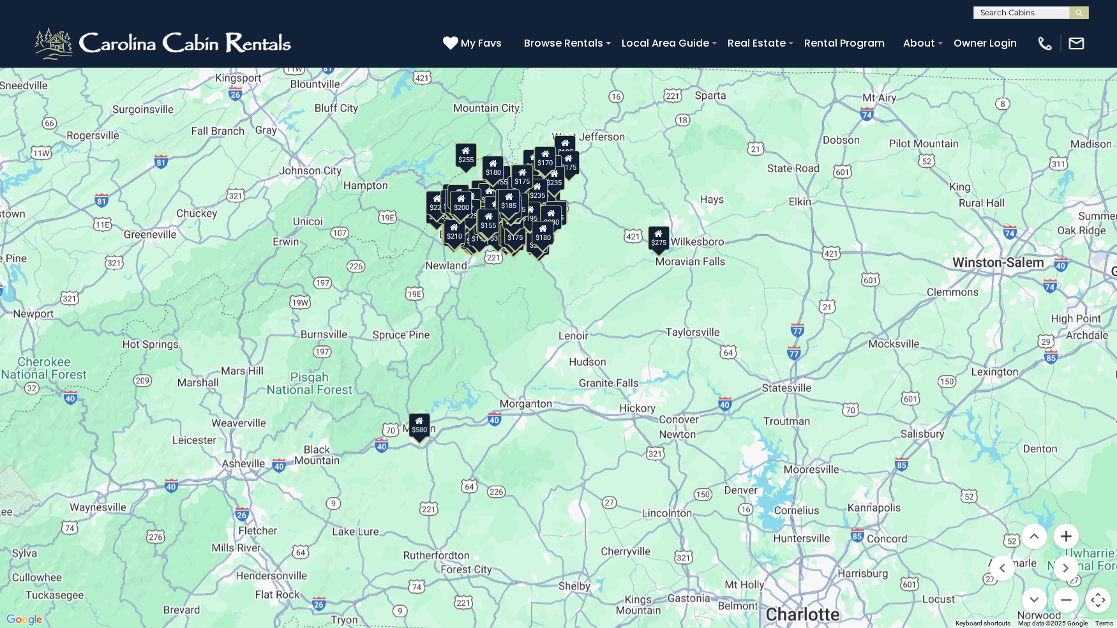
drag, startPoint x: 1068, startPoint y: 535, endPoint x: 1019, endPoint y: 516, distance: 52.8
click at [1068, 514] on button "Zoom in" at bounding box center [1067, 537] width 26 height 26
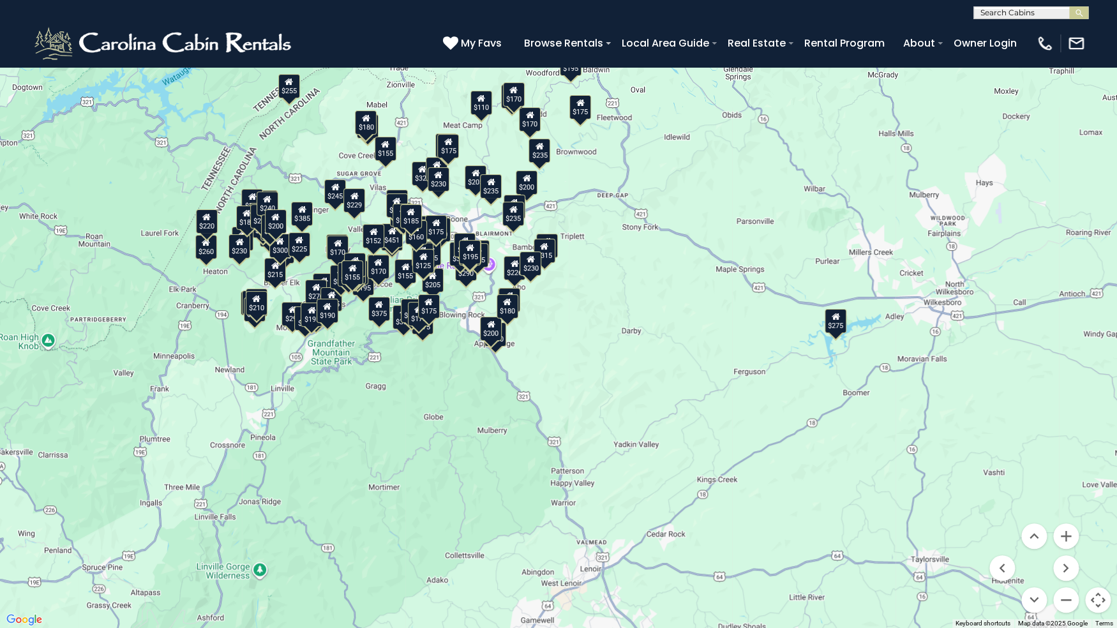
drag, startPoint x: 690, startPoint y: 331, endPoint x: 684, endPoint y: 528, distance: 197.4
click at [679, 514] on div "$580 $375 $325 $451 $460 $315 $315 $330 $395 $355 $650 $675 $380 $930 $375 $325…" at bounding box center [558, 314] width 1117 height 628
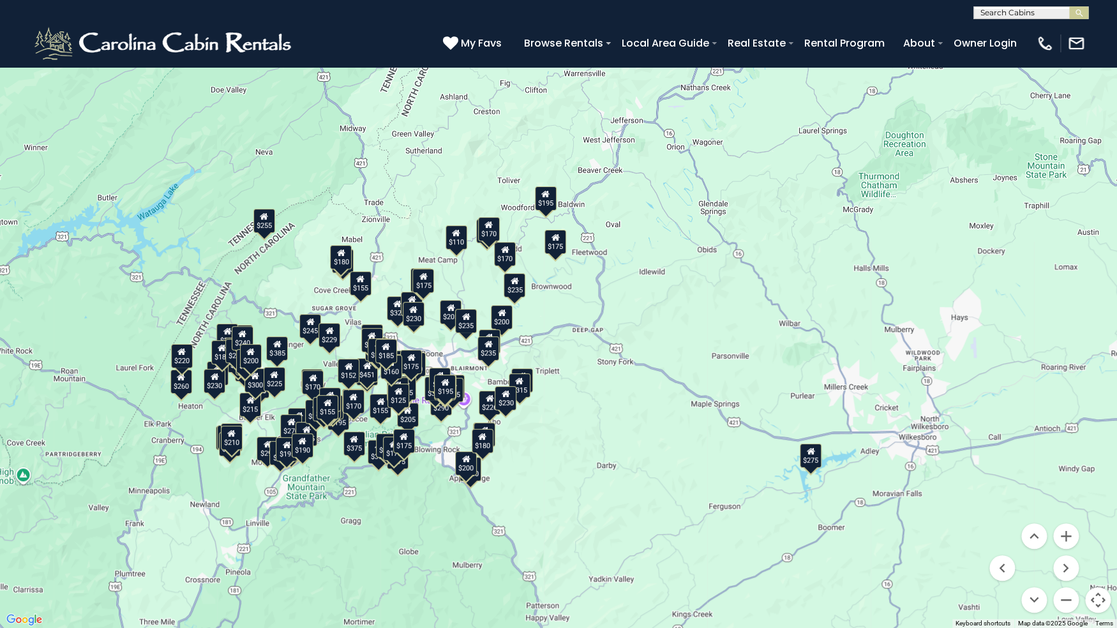
drag, startPoint x: 688, startPoint y: 312, endPoint x: 669, endPoint y: 446, distance: 135.4
click at [671, 444] on div "$580 $375 $325 $451 $460 $315 $315 $330 $395 $355 $650 $675 $380 $930 $375 $325…" at bounding box center [558, 314] width 1117 height 628
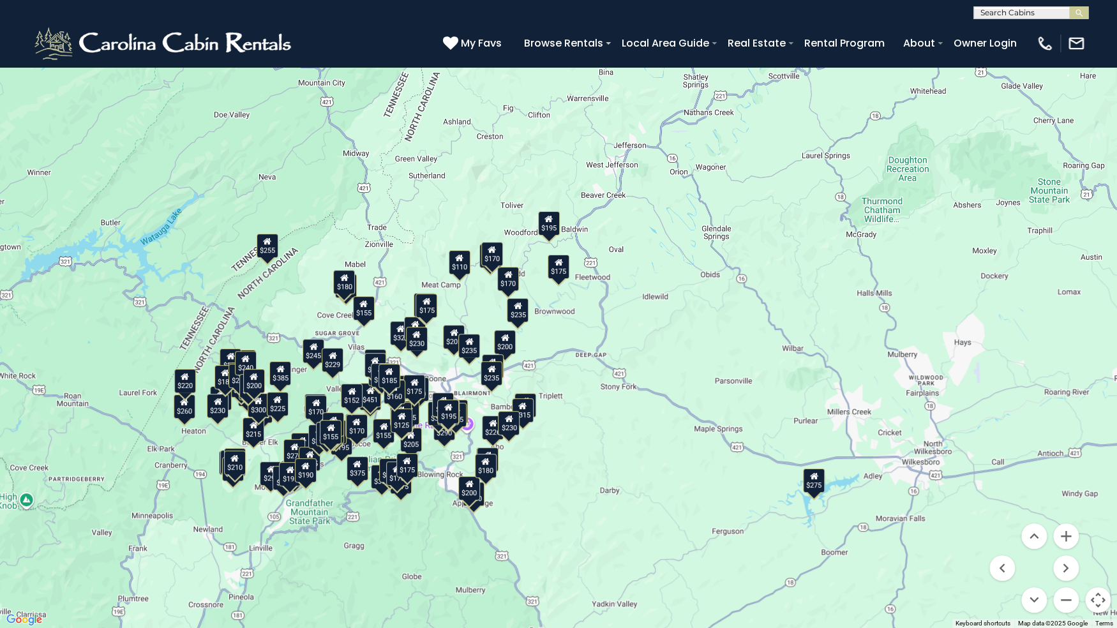
click at [1096, 20] on button "Toggle fullscreen view" at bounding box center [1098, 19] width 26 height 26
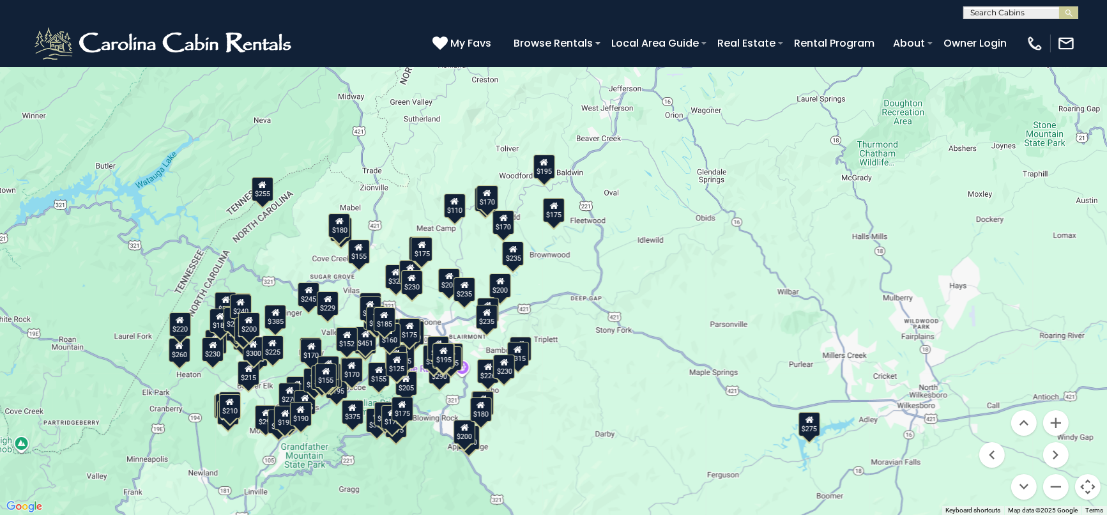
scroll to position [19093, 0]
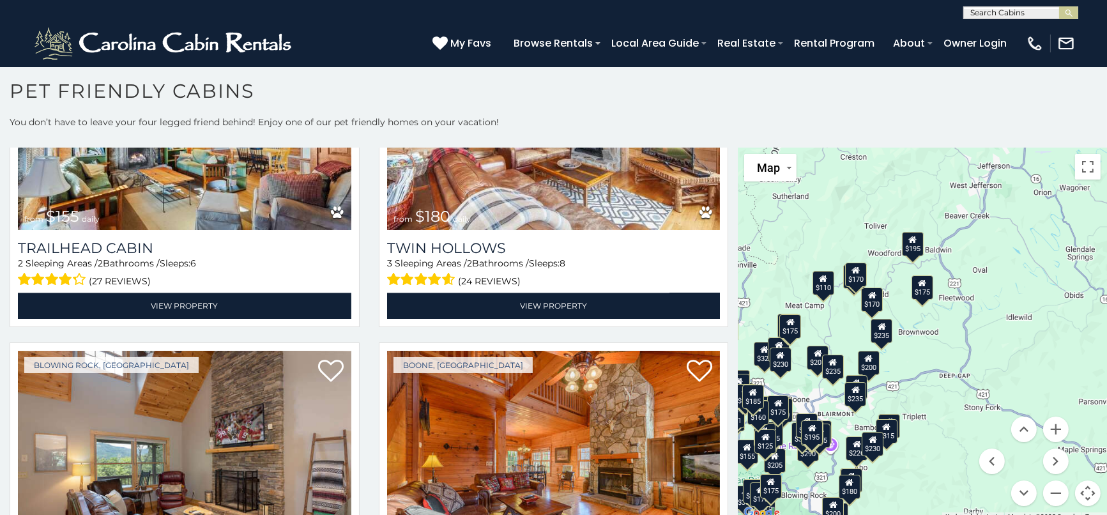
click at [992, 15] on input "text" at bounding box center [1019, 15] width 112 height 13
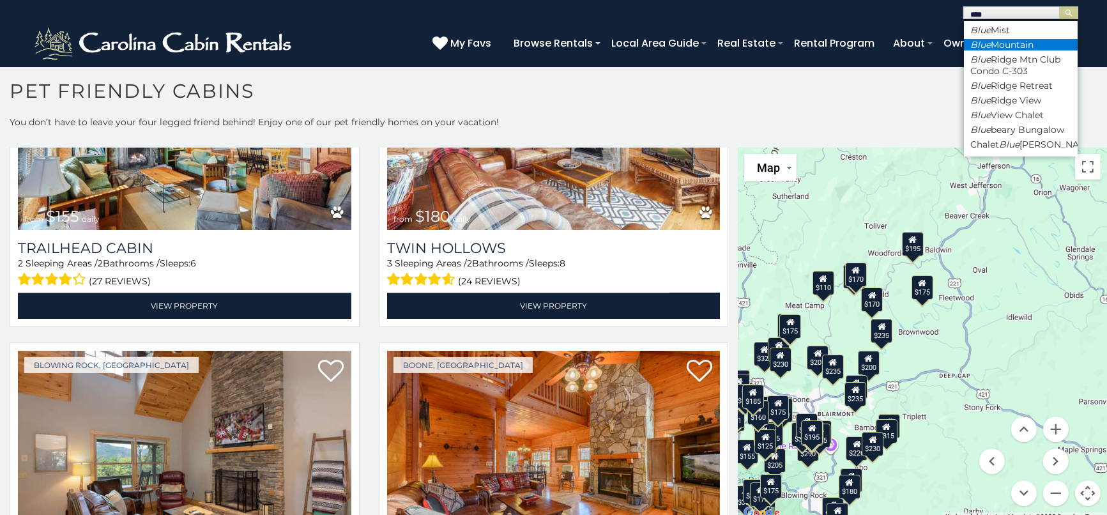
type input "****"
click at [986, 42] on em "Blue" at bounding box center [980, 44] width 20 height 11
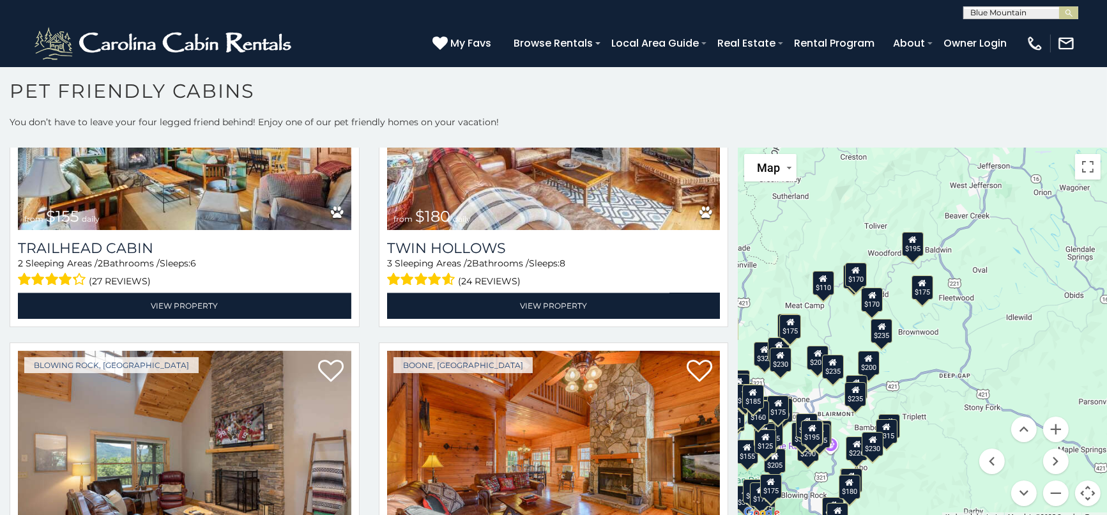
click at [1036, 10] on input "text" at bounding box center [1019, 15] width 112 height 13
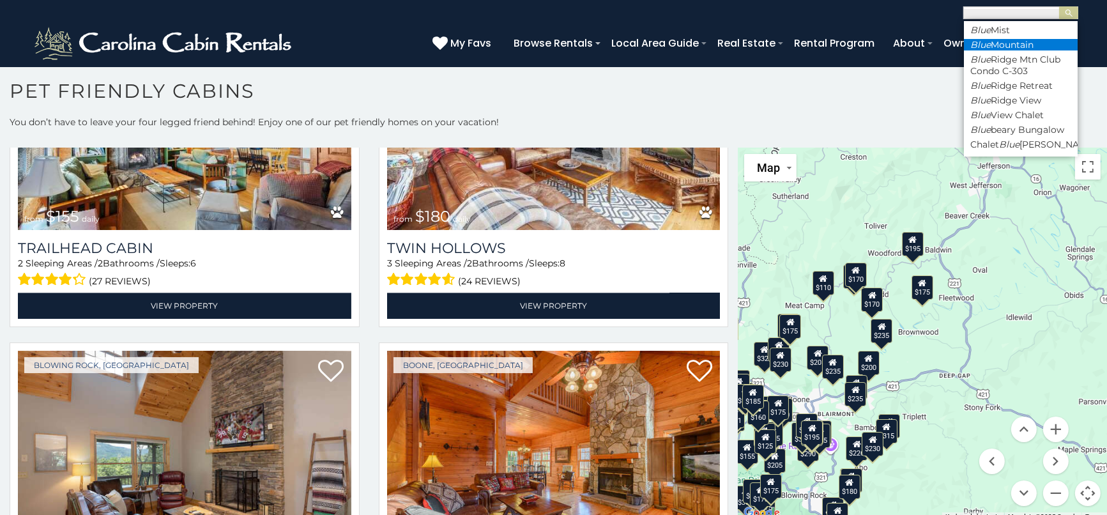
click at [1022, 39] on li "Blue Mountain" at bounding box center [1020, 44] width 114 height 11
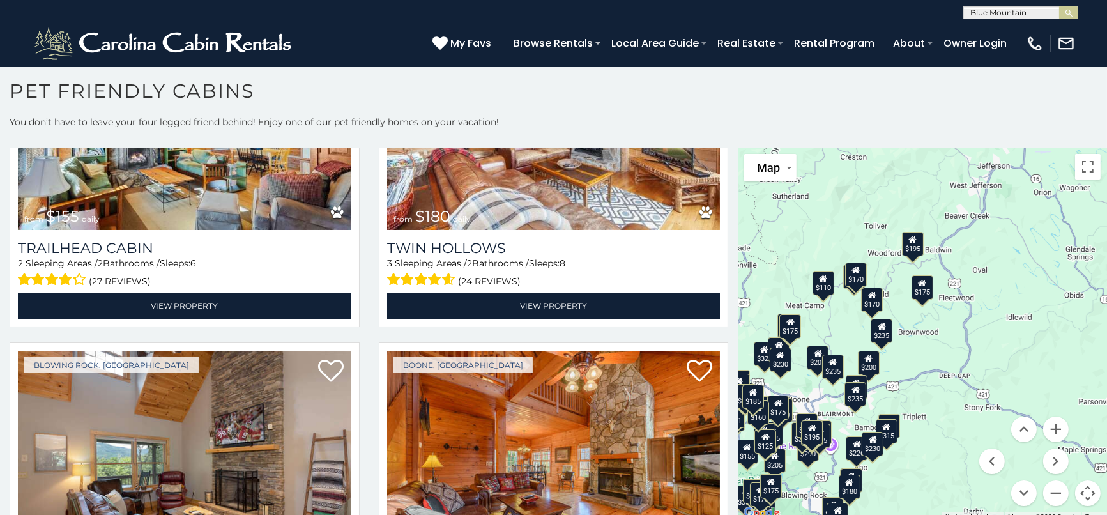
click at [1059, 6] on button "submit" at bounding box center [1068, 12] width 19 height 13
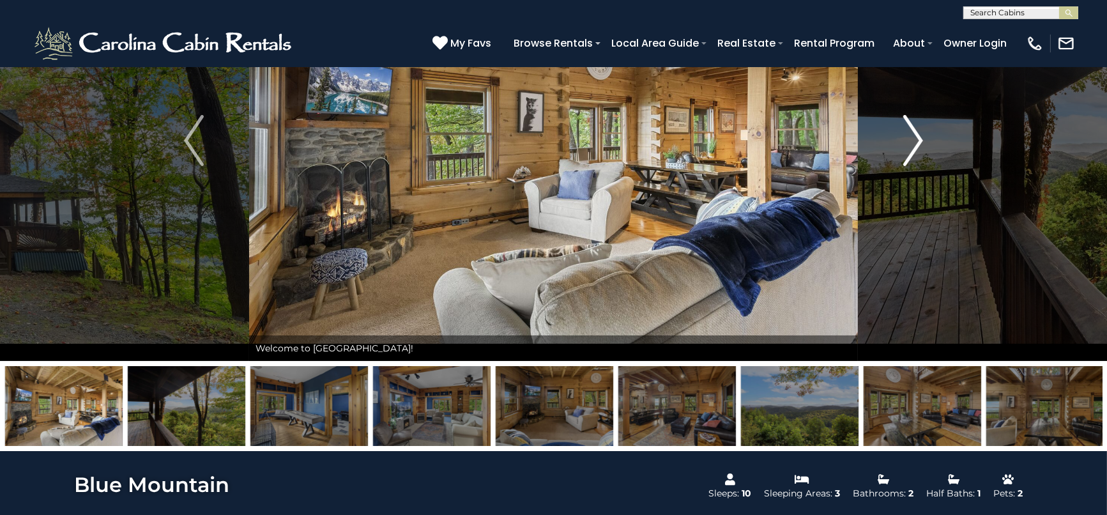
scroll to position [71, 0]
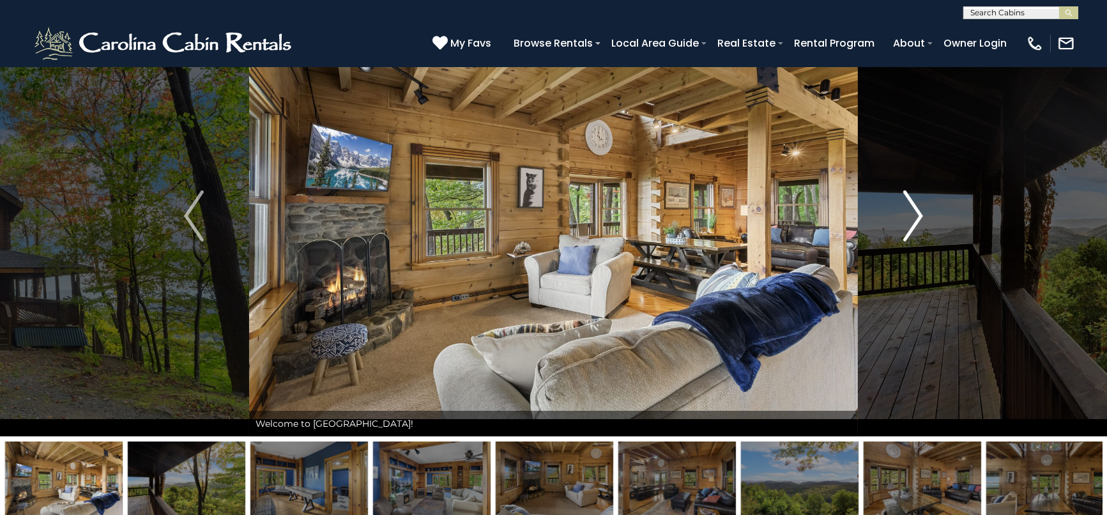
click at [917, 202] on img "Next" at bounding box center [912, 215] width 19 height 51
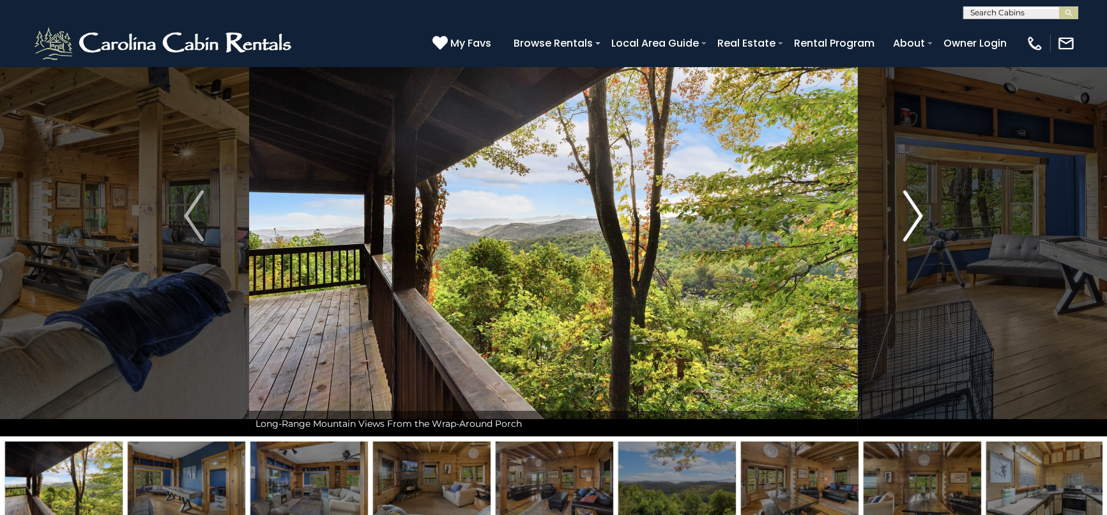
click at [915, 202] on img "Next" at bounding box center [912, 215] width 19 height 51
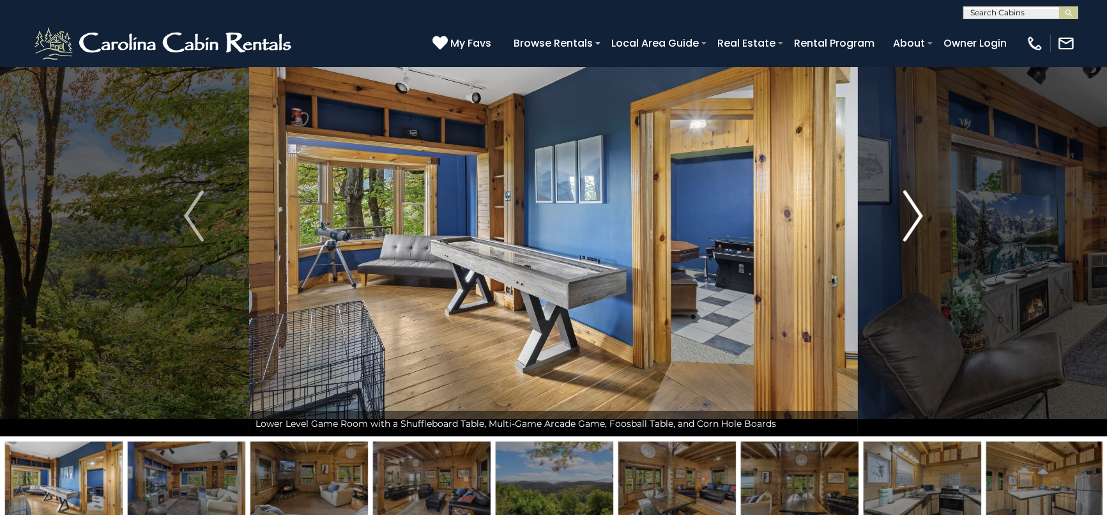
click at [915, 202] on img "Next" at bounding box center [912, 215] width 19 height 51
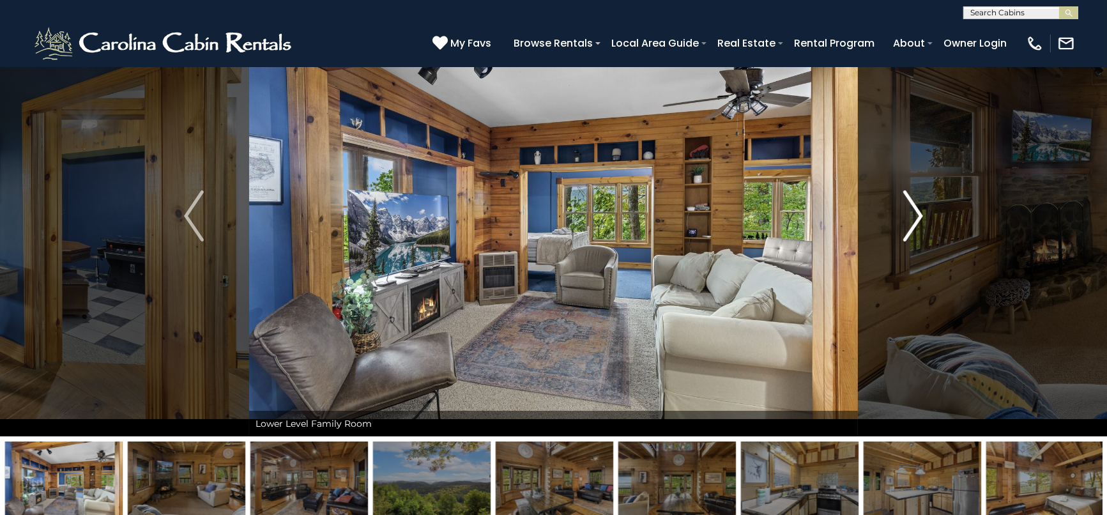
click at [915, 202] on img "Next" at bounding box center [912, 215] width 19 height 51
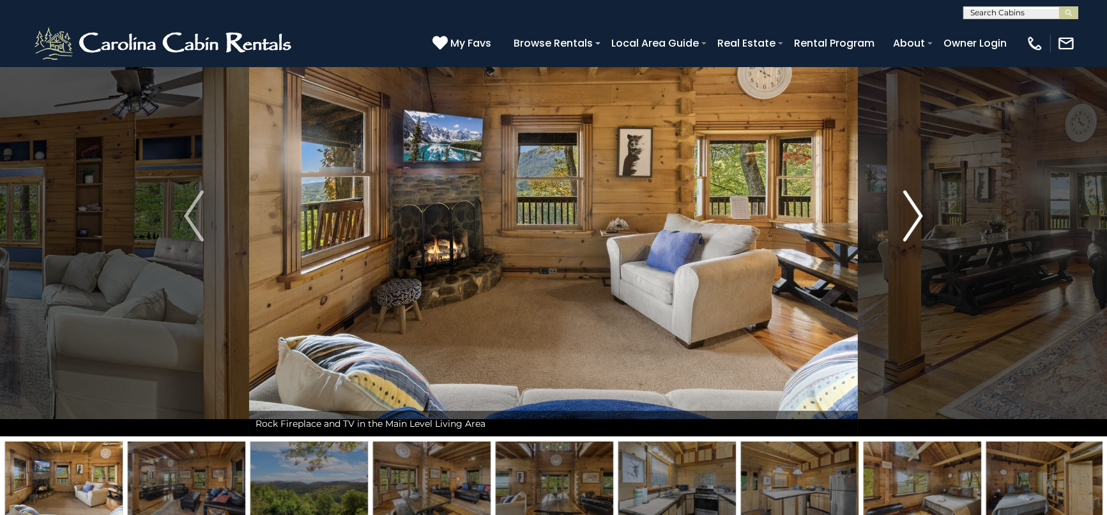
click at [915, 202] on img "Next" at bounding box center [912, 215] width 19 height 51
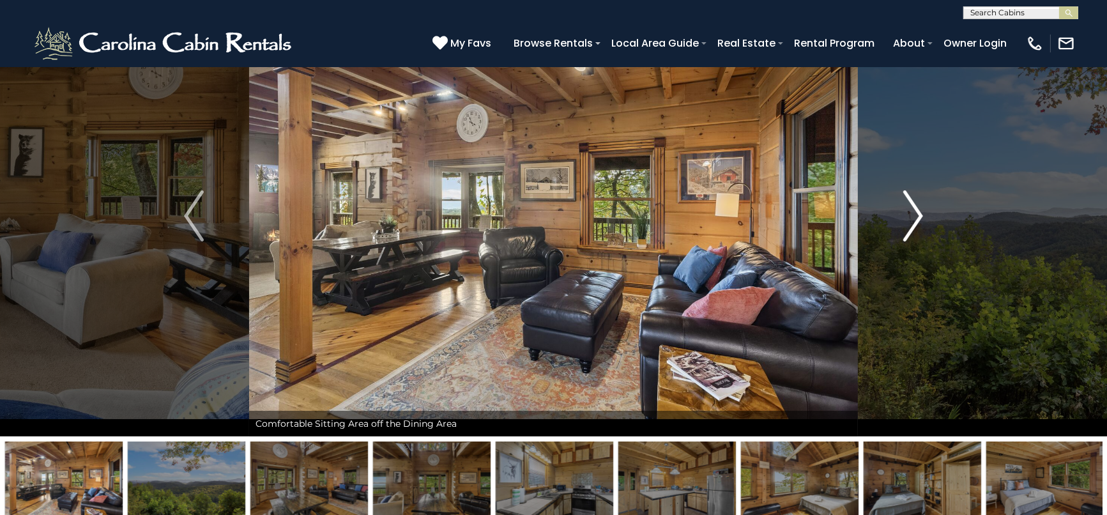
click at [915, 202] on img "Next" at bounding box center [912, 215] width 19 height 51
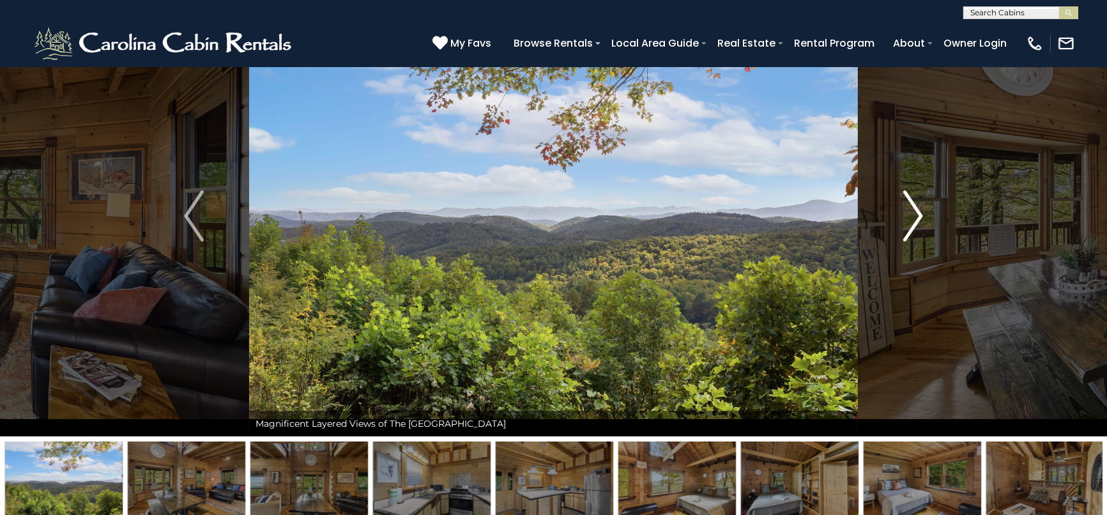
click at [915, 202] on img "Next" at bounding box center [912, 215] width 19 height 51
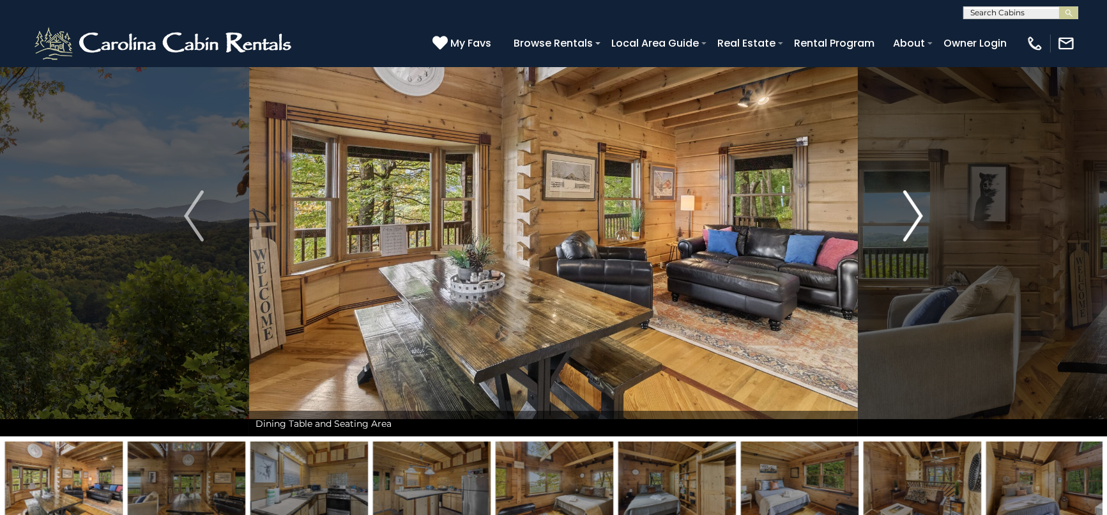
click at [915, 202] on img "Next" at bounding box center [912, 215] width 19 height 51
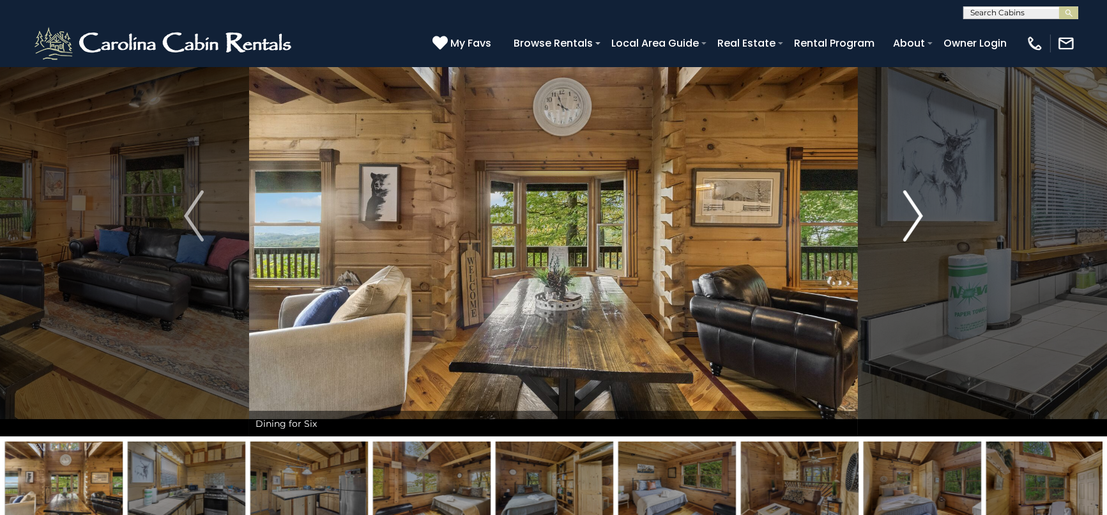
click at [915, 202] on img "Next" at bounding box center [912, 215] width 19 height 51
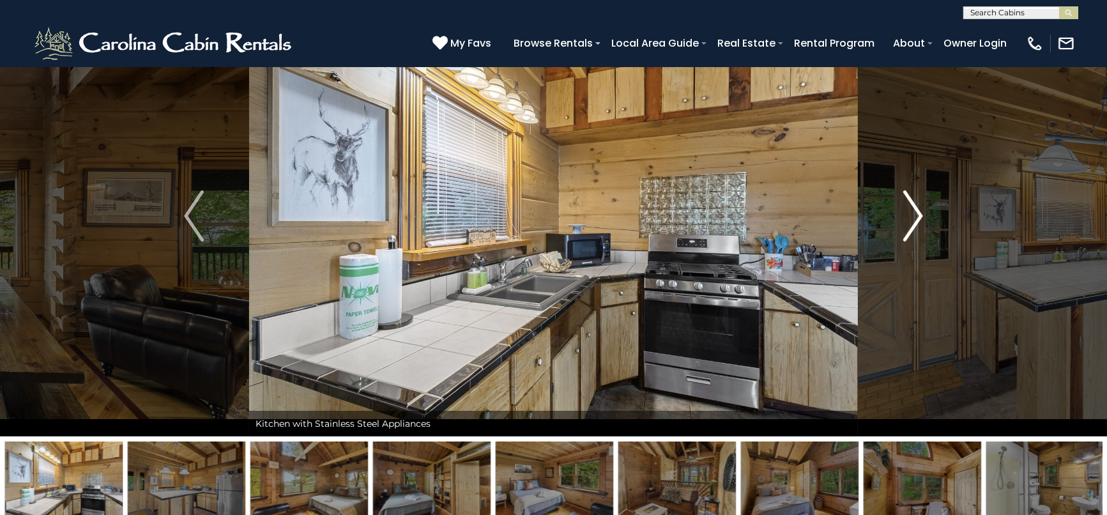
click at [915, 202] on img "Next" at bounding box center [912, 215] width 19 height 51
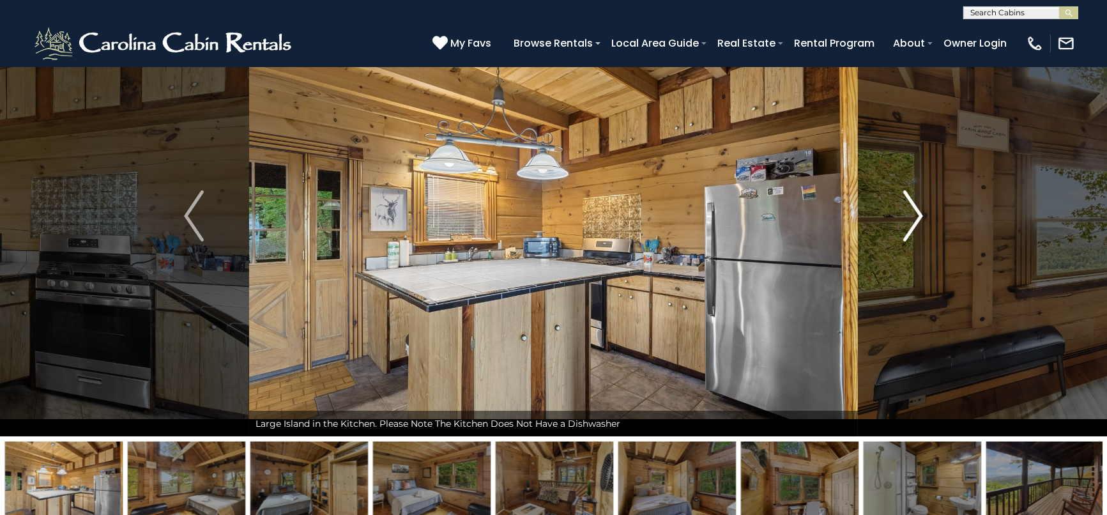
click at [915, 202] on img "Next" at bounding box center [912, 215] width 19 height 51
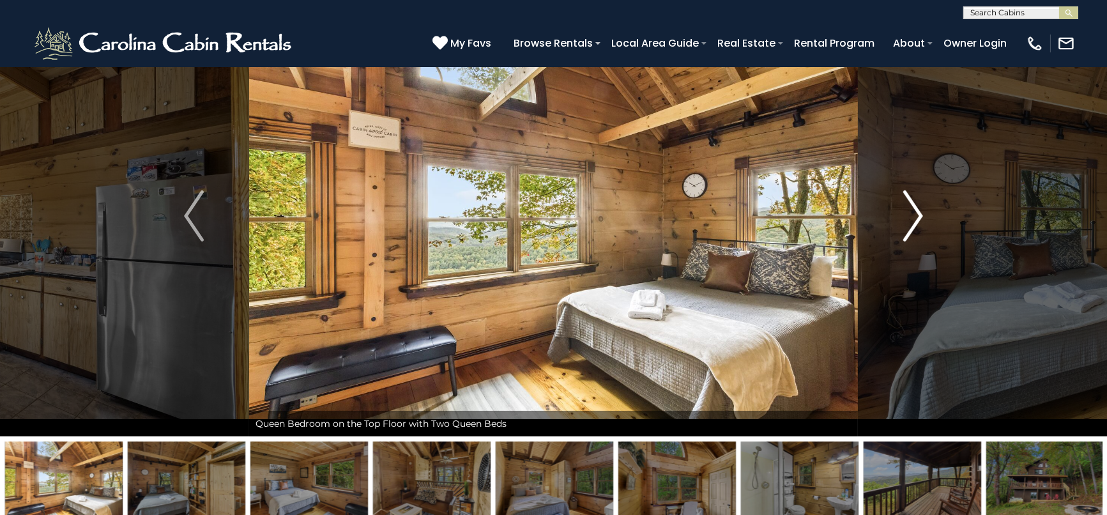
click at [915, 202] on img "Next" at bounding box center [912, 215] width 19 height 51
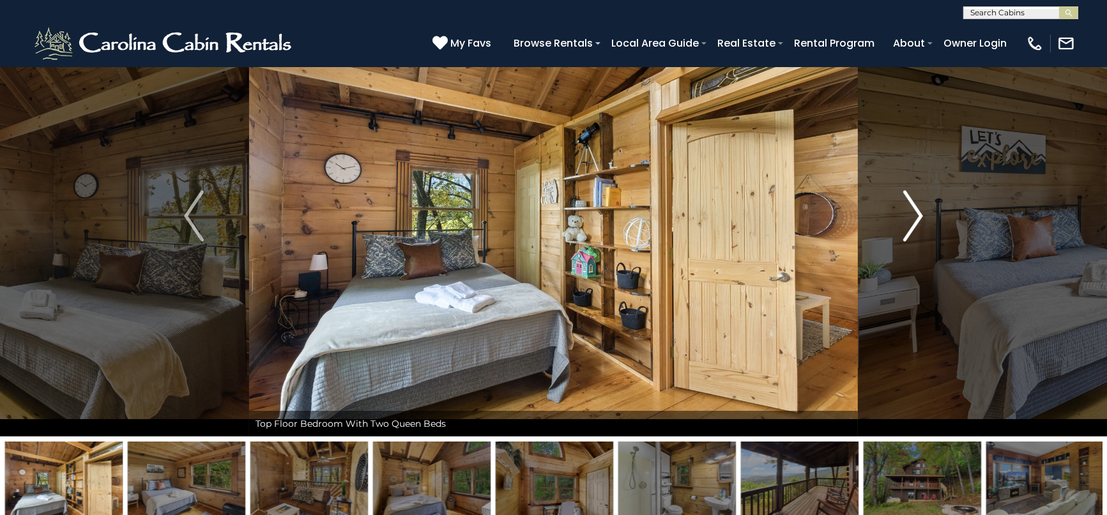
click at [915, 202] on img "Next" at bounding box center [912, 215] width 19 height 51
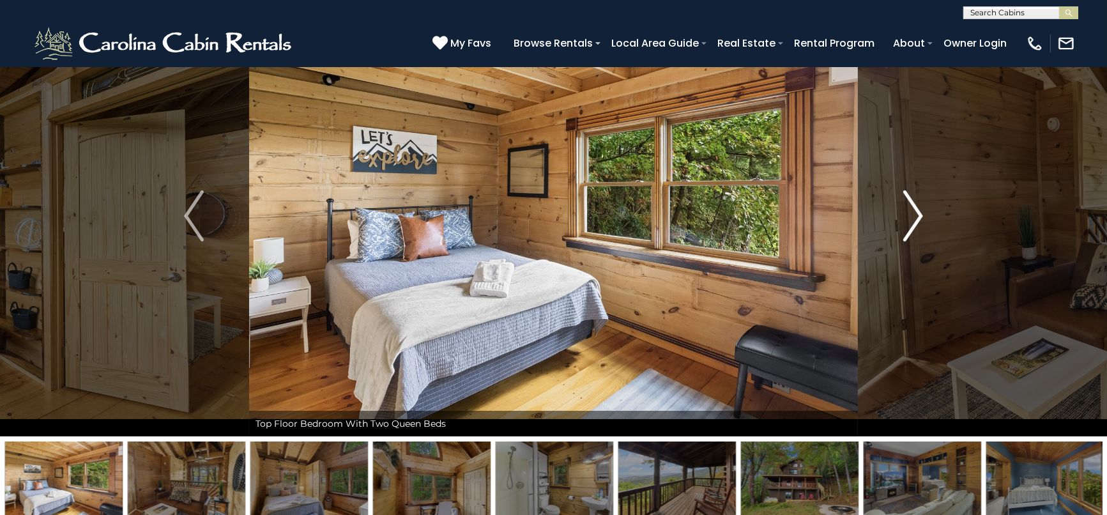
click at [915, 202] on img "Next" at bounding box center [912, 215] width 19 height 51
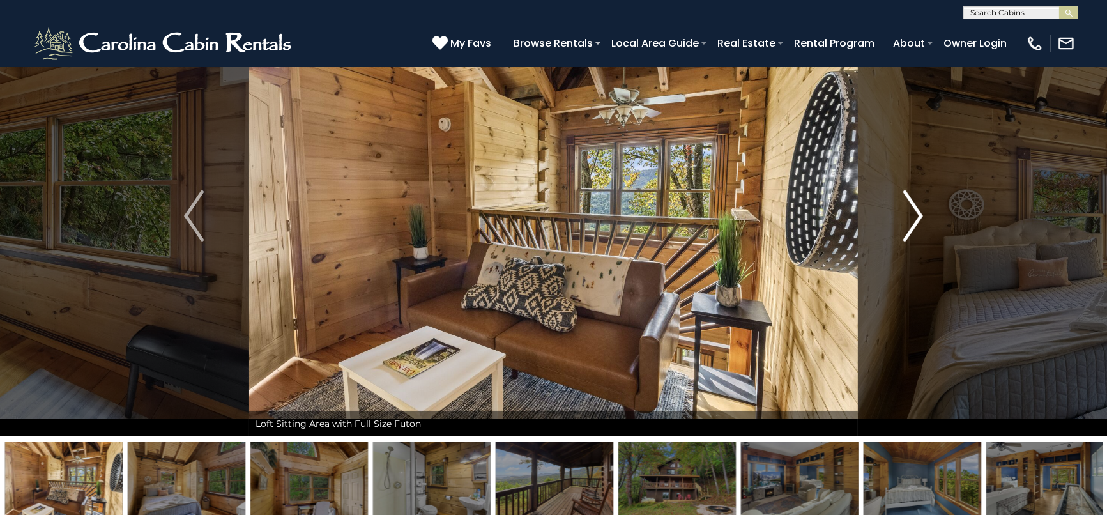
click at [915, 202] on img "Next" at bounding box center [912, 215] width 19 height 51
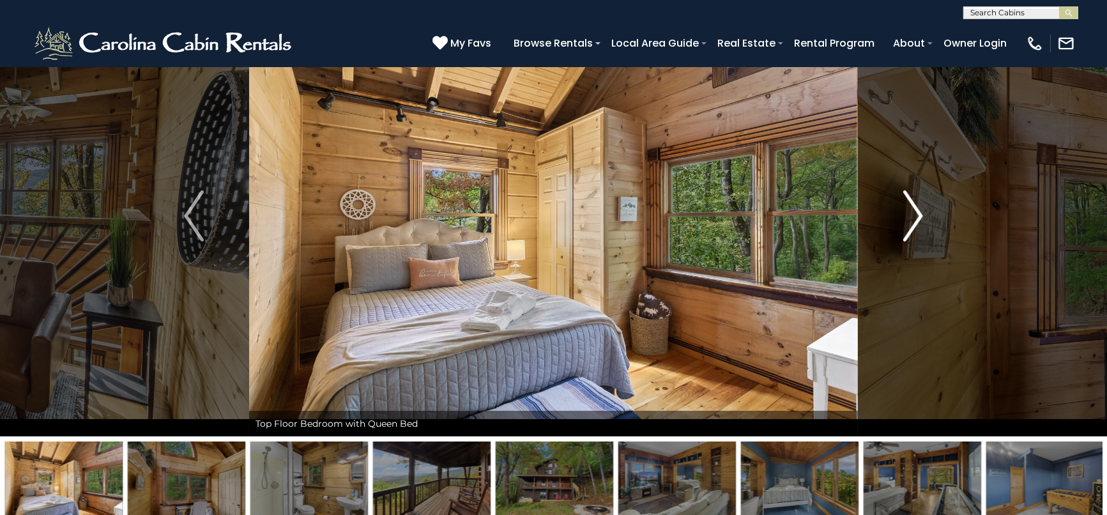
click at [915, 202] on img "Next" at bounding box center [912, 215] width 19 height 51
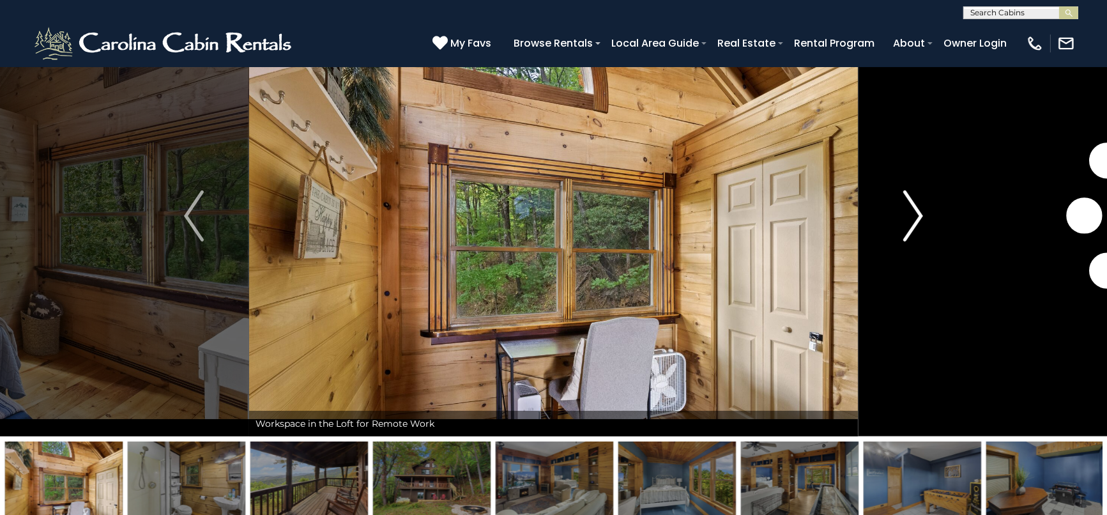
click at [915, 202] on img "Next" at bounding box center [912, 215] width 19 height 51
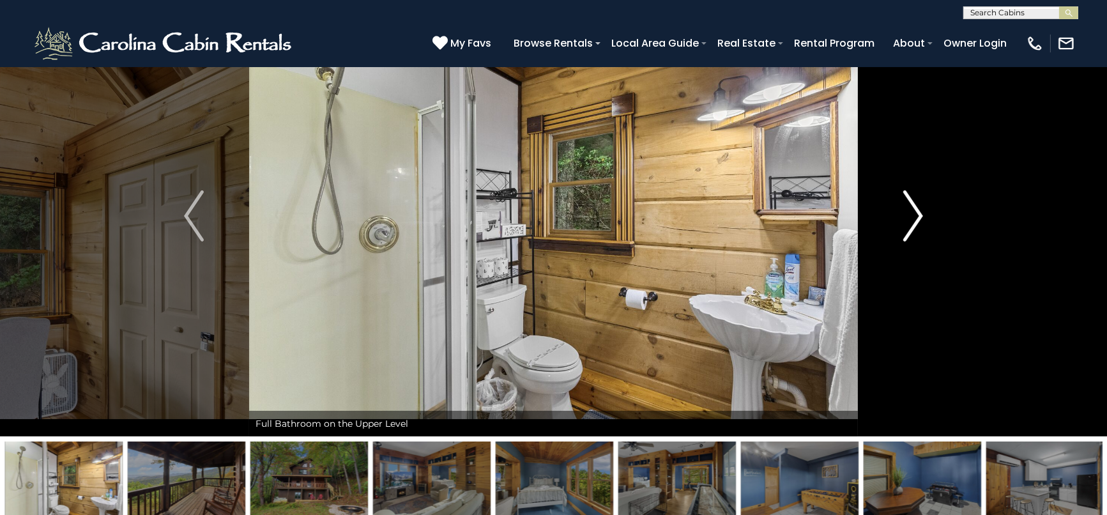
click at [915, 202] on img "Next" at bounding box center [912, 215] width 19 height 51
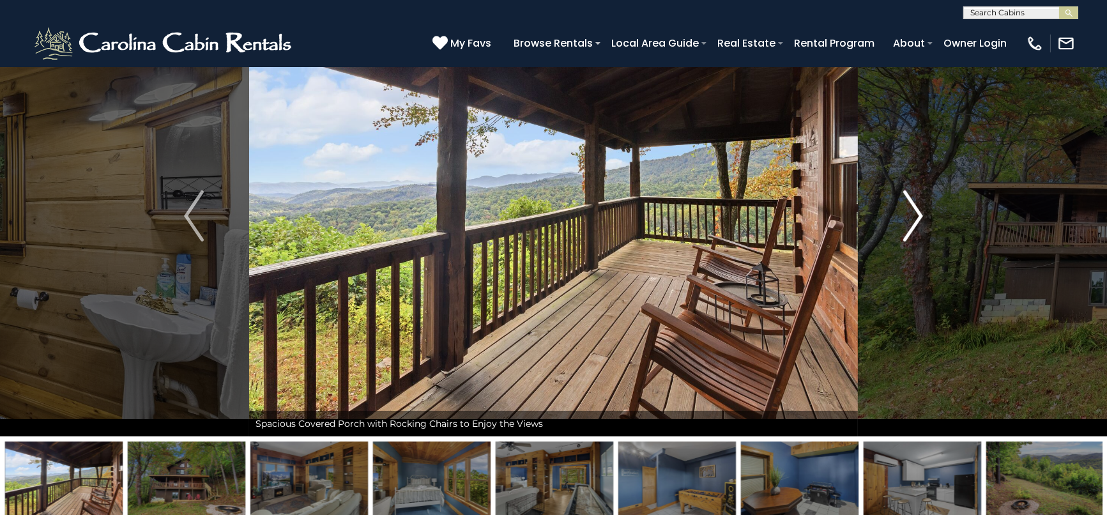
click at [915, 202] on img "Next" at bounding box center [912, 215] width 19 height 51
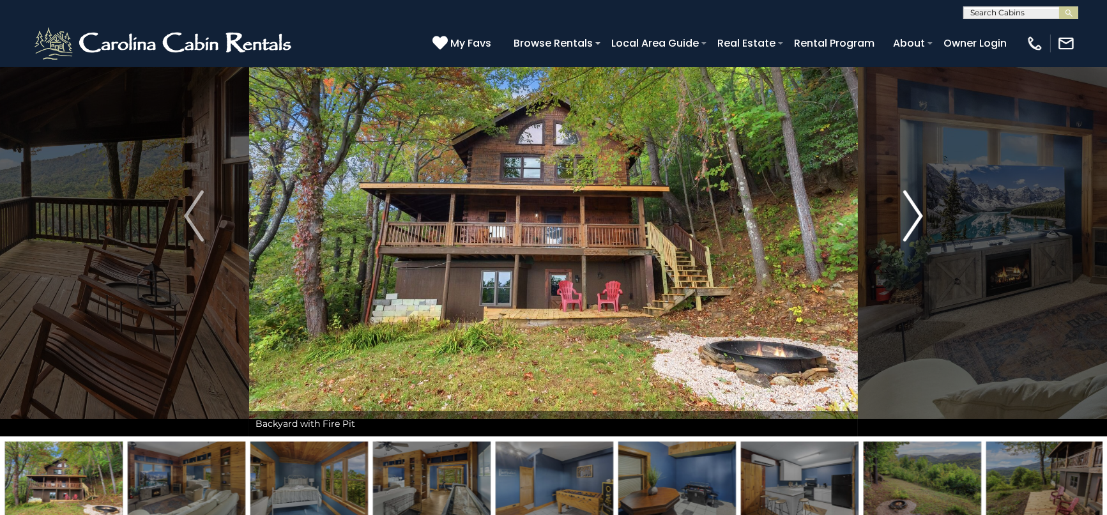
click at [915, 202] on img "Next" at bounding box center [912, 215] width 19 height 51
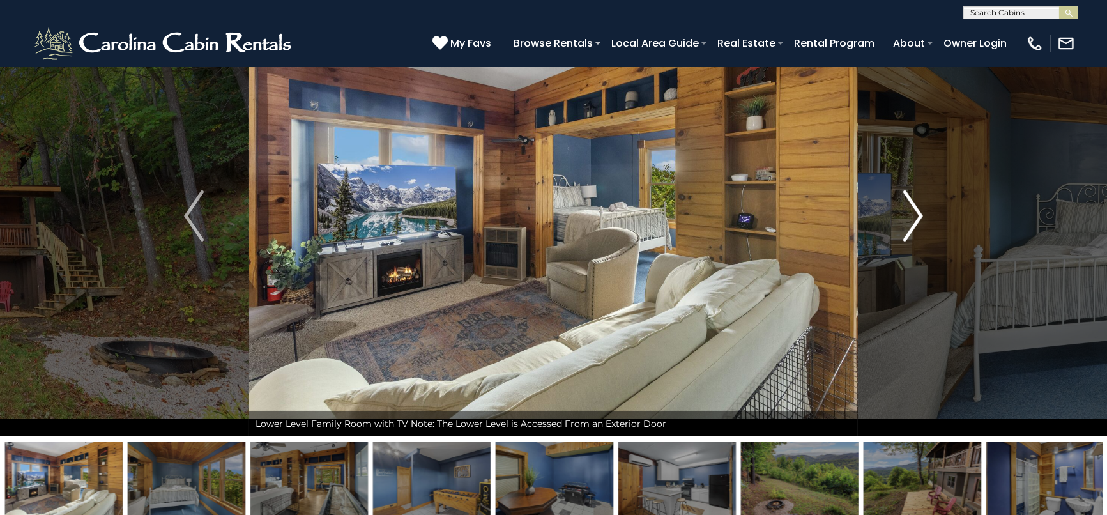
click at [915, 202] on img "Next" at bounding box center [912, 215] width 19 height 51
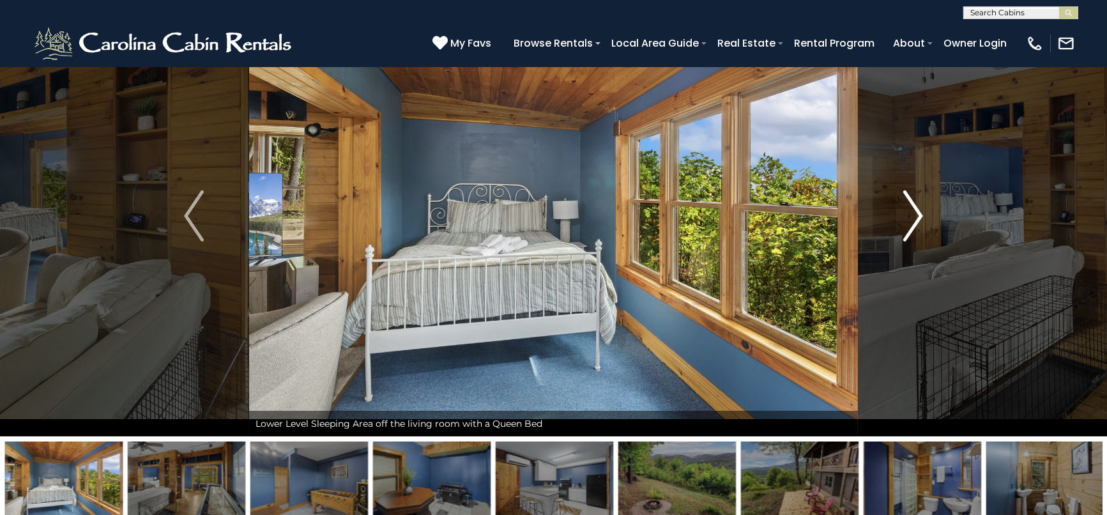
click at [915, 202] on img "Next" at bounding box center [912, 215] width 19 height 51
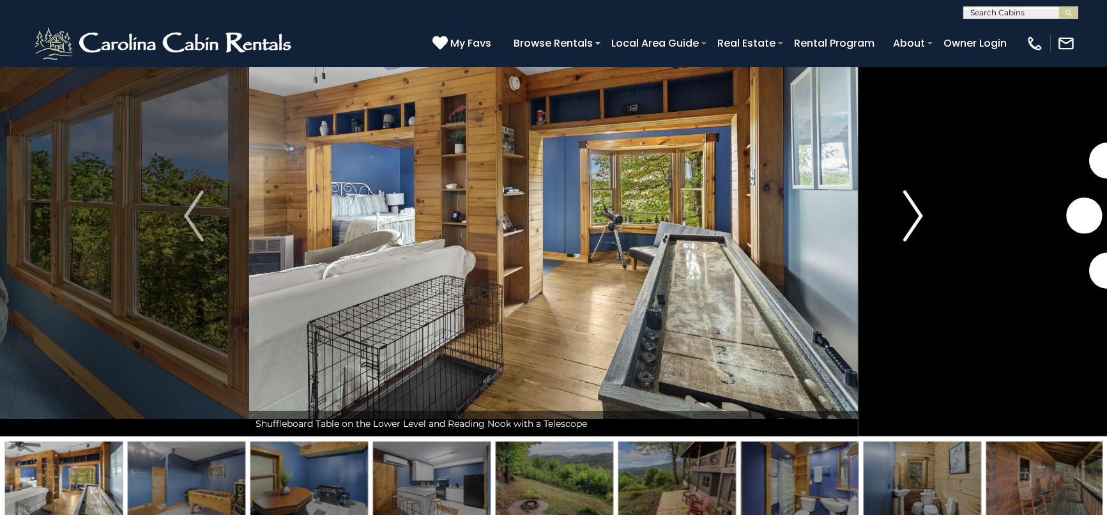
click at [915, 202] on img "Next" at bounding box center [912, 215] width 19 height 51
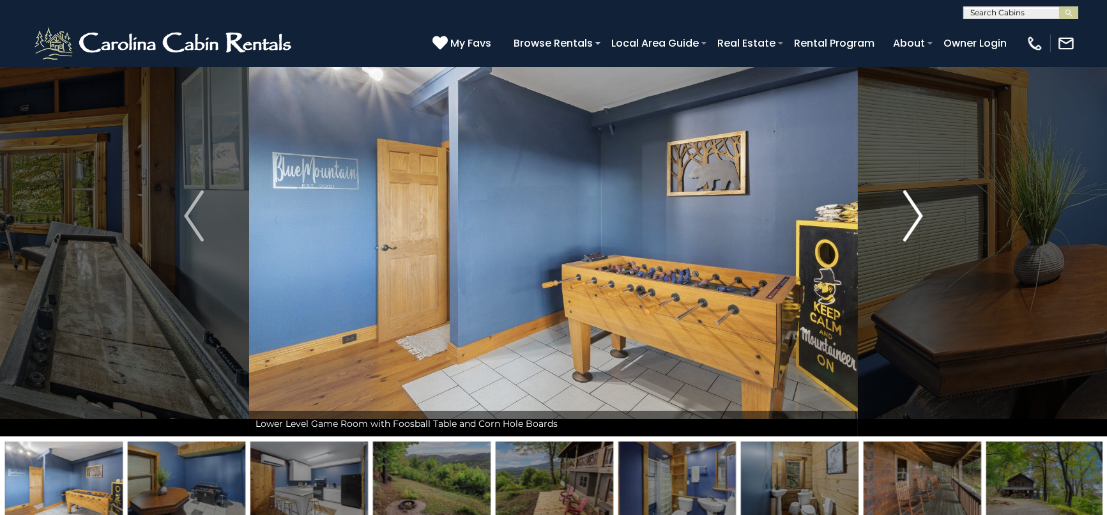
click at [915, 202] on img "Next" at bounding box center [912, 215] width 19 height 51
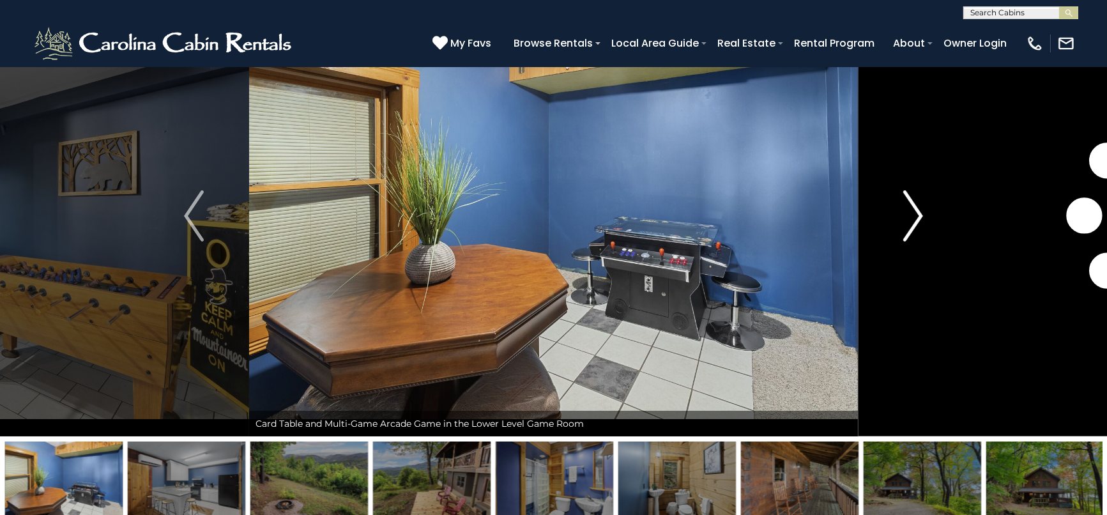
click at [915, 202] on img "Next" at bounding box center [912, 215] width 19 height 51
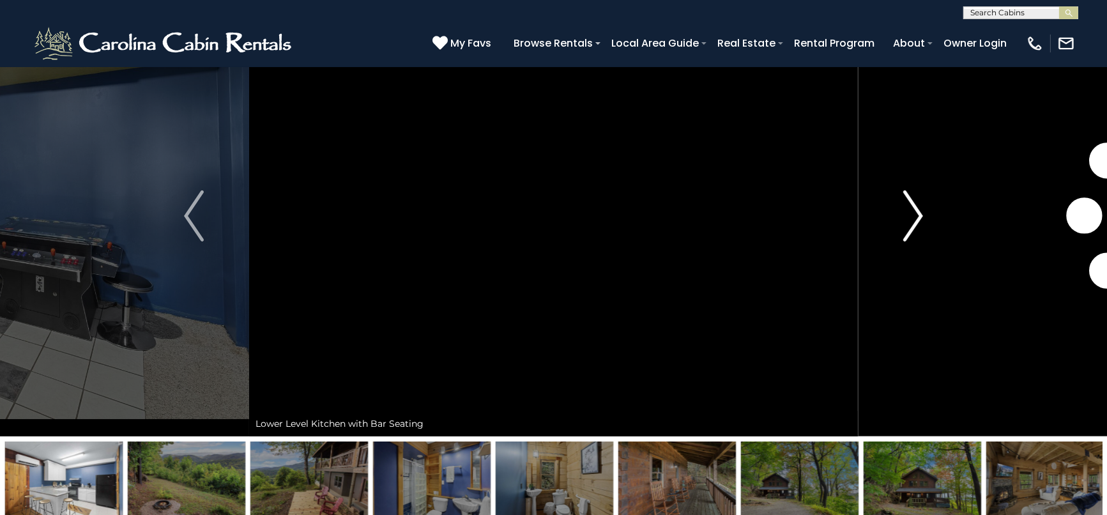
click at [915, 202] on img "Next" at bounding box center [912, 215] width 19 height 51
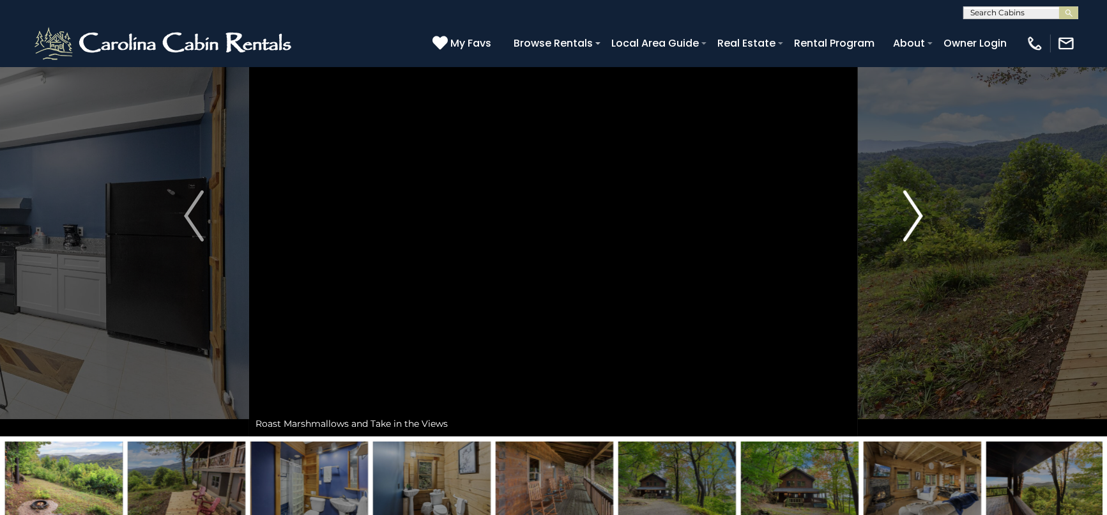
click at [915, 202] on img "Next" at bounding box center [912, 215] width 19 height 51
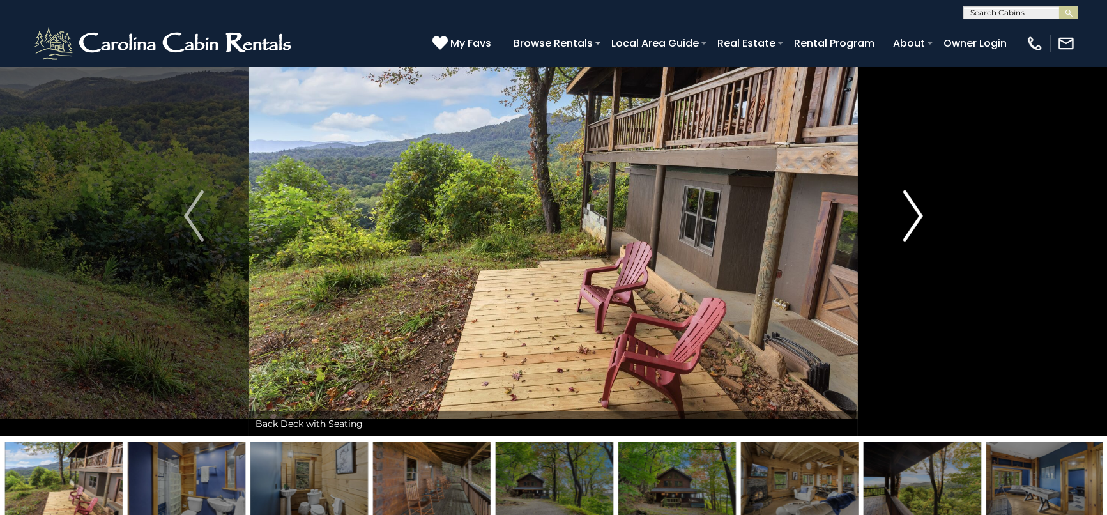
click at [915, 202] on img "Next" at bounding box center [912, 215] width 19 height 51
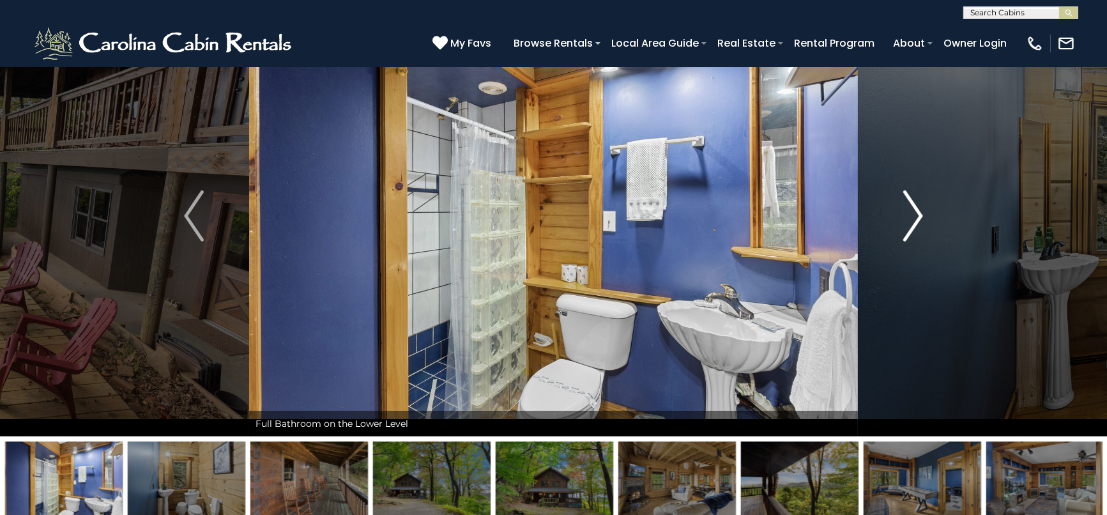
click at [915, 202] on img "Next" at bounding box center [912, 215] width 19 height 51
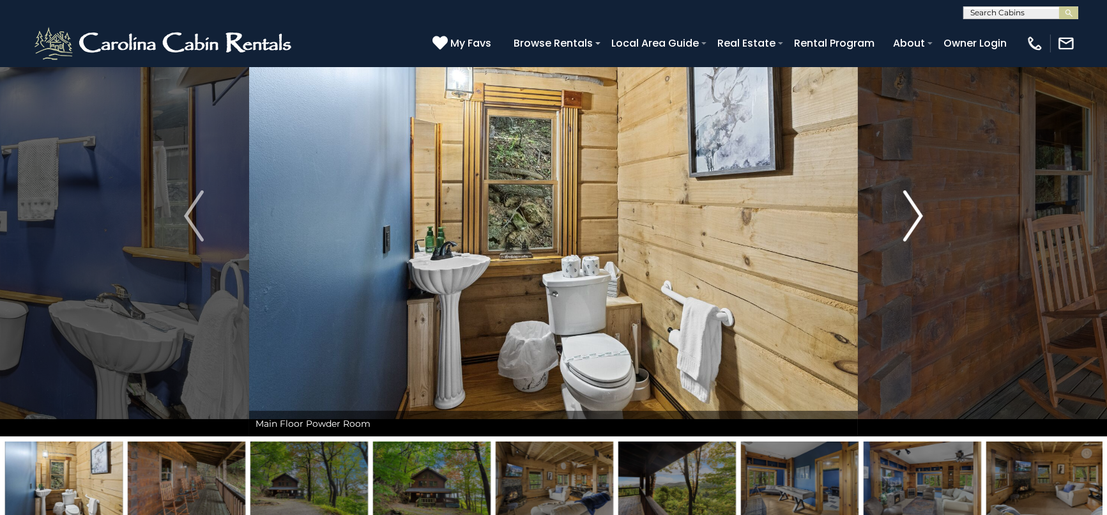
click at [915, 202] on img "Next" at bounding box center [912, 215] width 19 height 51
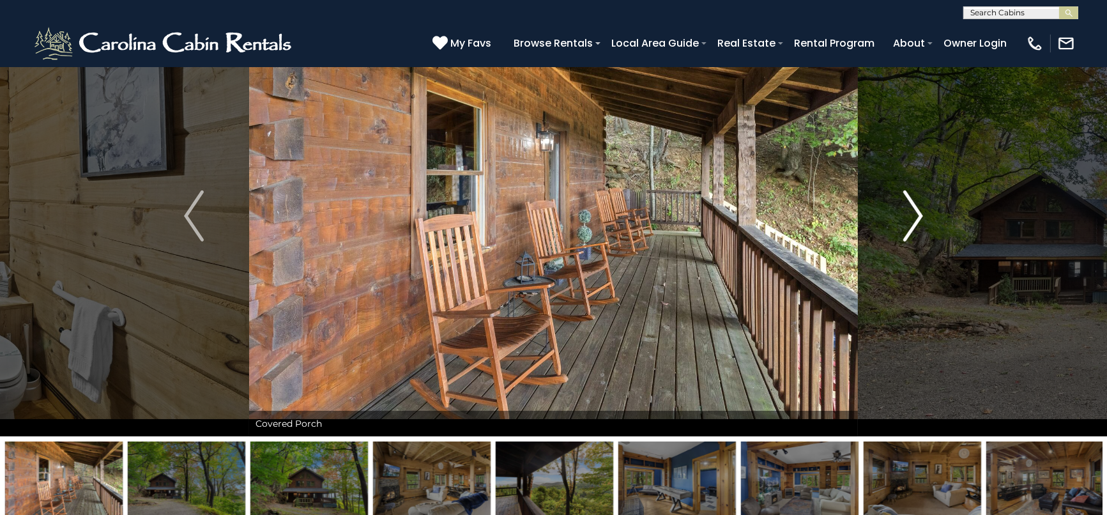
click at [915, 202] on img "Next" at bounding box center [912, 215] width 19 height 51
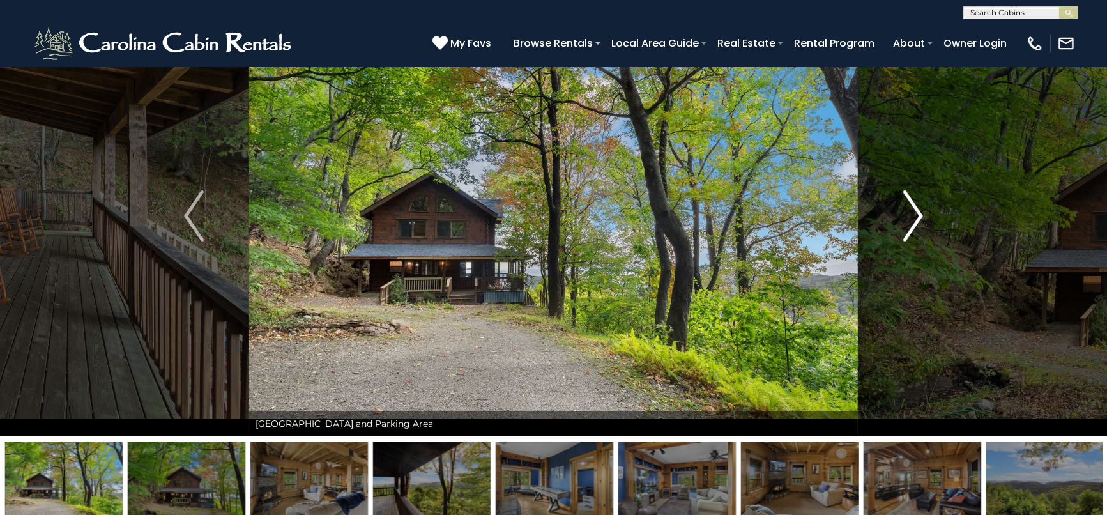
click at [915, 202] on img "Next" at bounding box center [912, 215] width 19 height 51
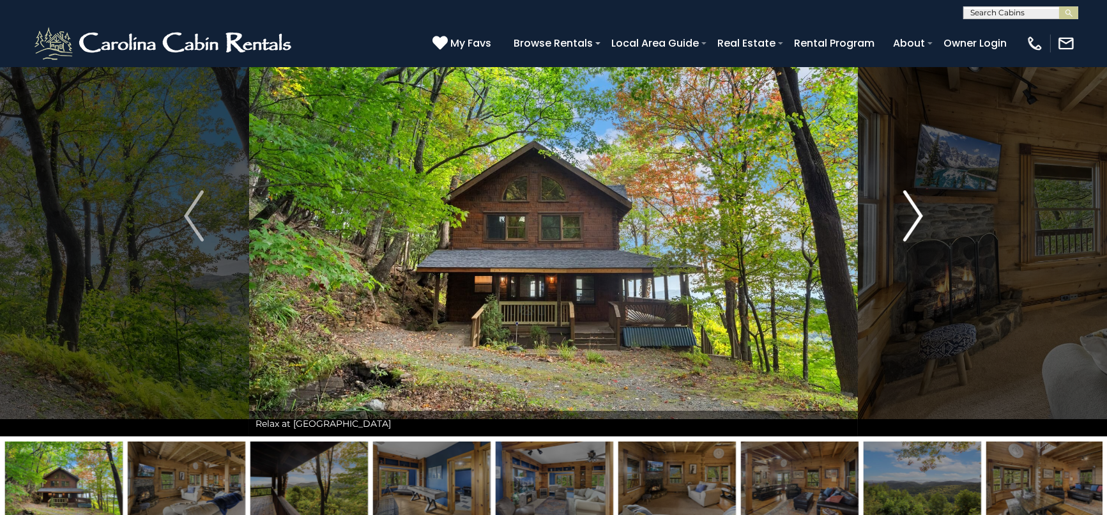
click at [915, 202] on img "Next" at bounding box center [912, 215] width 19 height 51
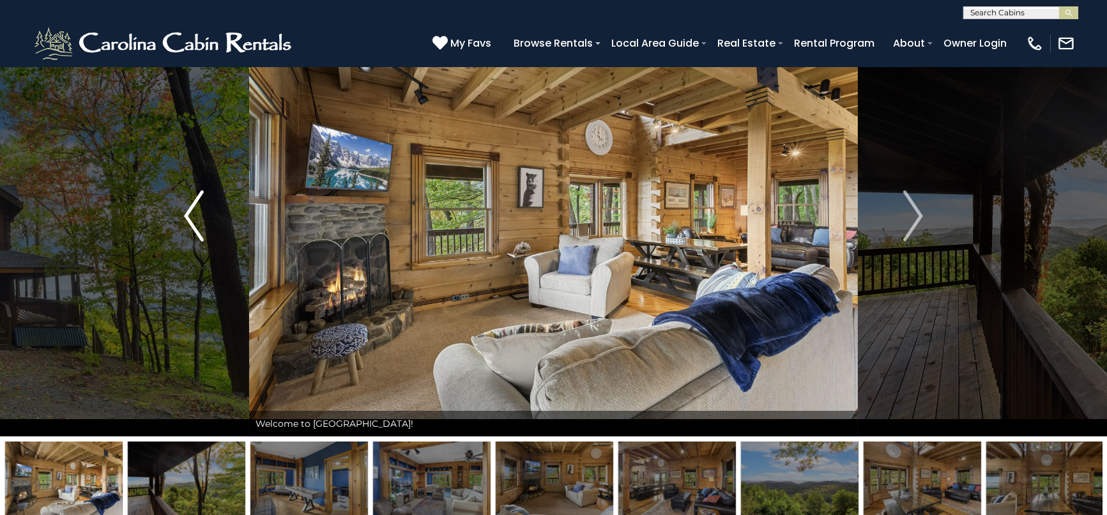
click at [192, 208] on img "Previous" at bounding box center [193, 215] width 19 height 51
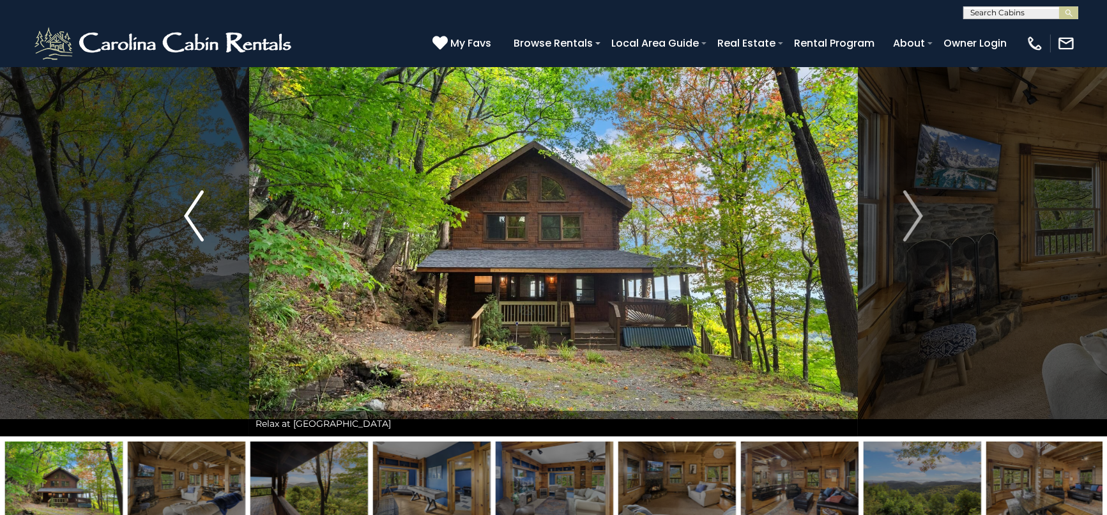
click at [184, 210] on img "Previous" at bounding box center [193, 215] width 19 height 51
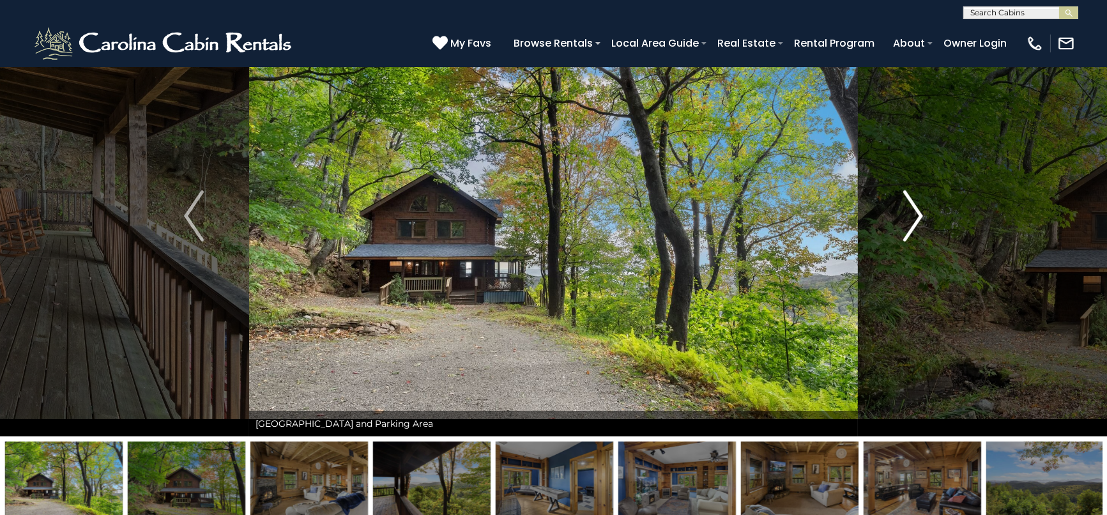
click at [918, 215] on img "Next" at bounding box center [912, 215] width 19 height 51
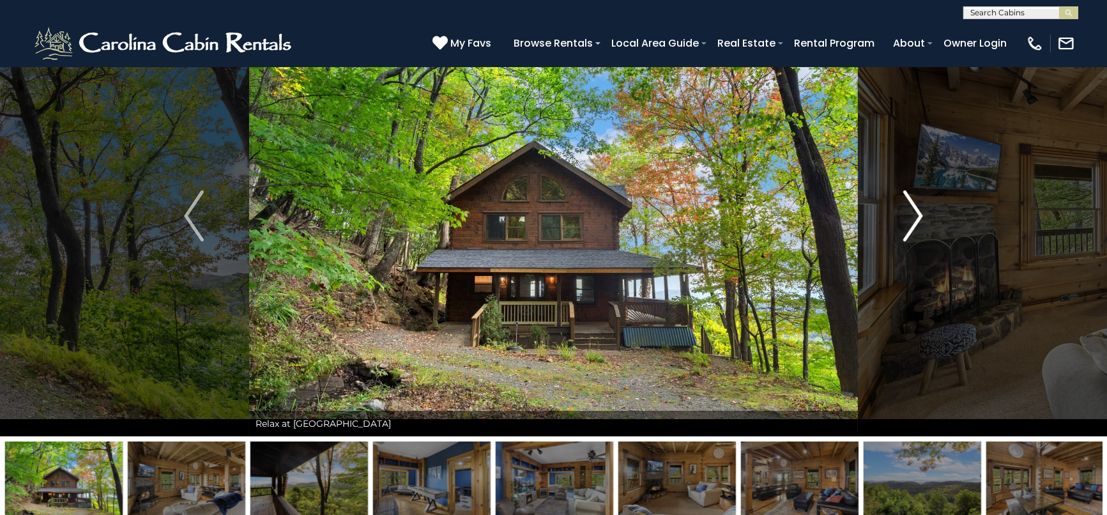
click at [910, 213] on img "Next" at bounding box center [912, 215] width 19 height 51
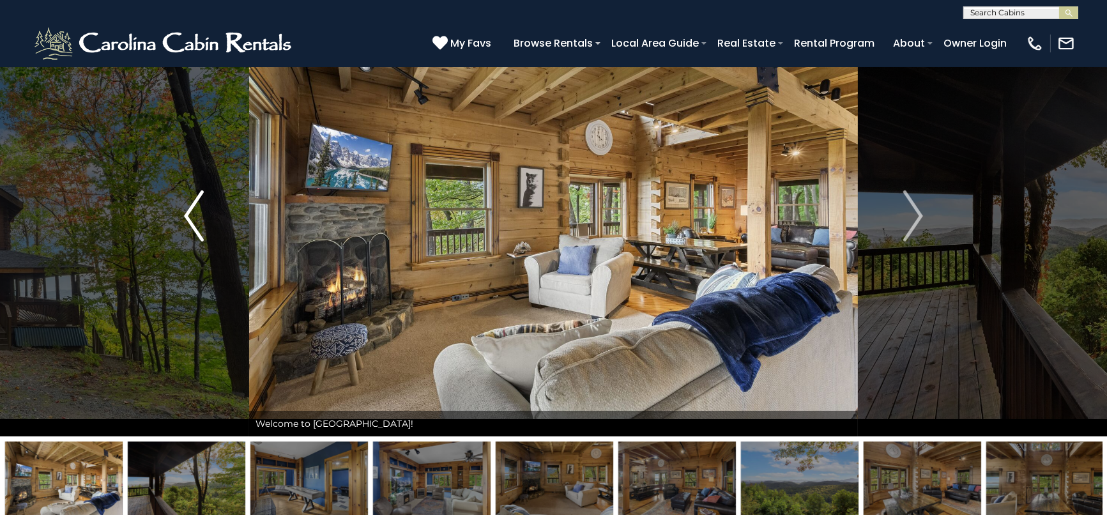
drag, startPoint x: 190, startPoint y: 213, endPoint x: 190, endPoint y: 203, distance: 10.2
click at [191, 212] on img "Previous" at bounding box center [193, 215] width 19 height 51
